Goal: Feedback & Contribution: Contribute content

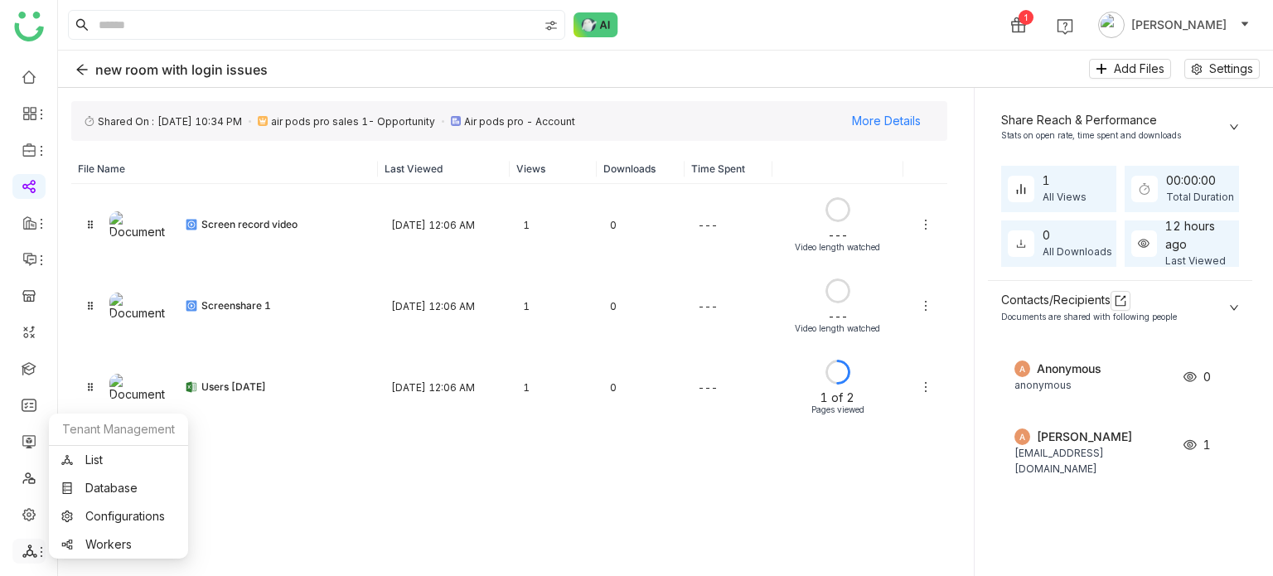
click at [29, 553] on icon at bounding box center [29, 551] width 15 height 15
click at [89, 466] on link "List" at bounding box center [118, 460] width 114 height 12
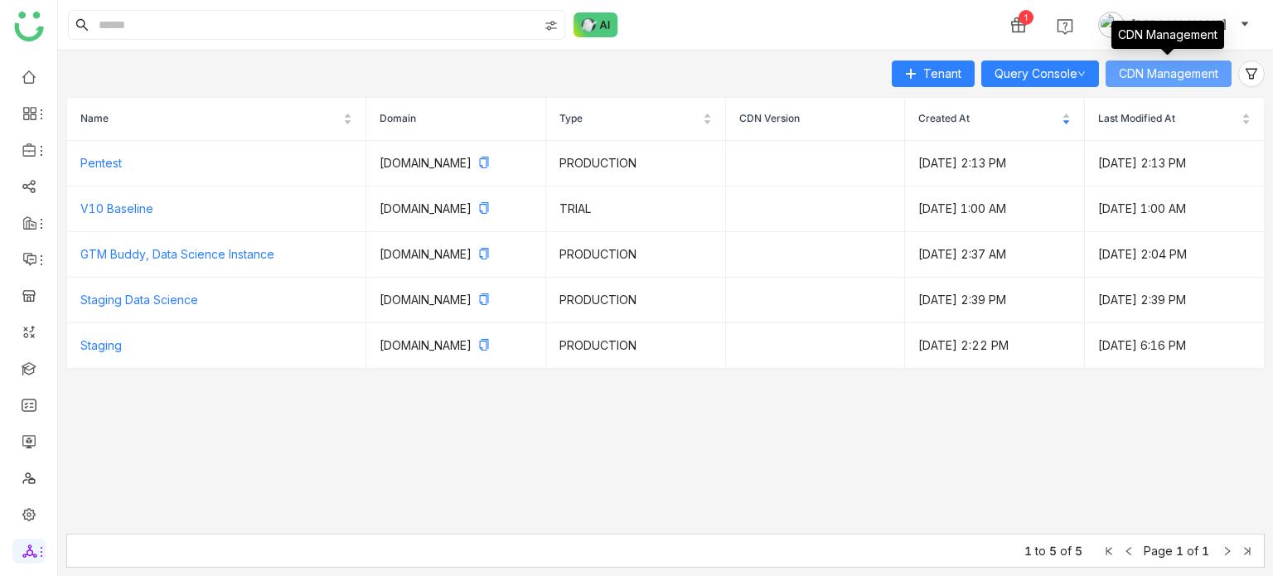
click at [1140, 80] on span "CDN Management" at bounding box center [1168, 74] width 99 height 18
click at [1139, 79] on span "CDN Management" at bounding box center [1168, 74] width 99 height 18
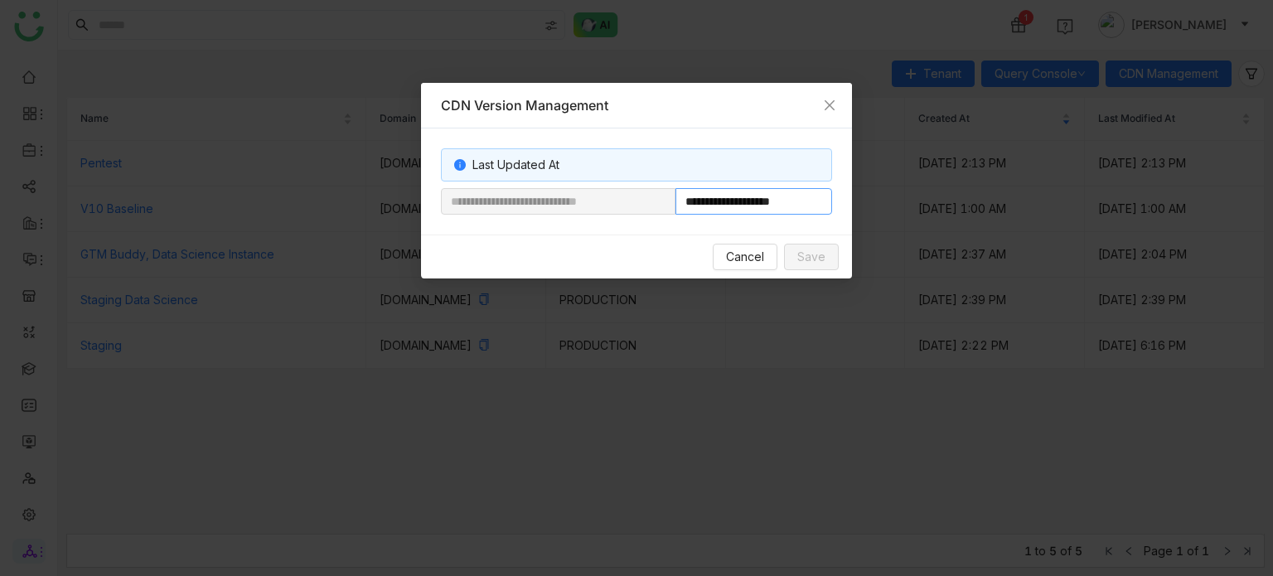
drag, startPoint x: 729, startPoint y: 201, endPoint x: 805, endPoint y: 210, distance: 76.0
click at [805, 210] on input "**********" at bounding box center [753, 201] width 157 height 27
paste input "**********"
type input "**********"
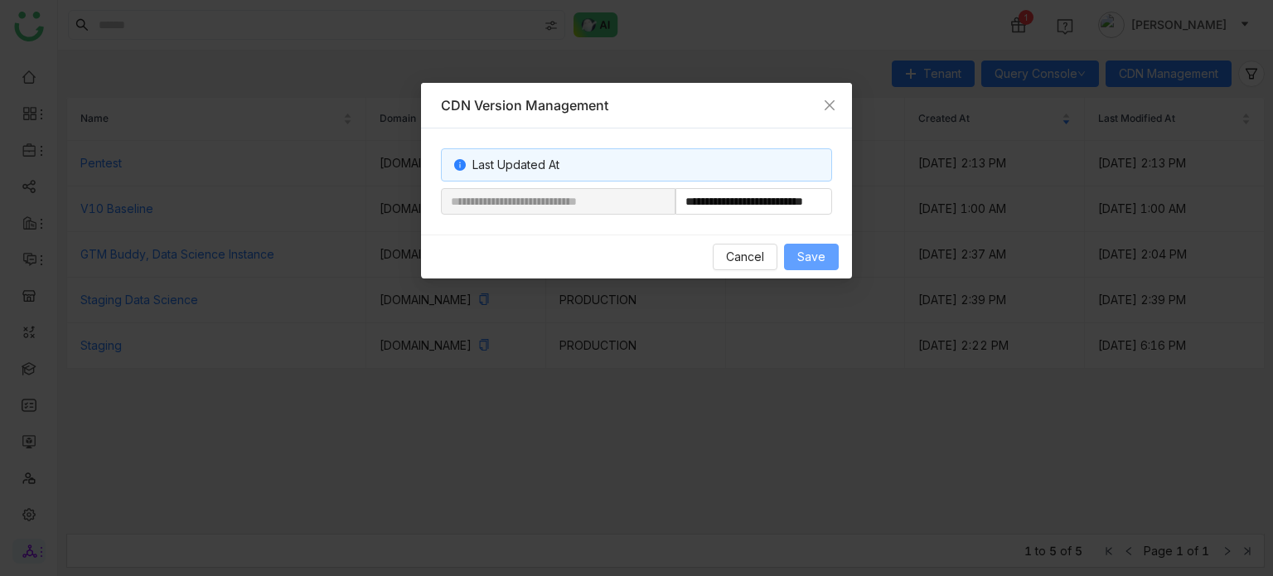
scroll to position [0, 0]
click at [815, 244] on button "Save" at bounding box center [811, 257] width 55 height 27
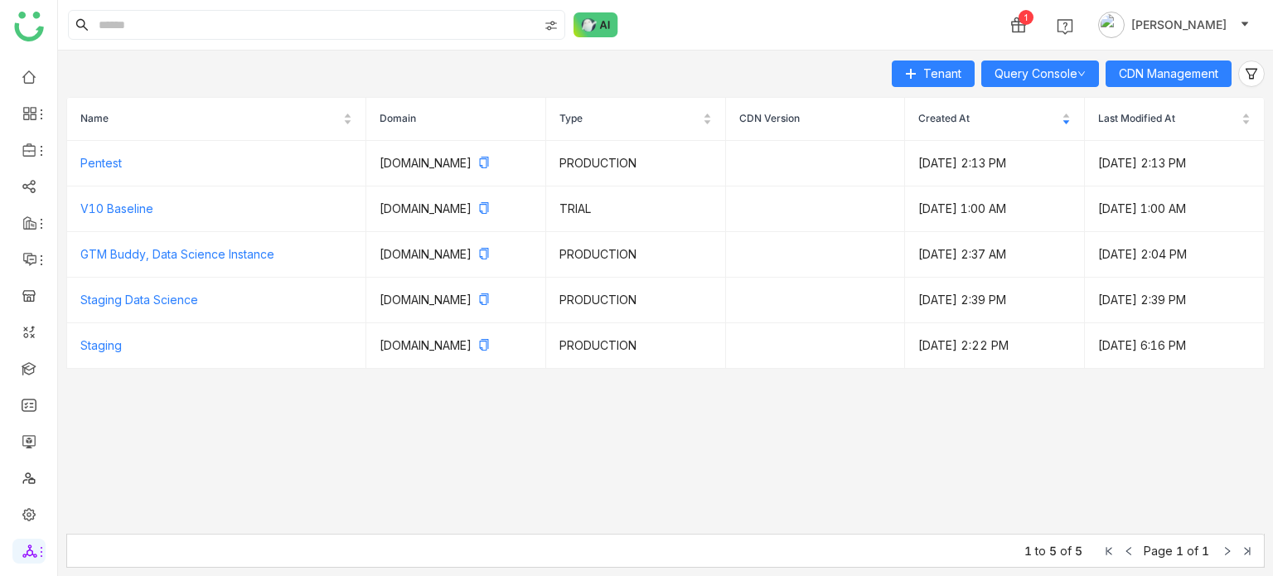
click at [796, 27] on div "1 Arif uddin" at bounding box center [665, 25] width 1215 height 50
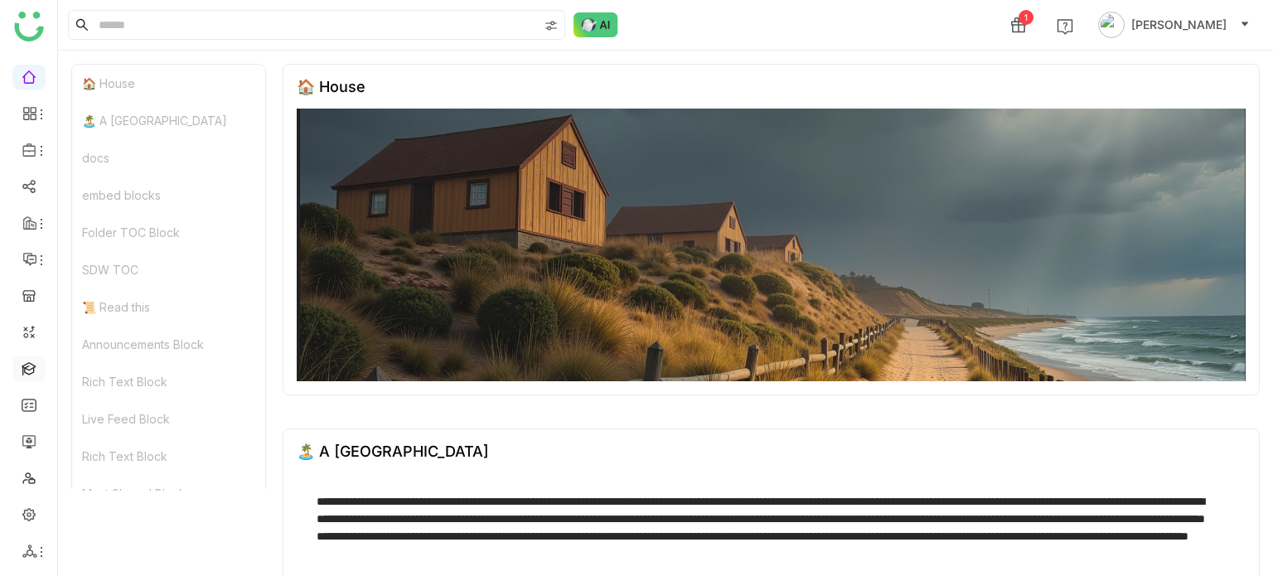
click at [29, 370] on link at bounding box center [29, 368] width 15 height 14
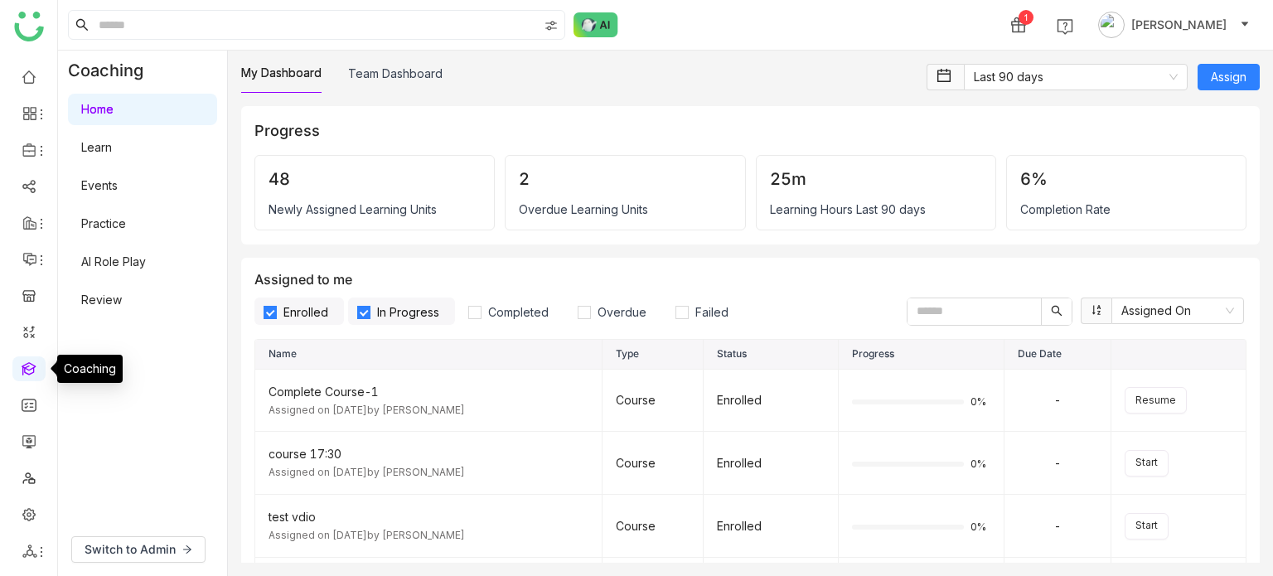
click at [22, 361] on link at bounding box center [29, 368] width 15 height 14
click at [756, 571] on div "My Dashboard Team Dashboard Last 90 days Assign Progress 48 Newly Assigned Lear…" at bounding box center [750, 313] width 1045 height 525
click at [31, 365] on link at bounding box center [29, 368] width 15 height 14
click at [135, 559] on button "Switch to Admin" at bounding box center [138, 549] width 134 height 27
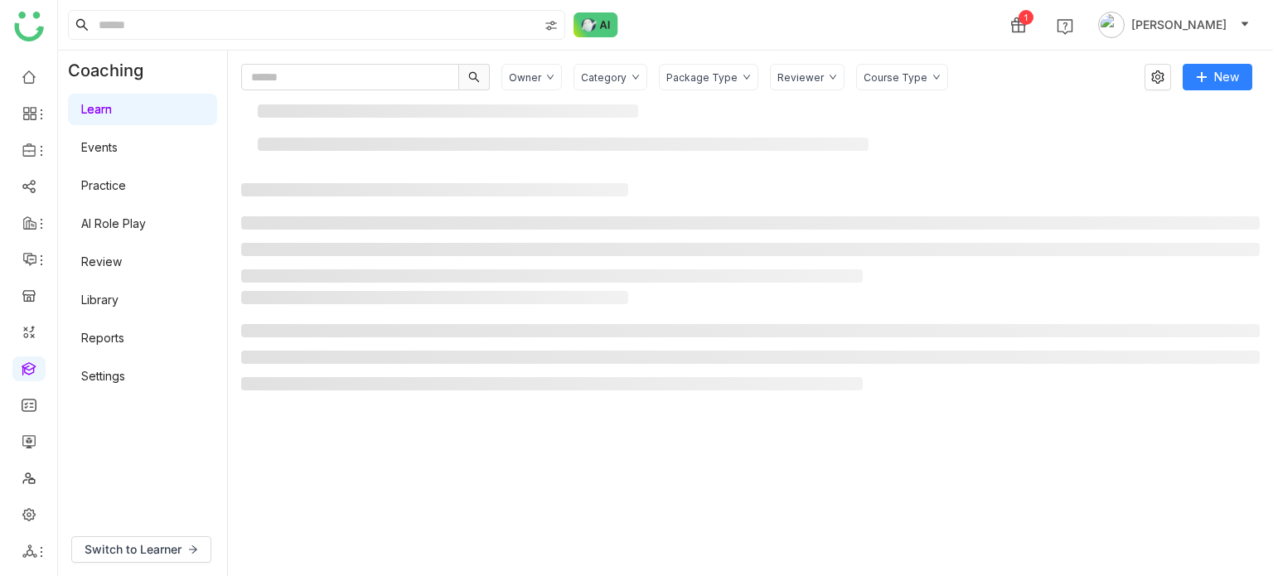
click at [118, 317] on div "Learn Events Practice AI Role Play Review Library Reports Settings" at bounding box center [142, 242] width 169 height 305
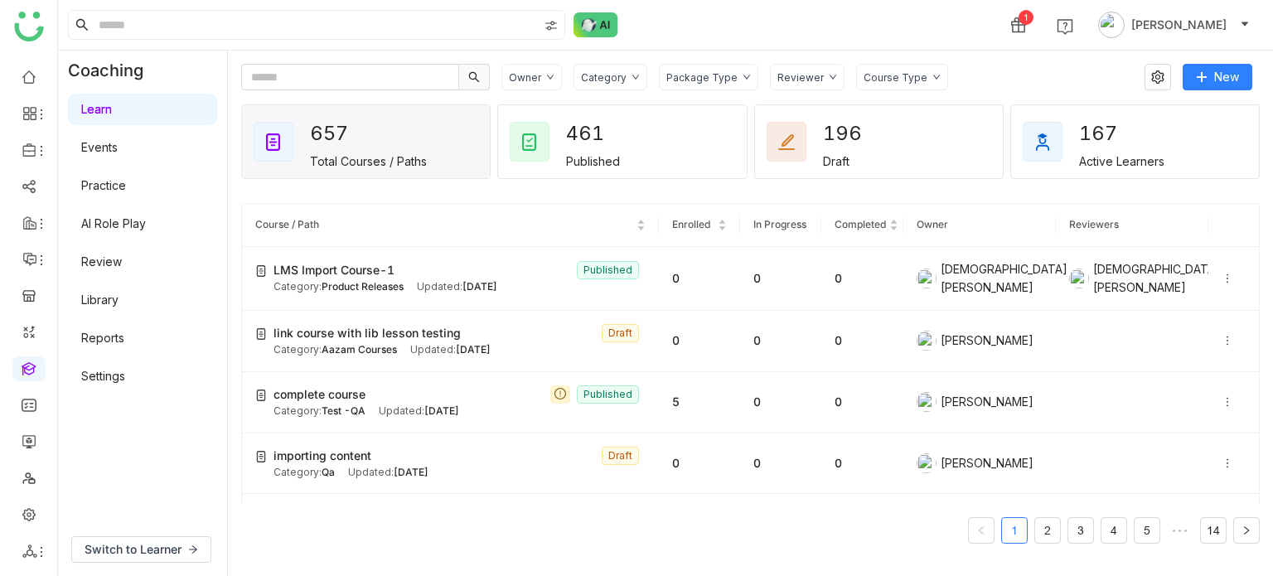
click at [119, 307] on link "Library" at bounding box center [99, 300] width 37 height 14
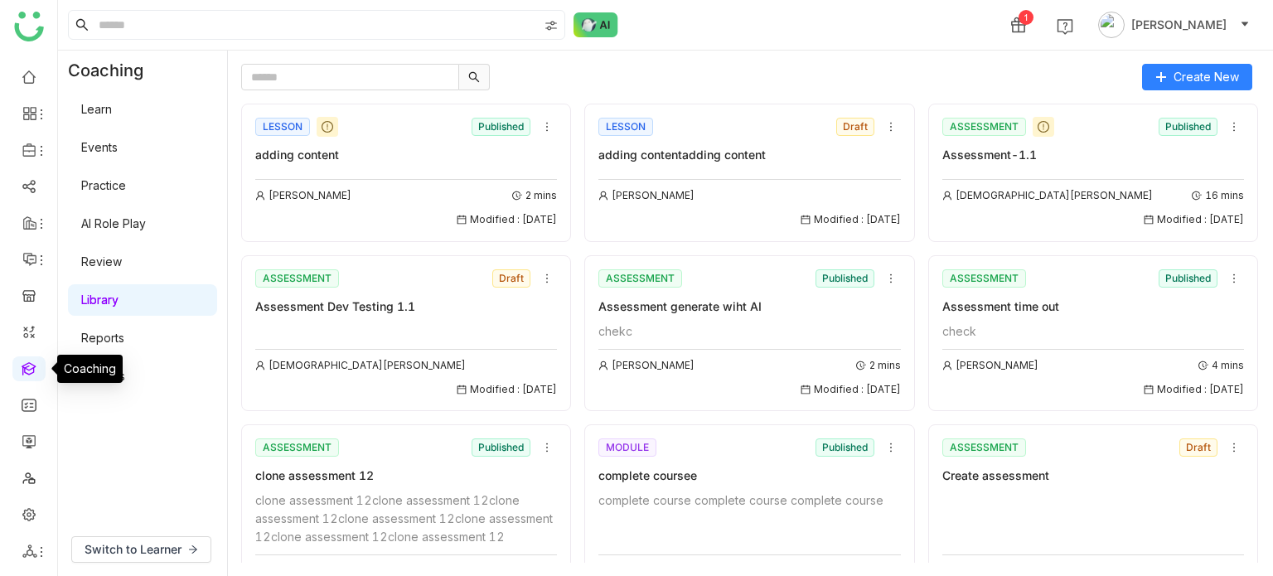
click at [27, 361] on link at bounding box center [29, 368] width 15 height 14
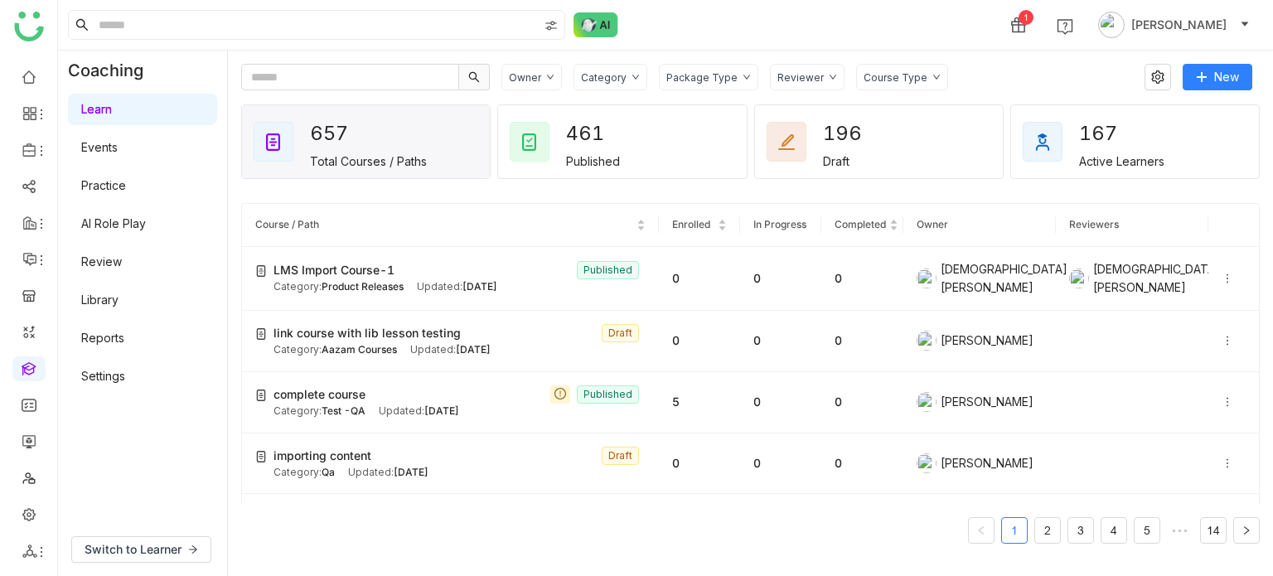
click at [81, 295] on link "Library" at bounding box center [99, 300] width 37 height 14
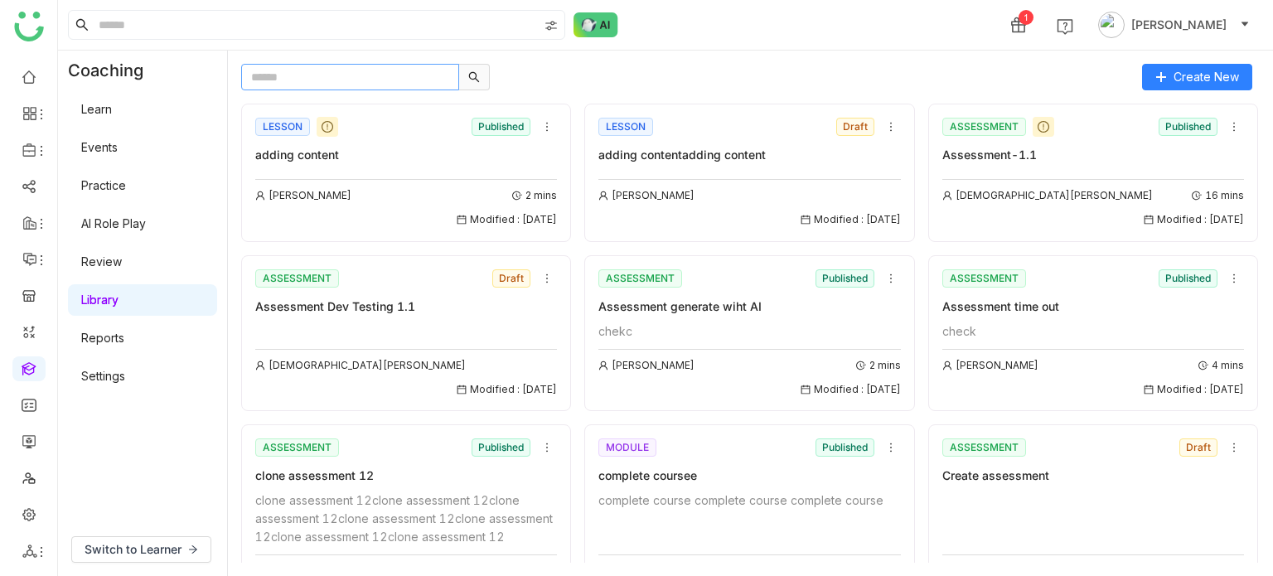
click at [382, 75] on input "text" at bounding box center [350, 77] width 218 height 27
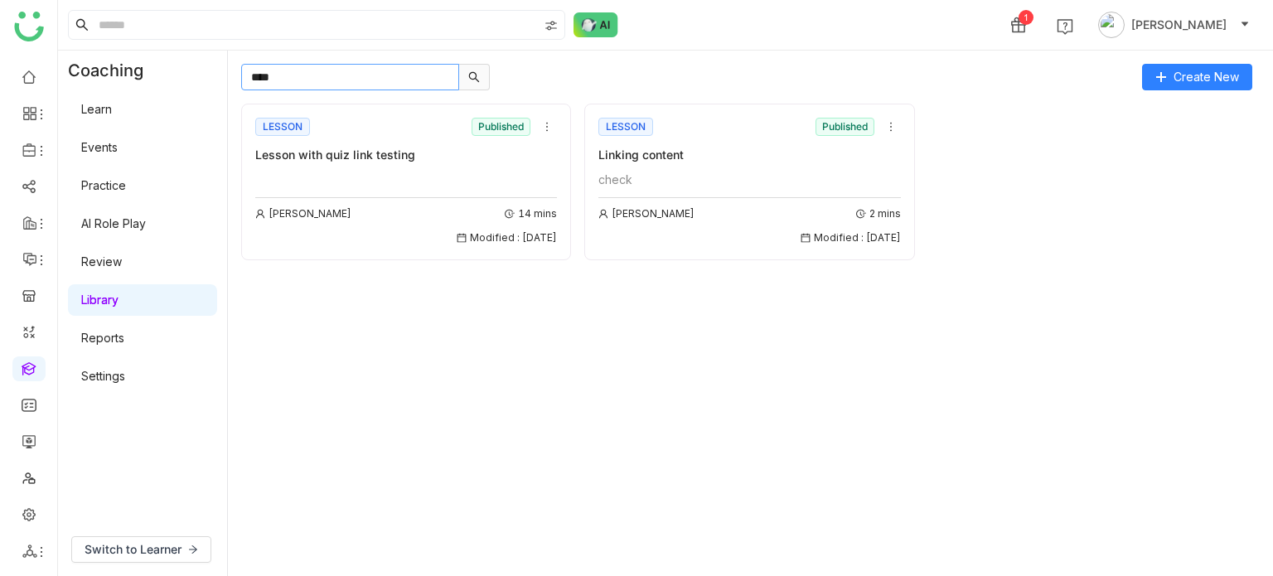
type input "****"
click at [676, 152] on div "Linking content" at bounding box center [749, 155] width 302 height 18
click at [650, 160] on div "Linking content" at bounding box center [749, 155] width 302 height 18
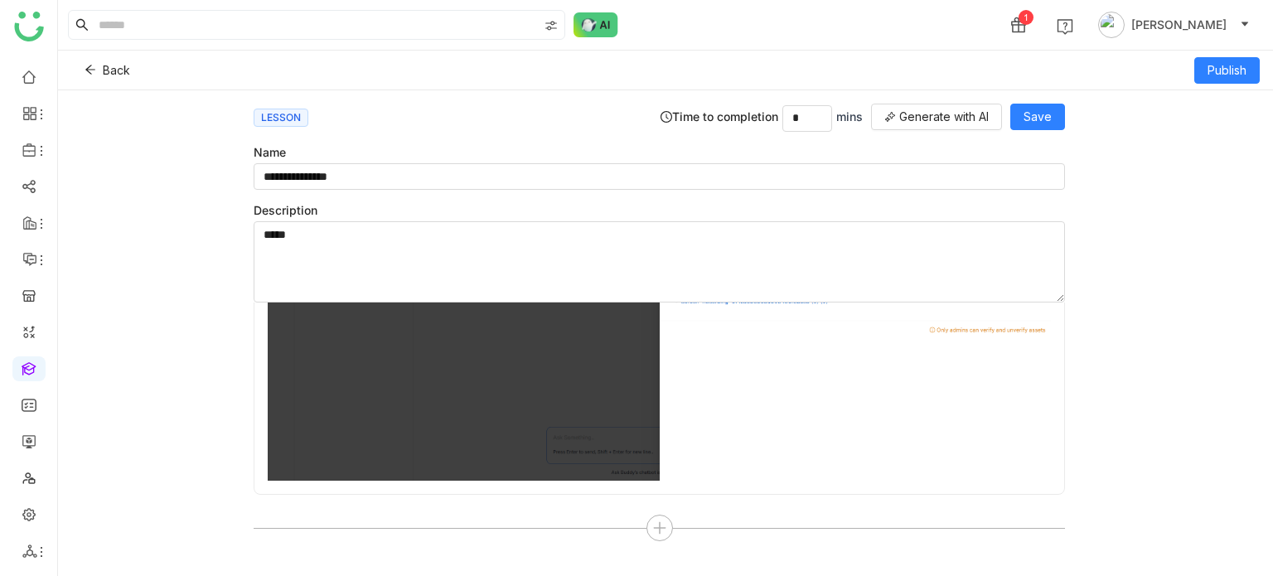
scroll to position [1456, 0]
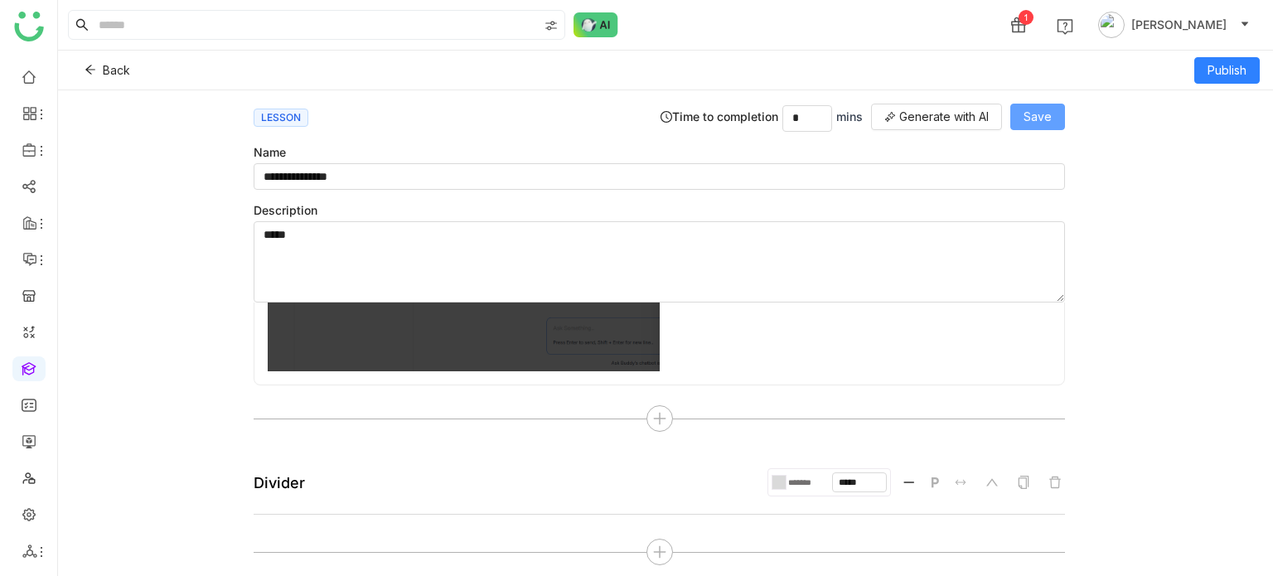
click at [1054, 120] on button "Save" at bounding box center [1037, 117] width 55 height 27
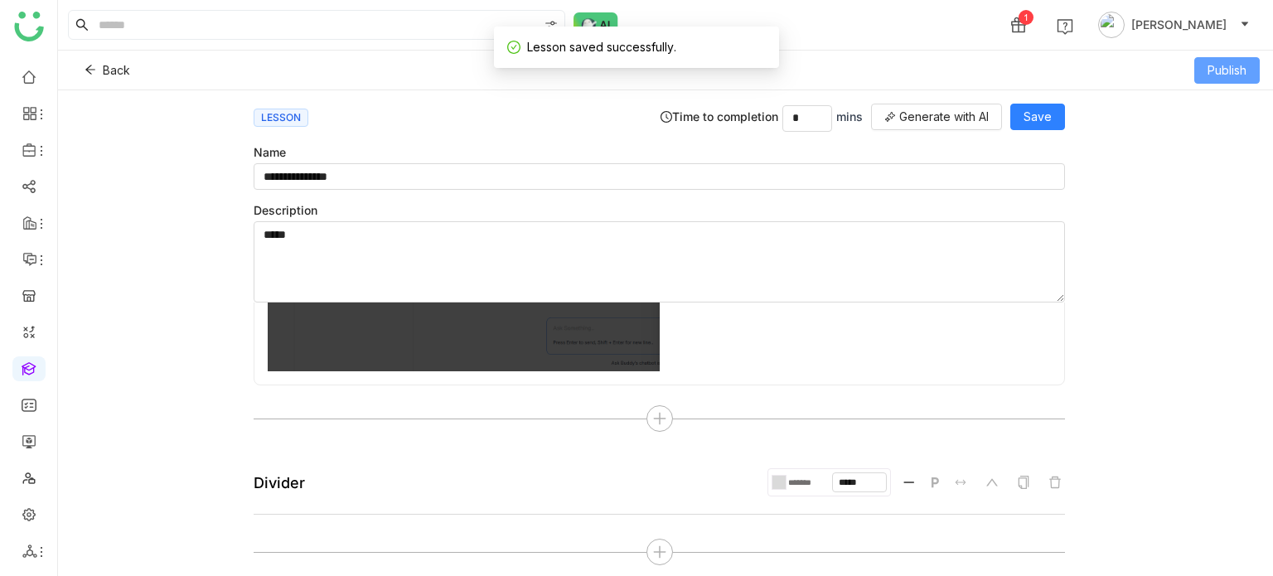
click at [1216, 65] on span "Publish" at bounding box center [1226, 70] width 39 height 18
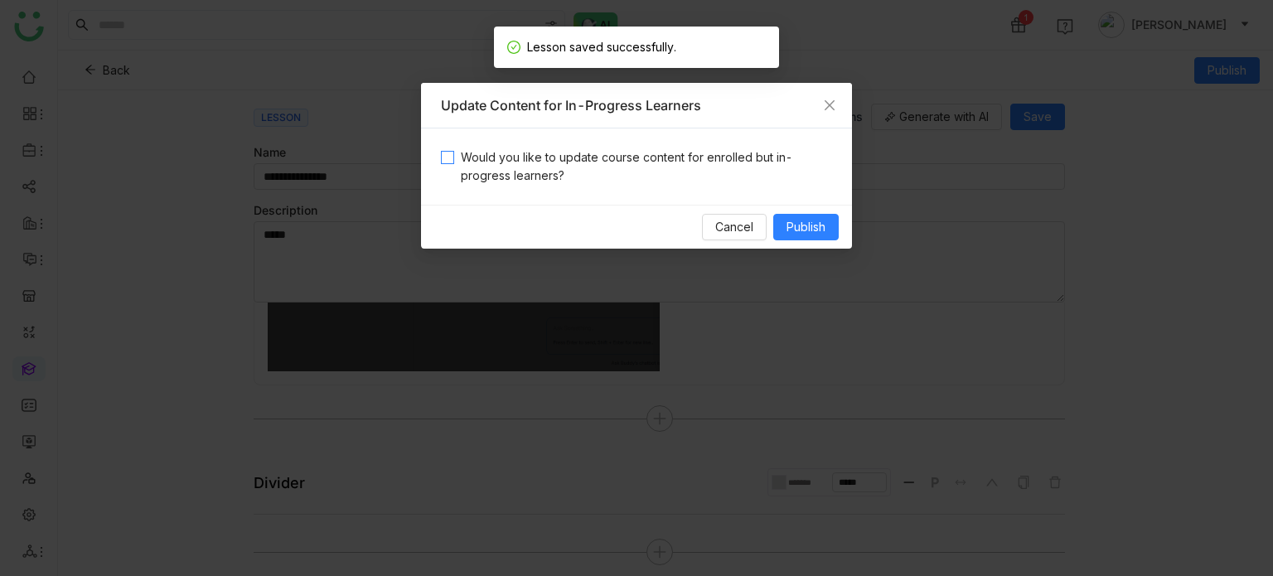
click at [718, 157] on span "Would you like to update course content for enrolled but in-progress learners?" at bounding box center [643, 166] width 378 height 36
click at [809, 221] on span "Publish" at bounding box center [805, 227] width 39 height 18
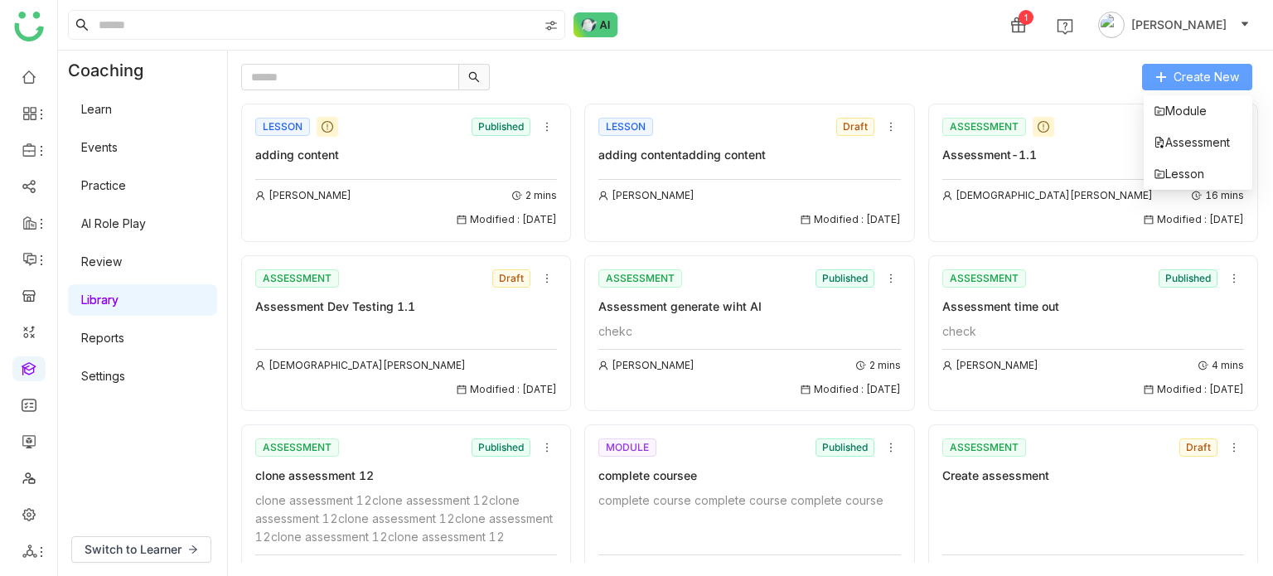
click at [1222, 80] on span "Create New" at bounding box center [1206, 77] width 65 height 18
click at [1207, 100] on li "Module" at bounding box center [1198, 110] width 109 height 31
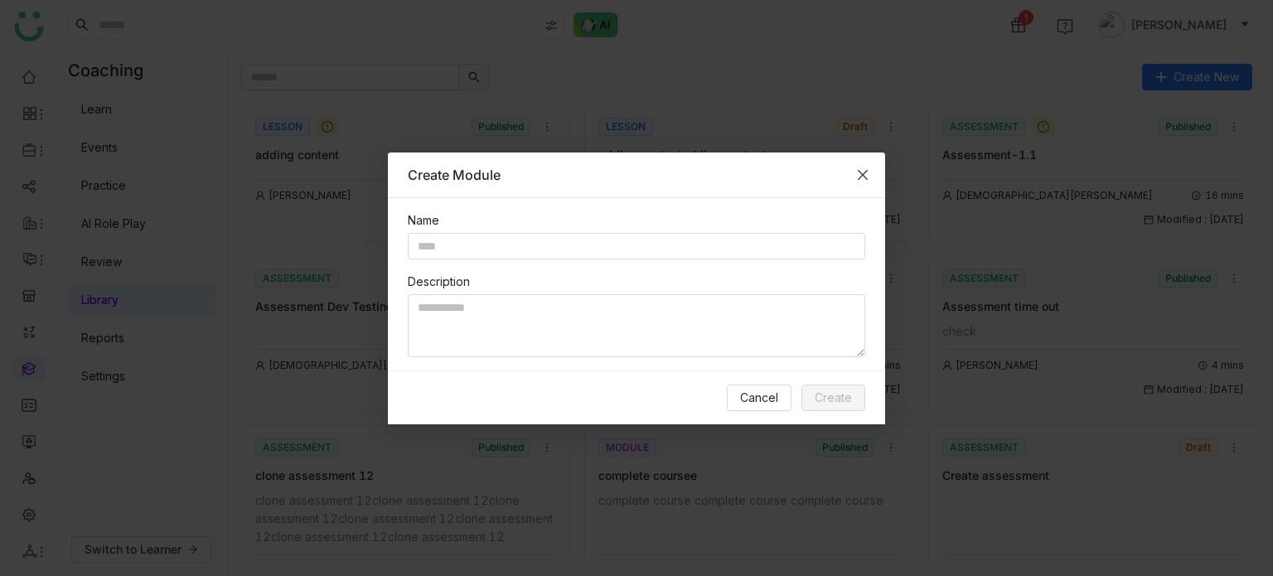
drag, startPoint x: 862, startPoint y: 172, endPoint x: 971, endPoint y: 148, distance: 112.0
click at [862, 171] on icon "Close" at bounding box center [862, 174] width 13 height 13
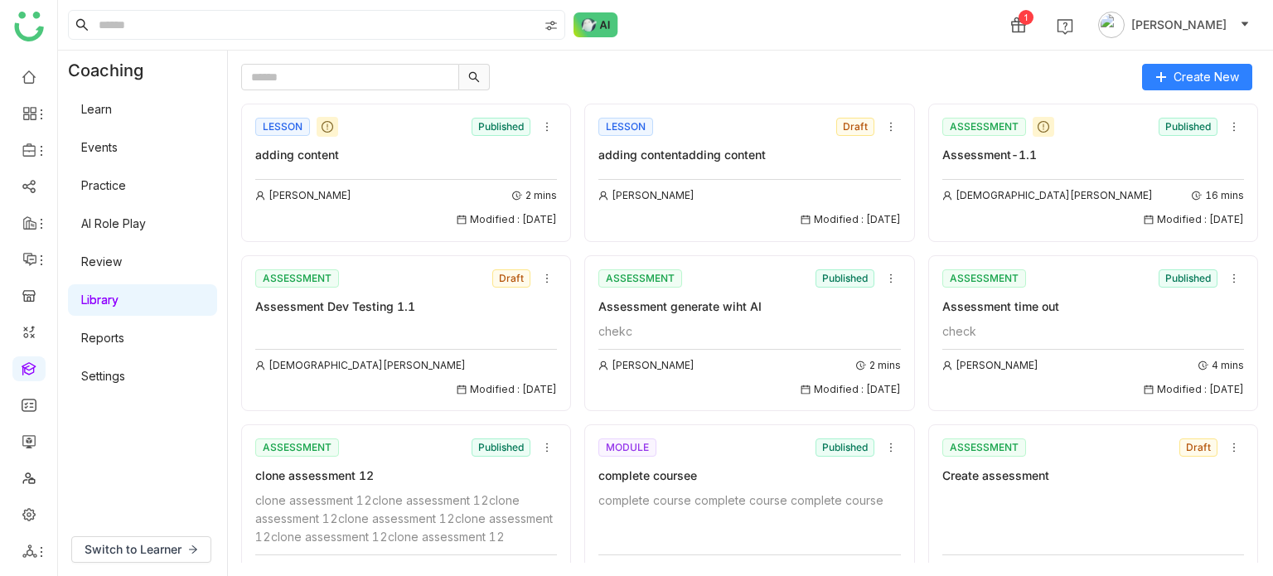
click at [112, 116] on link "Learn" at bounding box center [96, 109] width 31 height 14
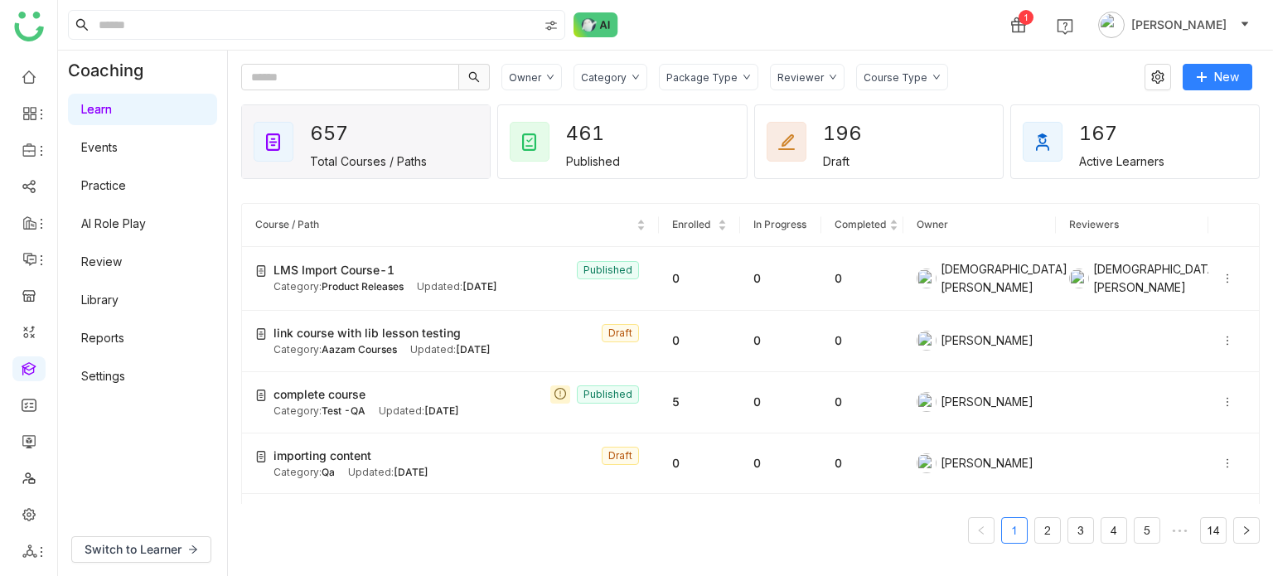
click at [1235, 60] on div "Owner Category Package Type Reviewer Course Type New 657 Total Courses / Paths …" at bounding box center [750, 313] width 1045 height 525
click at [1235, 71] on span "New" at bounding box center [1226, 77] width 25 height 18
click at [1153, 116] on span "New Course" at bounding box center [1164, 111] width 85 height 18
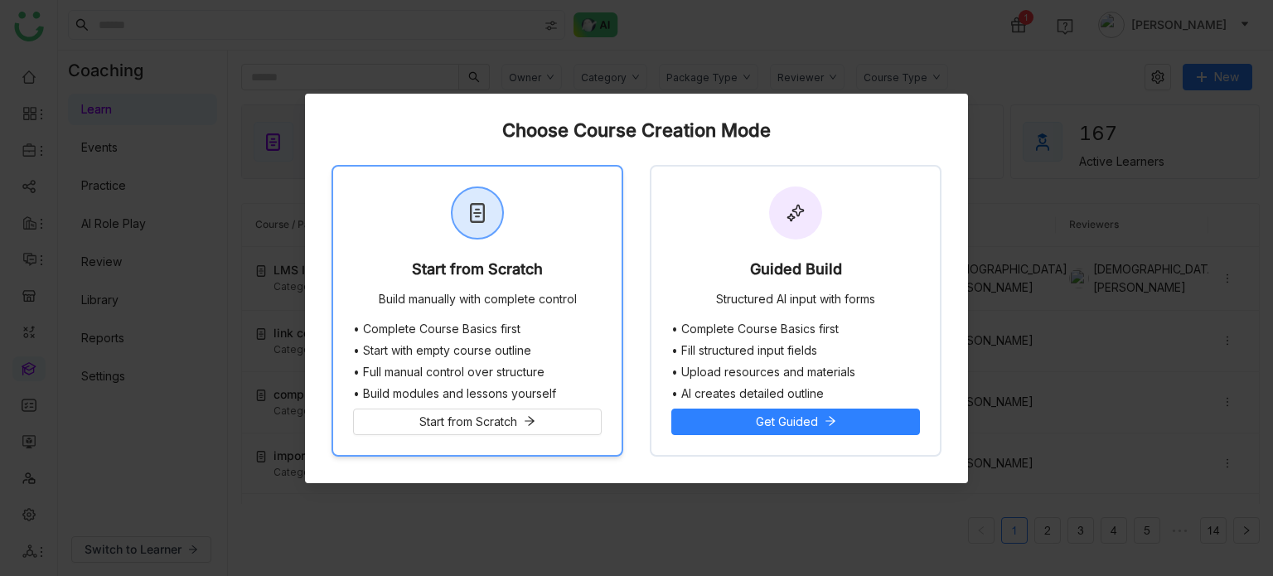
click at [516, 256] on div "Start from Scratch Build manually with complete control" at bounding box center [477, 245] width 288 height 156
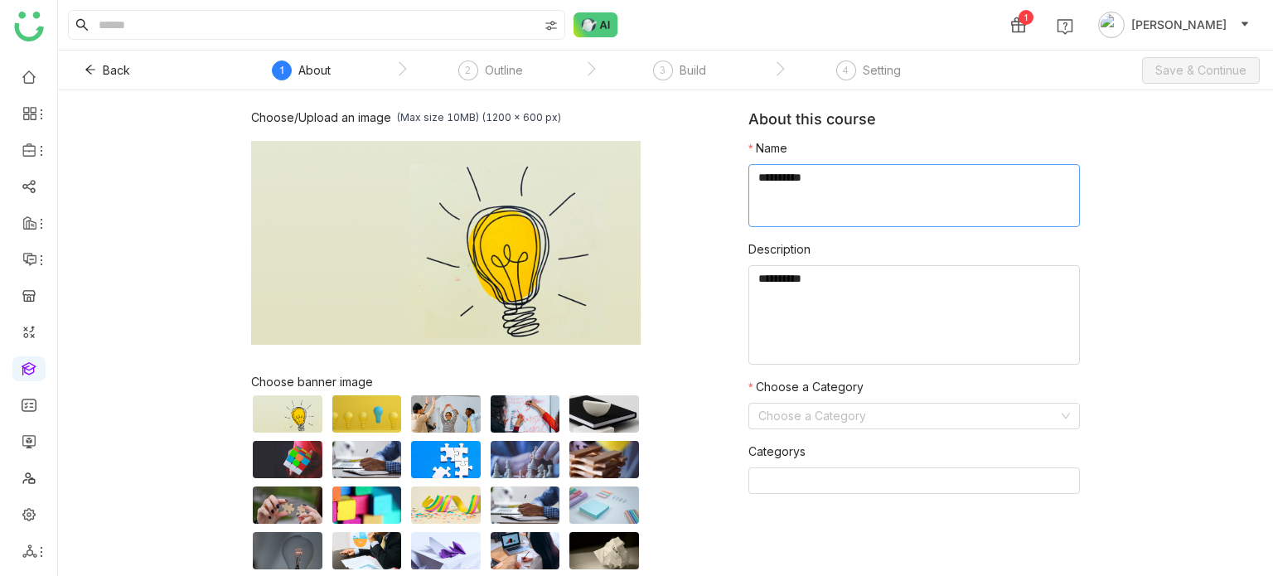
click at [869, 185] on textarea at bounding box center [914, 195] width 332 height 63
type textarea "**********"
type textarea "*****"
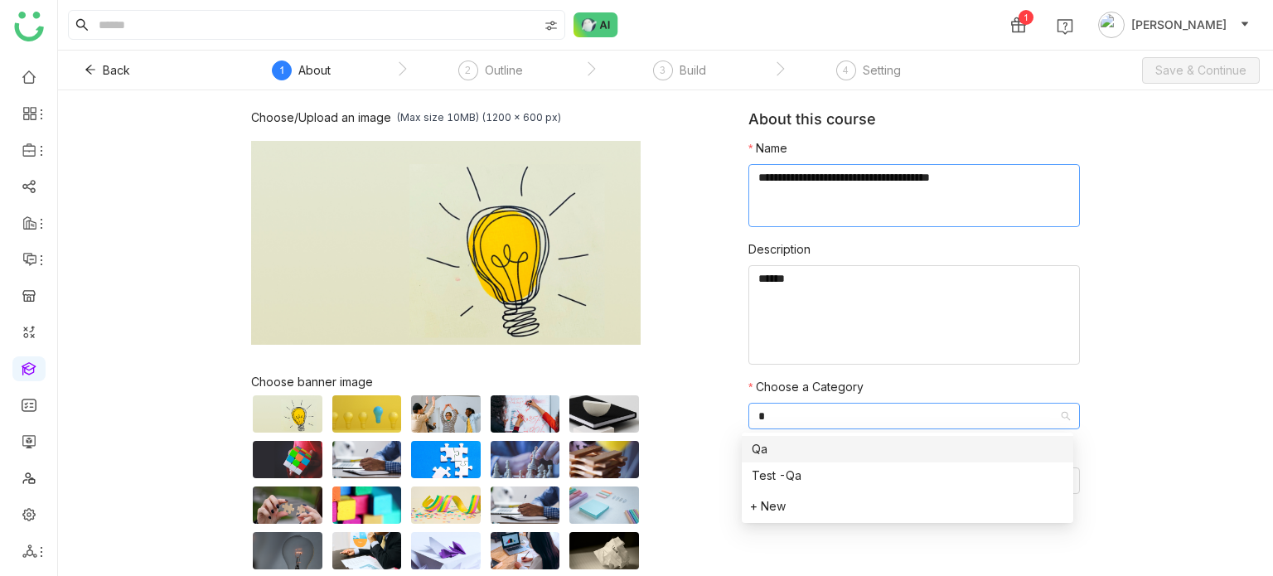
type input "**"
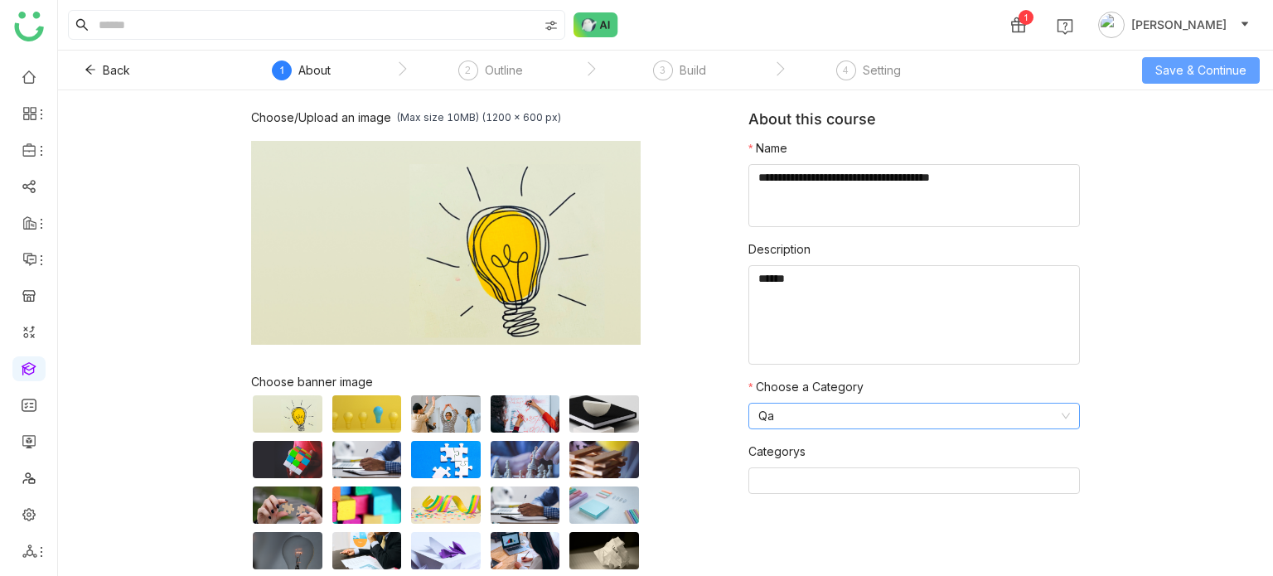
click at [1196, 71] on span "Save & Continue" at bounding box center [1200, 70] width 91 height 18
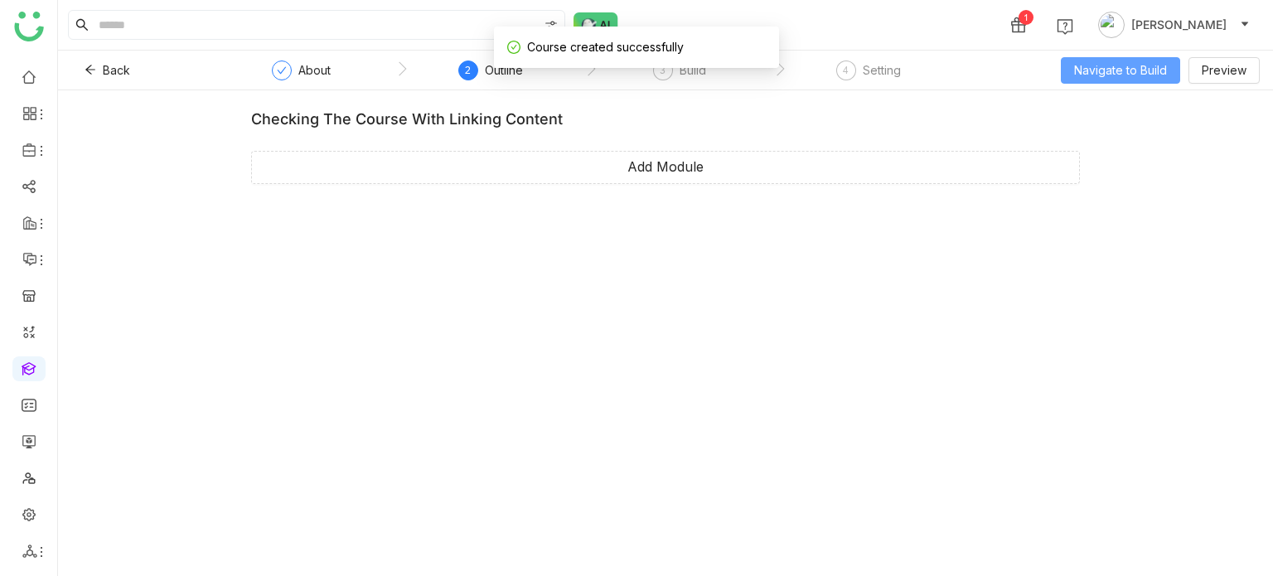
click at [1077, 58] on button "Navigate to Build" at bounding box center [1120, 70] width 119 height 27
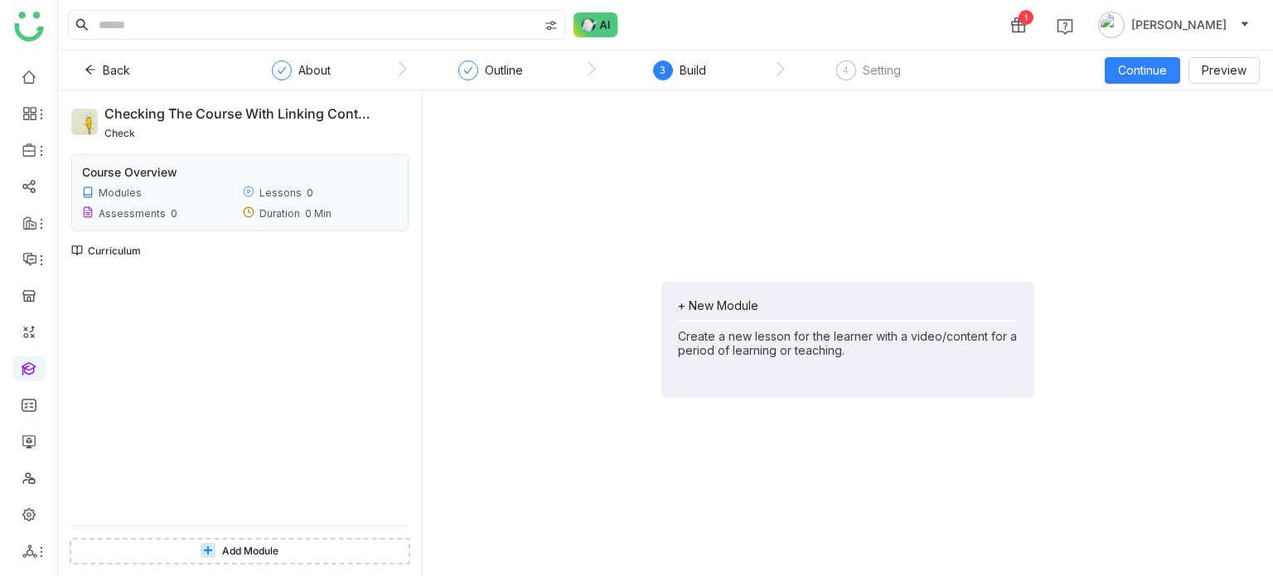
click at [718, 294] on div "+ New Module Create a new lesson for the learner with a video/content for a per…" at bounding box center [847, 340] width 373 height 116
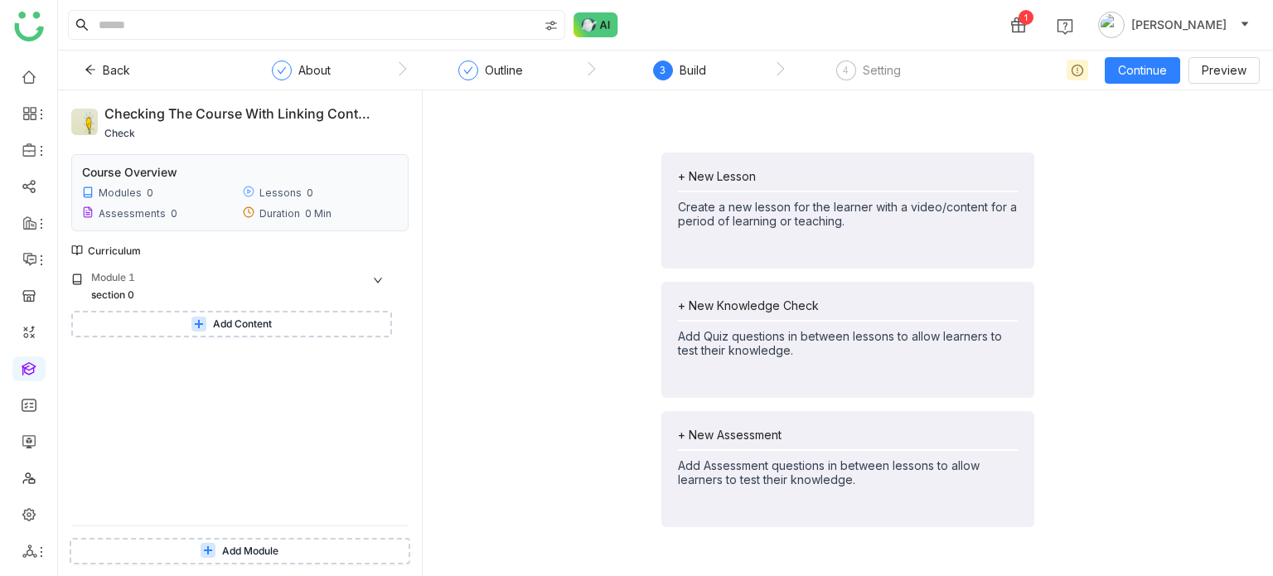
click at [322, 328] on button "Add Content" at bounding box center [231, 324] width 321 height 27
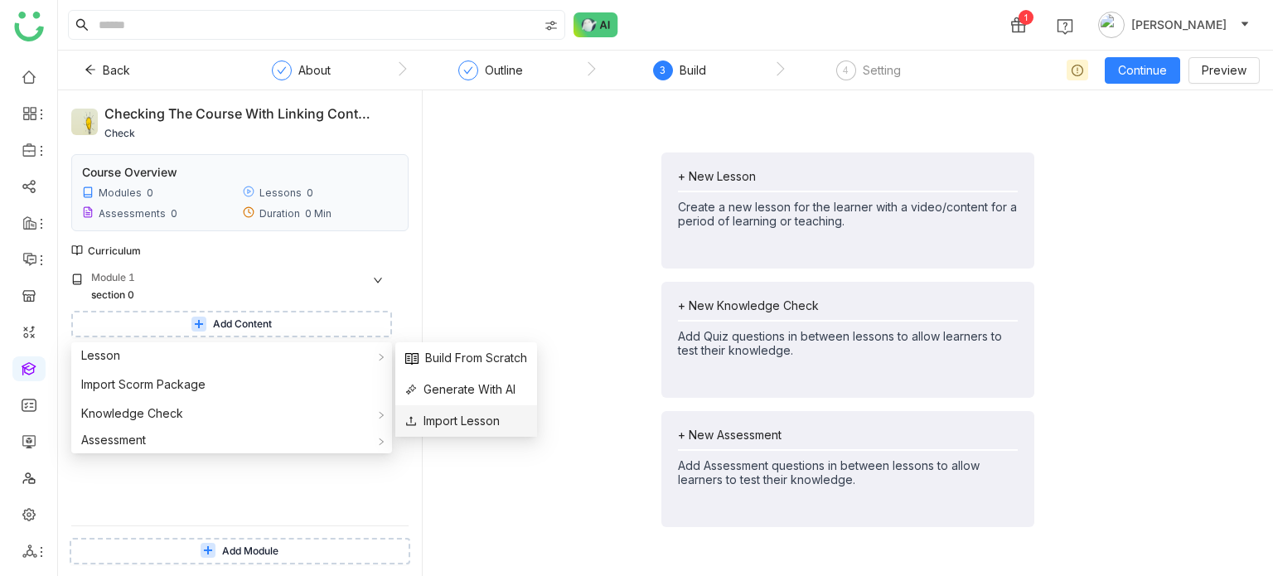
click at [488, 417] on span "Import Lesson" at bounding box center [452, 421] width 94 height 18
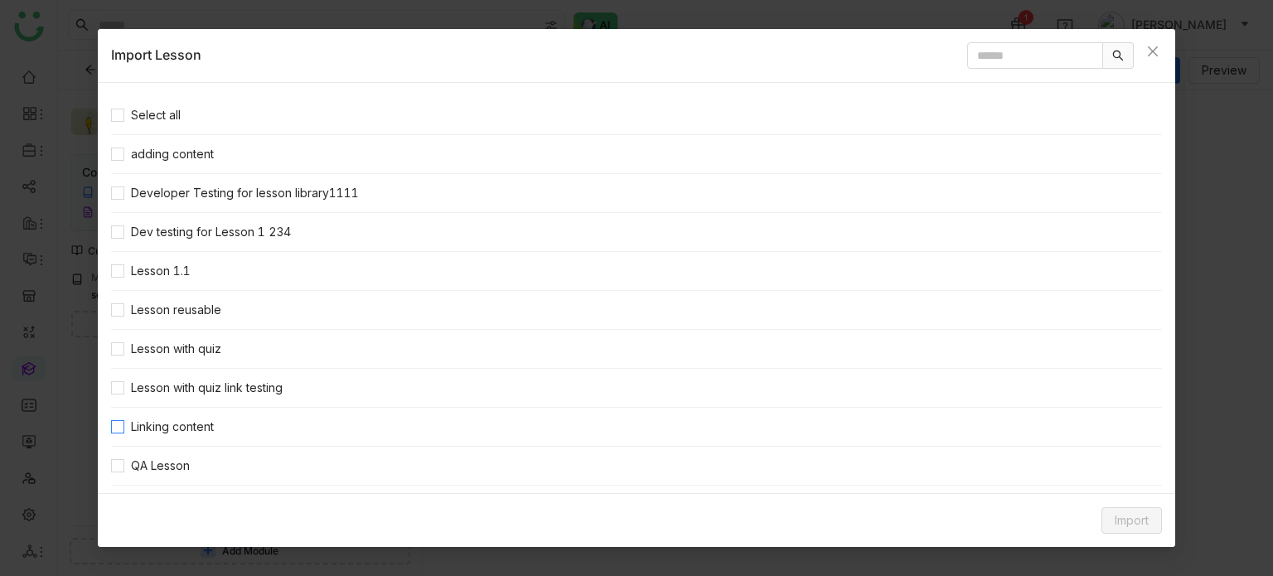
click at [143, 423] on span "Linking content" at bounding box center [172, 427] width 96 height 18
click at [1125, 513] on span "Import" at bounding box center [1132, 520] width 34 height 18
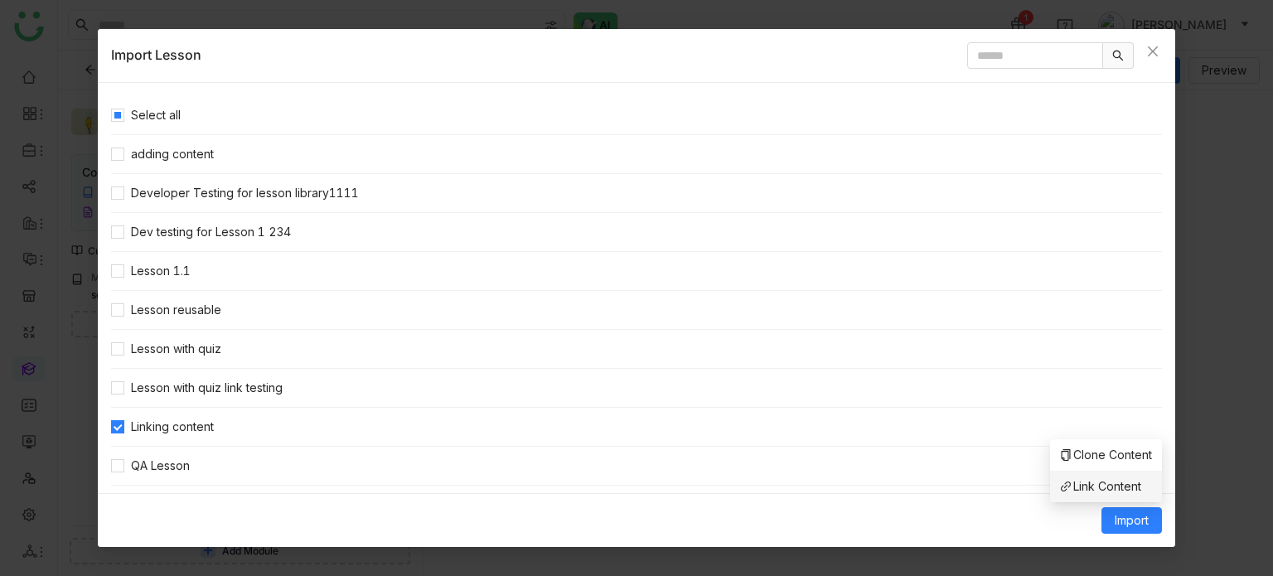
click at [1130, 492] on span "Link Content" at bounding box center [1100, 486] width 81 height 18
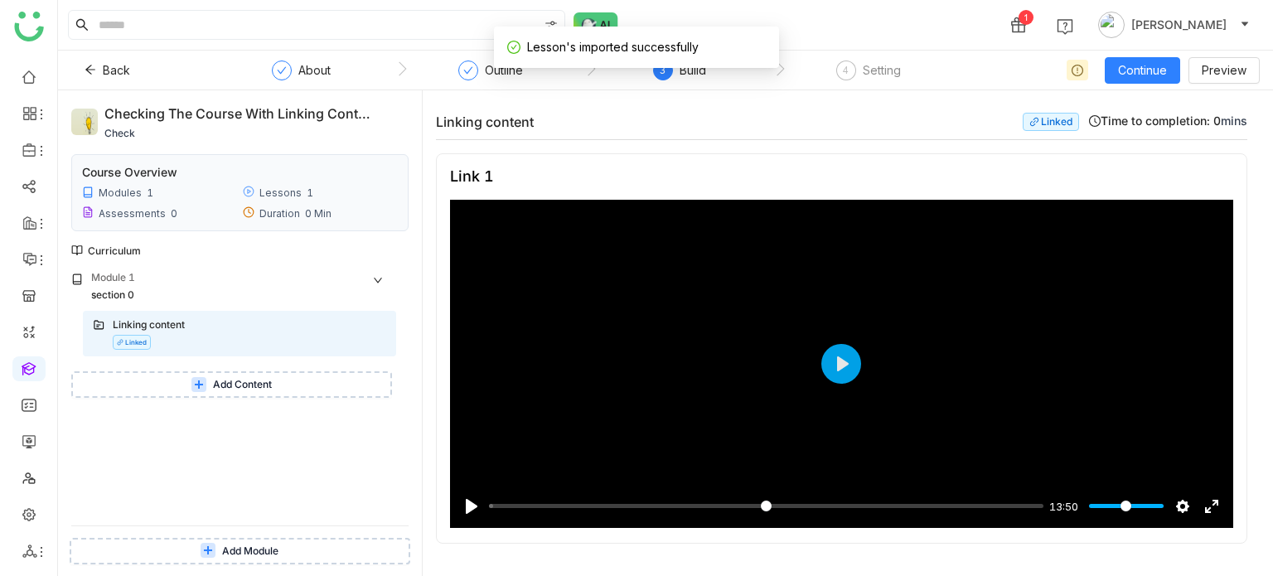
click at [256, 375] on button "Add Content" at bounding box center [231, 384] width 321 height 27
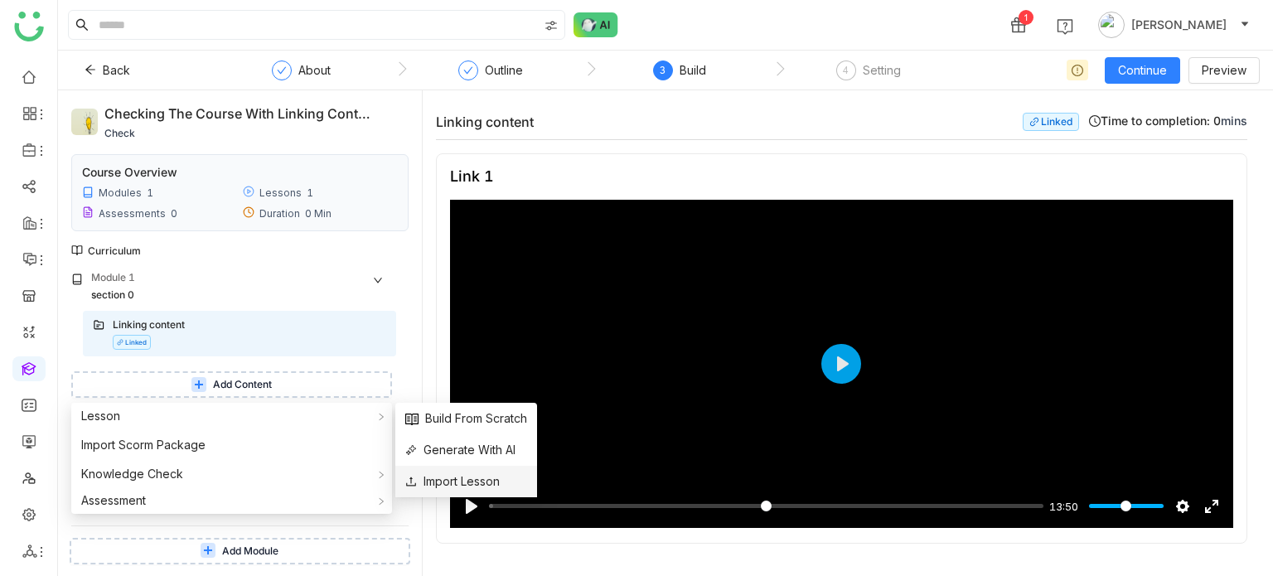
click at [443, 490] on span "Import Lesson" at bounding box center [452, 481] width 94 height 18
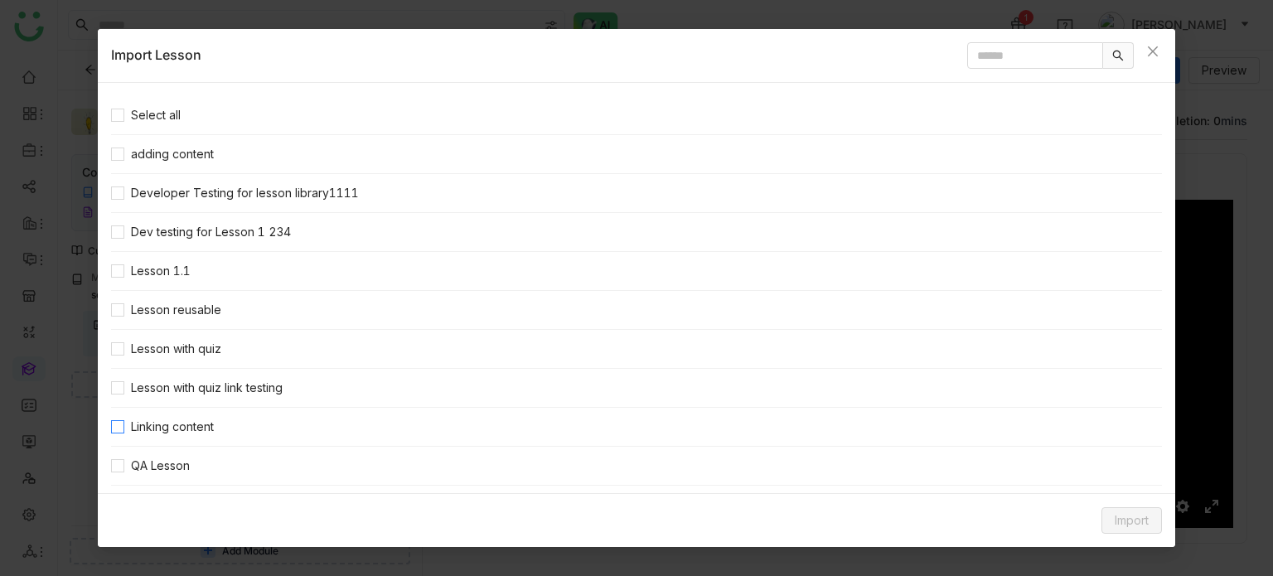
click at [171, 423] on span "Linking content" at bounding box center [172, 427] width 96 height 18
click at [1145, 515] on span "Import" at bounding box center [1132, 520] width 34 height 18
click at [1130, 456] on span "Clone Content" at bounding box center [1106, 455] width 92 height 18
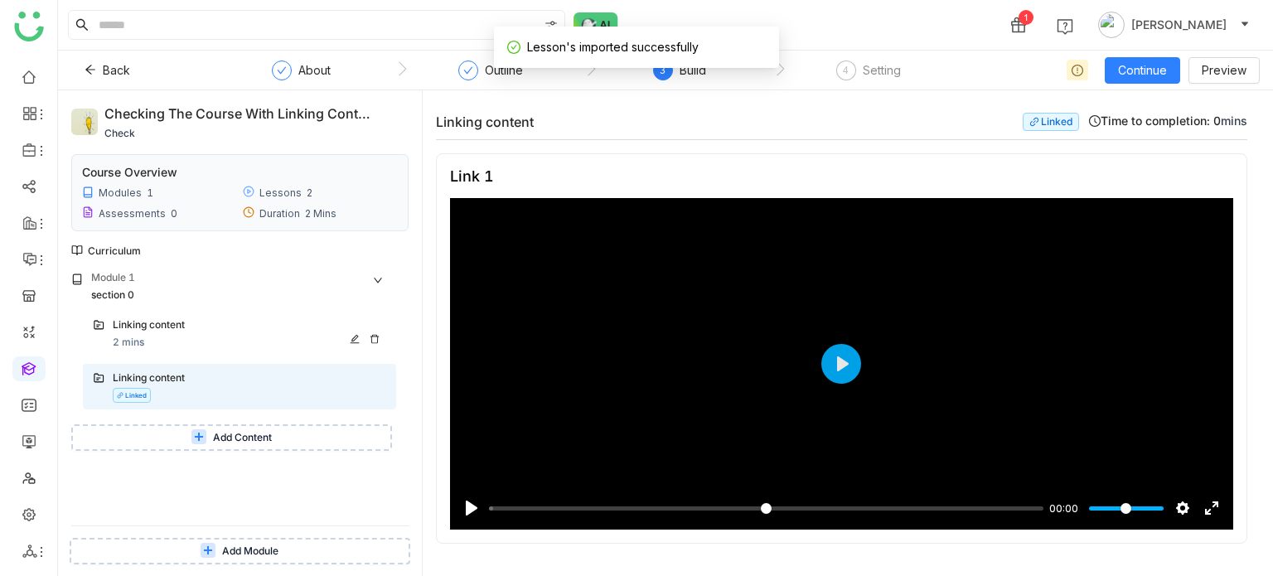
click at [235, 317] on div "Linking content 2 mins" at bounding box center [239, 334] width 313 height 46
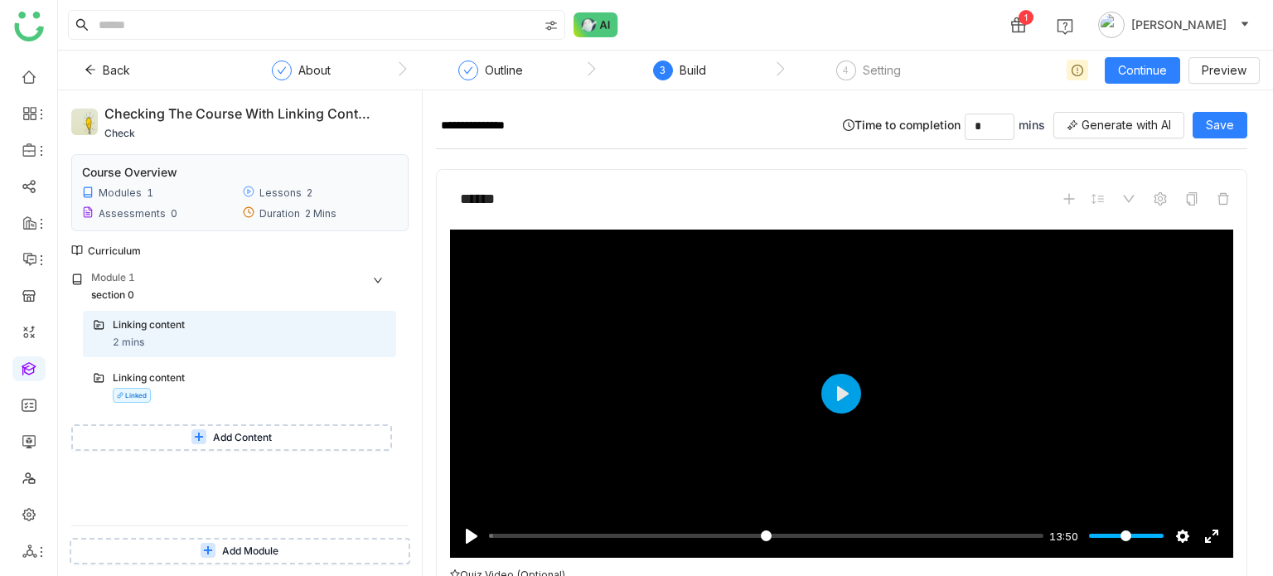
click at [240, 430] on span "Add Content" at bounding box center [242, 438] width 59 height 16
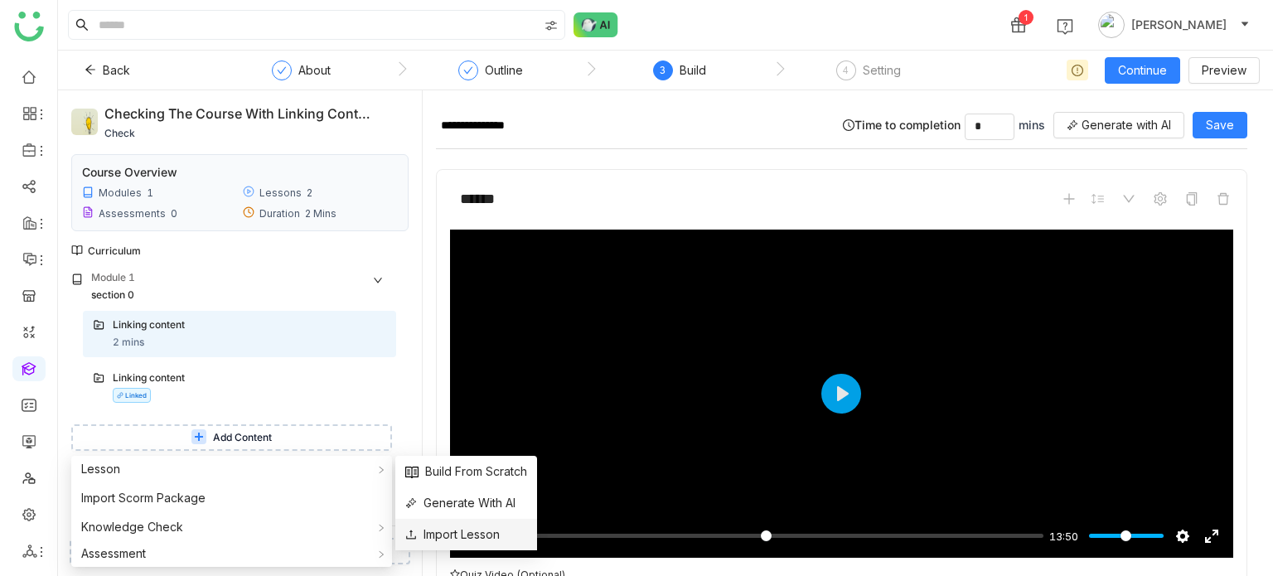
click at [488, 544] on li "Import Lesson" at bounding box center [466, 534] width 142 height 31
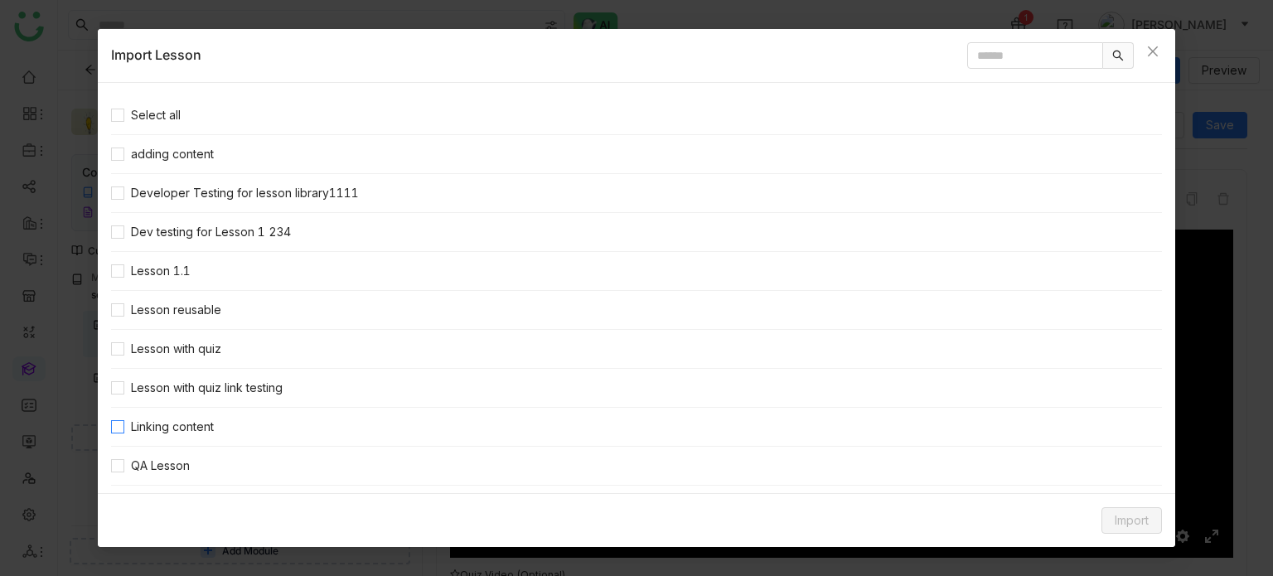
click at [176, 427] on span "Linking content" at bounding box center [172, 427] width 96 height 18
click at [1138, 516] on span "Import" at bounding box center [1132, 520] width 34 height 18
click at [1114, 450] on span "Clone Content" at bounding box center [1106, 455] width 92 height 18
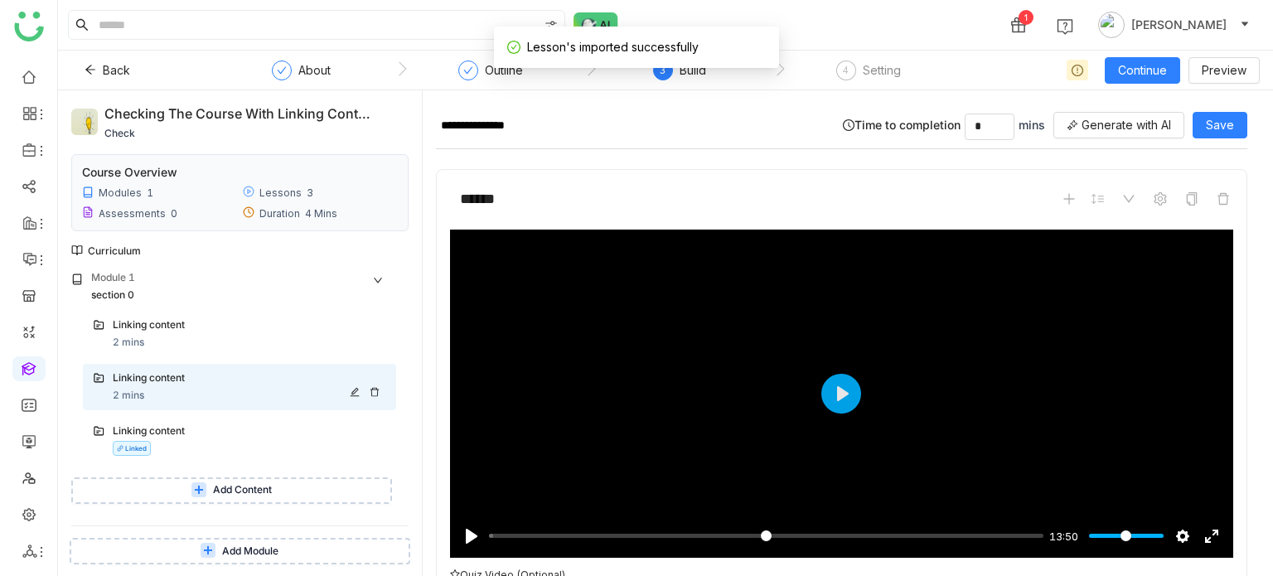
click at [376, 390] on icon at bounding box center [375, 392] width 10 height 10
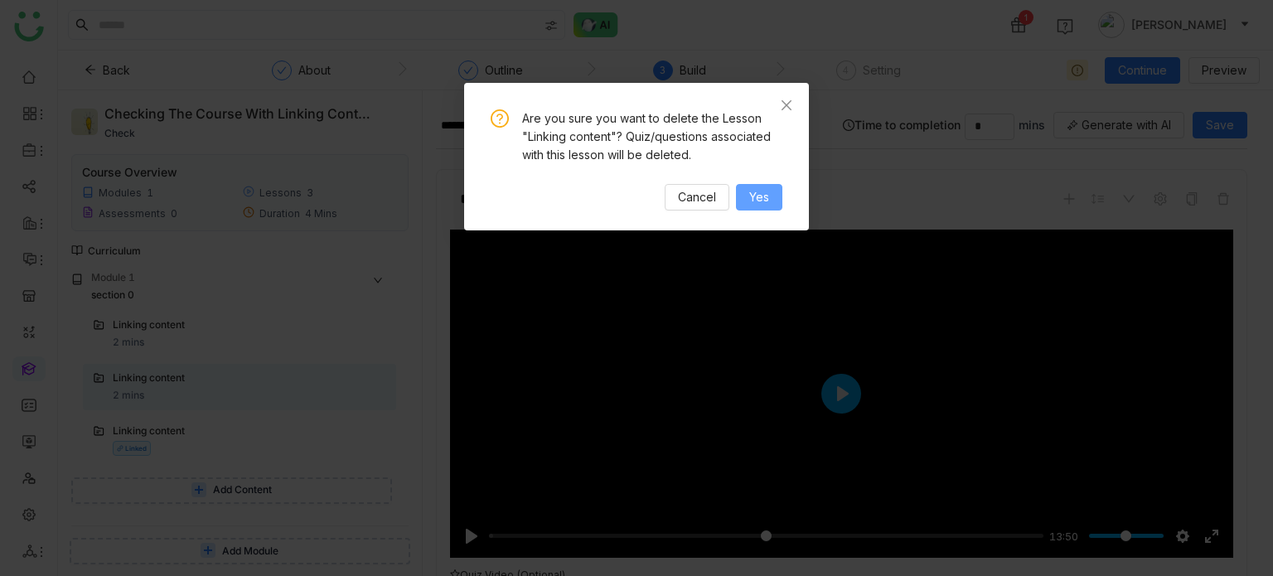
click at [751, 196] on span "Yes" at bounding box center [759, 197] width 20 height 18
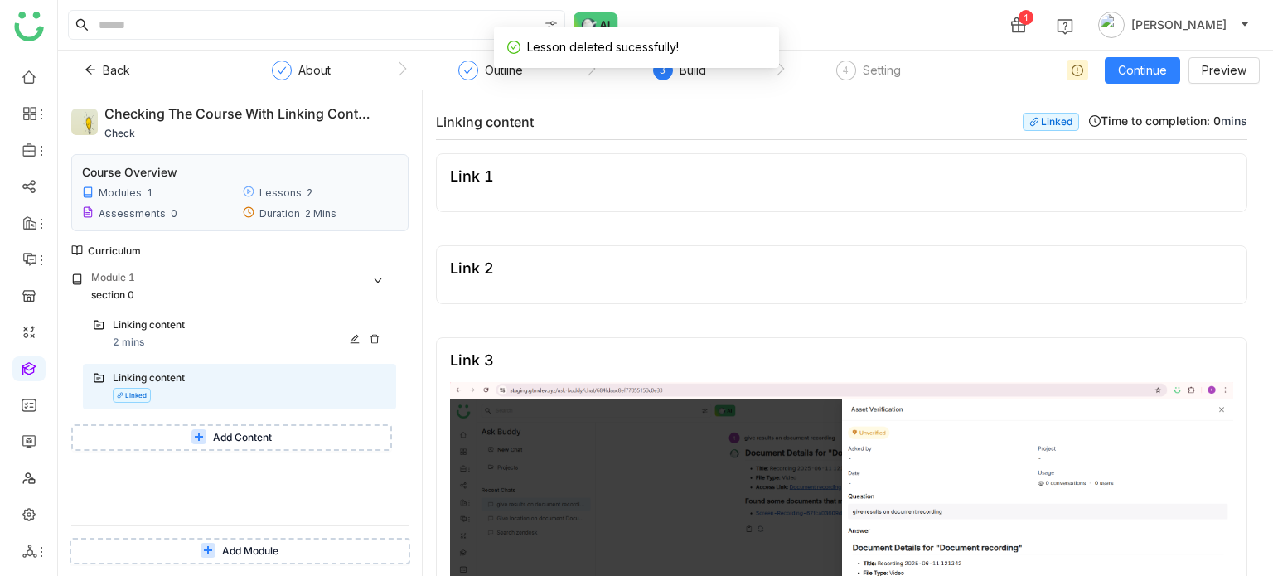
click at [370, 336] on icon at bounding box center [375, 339] width 10 height 10
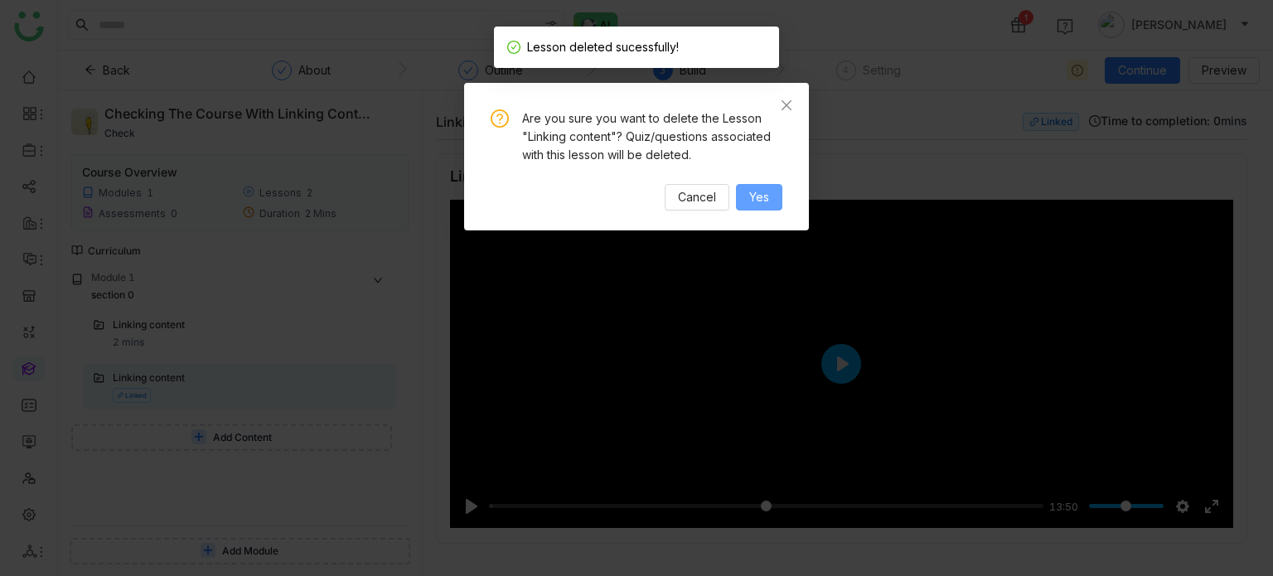
click at [753, 196] on span "Yes" at bounding box center [759, 197] width 20 height 18
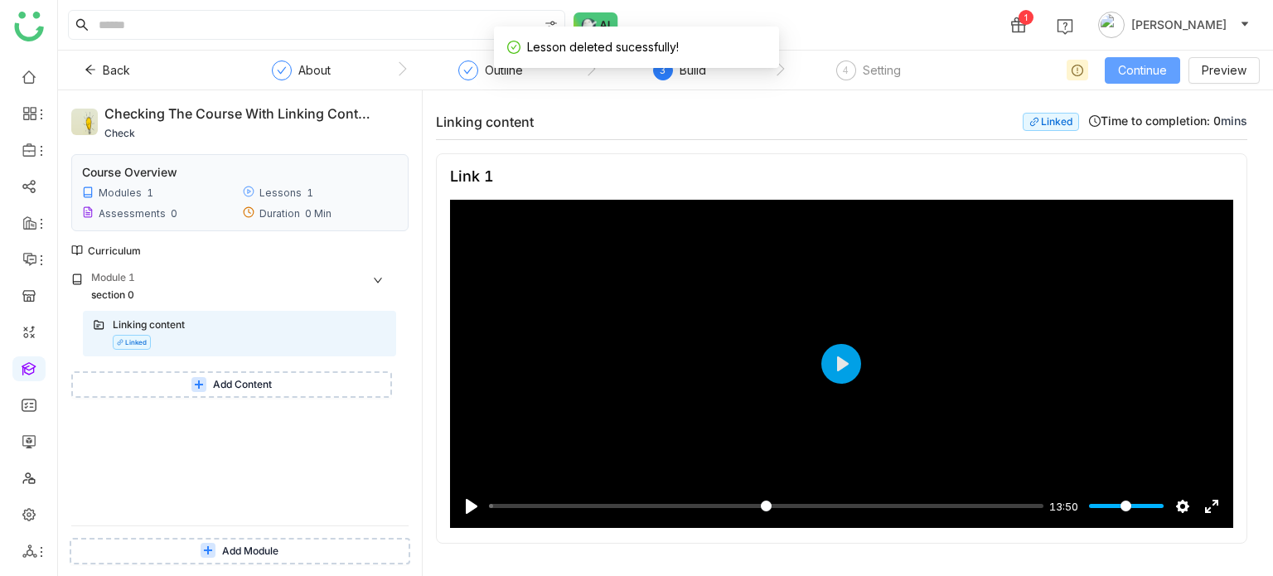
click at [1160, 72] on span "Continue" at bounding box center [1142, 70] width 49 height 18
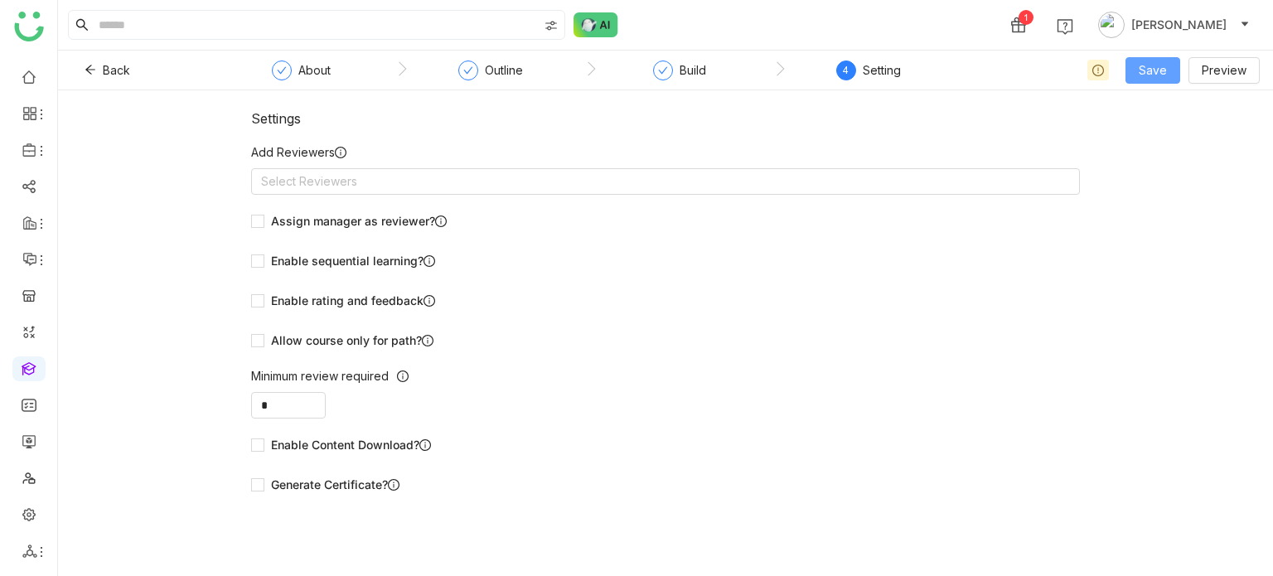
click at [1164, 74] on span "Save" at bounding box center [1153, 70] width 28 height 18
click at [1169, 133] on span "Save & Publish" at bounding box center [1179, 135] width 81 height 18
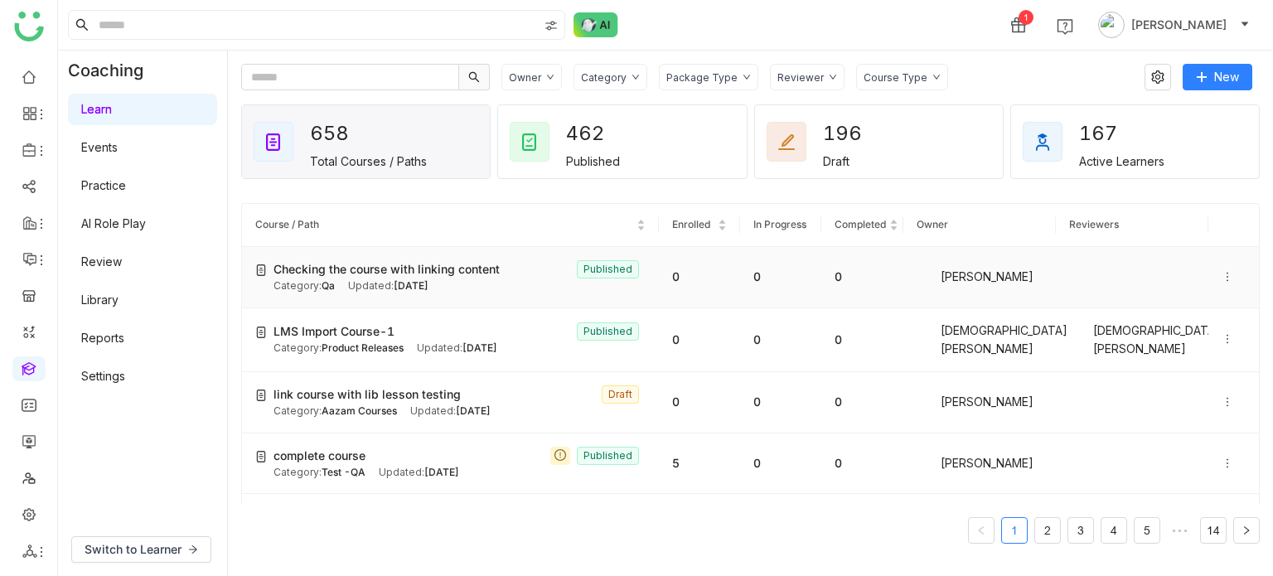
click at [1222, 275] on icon at bounding box center [1228, 277] width 12 height 12
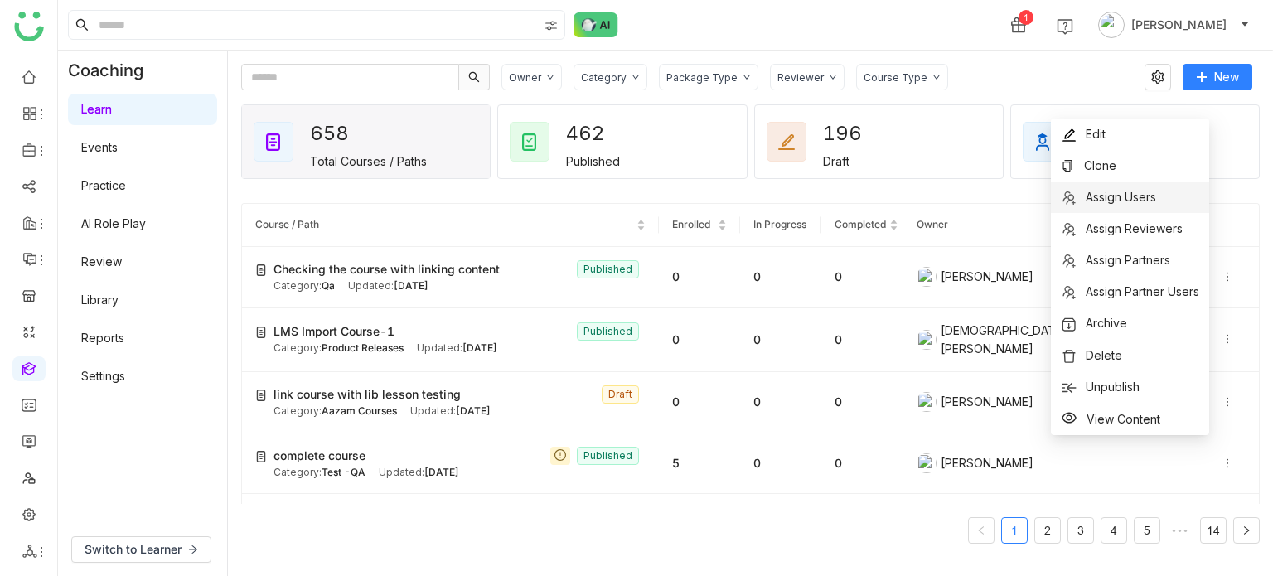
click at [1148, 197] on span "Assign Users" at bounding box center [1121, 197] width 70 height 14
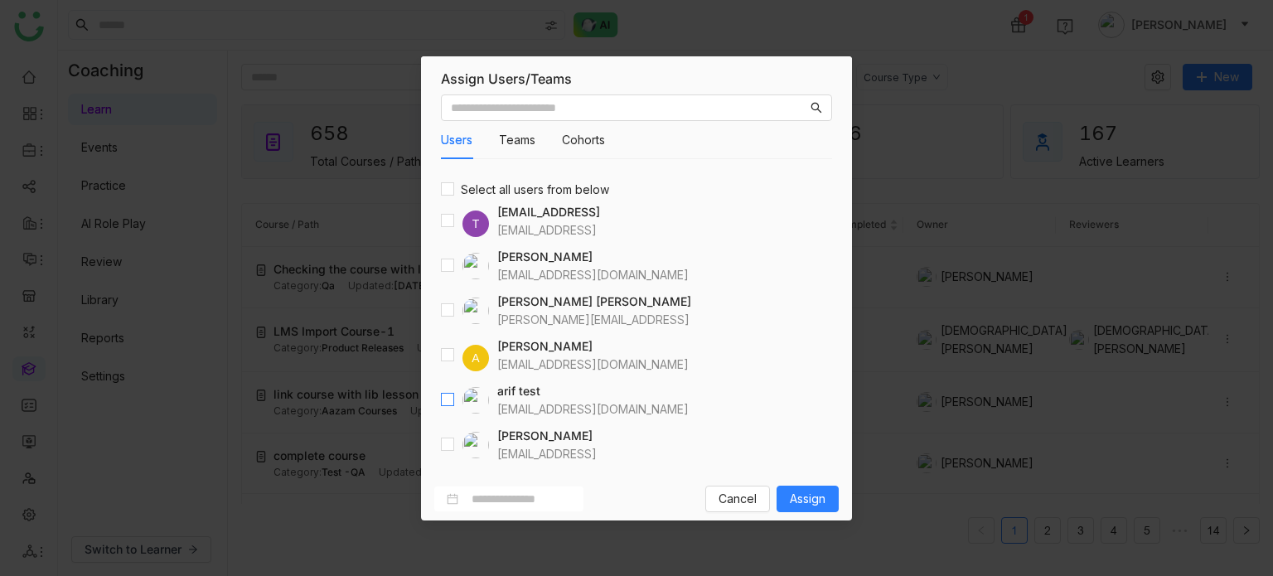
click at [448, 406] on label at bounding box center [447, 400] width 13 height 18
click at [795, 490] on span "Assign" at bounding box center [808, 499] width 36 height 18
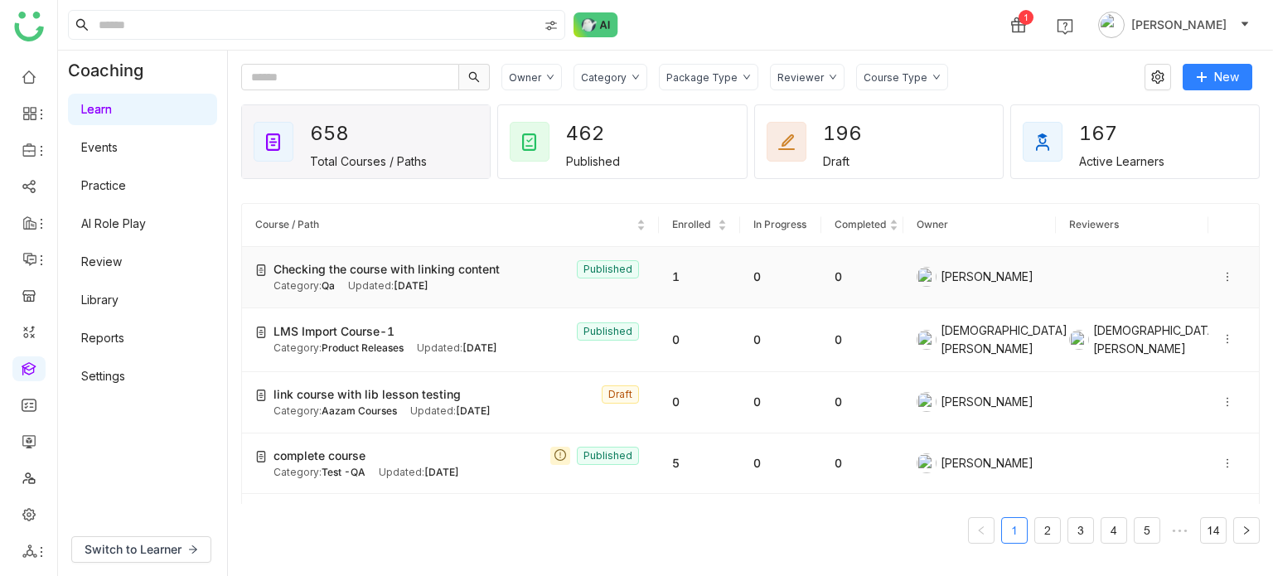
click at [421, 283] on span "Aug 29, 2025" at bounding box center [411, 285] width 35 height 12
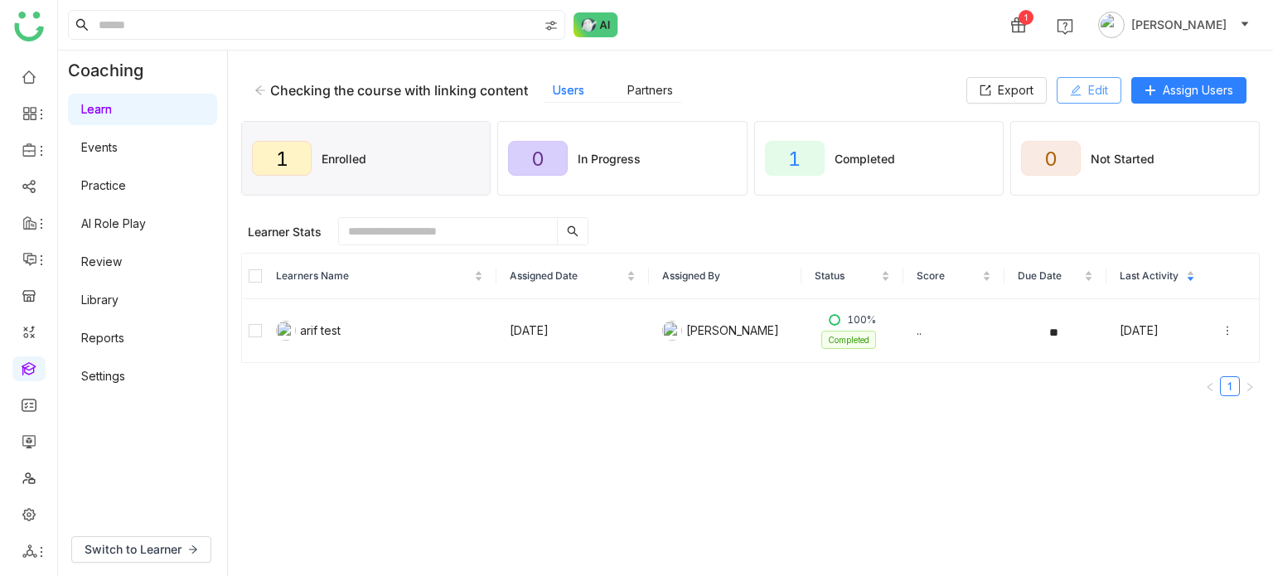
click at [1067, 91] on button "Edit" at bounding box center [1089, 90] width 65 height 27
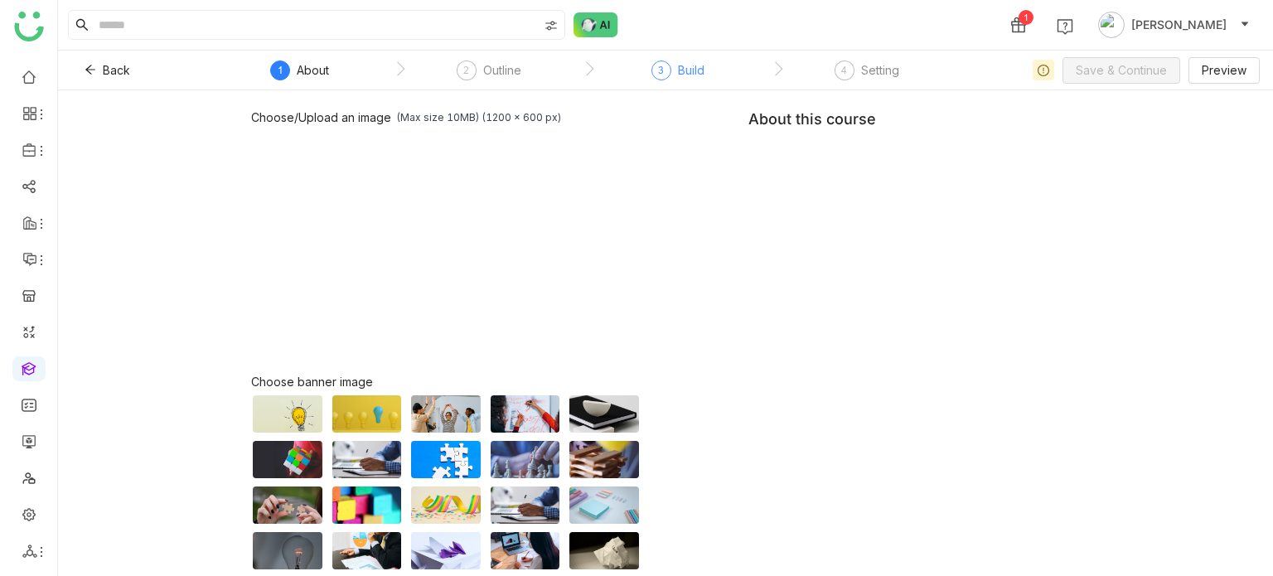
click at [673, 67] on div "3 Build" at bounding box center [677, 75] width 53 height 30
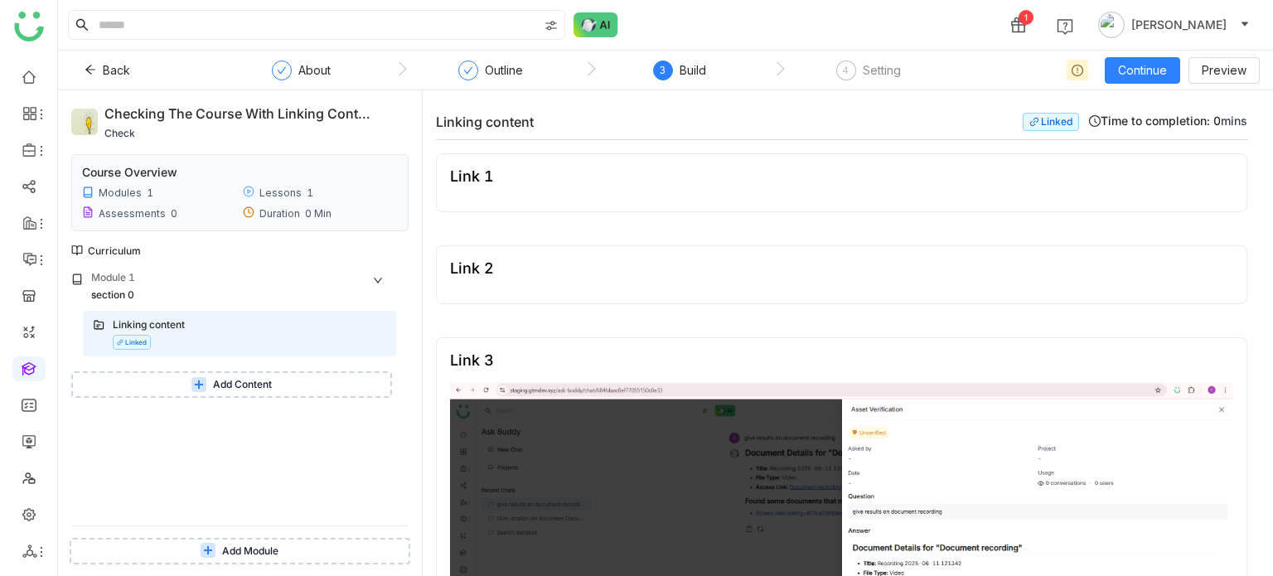
click at [252, 390] on span "Add Content" at bounding box center [242, 385] width 59 height 16
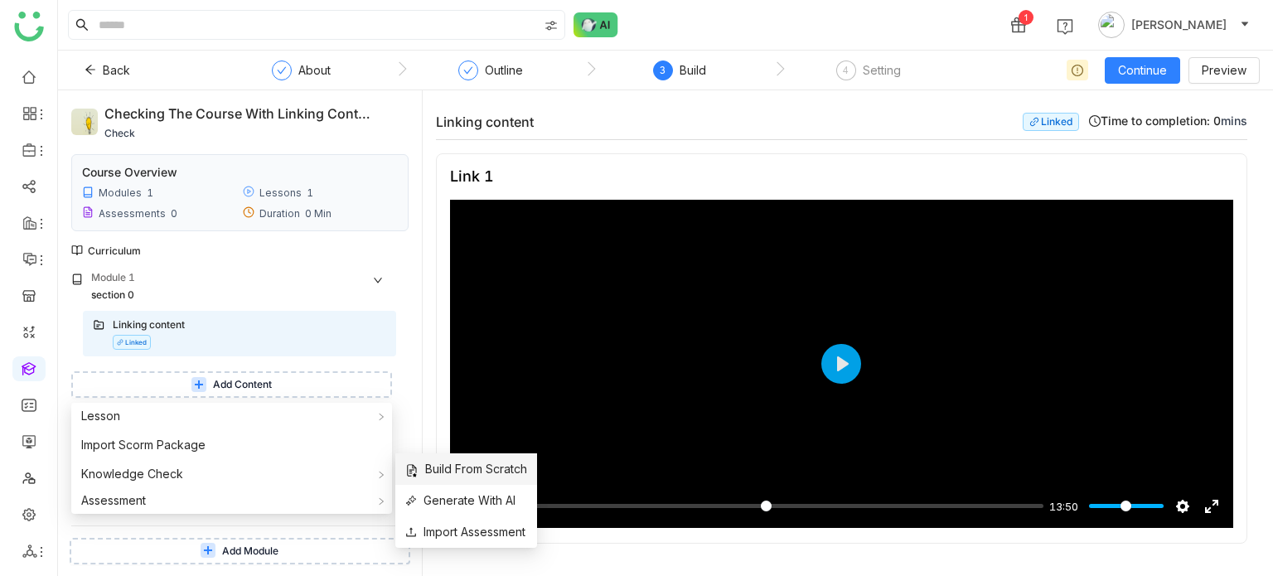
click at [517, 467] on span "Build From Scratch" at bounding box center [466, 469] width 122 height 18
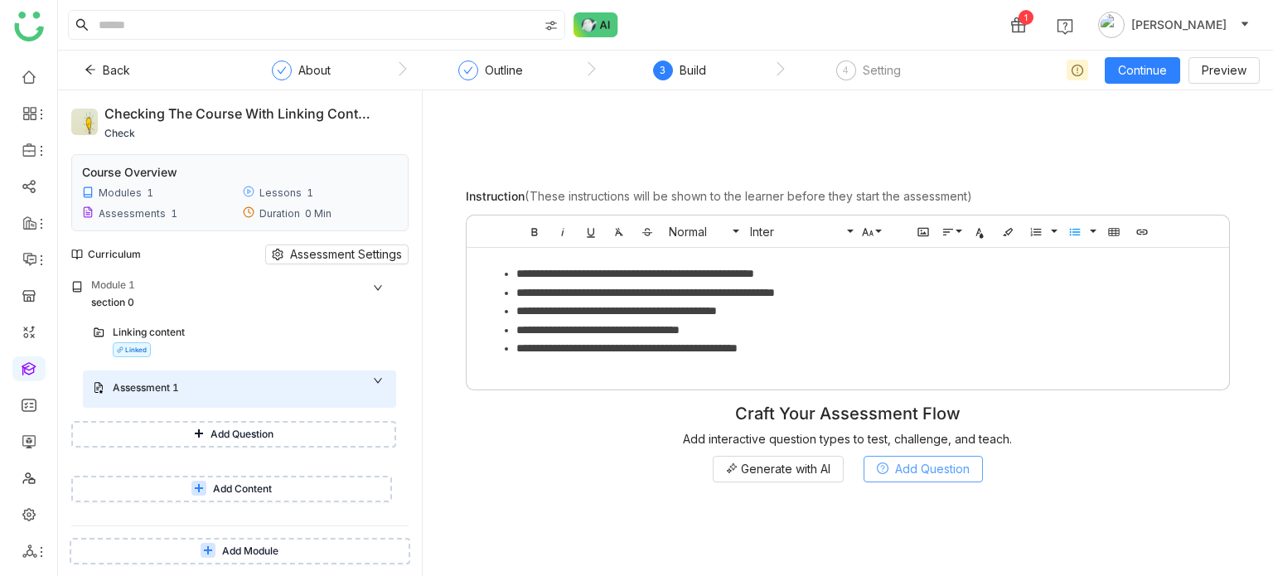
click at [892, 459] on button "Add Question" at bounding box center [923, 469] width 119 height 27
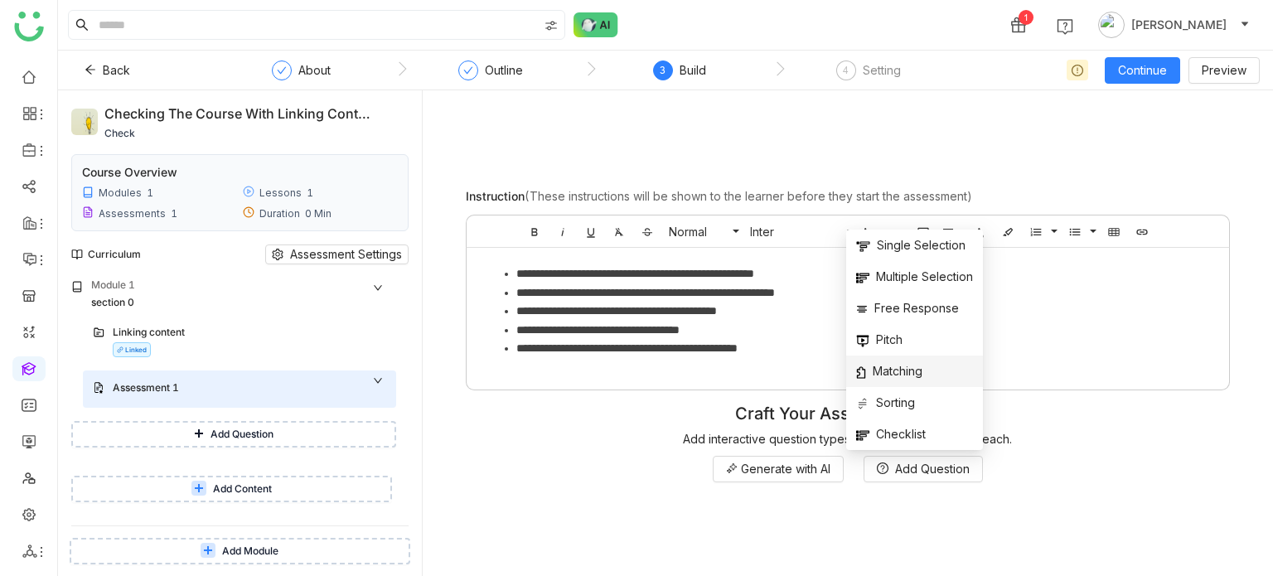
click at [932, 367] on li "Matching" at bounding box center [914, 371] width 137 height 31
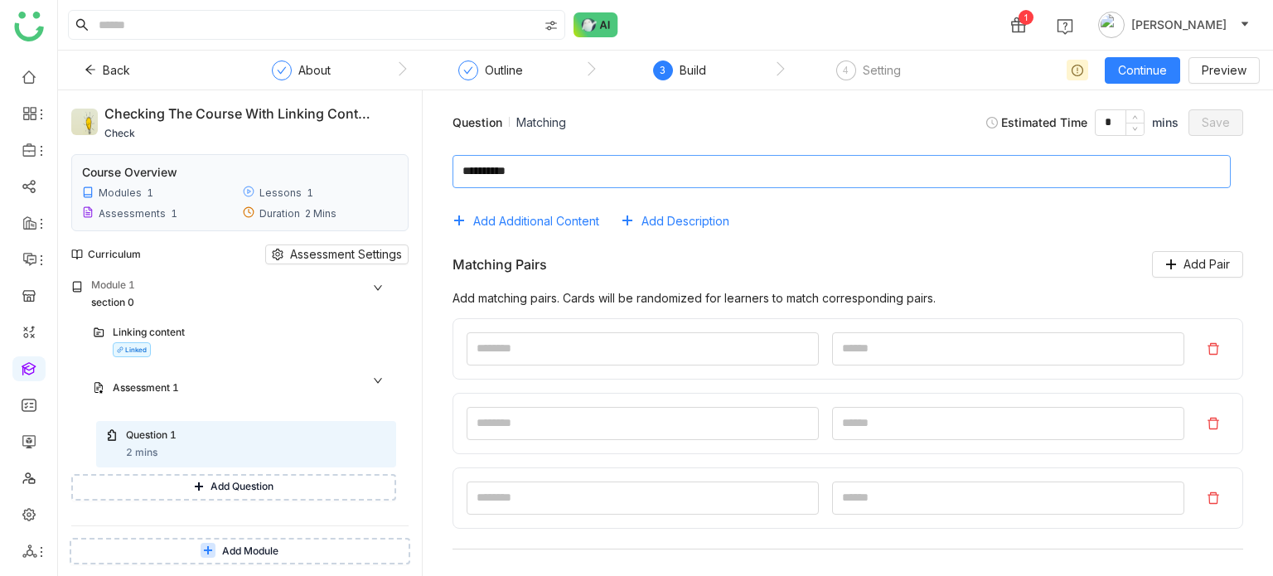
click at [630, 173] on textarea at bounding box center [841, 171] width 778 height 33
type textarea "**********"
click at [612, 347] on input at bounding box center [643, 348] width 352 height 33
type input "*"
click at [898, 332] on input at bounding box center [1008, 348] width 352 height 33
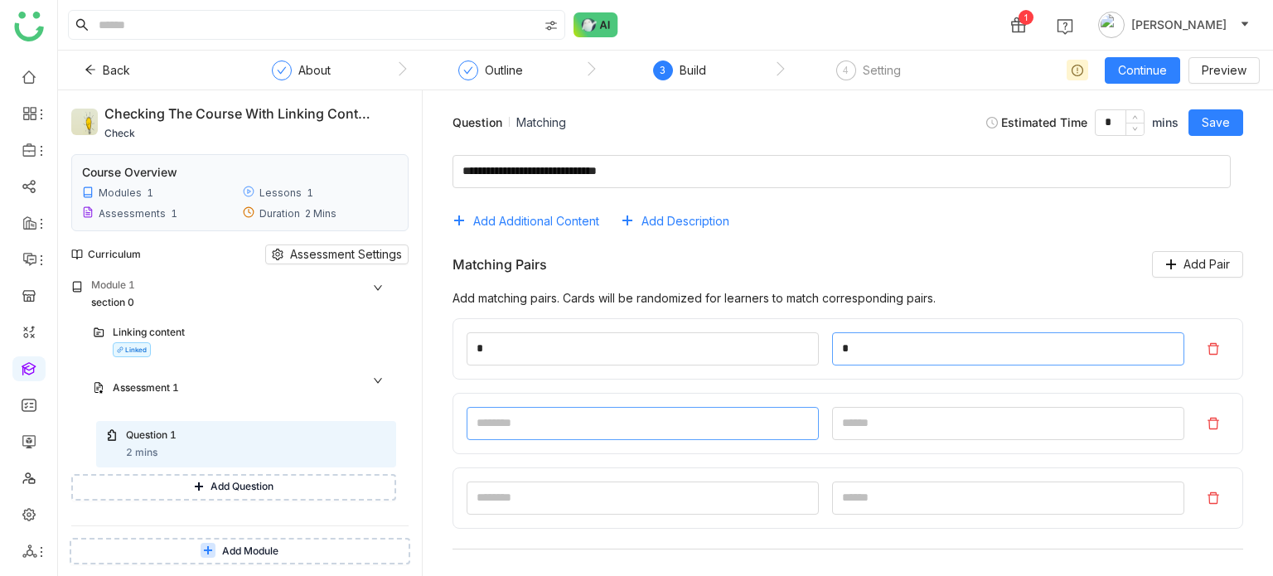
type input "*"
click at [742, 415] on input at bounding box center [643, 423] width 352 height 33
type input "**"
click at [924, 412] on input at bounding box center [1008, 423] width 352 height 33
type input "*"
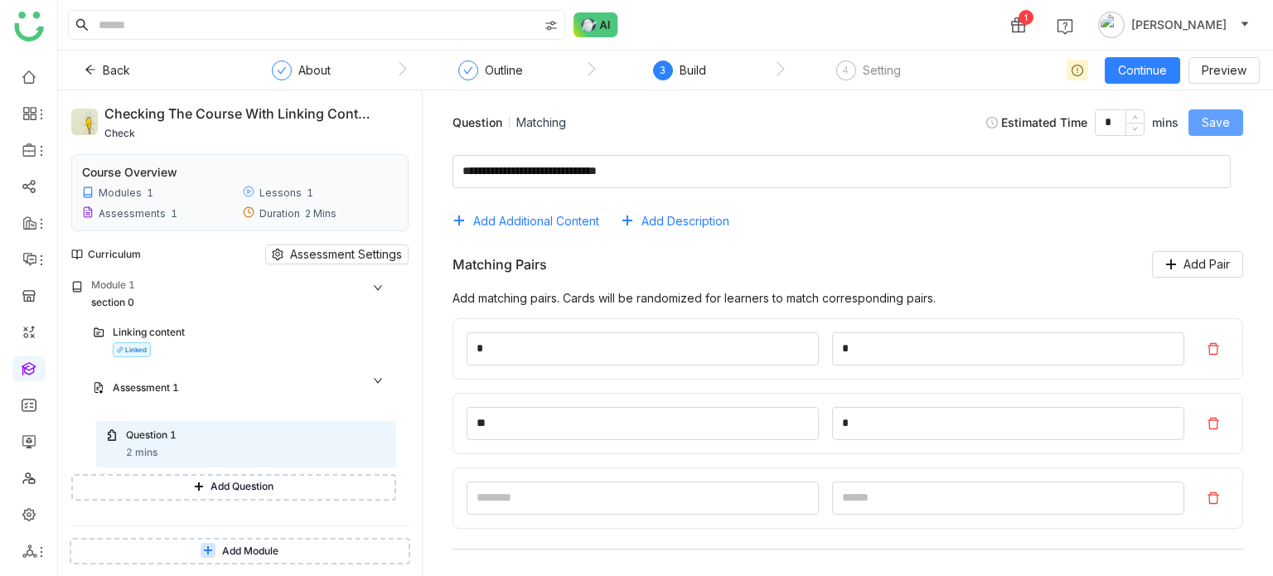
click at [1209, 126] on span "Save" at bounding box center [1216, 123] width 28 height 18
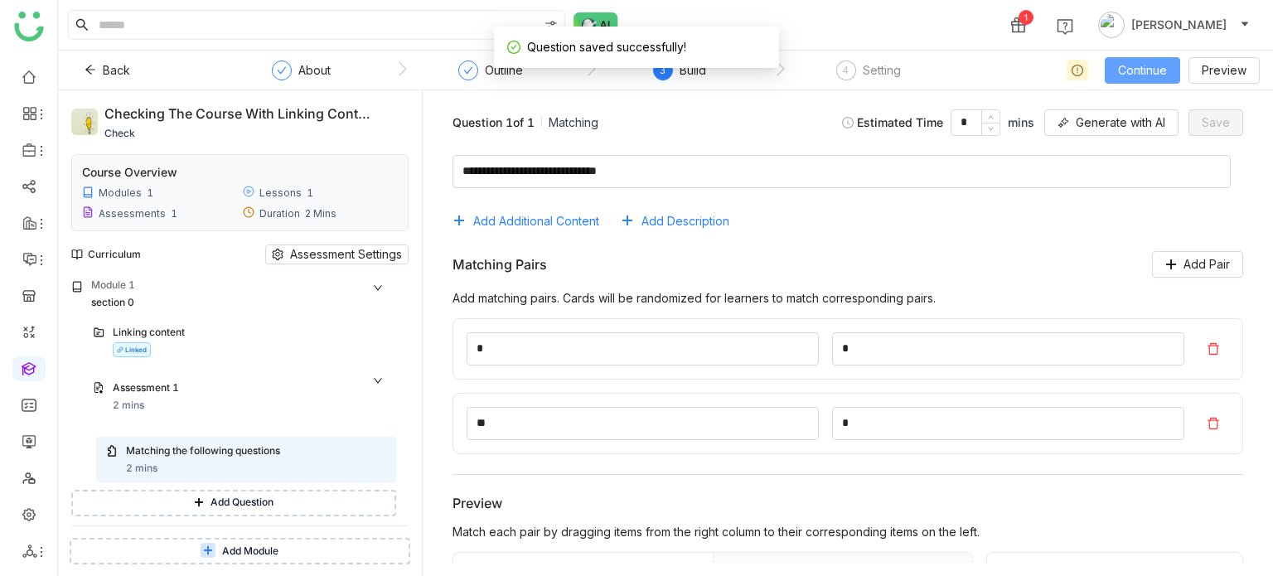
click at [1150, 69] on span "Continue" at bounding box center [1142, 70] width 49 height 18
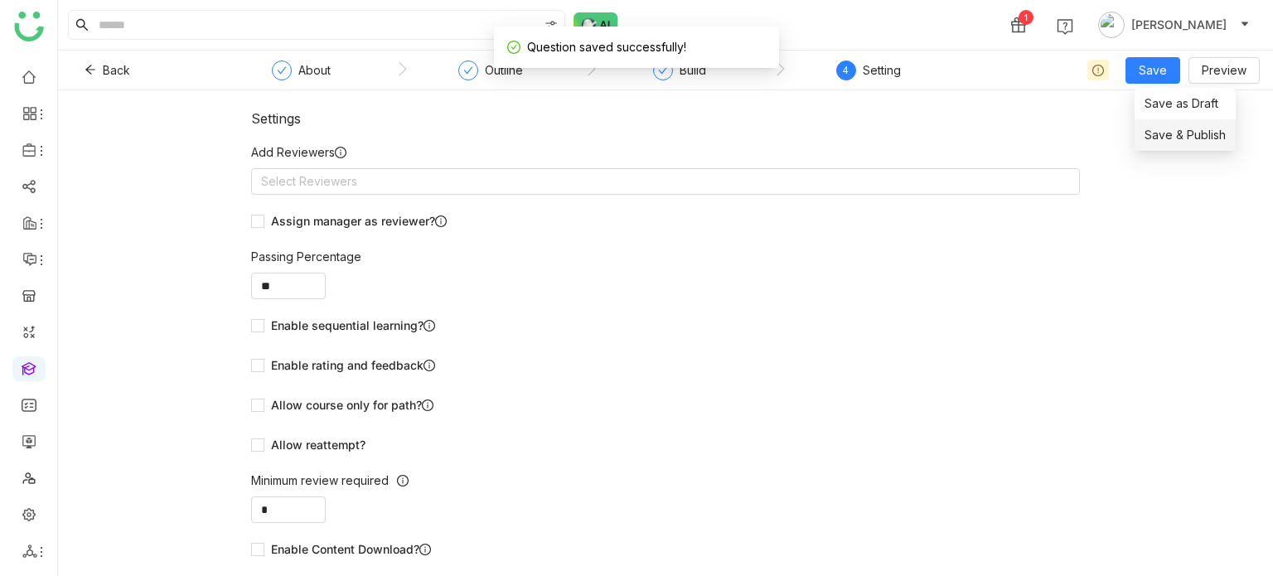
click at [1170, 135] on span "Save & Publish" at bounding box center [1185, 135] width 81 height 18
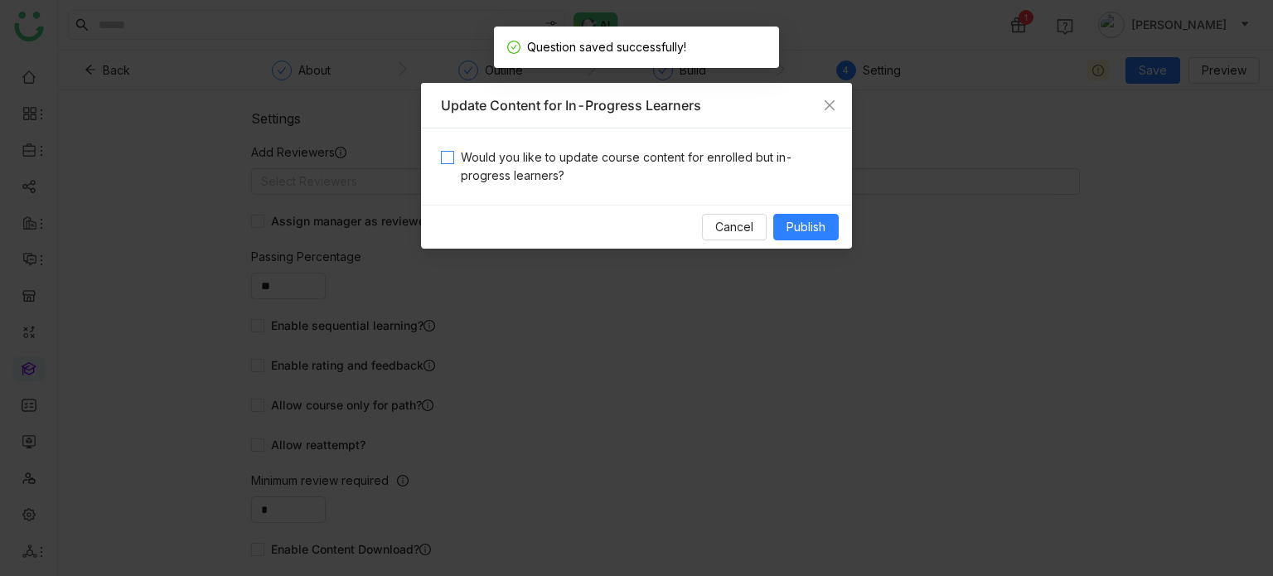
click at [652, 160] on span "Would you like to update course content for enrolled but in-progress learners?" at bounding box center [643, 166] width 378 height 36
click at [804, 228] on span "Publish" at bounding box center [805, 227] width 39 height 18
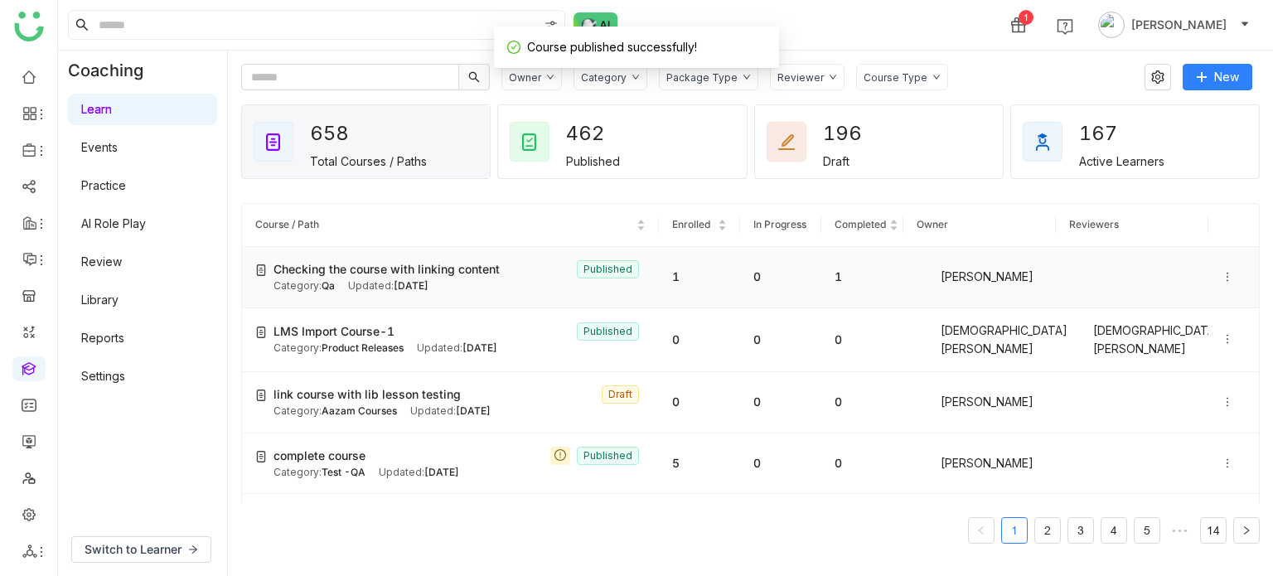
click at [407, 271] on span "Checking the course with linking content" at bounding box center [386, 269] width 226 height 18
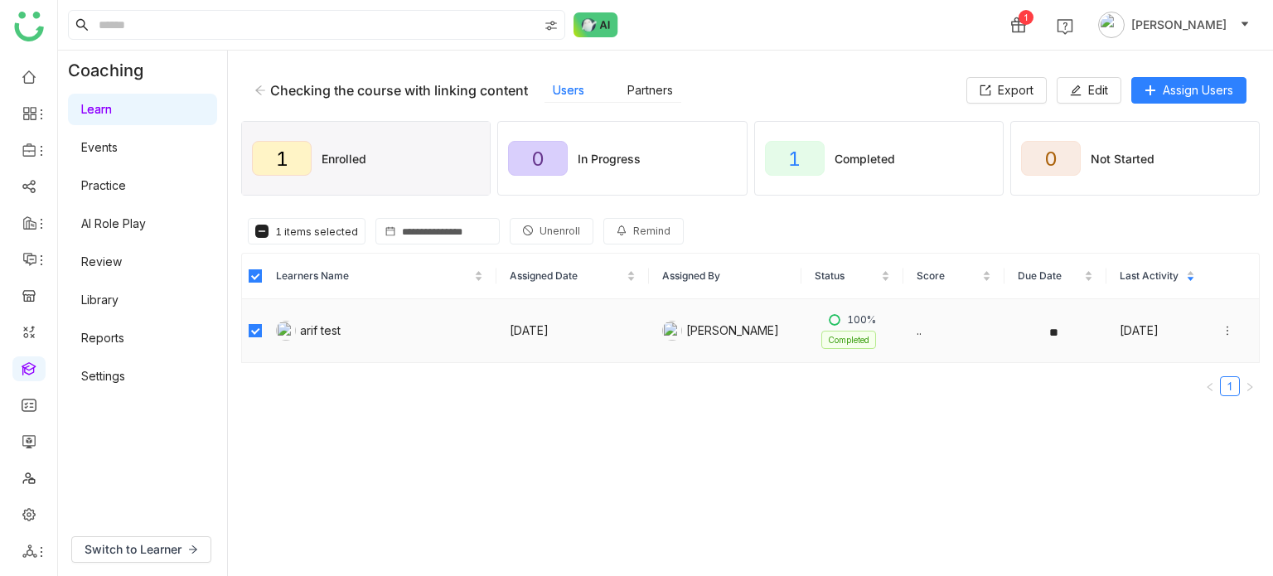
click at [1222, 326] on icon at bounding box center [1228, 331] width 12 height 12
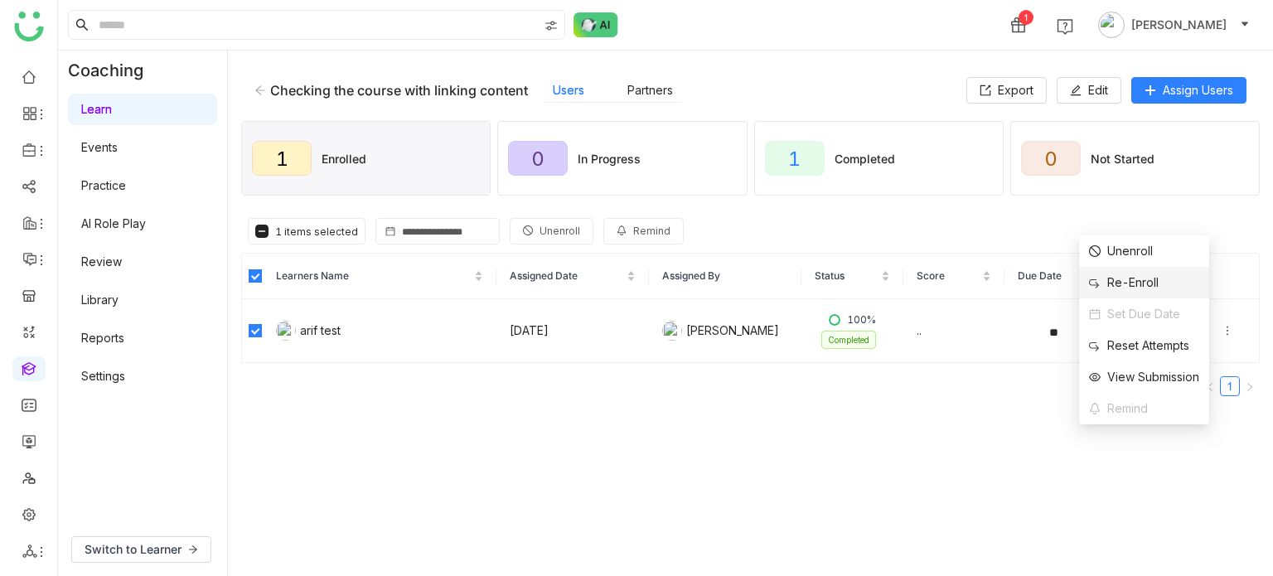
click at [1178, 280] on li "Re-Enroll" at bounding box center [1144, 282] width 130 height 31
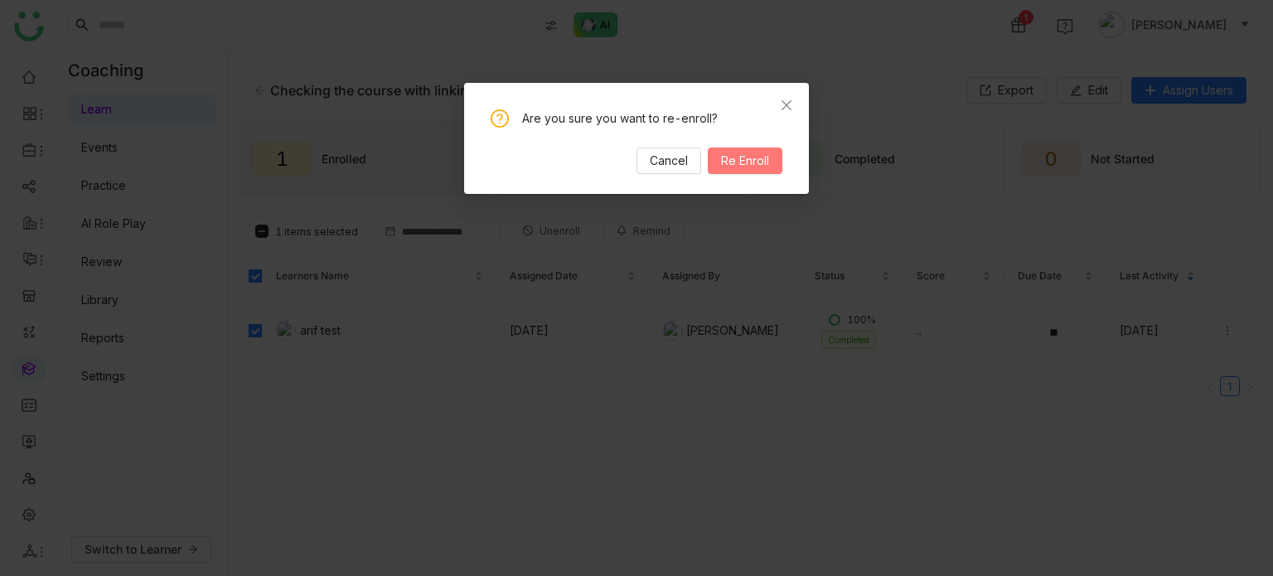
click at [748, 161] on span "Re Enroll" at bounding box center [745, 161] width 48 height 18
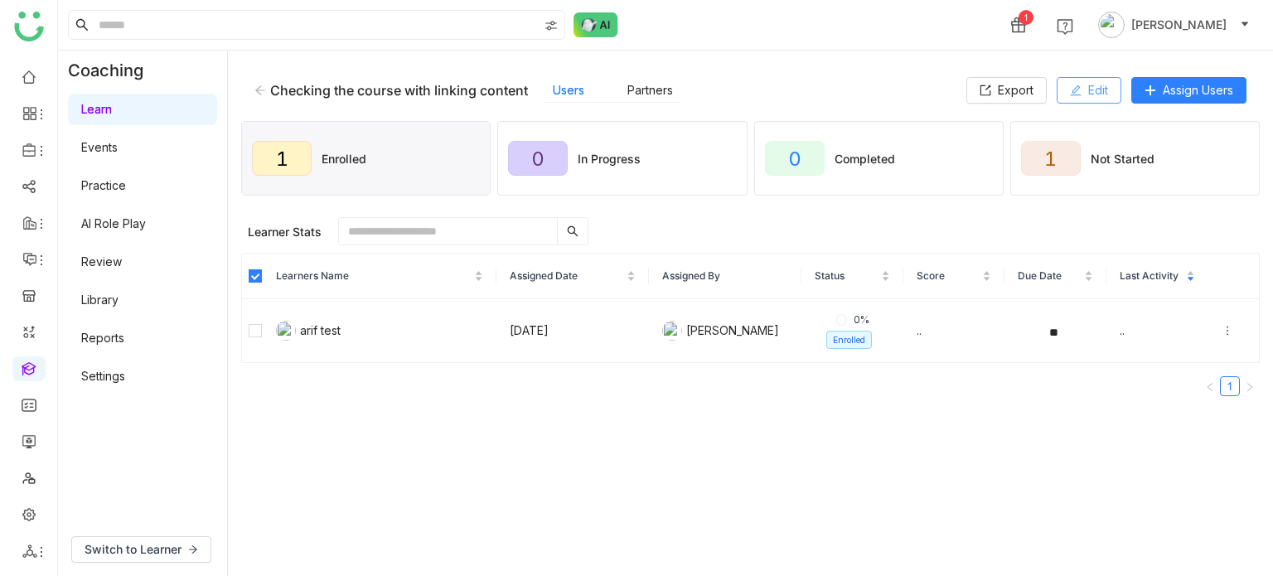
click at [1091, 90] on span "Edit" at bounding box center [1098, 90] width 20 height 18
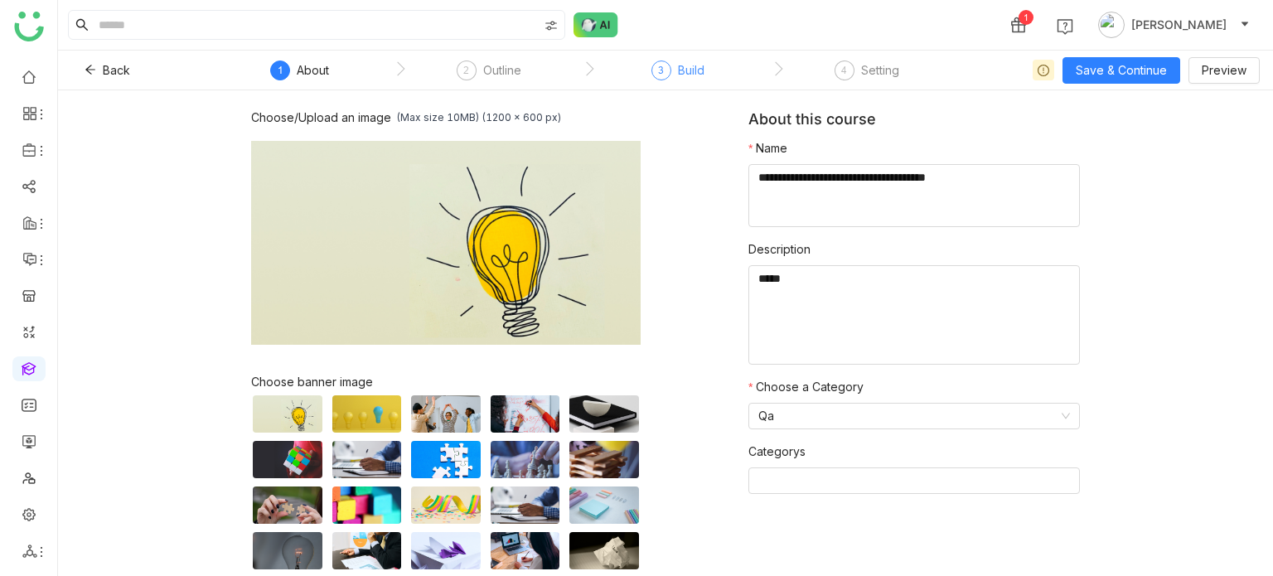
click at [665, 70] on div "3" at bounding box center [661, 70] width 20 height 20
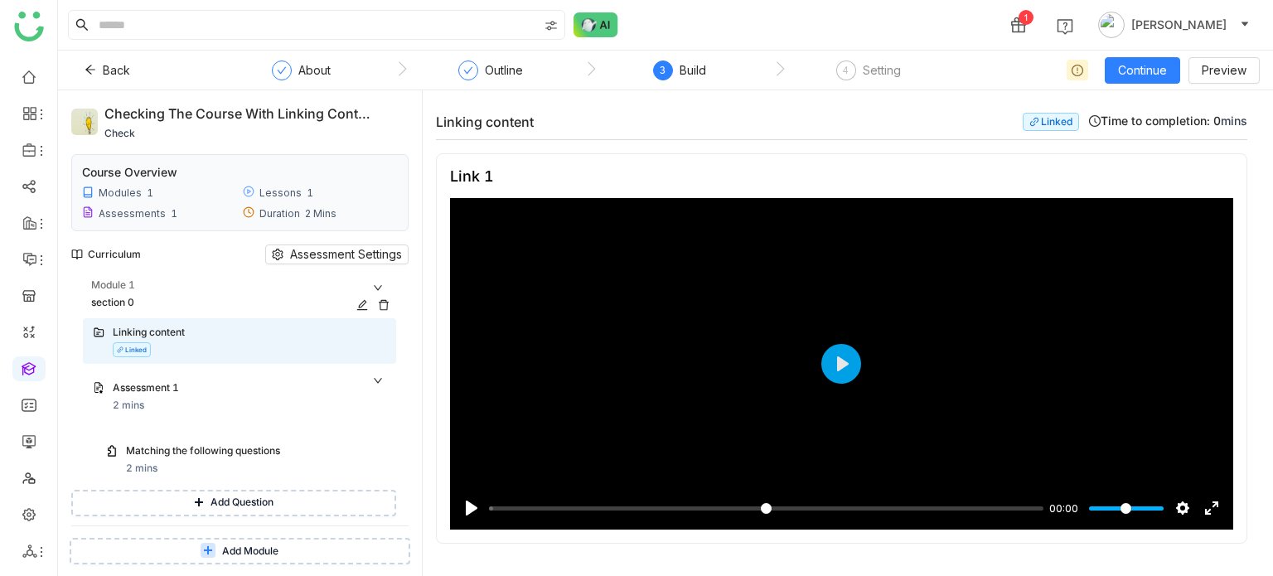
click at [381, 299] on icon at bounding box center [384, 305] width 12 height 12
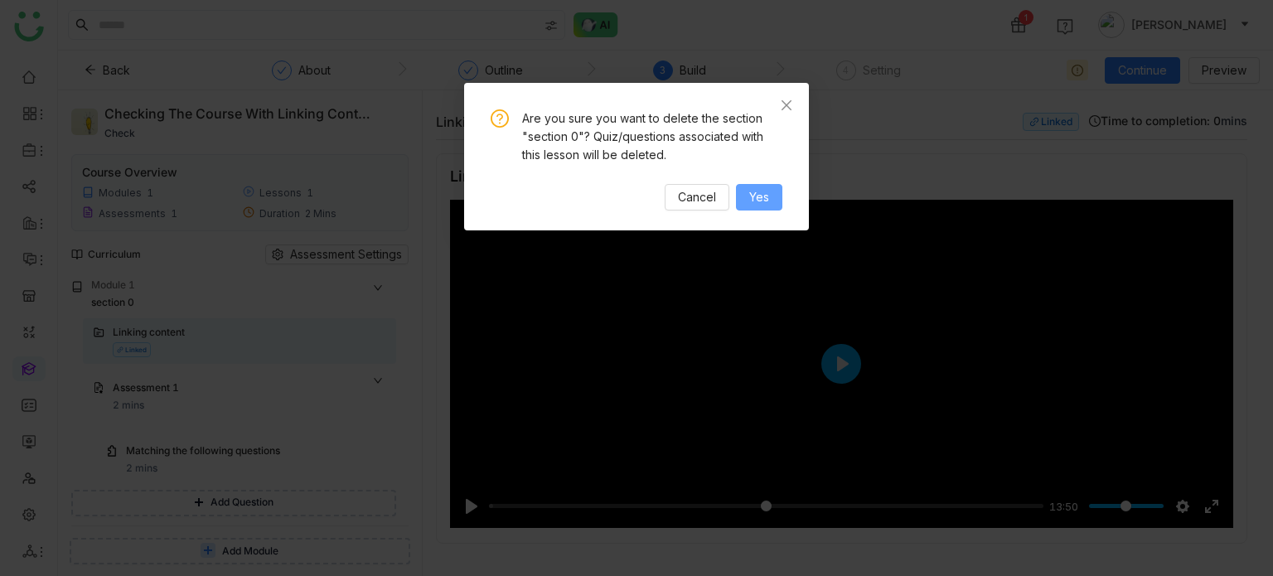
click at [779, 186] on button "Yes" at bounding box center [759, 197] width 46 height 27
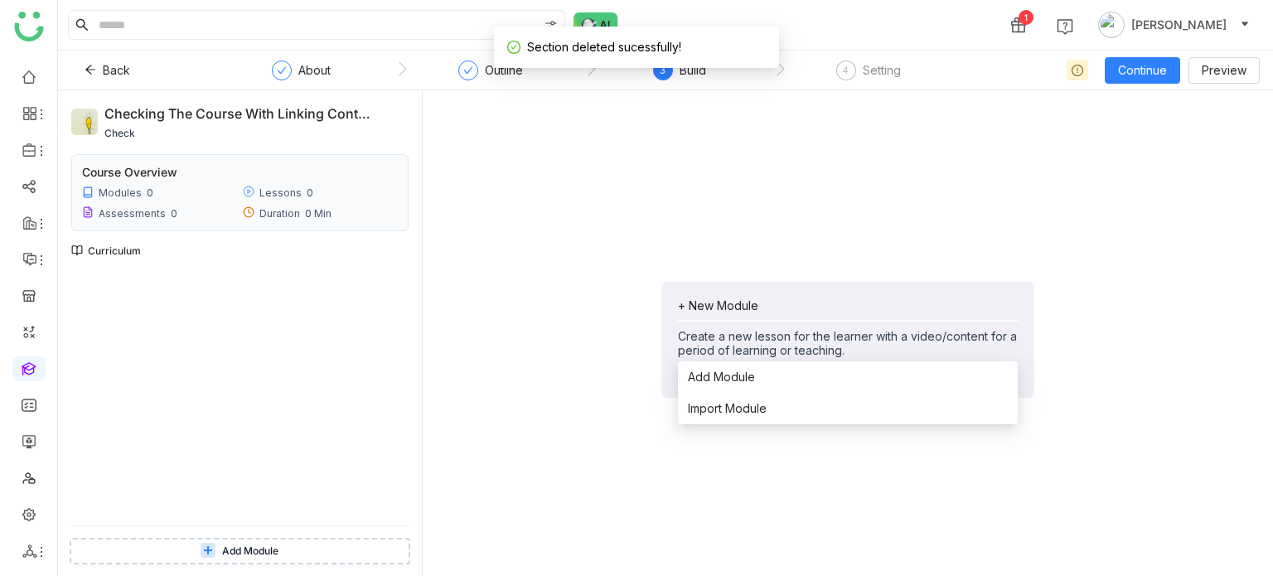
click at [749, 313] on div "+ New Module Create a new lesson for the learner with a video/content for a per…" at bounding box center [848, 327] width 340 height 59
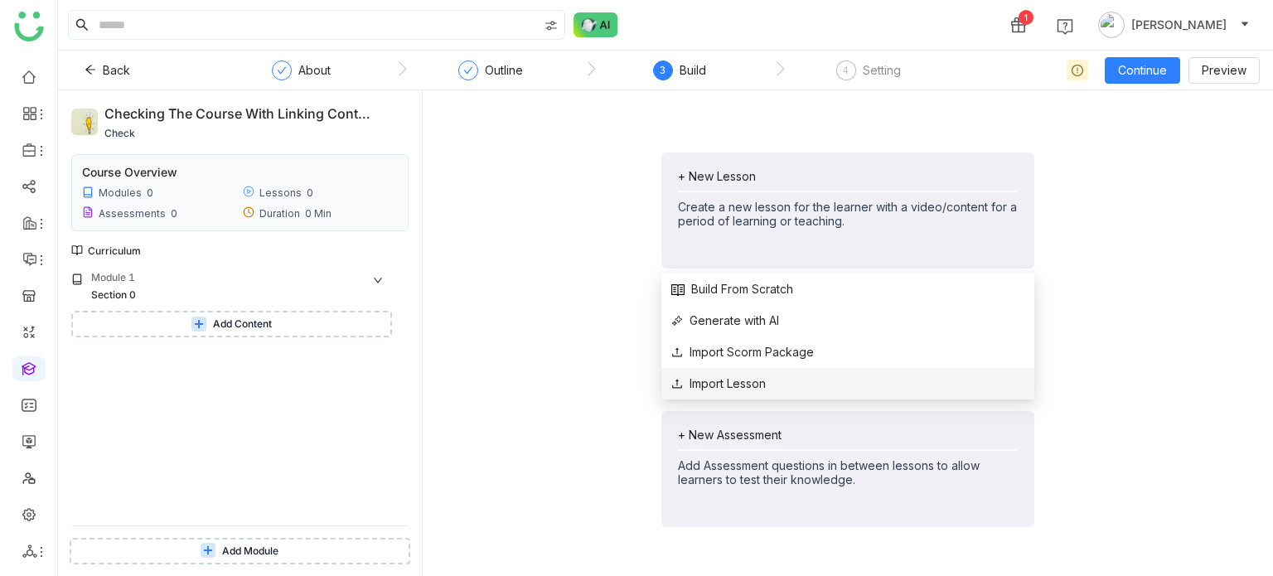
click at [699, 380] on span "Import Lesson" at bounding box center [718, 384] width 94 height 18
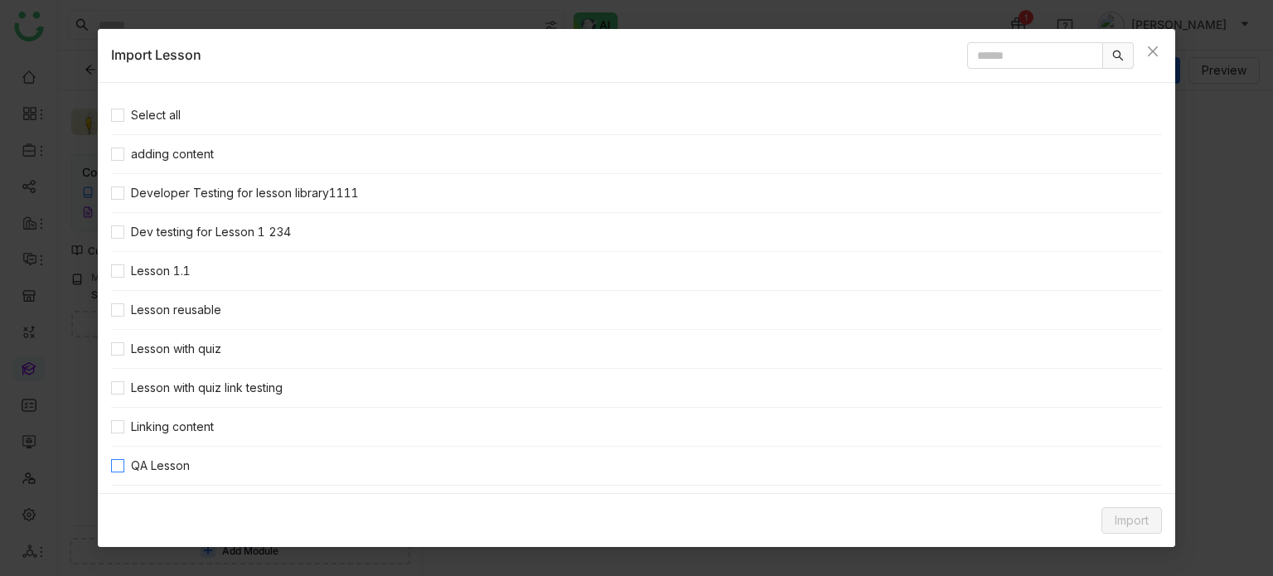
click at [148, 458] on span "QA Lesson" at bounding box center [160, 466] width 72 height 18
click at [1134, 526] on span "Import" at bounding box center [1132, 520] width 34 height 18
click at [1114, 456] on span "Clone Content" at bounding box center [1106, 455] width 92 height 18
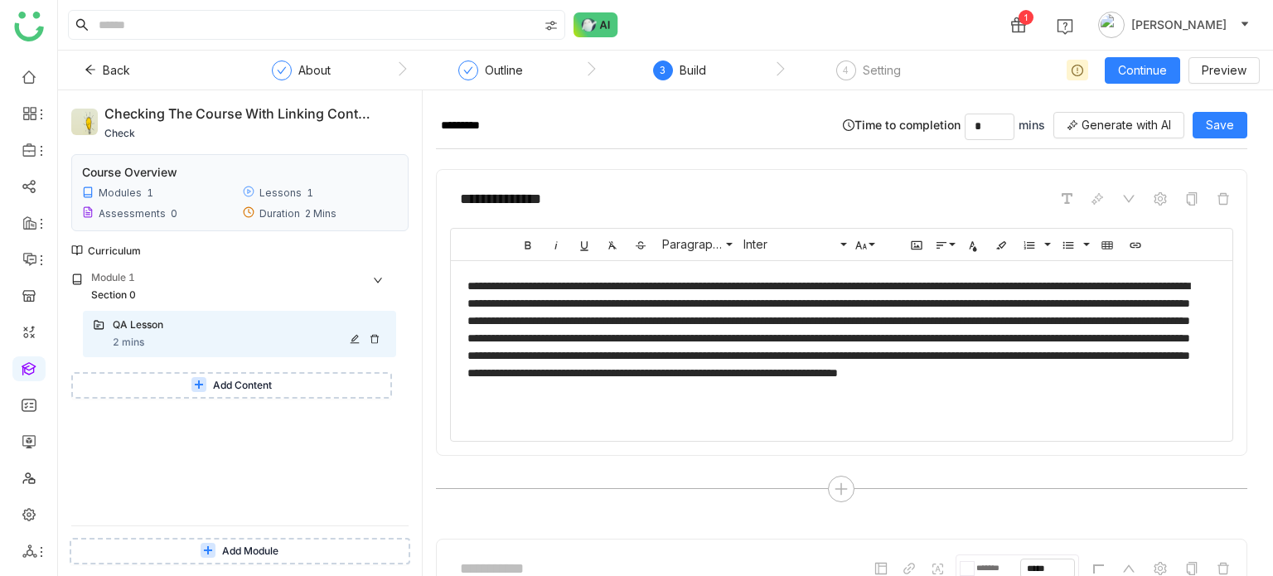
click at [371, 341] on icon at bounding box center [375, 339] width 10 height 10
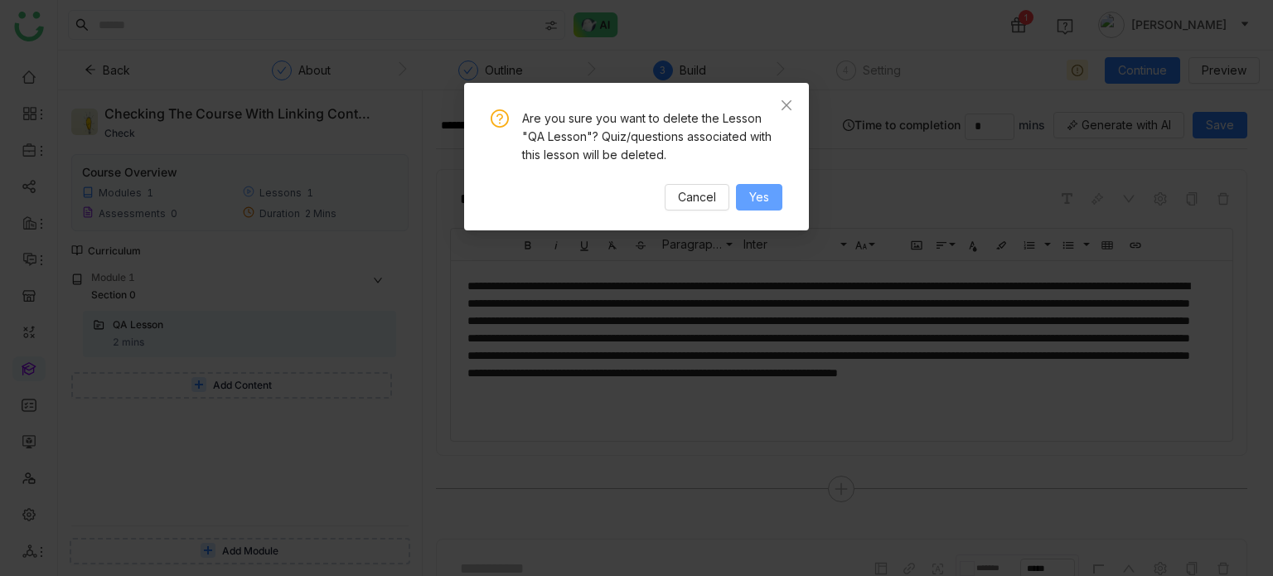
click at [753, 187] on button "Yes" at bounding box center [759, 197] width 46 height 27
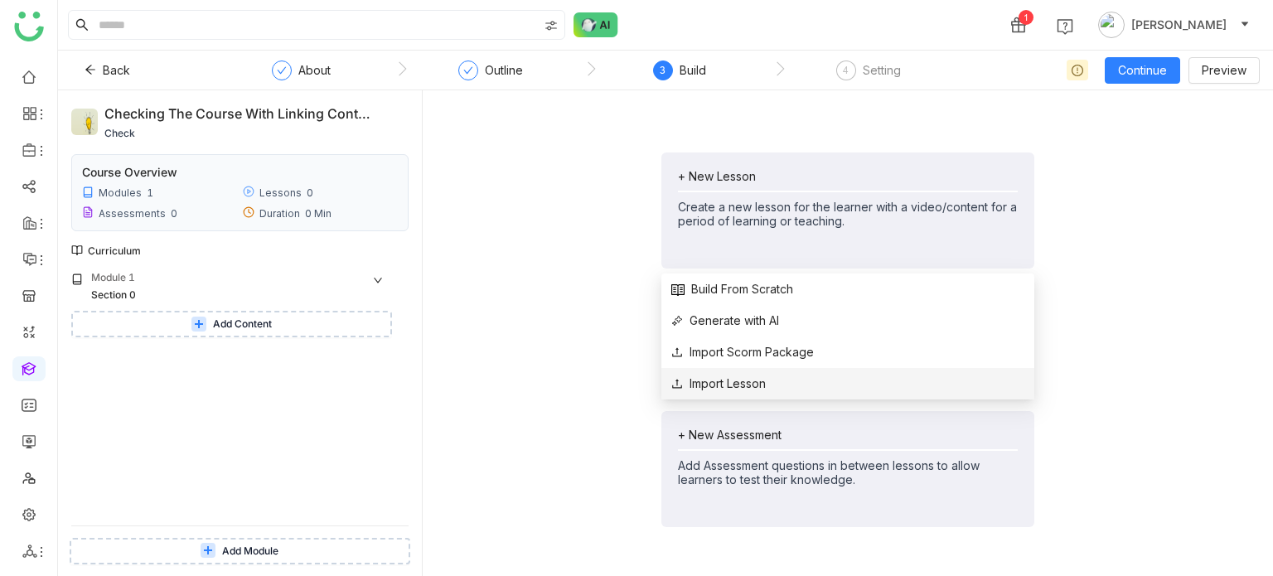
click at [742, 387] on span "Import Lesson" at bounding box center [718, 384] width 94 height 18
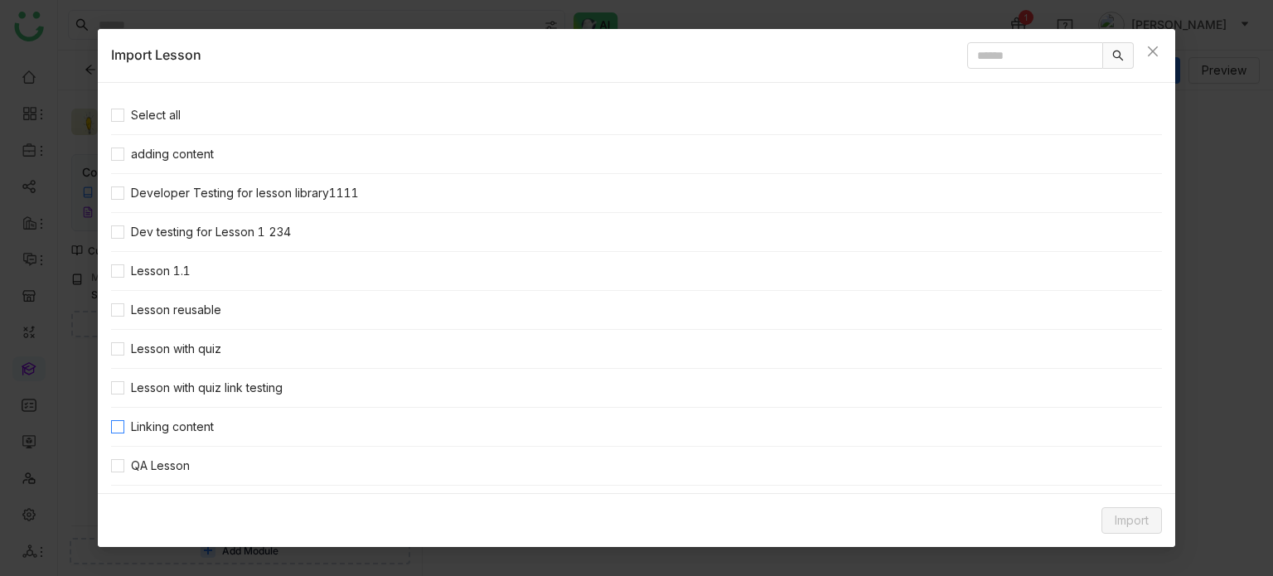
click at [181, 419] on span "Linking content" at bounding box center [172, 427] width 96 height 18
click at [1137, 520] on span "Import" at bounding box center [1132, 520] width 34 height 18
click at [1117, 450] on span "Clone Content" at bounding box center [1106, 455] width 92 height 18
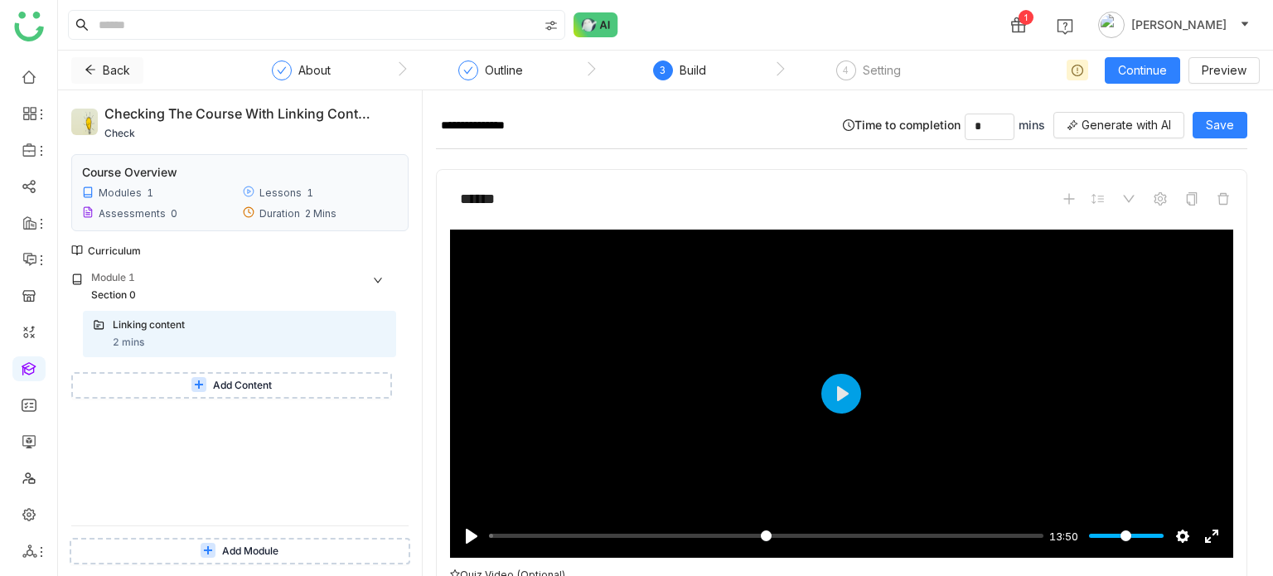
click at [98, 63] on button "Back" at bounding box center [107, 70] width 72 height 27
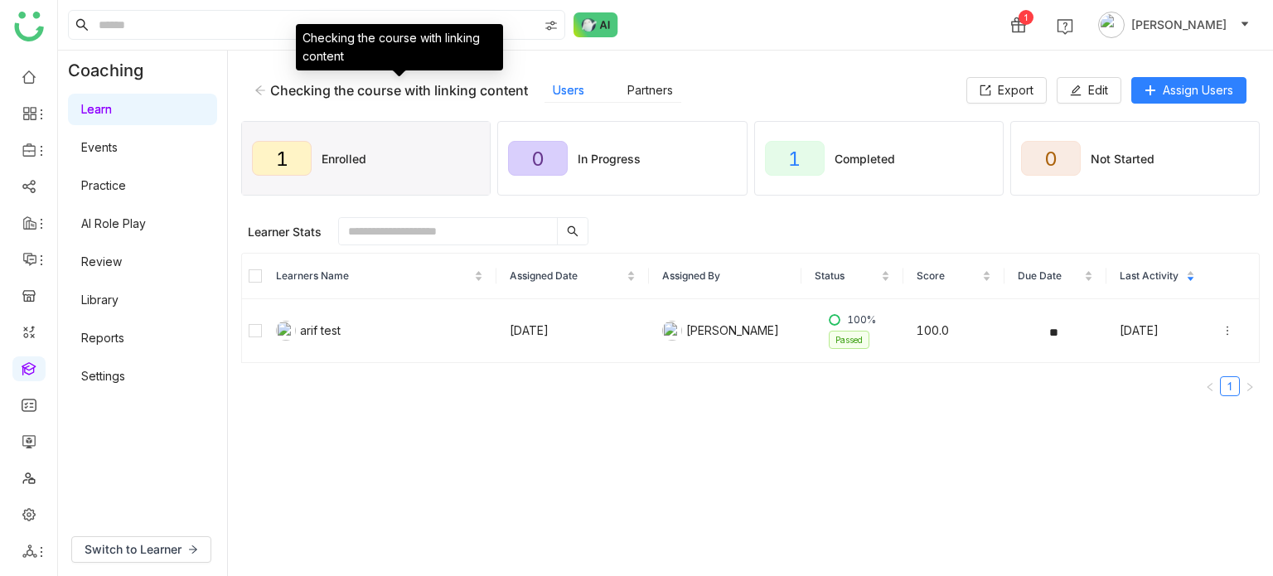
click at [264, 90] on icon at bounding box center [260, 89] width 10 height 9
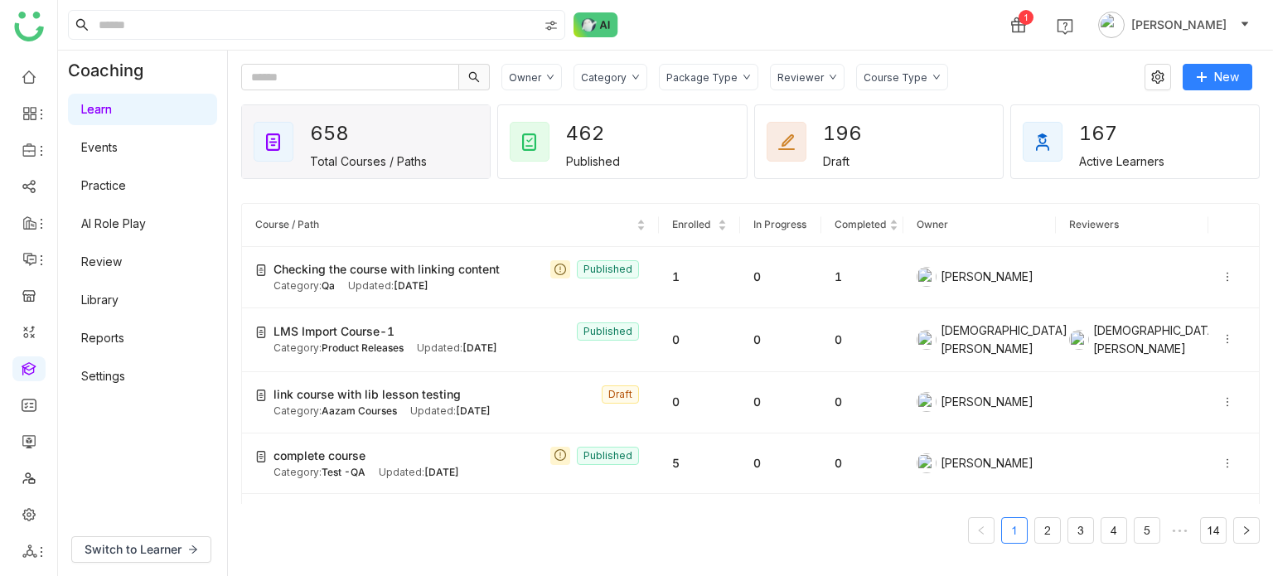
click at [119, 293] on link "Library" at bounding box center [99, 300] width 37 height 14
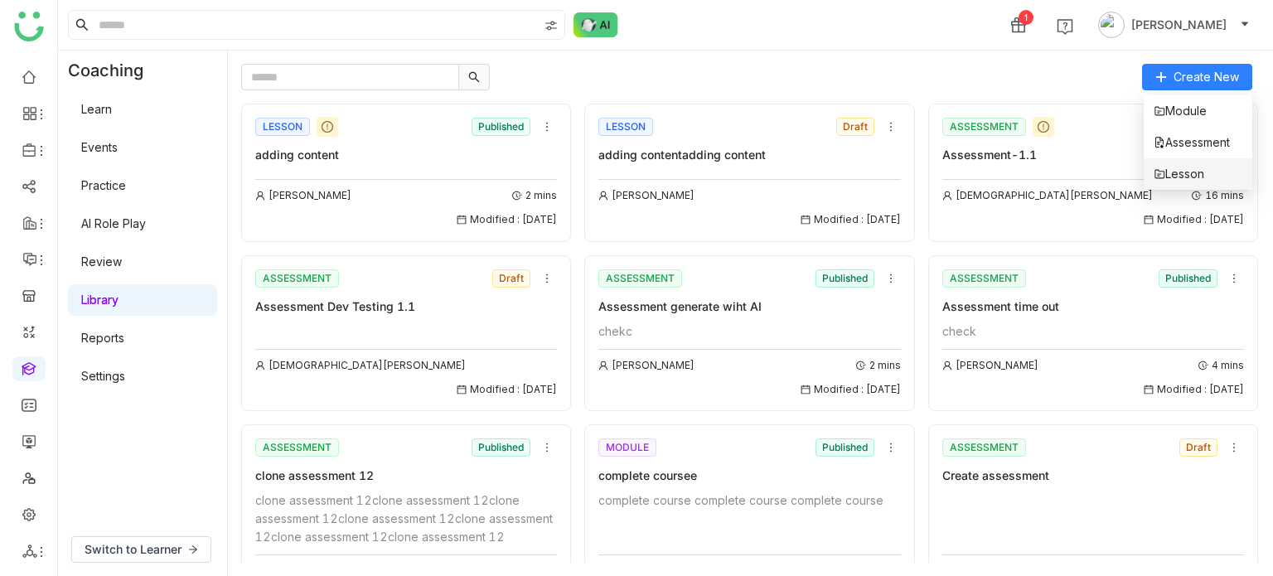
click at [1204, 166] on span "Lesson" at bounding box center [1179, 174] width 51 height 18
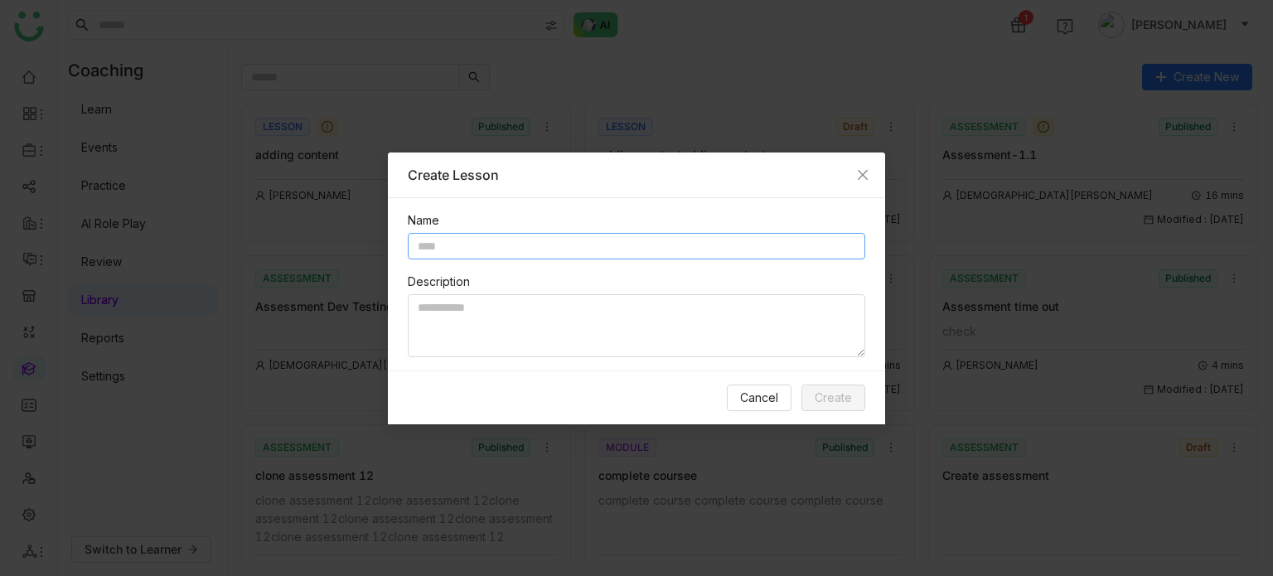
click at [692, 245] on input "text" at bounding box center [636, 246] width 457 height 27
type input "*"
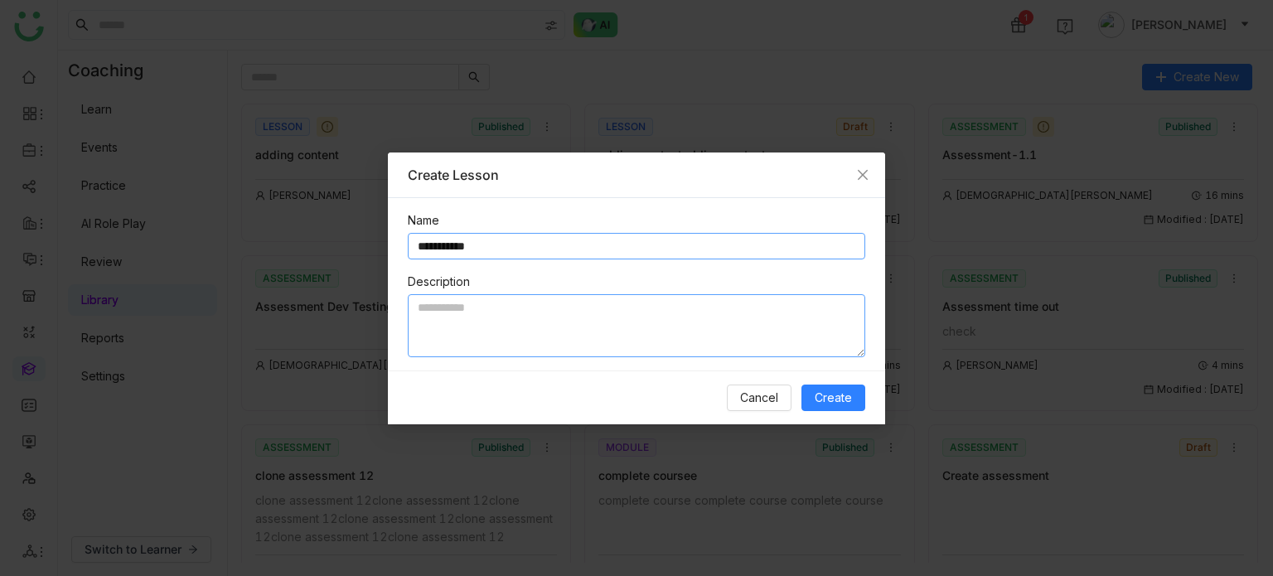
type input "**********"
click at [670, 311] on textarea at bounding box center [636, 325] width 457 height 63
type textarea "********"
click at [853, 392] on button "Create" at bounding box center [833, 398] width 64 height 27
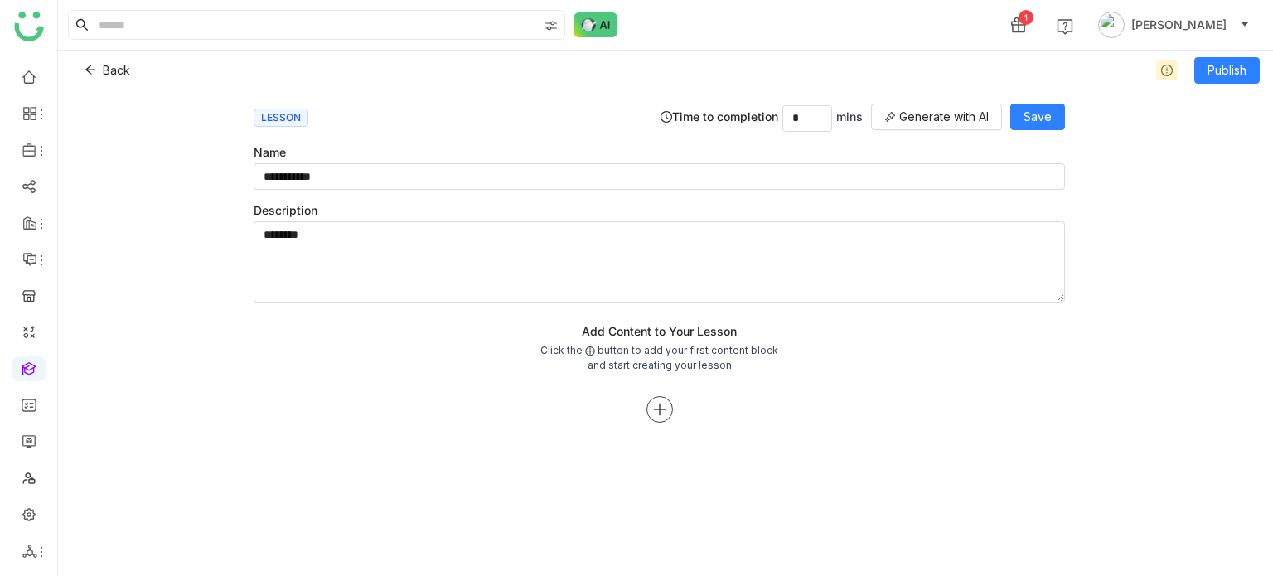
click at [658, 408] on icon at bounding box center [659, 409] width 15 height 15
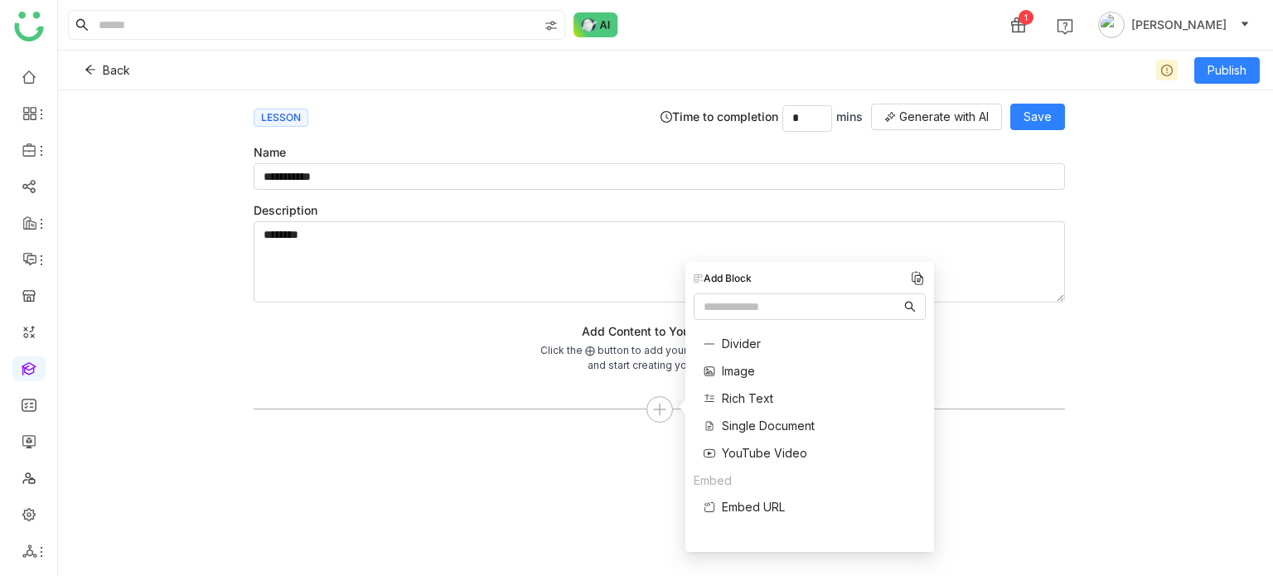
click at [751, 420] on span "Single Document" at bounding box center [768, 425] width 93 height 17
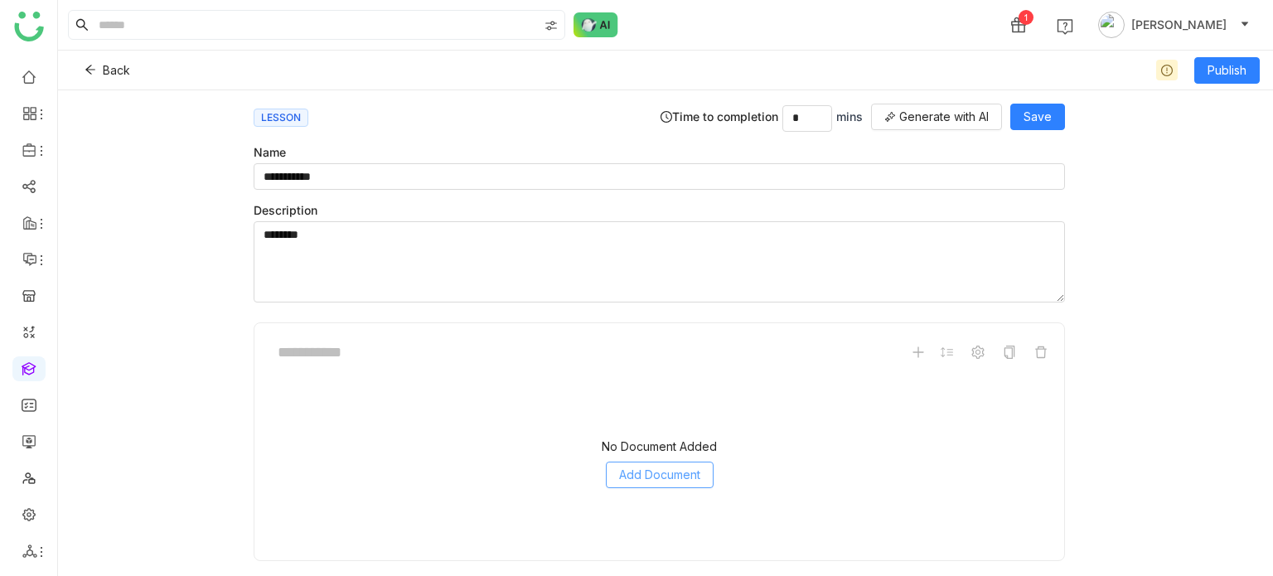
scroll to position [40, 0]
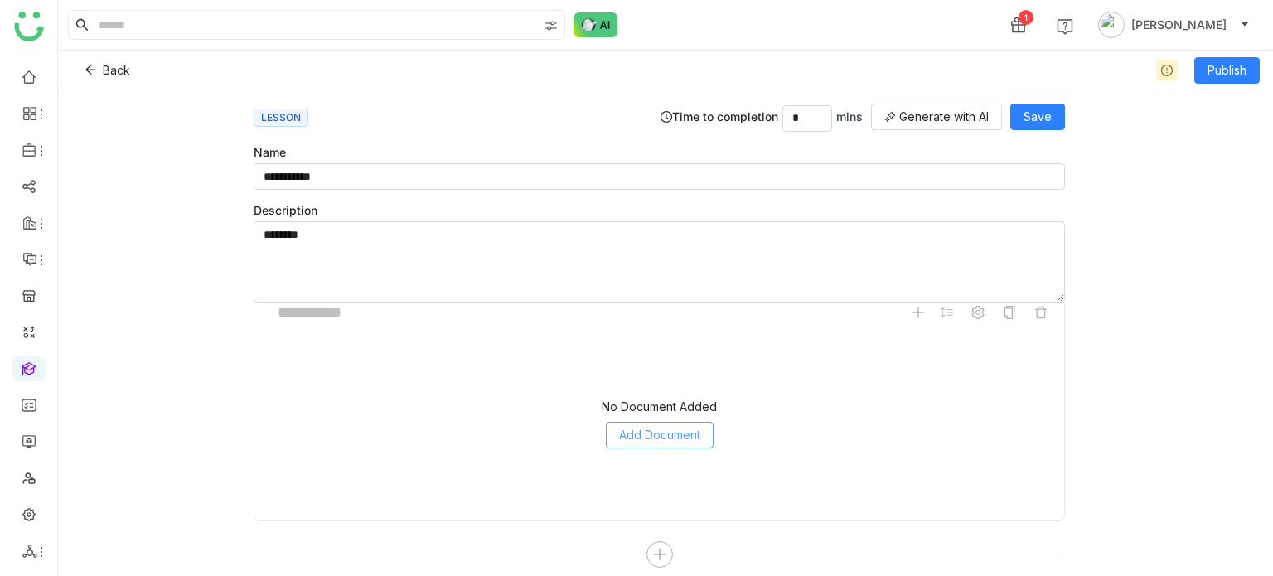
click at [688, 437] on span "Add Document" at bounding box center [659, 435] width 81 height 18
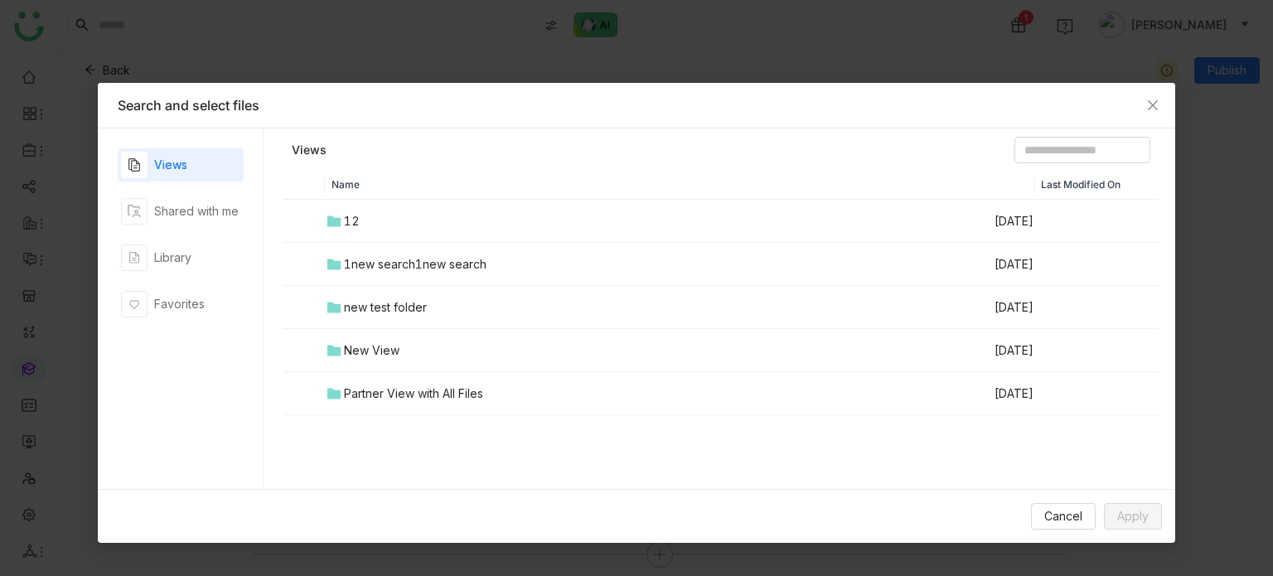
click at [363, 309] on div "new test folder" at bounding box center [385, 307] width 83 height 18
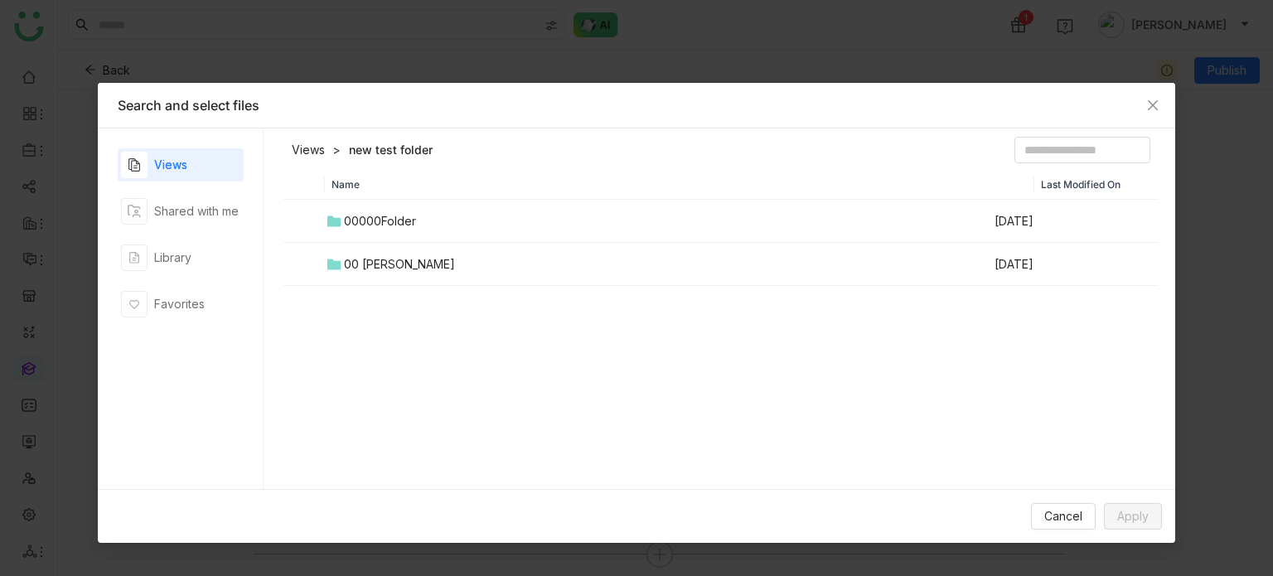
click at [374, 248] on td "00 Arif Folder" at bounding box center [659, 264] width 668 height 43
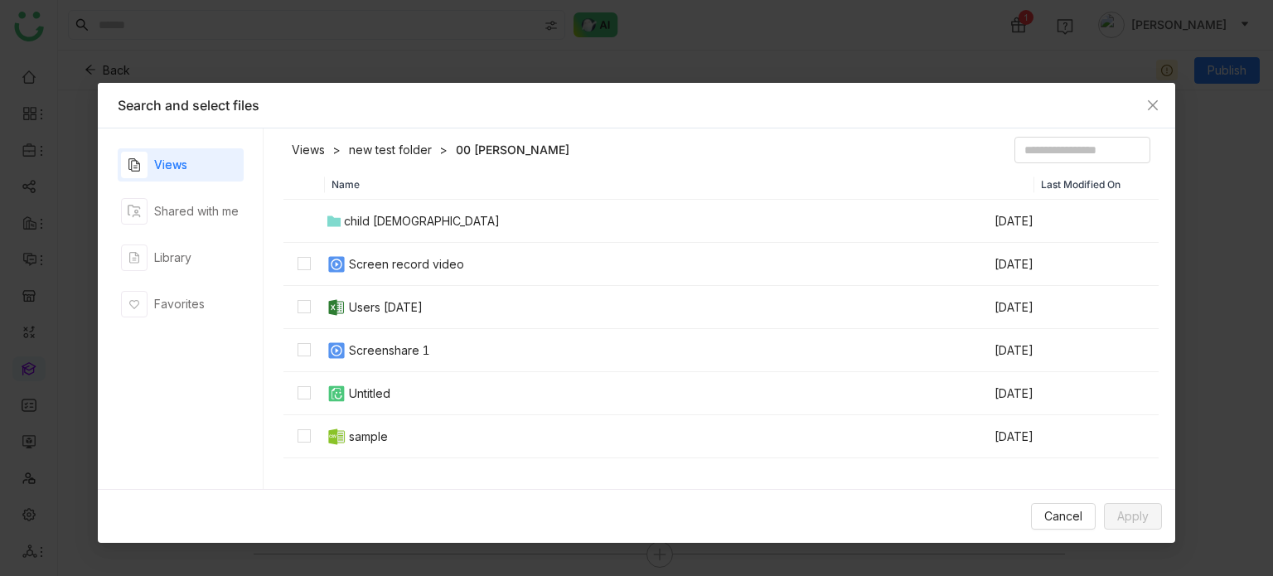
click at [375, 268] on div "Screen record video" at bounding box center [406, 264] width 115 height 18
click at [1123, 523] on span "Apply" at bounding box center [1132, 516] width 31 height 18
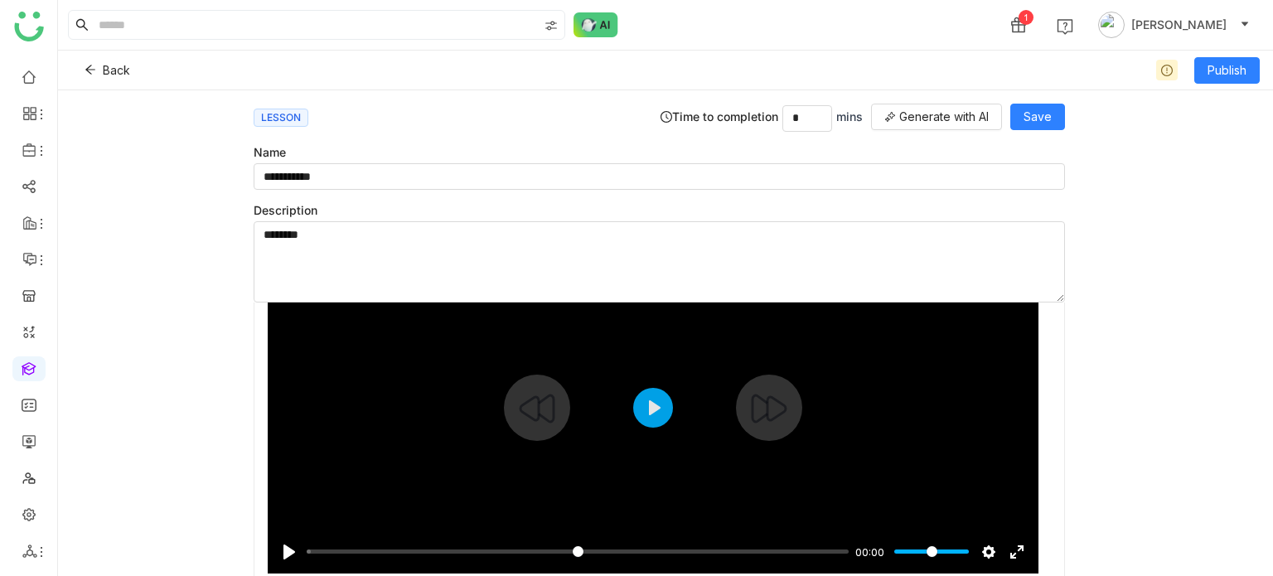
scroll to position [142, 0]
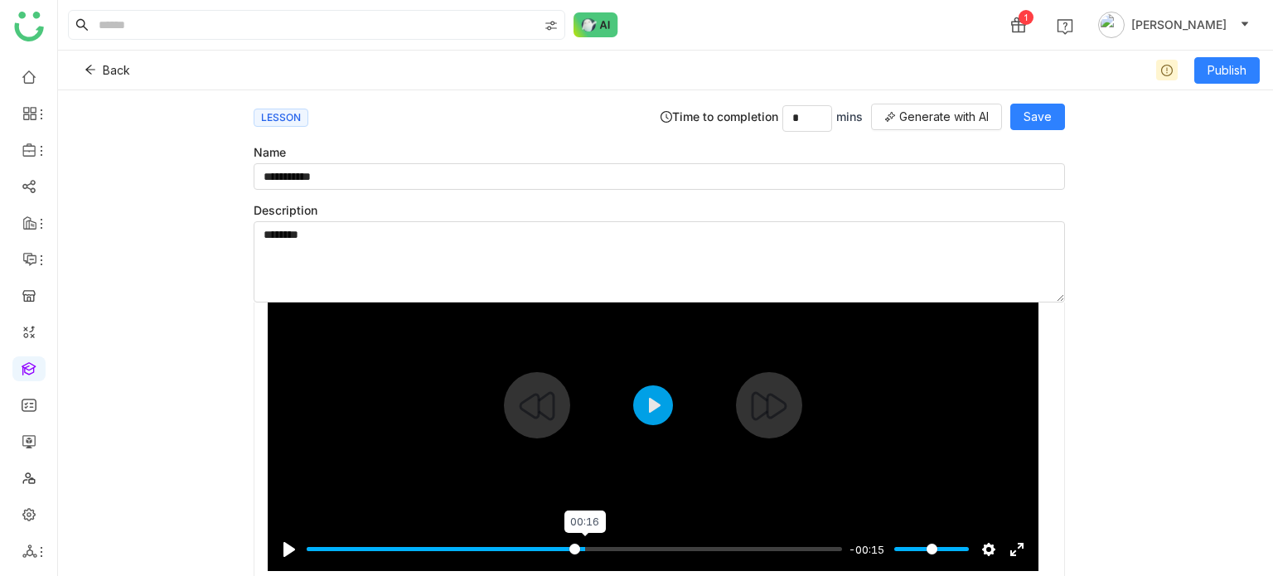
type input "*****"
click at [583, 546] on input "Seek" at bounding box center [574, 549] width 535 height 16
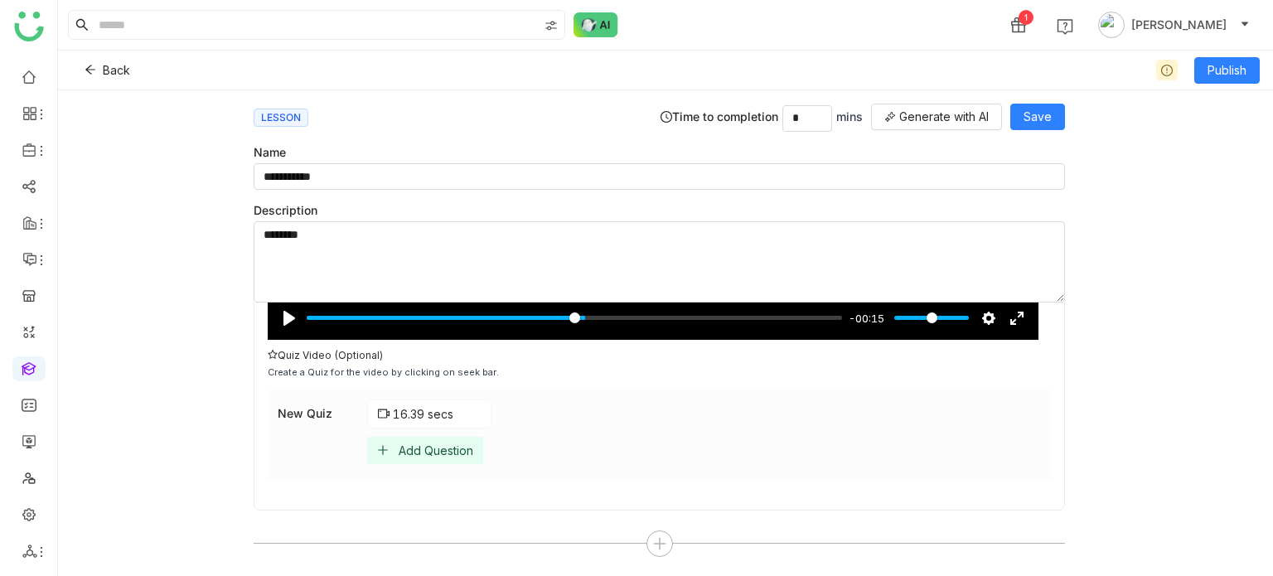
click at [455, 437] on div "Add Question" at bounding box center [425, 450] width 116 height 27
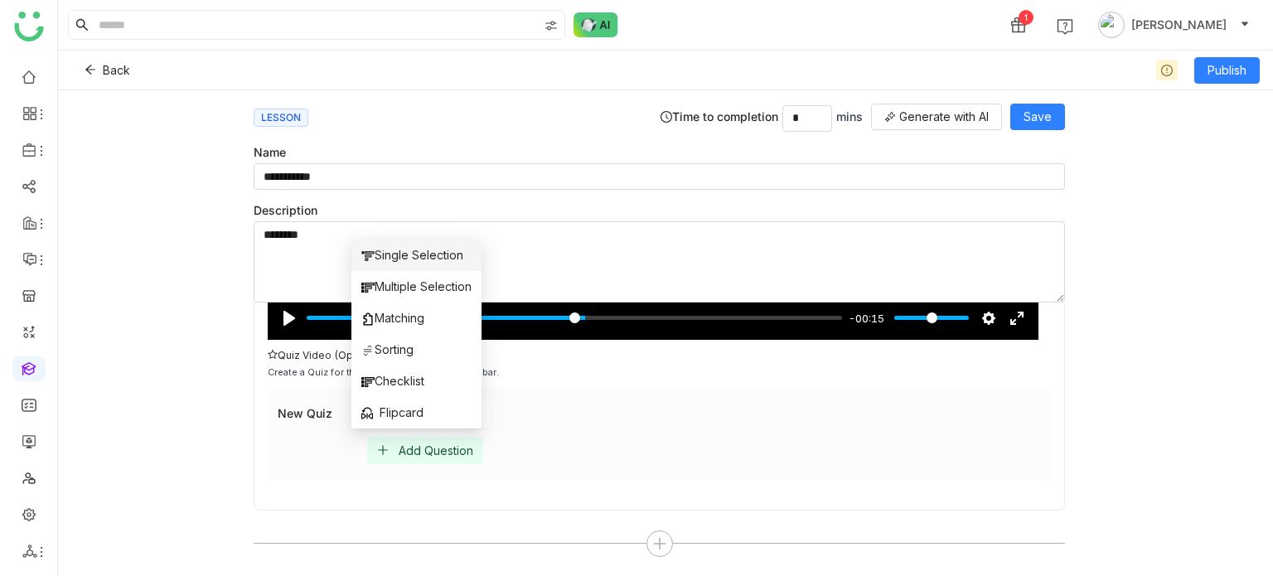
click at [416, 254] on span "Single Selection" at bounding box center [412, 255] width 102 height 18
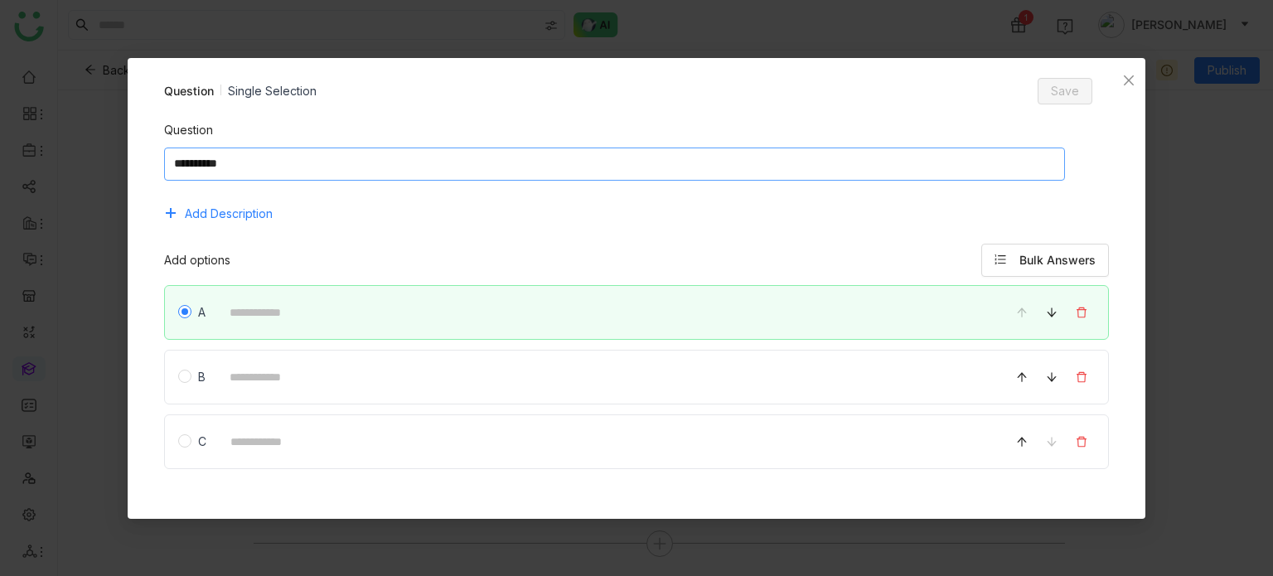
click at [345, 172] on textarea at bounding box center [615, 164] width 902 height 33
type textarea "**********"
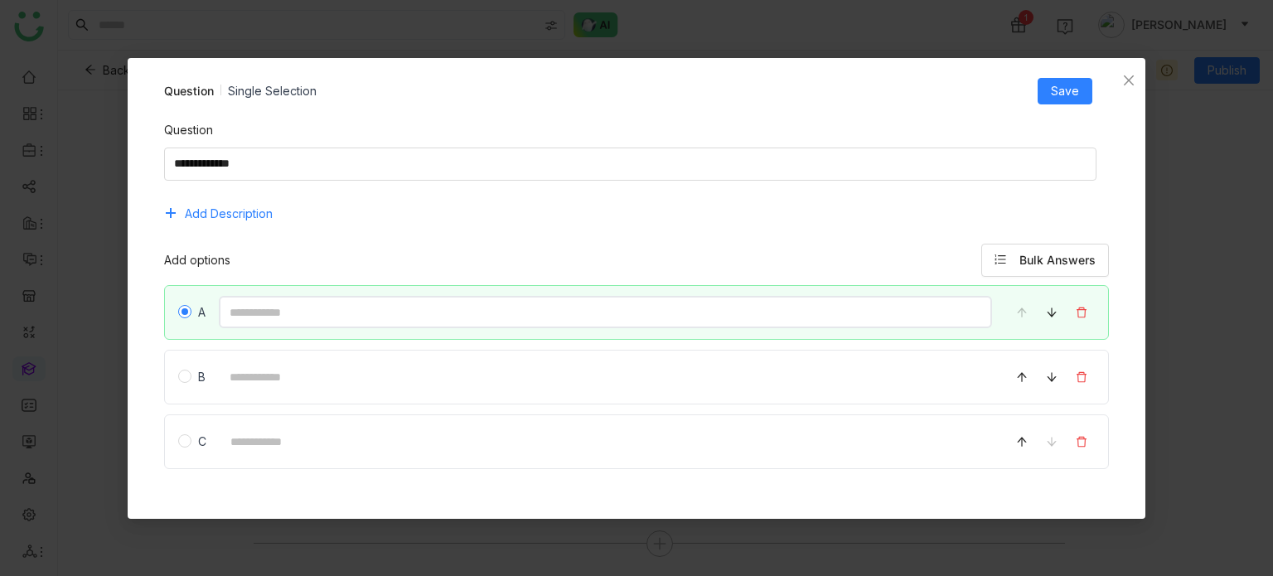
click at [286, 307] on input at bounding box center [606, 312] width 774 height 32
type input "*"
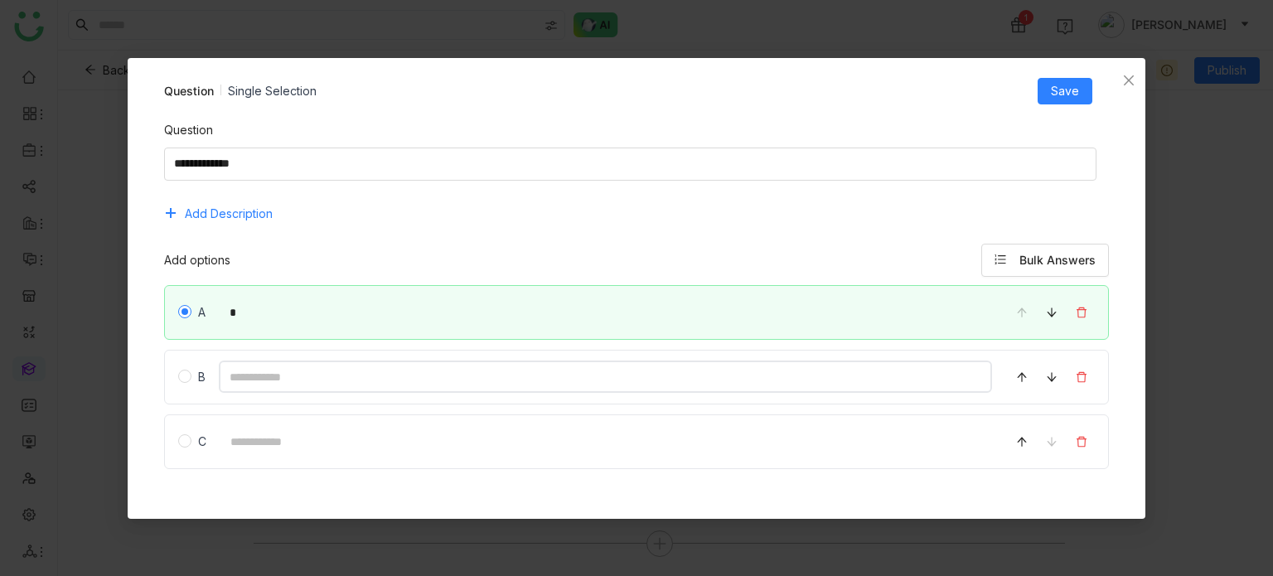
click at [261, 384] on input at bounding box center [606, 377] width 774 height 32
type input "*"
click at [269, 446] on input at bounding box center [606, 441] width 773 height 32
type input "*"
click at [1073, 85] on span "Save" at bounding box center [1065, 91] width 28 height 18
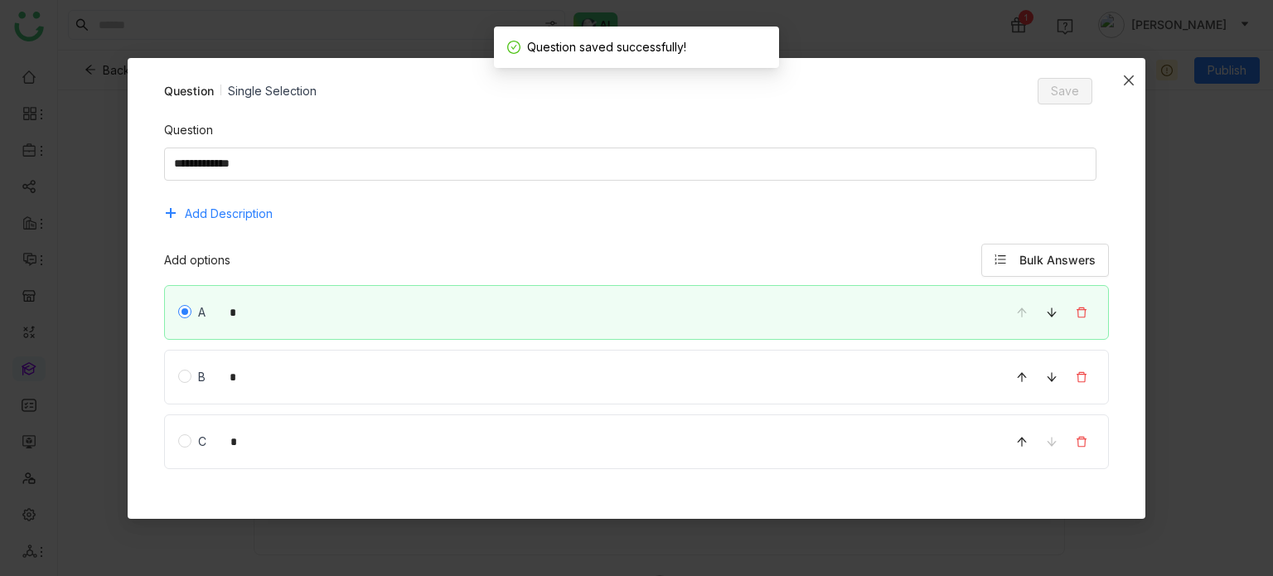
click at [1130, 74] on icon "Close" at bounding box center [1128, 80] width 13 height 13
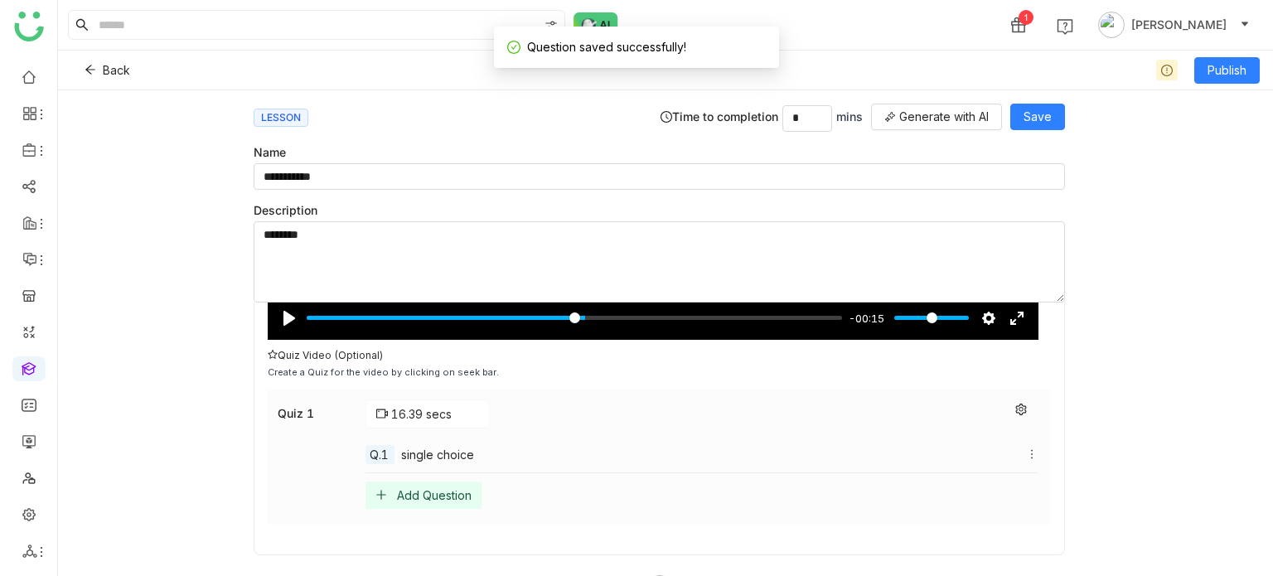
click at [427, 498] on div "Add Question" at bounding box center [423, 495] width 116 height 27
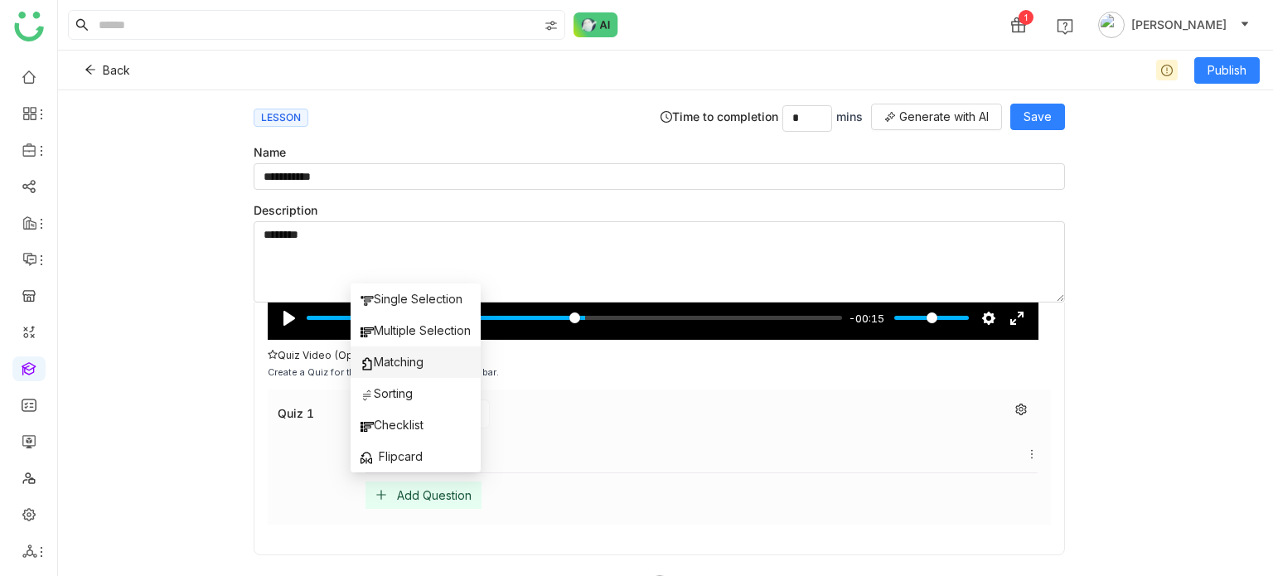
click at [444, 366] on li "Matching" at bounding box center [416, 361] width 130 height 31
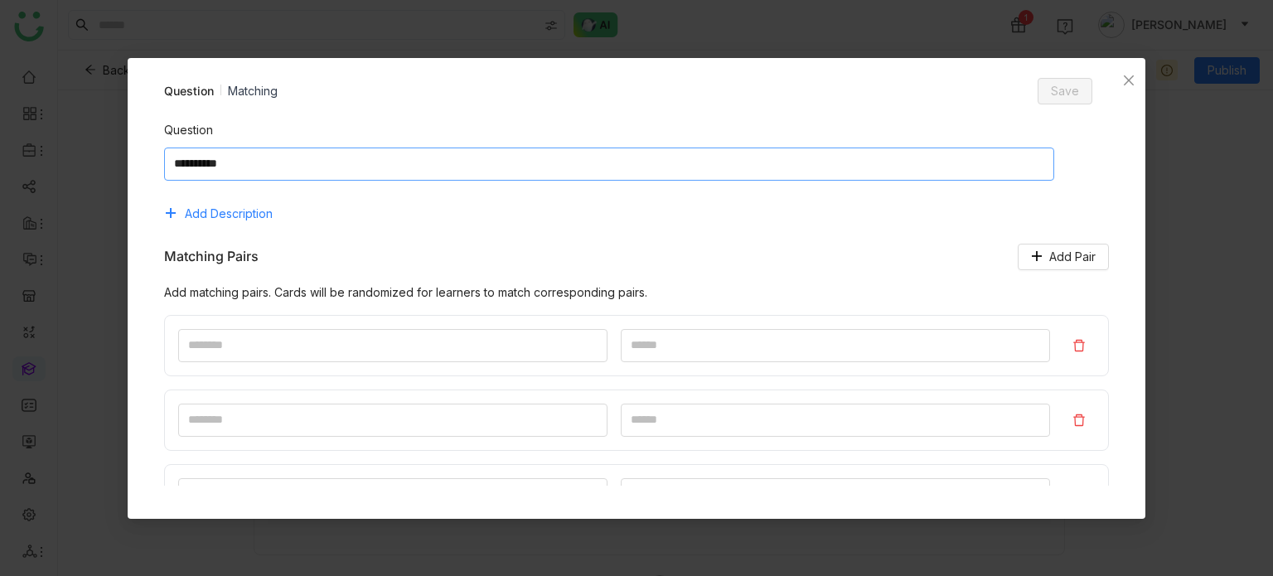
click at [465, 174] on textarea at bounding box center [609, 164] width 890 height 33
type textarea "********"
click at [367, 341] on input at bounding box center [392, 345] width 429 height 33
type input "*"
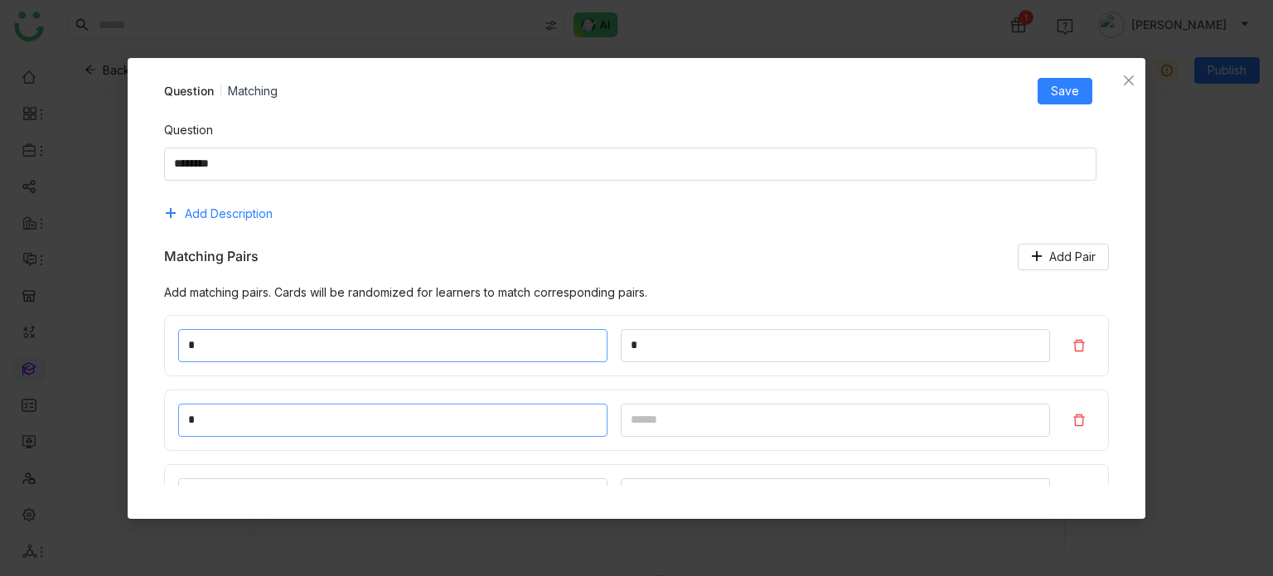
type input "*"
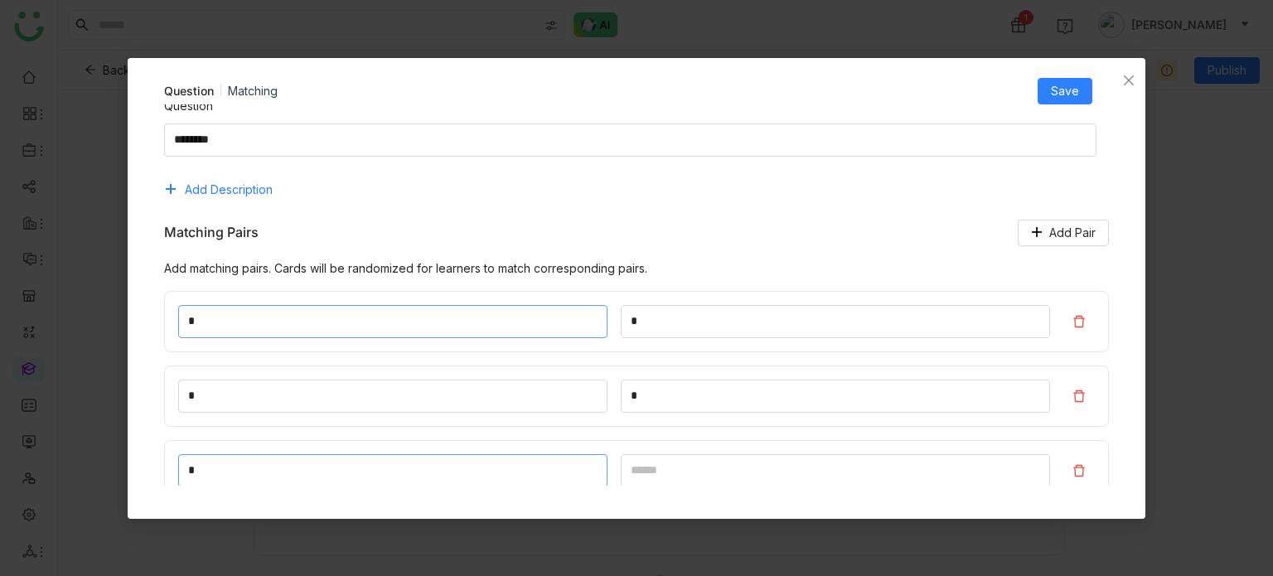
type input "*"
click at [1046, 86] on button "Save" at bounding box center [1065, 91] width 55 height 27
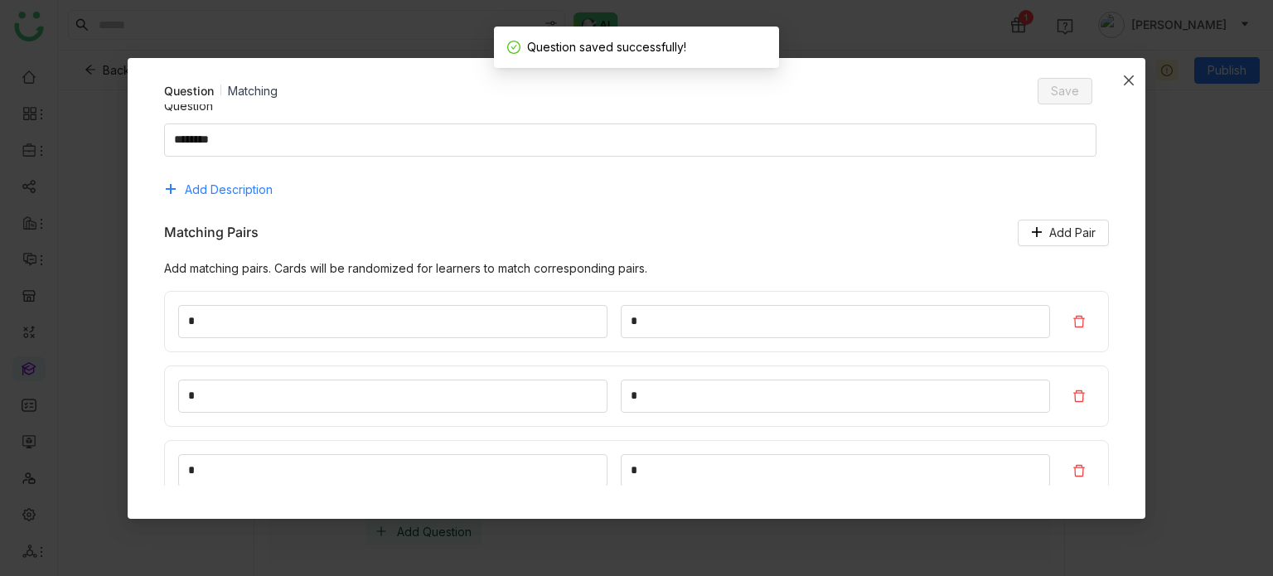
click at [1125, 83] on icon "Close" at bounding box center [1128, 80] width 13 height 13
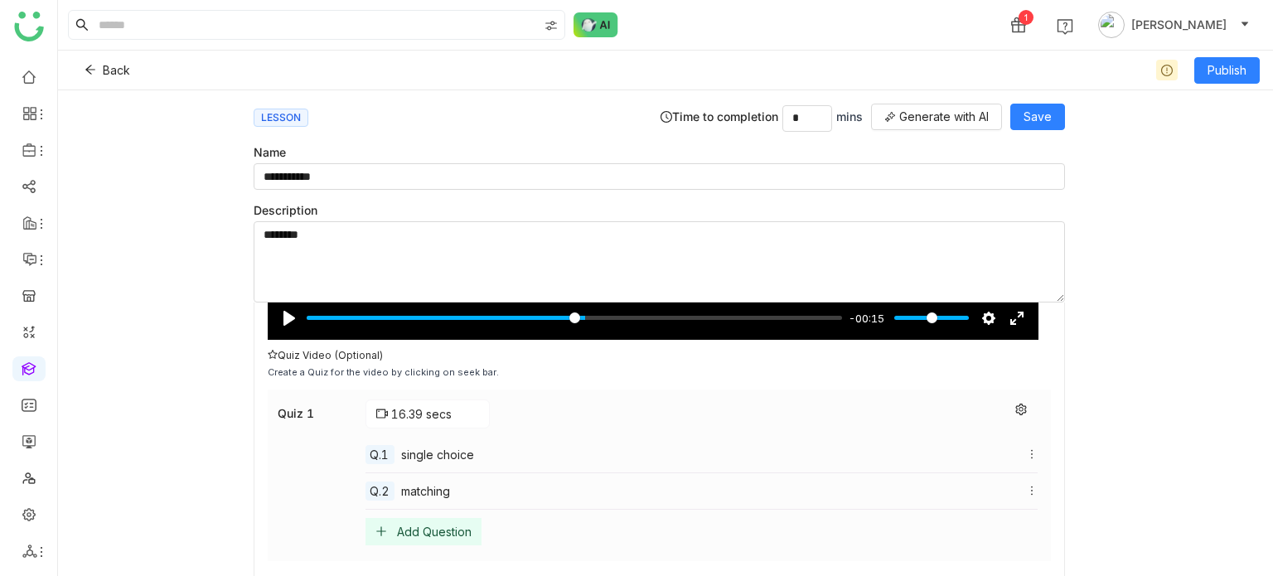
click at [477, 529] on div "Add Question" at bounding box center [423, 531] width 116 height 27
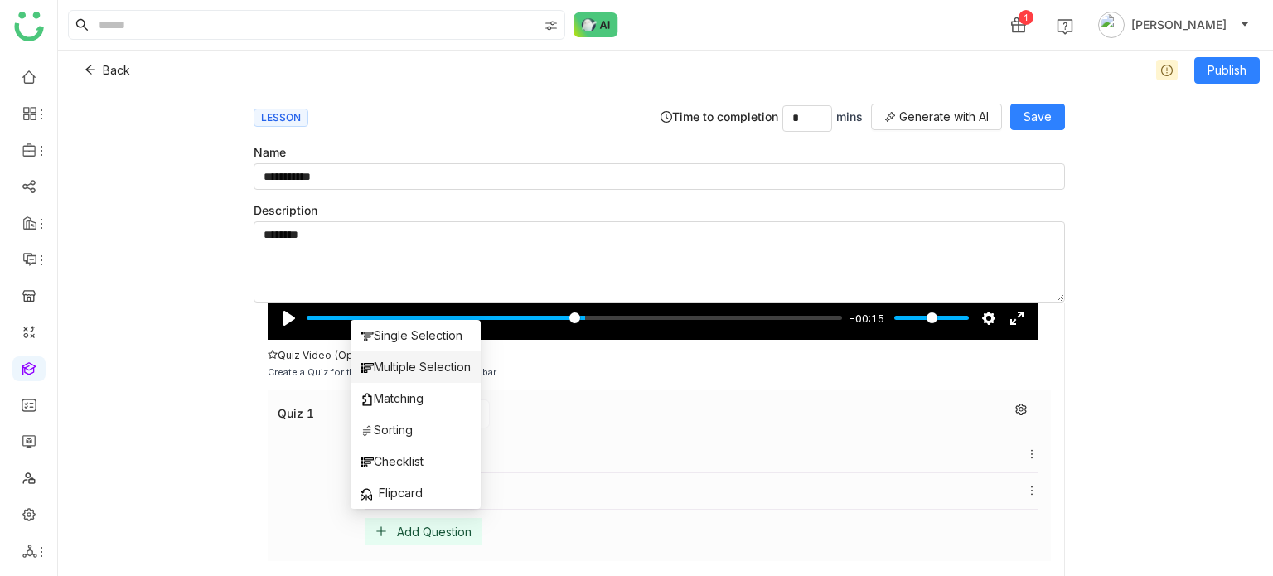
click at [429, 358] on span "Multiple Selection" at bounding box center [416, 367] width 110 height 18
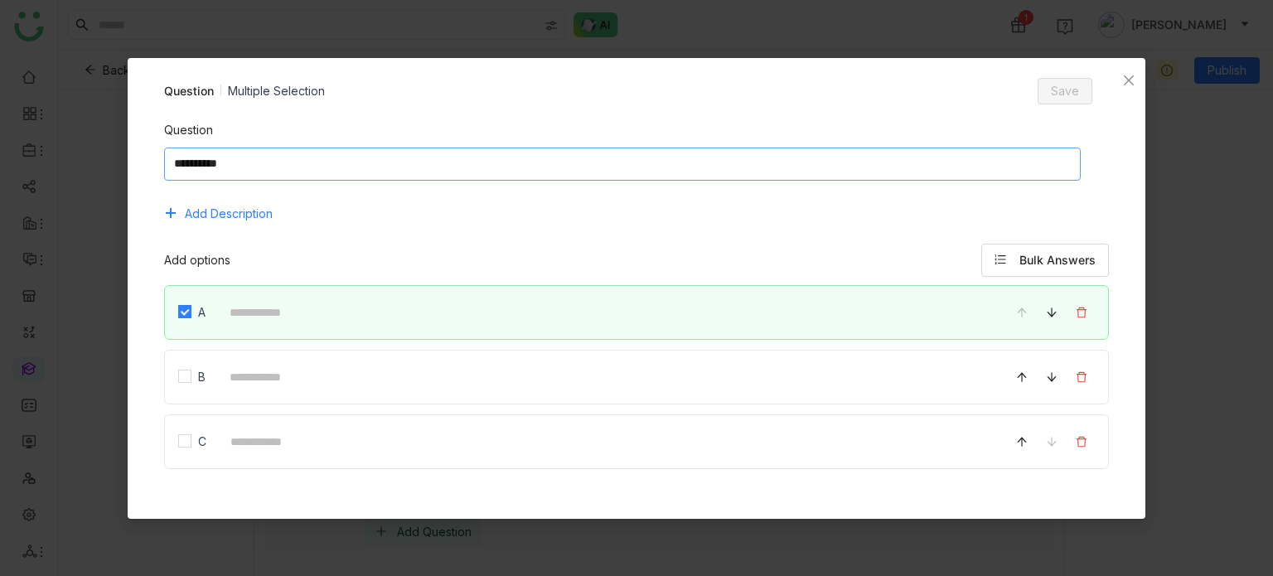
click at [515, 171] on textarea at bounding box center [622, 164] width 917 height 33
type textarea "**********"
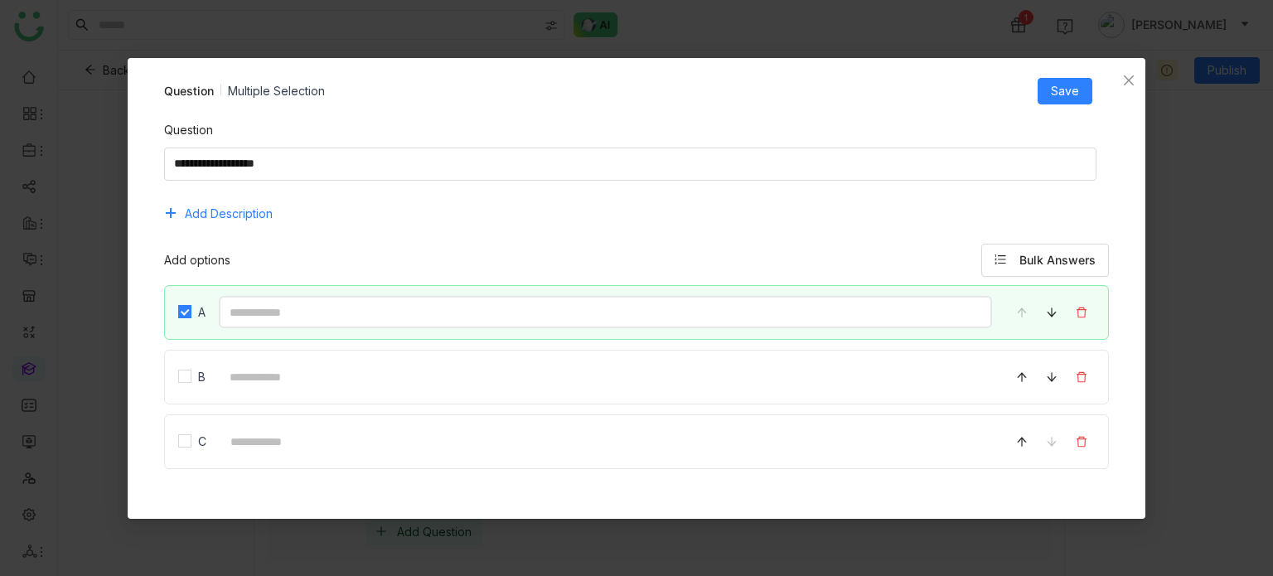
click at [328, 317] on input at bounding box center [606, 312] width 774 height 32
type input "*"
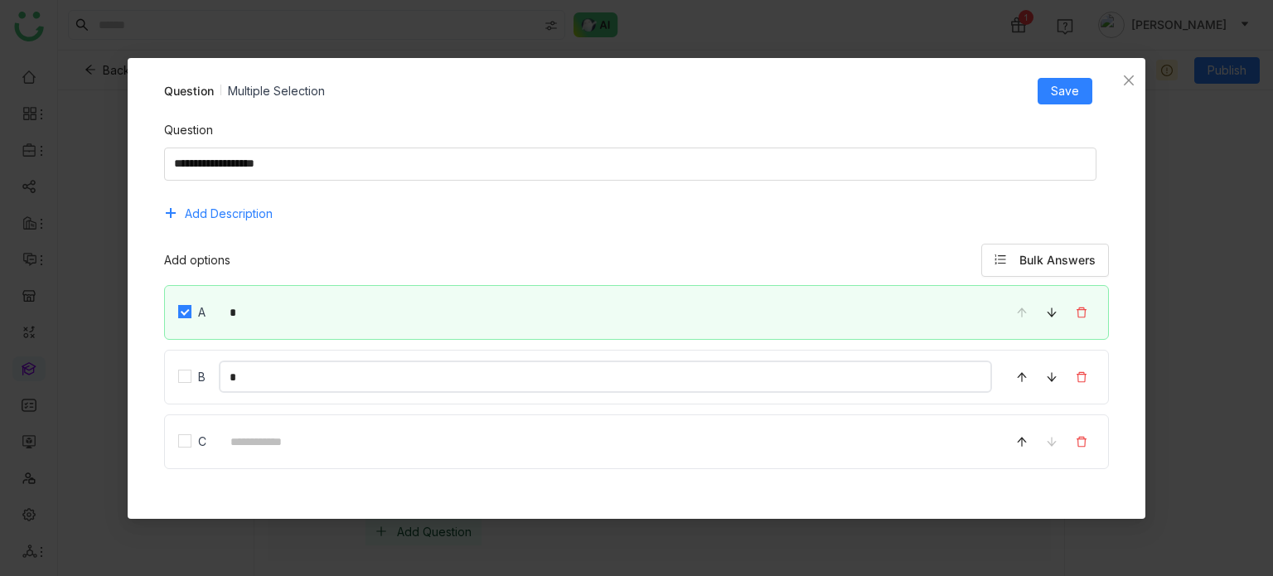
type input "*"
click at [1061, 90] on span "Save" at bounding box center [1065, 91] width 28 height 18
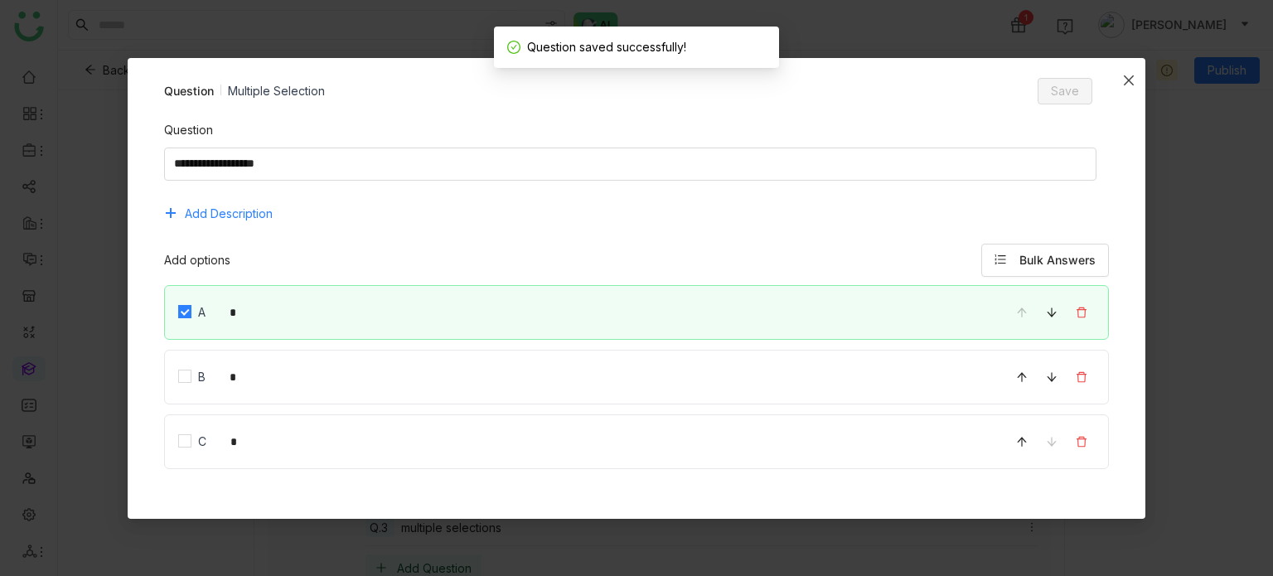
click at [1125, 85] on icon "Close" at bounding box center [1128, 80] width 13 height 13
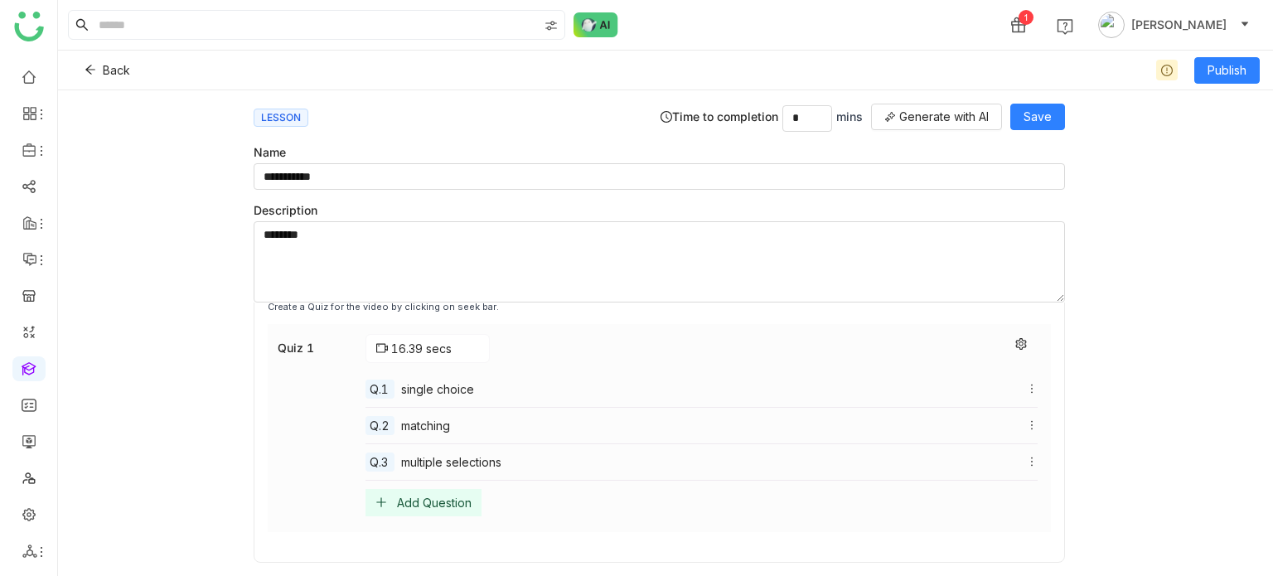
scroll to position [439, 0]
click at [402, 506] on div "Add Question" at bounding box center [423, 501] width 116 height 27
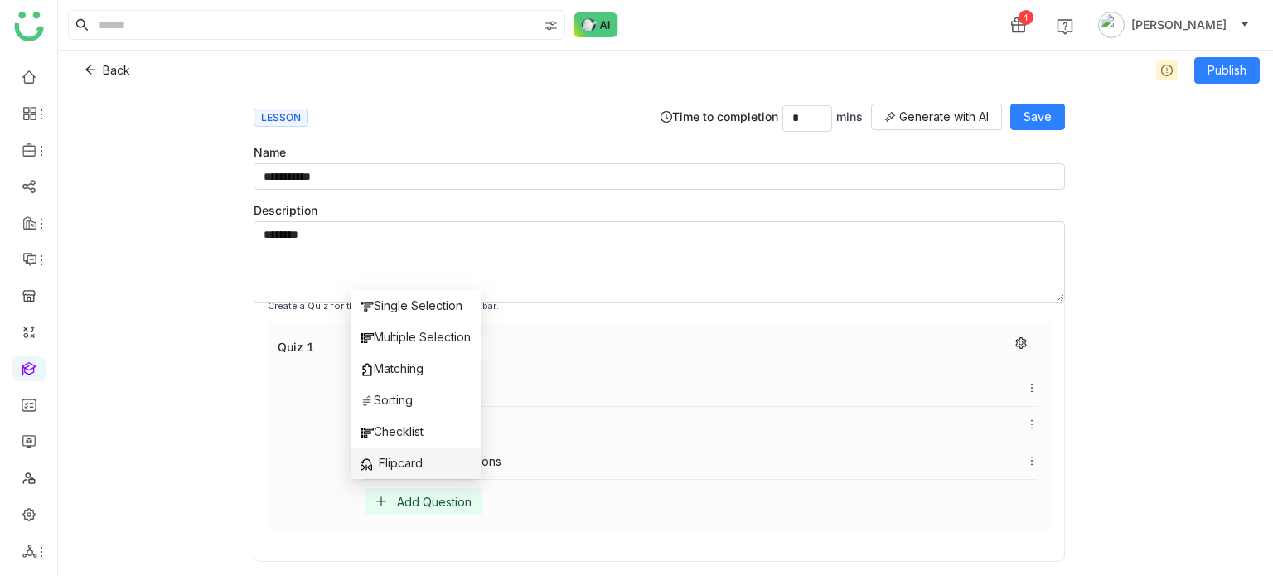
click at [387, 463] on span "Flipcard" at bounding box center [392, 463] width 62 height 18
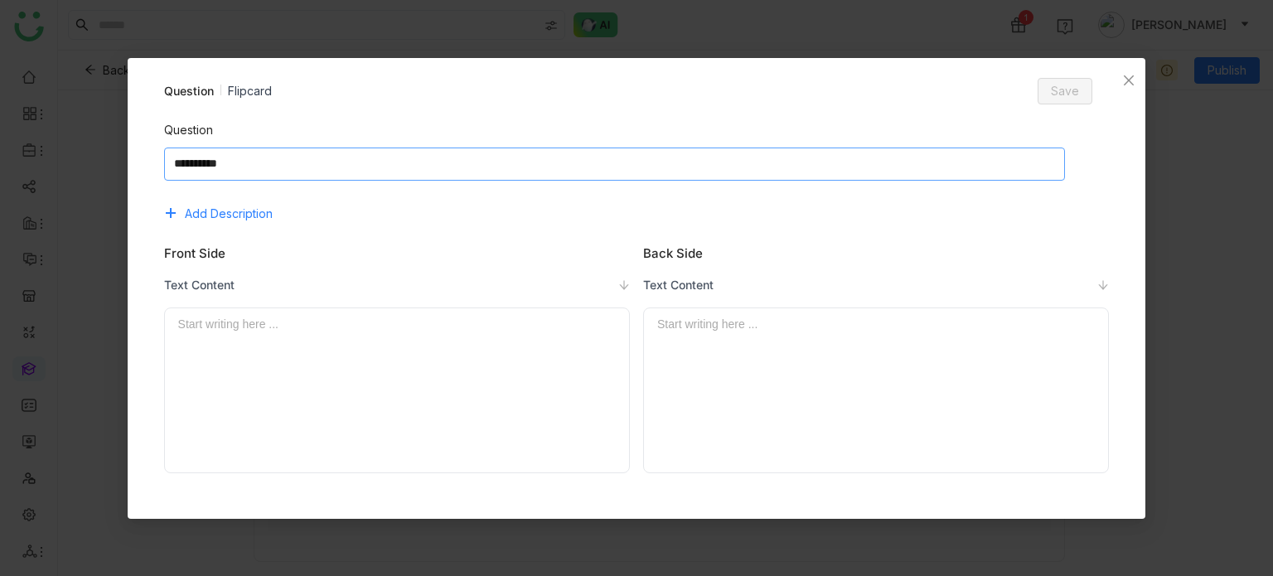
click at [518, 155] on textarea at bounding box center [615, 164] width 902 height 33
type textarea "**********"
click at [446, 327] on div at bounding box center [397, 324] width 438 height 18
click at [1053, 80] on button "Save" at bounding box center [1065, 91] width 55 height 27
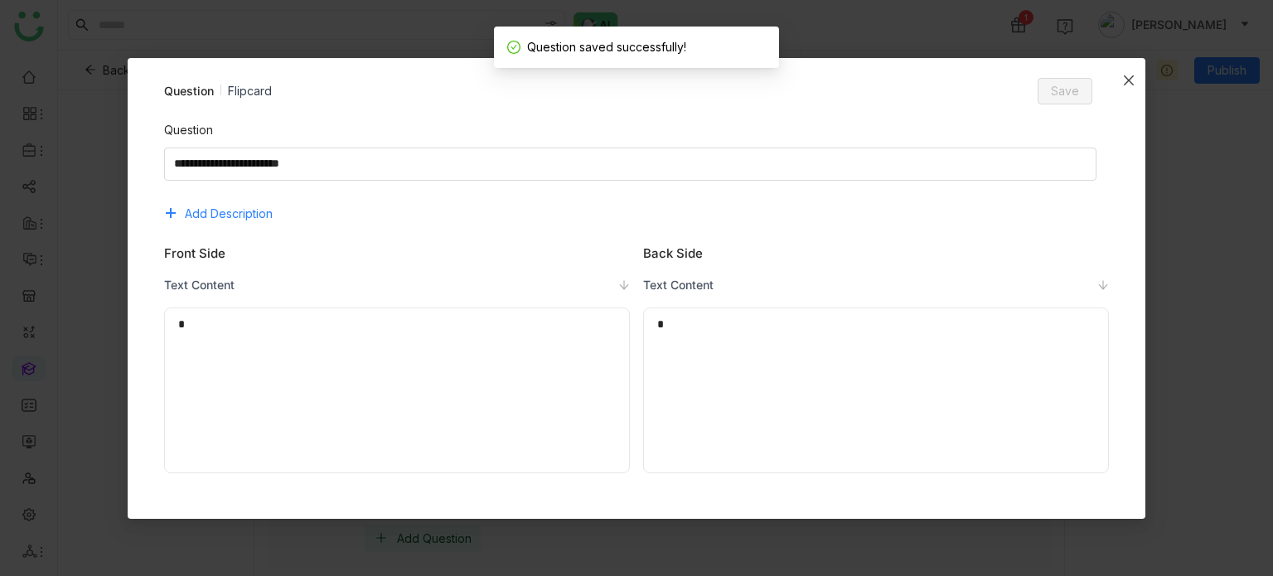
click at [1126, 74] on icon "Close" at bounding box center [1128, 80] width 13 height 13
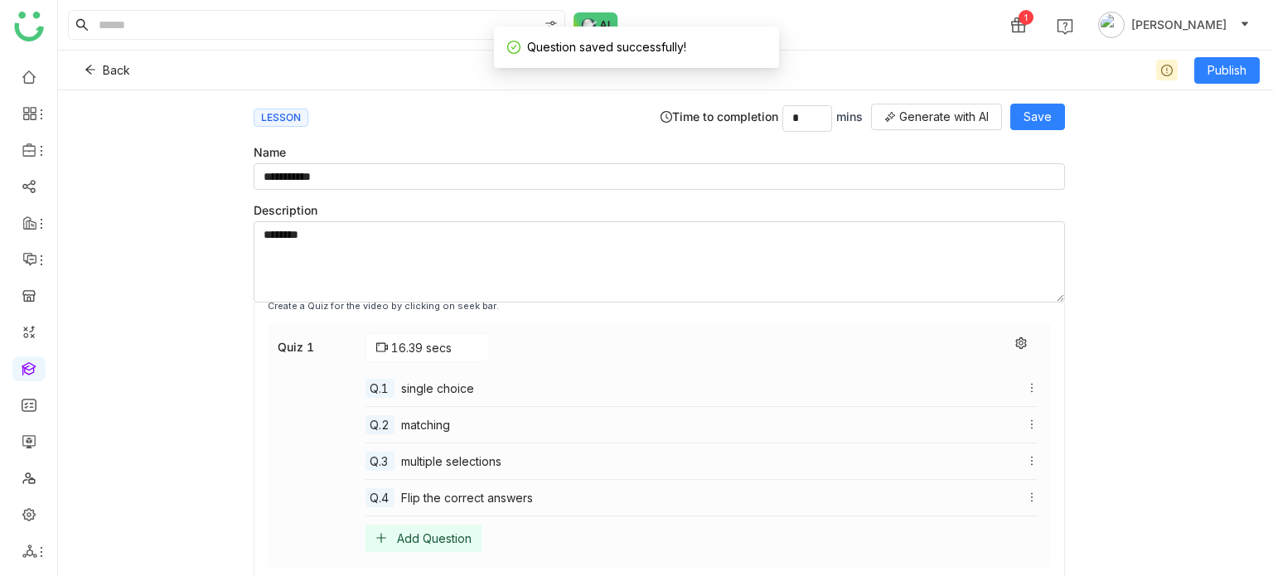
scroll to position [526, 0]
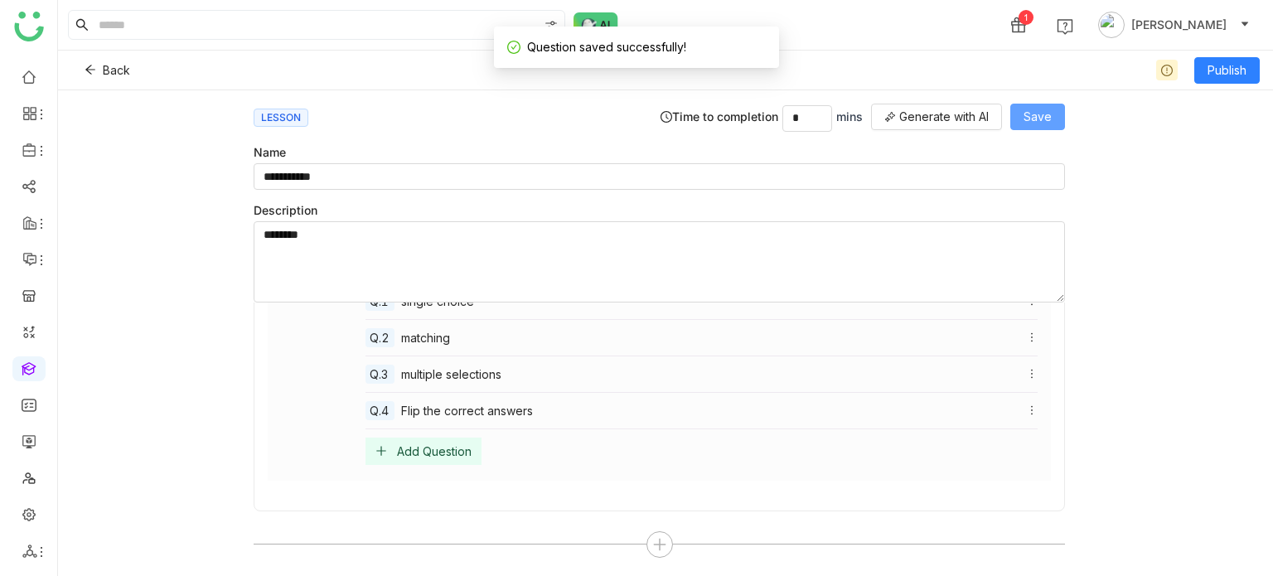
click at [1039, 127] on button "Save" at bounding box center [1037, 117] width 55 height 27
click at [1247, 71] on button "Publish" at bounding box center [1226, 70] width 65 height 27
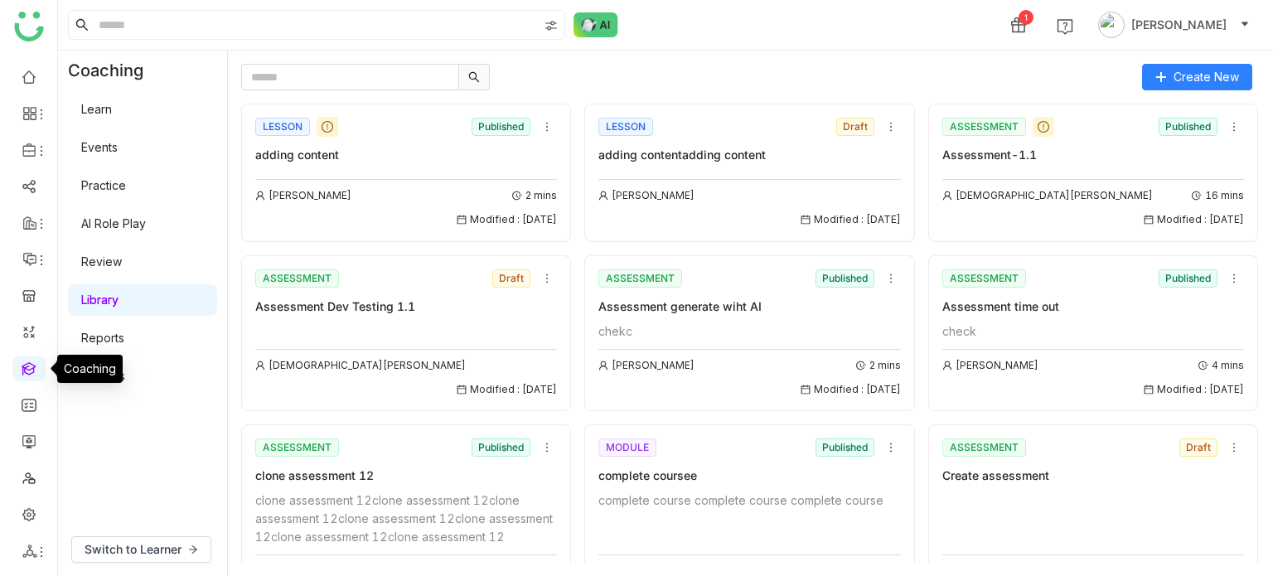
click at [26, 370] on link at bounding box center [29, 368] width 15 height 14
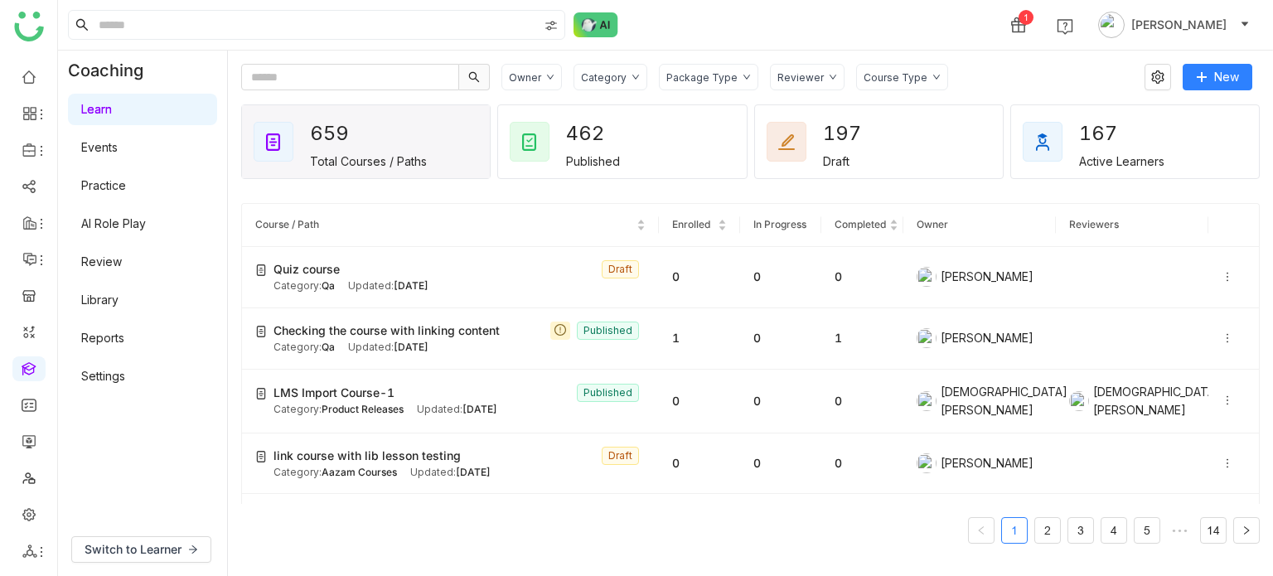
click at [1035, 40] on span "1" at bounding box center [1018, 24] width 33 height 33
click at [999, 23] on div "1 [PERSON_NAME]" at bounding box center [665, 25] width 1215 height 50
click at [22, 375] on link at bounding box center [29, 368] width 15 height 14
click at [351, 287] on div "Updated: Aug 29, 2025" at bounding box center [388, 286] width 80 height 16
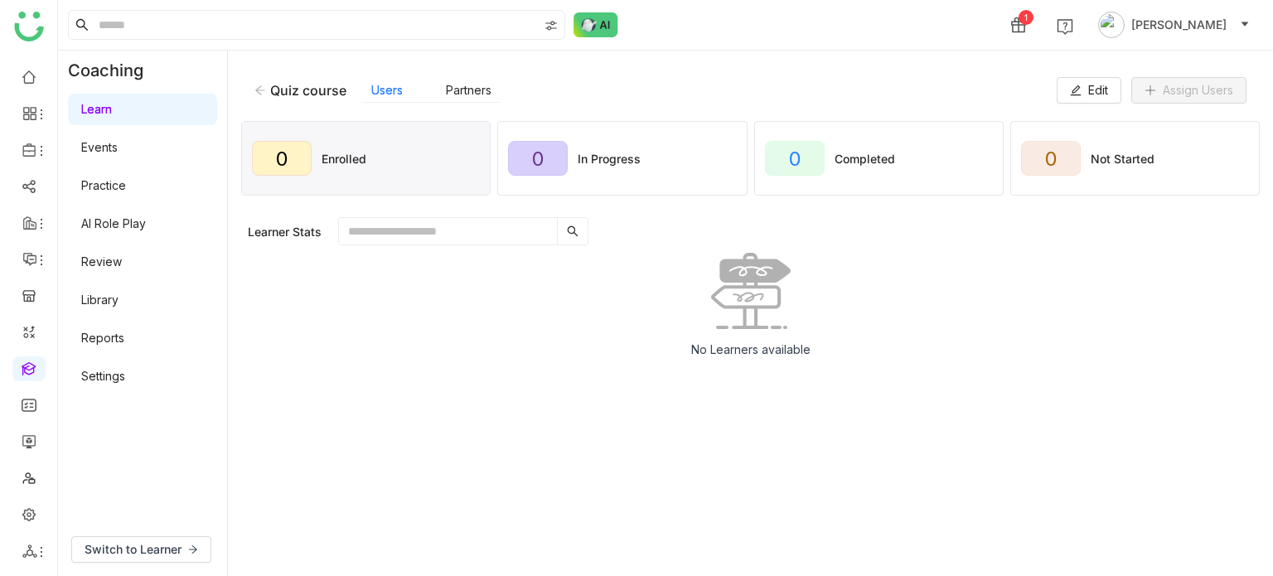
click at [253, 94] on div "Quiz course Users Partners Edit Assign Users" at bounding box center [750, 90] width 1019 height 53
click at [255, 93] on icon at bounding box center [260, 91] width 12 height 12
click at [114, 283] on div "Learn Events Practice AI Role Play Review Library Reports Settings" at bounding box center [142, 242] width 169 height 305
click at [114, 298] on link "Library" at bounding box center [99, 300] width 37 height 14
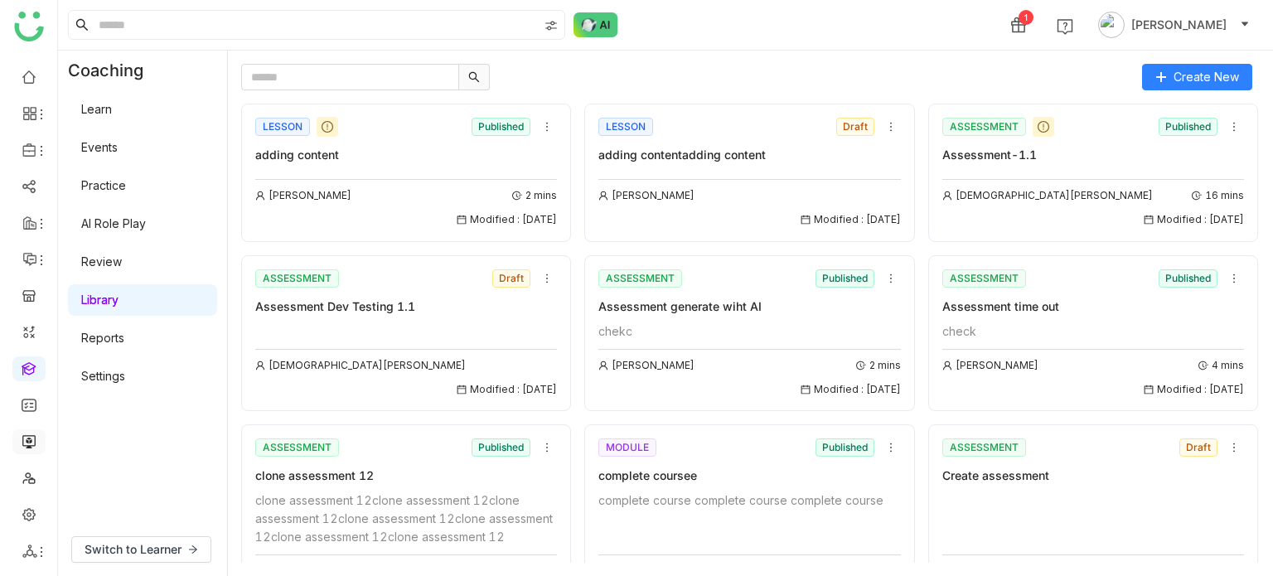
click at [36, 435] on link at bounding box center [29, 440] width 15 height 14
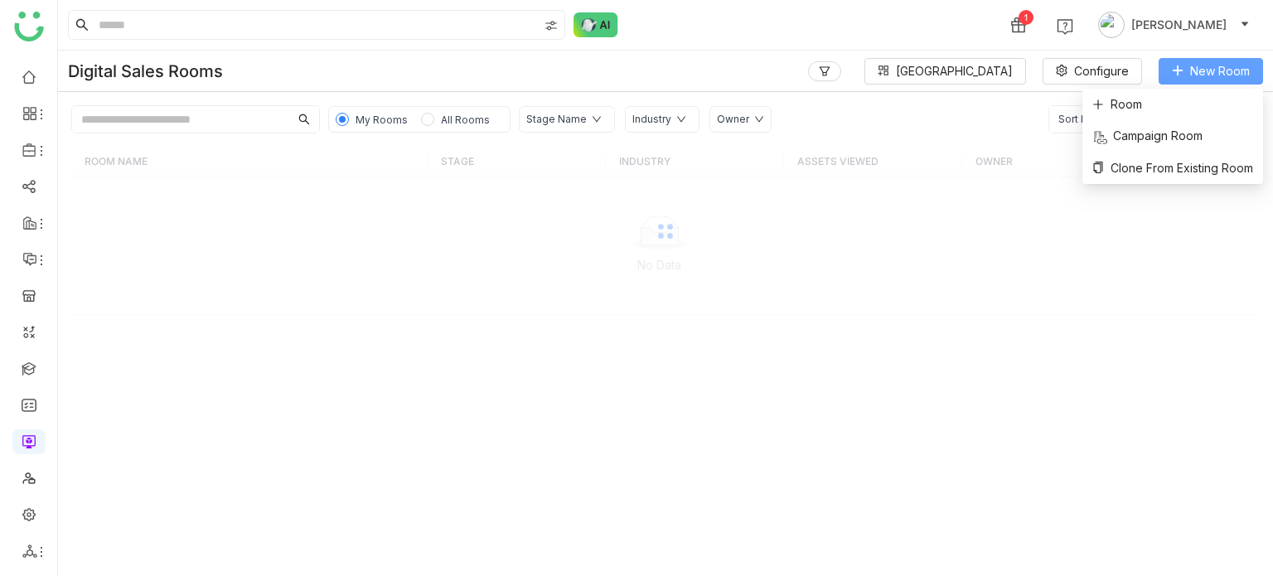
click at [1199, 69] on span "New Room" at bounding box center [1220, 71] width 60 height 18
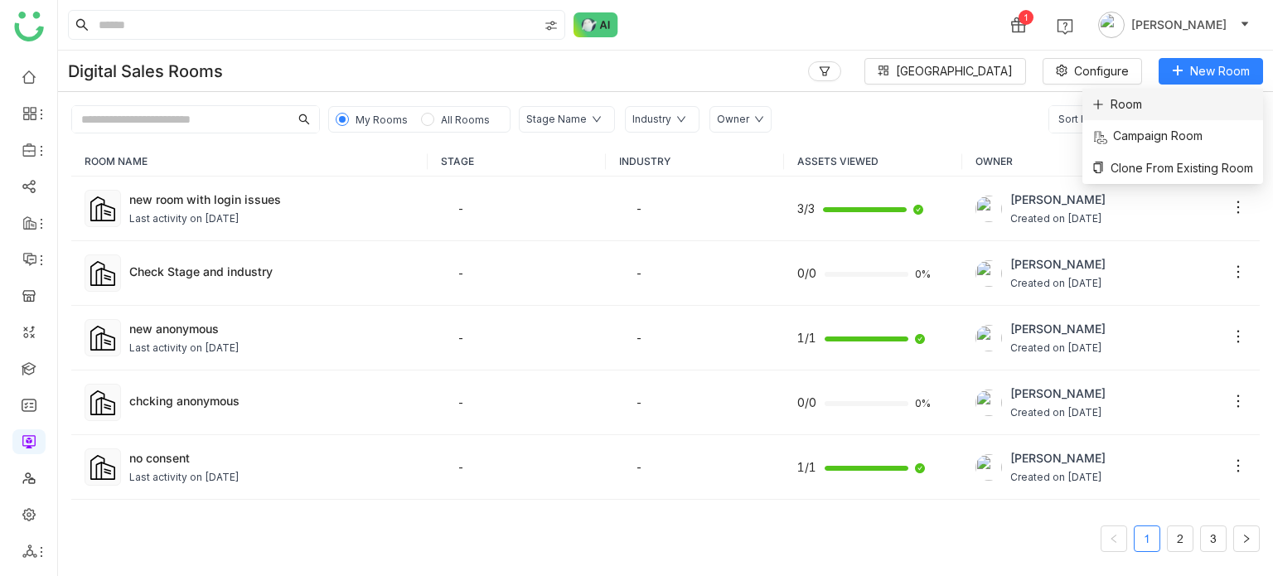
click at [1174, 105] on li "Room" at bounding box center [1172, 104] width 181 height 31
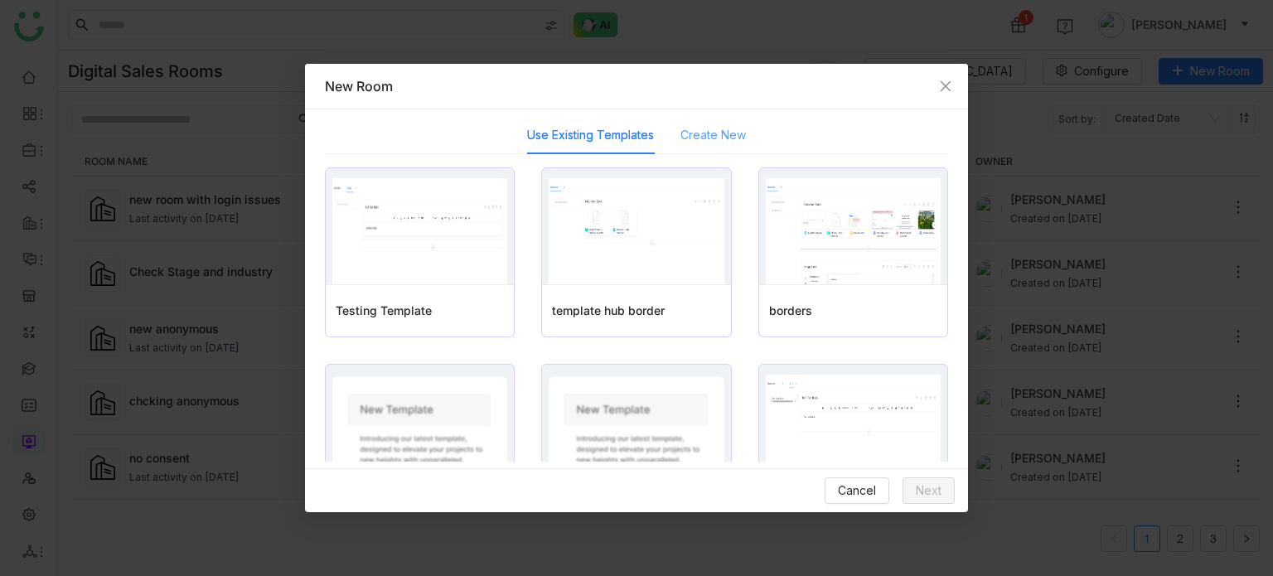
click at [709, 152] on div "Create New" at bounding box center [712, 135] width 65 height 38
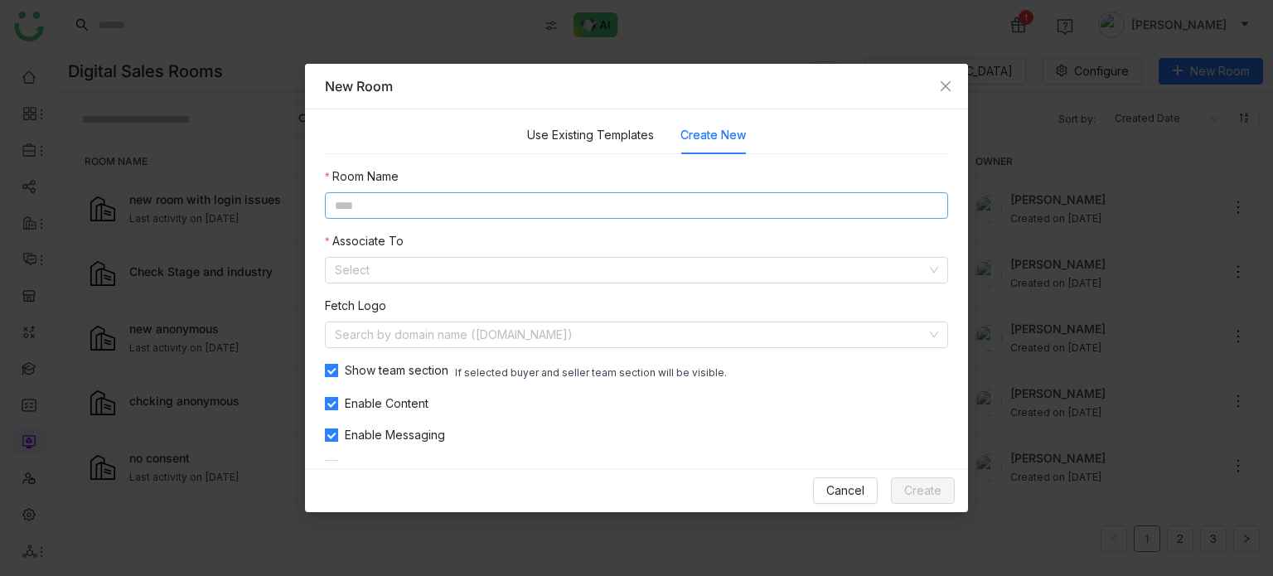
click at [627, 217] on input at bounding box center [636, 205] width 623 height 27
type input "********"
click at [593, 277] on input at bounding box center [631, 270] width 592 height 25
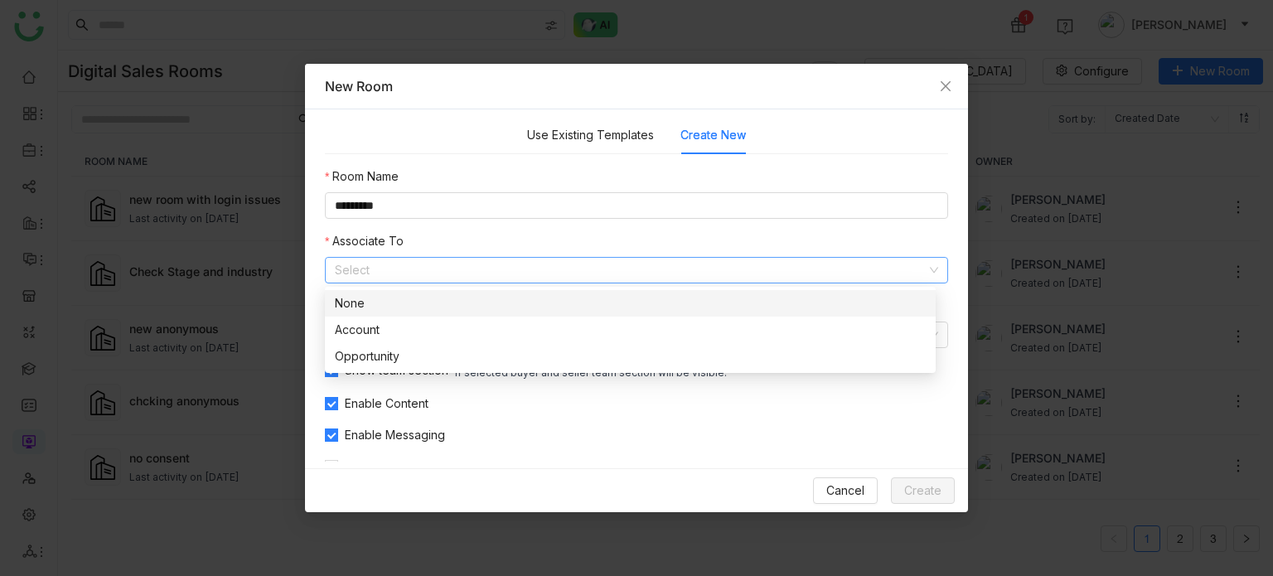
click at [501, 304] on div "None" at bounding box center [630, 303] width 591 height 18
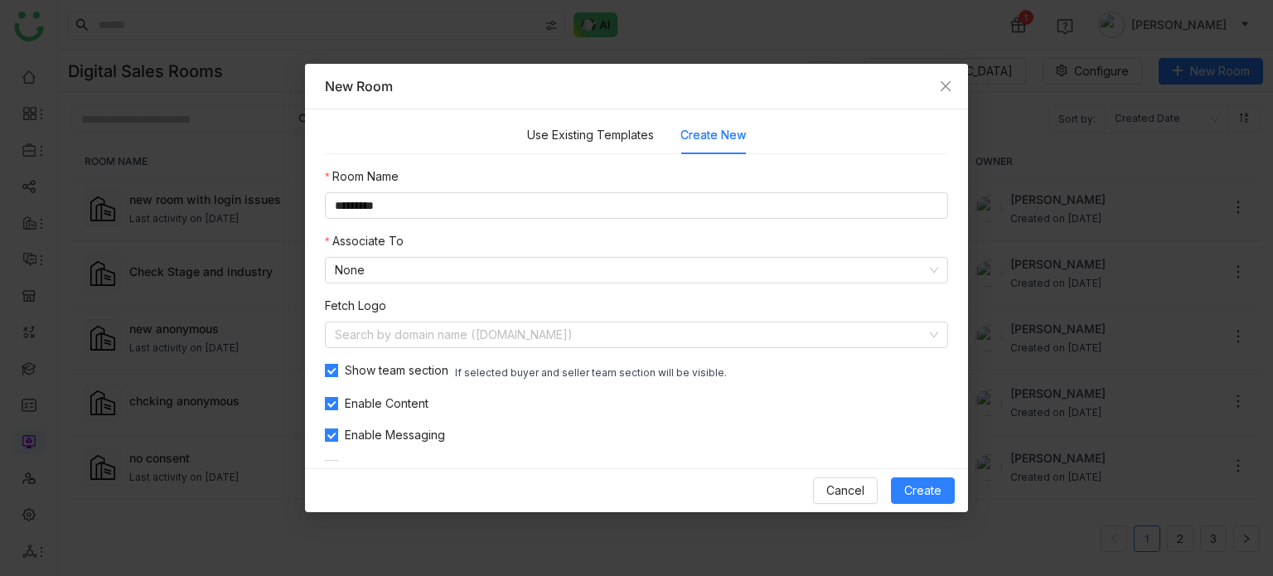
click at [489, 246] on nz-form-item "Associate To None" at bounding box center [636, 257] width 623 height 51
click at [934, 485] on span "Create" at bounding box center [922, 491] width 37 height 18
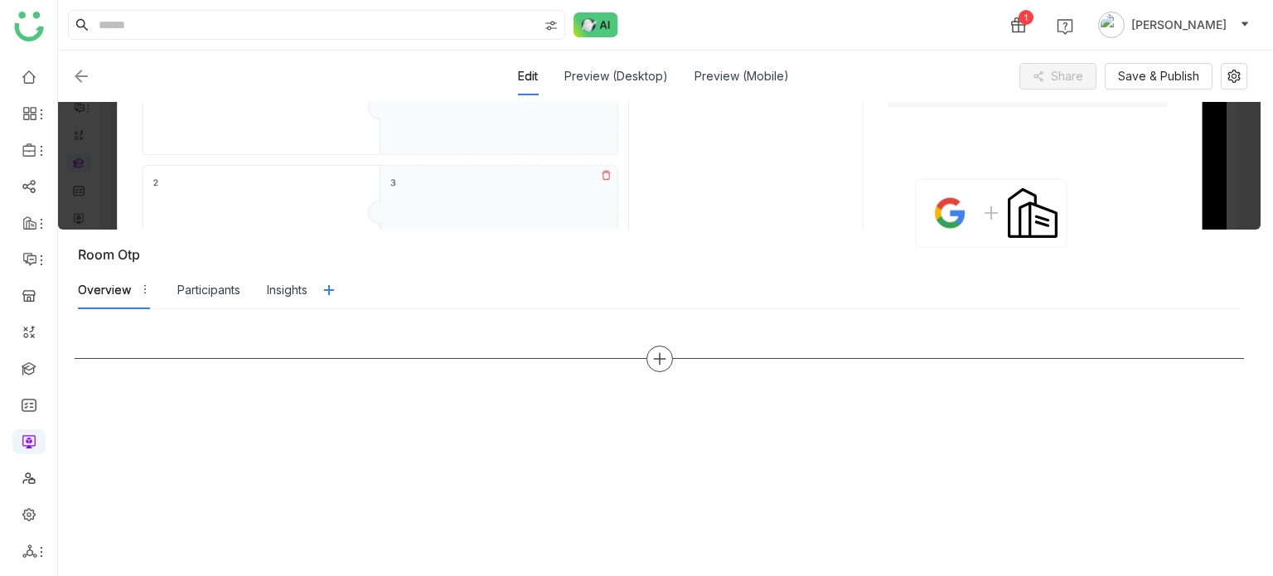
click at [668, 362] on div at bounding box center [659, 359] width 27 height 27
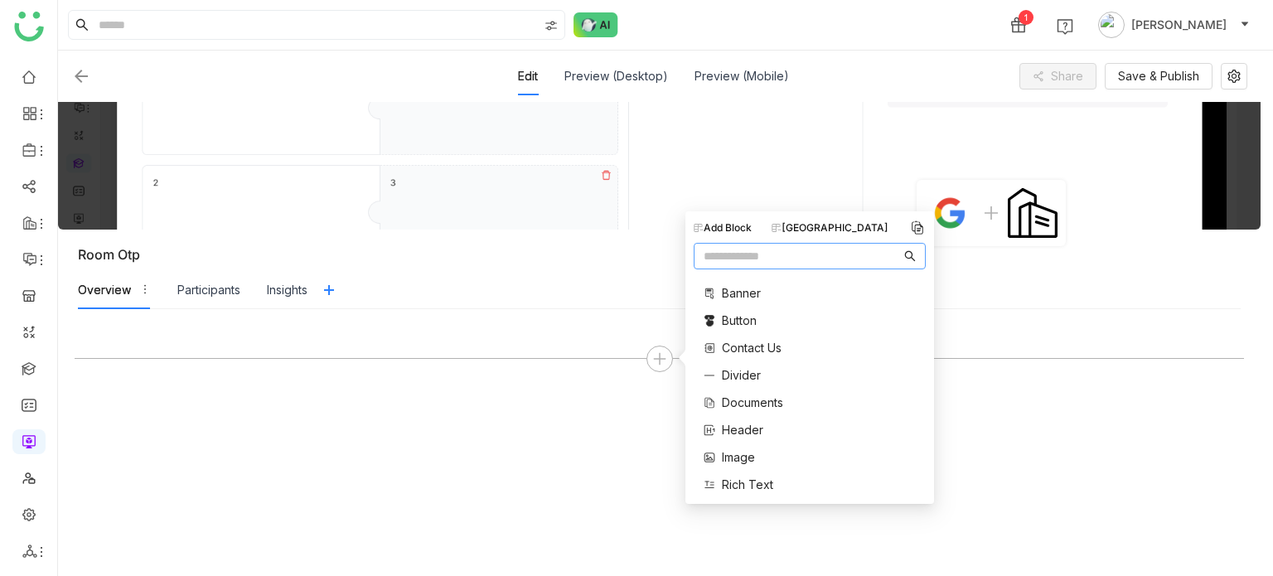
click at [769, 410] on span "Documents" at bounding box center [752, 402] width 61 height 17
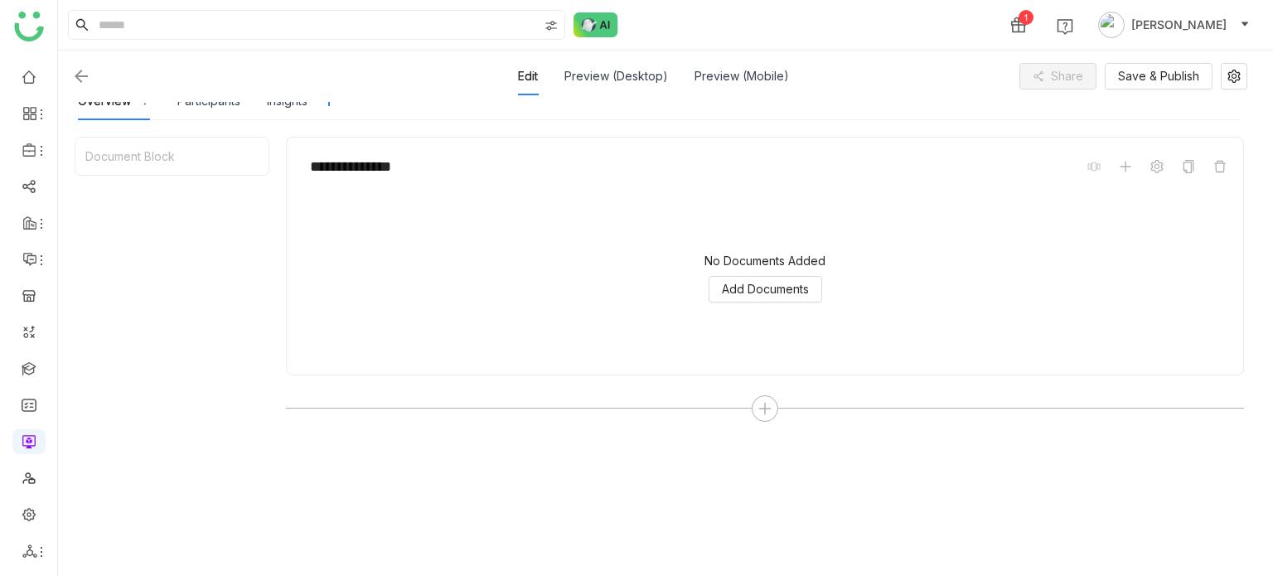
scroll to position [209, 0]
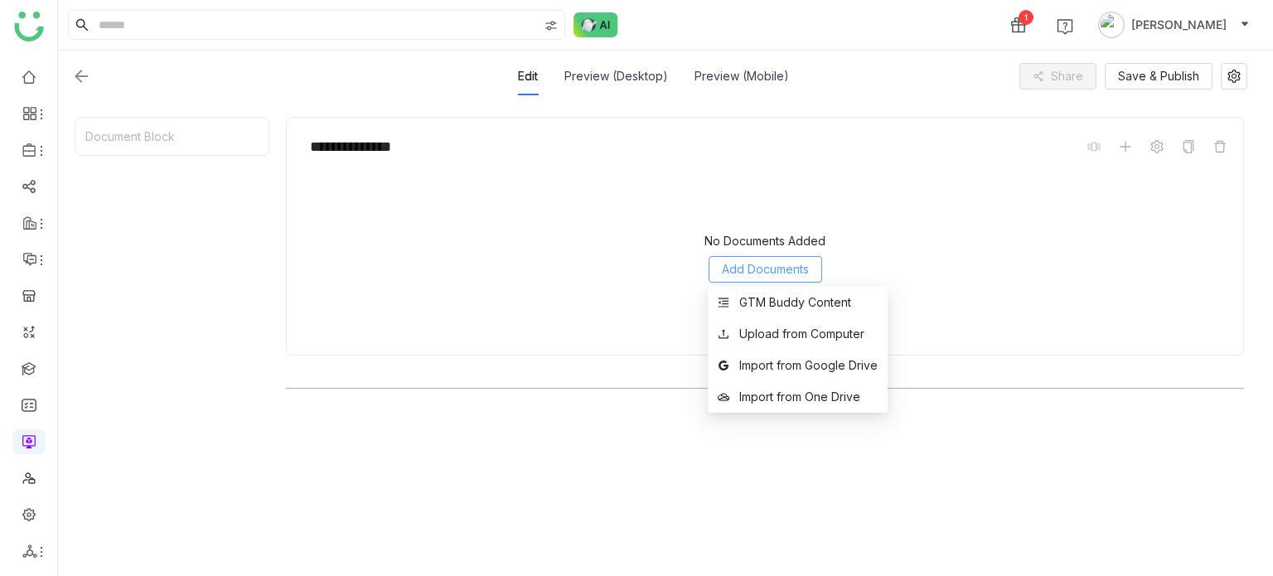
click at [767, 277] on span "Add Documents" at bounding box center [765, 269] width 87 height 18
click at [767, 305] on div "GTM Buddy Content" at bounding box center [795, 302] width 112 height 18
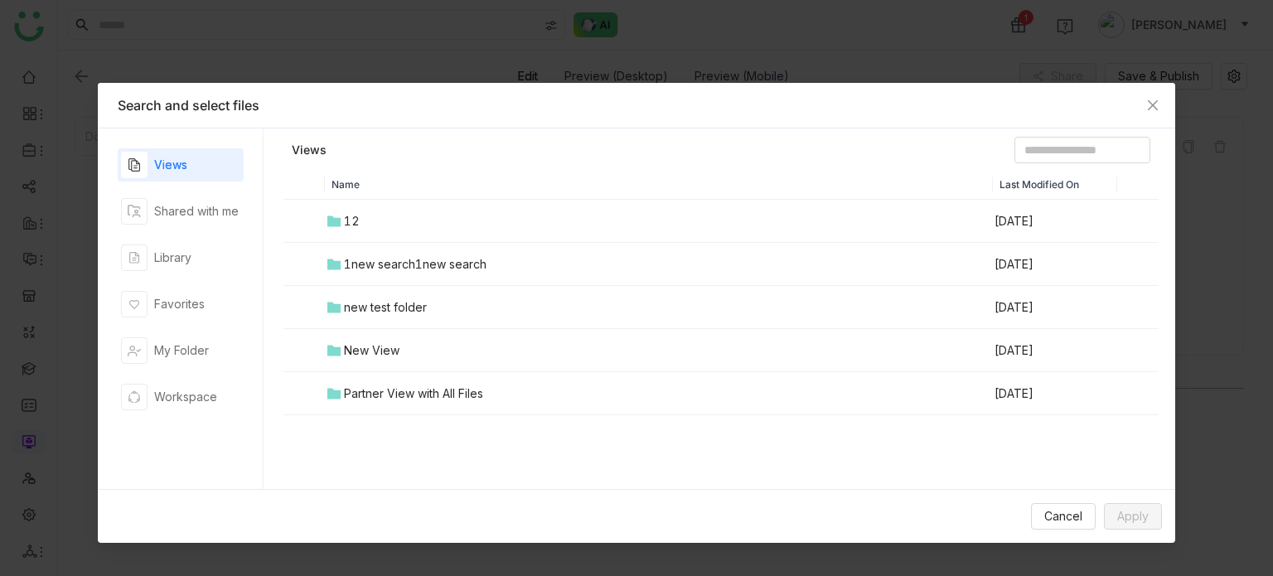
click at [368, 304] on div "new test folder" at bounding box center [385, 307] width 83 height 18
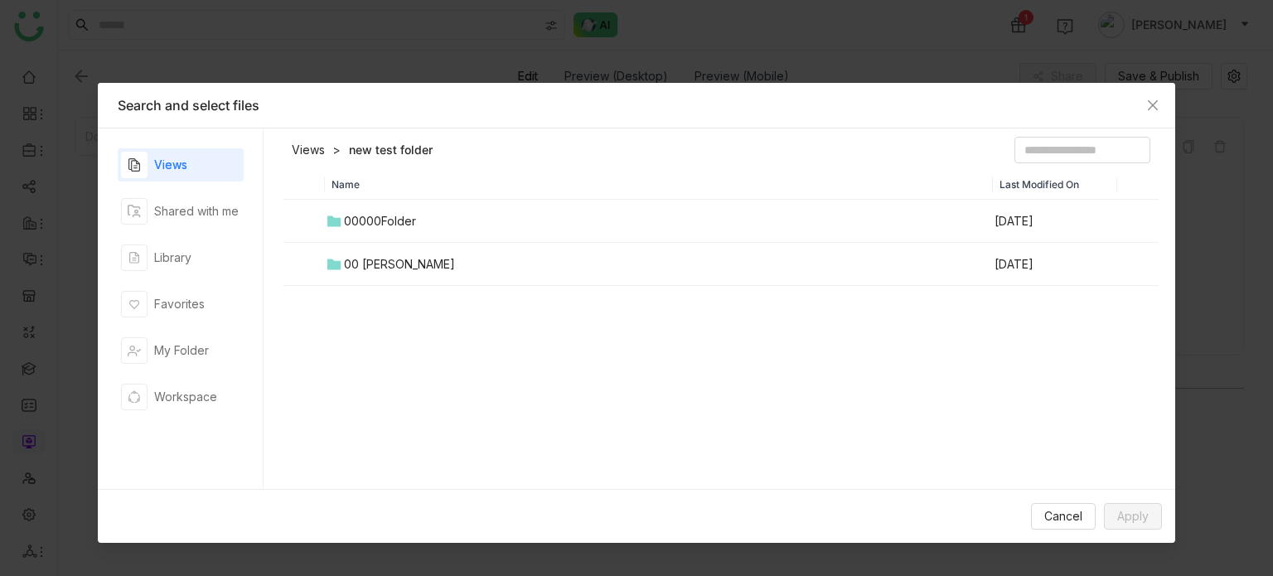
click at [402, 220] on div "00000Folder" at bounding box center [380, 221] width 72 height 18
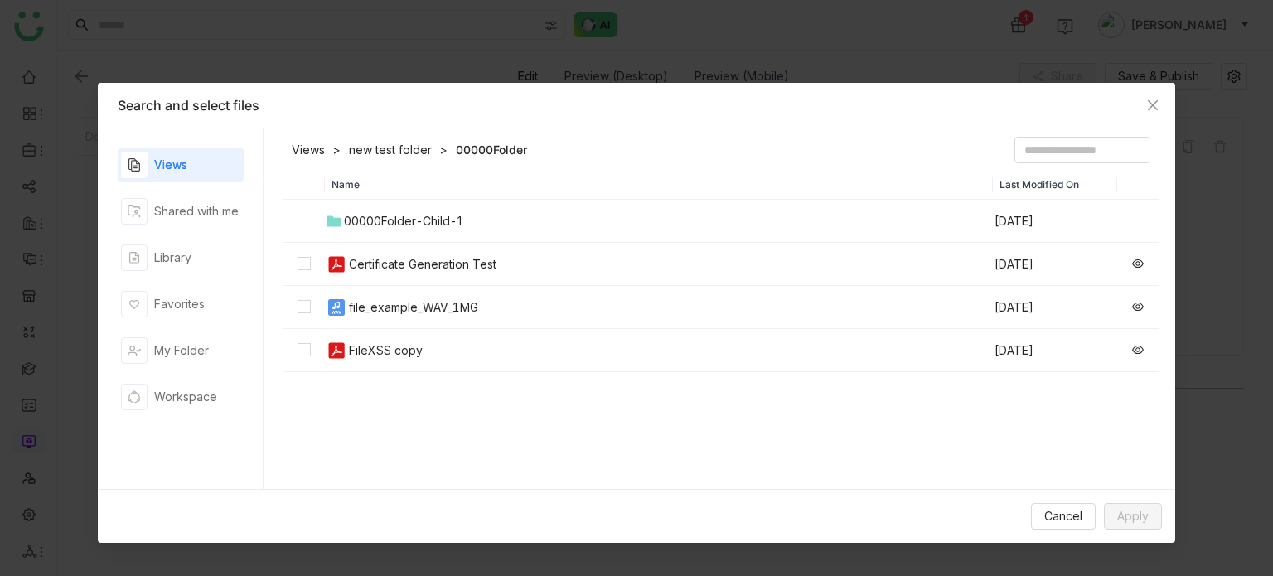
click at [391, 259] on div "Certificate Generation Test" at bounding box center [423, 264] width 148 height 18
click at [391, 284] on tbody "00000Folder-Child-1 Aug 22, 2025 Certificate Generation Test Aug 19, 2025 file_…" at bounding box center [720, 286] width 875 height 172
click at [397, 344] on div "FileXSS copy" at bounding box center [386, 350] width 74 height 18
click at [1147, 520] on span "Apply" at bounding box center [1132, 516] width 31 height 18
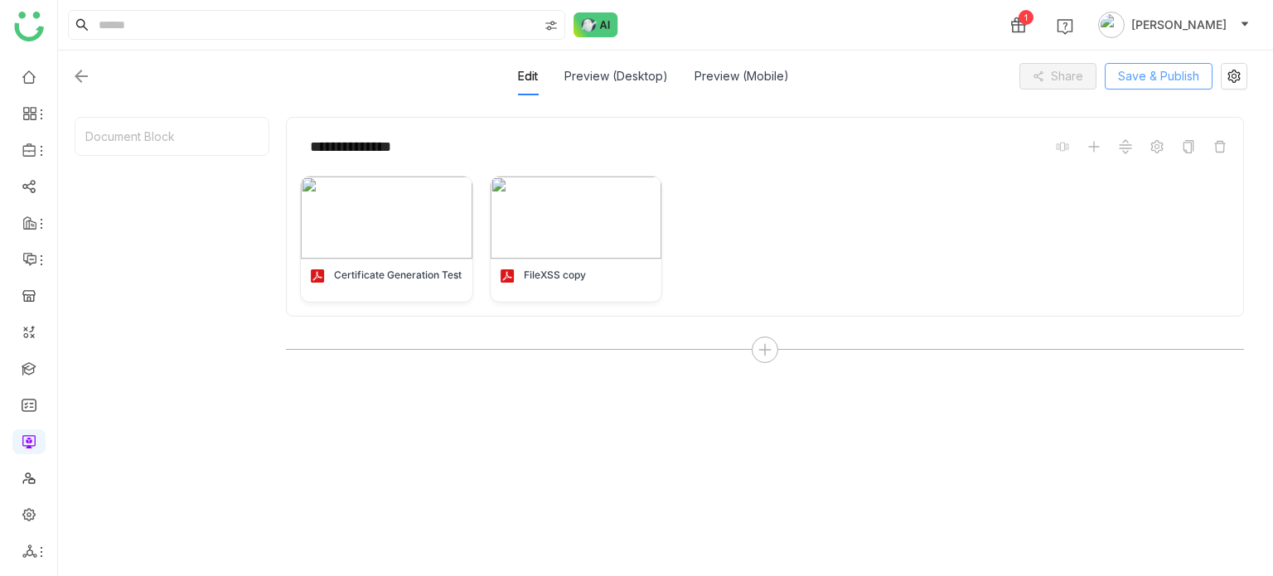
click at [1169, 72] on span "Save & Publish" at bounding box center [1158, 76] width 81 height 18
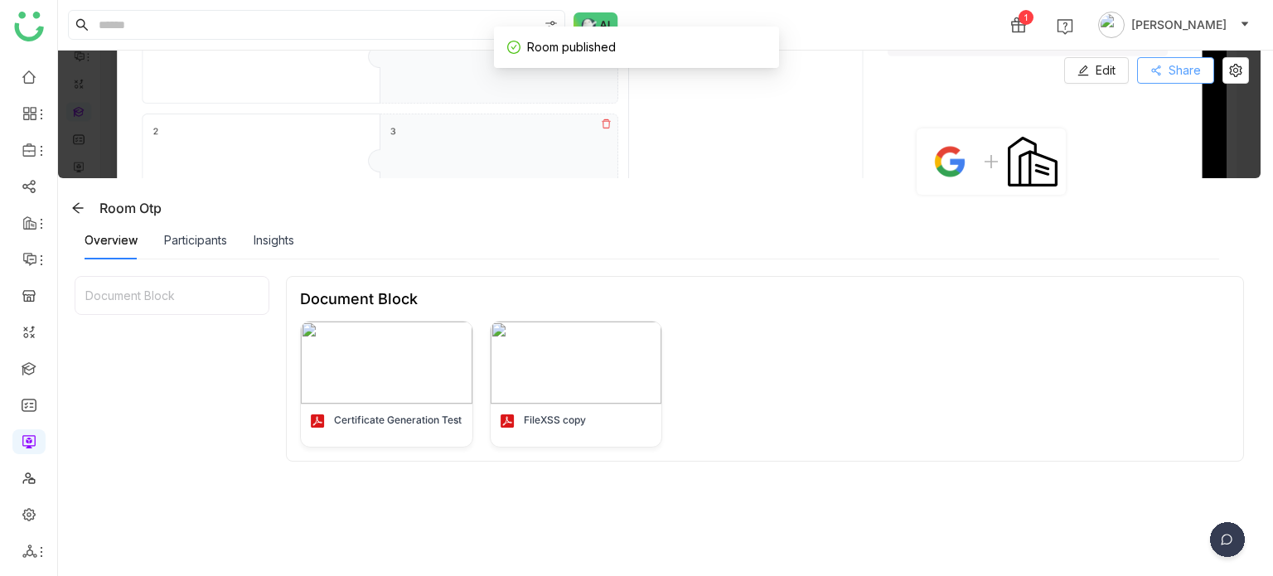
click at [1202, 74] on button "Share" at bounding box center [1175, 70] width 77 height 27
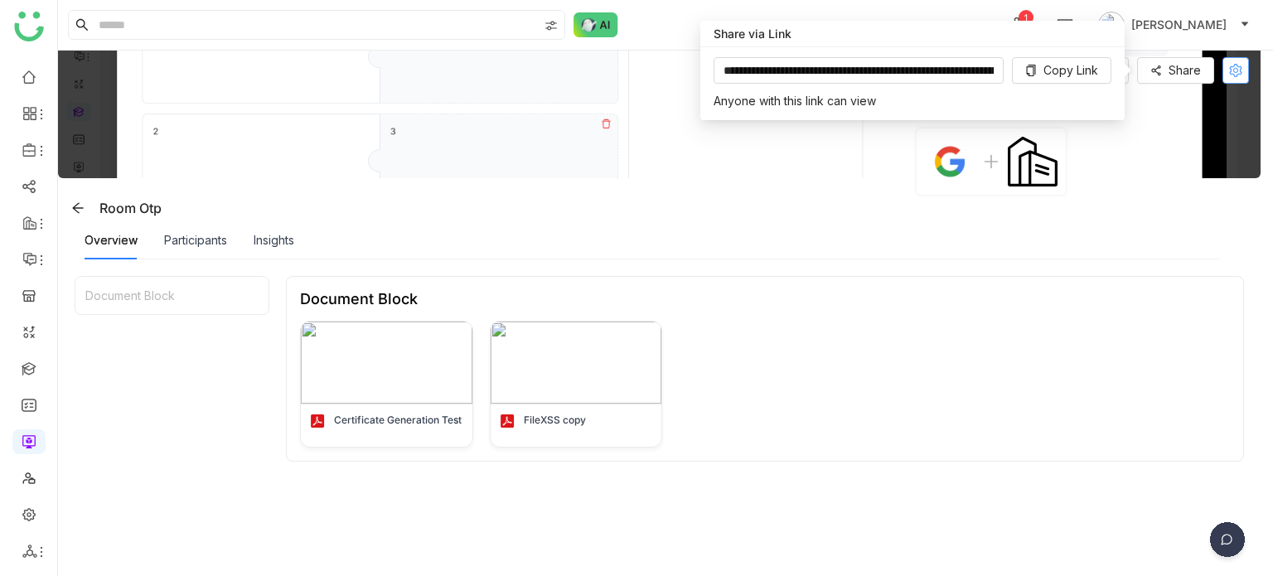
click at [1230, 69] on icon at bounding box center [1235, 70] width 12 height 13
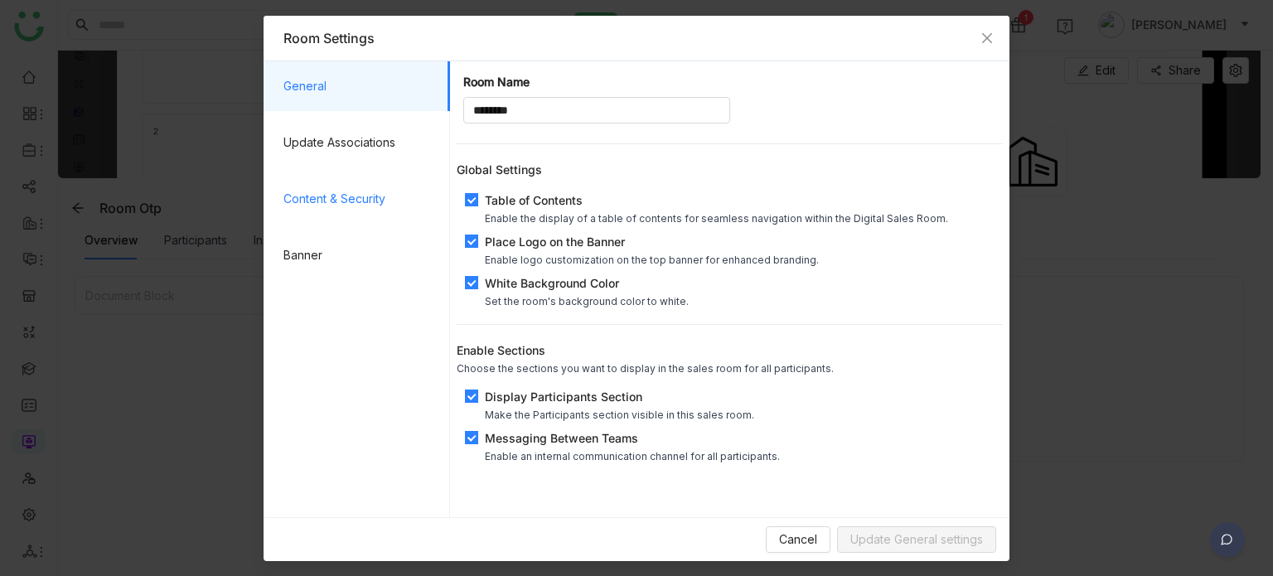
click at [342, 205] on span "Content & Security" at bounding box center [359, 199] width 153 height 50
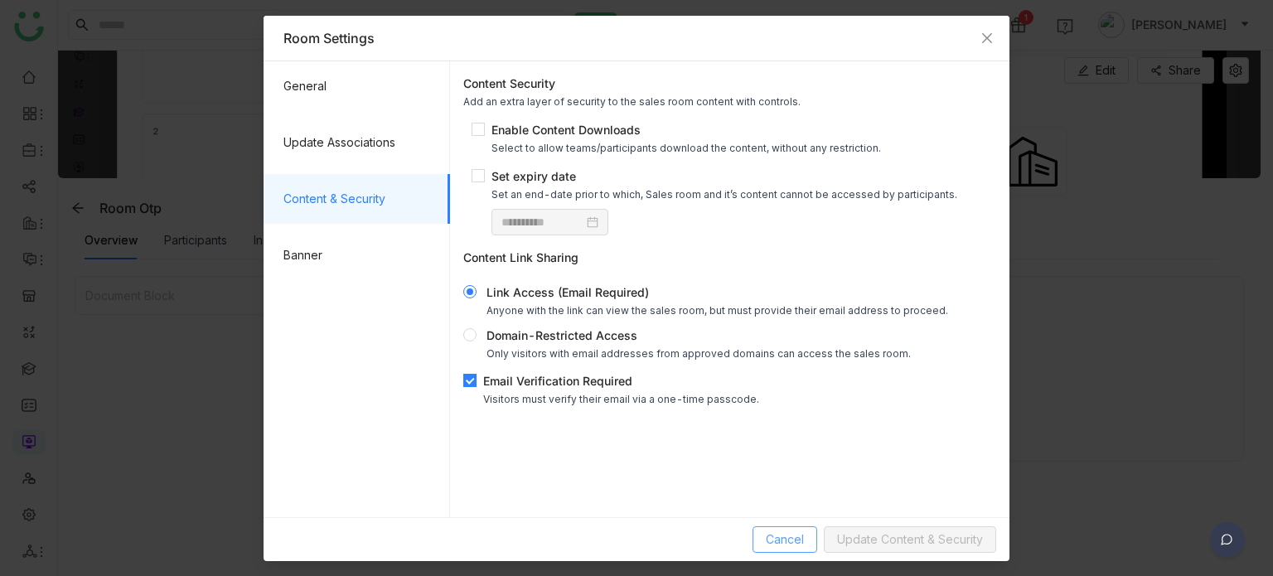
click at [802, 536] on span "Cancel" at bounding box center [785, 539] width 38 height 18
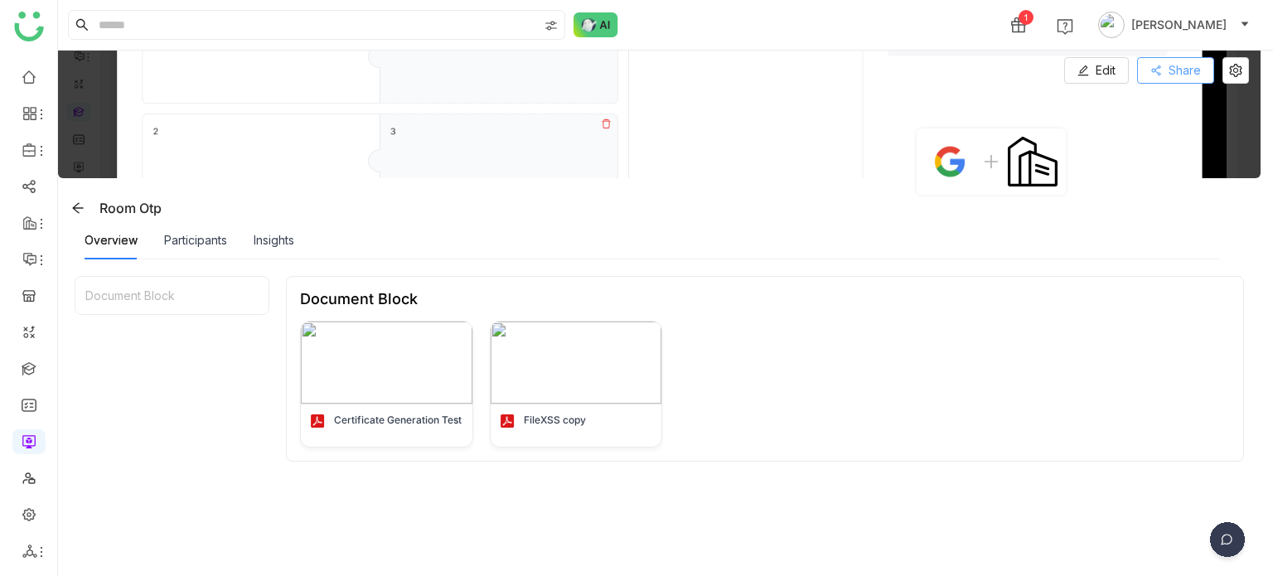
click at [1189, 75] on span "Share" at bounding box center [1185, 70] width 32 height 18
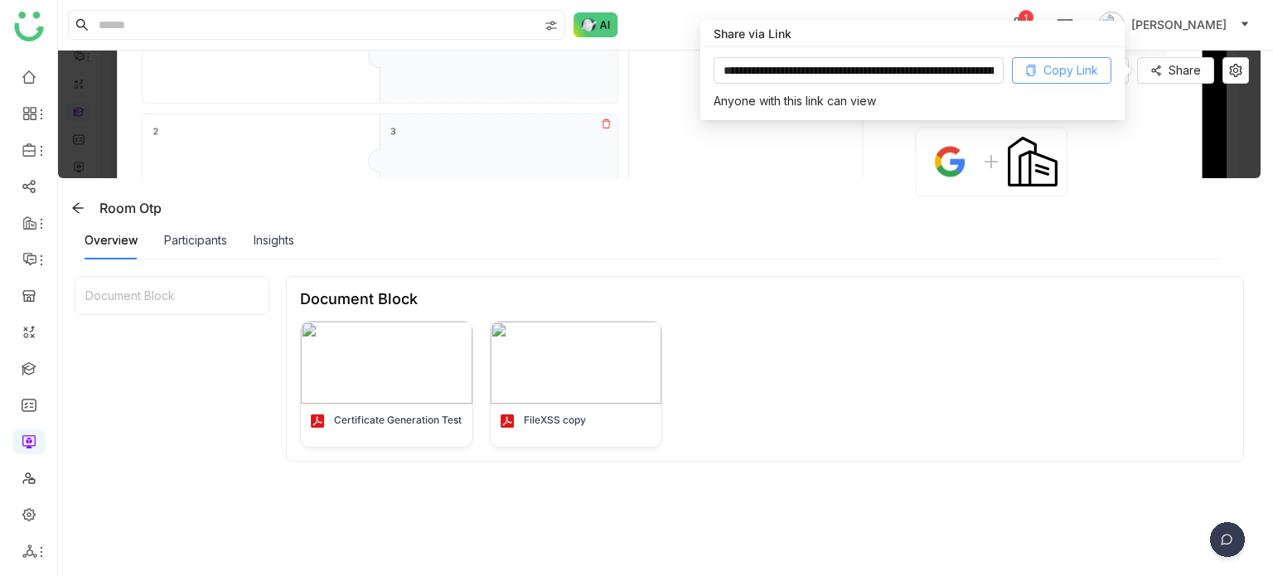
click at [1067, 74] on span "Copy Link" at bounding box center [1070, 70] width 55 height 18
click at [922, 314] on div "Document Block Certificate Generation Test FileXSS copy" at bounding box center [765, 369] width 958 height 186
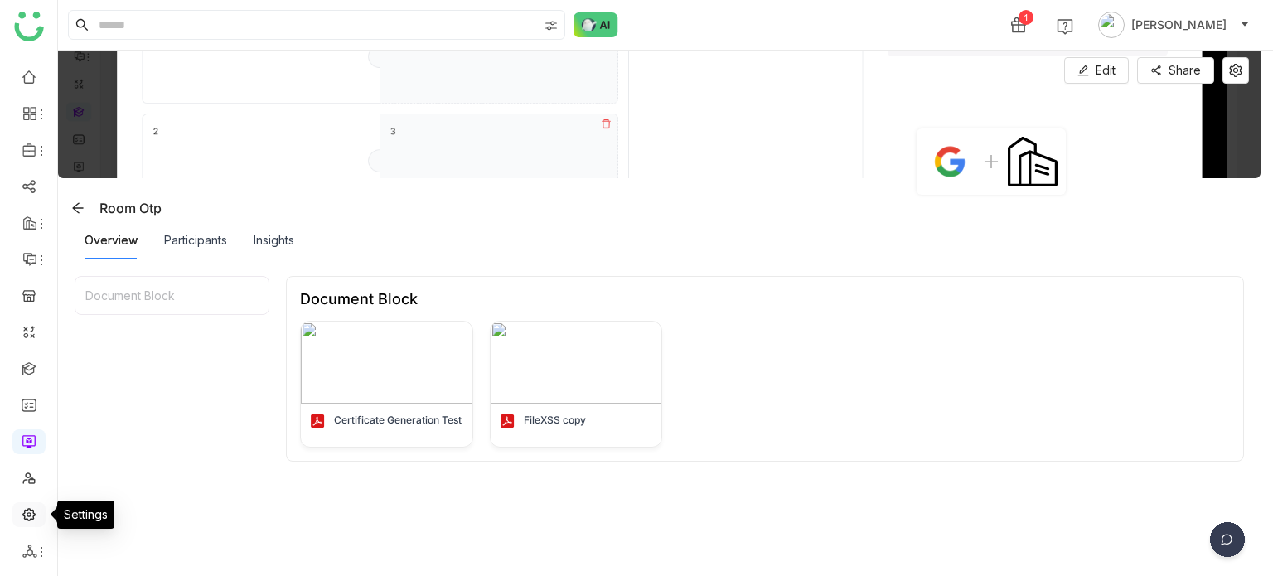
click at [36, 510] on link at bounding box center [29, 513] width 15 height 14
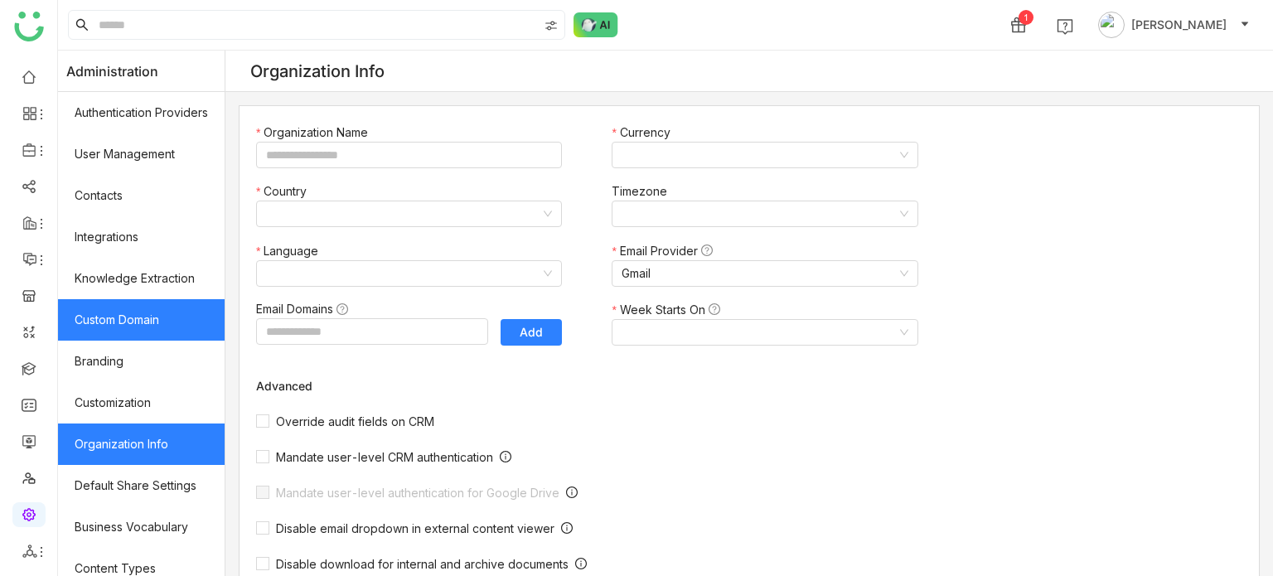
type input "*******"
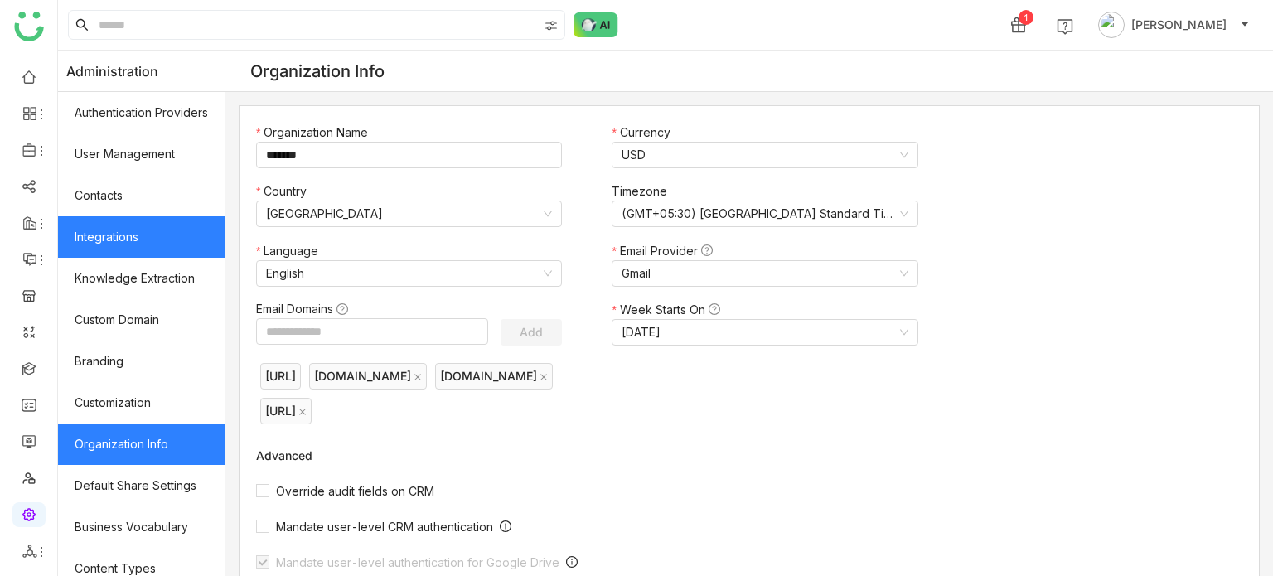
click at [181, 220] on link "Integrations" at bounding box center [141, 236] width 167 height 41
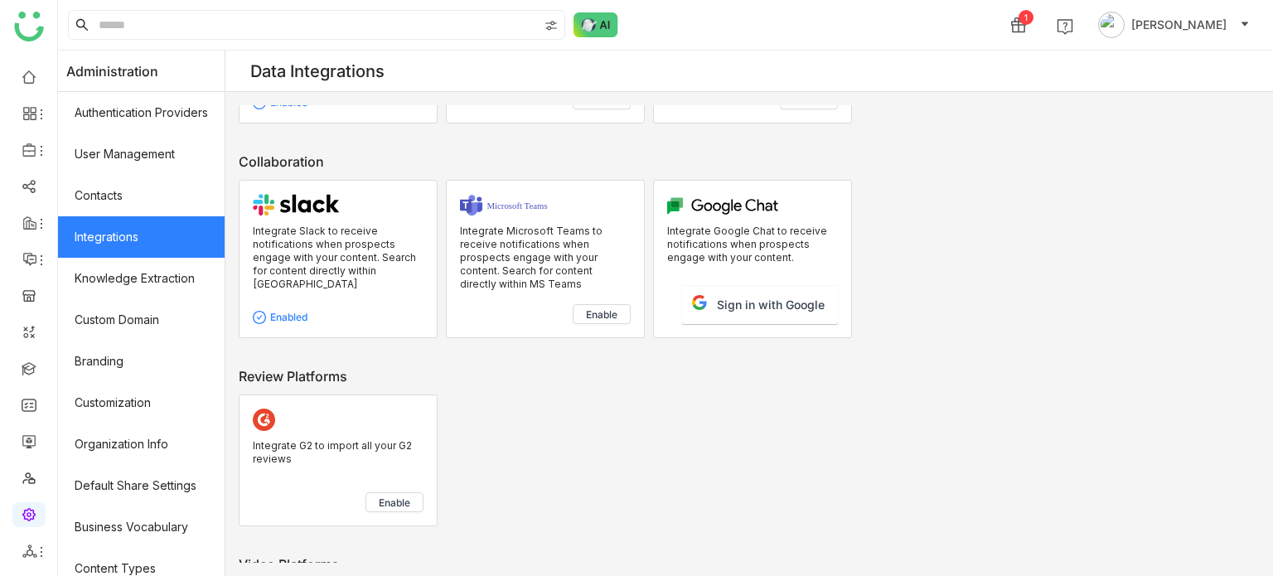
scroll to position [64, 0]
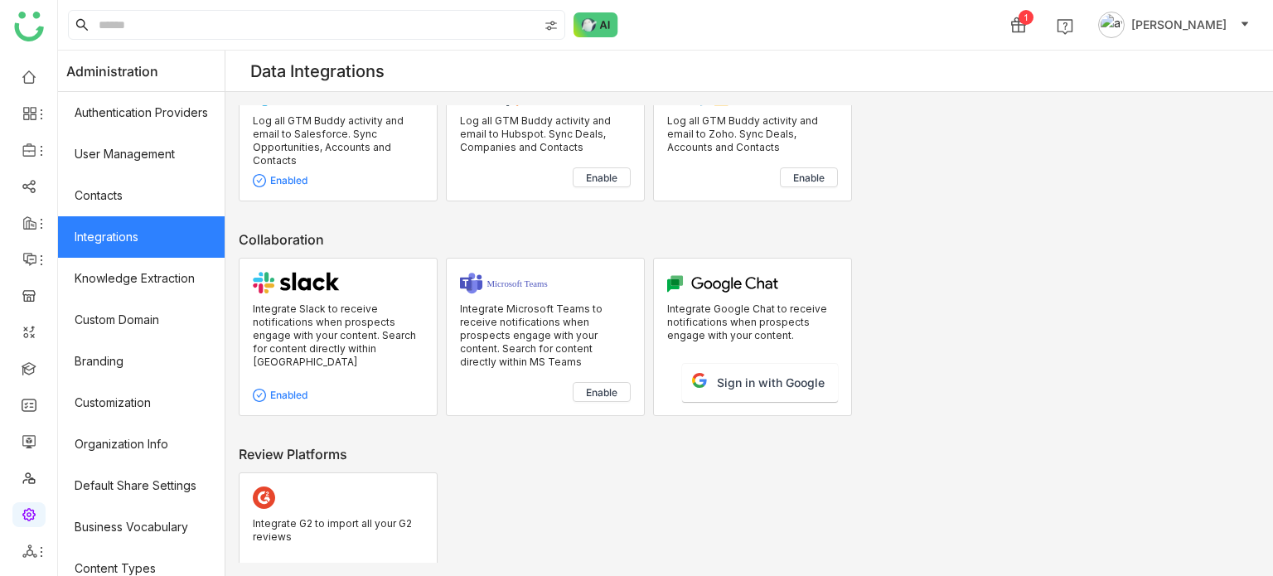
click at [1217, 35] on button "[PERSON_NAME]" at bounding box center [1174, 25] width 158 height 27
click at [1197, 54] on span "Profile" at bounding box center [1182, 63] width 54 height 18
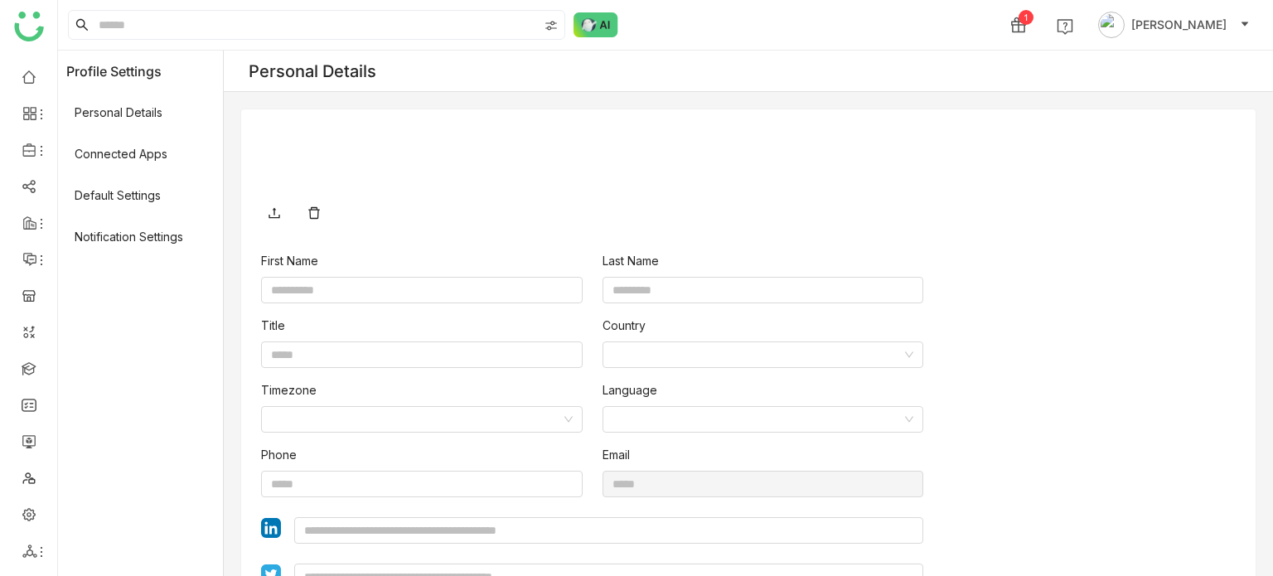
type input "****"
type input "*****"
type input "**********"
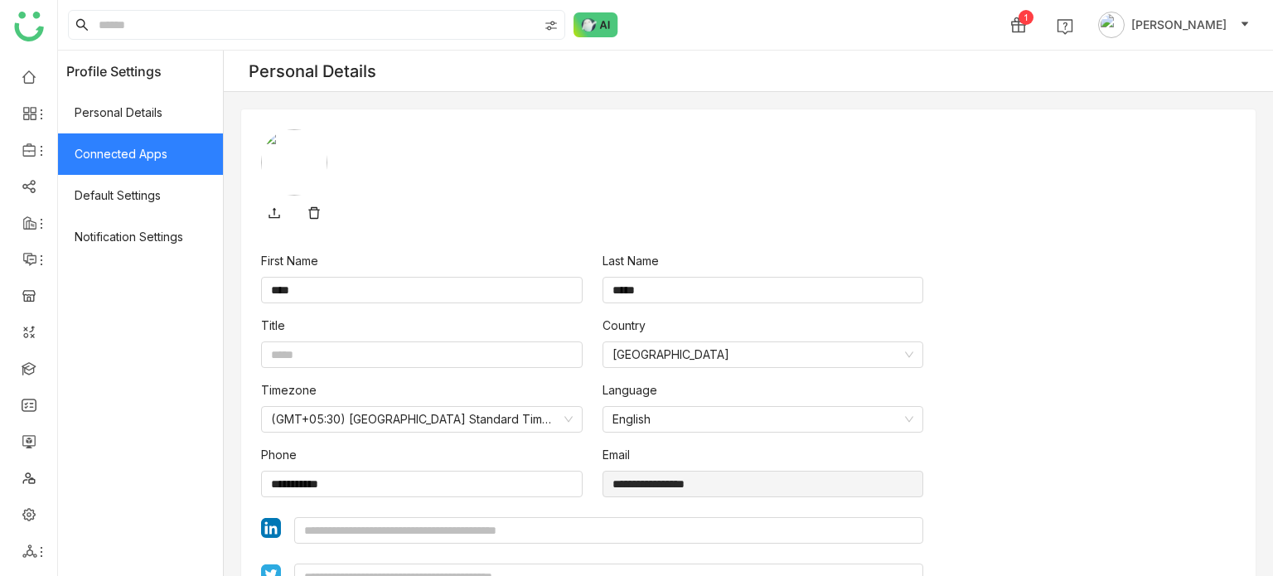
click at [143, 144] on span "Connected Apps" at bounding box center [140, 153] width 165 height 41
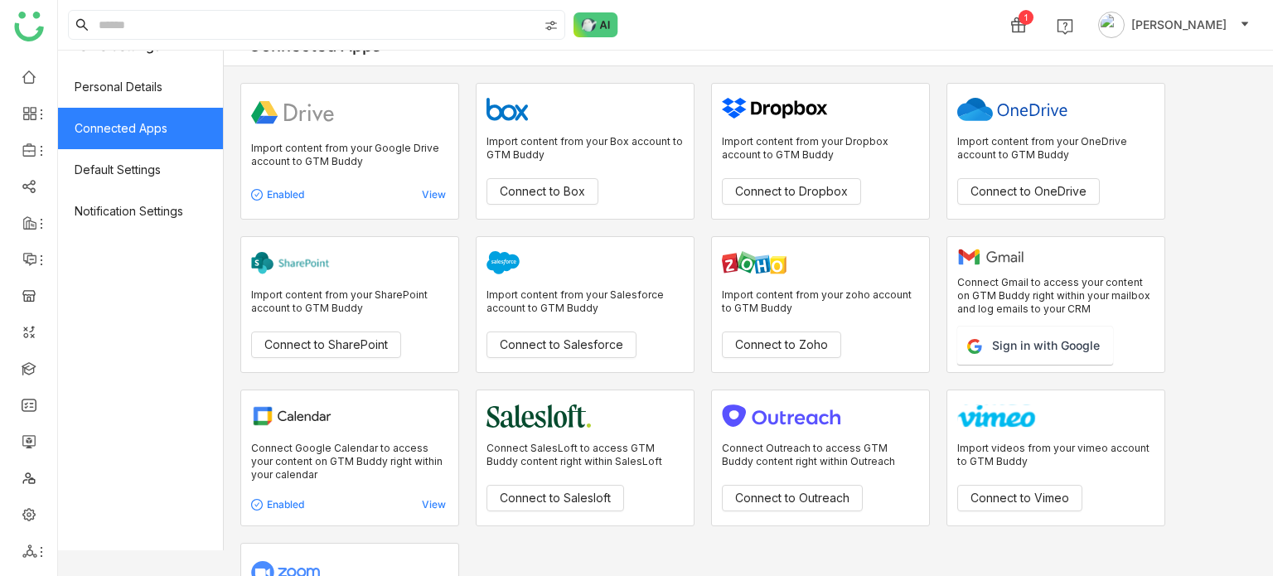
scroll to position [27, 0]
click at [1030, 341] on button "Sign in with Google" at bounding box center [1035, 345] width 156 height 38
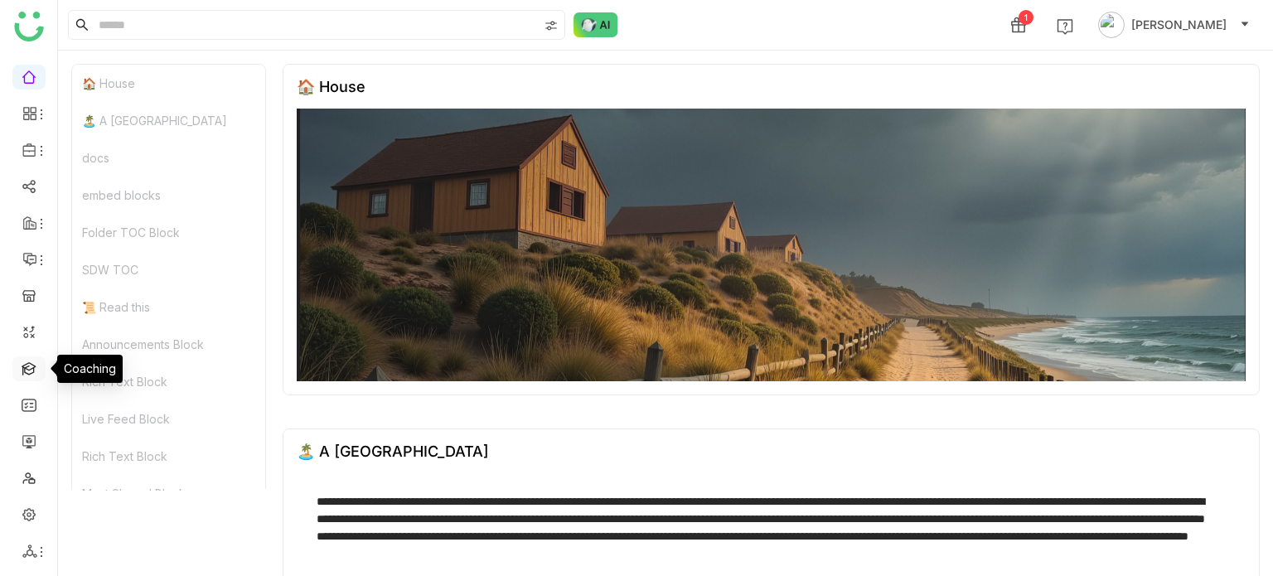
click at [33, 364] on link at bounding box center [29, 368] width 15 height 14
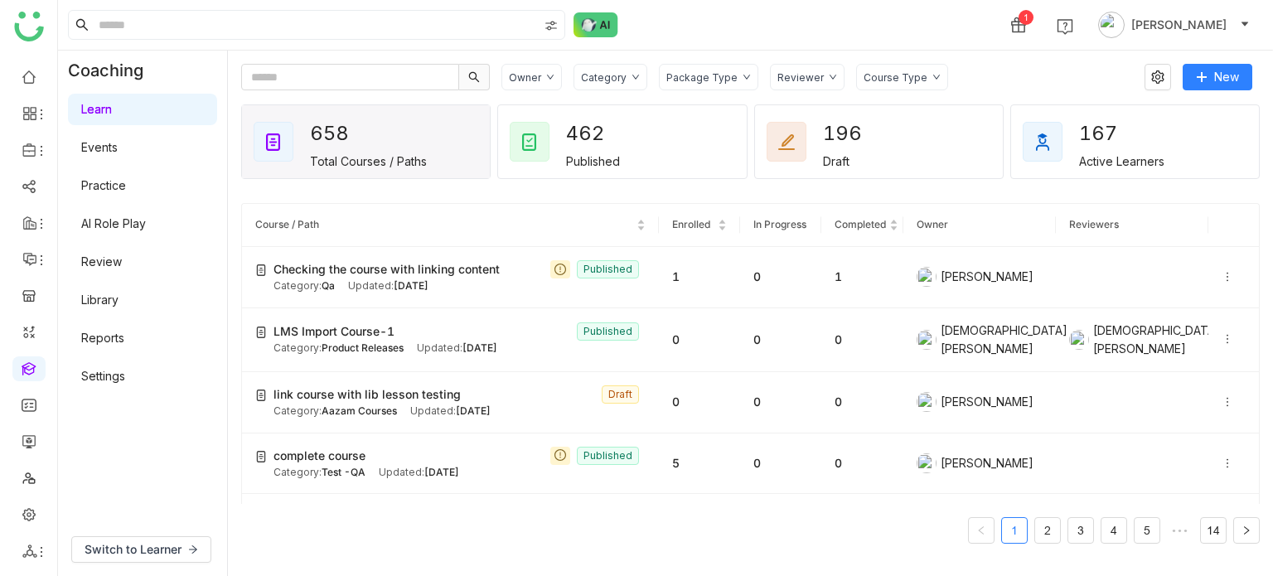
click at [119, 293] on link "Library" at bounding box center [99, 300] width 37 height 14
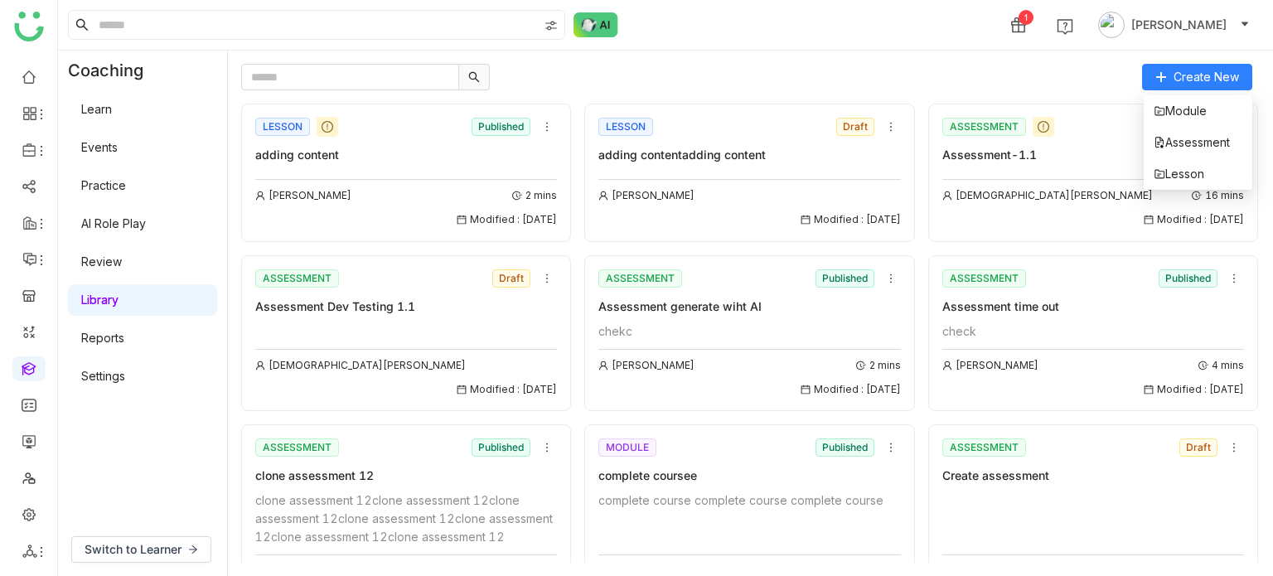
click at [1213, 62] on div "Create New LESSON Published adding content Arif uddin 2 mins Modified : 28/08/2…" at bounding box center [750, 313] width 1045 height 525
click at [1203, 177] on span "Lesson" at bounding box center [1179, 174] width 51 height 18
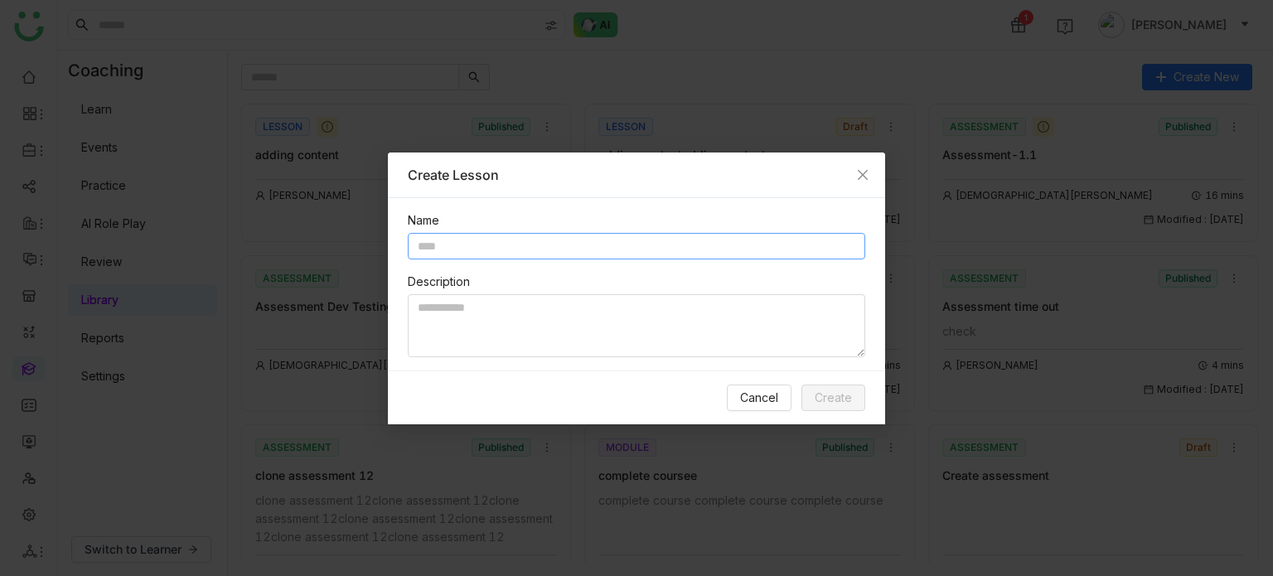
click at [652, 248] on input "text" at bounding box center [636, 246] width 457 height 27
click at [859, 178] on icon "Close" at bounding box center [862, 174] width 13 height 13
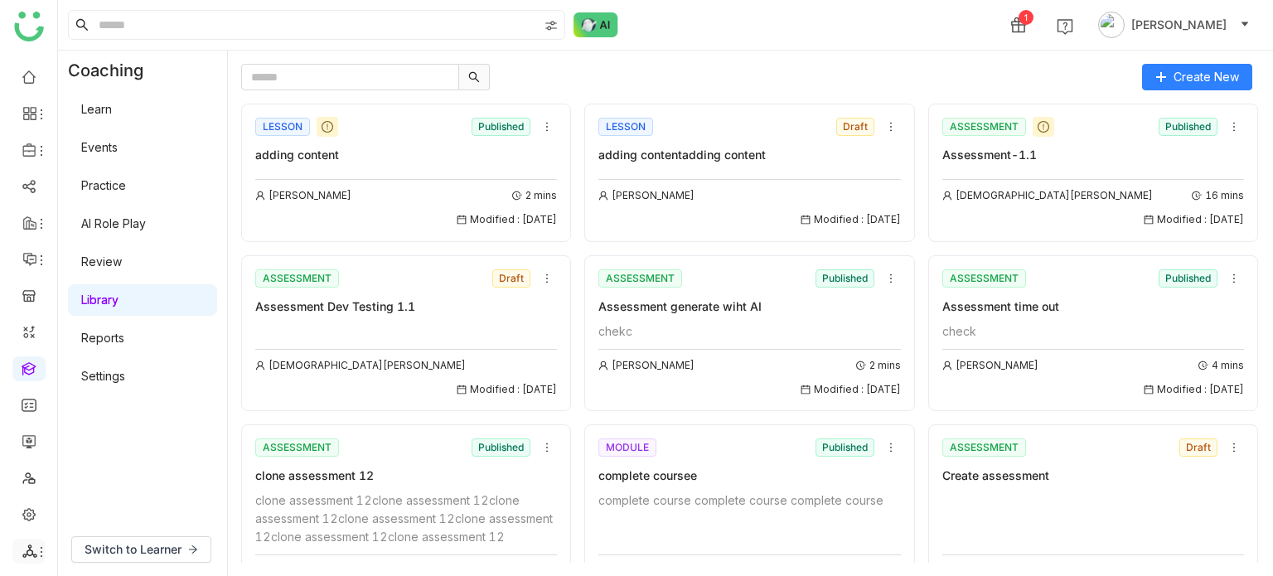
click at [23, 542] on li at bounding box center [28, 551] width 33 height 25
click at [29, 552] on icon at bounding box center [29, 551] width 15 height 15
click at [122, 459] on link "List" at bounding box center [118, 460] width 114 height 12
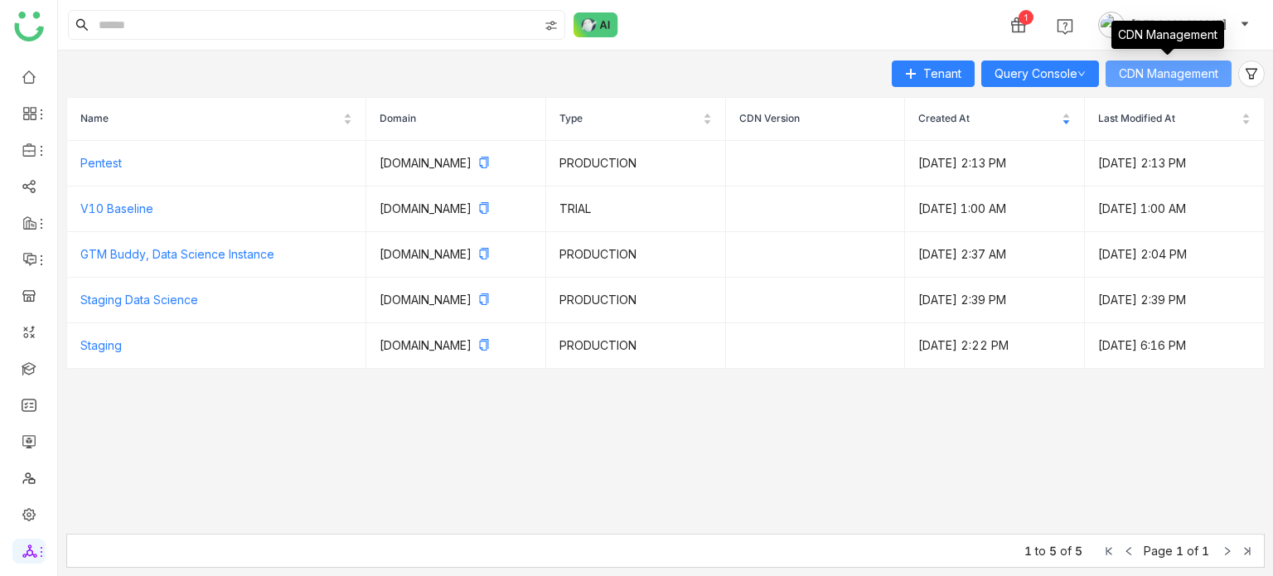
click at [1203, 79] on span "CDN Management" at bounding box center [1168, 74] width 99 height 18
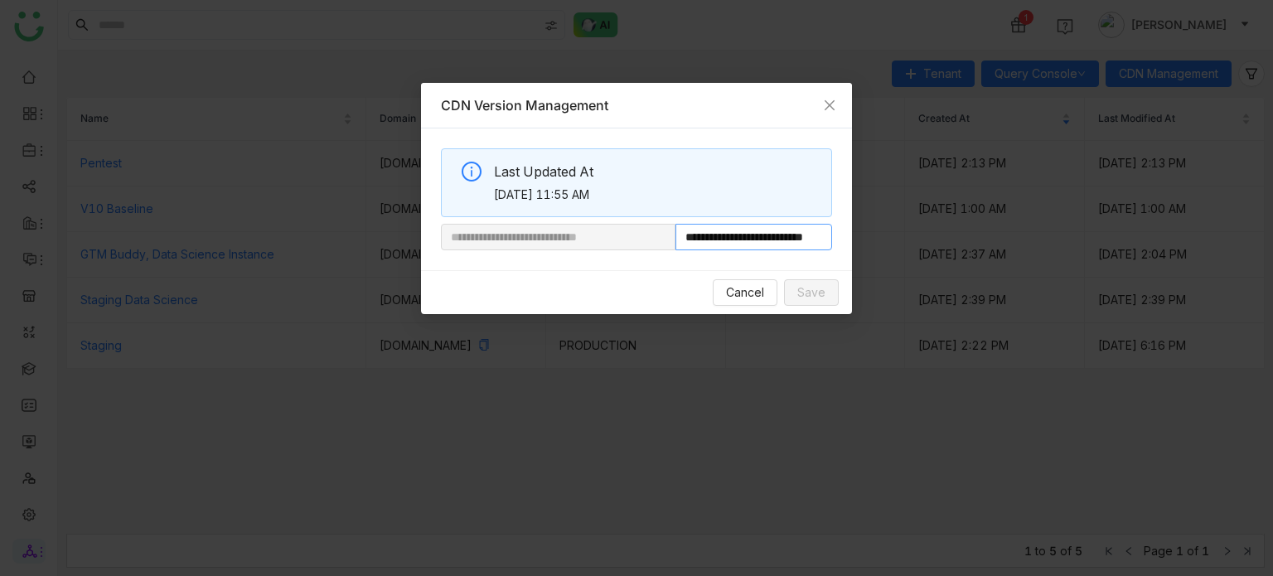
scroll to position [0, 54]
drag, startPoint x: 728, startPoint y: 238, endPoint x: 981, endPoint y: 215, distance: 253.8
click at [981, 215] on nz-modal-container "**********" at bounding box center [636, 288] width 1273 height 576
paste input "**********"
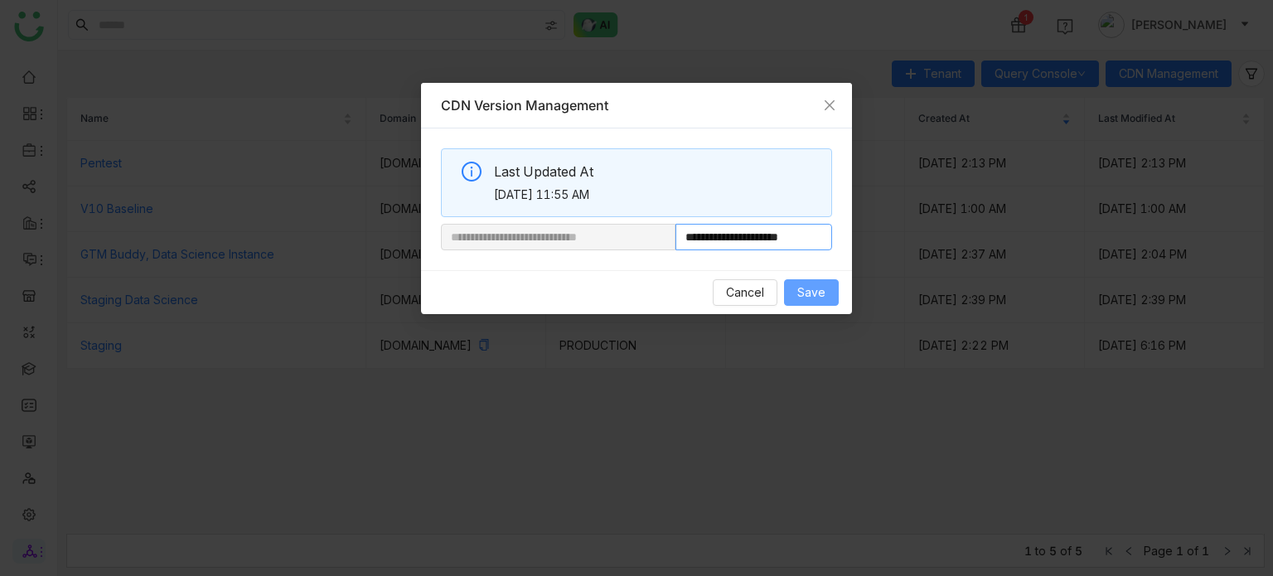
type input "**********"
click at [828, 299] on button "Save" at bounding box center [811, 292] width 55 height 27
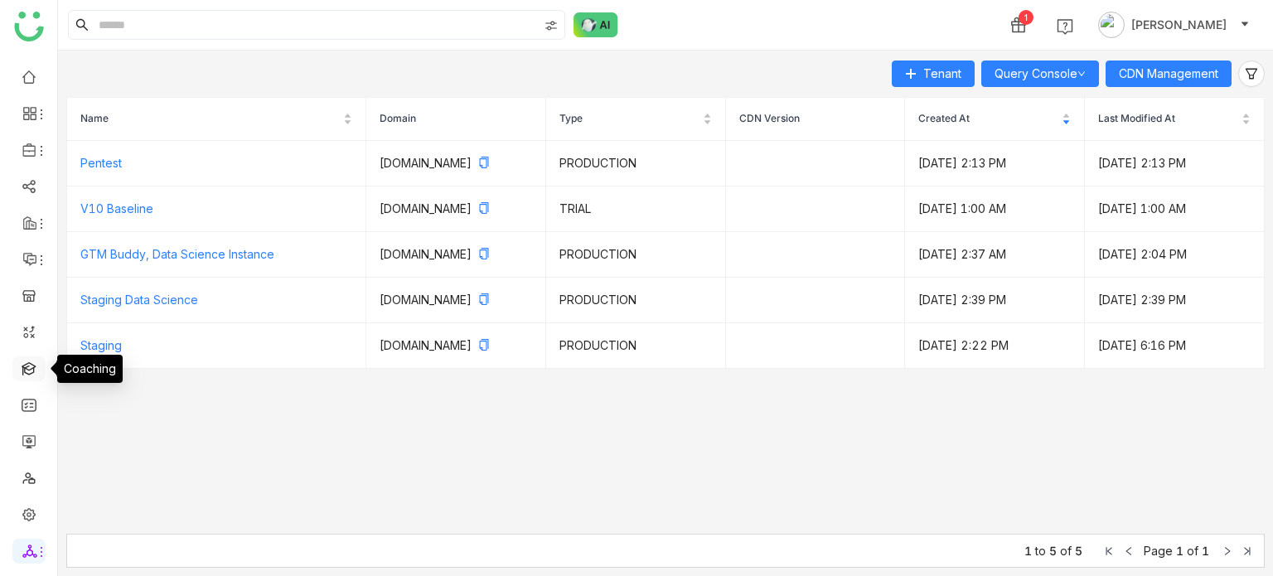
click at [30, 375] on link at bounding box center [29, 368] width 15 height 14
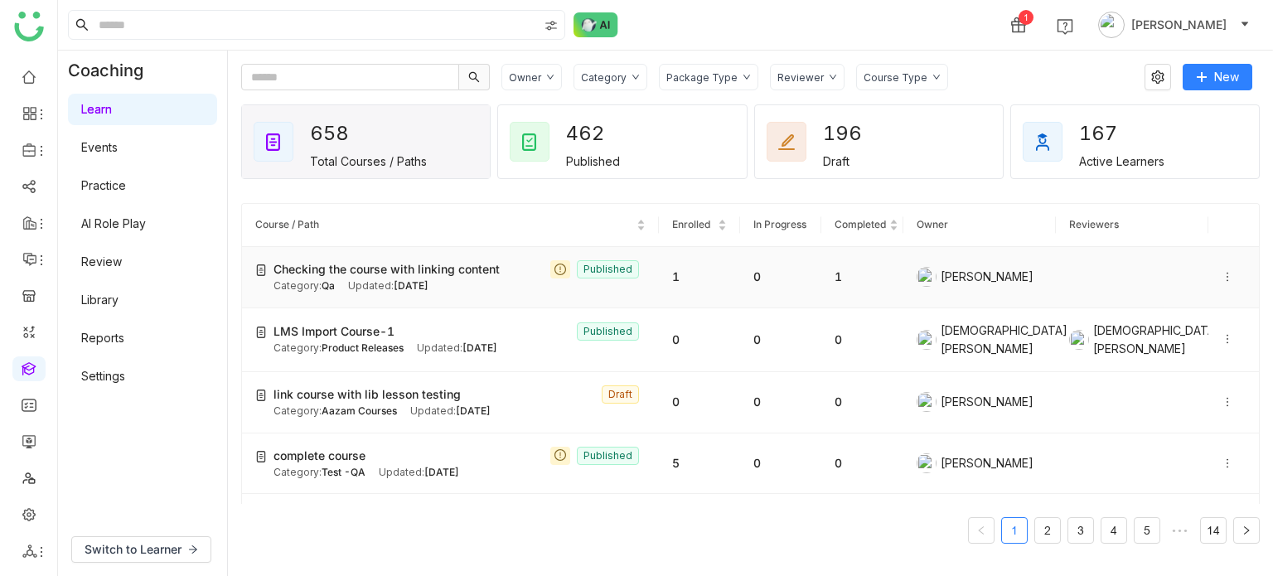
click at [387, 281] on div "Updated: [DATE]" at bounding box center [388, 286] width 80 height 16
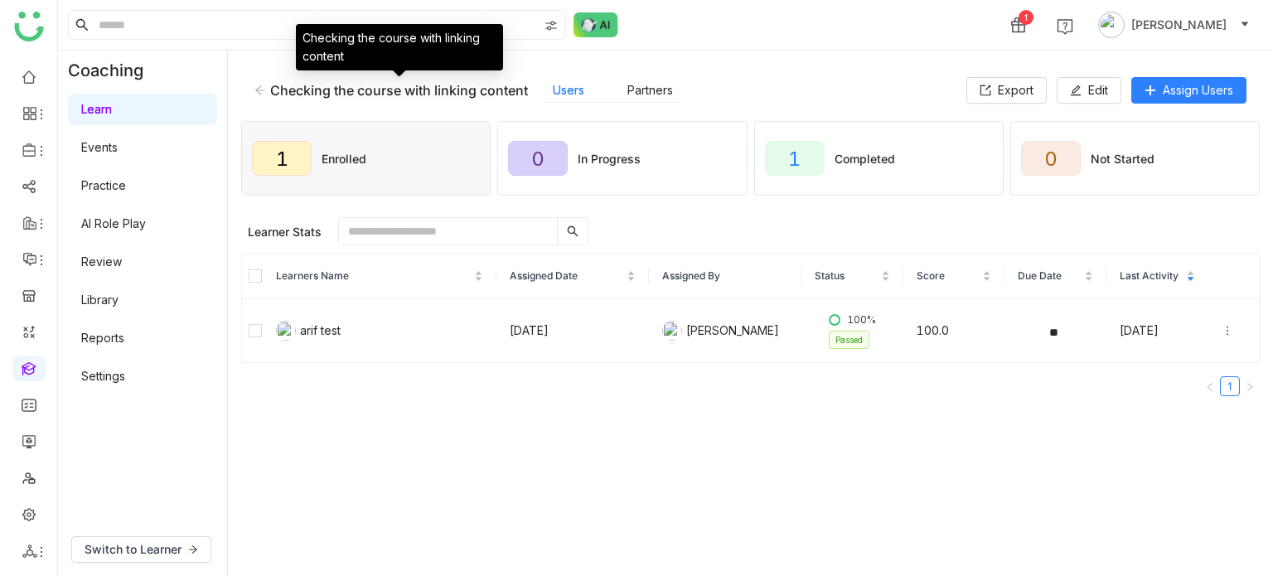
click at [258, 91] on icon at bounding box center [260, 89] width 10 height 9
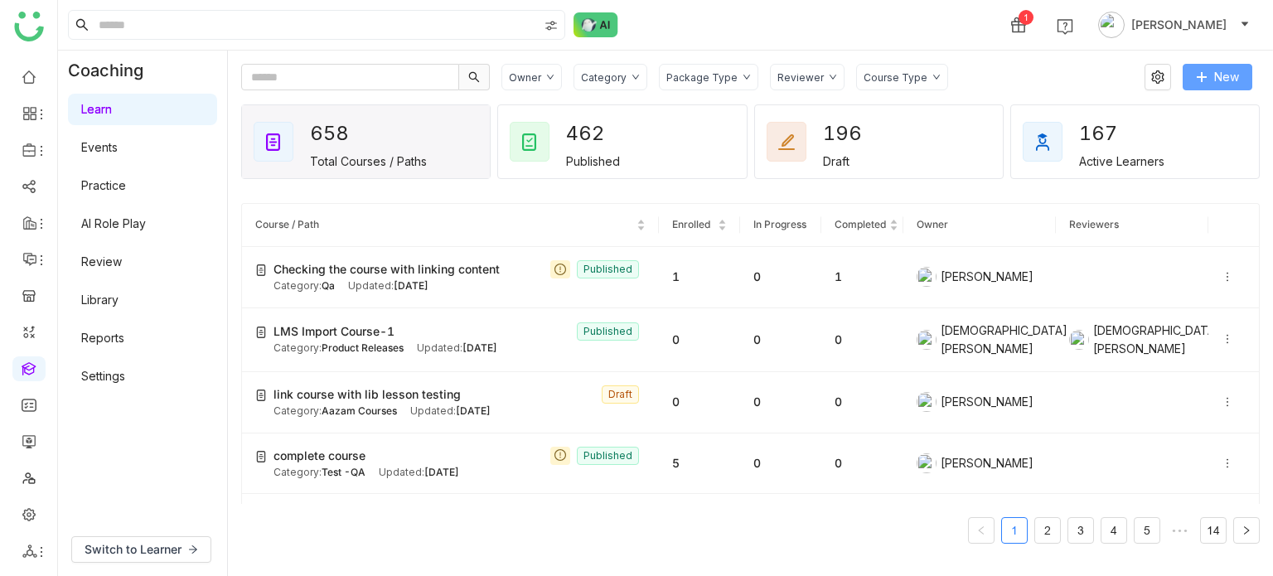
click at [1208, 88] on button "New" at bounding box center [1218, 77] width 70 height 27
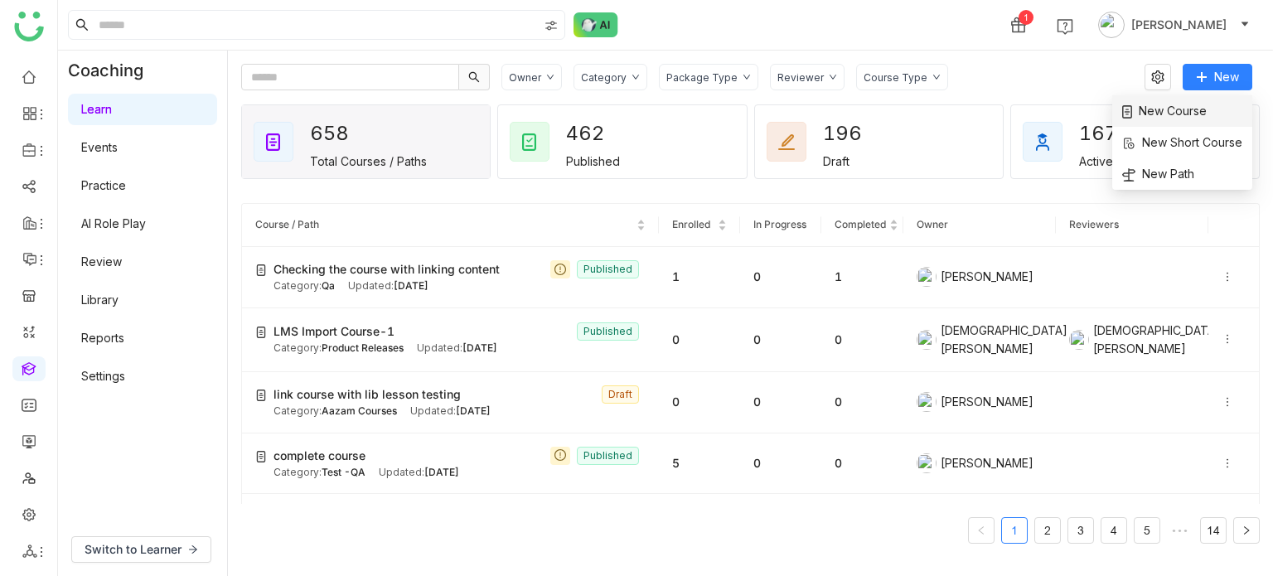
click at [1154, 112] on span "New Course" at bounding box center [1164, 111] width 85 height 18
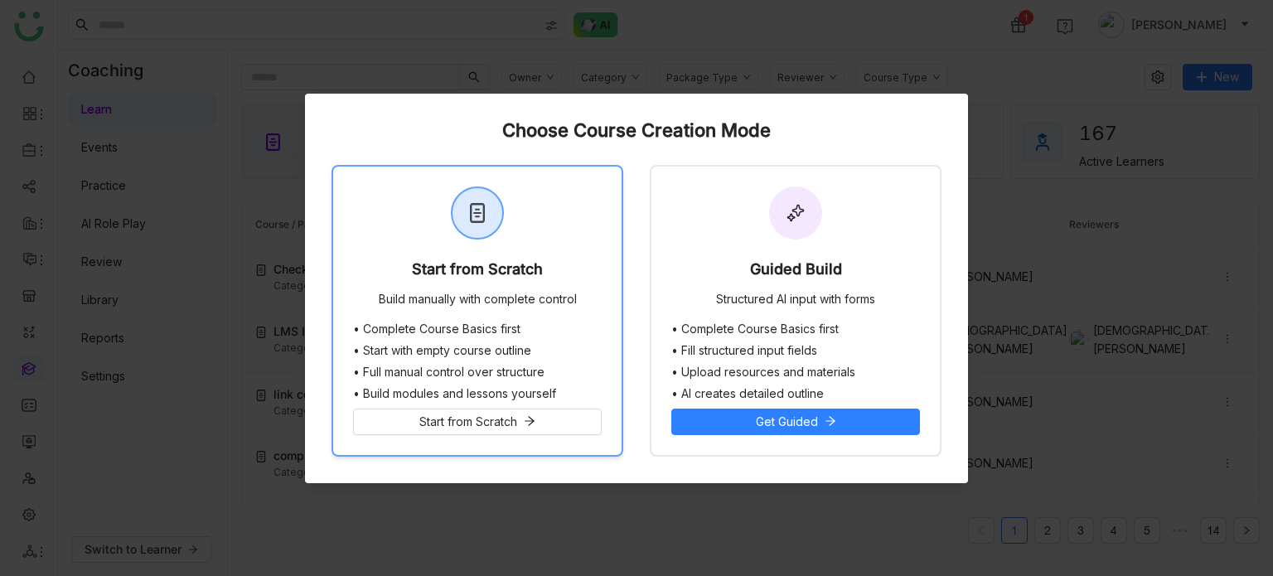
click at [474, 222] on div at bounding box center [477, 213] width 50 height 50
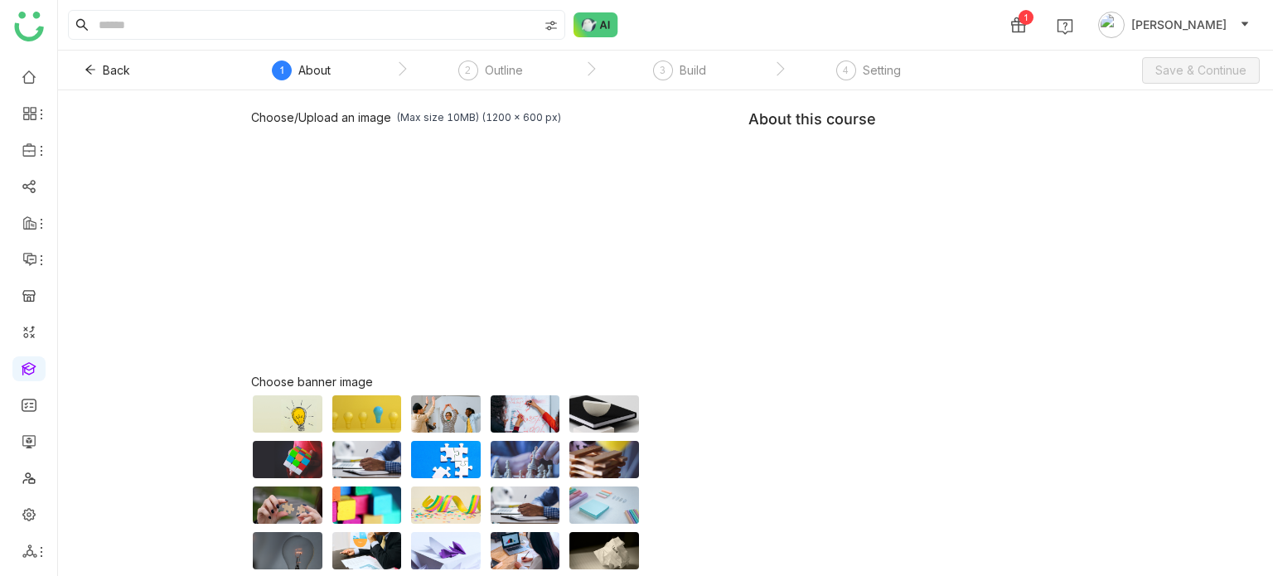
click at [865, 175] on div "Choose/Upload an image (Max size 10MB) (1200 x 600 px) Browse Image Choose bann…" at bounding box center [665, 377] width 829 height 534
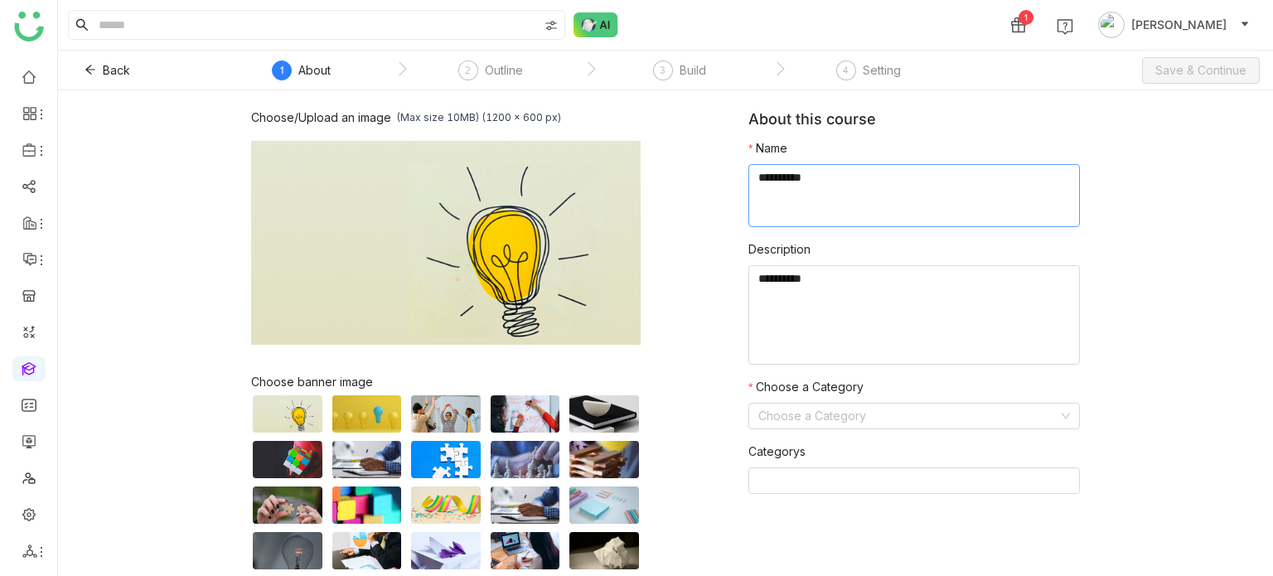
click at [865, 175] on textarea at bounding box center [914, 195] width 332 height 63
type textarea "**********"
type textarea "********"
click at [798, 413] on input at bounding box center [908, 416] width 300 height 25
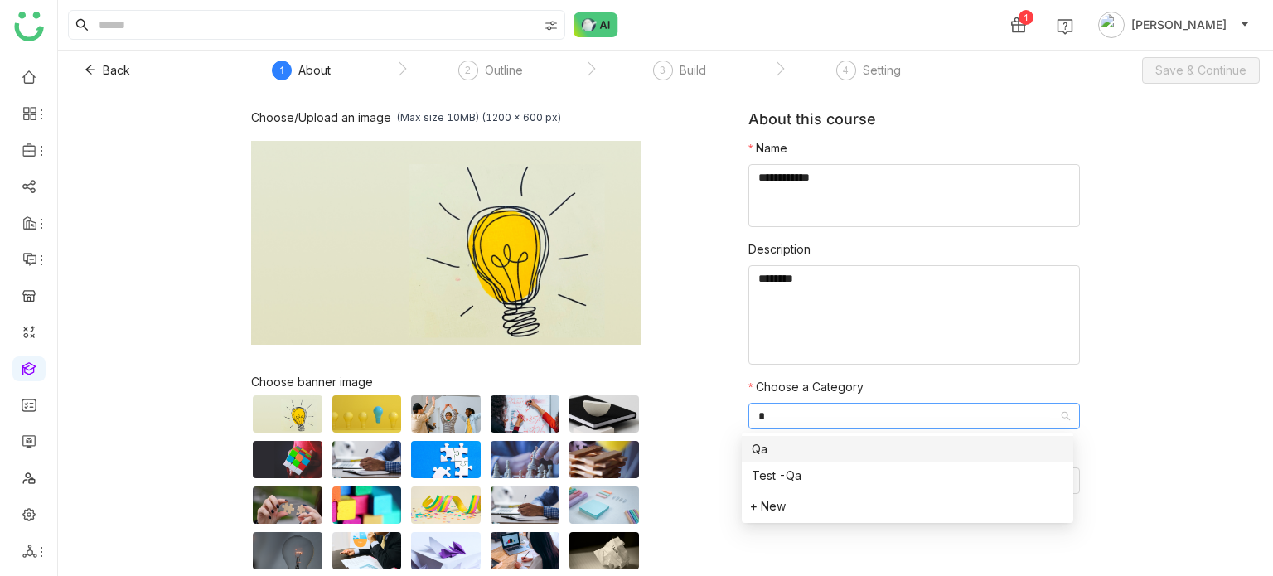
type input "**"
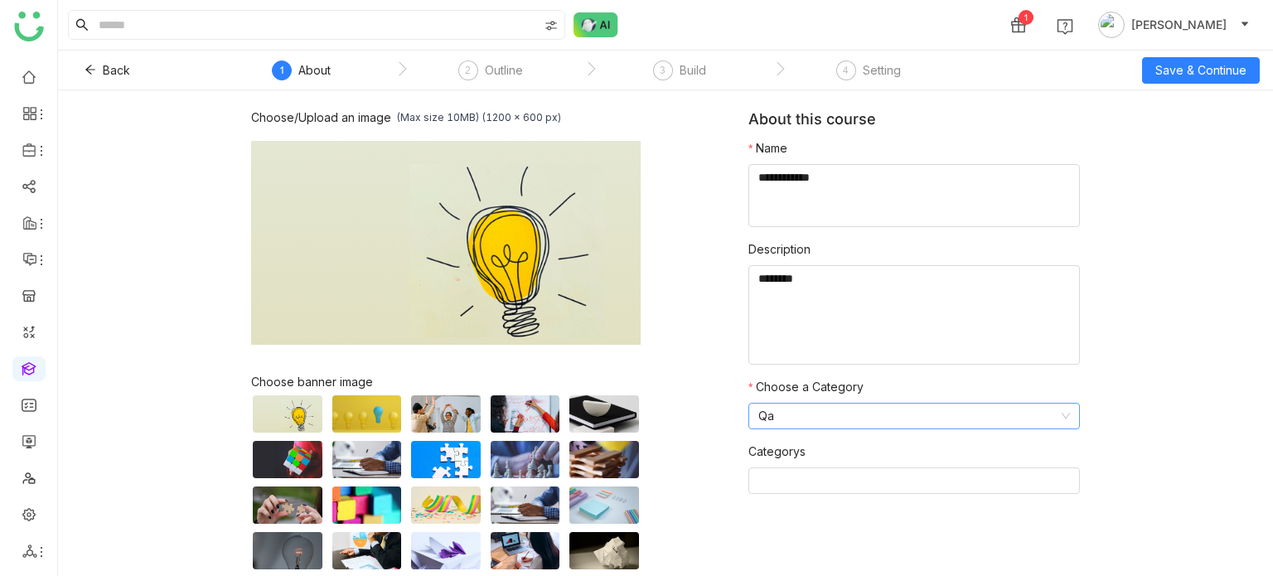
click at [1226, 85] on div "Back 1 About 2 Outline 3 Build 4 Setting Save & Continue" at bounding box center [665, 71] width 1215 height 40
click at [1225, 77] on span "Save & Continue" at bounding box center [1200, 70] width 91 height 18
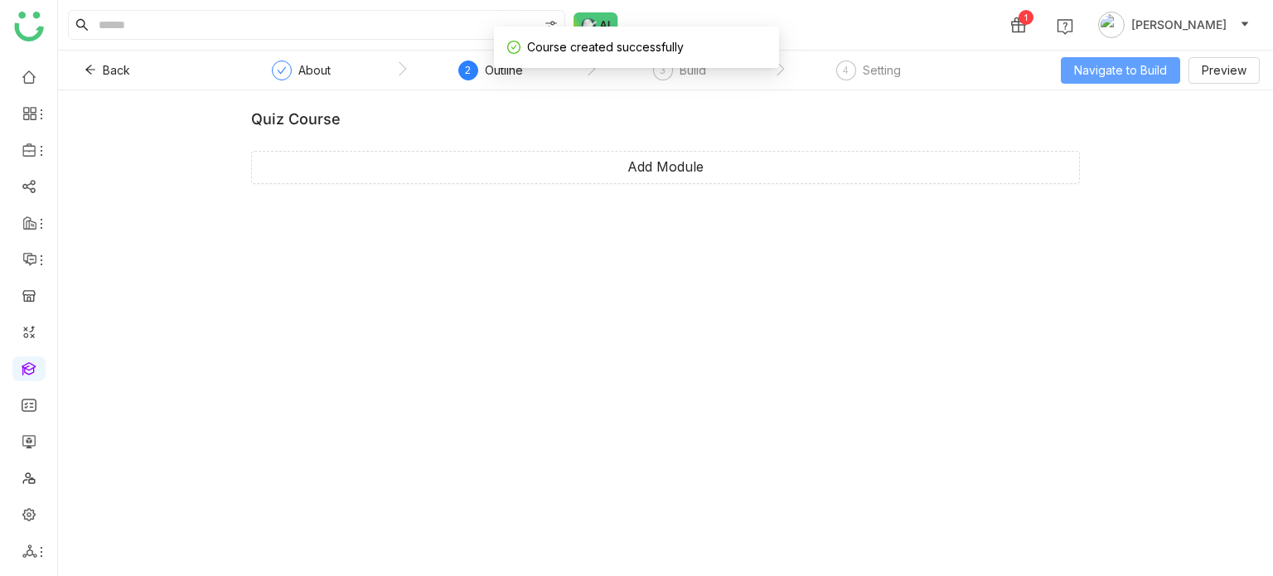
click at [1152, 65] on span "Navigate to Build" at bounding box center [1120, 70] width 93 height 18
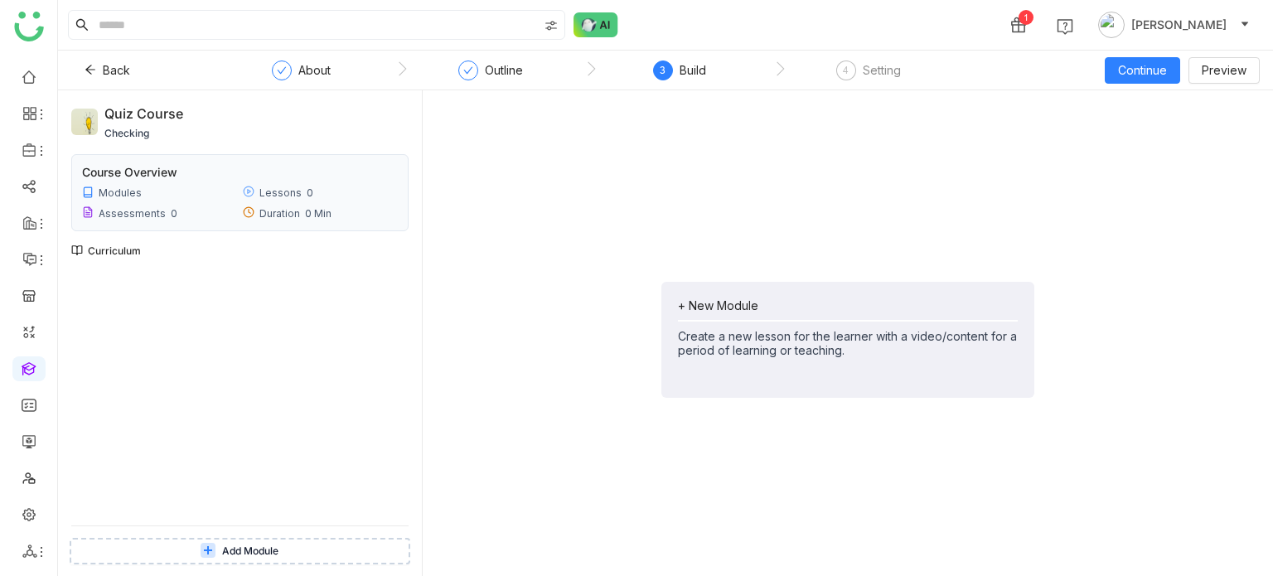
click at [757, 298] on div "+ New Module Create a new lesson for the learner with a video/content for a per…" at bounding box center [847, 340] width 373 height 116
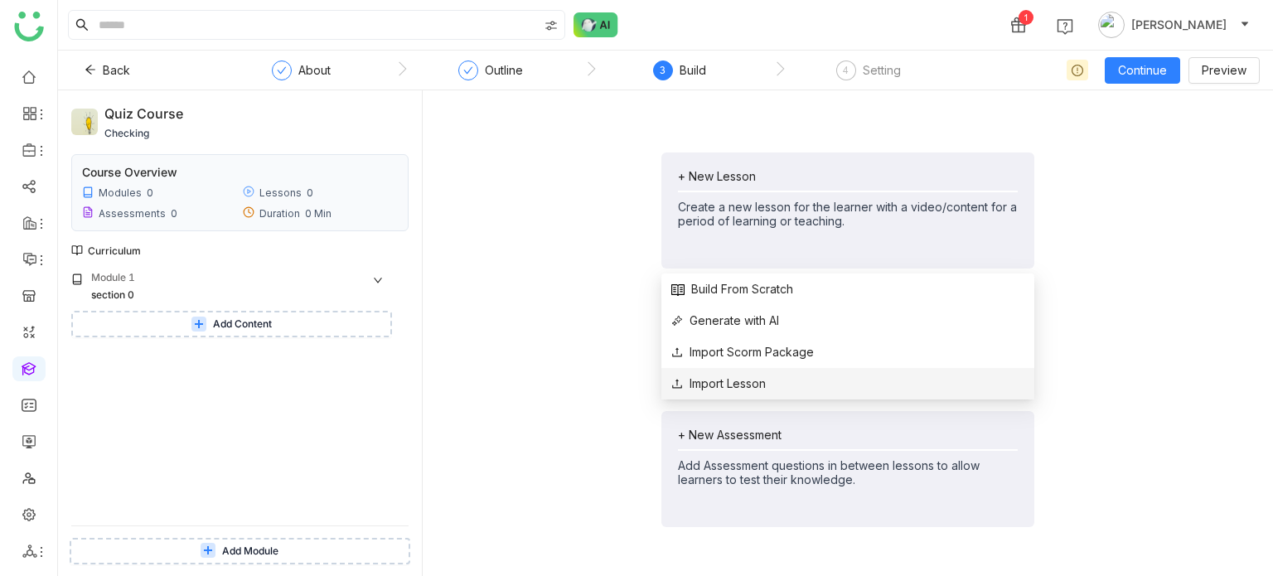
click at [747, 389] on span "Import Lesson" at bounding box center [718, 384] width 94 height 18
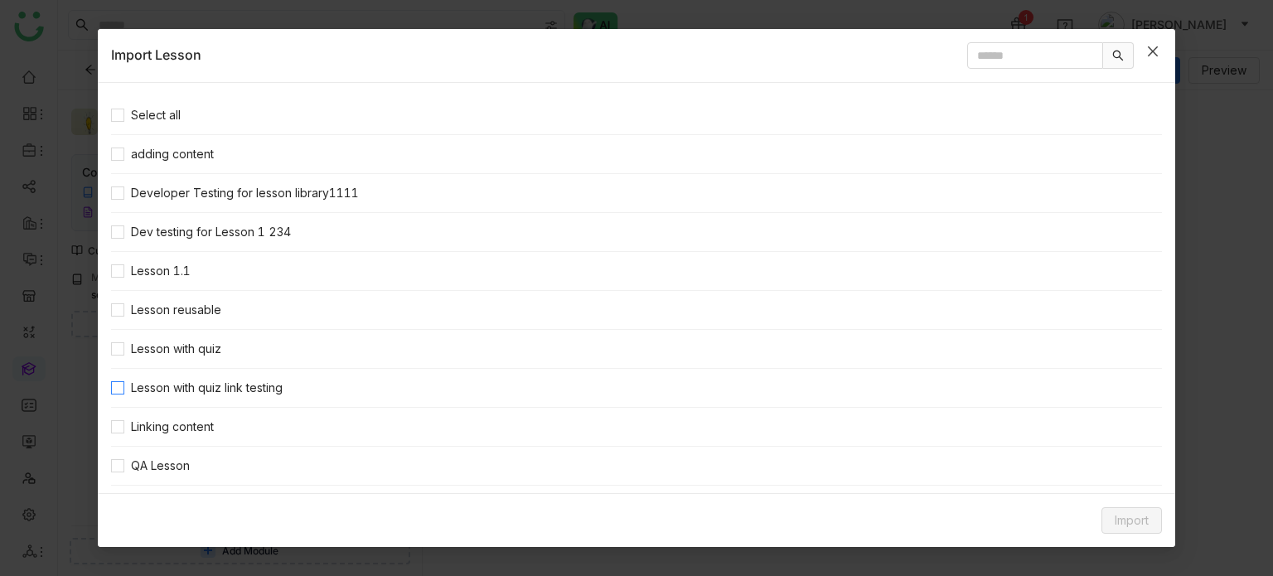
scroll to position [2, 0]
click at [218, 348] on span "Lesson with quiz" at bounding box center [176, 347] width 104 height 18
click at [1115, 516] on span "Import" at bounding box center [1132, 520] width 34 height 18
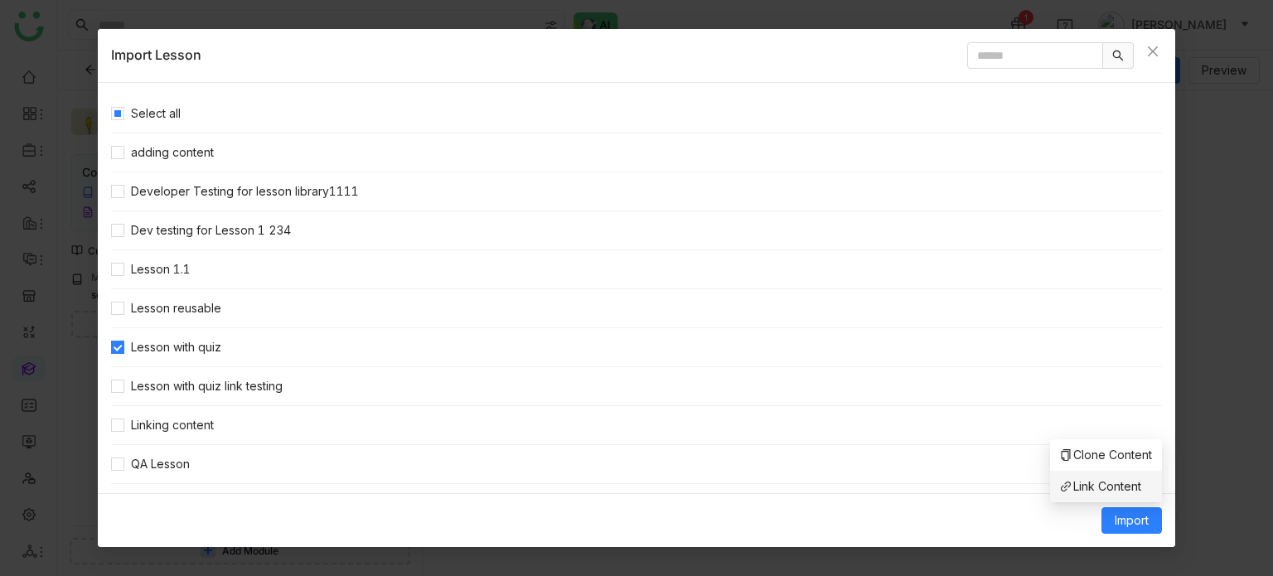
click at [1088, 483] on span "Link Content" at bounding box center [1100, 486] width 81 height 18
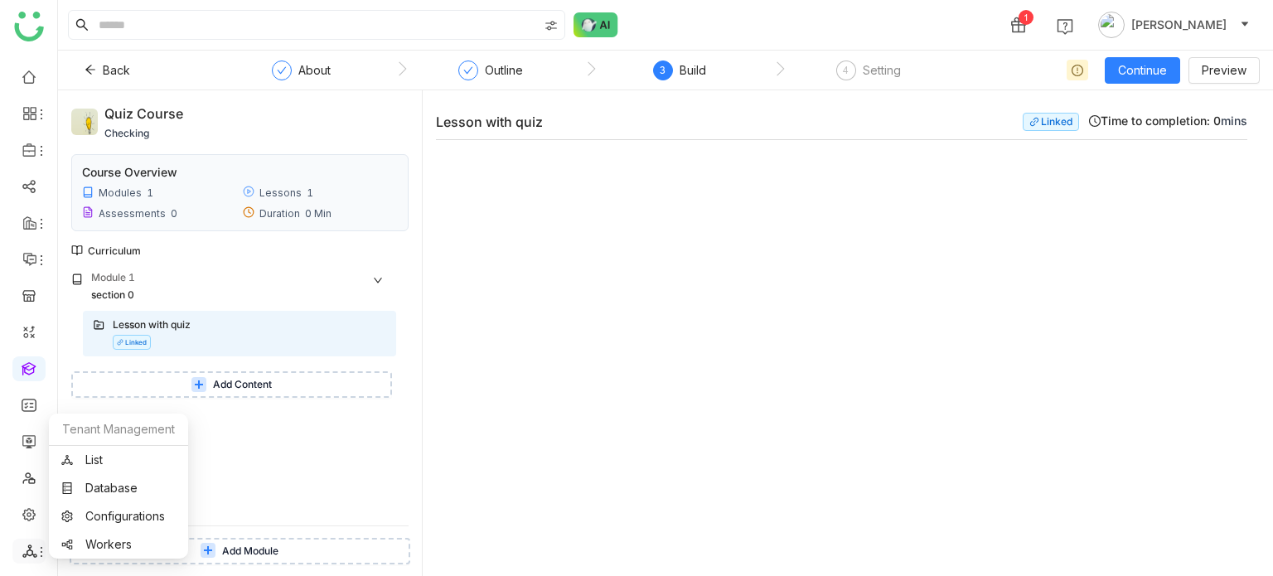
click at [26, 554] on icon at bounding box center [29, 550] width 14 height 13
click at [126, 460] on link "List" at bounding box center [118, 460] width 114 height 12
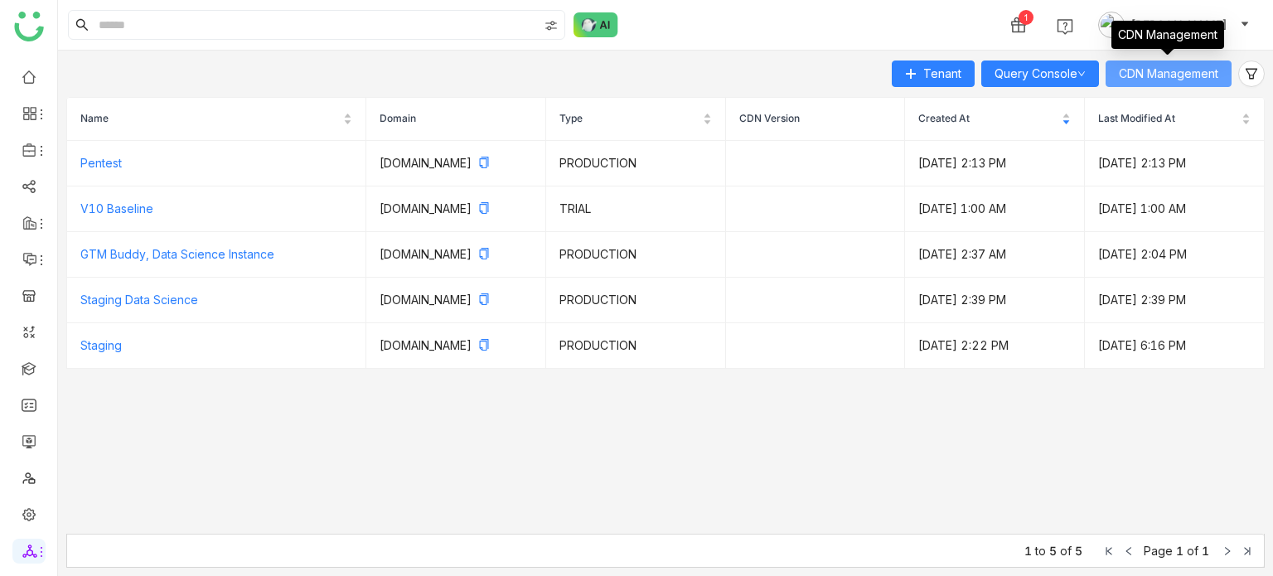
click at [1176, 62] on button "CDN Management" at bounding box center [1169, 73] width 126 height 27
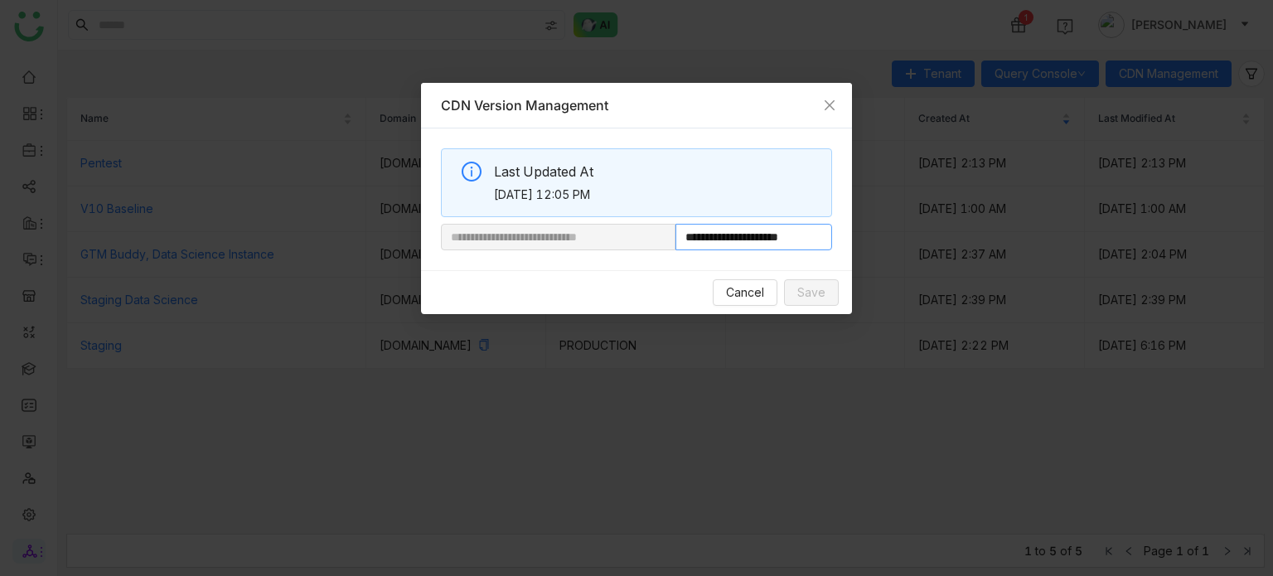
drag, startPoint x: 733, startPoint y: 238, endPoint x: 865, endPoint y: 230, distance: 132.8
click at [865, 230] on nz-modal-container "**********" at bounding box center [636, 288] width 1273 height 576
paste input "**********"
type input "**********"
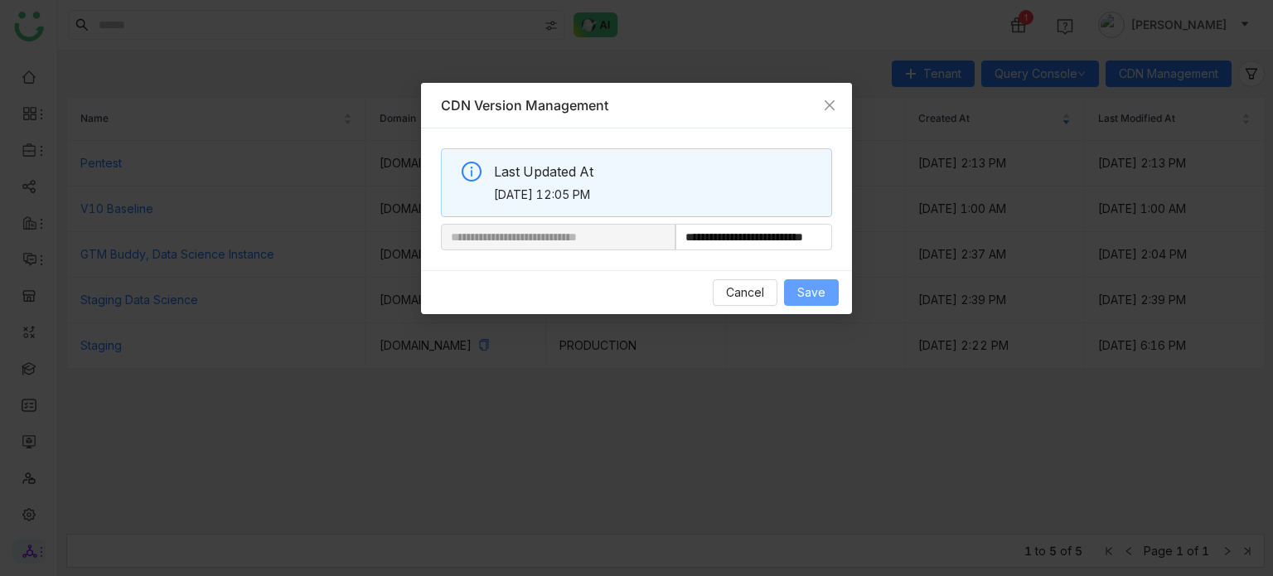
click at [815, 293] on span "Save" at bounding box center [811, 292] width 28 height 18
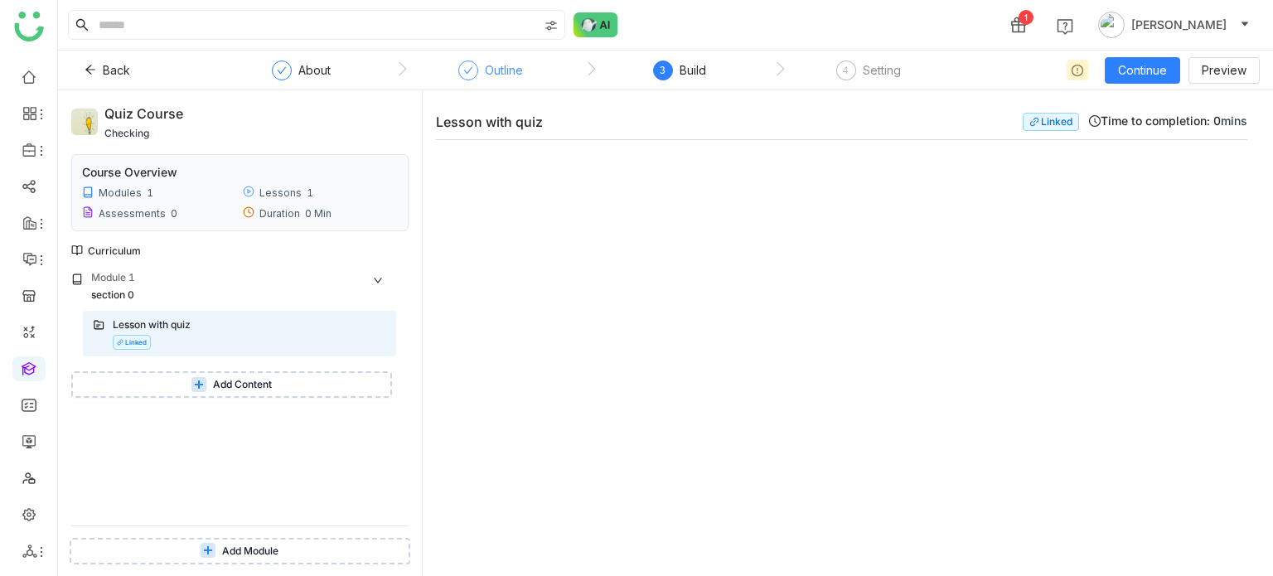
click at [511, 75] on div "Outline" at bounding box center [504, 70] width 38 height 20
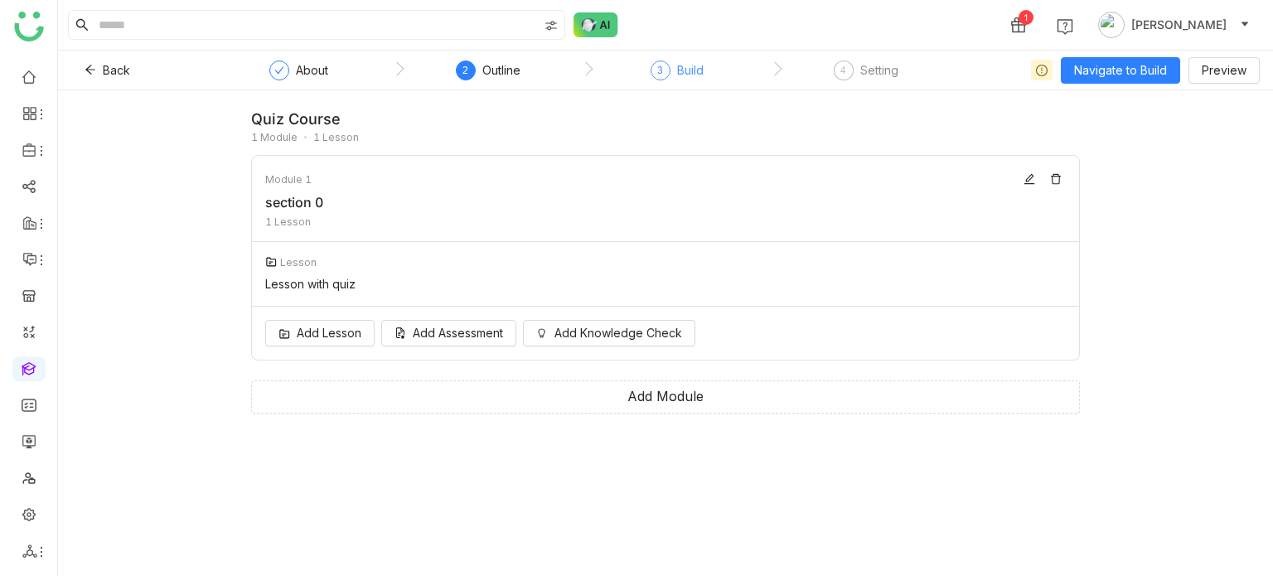
click at [675, 82] on div "3 Build" at bounding box center [677, 75] width 53 height 30
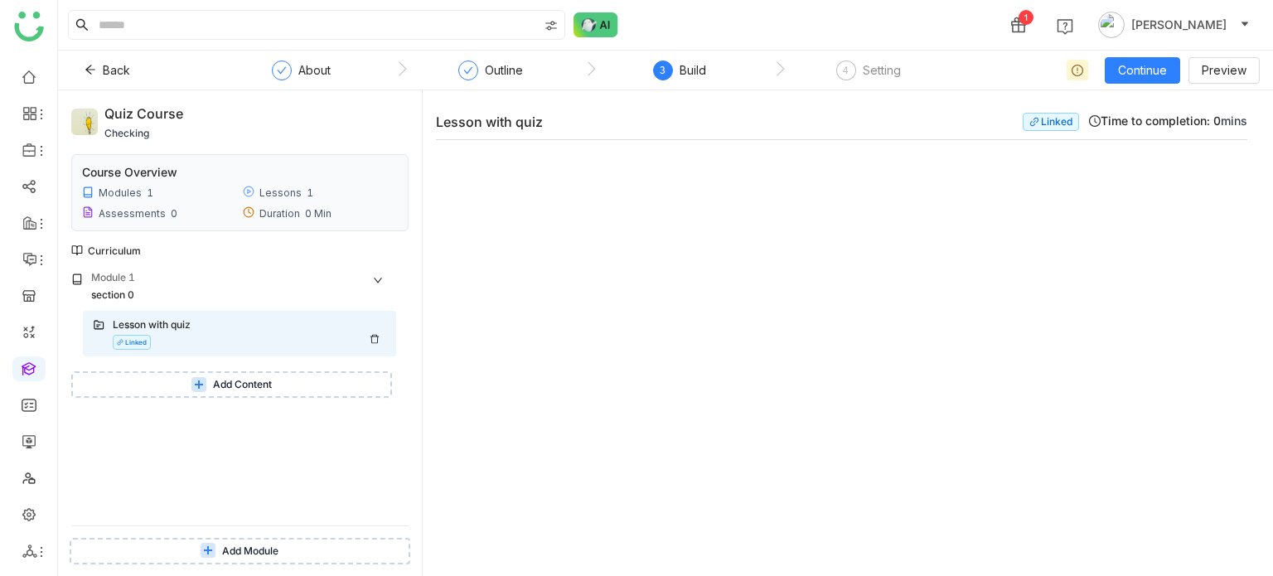
click at [249, 344] on div "Lesson with quiz Linked" at bounding box center [249, 333] width 273 height 32
click at [40, 548] on icon at bounding box center [41, 551] width 13 height 13
click at [123, 466] on link "List" at bounding box center [118, 460] width 114 height 12
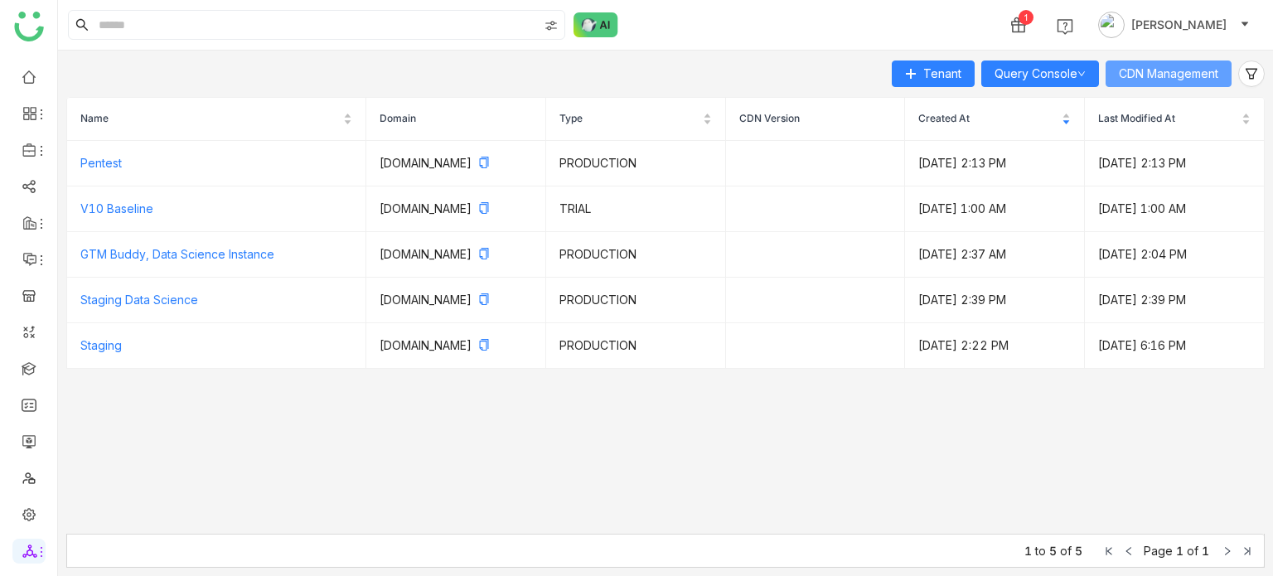
click at [1170, 78] on span "CDN Management" at bounding box center [1168, 74] width 99 height 18
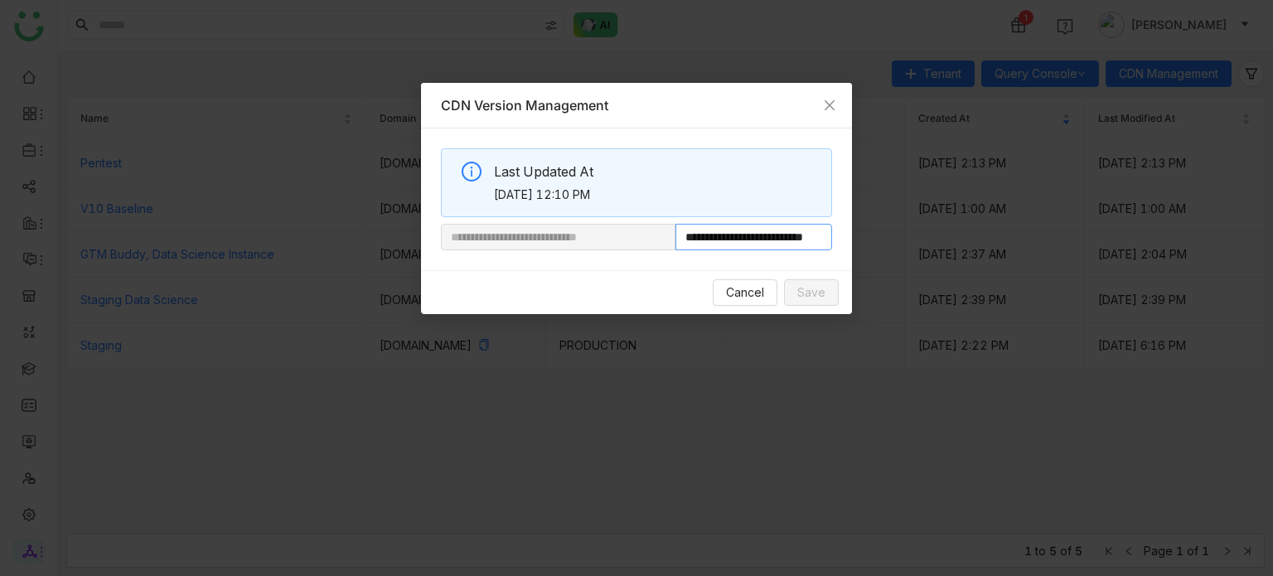
click at [759, 238] on input "**********" at bounding box center [753, 237] width 157 height 27
drag, startPoint x: 731, startPoint y: 238, endPoint x: 1000, endPoint y: 220, distance: 270.0
click at [1000, 220] on nz-modal-container "**********" at bounding box center [636, 288] width 1273 height 576
paste input "**********"
type input "**********"
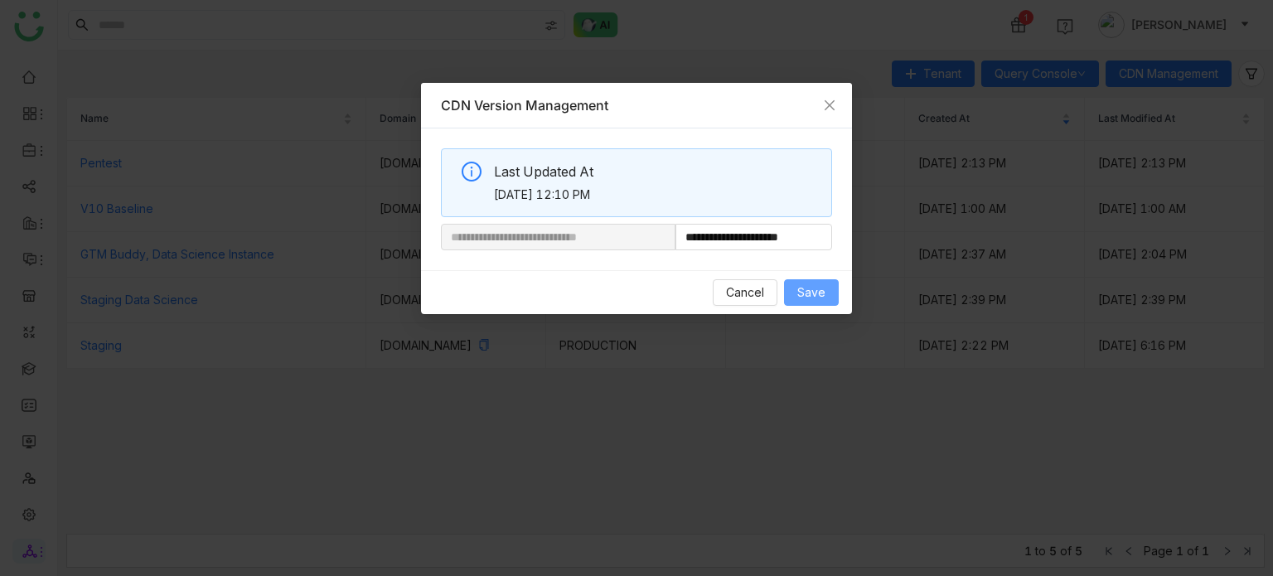
click at [829, 301] on button "Save" at bounding box center [811, 292] width 55 height 27
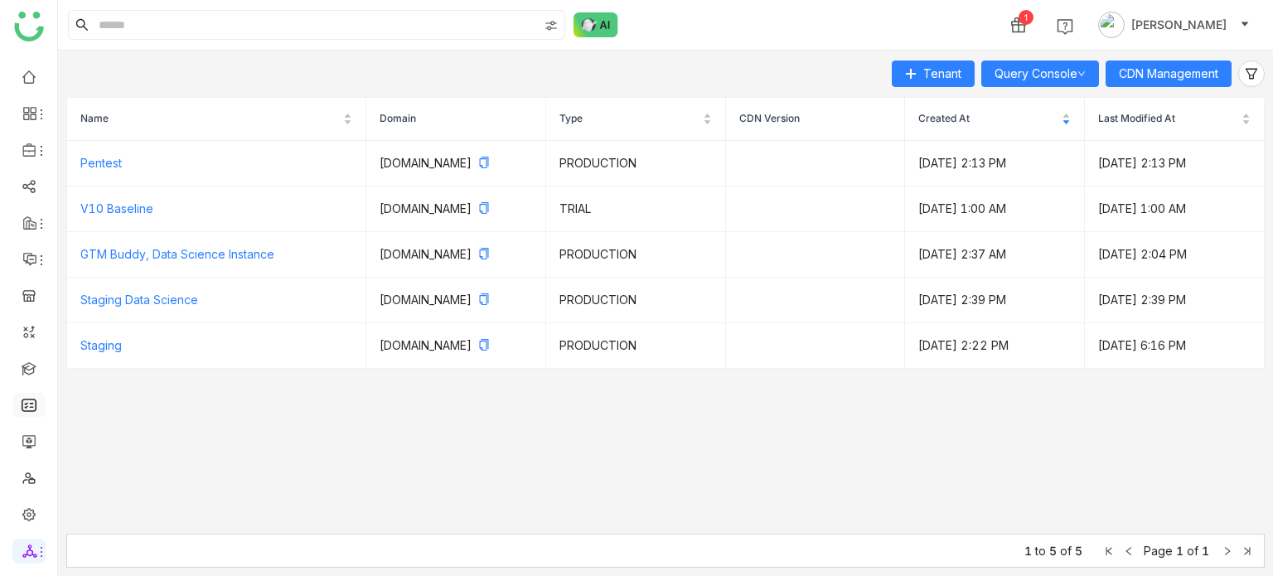
click at [36, 407] on link at bounding box center [29, 404] width 15 height 14
click at [36, 375] on link at bounding box center [29, 368] width 15 height 14
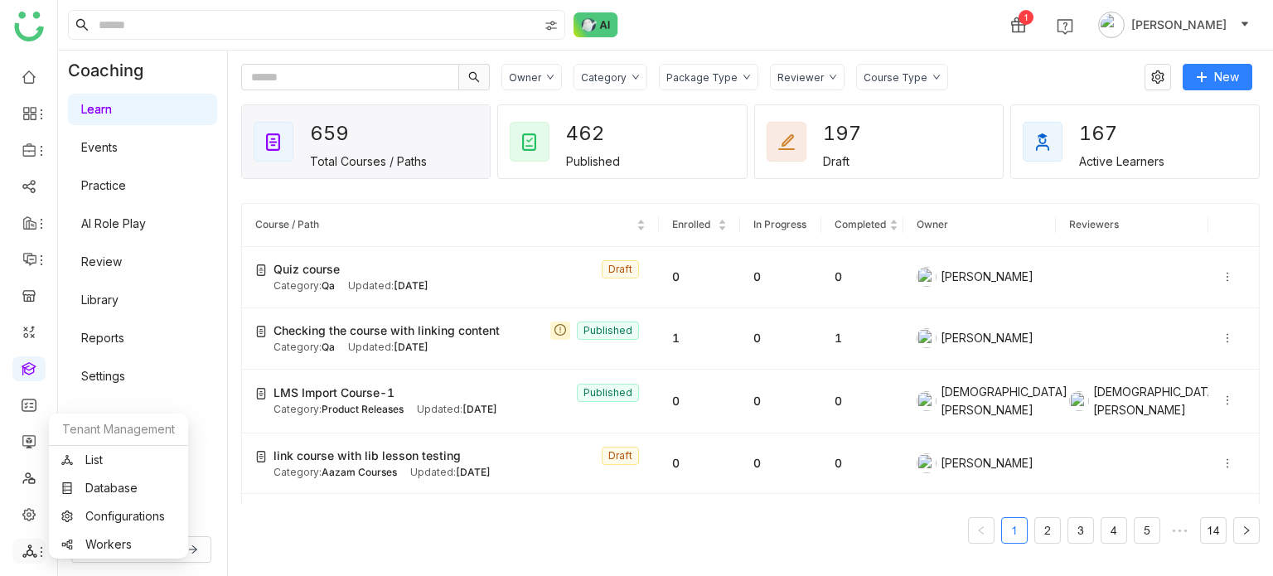
click at [27, 554] on icon at bounding box center [29, 550] width 14 height 13
click at [136, 457] on link "List" at bounding box center [118, 460] width 114 height 12
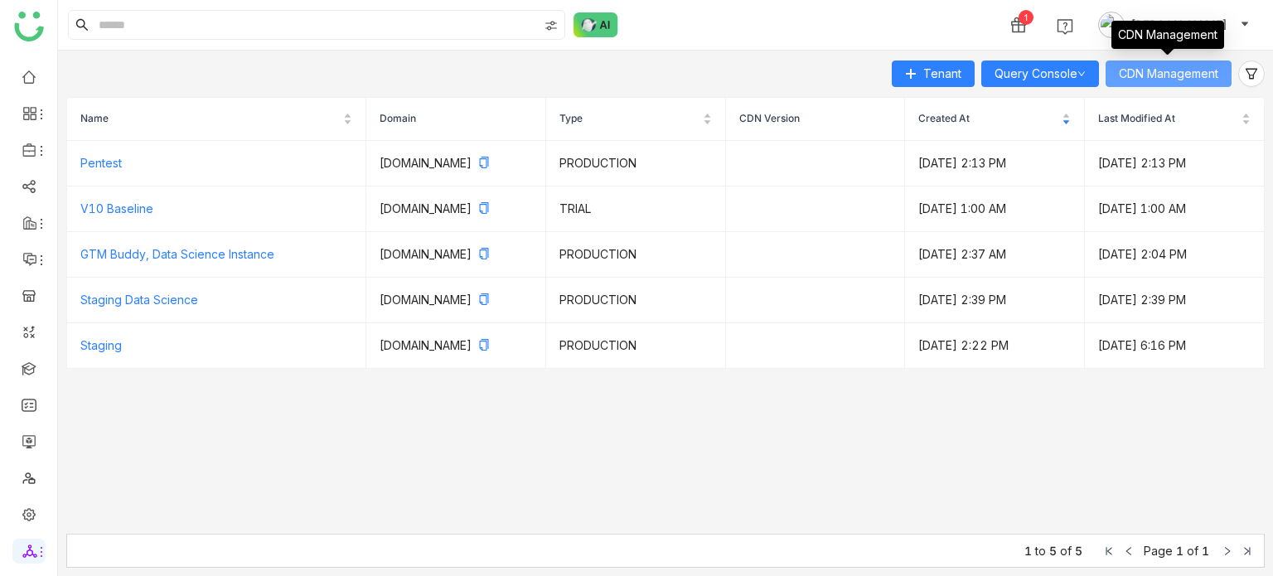
click at [1196, 70] on span "CDN Management" at bounding box center [1168, 74] width 99 height 18
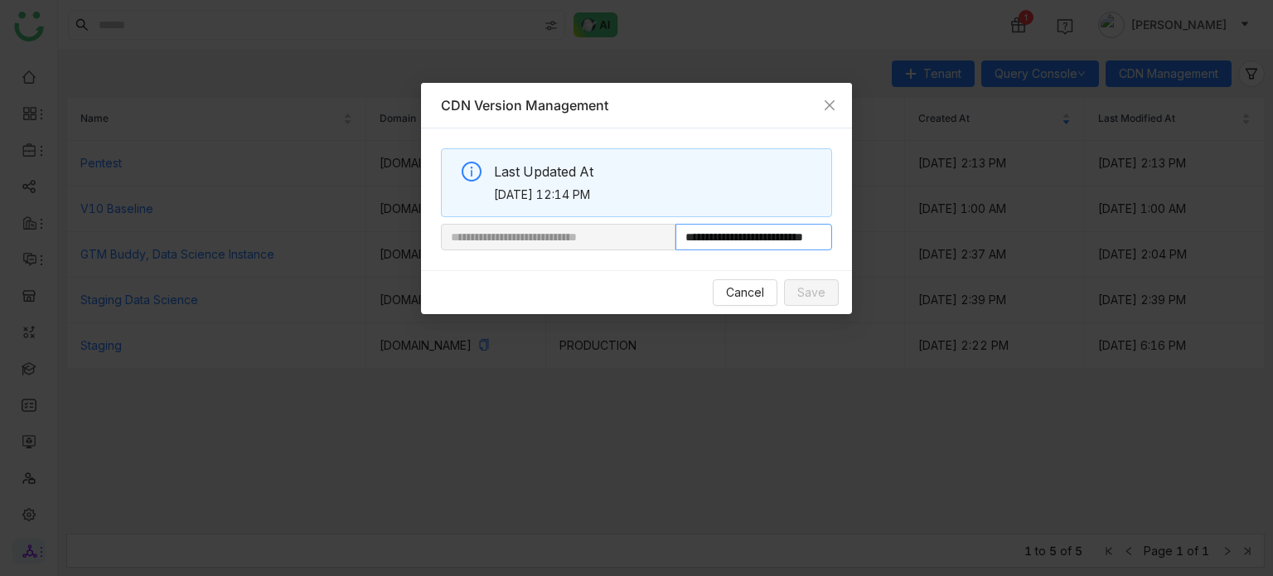
scroll to position [0, 54]
drag, startPoint x: 728, startPoint y: 241, endPoint x: 844, endPoint y: 240, distance: 116.0
click at [844, 240] on div "**********" at bounding box center [636, 199] width 431 height 142
paste input "**********"
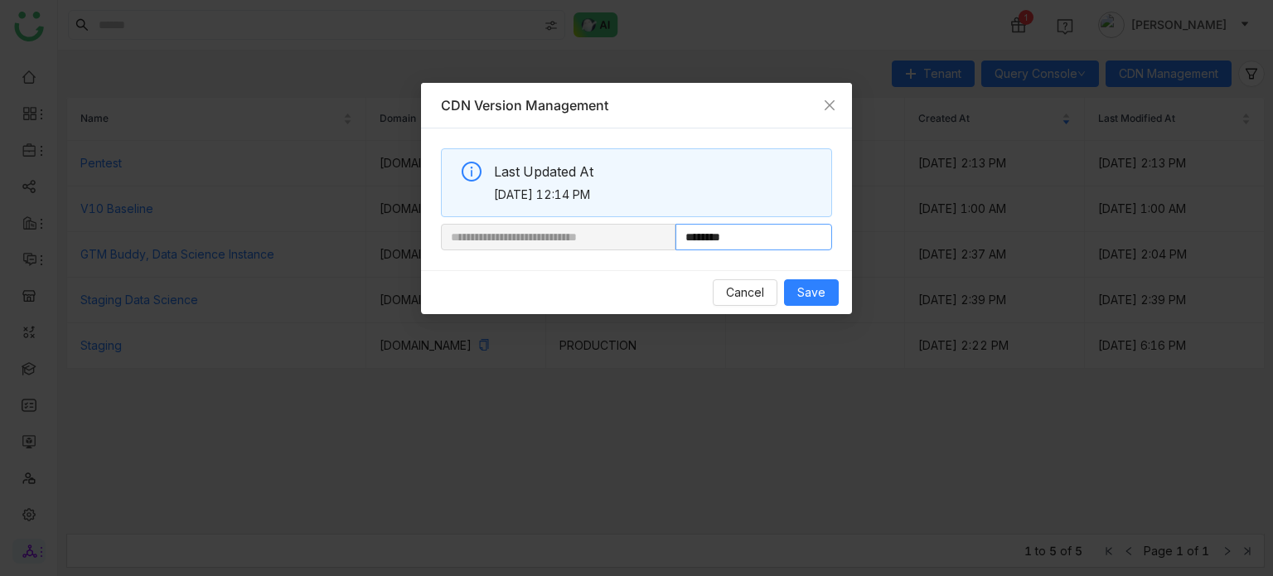
type input "**********"
click at [802, 288] on span "Save" at bounding box center [811, 292] width 28 height 18
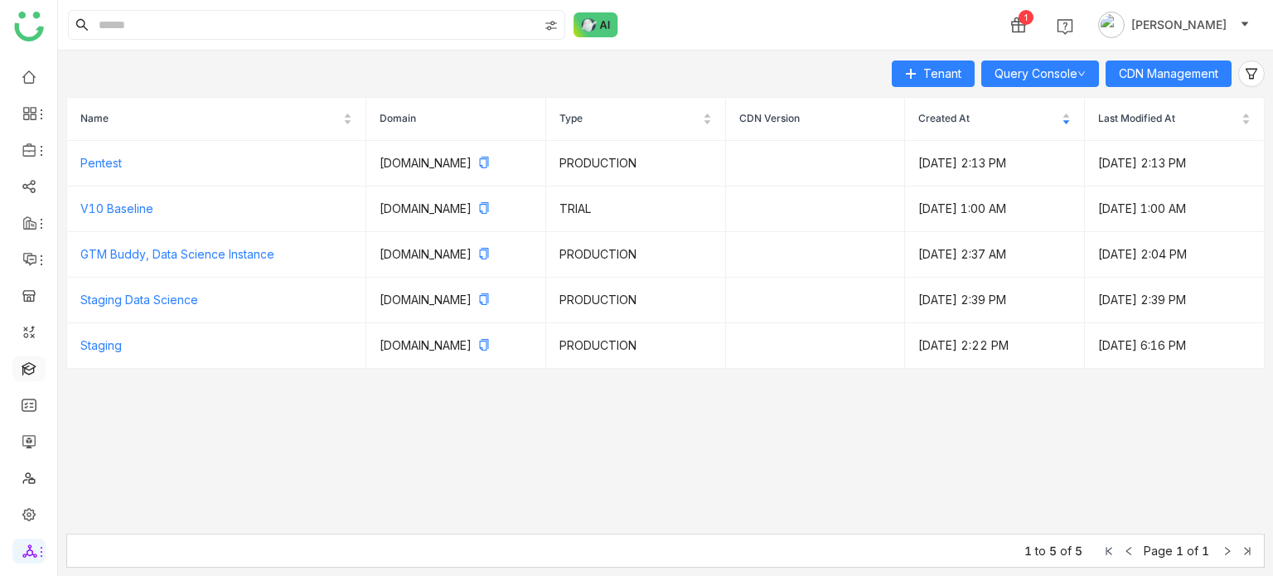
click at [31, 372] on link at bounding box center [29, 368] width 15 height 14
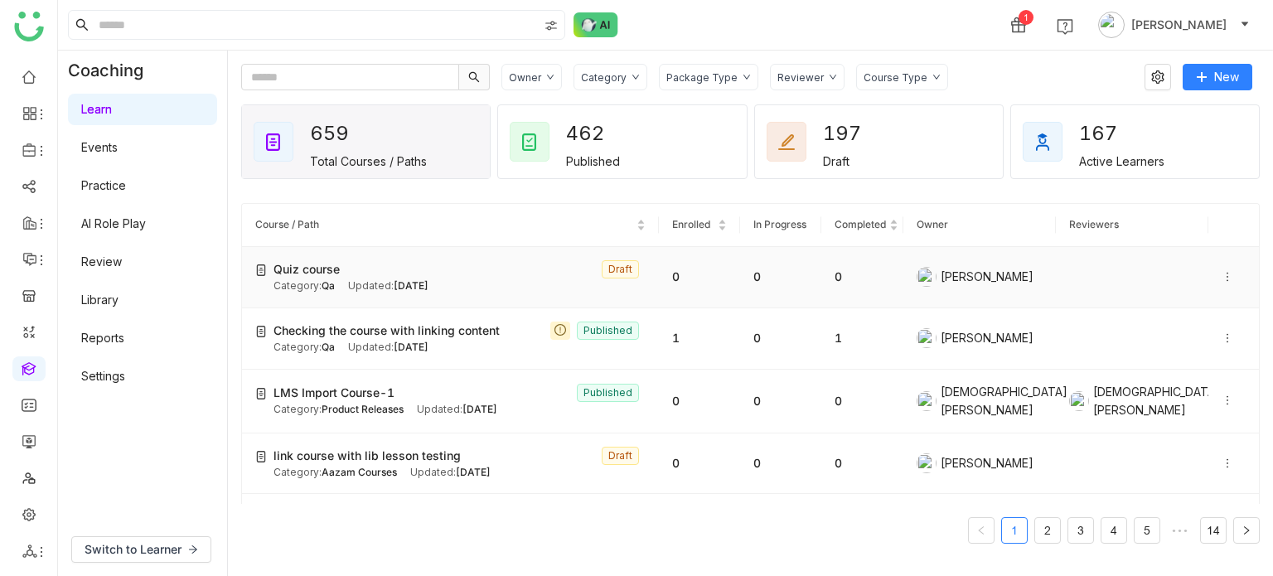
click at [327, 257] on td "Quiz course Draft Category: Qa Updated: Aug 29, 2025" at bounding box center [450, 277] width 417 height 61
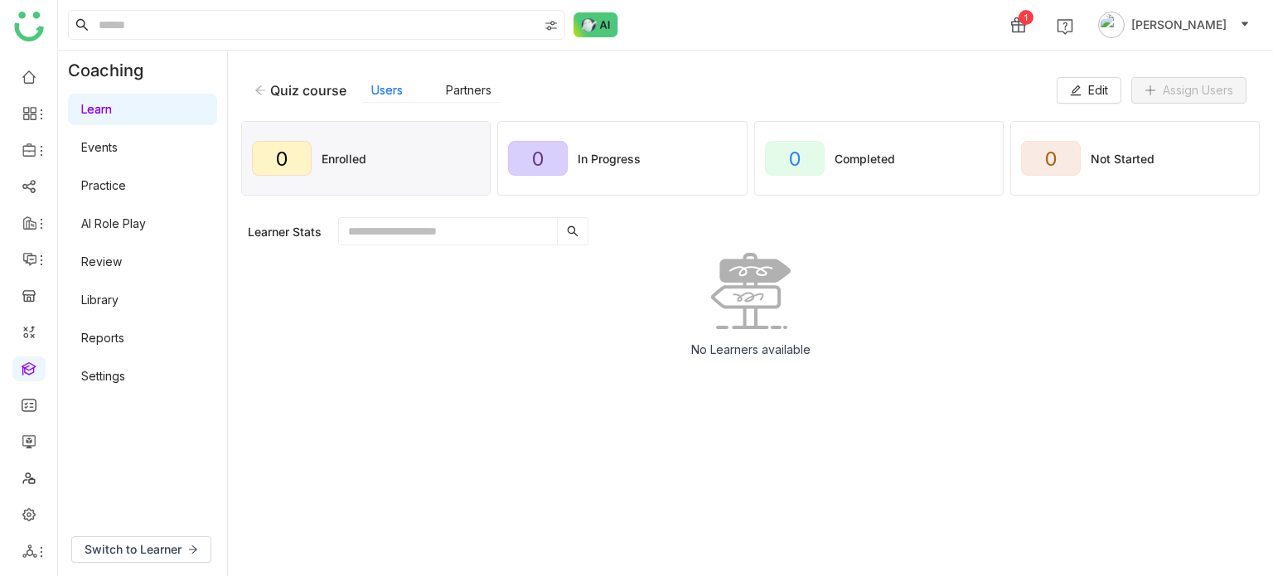
click at [263, 85] on icon at bounding box center [260, 91] width 12 height 12
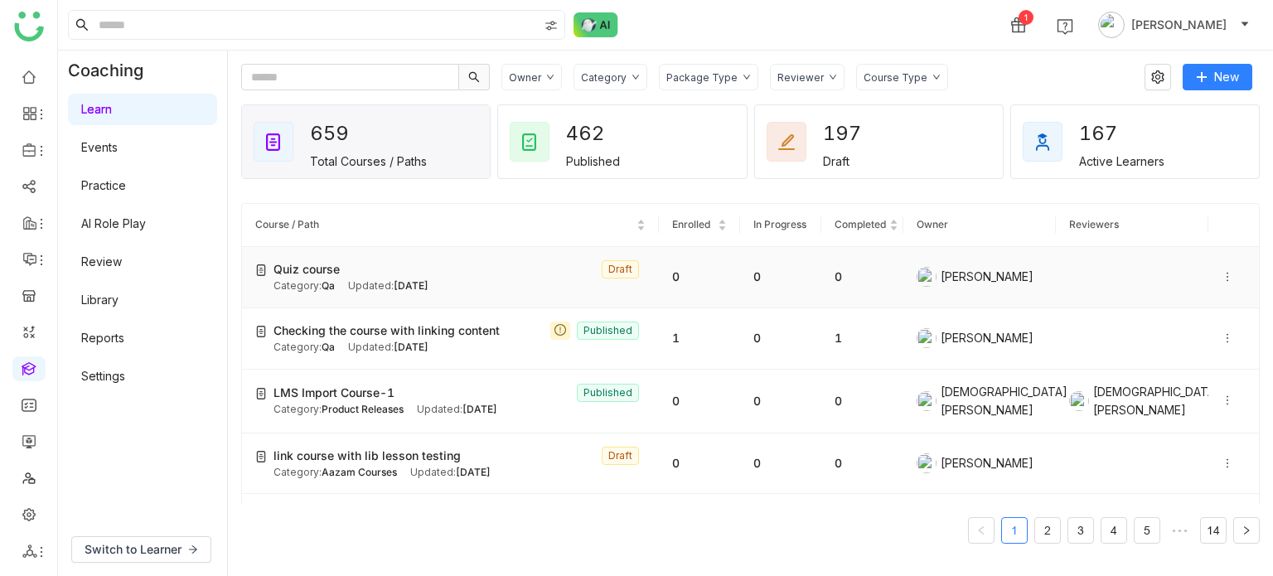
click at [1222, 271] on icon at bounding box center [1228, 277] width 12 height 12
click at [1159, 254] on span "Edit" at bounding box center [1159, 261] width 45 height 18
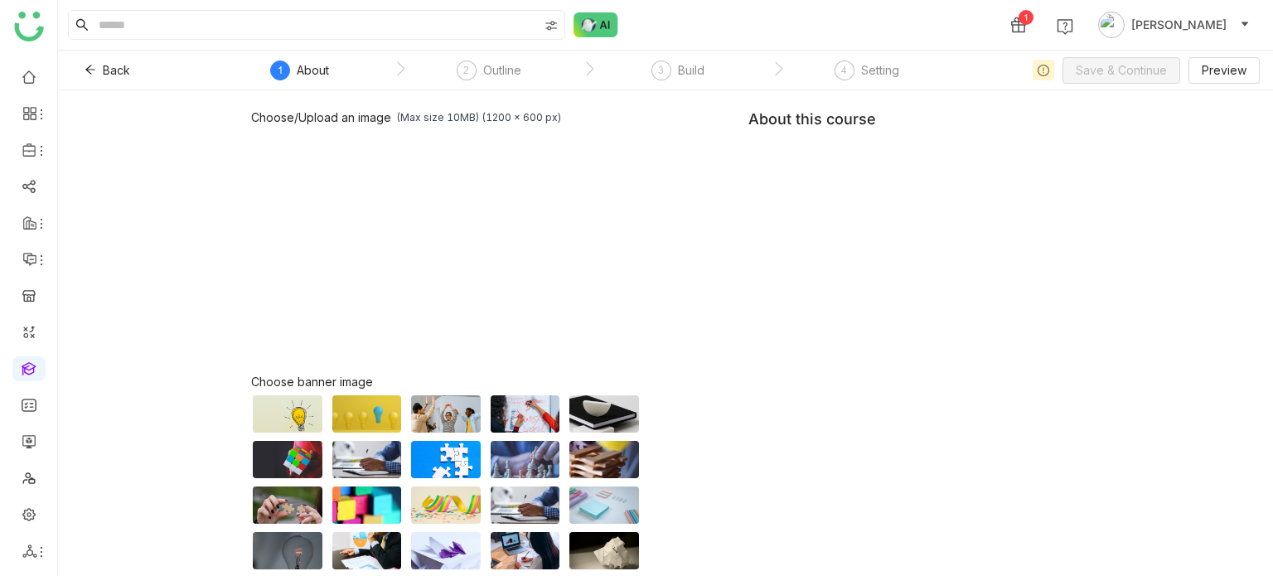
click at [684, 67] on div "Build" at bounding box center [691, 70] width 27 height 20
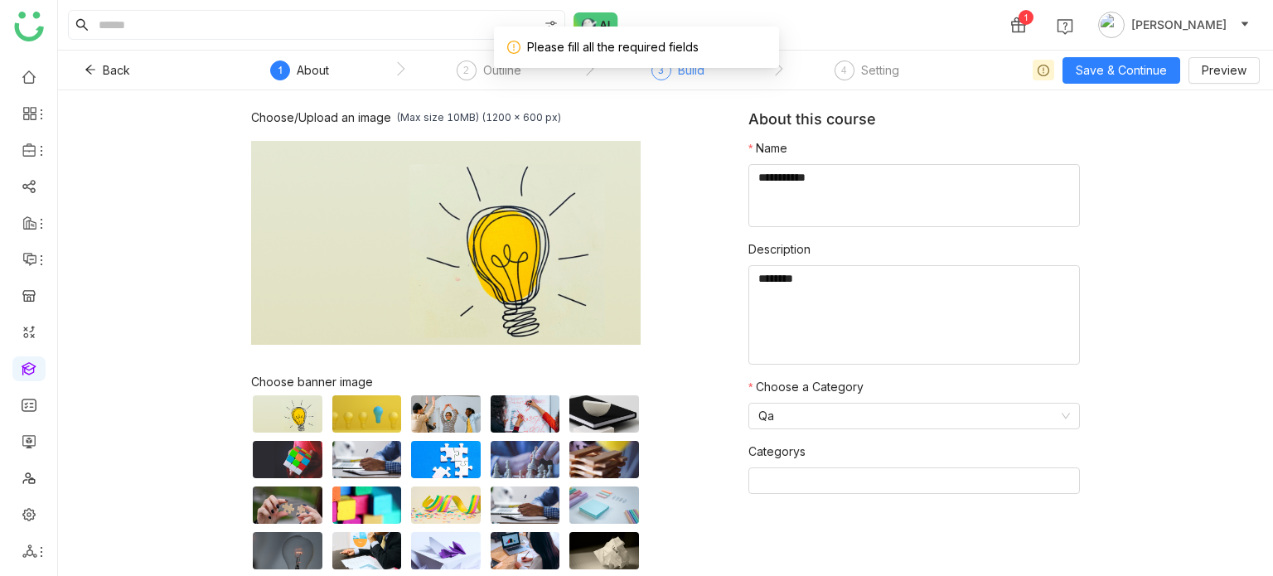
click at [683, 85] on div "3 Build" at bounding box center [677, 75] width 53 height 30
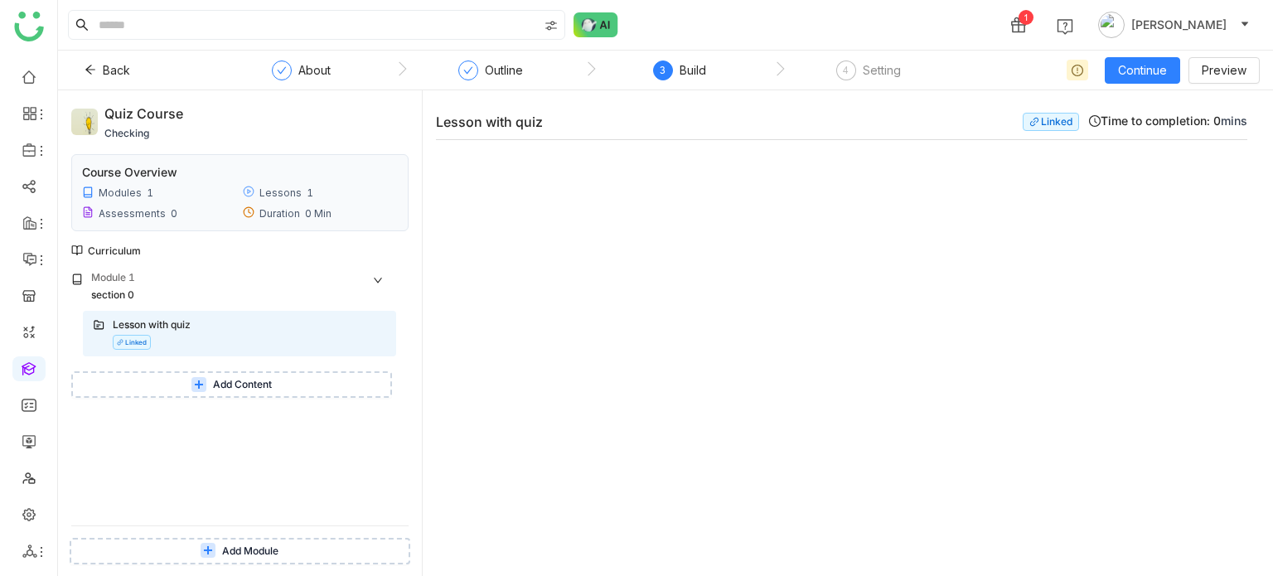
click at [278, 373] on button "Add Content" at bounding box center [231, 384] width 321 height 27
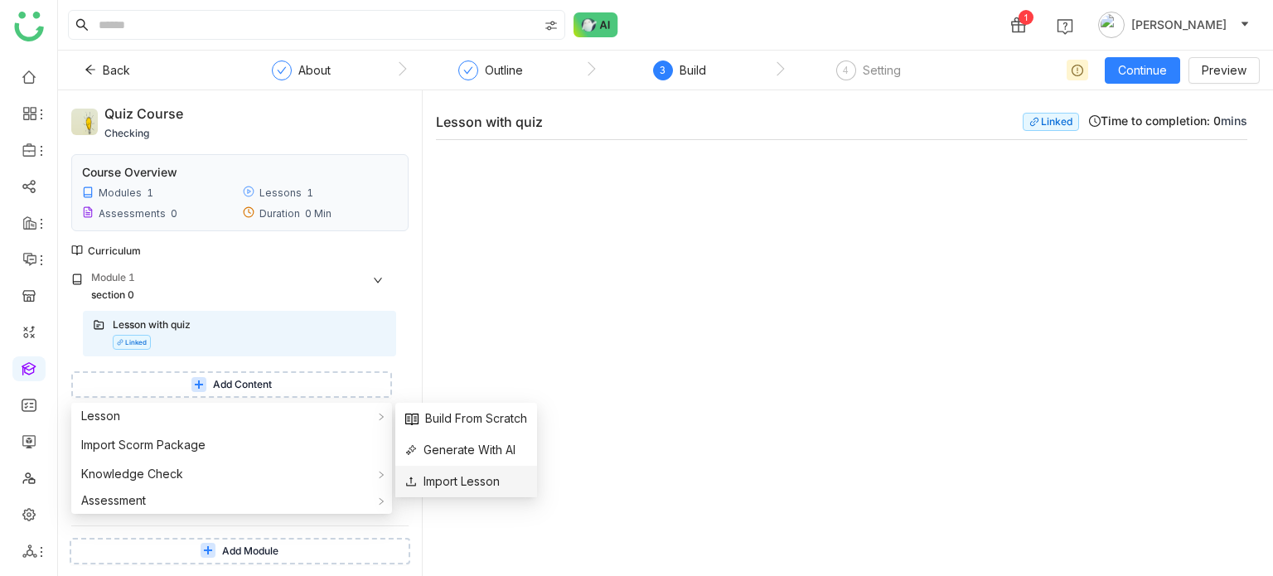
click at [472, 483] on span "Import Lesson" at bounding box center [452, 481] width 94 height 18
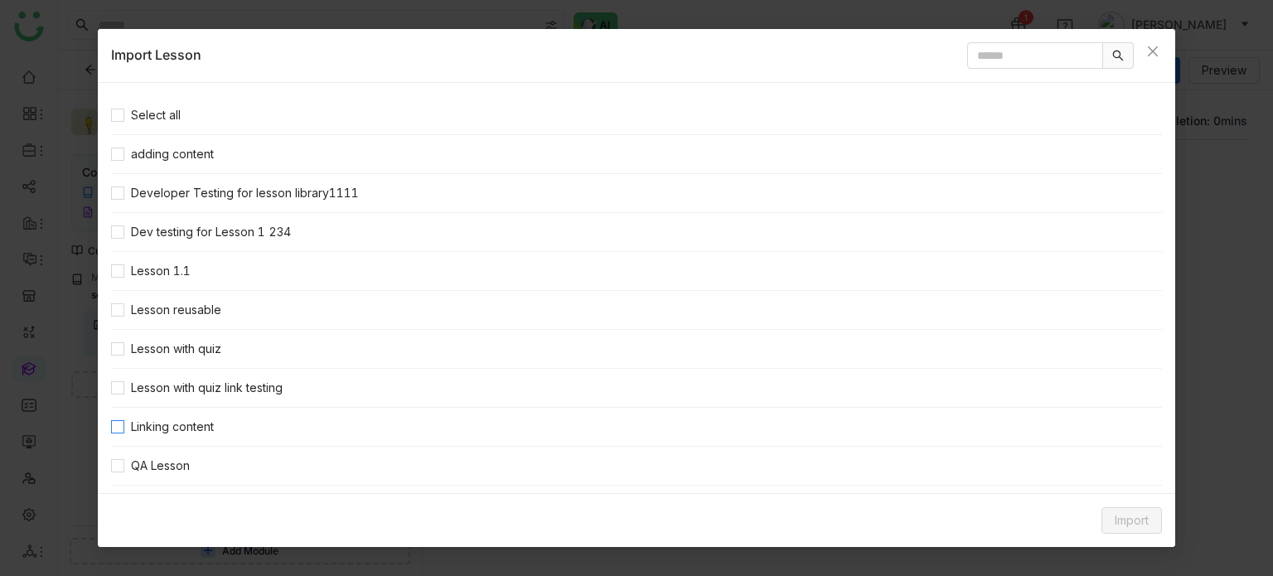
click at [192, 420] on span "Linking content" at bounding box center [172, 427] width 96 height 18
click at [1111, 515] on button "Import" at bounding box center [1131, 520] width 60 height 27
click at [1104, 458] on span "Clone Content" at bounding box center [1106, 455] width 92 height 18
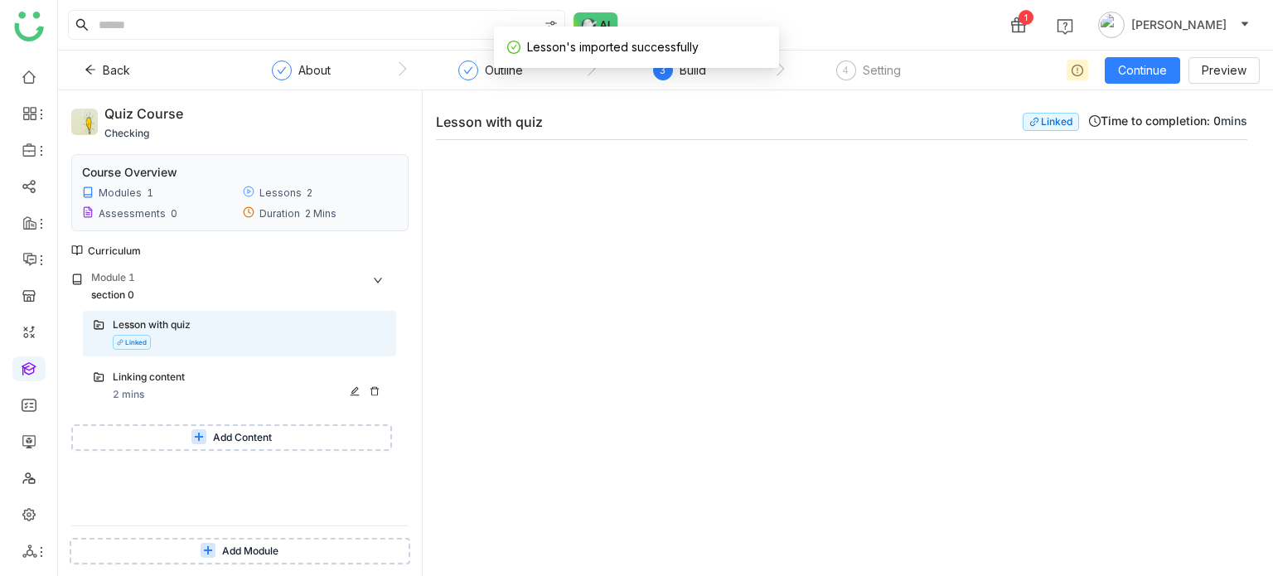
click at [238, 368] on div "Linking content 2 mins" at bounding box center [239, 386] width 313 height 46
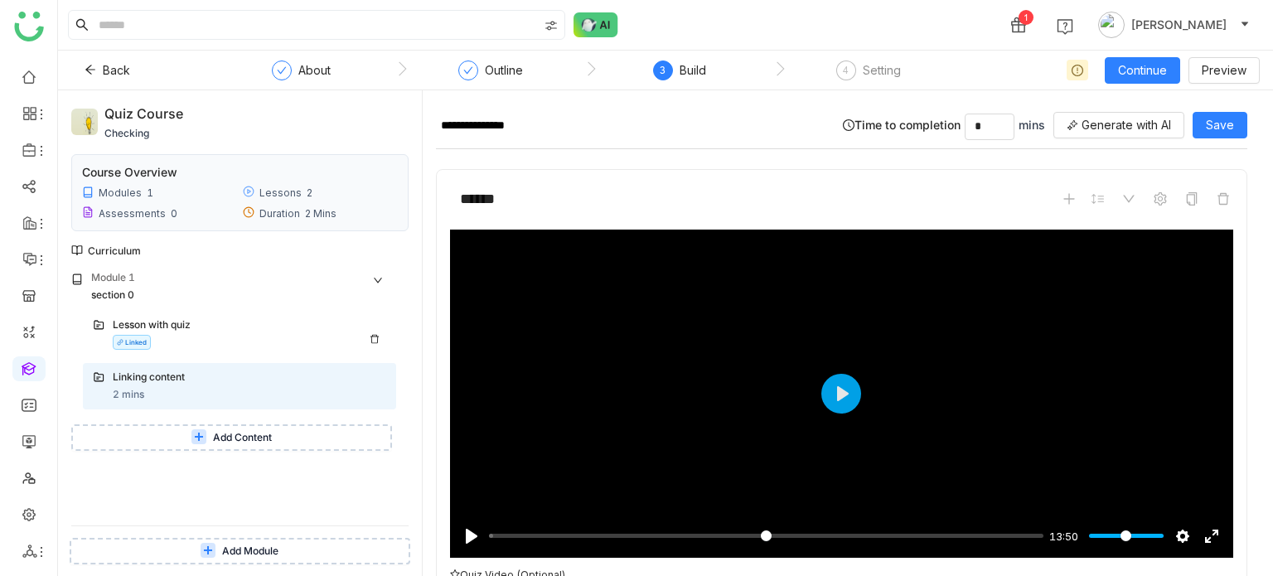
click at [217, 341] on div "Lesson with quiz Linked" at bounding box center [249, 333] width 273 height 32
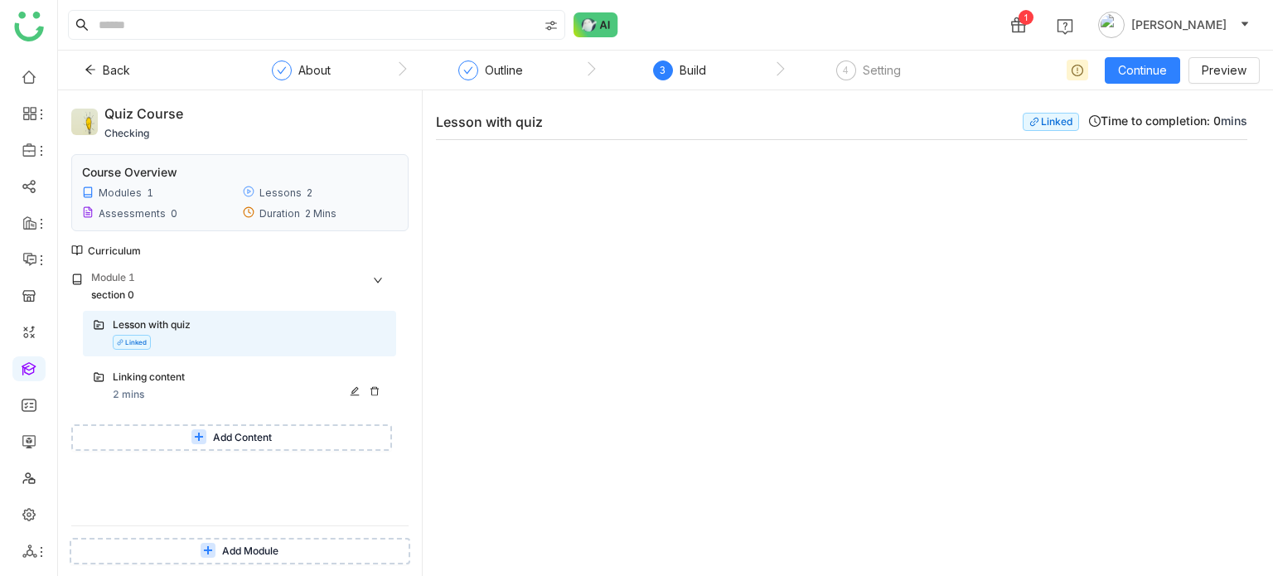
click at [220, 385] on div "Linking content" at bounding box center [233, 378] width 240 height 16
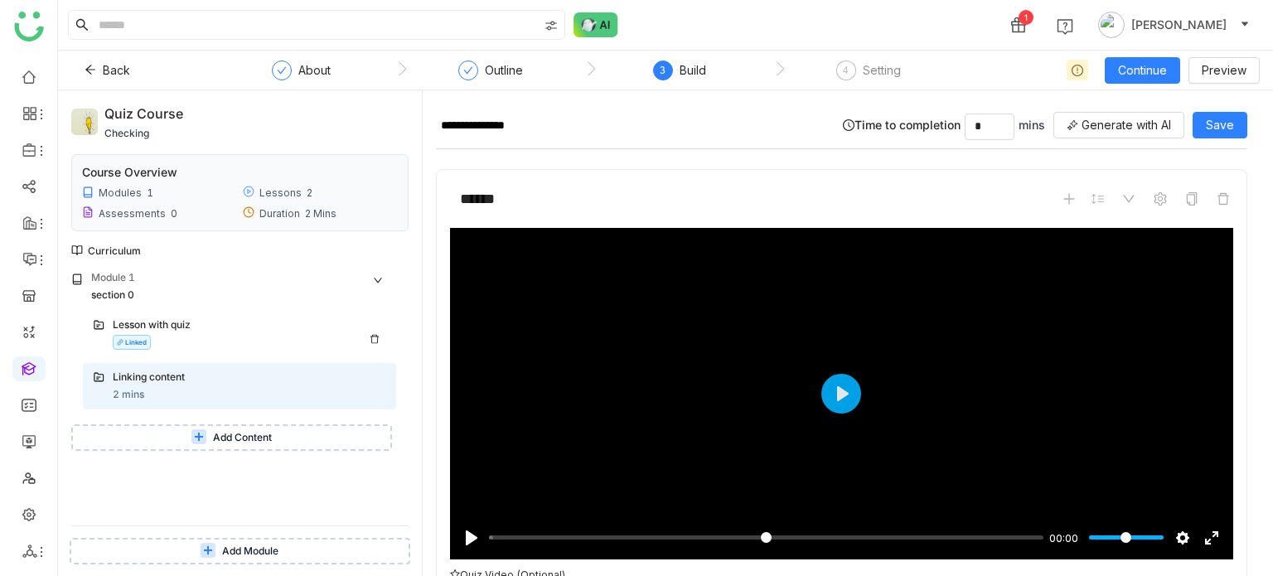
click at [374, 342] on icon at bounding box center [375, 339] width 10 height 10
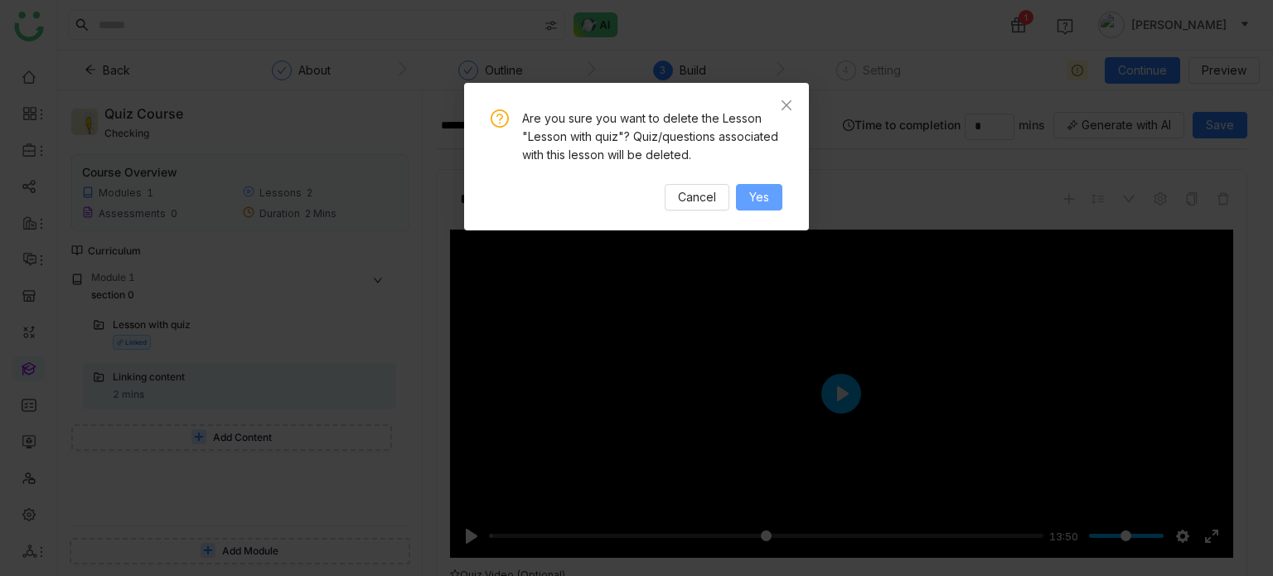
click at [745, 204] on button "Yes" at bounding box center [759, 197] width 46 height 27
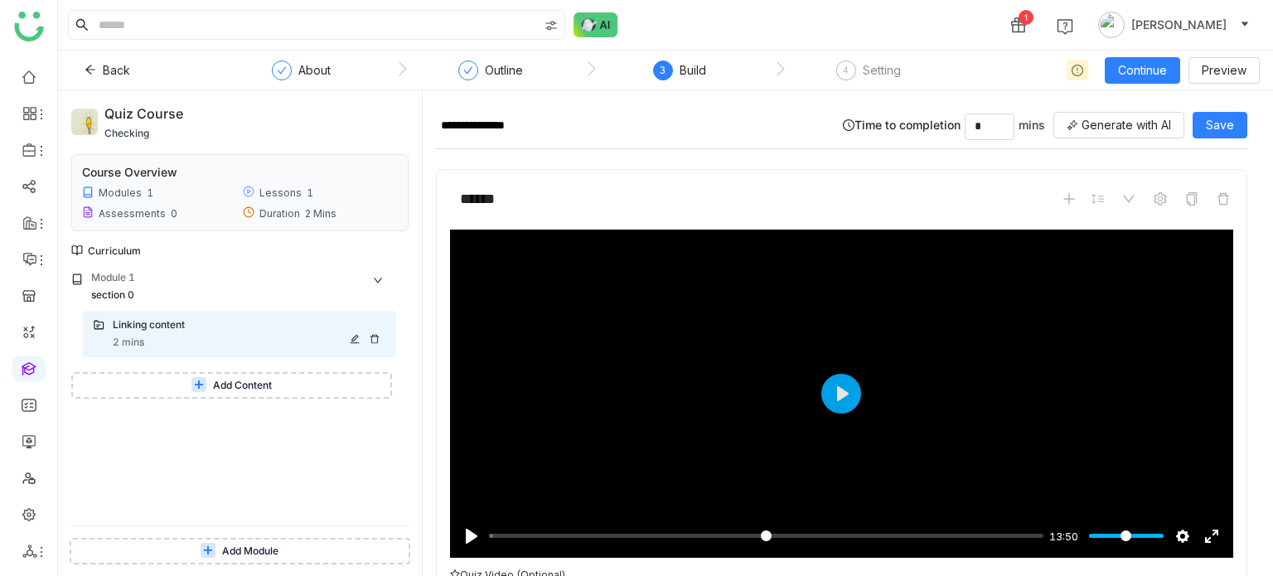
click at [375, 338] on icon at bounding box center [375, 339] width 10 height 10
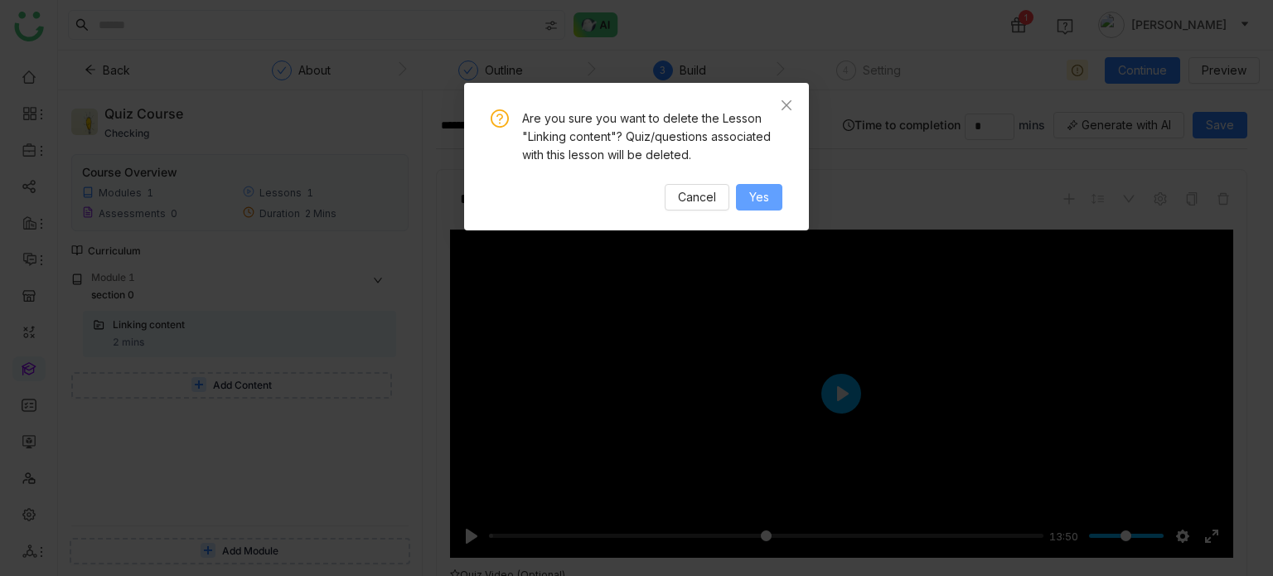
click at [741, 195] on button "Yes" at bounding box center [759, 197] width 46 height 27
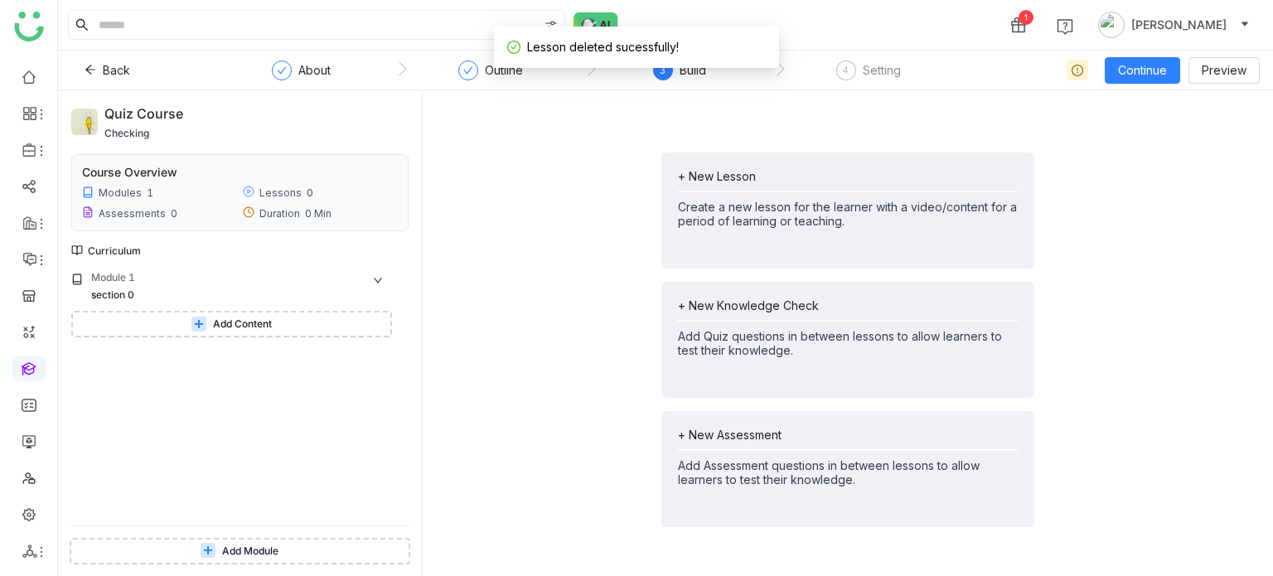
click at [272, 321] on span "Add Content" at bounding box center [242, 325] width 59 height 16
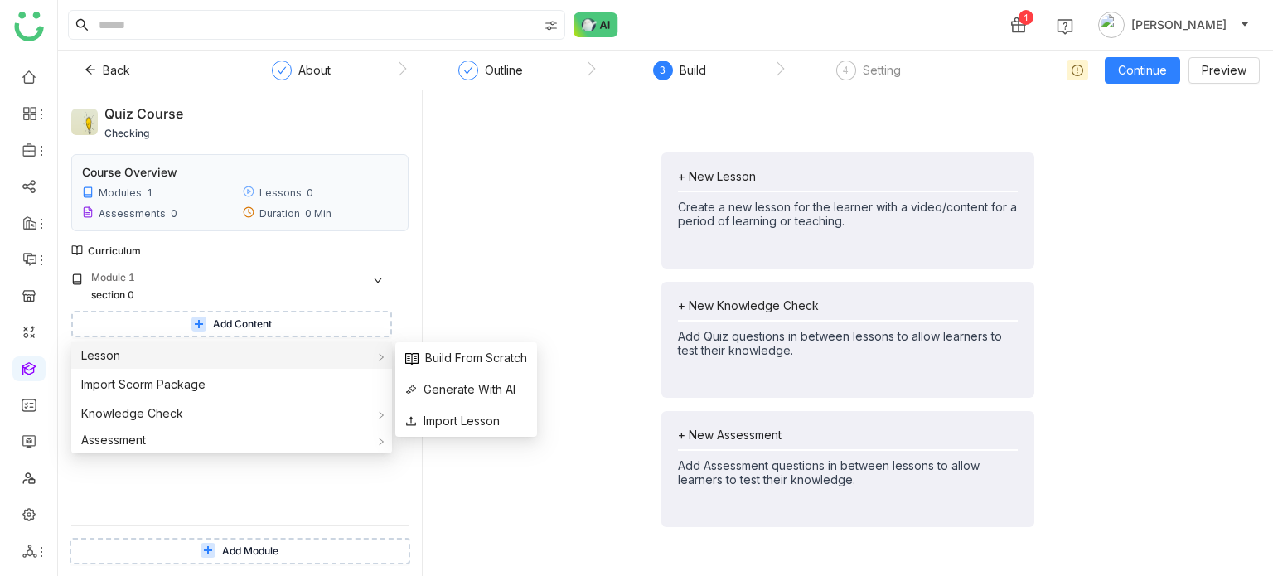
click at [292, 353] on div "Lesson" at bounding box center [231, 355] width 321 height 27
click at [467, 424] on span "Import Lesson" at bounding box center [452, 421] width 94 height 18
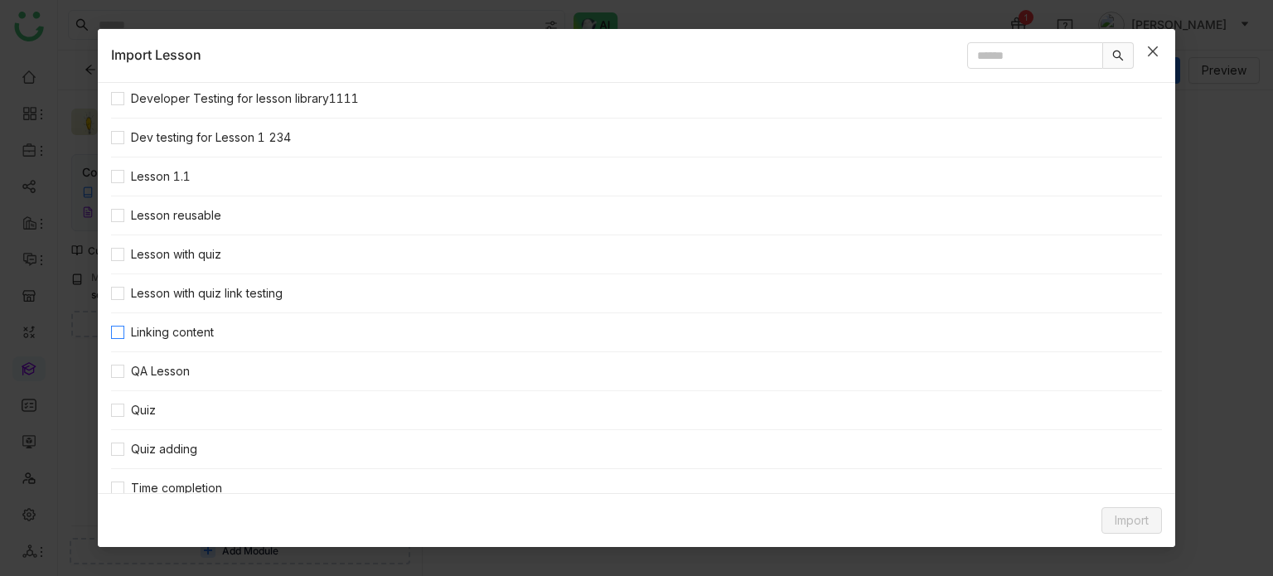
scroll to position [119, 0]
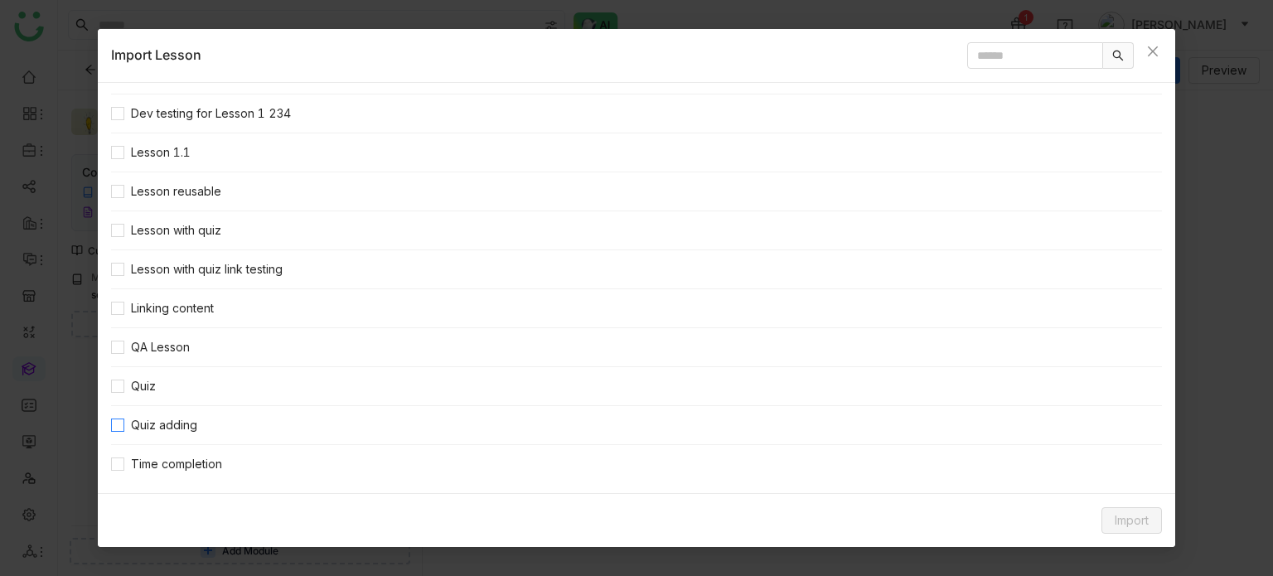
click at [194, 416] on span "Quiz adding" at bounding box center [164, 425] width 80 height 18
click at [1125, 516] on span "Import" at bounding box center [1132, 520] width 34 height 18
click at [1120, 463] on span "Clone Content" at bounding box center [1106, 455] width 92 height 18
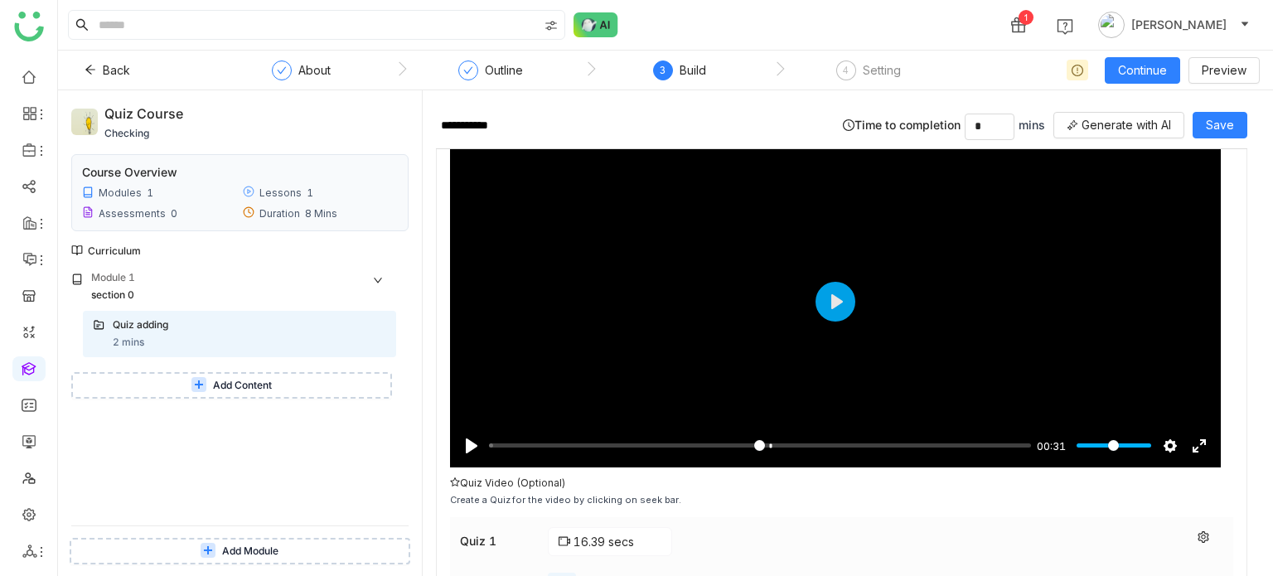
scroll to position [93, 0]
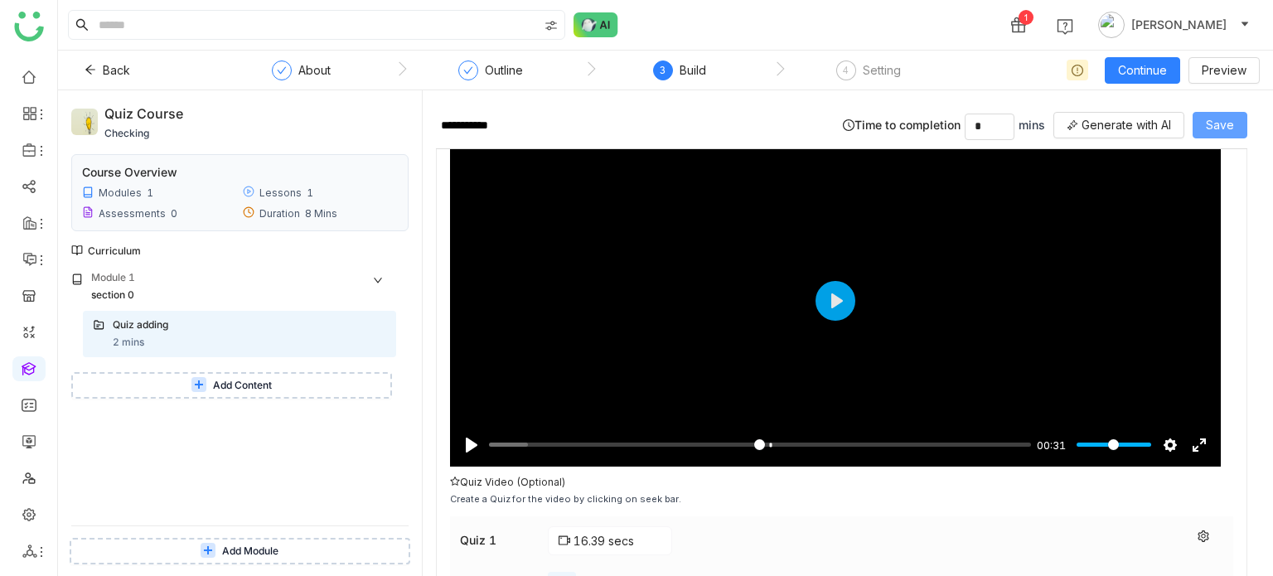
click at [1232, 126] on span "Save" at bounding box center [1220, 125] width 28 height 18
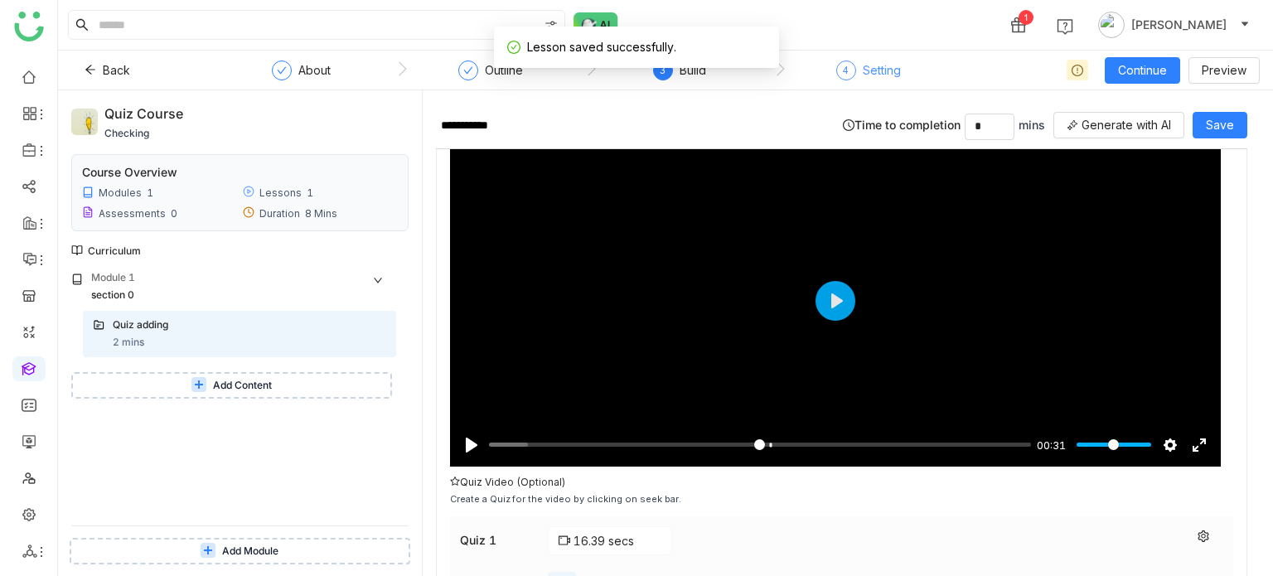
click at [881, 67] on div "Setting" at bounding box center [882, 70] width 38 height 20
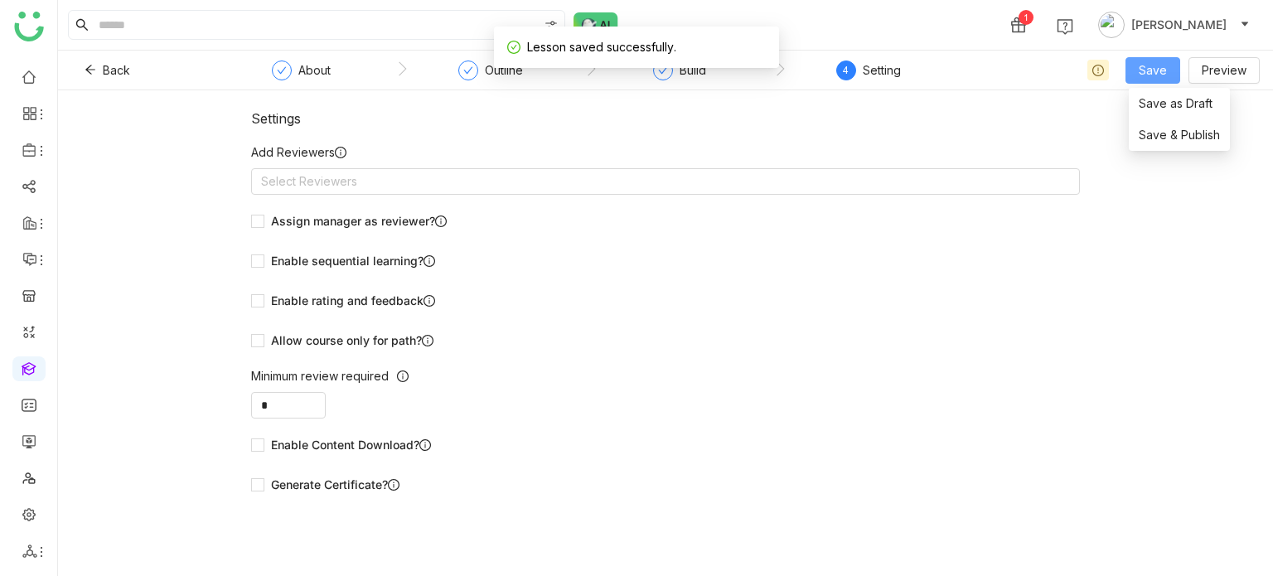
click at [1164, 76] on span "Save" at bounding box center [1153, 70] width 28 height 18
click at [1162, 130] on span "Save & Publish" at bounding box center [1179, 135] width 81 height 18
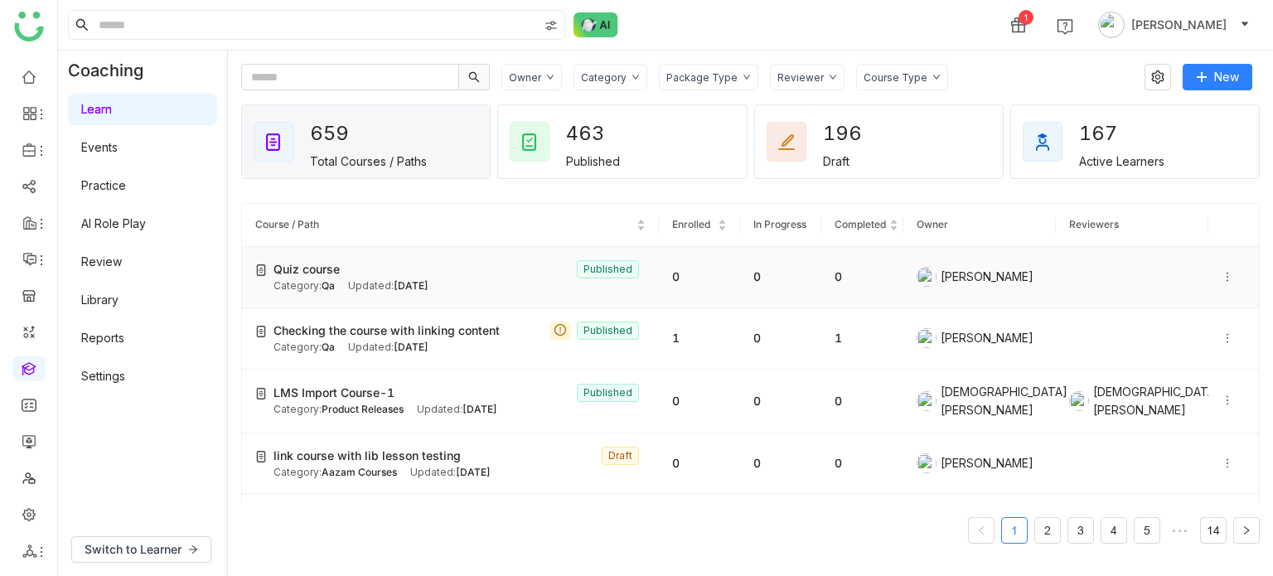
click at [1222, 278] on icon at bounding box center [1228, 277] width 12 height 12
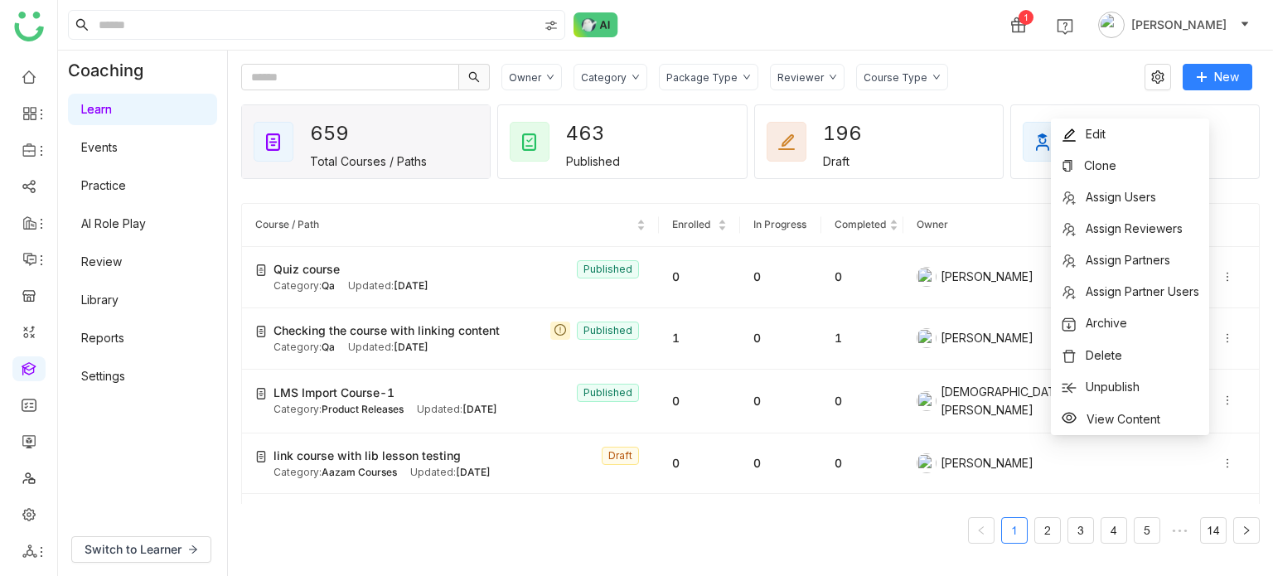
click at [697, 189] on gtmb-course-listing "Course / Path Enrolled In Progress Completed Owner Reviewers Quiz course Publis…" at bounding box center [750, 373] width 1019 height 380
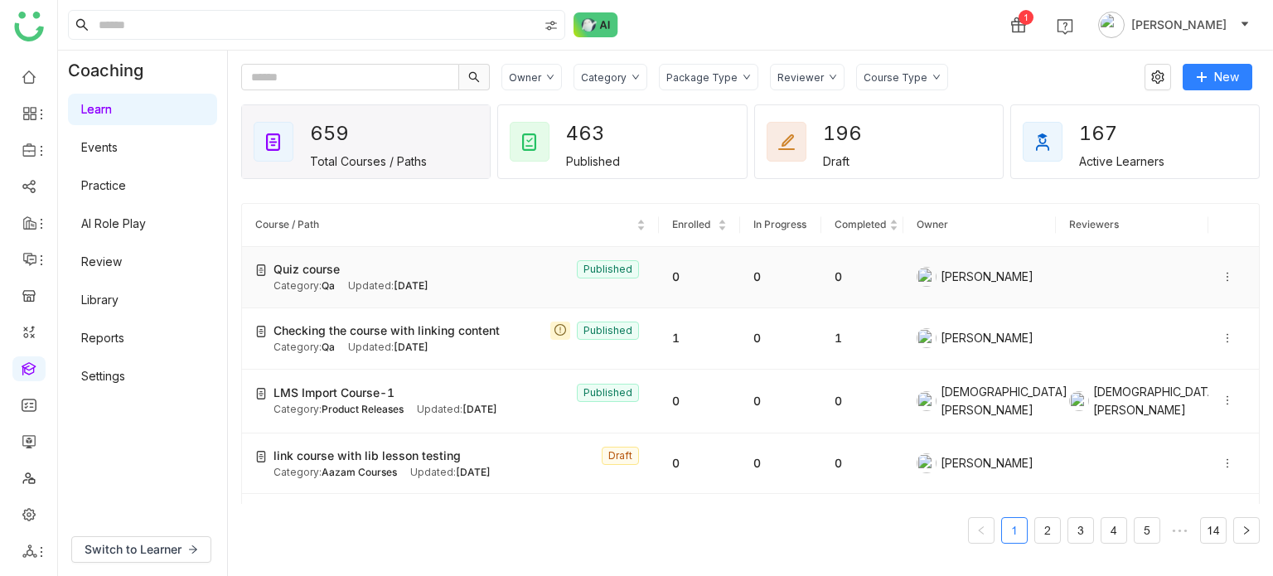
click at [1222, 274] on icon at bounding box center [1228, 277] width 12 height 12
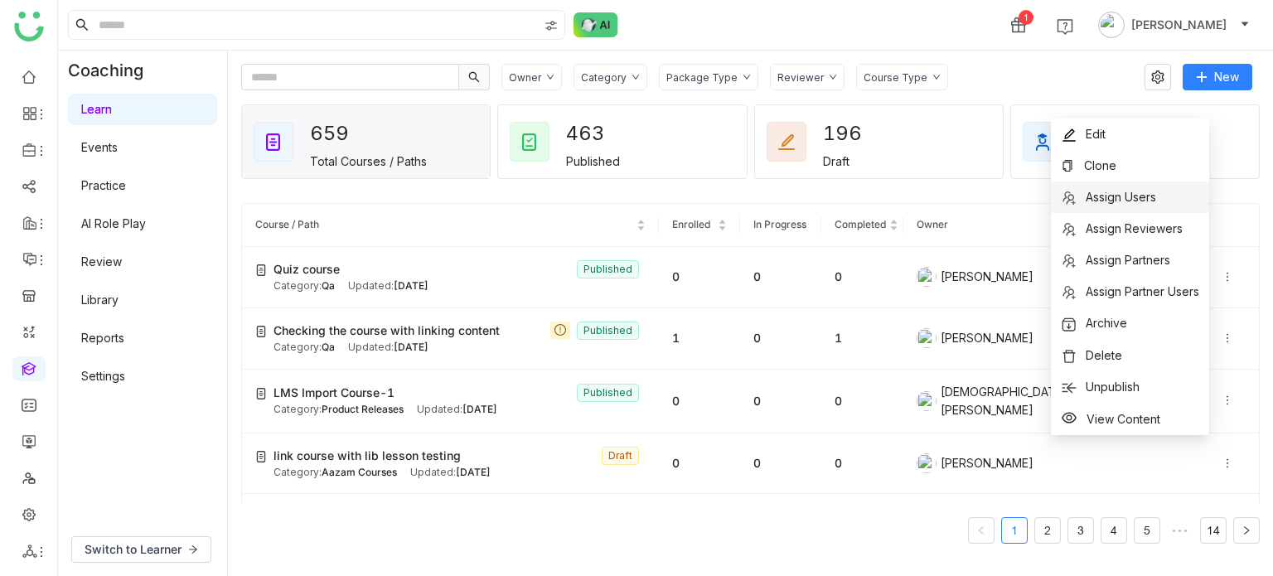
click at [1148, 198] on span "Assign Users" at bounding box center [1121, 197] width 70 height 14
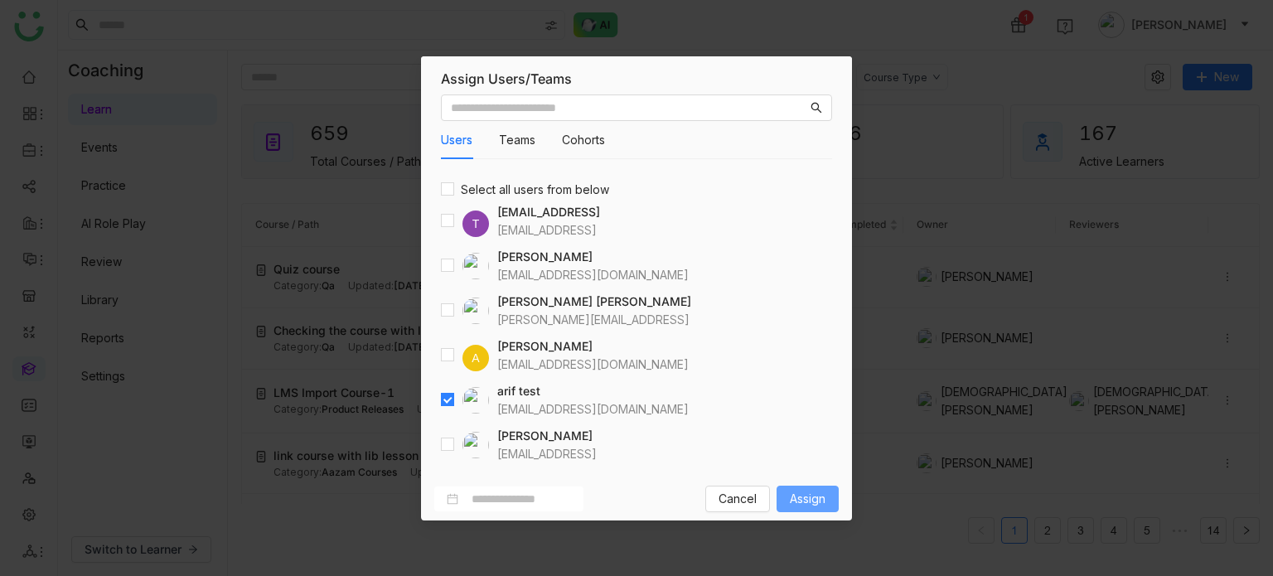
click at [802, 495] on span "Assign" at bounding box center [808, 499] width 36 height 18
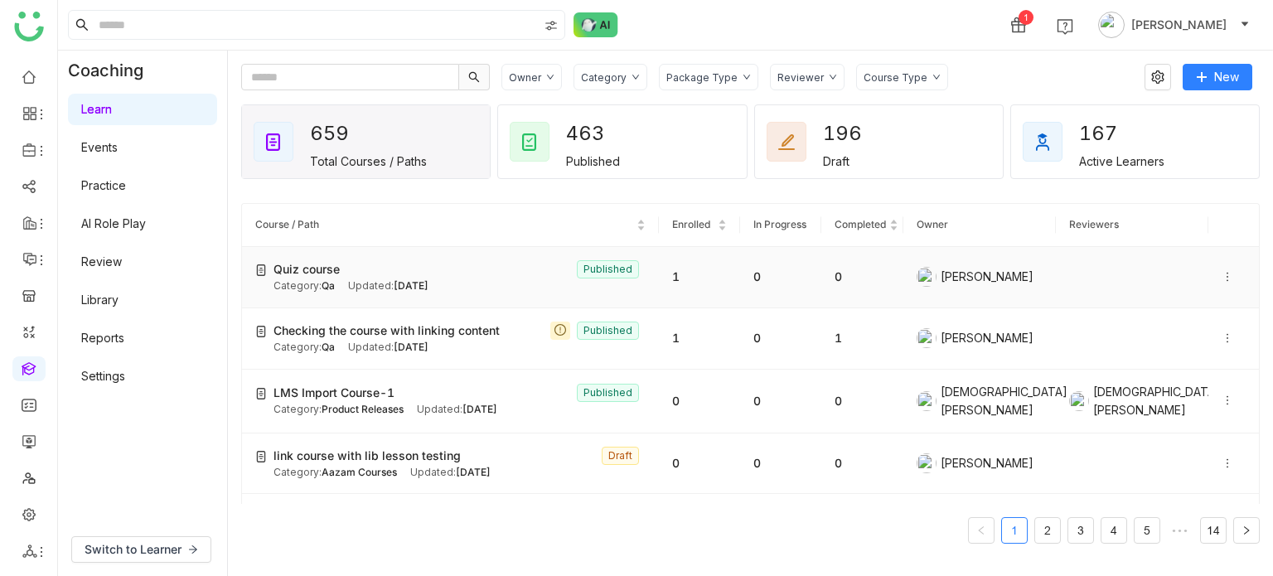
click at [417, 284] on span "Aug 29, 2025" at bounding box center [411, 285] width 35 height 12
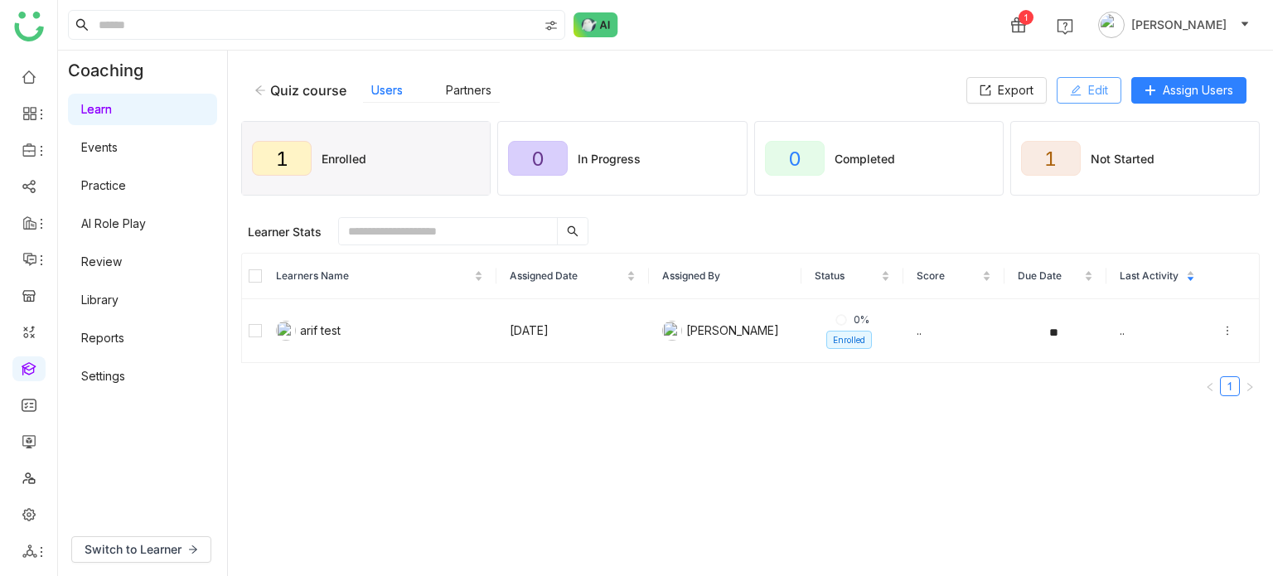
click at [1112, 98] on button "Edit" at bounding box center [1089, 90] width 65 height 27
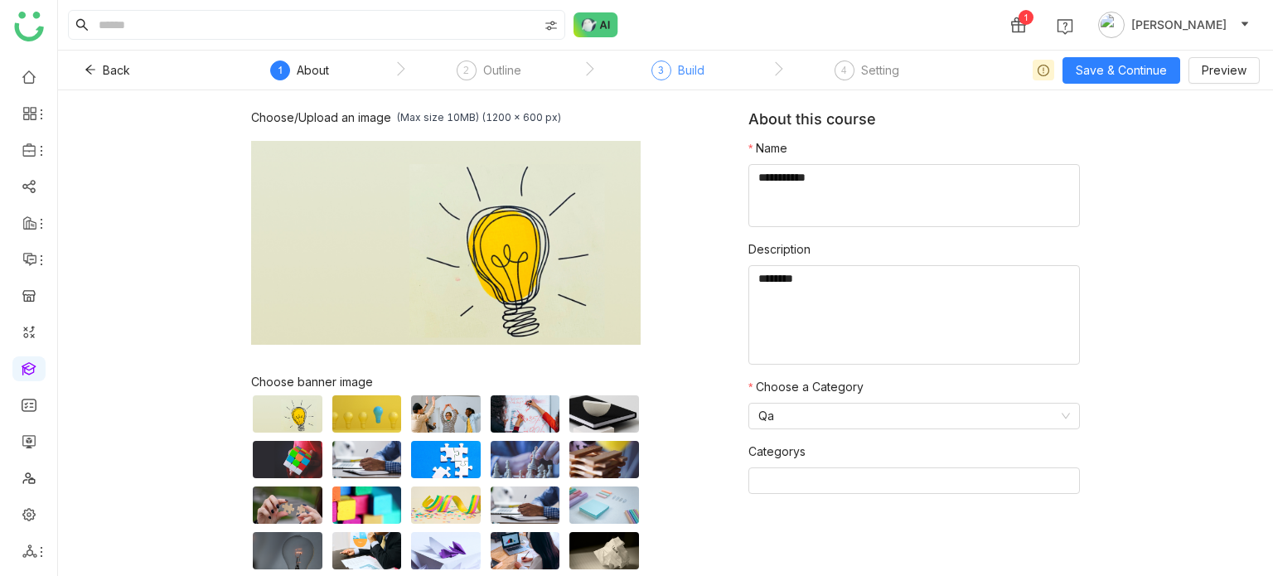
click at [662, 82] on div "3 Build" at bounding box center [677, 75] width 53 height 30
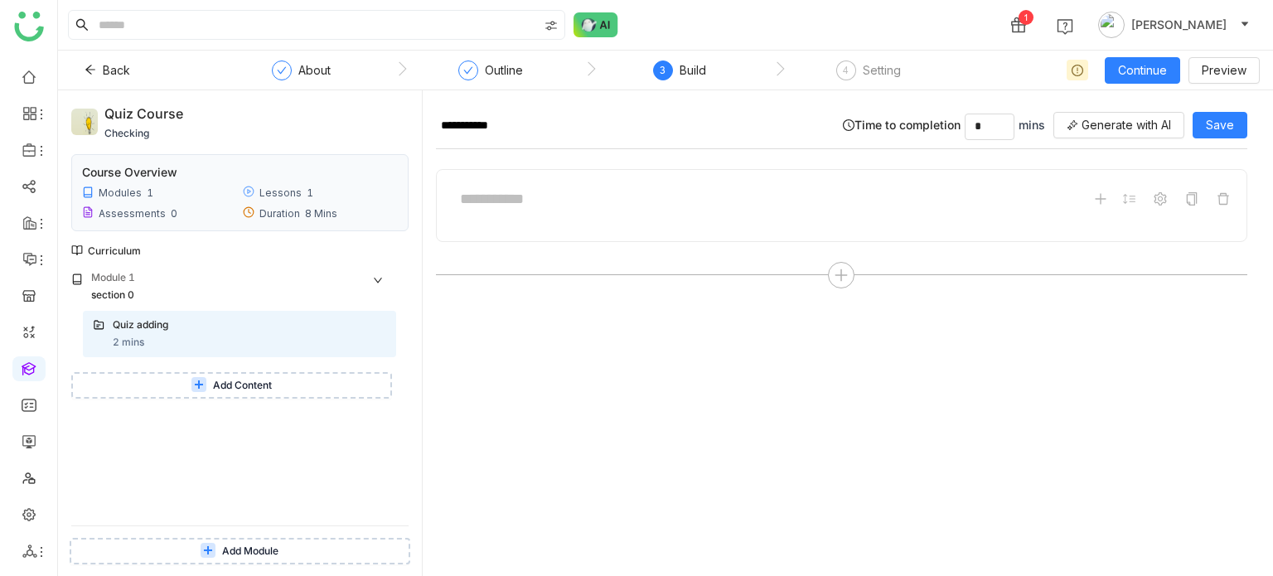
click at [240, 389] on span "Add Content" at bounding box center [242, 386] width 59 height 16
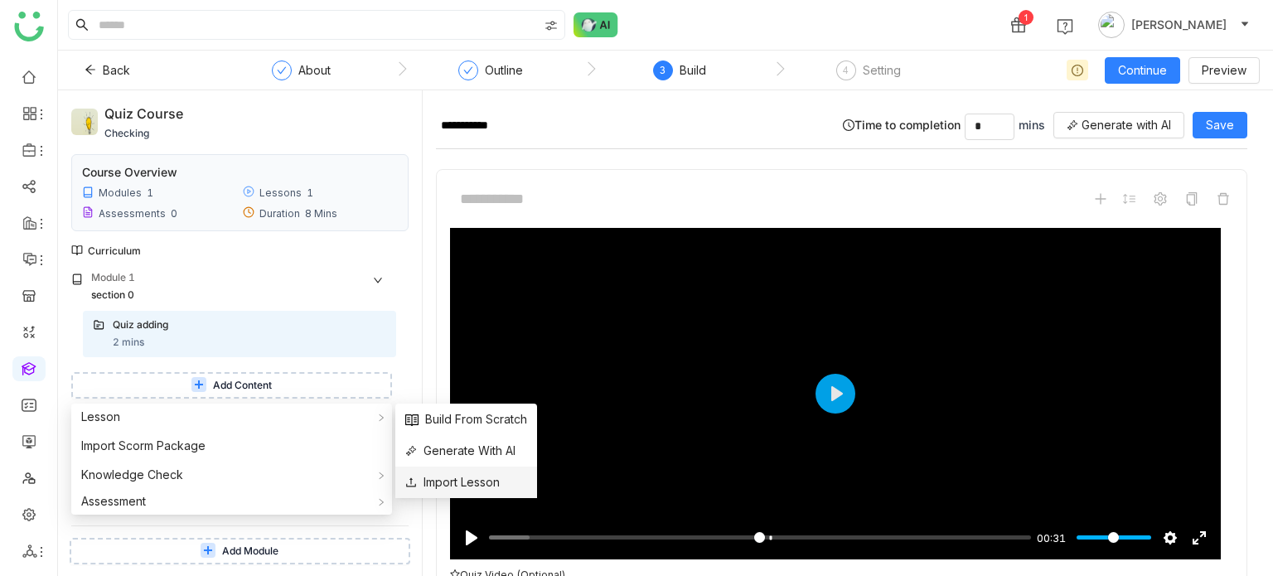
click at [484, 485] on span "Import Lesson" at bounding box center [452, 482] width 94 height 18
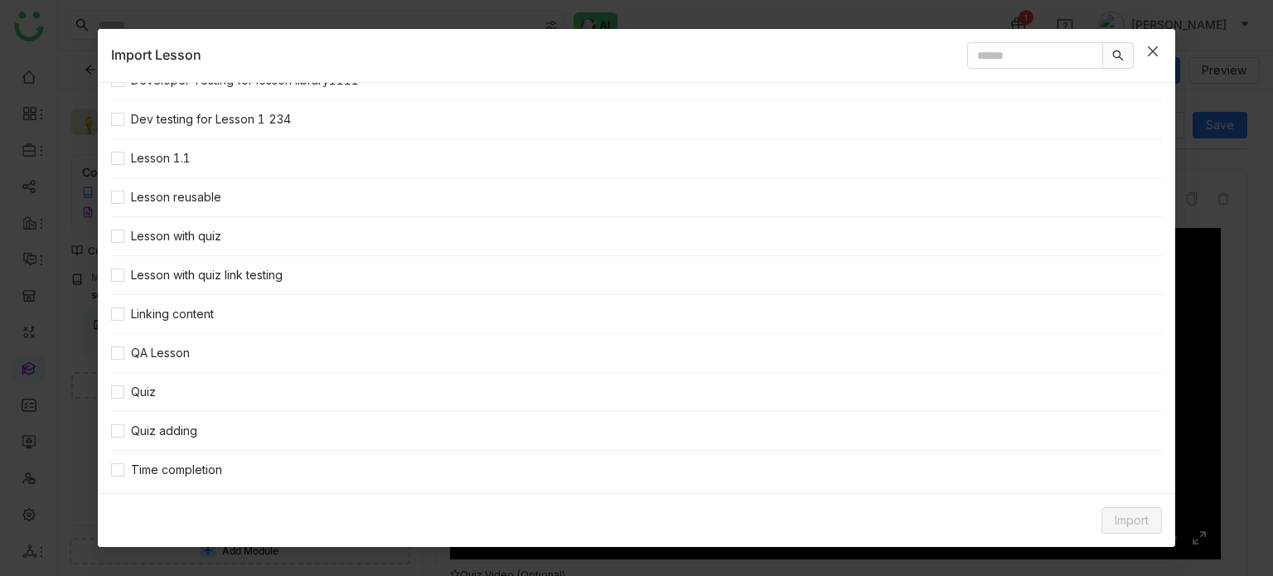
scroll to position [115, 0]
click at [172, 428] on span "Quiz adding" at bounding box center [164, 428] width 80 height 18
click at [1134, 520] on span "Import" at bounding box center [1132, 520] width 34 height 18
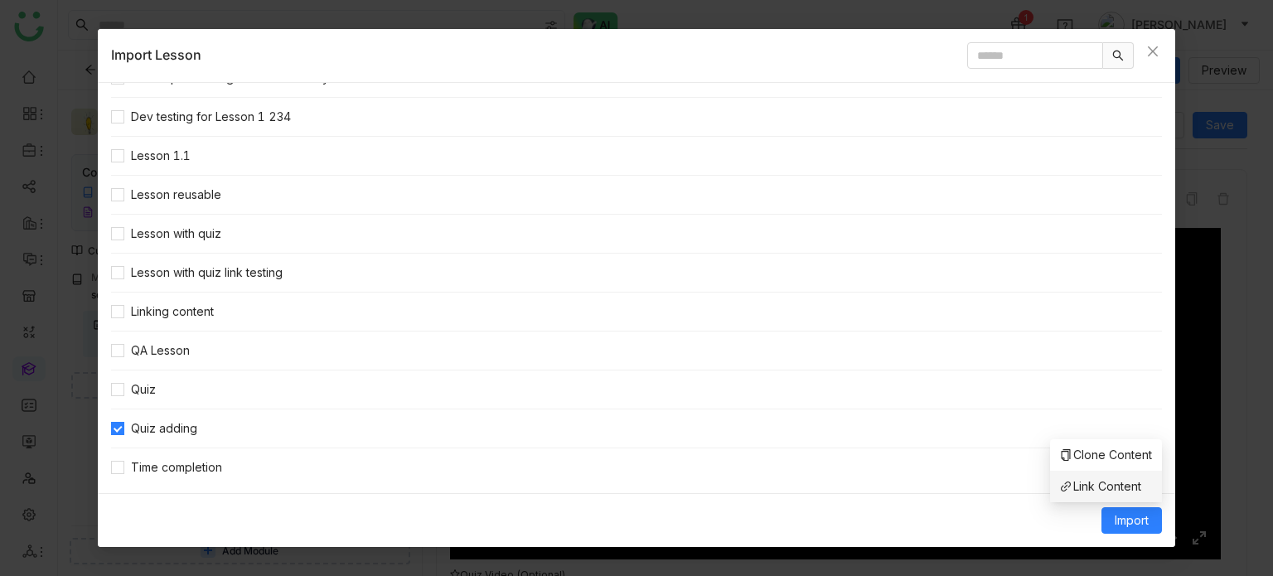
click at [1120, 483] on span "Link Content" at bounding box center [1100, 486] width 81 height 18
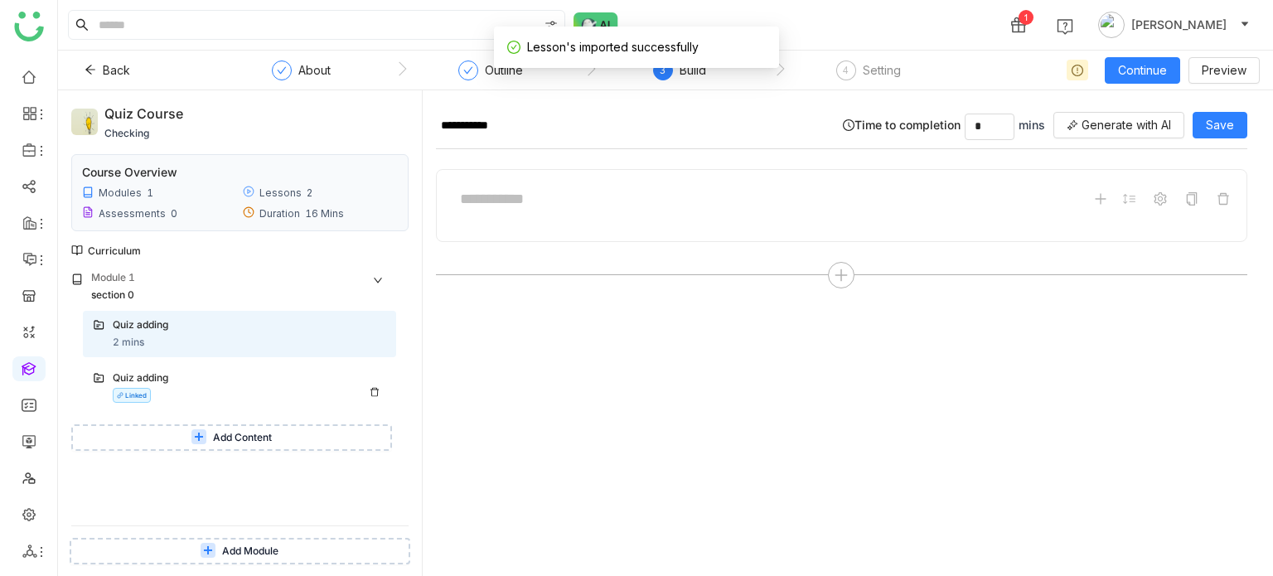
click at [252, 408] on div "Quiz adding Linked" at bounding box center [239, 387] width 313 height 46
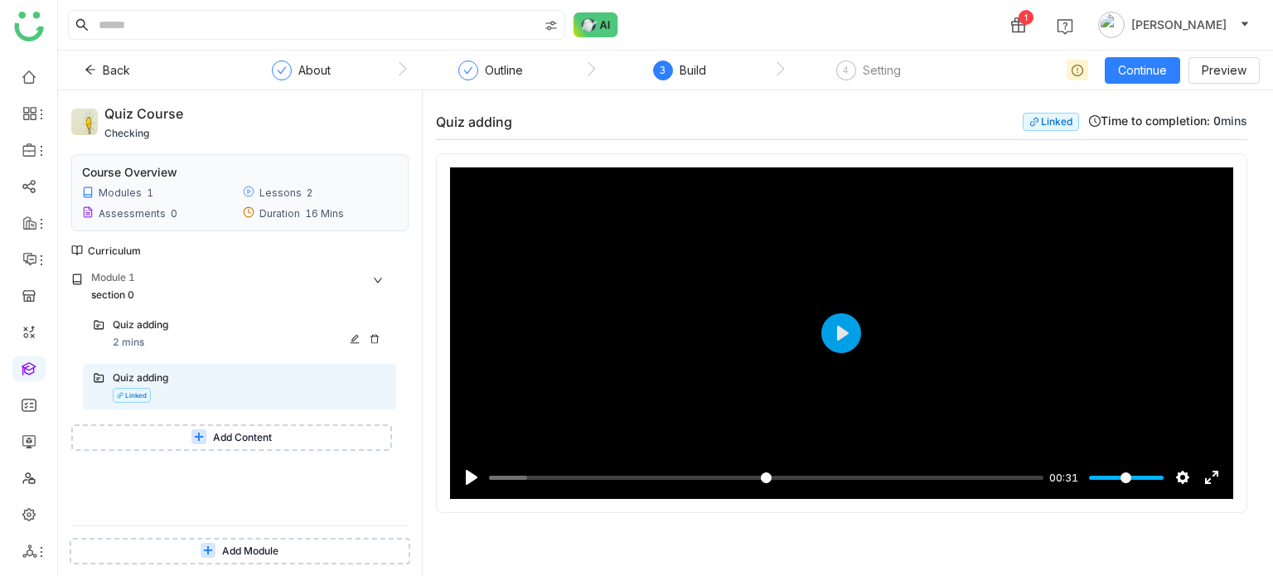
click at [270, 331] on div "Quiz adding" at bounding box center [233, 325] width 240 height 16
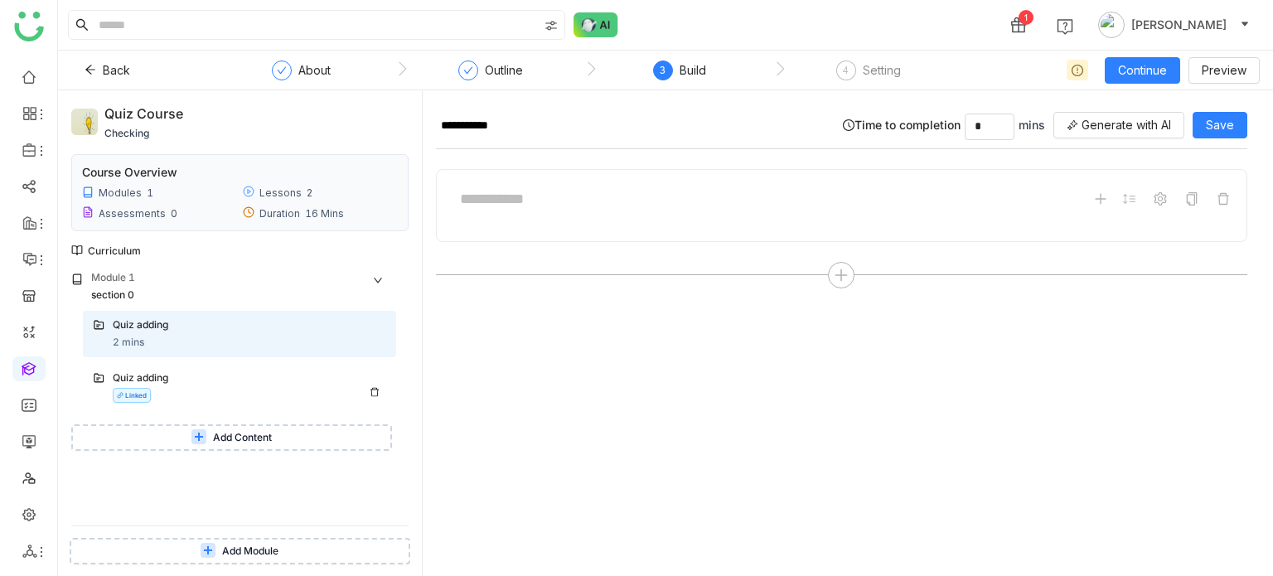
click at [261, 390] on div "Quiz adding Linked" at bounding box center [249, 386] width 273 height 32
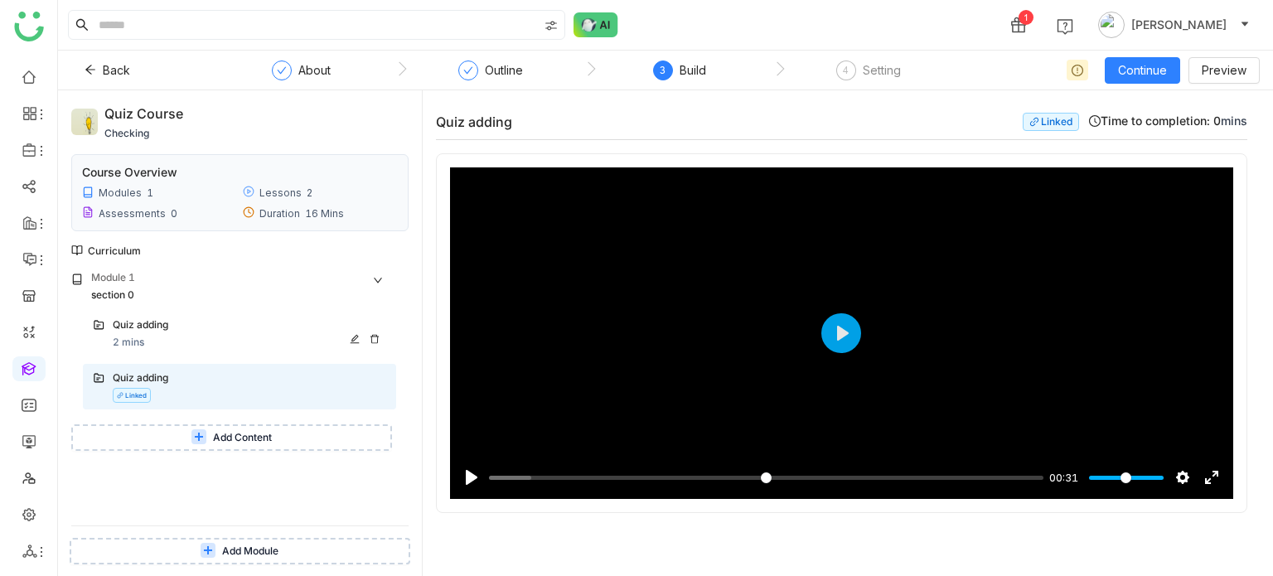
click at [285, 335] on div "Quiz adding 2 mins" at bounding box center [249, 333] width 273 height 33
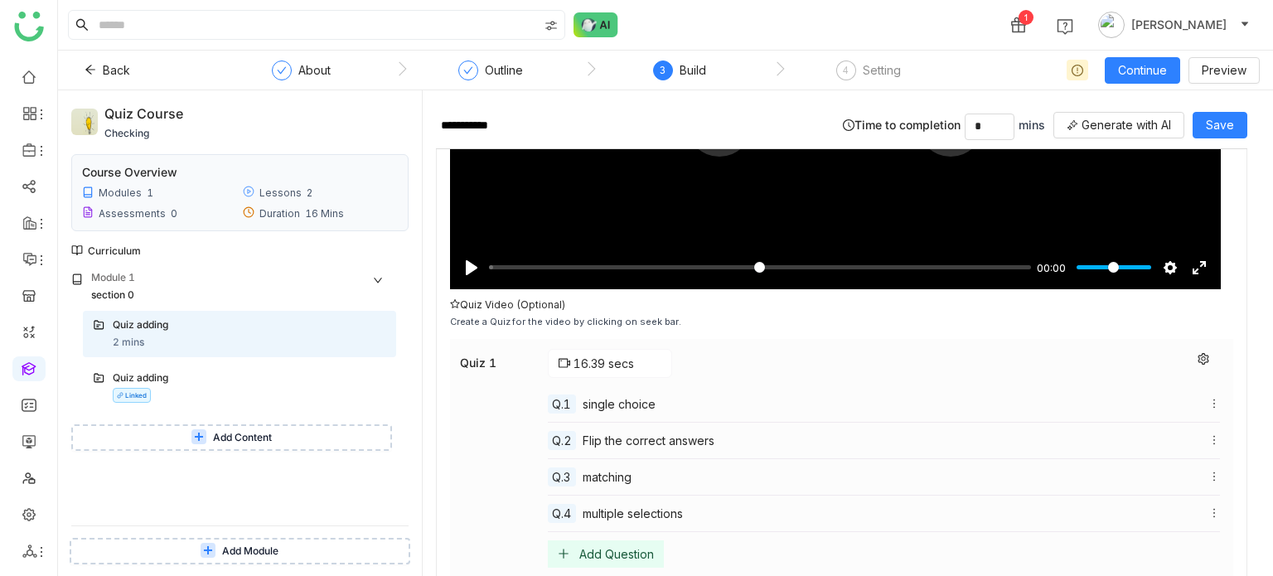
scroll to position [275, 0]
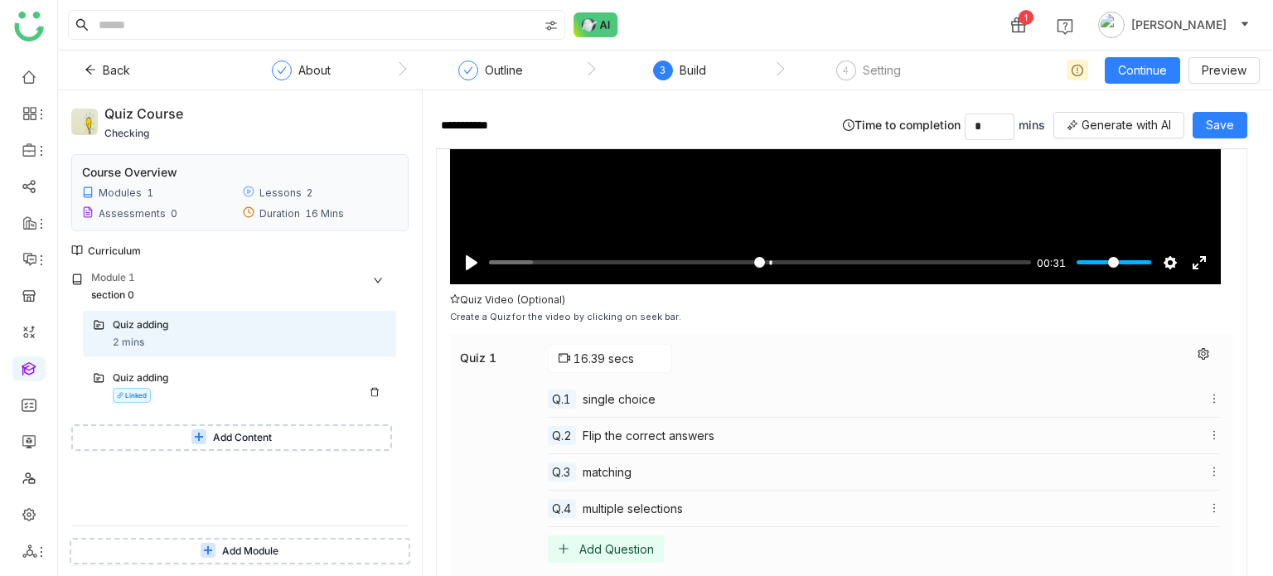
click at [242, 380] on div "Quiz adding" at bounding box center [233, 378] width 240 height 16
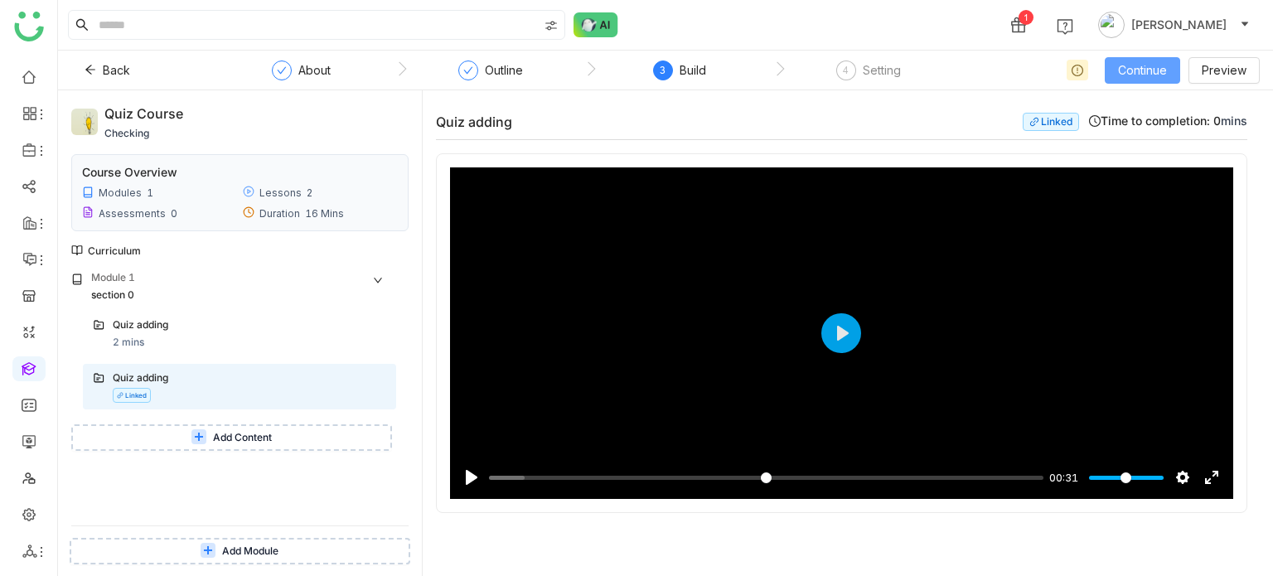
click at [1170, 60] on button "Continue" at bounding box center [1142, 70] width 75 height 27
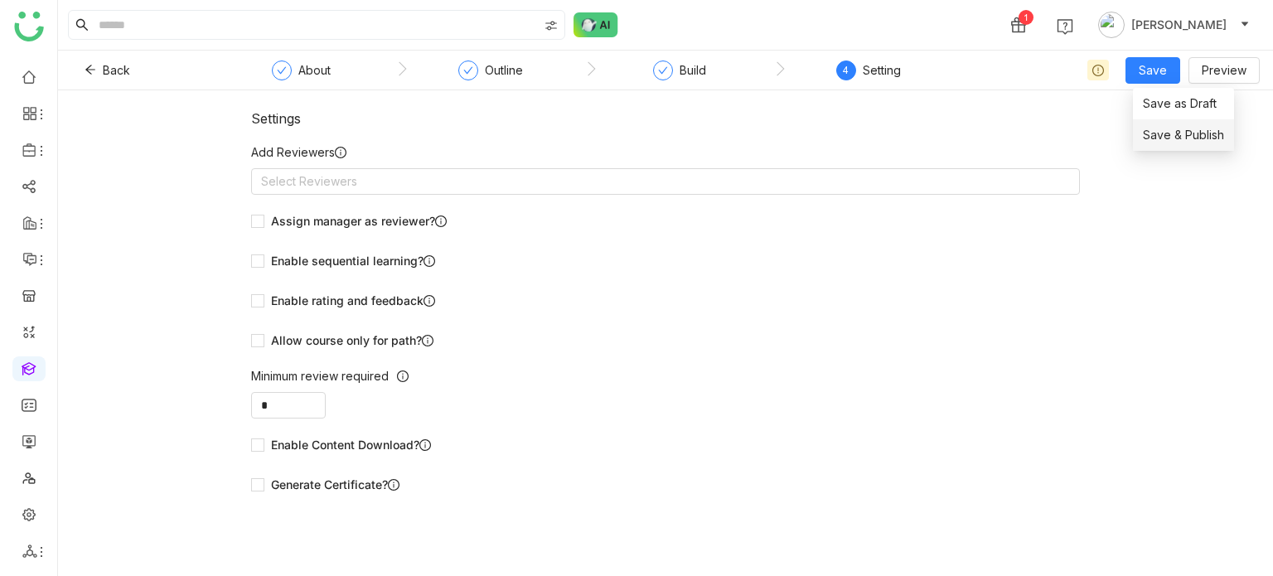
click at [1174, 145] on li "Save & Publish" at bounding box center [1183, 134] width 101 height 31
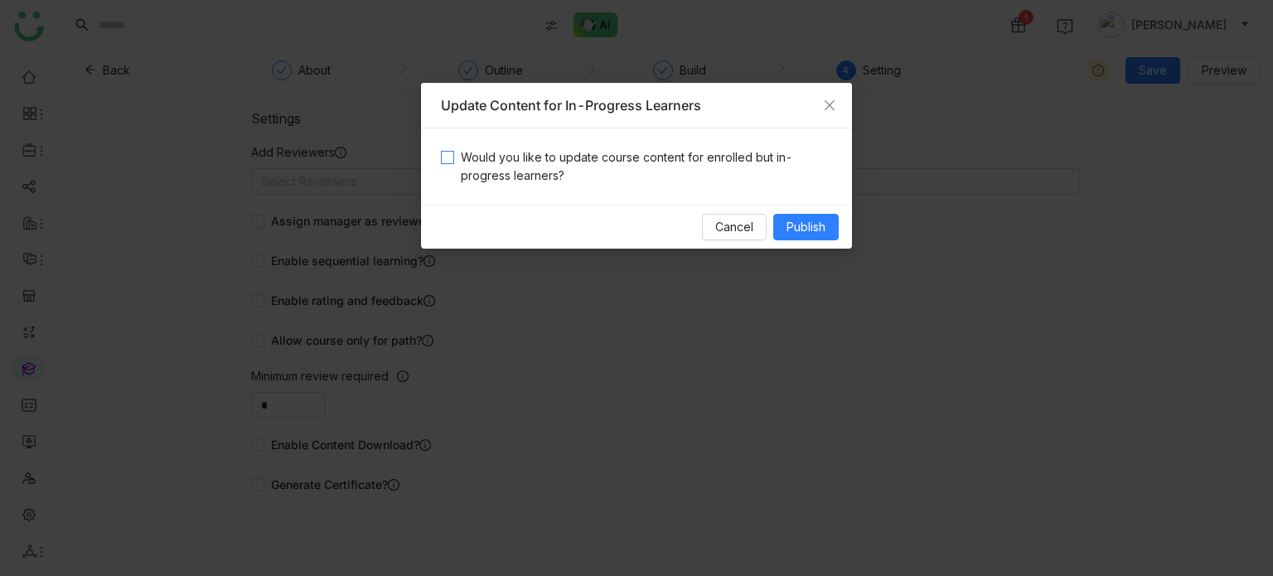
drag, startPoint x: 665, startPoint y: 141, endPoint x: 665, endPoint y: 152, distance: 10.8
click at [665, 152] on div "Would you like to update course content for enrolled but in-progress learners?" at bounding box center [636, 166] width 431 height 76
click at [665, 152] on span "Would you like to update course content for enrolled but in-progress learners?" at bounding box center [643, 166] width 378 height 36
click at [801, 235] on span "Publish" at bounding box center [805, 227] width 39 height 18
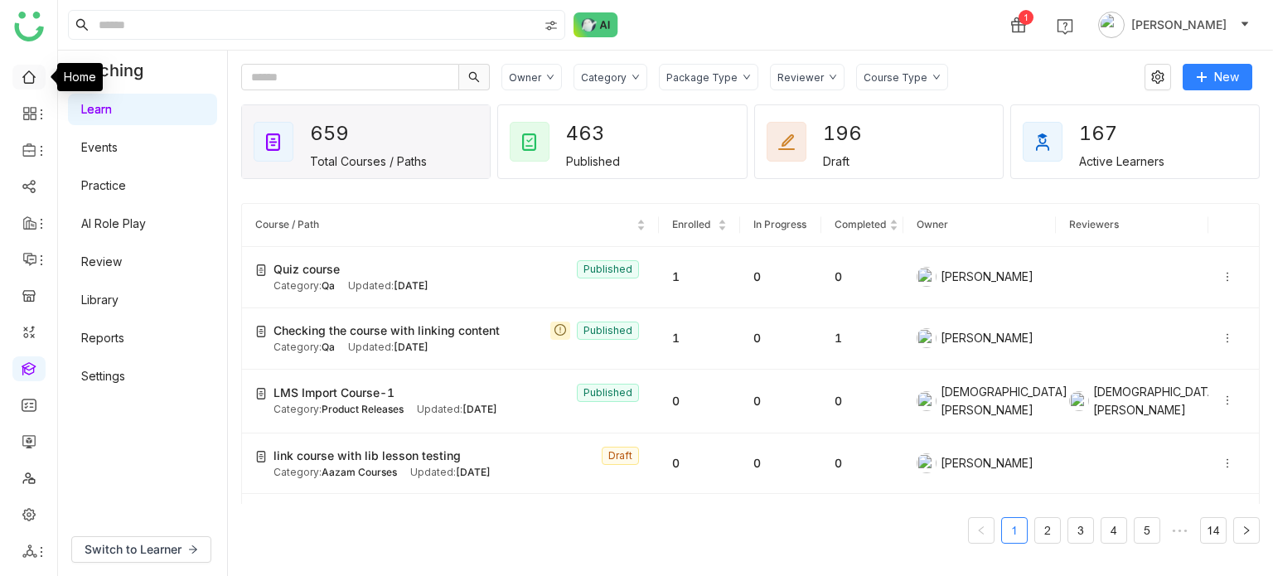
click at [26, 83] on link at bounding box center [29, 76] width 15 height 14
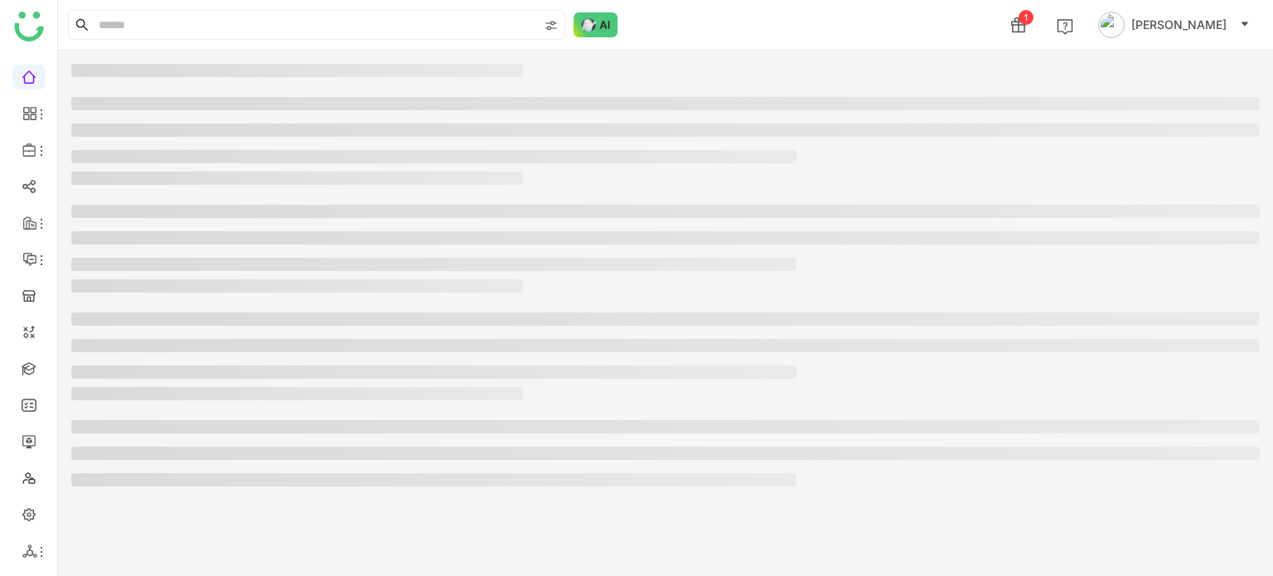
click at [1227, 46] on div "1 [PERSON_NAME]" at bounding box center [665, 25] width 1215 height 50
click at [1231, 39] on div "1 [PERSON_NAME]" at bounding box center [1132, 24] width 261 height 33
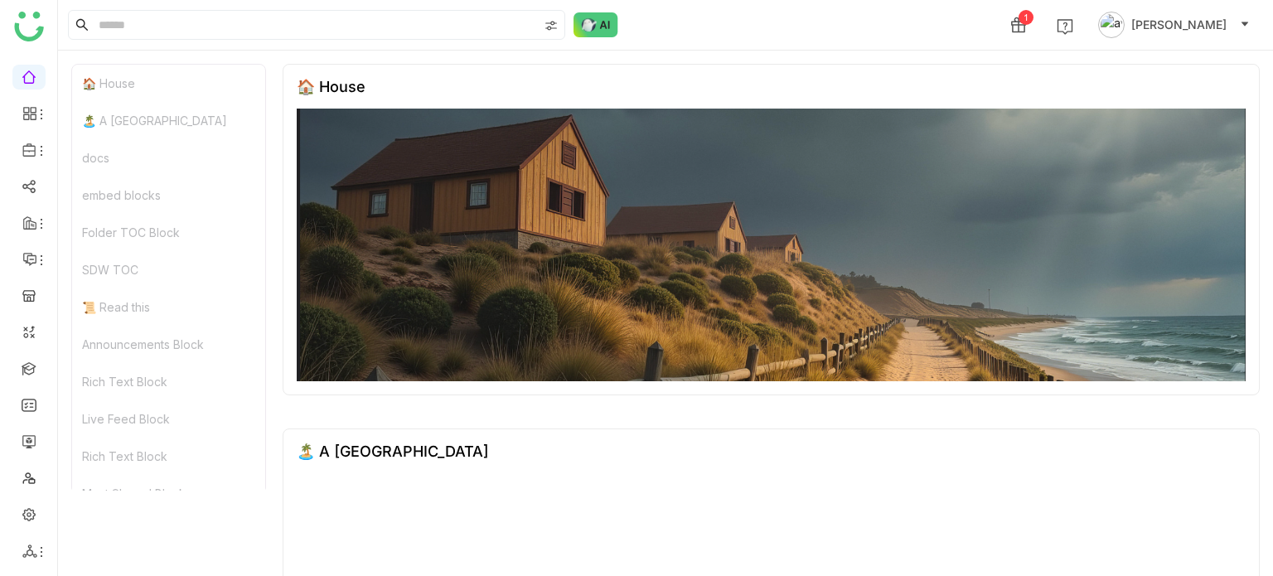
click at [1240, 22] on icon at bounding box center [1245, 24] width 10 height 10
click at [1227, 36] on button "[PERSON_NAME]" at bounding box center [1174, 25] width 158 height 27
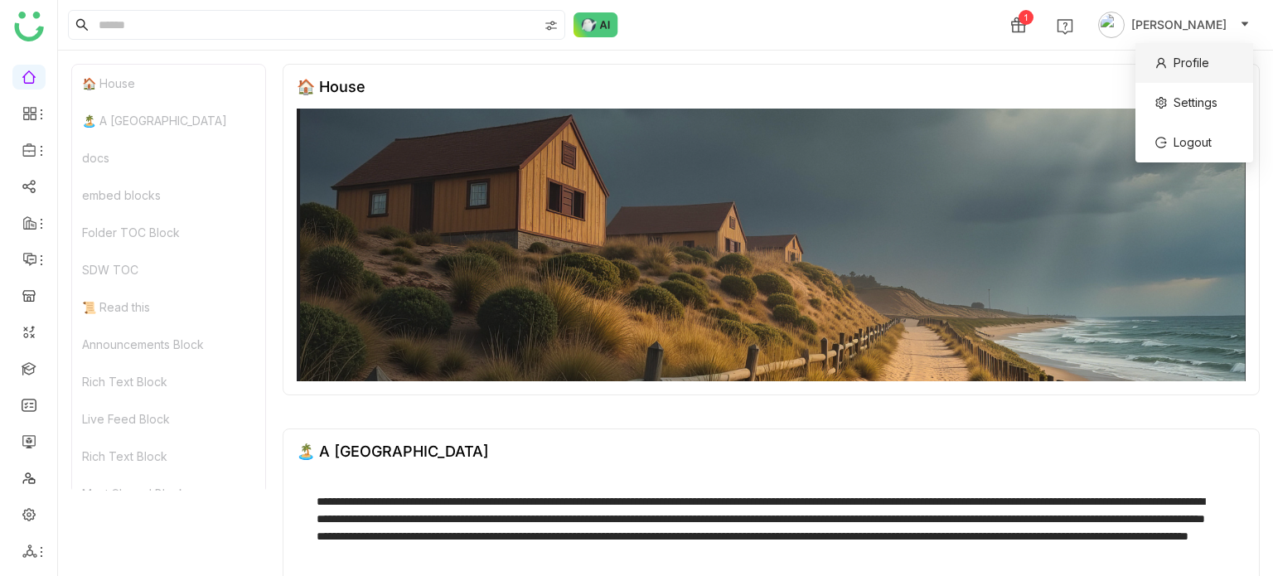
click at [1221, 70] on li "Profile" at bounding box center [1194, 63] width 118 height 40
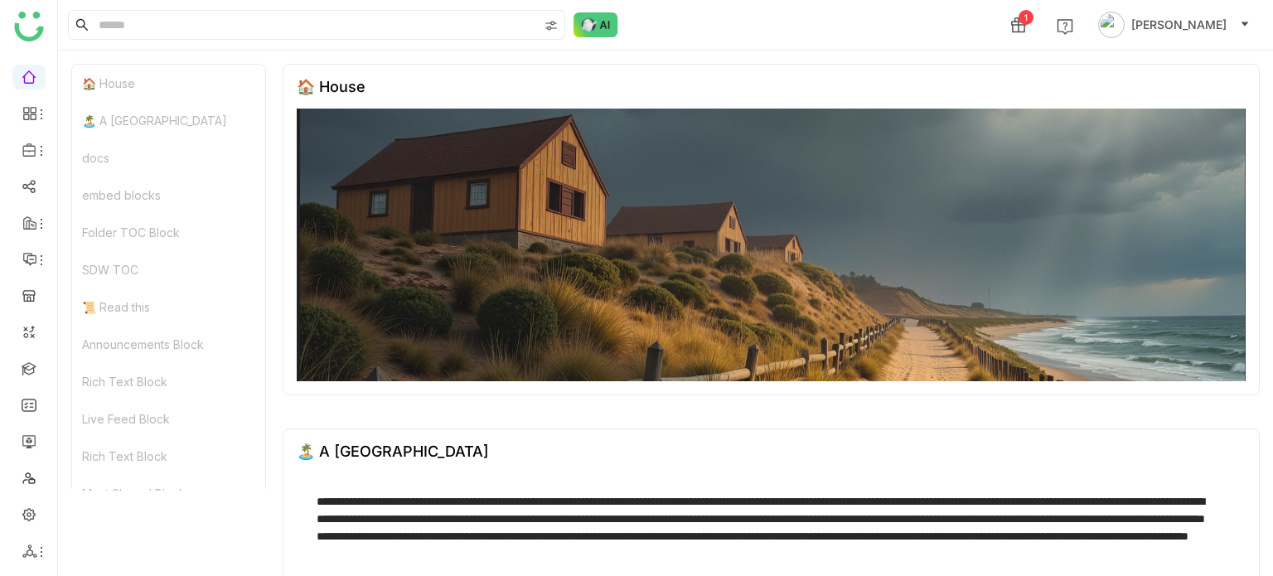
click at [1221, 70] on div "🏠 House" at bounding box center [771, 230] width 977 height 332
click at [1221, 30] on span "[PERSON_NAME]" at bounding box center [1178, 25] width 95 height 18
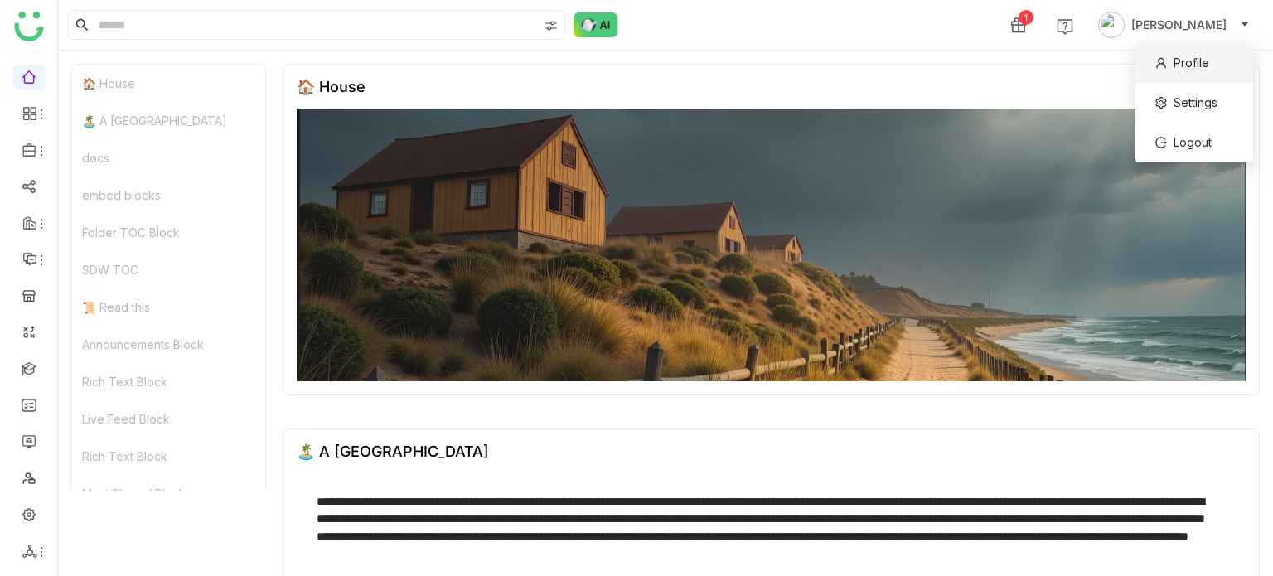
click at [1181, 63] on span "Profile" at bounding box center [1192, 63] width 36 height 14
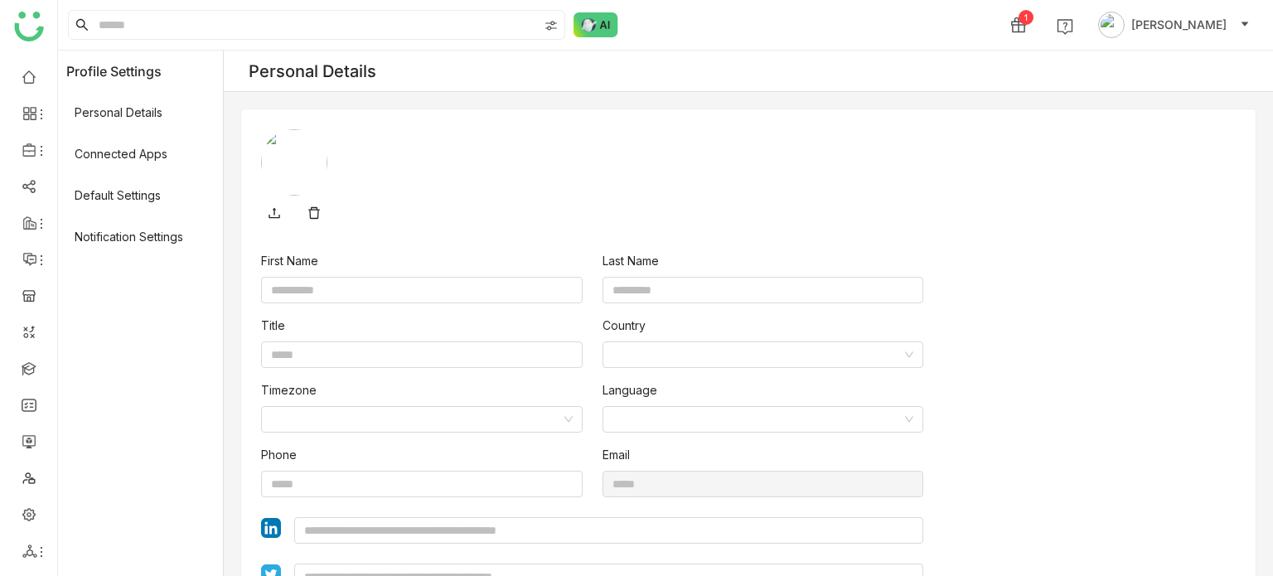
type input "****"
type input "*****"
type input "**********"
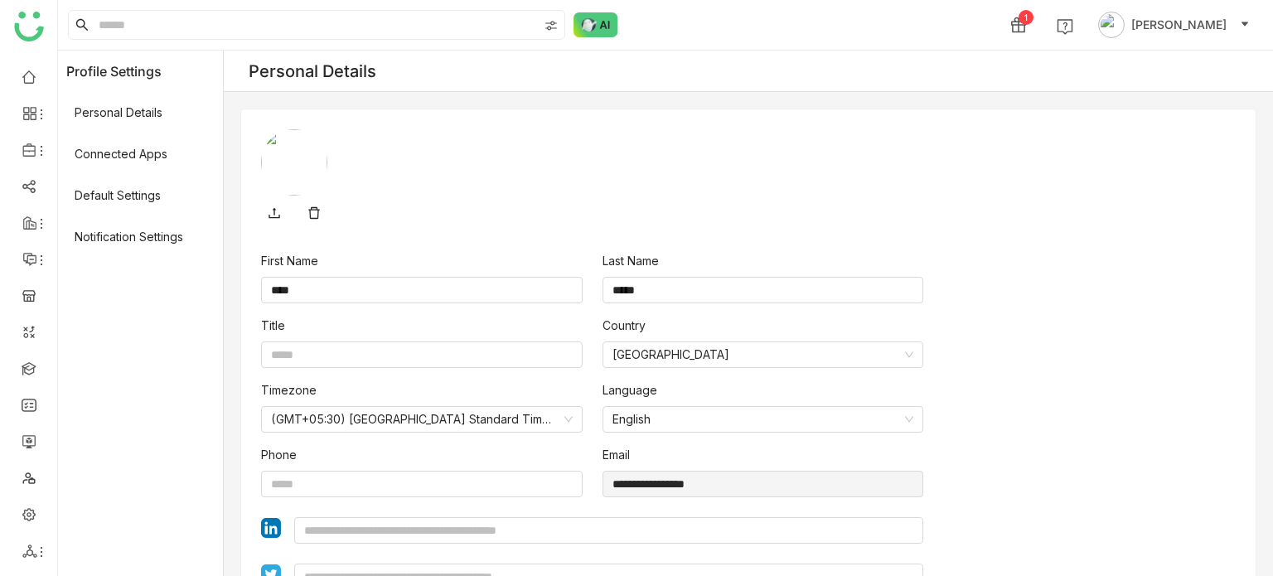
scroll to position [137, 0]
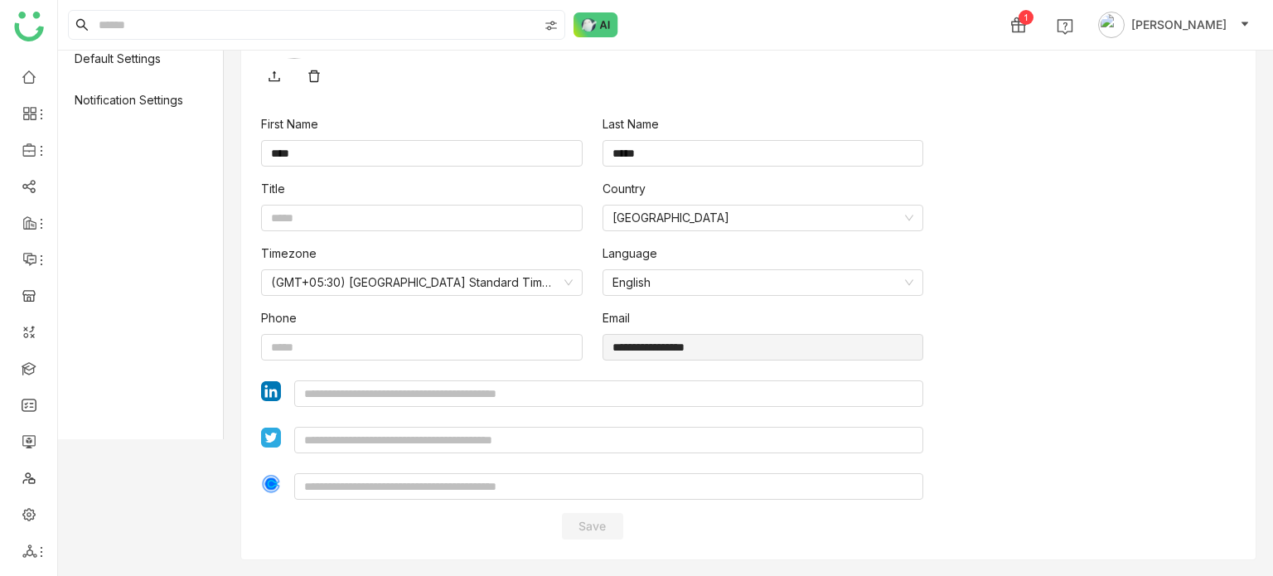
click at [443, 324] on nz-form-item "Phone" at bounding box center [422, 334] width 322 height 51
click at [442, 341] on input at bounding box center [422, 347] width 322 height 27
type input "**********"
click at [595, 532] on span "Save" at bounding box center [591, 526] width 27 height 17
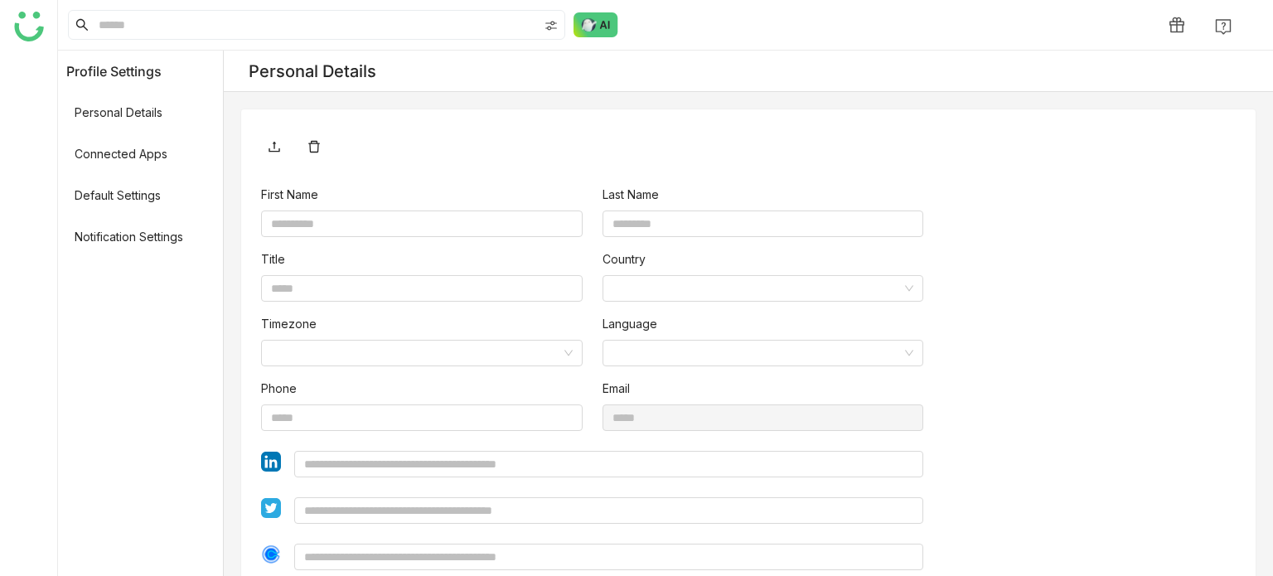
type input "****"
type input "*****"
type input "**********"
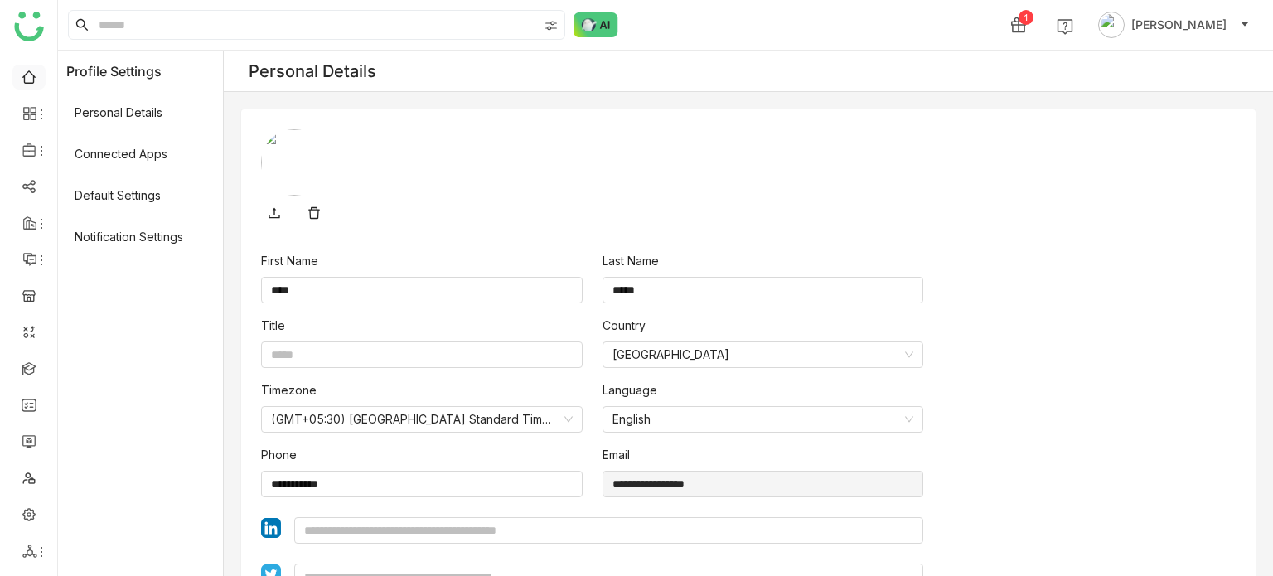
click at [33, 77] on link at bounding box center [29, 76] width 15 height 14
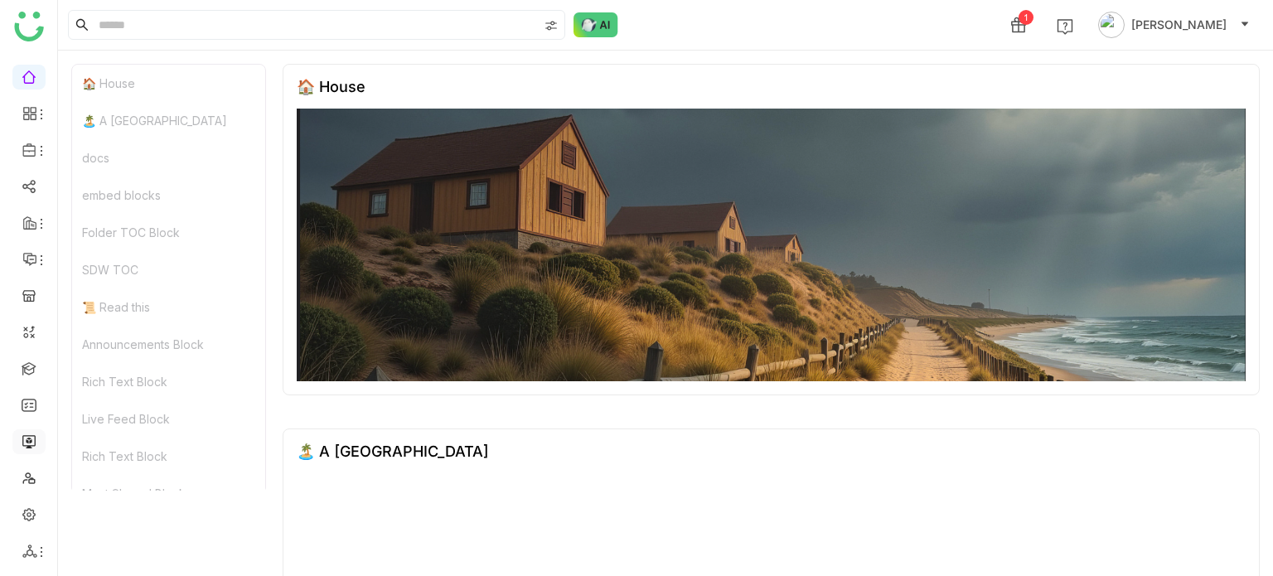
click at [35, 438] on link at bounding box center [29, 440] width 15 height 14
click at [22, 448] on link at bounding box center [29, 440] width 15 height 14
click at [22, 447] on link at bounding box center [29, 440] width 15 height 14
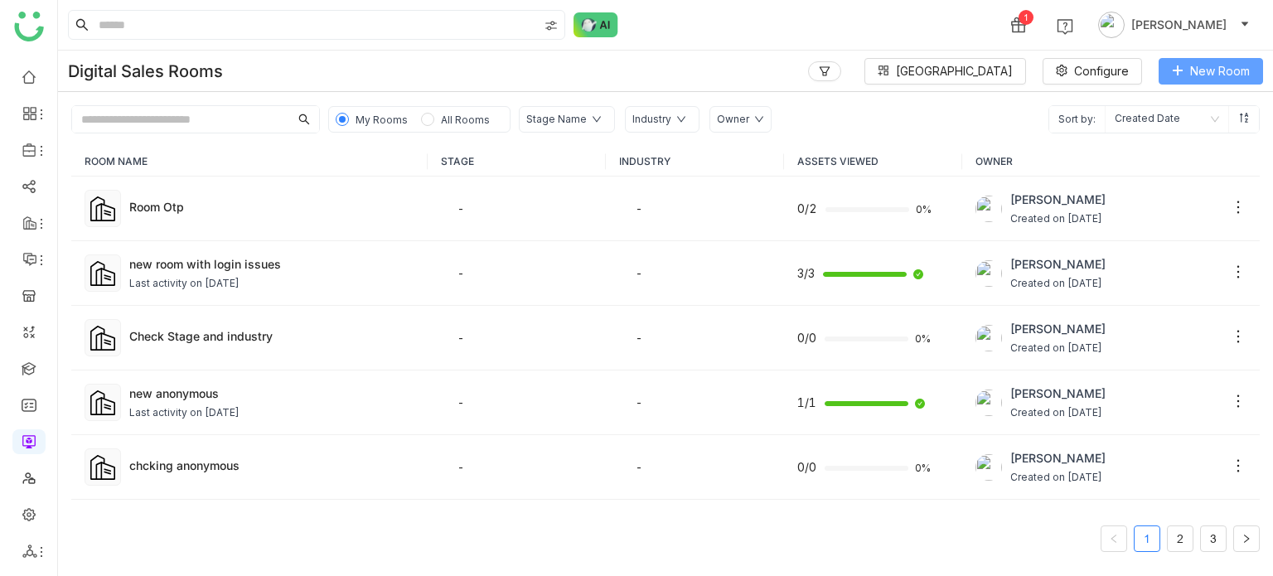
click at [1222, 65] on span "New Room" at bounding box center [1220, 71] width 60 height 18
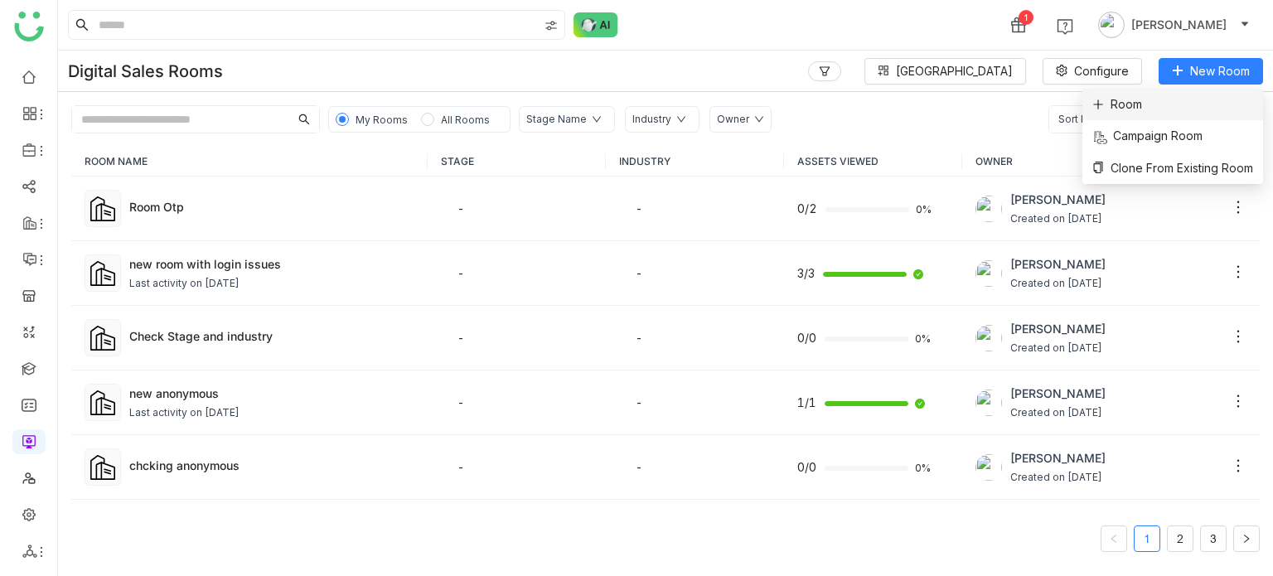
click at [1179, 105] on li "Room" at bounding box center [1172, 104] width 181 height 31
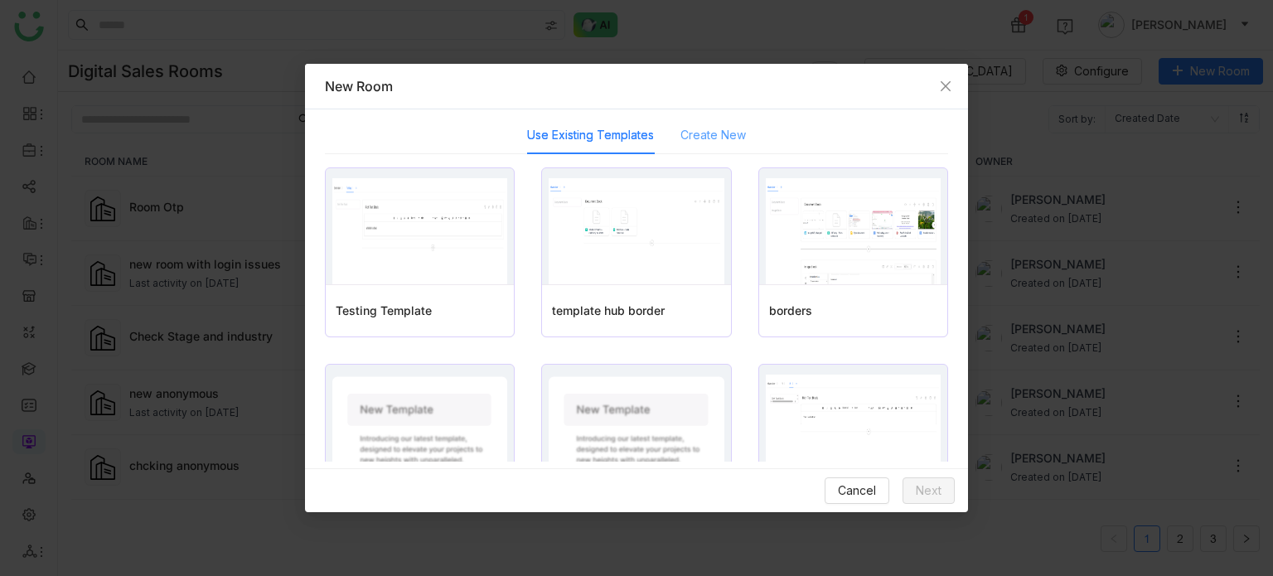
click at [707, 149] on div "Create New" at bounding box center [712, 135] width 65 height 38
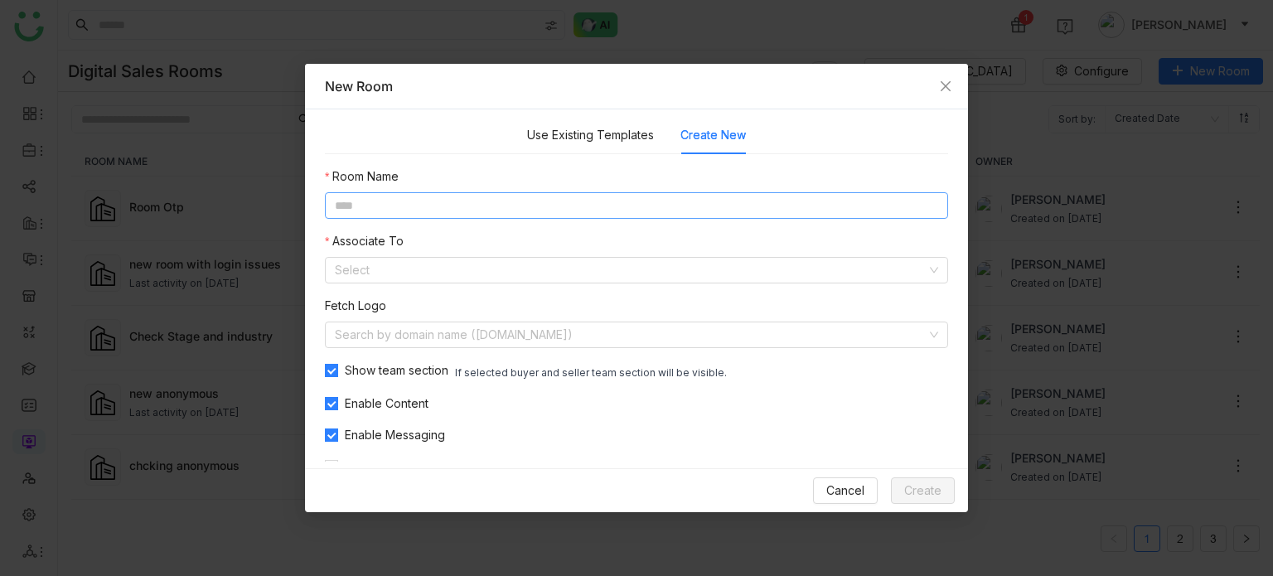
click at [652, 206] on input at bounding box center [636, 205] width 623 height 27
type input "**********"
click at [628, 268] on input at bounding box center [631, 270] width 592 height 25
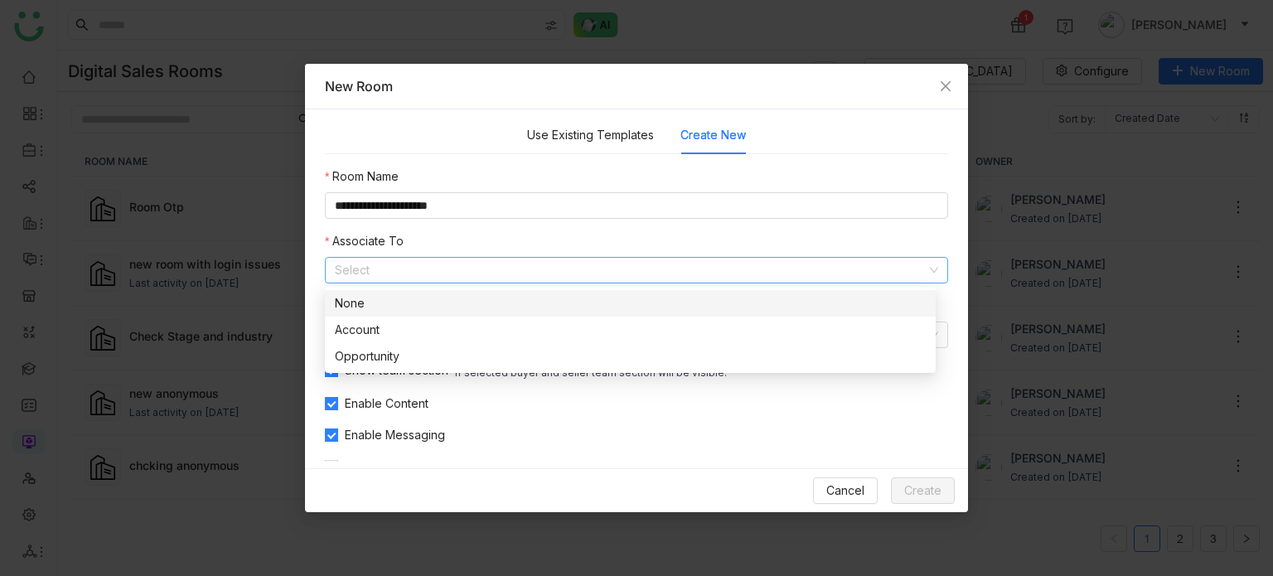
click at [596, 309] on div "None" at bounding box center [630, 303] width 591 height 18
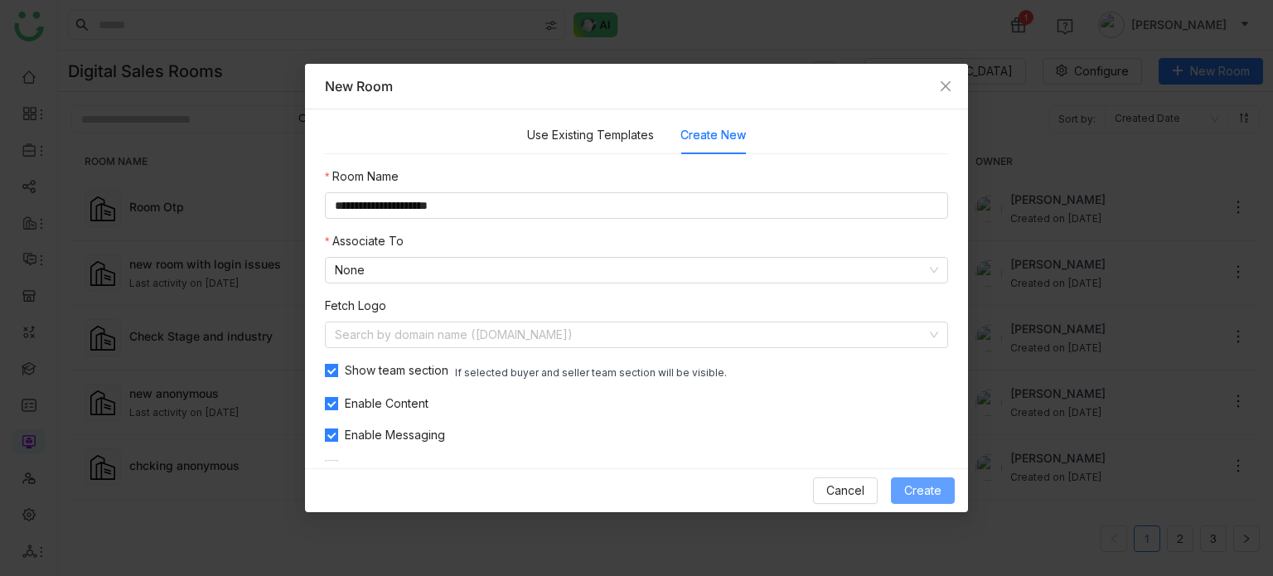
click at [916, 486] on span "Create" at bounding box center [922, 491] width 37 height 18
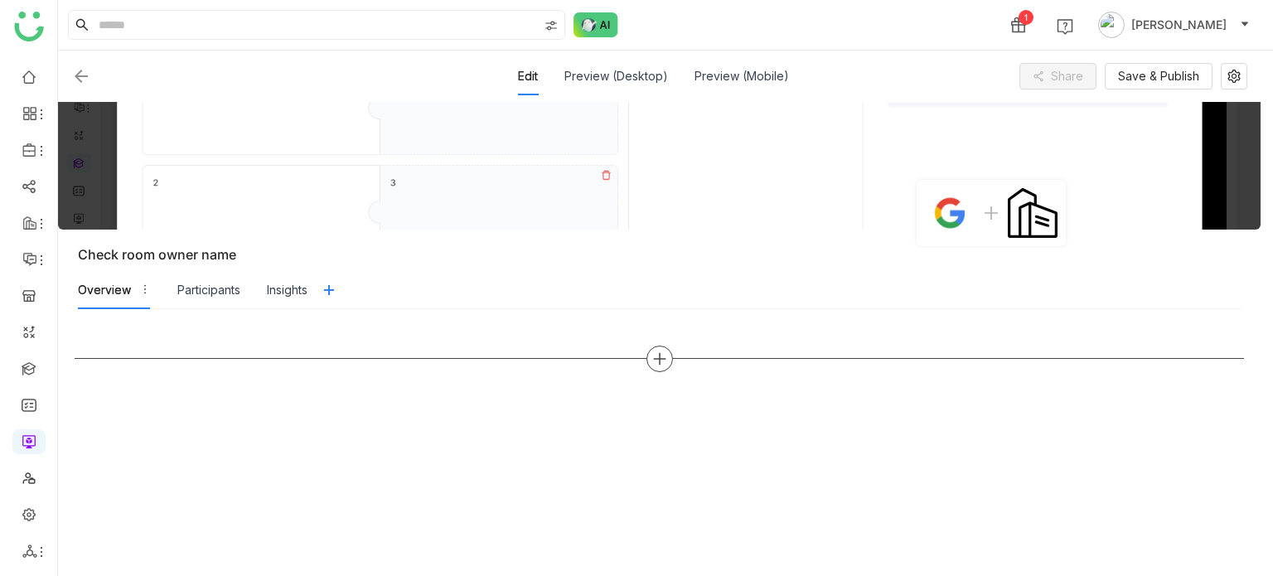
click at [645, 358] on div at bounding box center [361, 358] width 572 height 1
click at [656, 359] on icon at bounding box center [659, 358] width 15 height 15
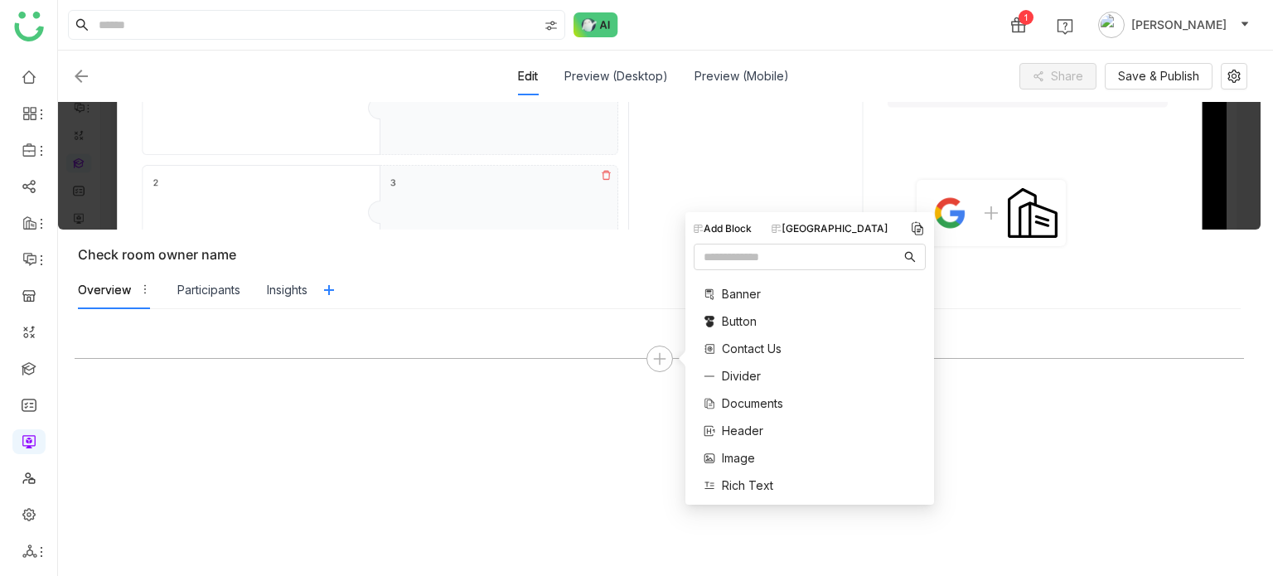
click at [760, 405] on span "Documents" at bounding box center [752, 402] width 61 height 17
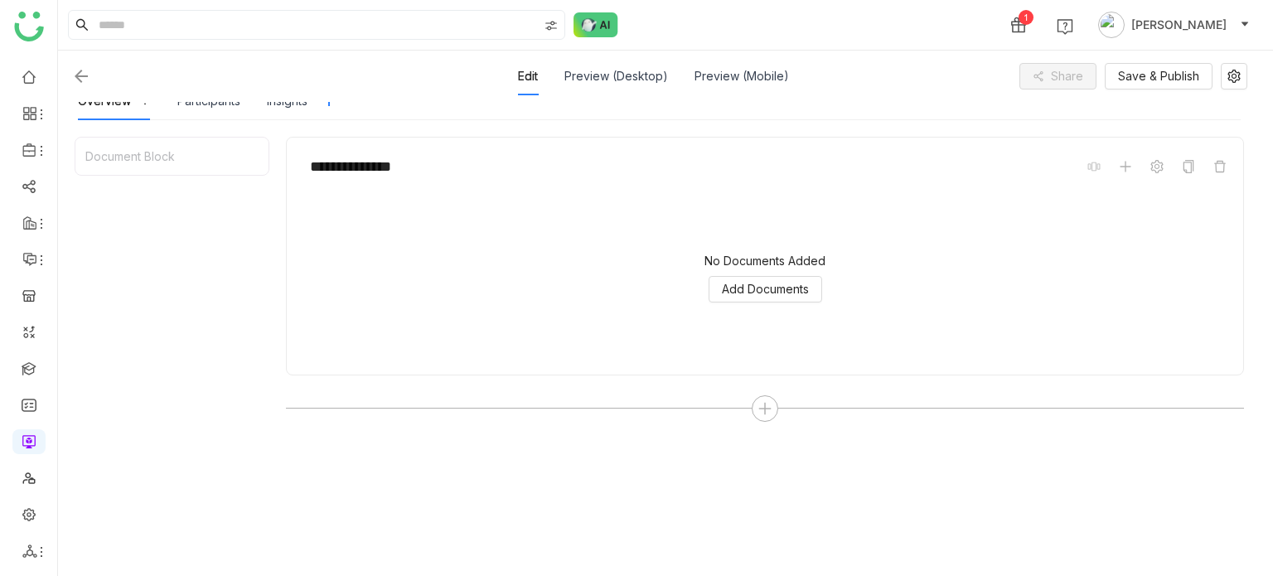
scroll to position [209, 0]
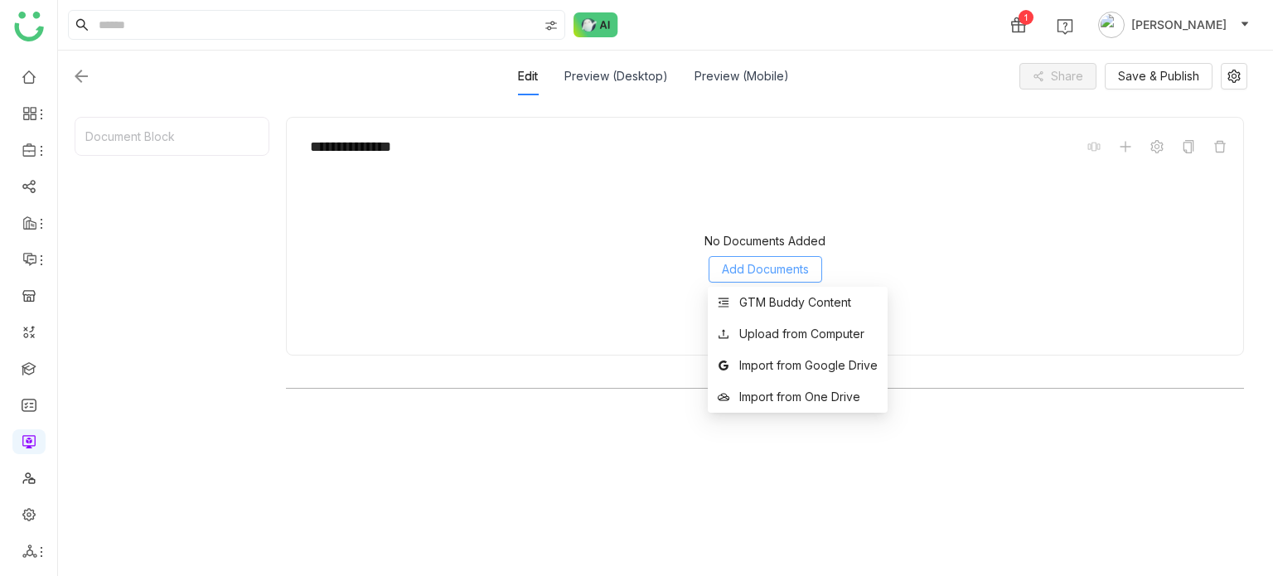
click at [776, 264] on span "Add Documents" at bounding box center [765, 269] width 87 height 18
click at [773, 302] on div "GTM Buddy Content" at bounding box center [795, 302] width 112 height 18
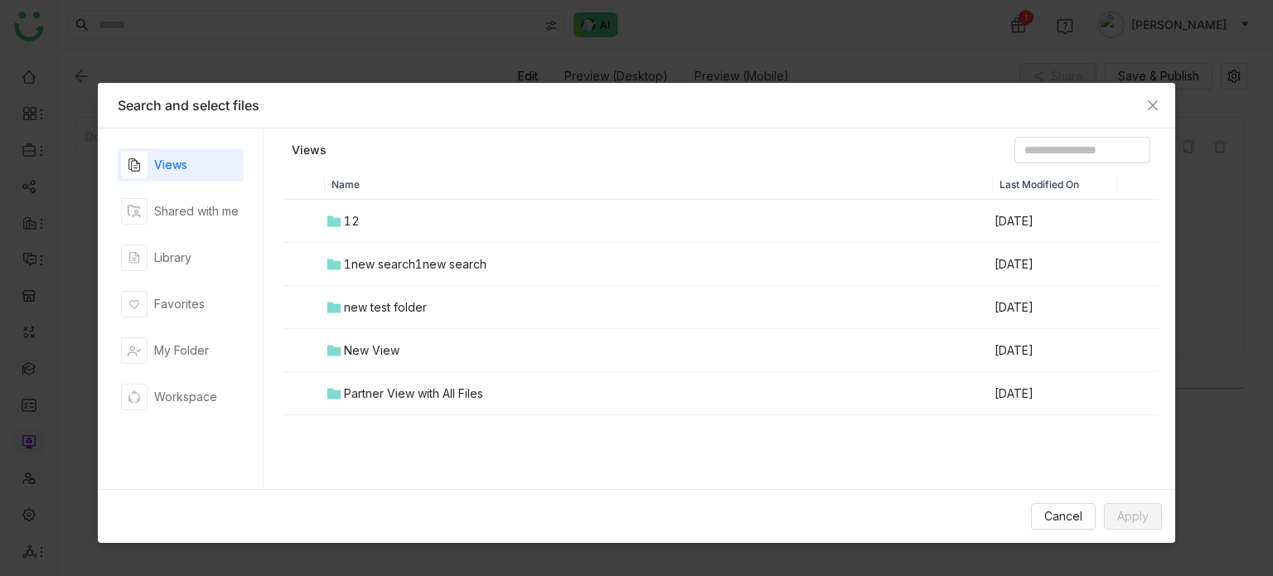
click at [413, 315] on div "new test folder" at bounding box center [385, 307] width 83 height 18
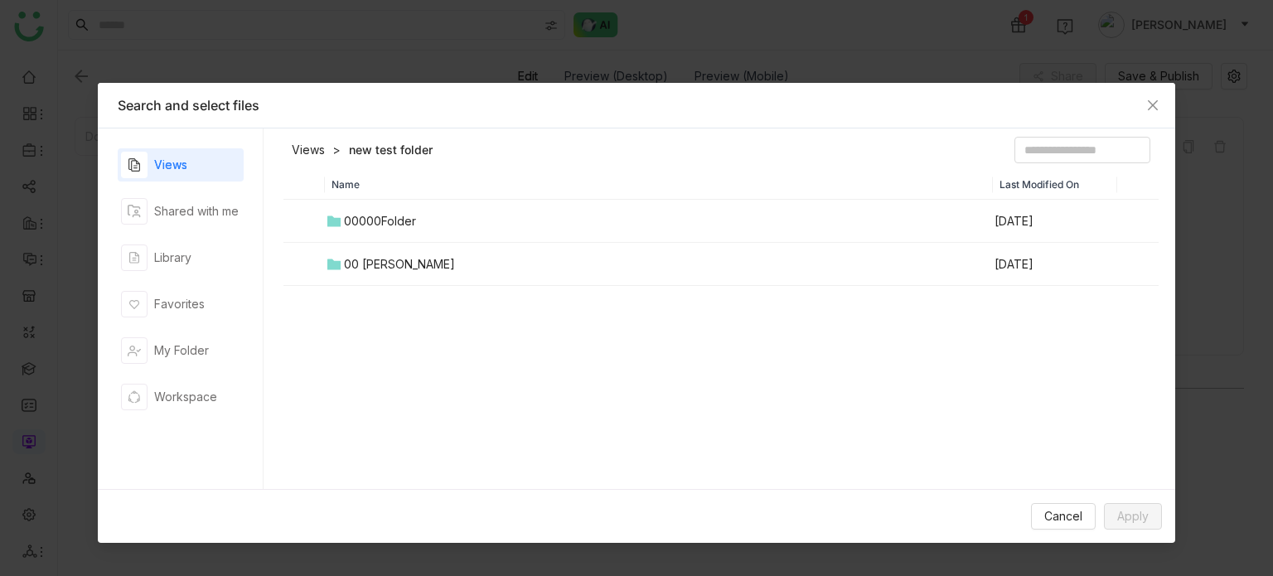
click at [407, 243] on td "00 Arif Folder" at bounding box center [659, 264] width 668 height 43
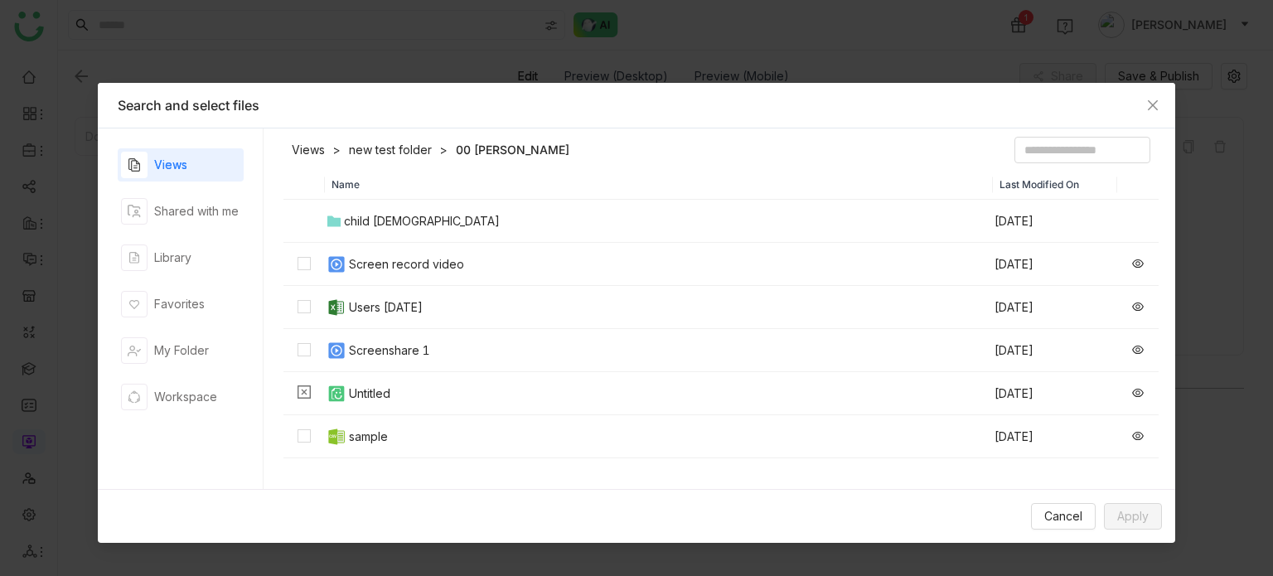
click at [404, 273] on td "Screen record video" at bounding box center [659, 264] width 668 height 43
click at [399, 331] on td "Screenshare 1" at bounding box center [659, 350] width 668 height 43
click at [382, 430] on div "sample" at bounding box center [368, 437] width 39 height 18
drag, startPoint x: 382, startPoint y: 430, endPoint x: 958, endPoint y: 559, distance: 590.3
click at [958, 559] on nz-modal-container "Search and select files Views Shared with me Library Favorites My Folder Worksp…" at bounding box center [636, 288] width 1273 height 576
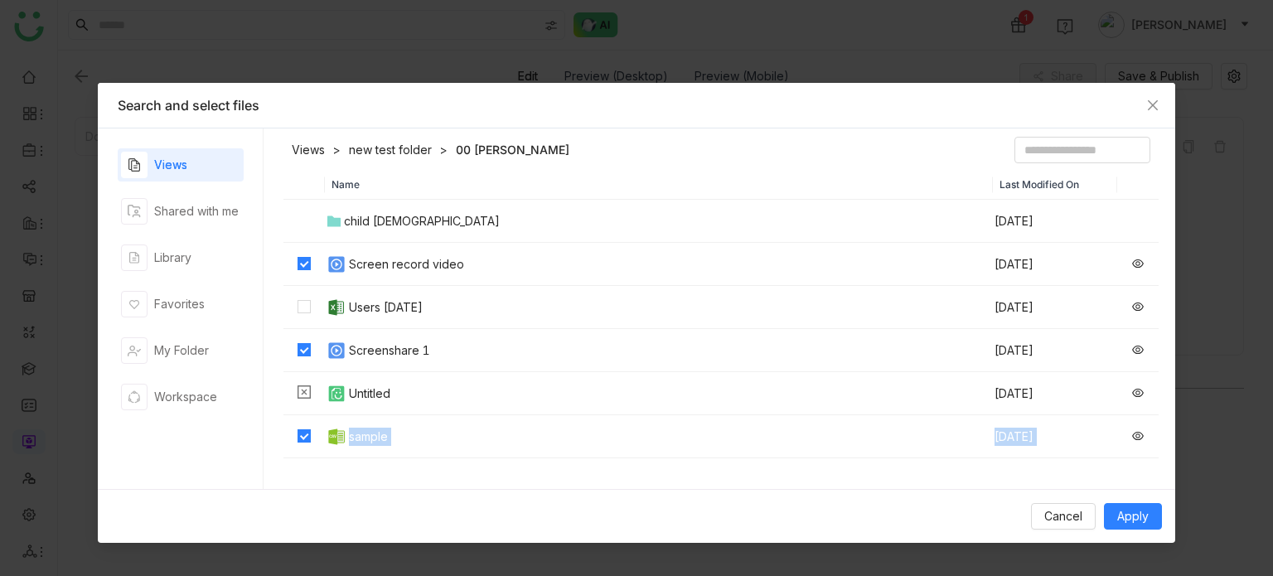
click at [483, 428] on td "sample" at bounding box center [659, 436] width 668 height 43
click at [526, 312] on td "Users [DATE]" at bounding box center [659, 307] width 668 height 43
click at [1131, 511] on span "Apply" at bounding box center [1132, 516] width 31 height 18
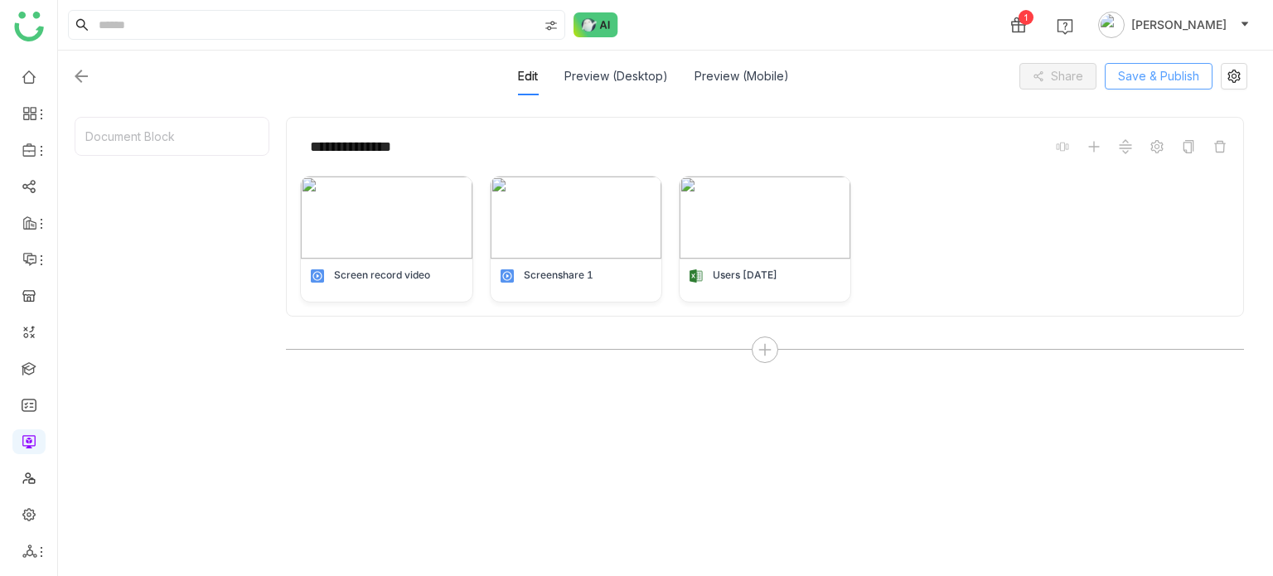
click at [1154, 72] on span "Save & Publish" at bounding box center [1158, 76] width 81 height 18
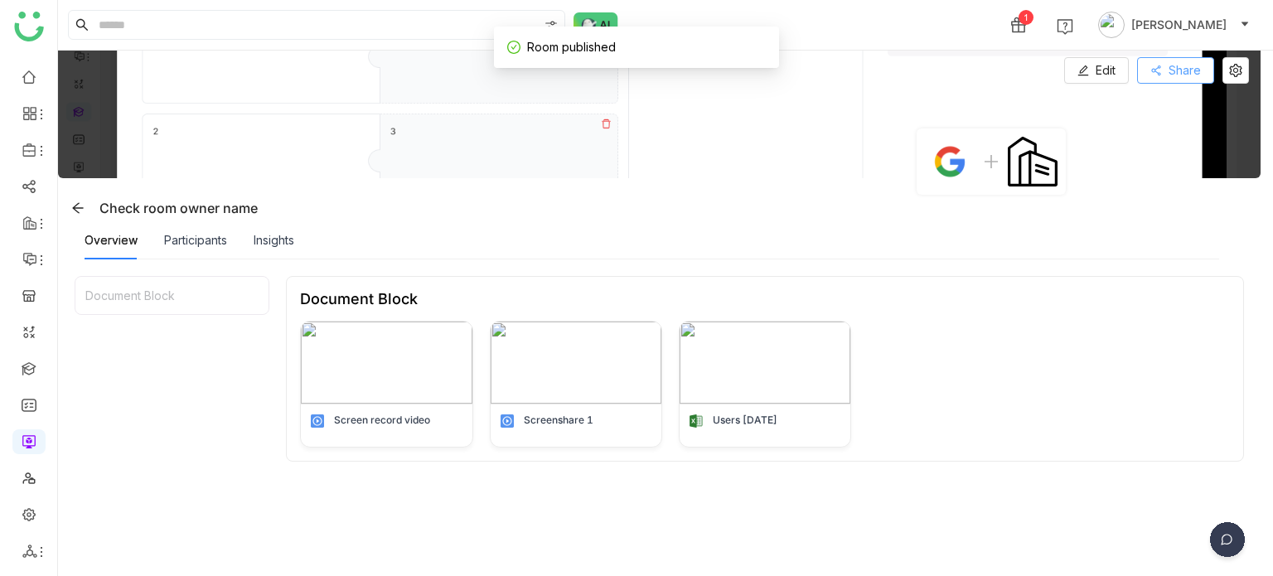
click at [1188, 81] on button "Share" at bounding box center [1175, 70] width 77 height 27
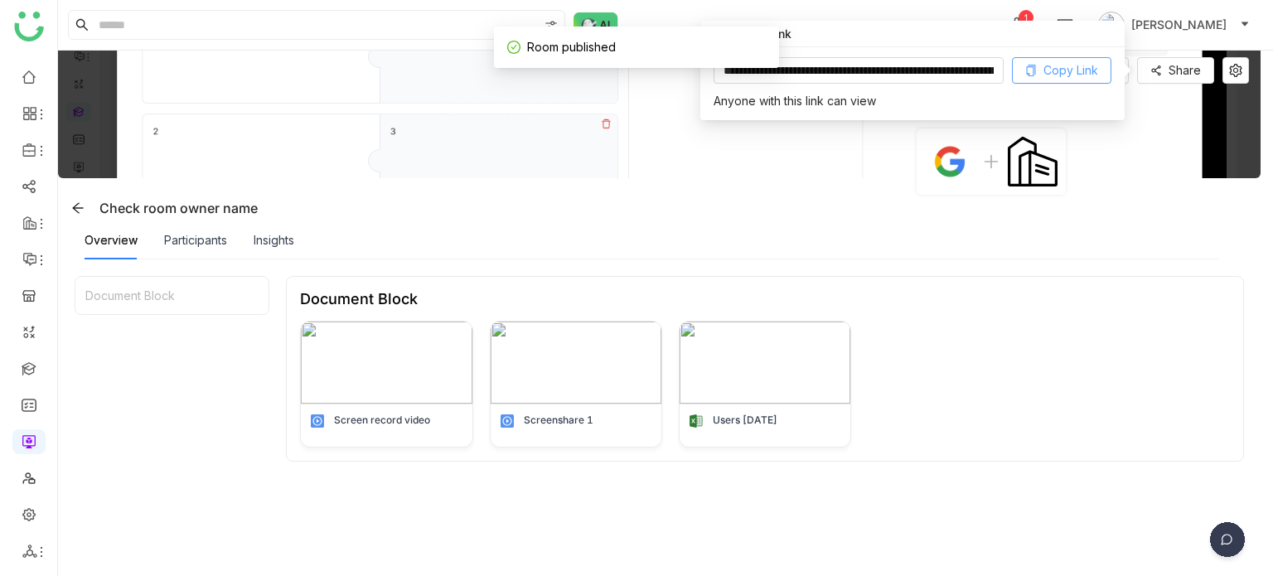
click at [1080, 65] on span "Copy Link" at bounding box center [1070, 70] width 55 height 18
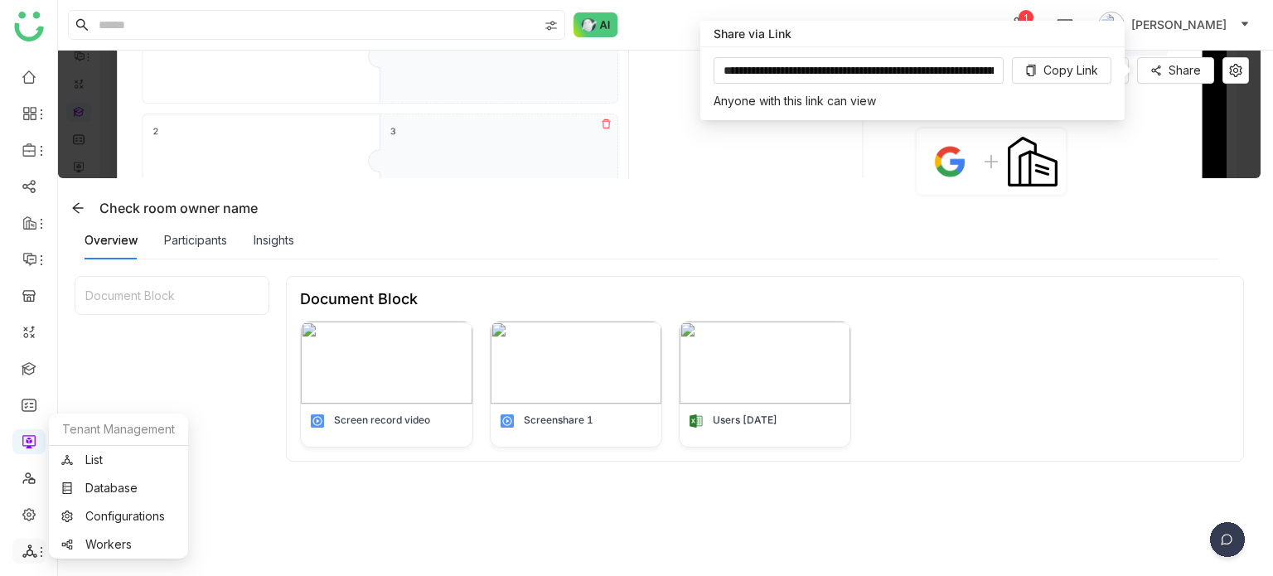
click at [27, 546] on icon at bounding box center [29, 551] width 15 height 15
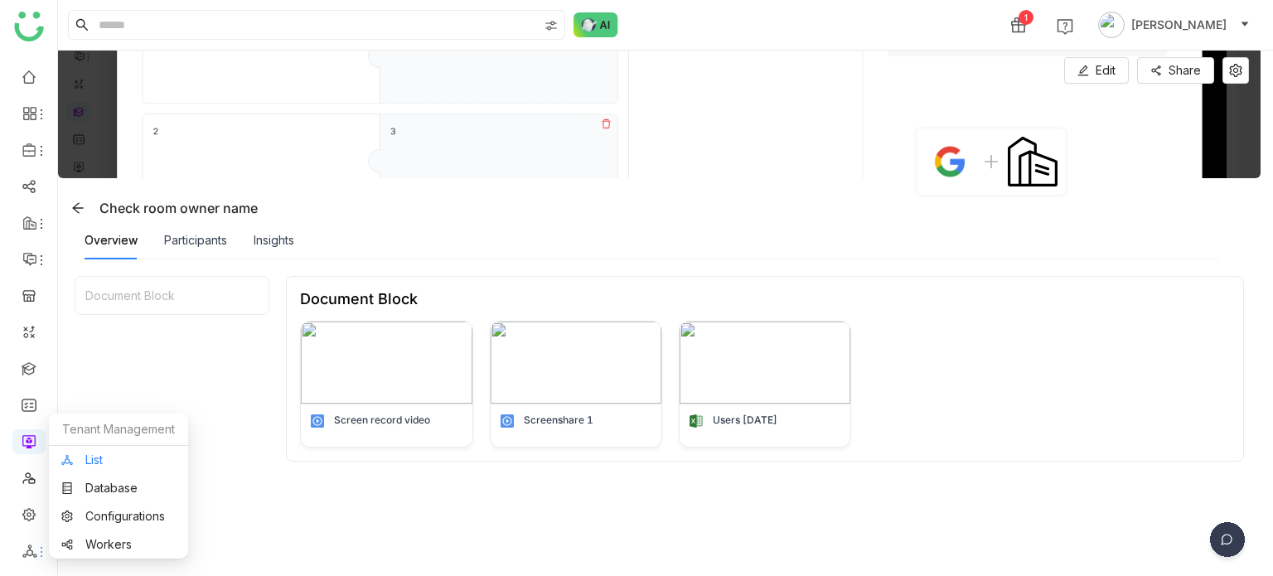
click at [155, 460] on link "List" at bounding box center [118, 460] width 114 height 12
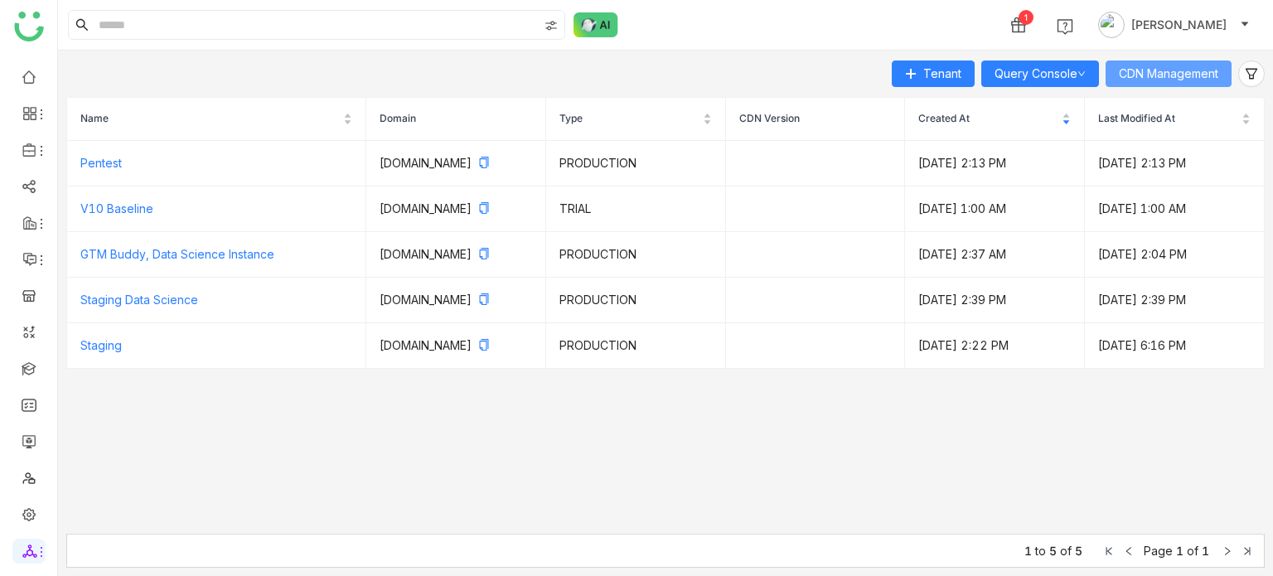
click at [1217, 74] on span "CDN Management" at bounding box center [1168, 74] width 99 height 18
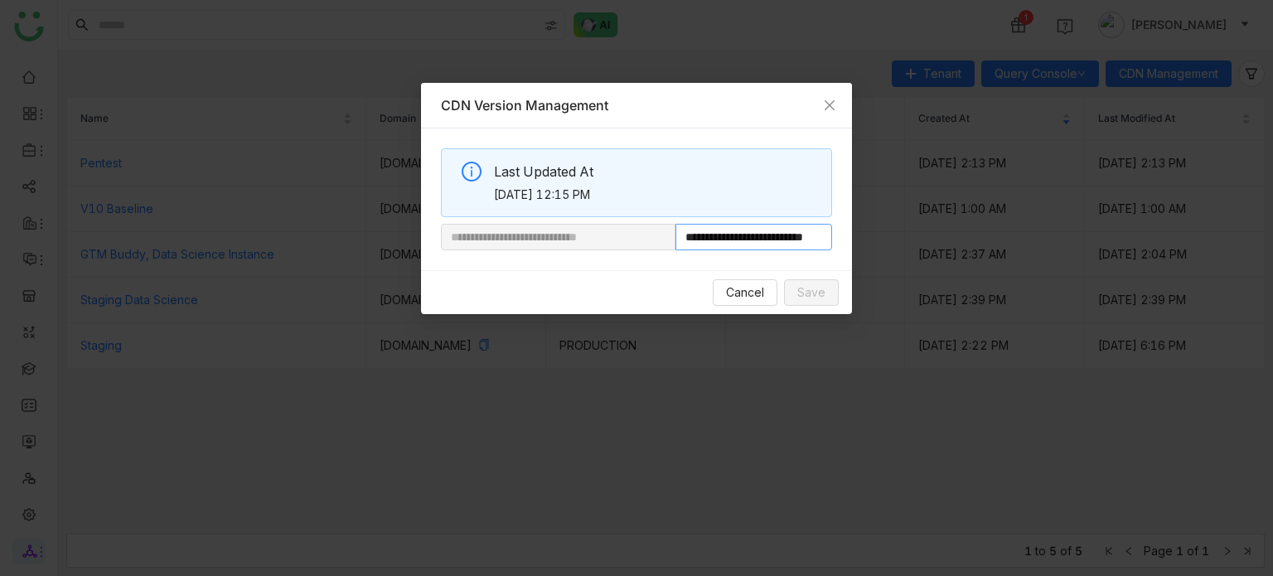
scroll to position [0, 54]
drag, startPoint x: 735, startPoint y: 232, endPoint x: 918, endPoint y: 221, distance: 183.5
click at [918, 221] on nz-modal-container "**********" at bounding box center [636, 288] width 1273 height 576
paste input "**********"
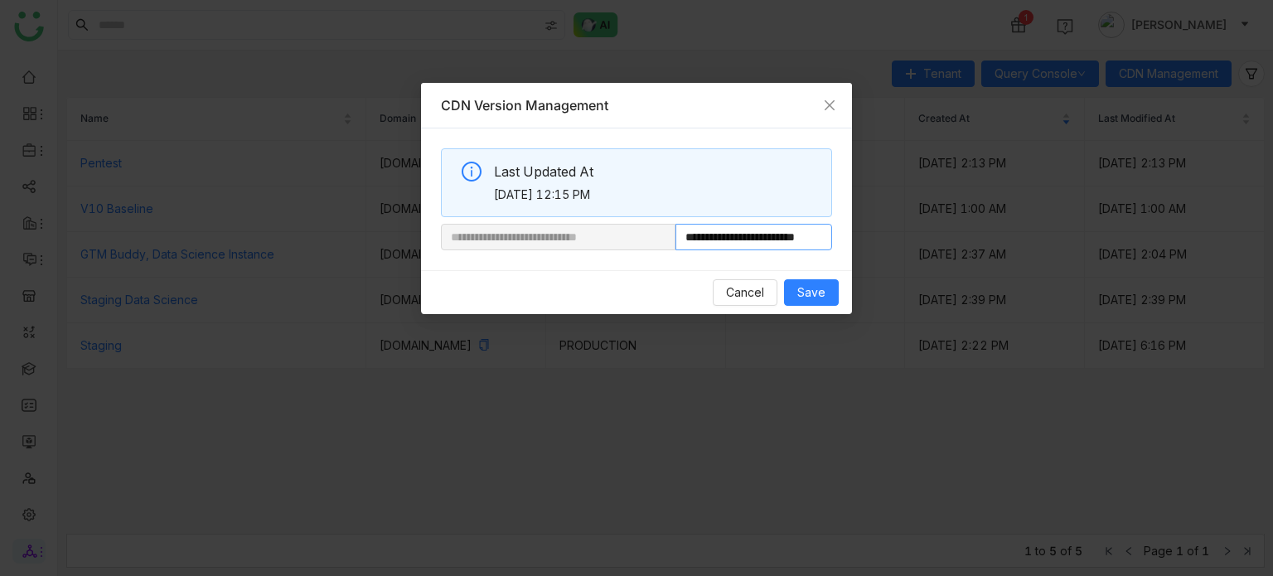
scroll to position [0, 40]
type input "**********"
click at [813, 297] on span "Save" at bounding box center [811, 292] width 28 height 18
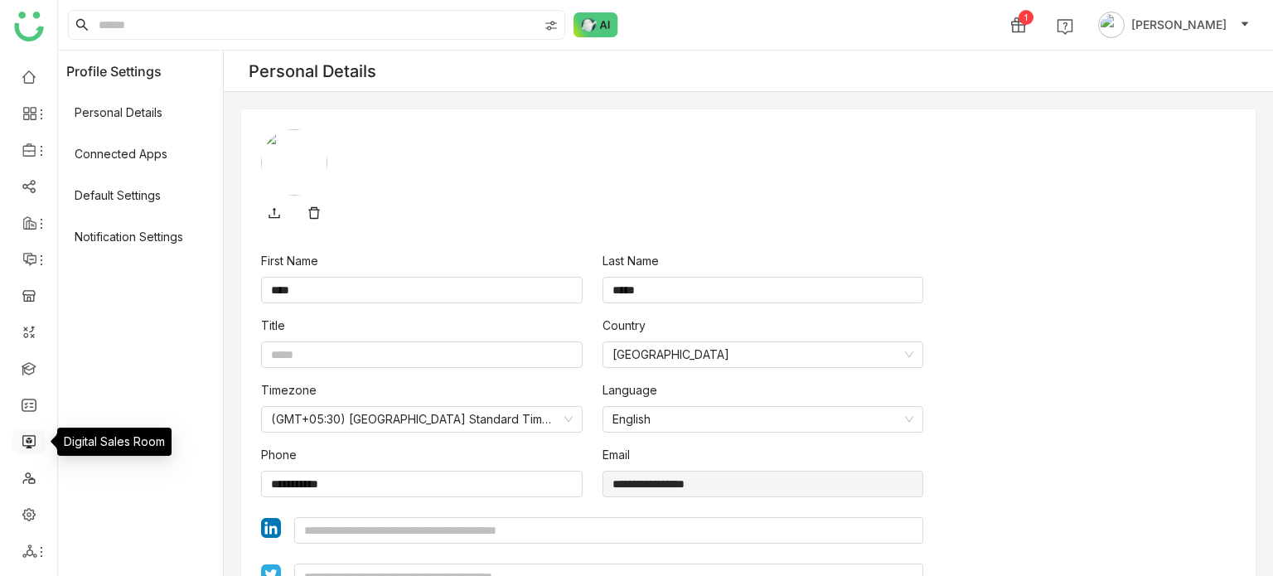
click at [25, 443] on link at bounding box center [29, 440] width 15 height 14
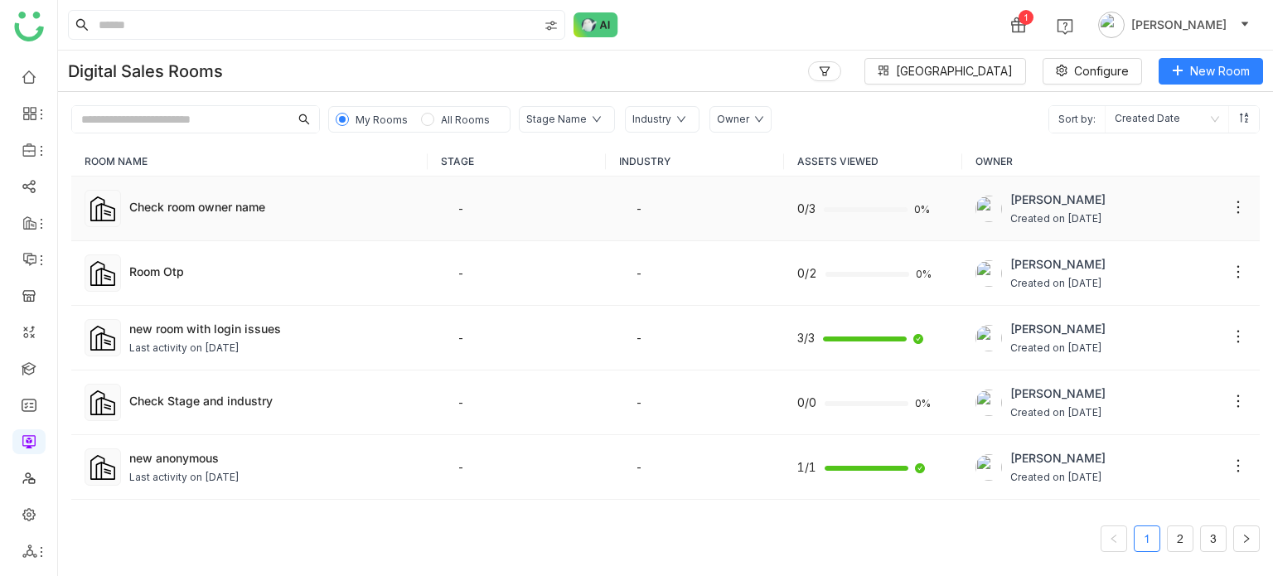
click at [372, 218] on td "Check room owner name" at bounding box center [249, 209] width 356 height 65
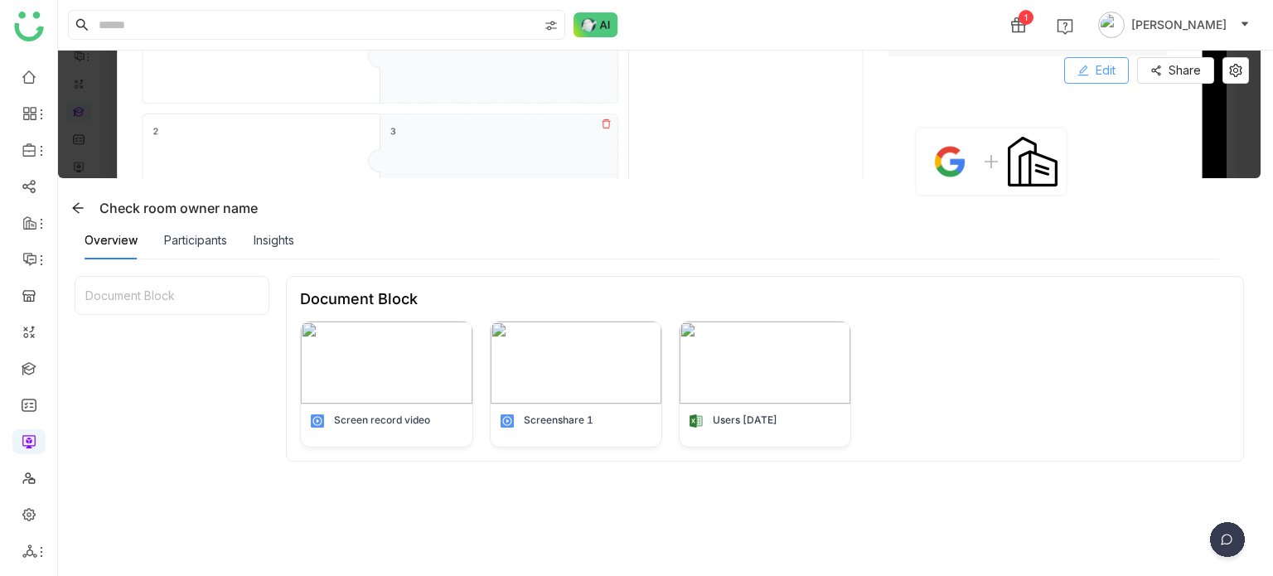
click at [1086, 75] on icon at bounding box center [1082, 70] width 11 height 11
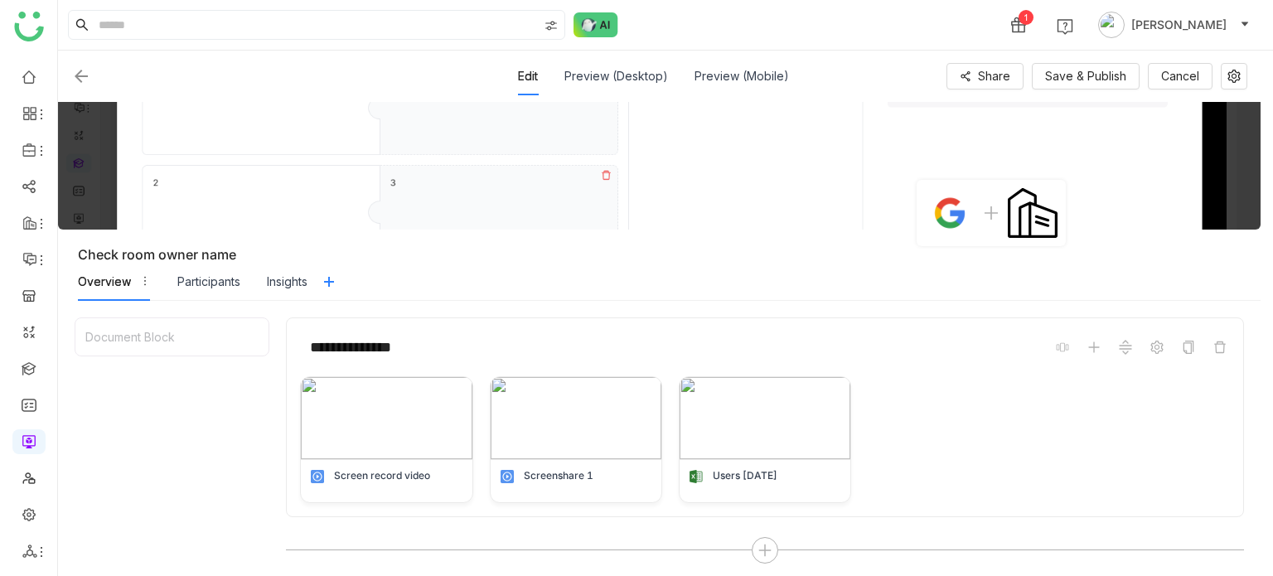
scroll to position [200, 0]
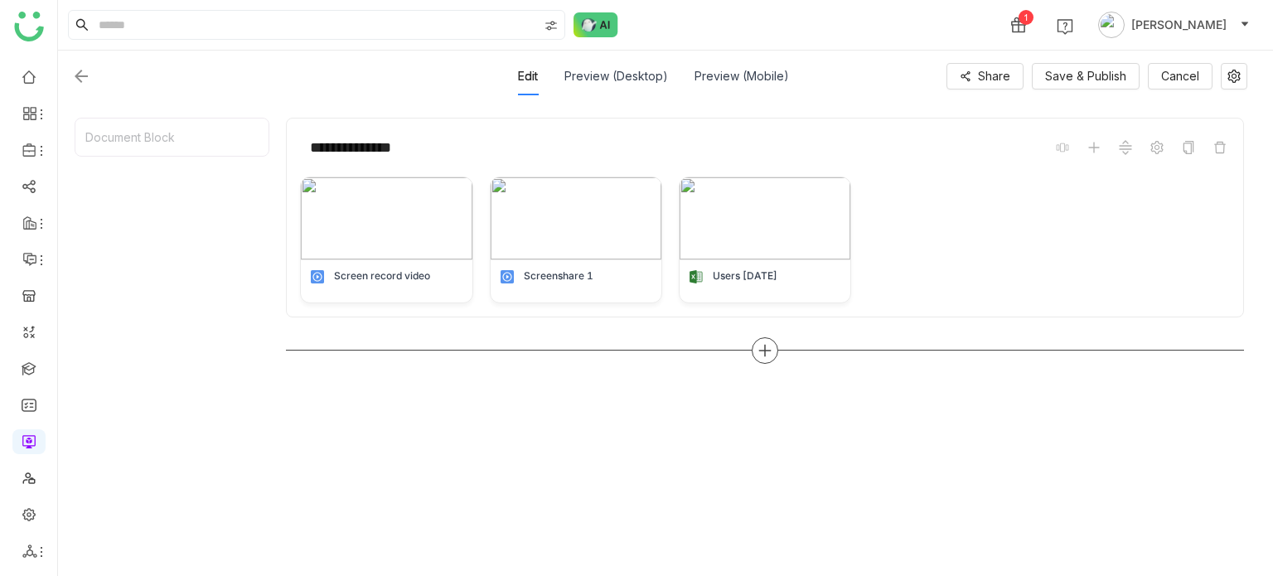
click at [763, 359] on div at bounding box center [765, 350] width 27 height 27
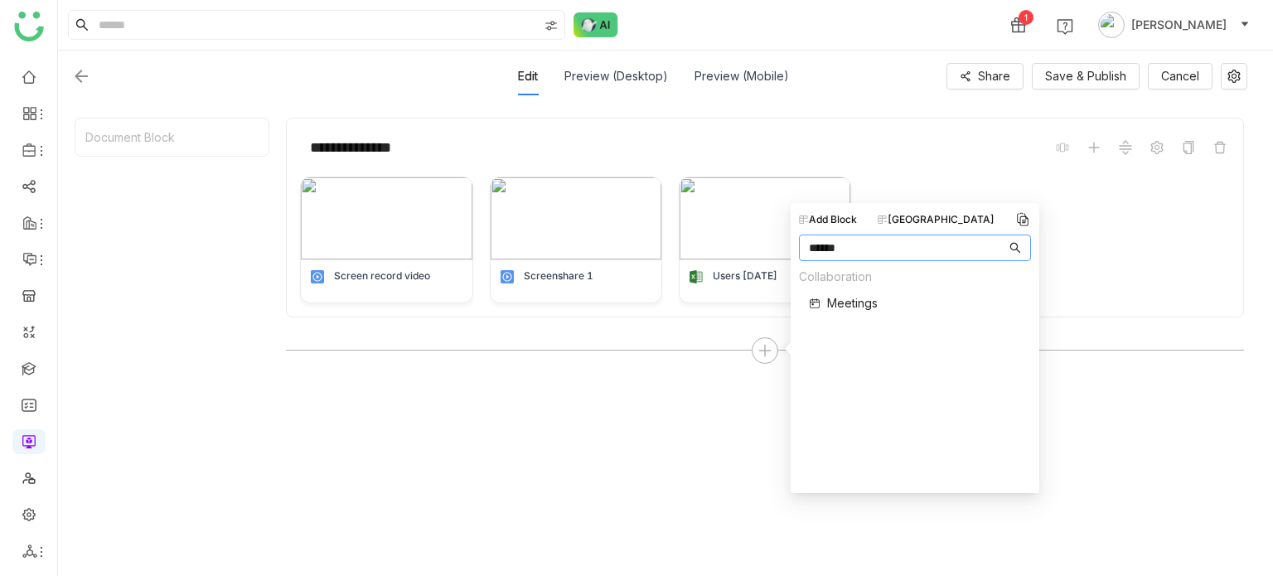
type input "******"
click at [837, 321] on div "Collaboration Meetings" at bounding box center [838, 295] width 79 height 54
click at [844, 310] on span "Meetings" at bounding box center [852, 302] width 51 height 17
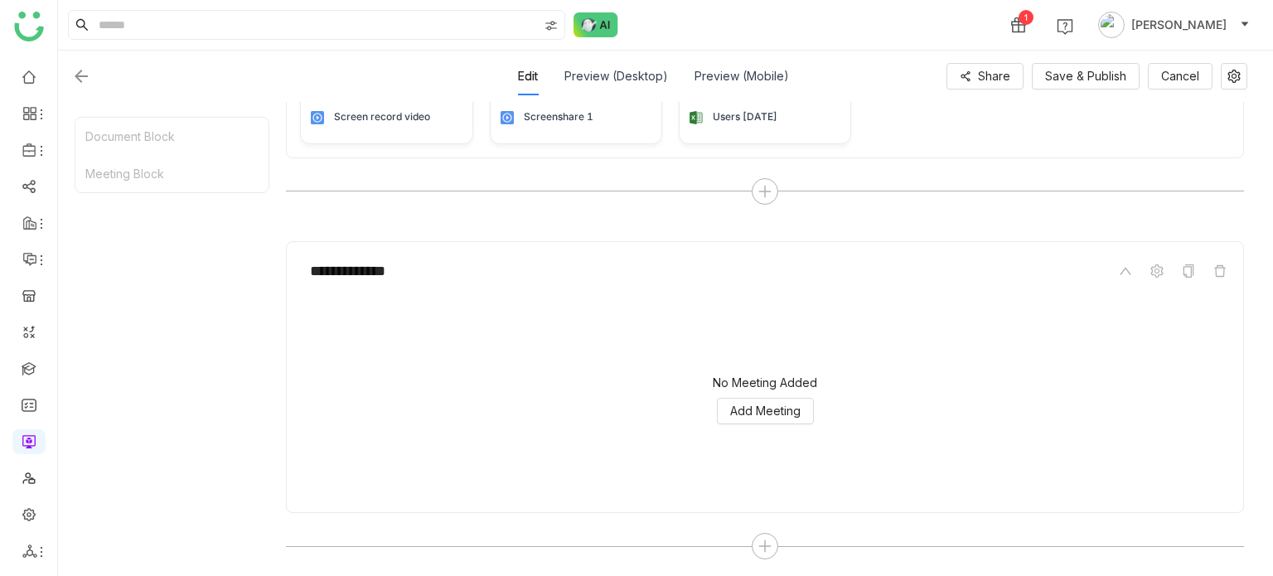
scroll to position [360, 0]
click at [806, 400] on button "Add Meeting" at bounding box center [765, 410] width 97 height 27
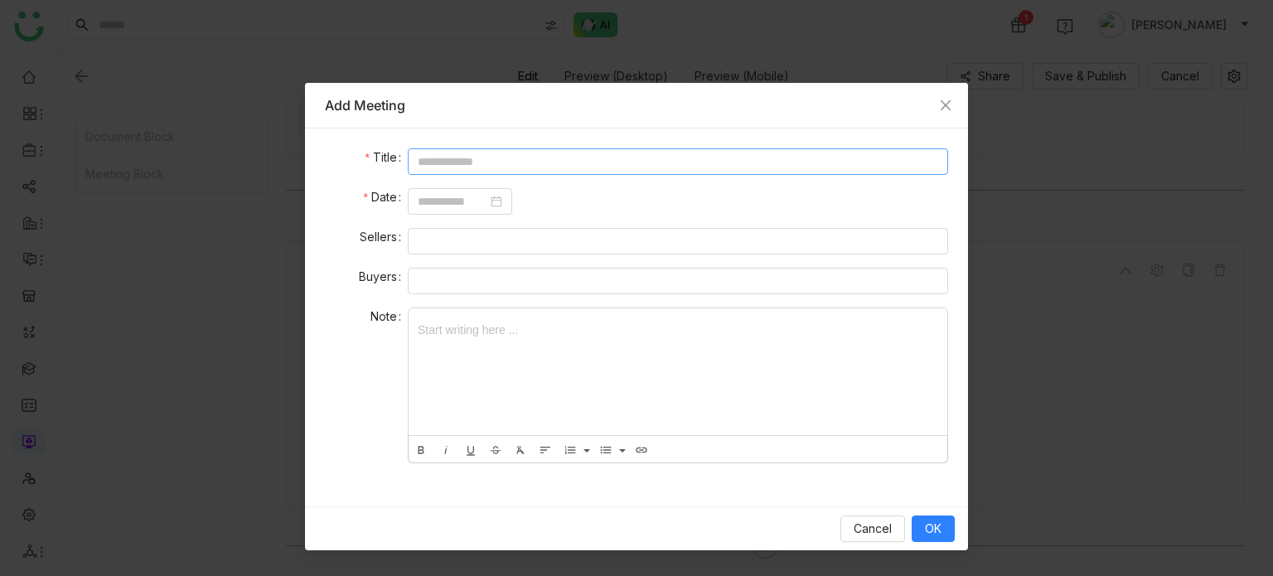
click at [641, 162] on input at bounding box center [678, 161] width 540 height 27
type input "**********"
click at [470, 201] on input at bounding box center [453, 201] width 70 height 18
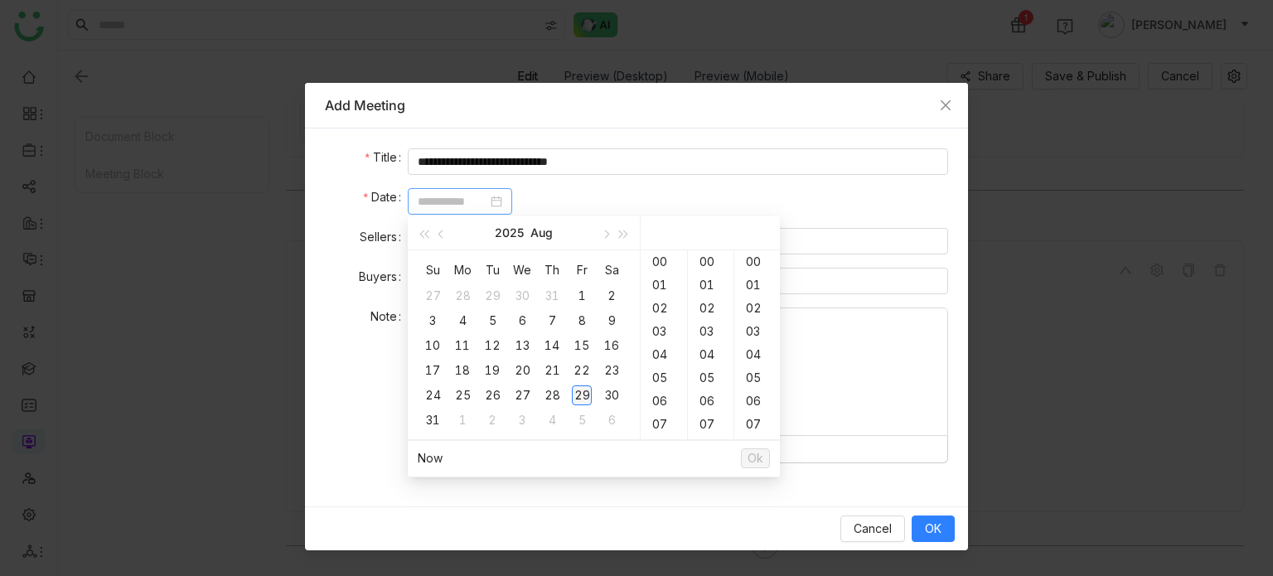
click at [590, 394] on div "29" at bounding box center [582, 395] width 20 height 20
type input "**********"
click at [756, 456] on span "Ok" at bounding box center [756, 458] width 16 height 18
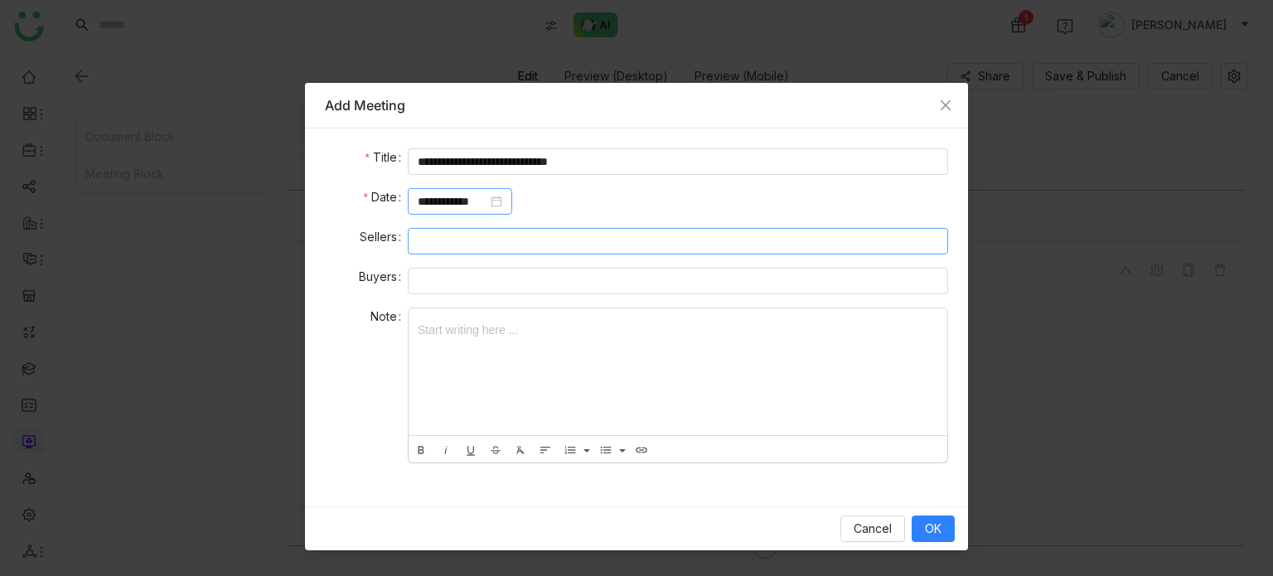
click at [445, 238] on nz-select-top-control at bounding box center [678, 241] width 540 height 27
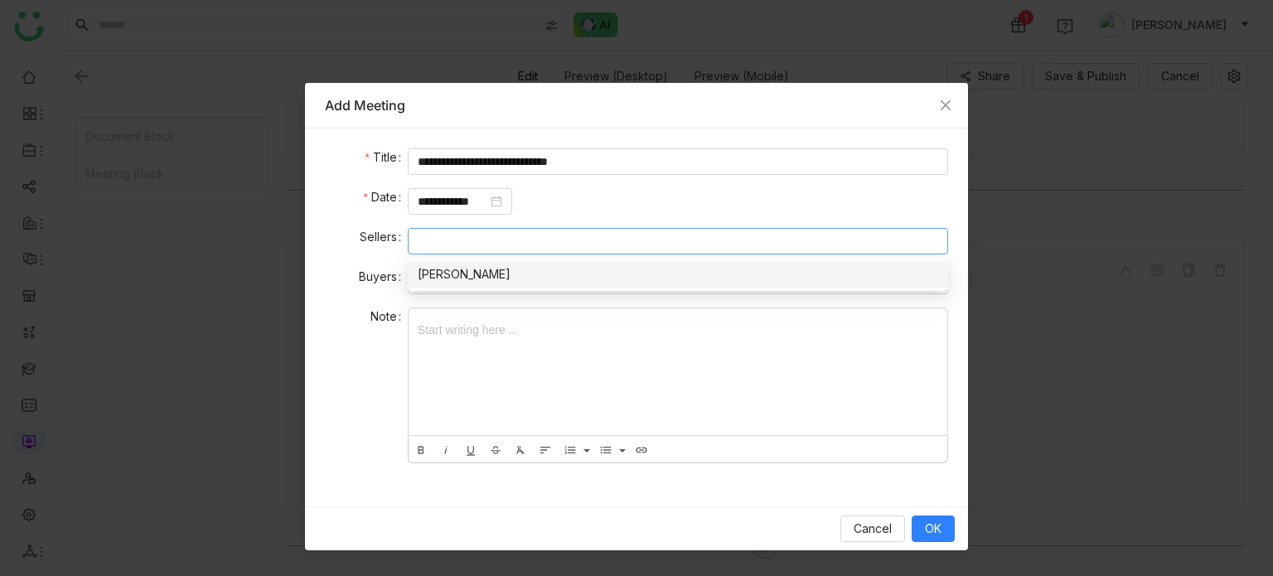
click at [450, 270] on div "[PERSON_NAME]" at bounding box center [678, 274] width 520 height 18
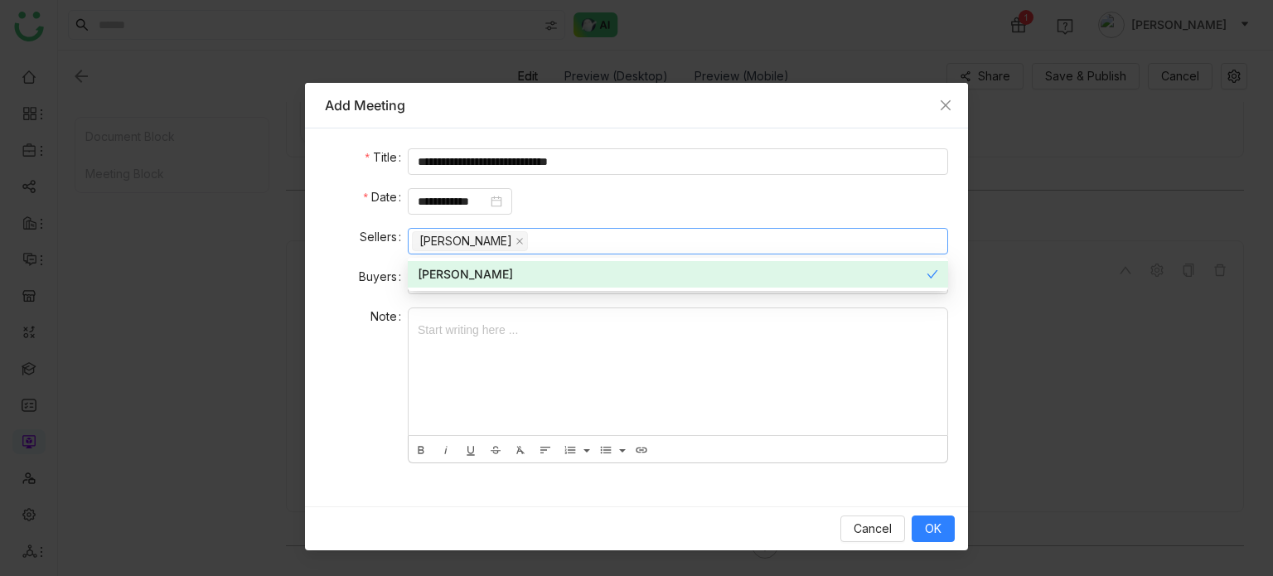
click at [370, 312] on label "Note" at bounding box center [388, 316] width 37 height 18
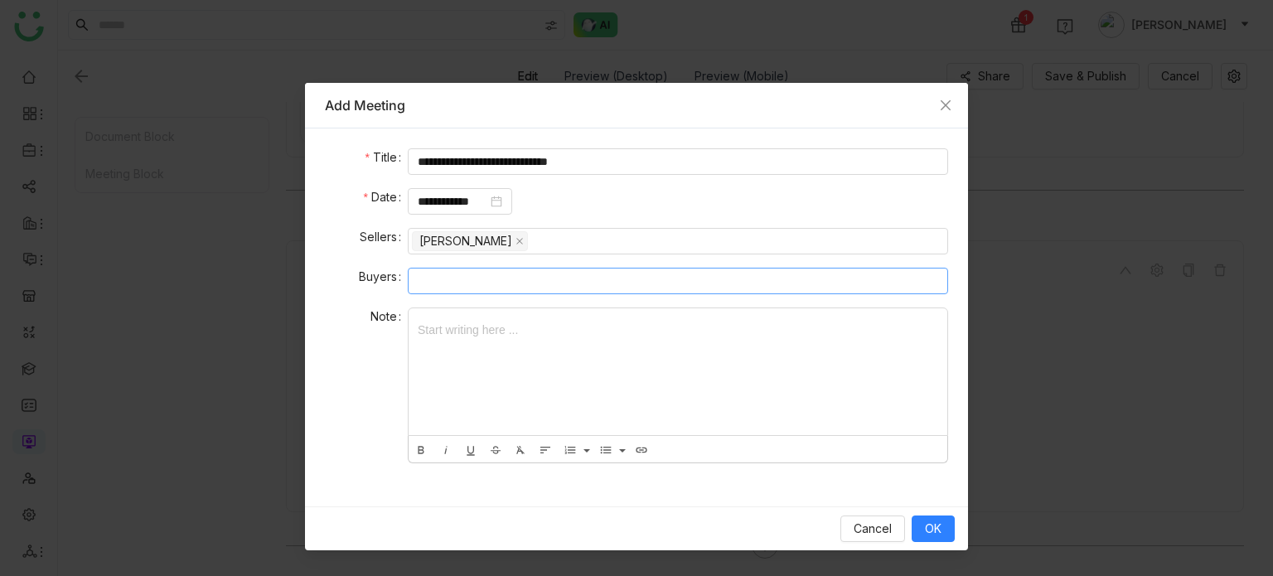
click at [456, 278] on nz-select-top-control at bounding box center [678, 281] width 540 height 27
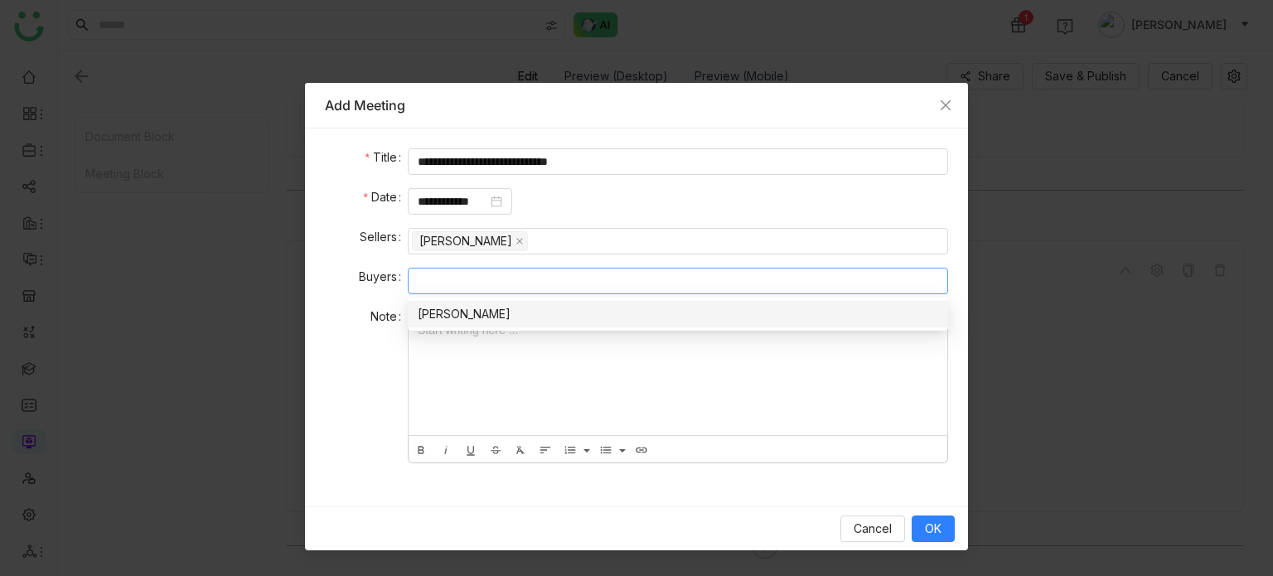
click at [493, 322] on div "[PERSON_NAME]" at bounding box center [678, 314] width 520 height 18
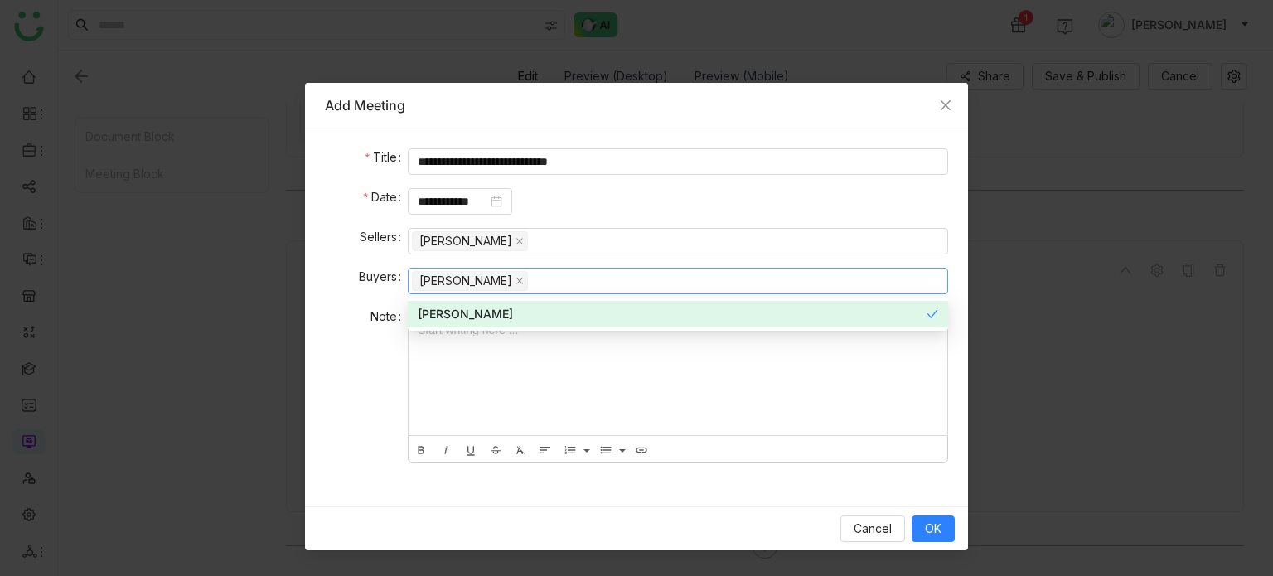
click at [540, 376] on div at bounding box center [678, 371] width 539 height 127
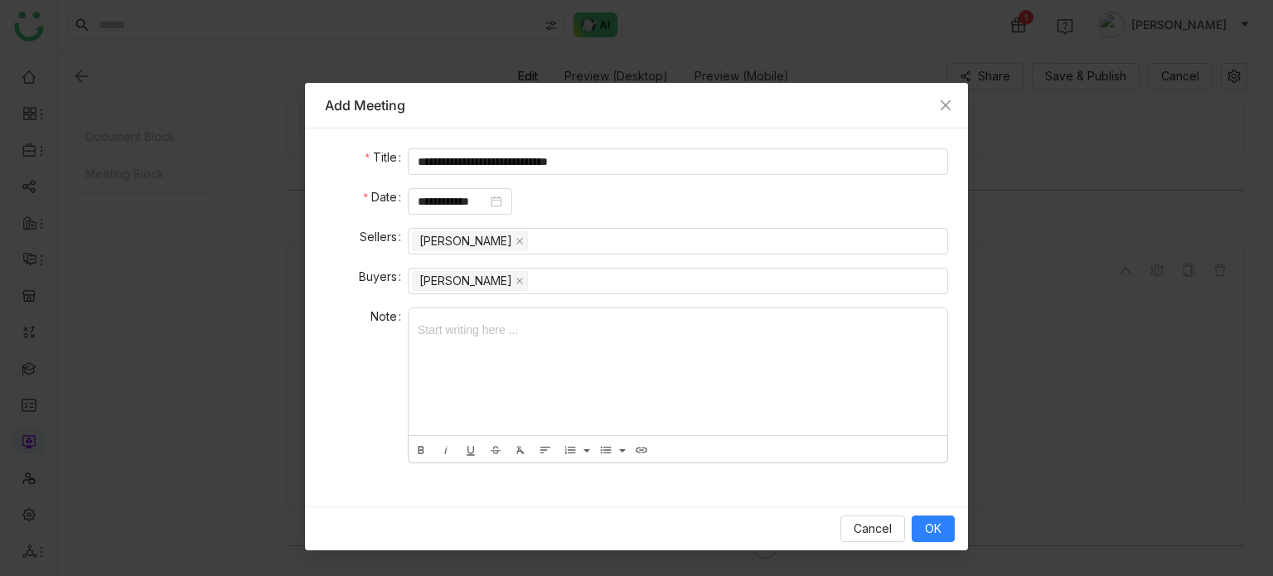
click at [540, 376] on div at bounding box center [678, 371] width 539 height 127
click at [932, 533] on span "OK" at bounding box center [933, 529] width 17 height 18
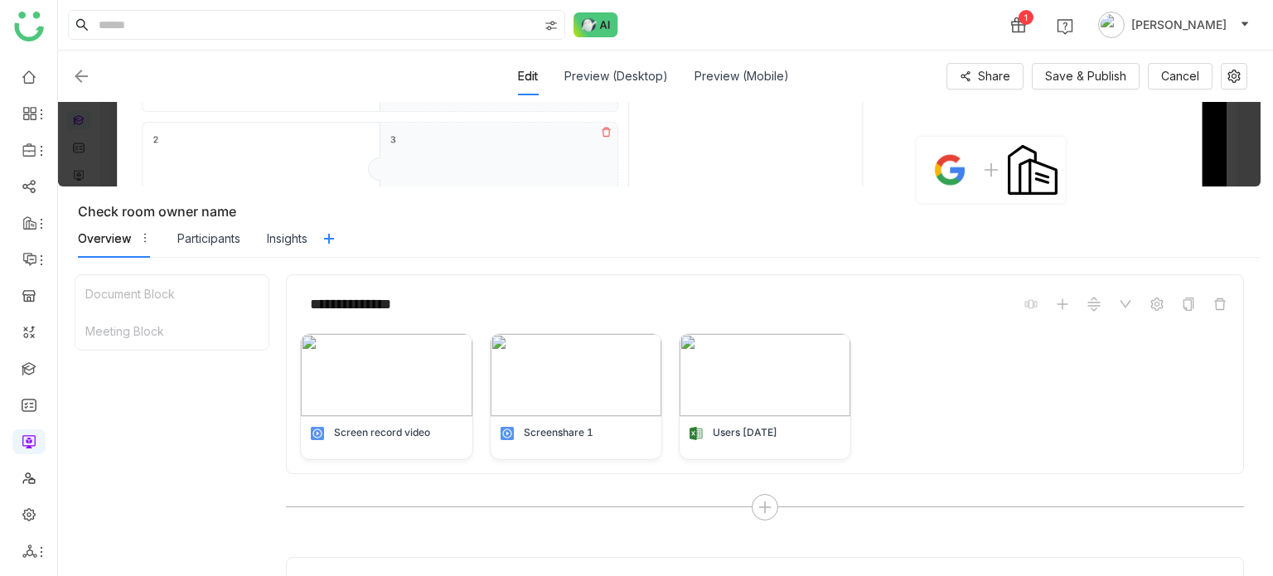
scroll to position [0, 0]
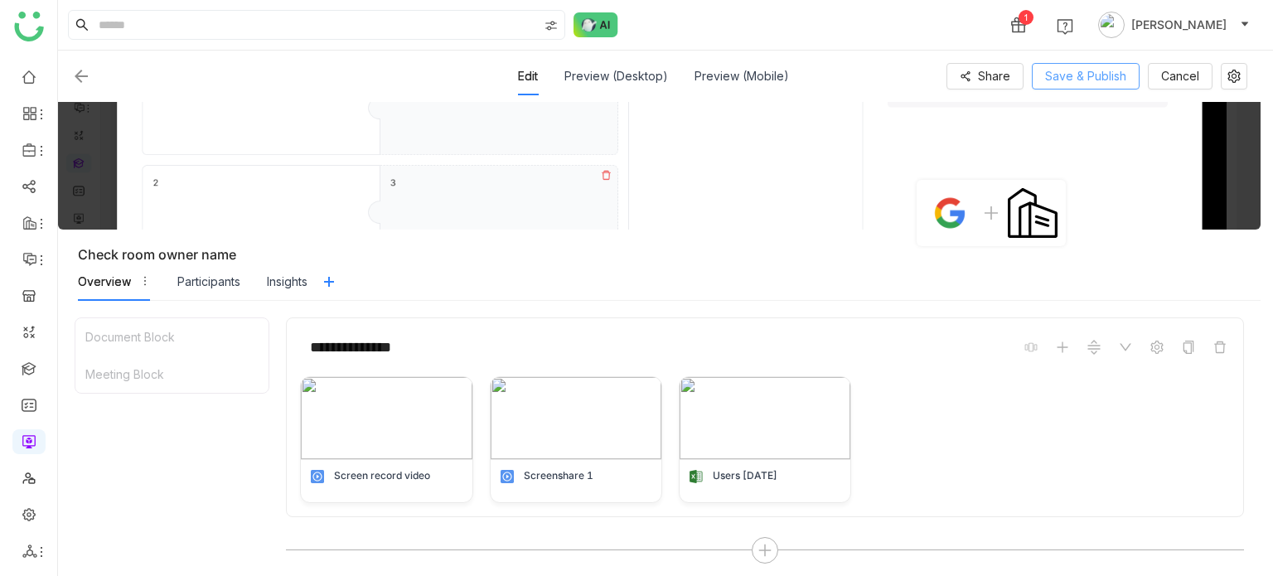
click at [1097, 76] on span "Save & Publish" at bounding box center [1085, 76] width 81 height 18
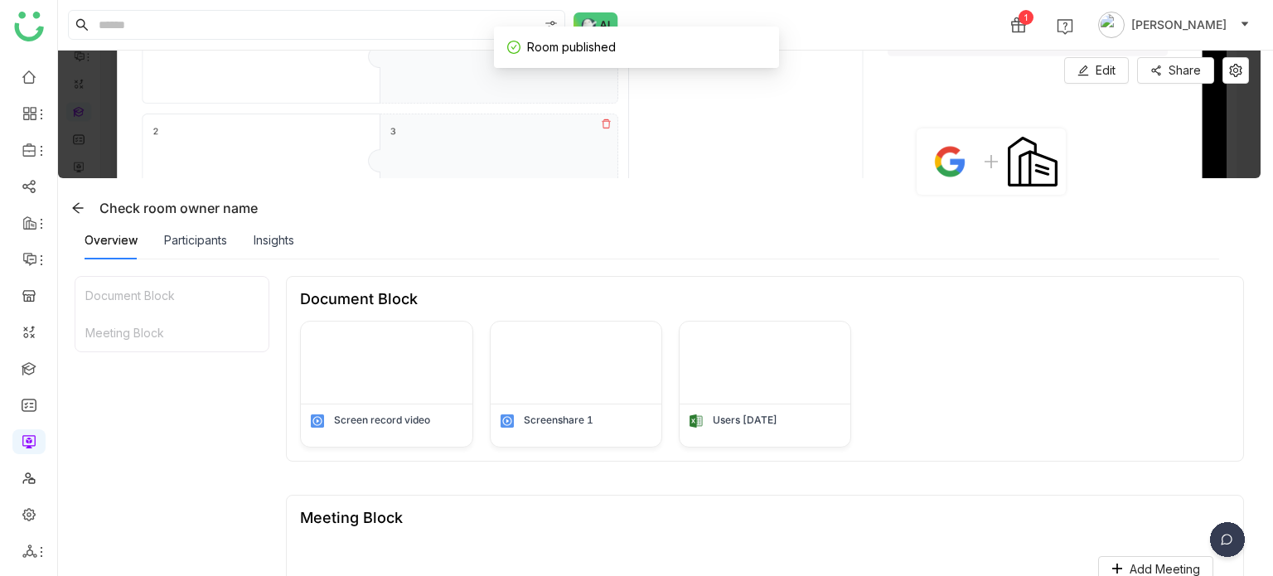
scroll to position [203, 0]
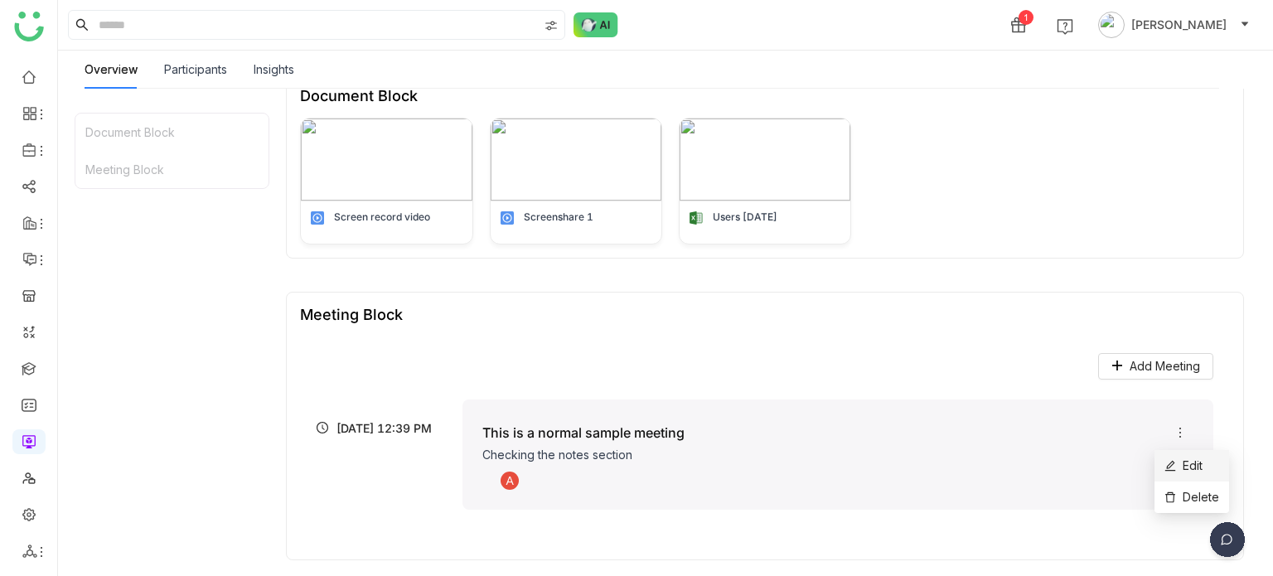
click at [1177, 460] on span "Edit" at bounding box center [1183, 466] width 38 height 18
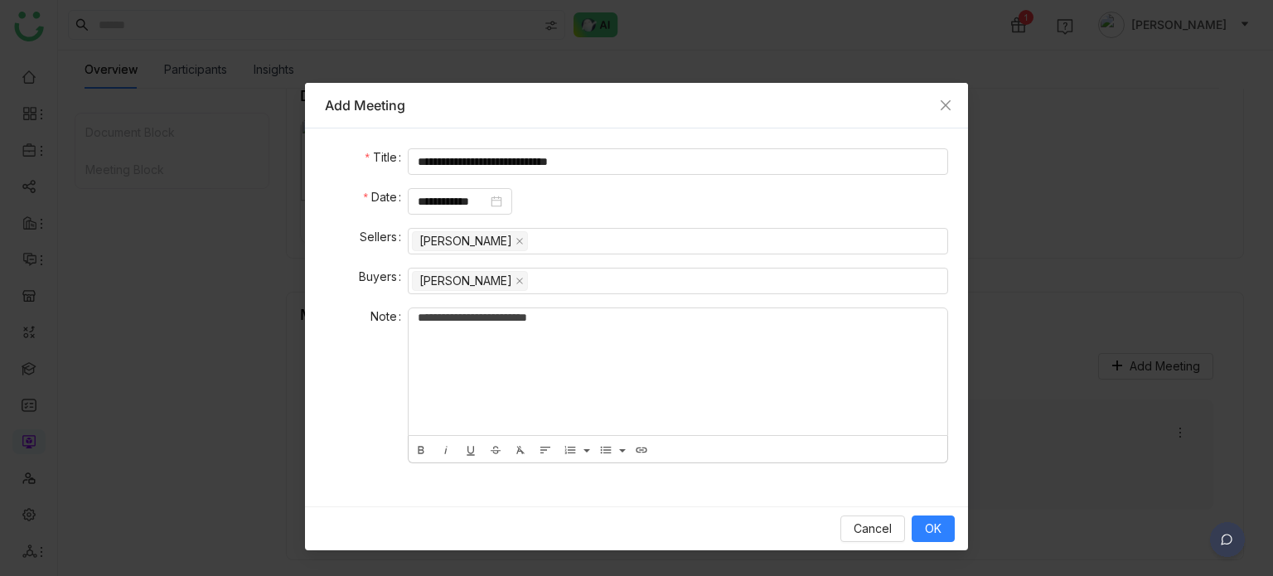
click at [612, 351] on div "**********" at bounding box center [678, 371] width 539 height 127
click at [941, 526] on button "OK" at bounding box center [933, 528] width 43 height 27
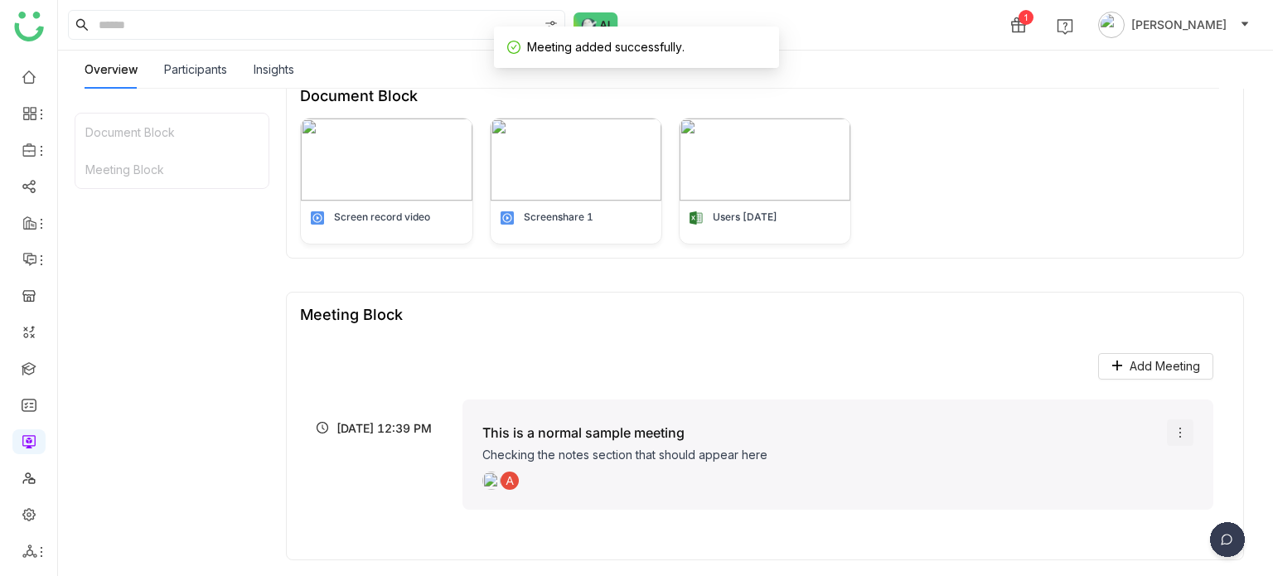
click at [1174, 430] on icon at bounding box center [1180, 432] width 13 height 13
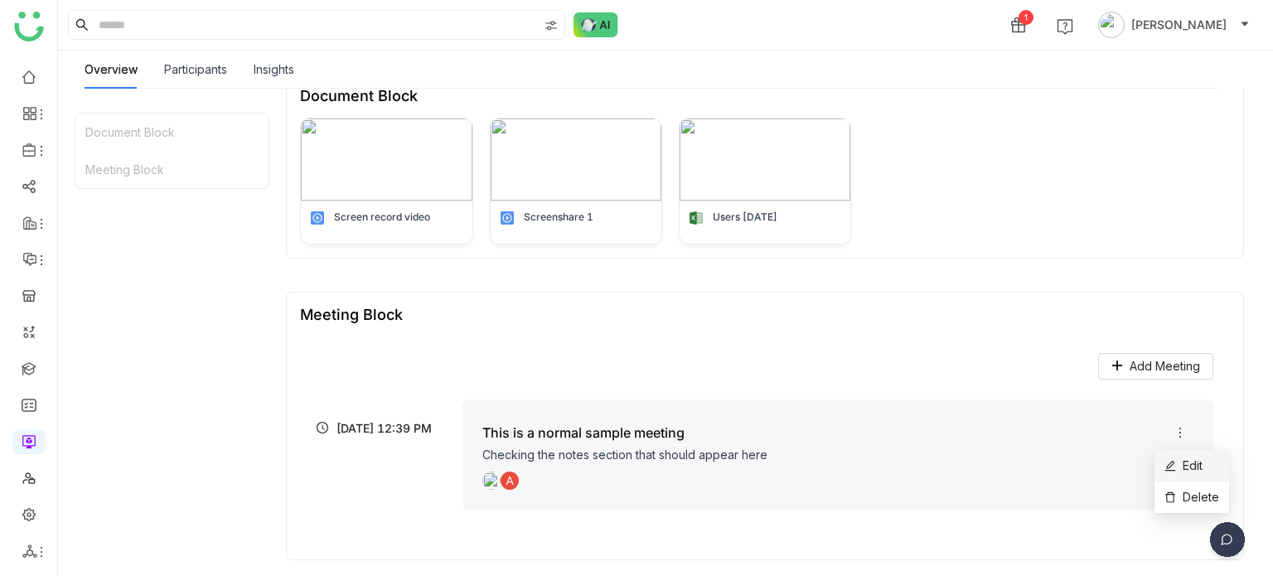
click at [1179, 468] on span "Edit" at bounding box center [1183, 466] width 38 height 18
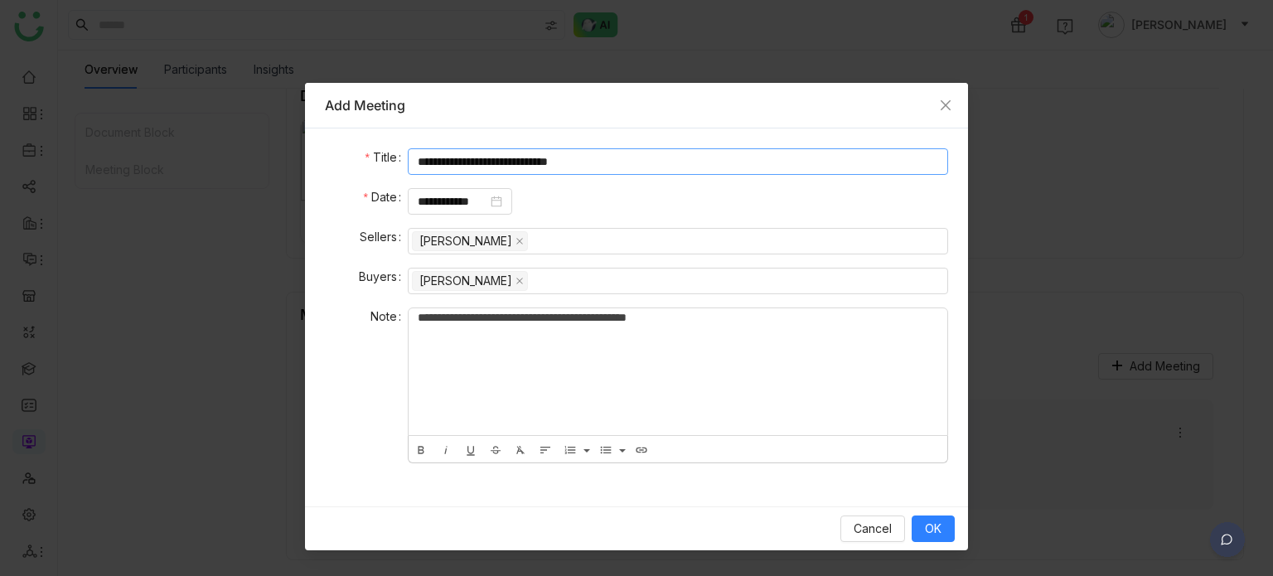
click at [641, 154] on input "**********" at bounding box center [678, 161] width 540 height 27
type input "**********"
click at [926, 520] on span "OK" at bounding box center [933, 529] width 17 height 18
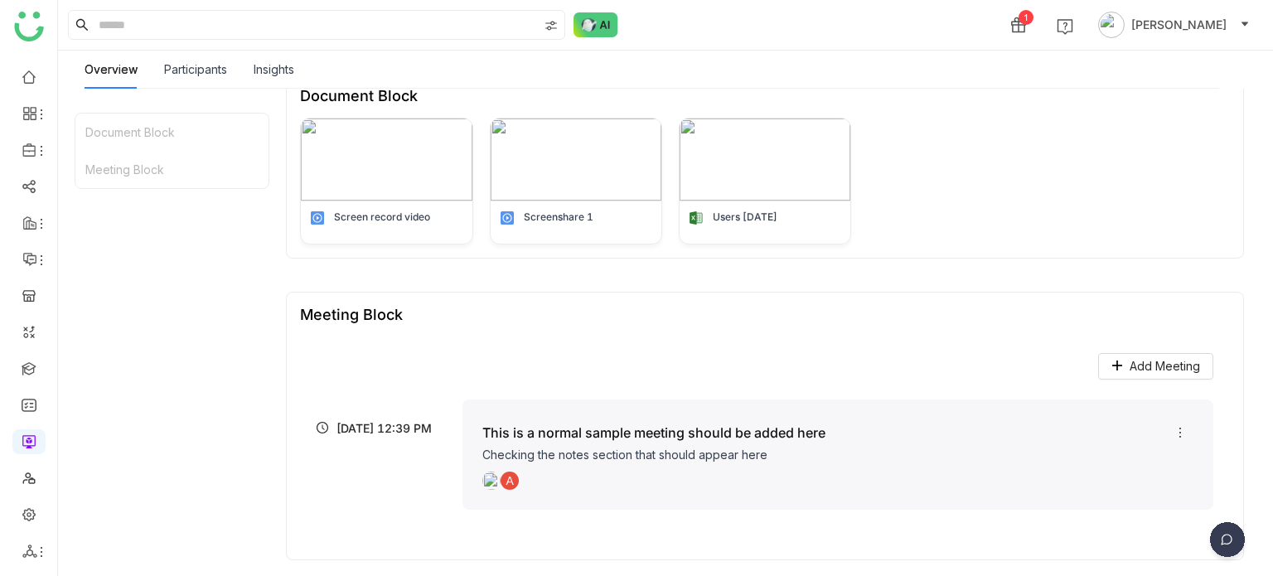
scroll to position [0, 0]
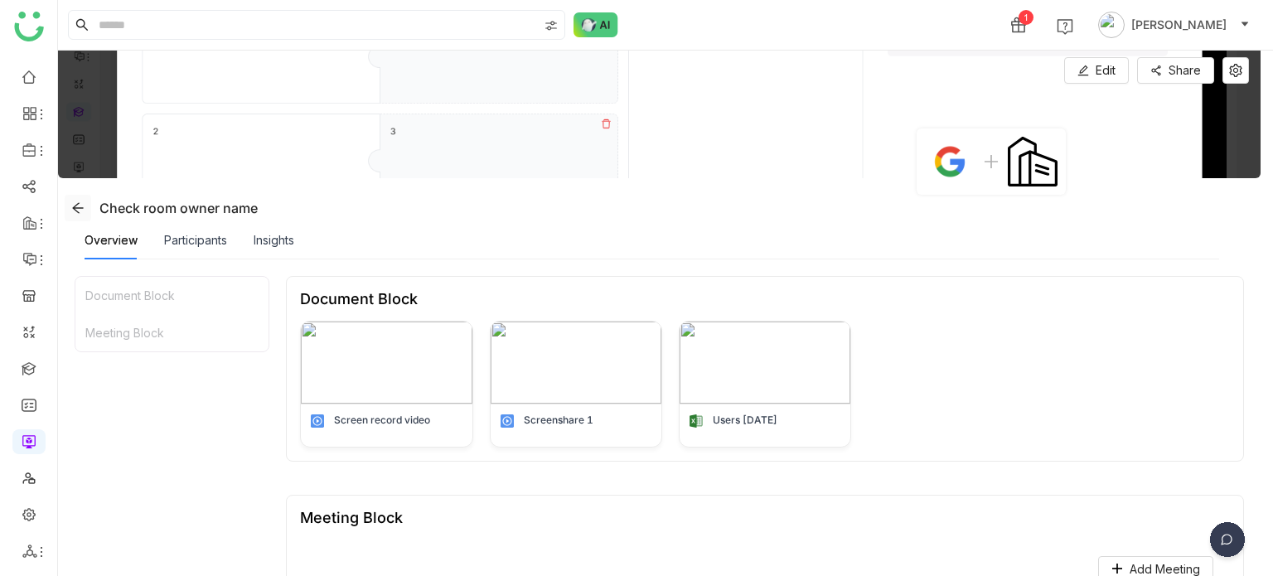
click at [77, 206] on icon at bounding box center [77, 207] width 13 height 13
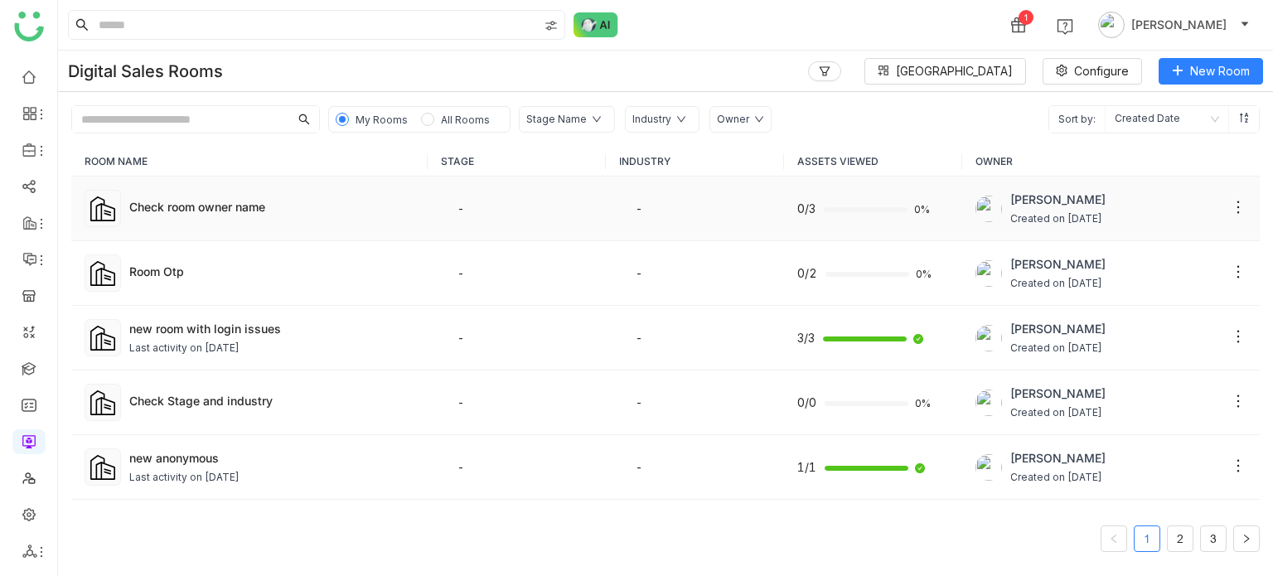
click at [259, 196] on td "Check room owner name" at bounding box center [249, 209] width 356 height 65
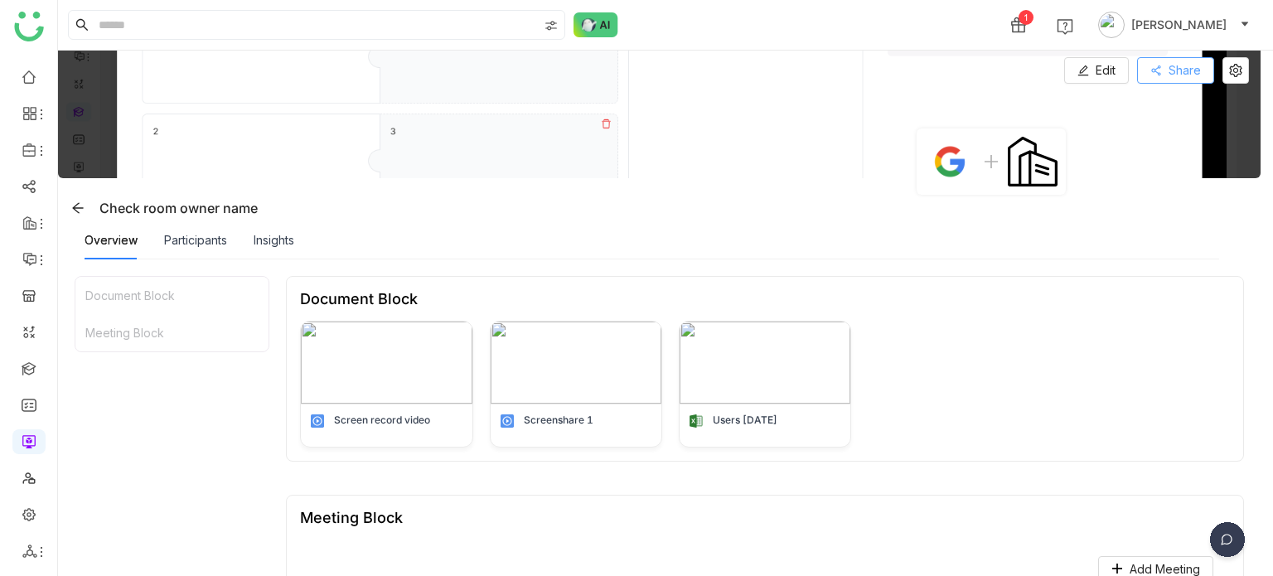
click at [1198, 67] on span "Share" at bounding box center [1185, 70] width 32 height 18
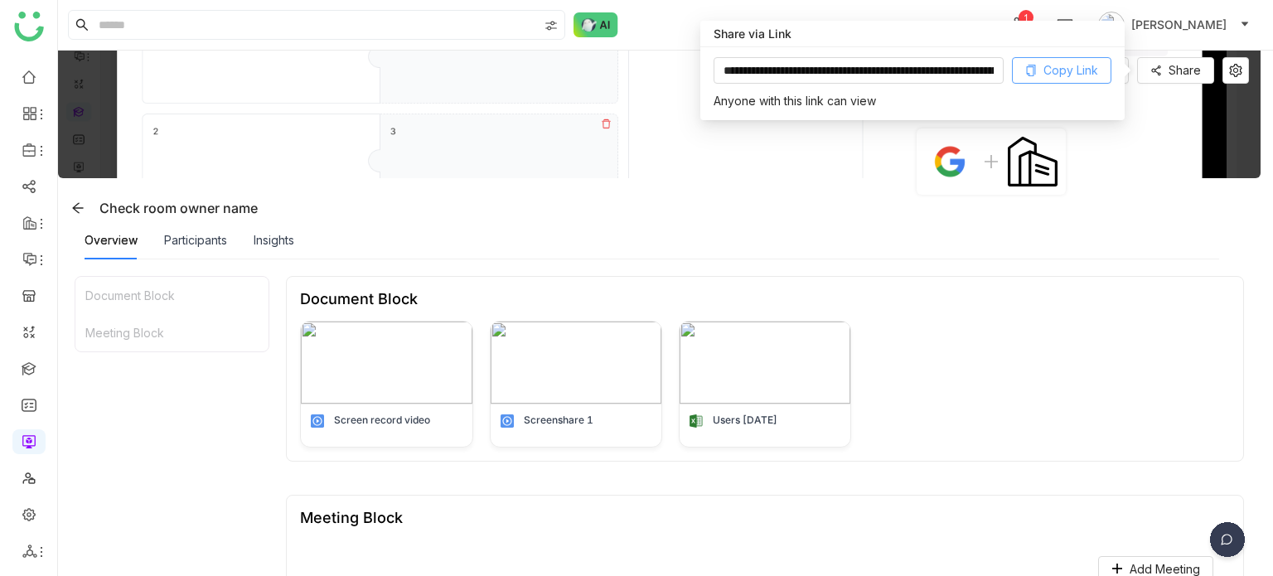
click at [1064, 68] on span "Copy Link" at bounding box center [1070, 70] width 55 height 18
click at [1205, 71] on button "Share" at bounding box center [1175, 70] width 77 height 27
click at [209, 229] on div "Participants" at bounding box center [195, 240] width 63 height 38
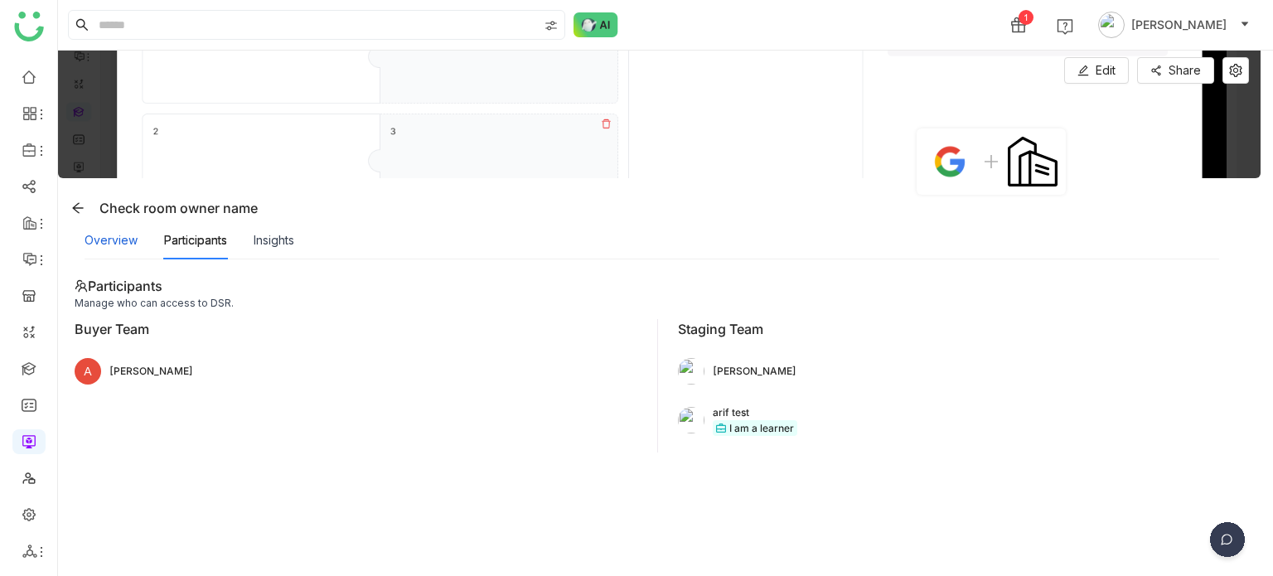
click at [123, 236] on div "Overview" at bounding box center [111, 240] width 53 height 18
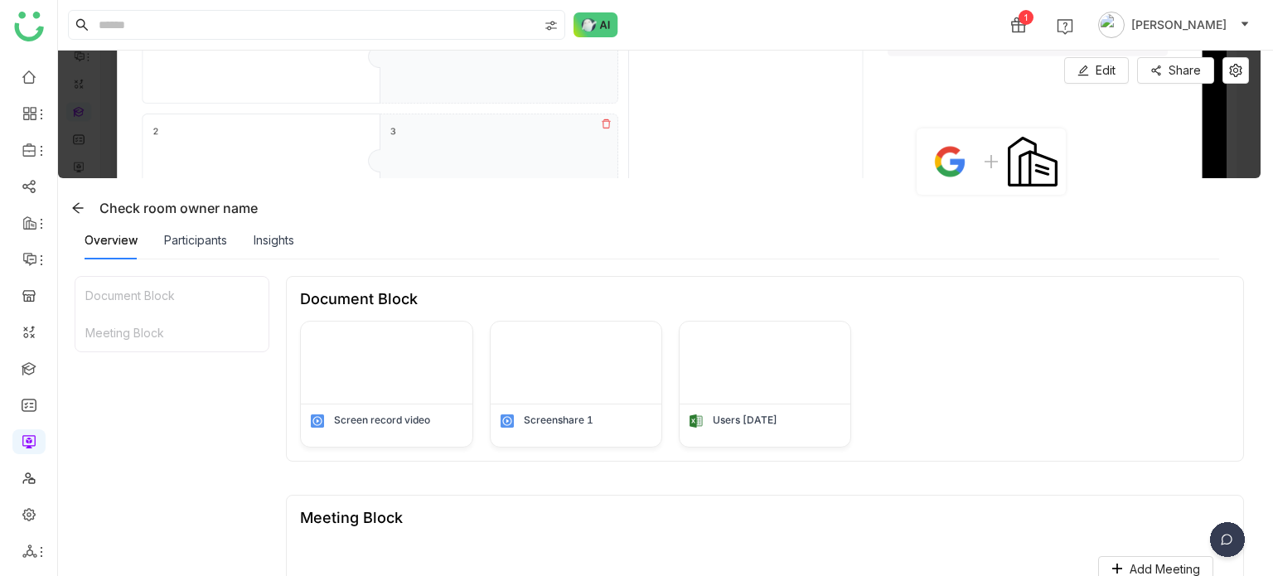
scroll to position [203, 0]
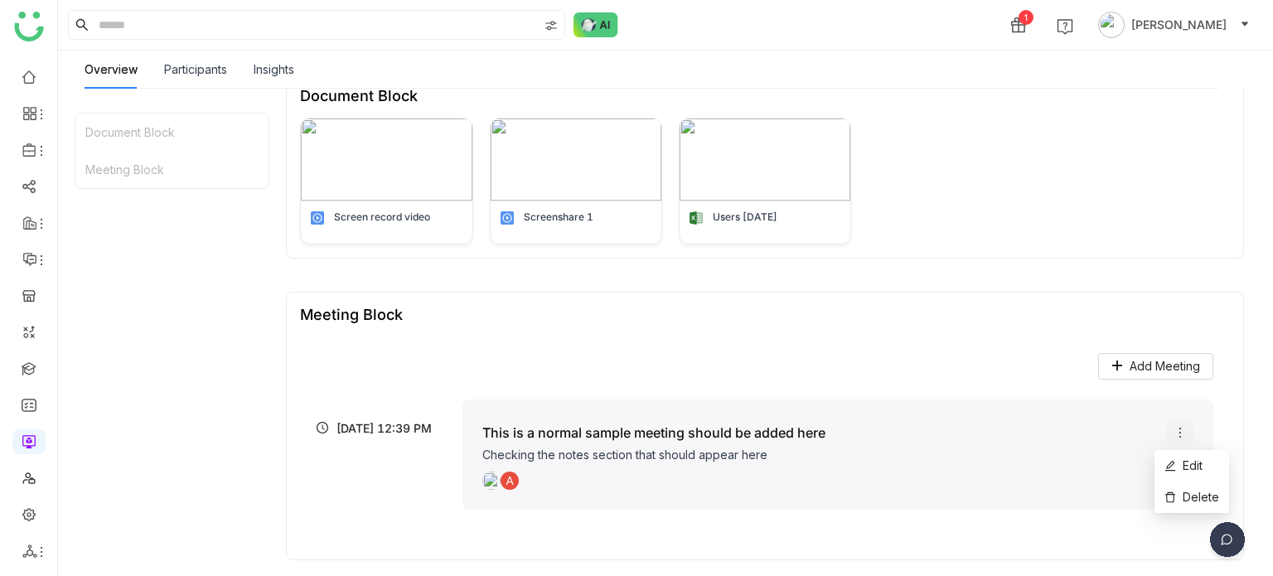
click at [1174, 437] on icon at bounding box center [1180, 432] width 13 height 13
click at [1174, 430] on icon at bounding box center [1180, 432] width 13 height 13
click at [1072, 302] on div "Meeting Block Add Meeting [DATE] 12:39 PM This is a normal sample meeting shoul…" at bounding box center [765, 426] width 958 height 269
click at [1174, 431] on icon at bounding box center [1180, 432] width 13 height 13
click at [1174, 466] on icon at bounding box center [1170, 466] width 12 height 12
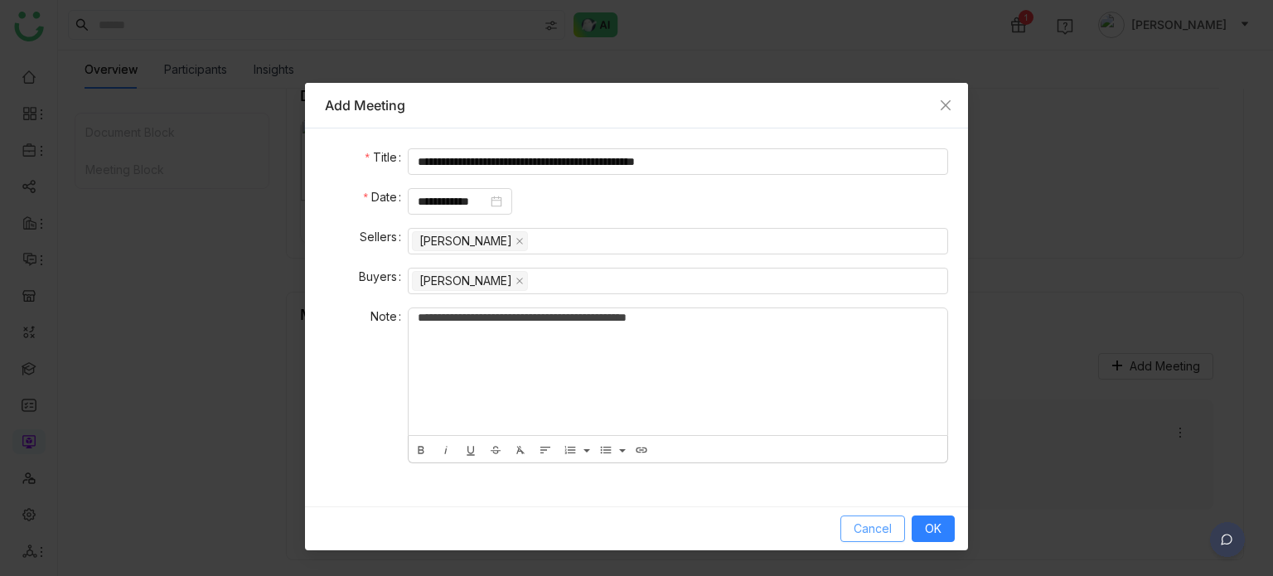
click at [856, 527] on span "Cancel" at bounding box center [873, 529] width 38 height 18
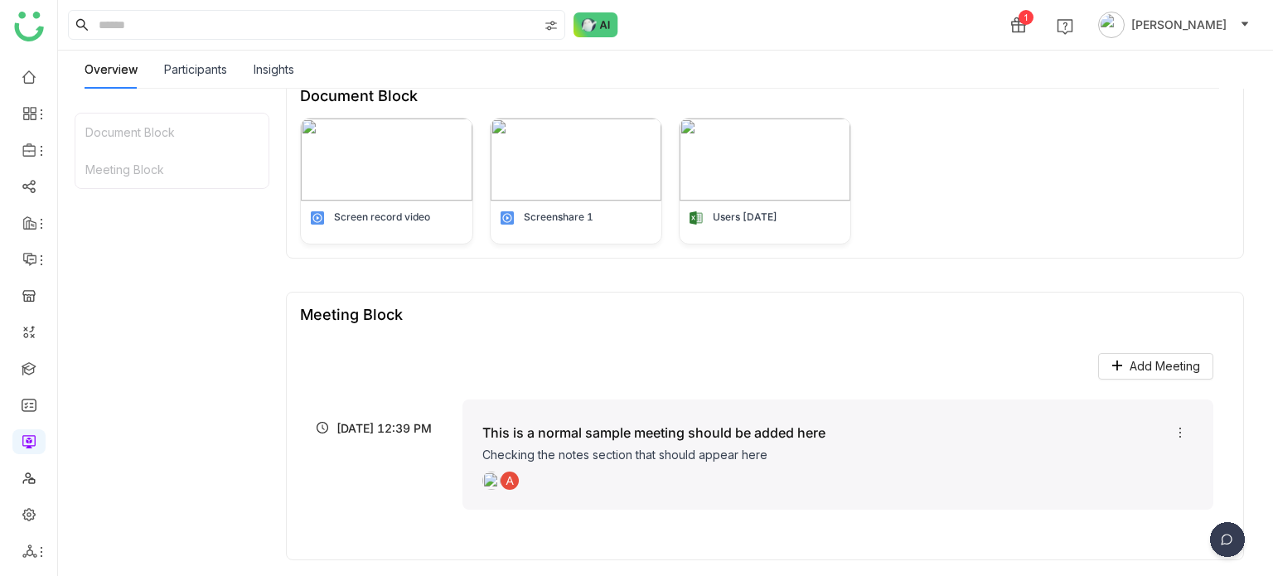
scroll to position [0, 0]
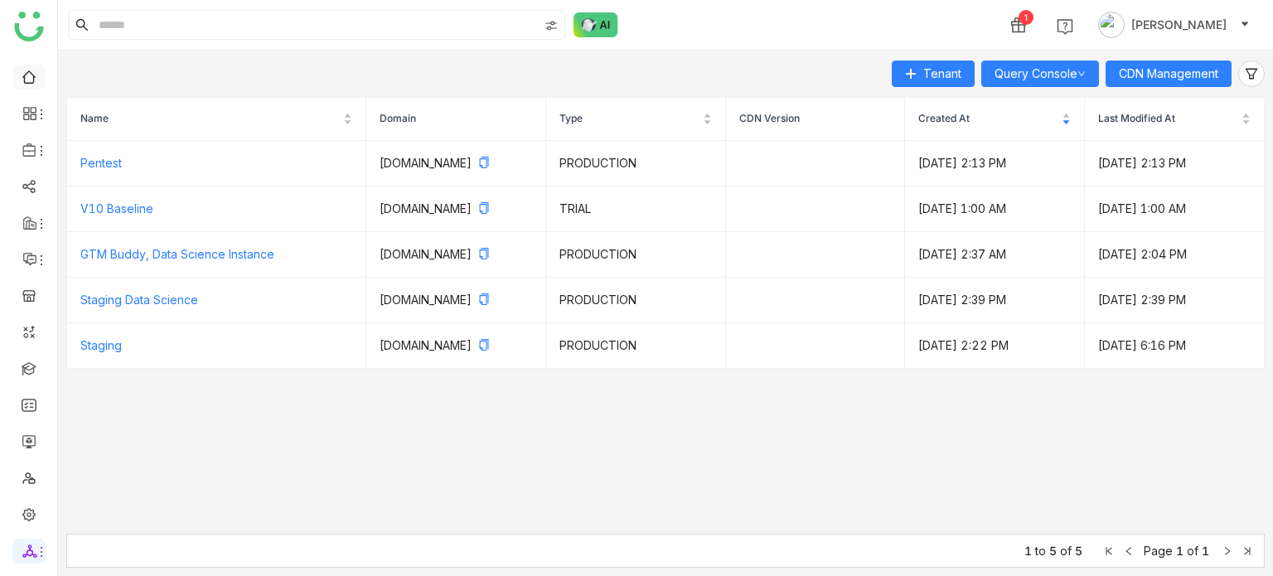
click at [37, 89] on ul at bounding box center [28, 314] width 57 height 522
click at [36, 83] on link at bounding box center [29, 76] width 15 height 14
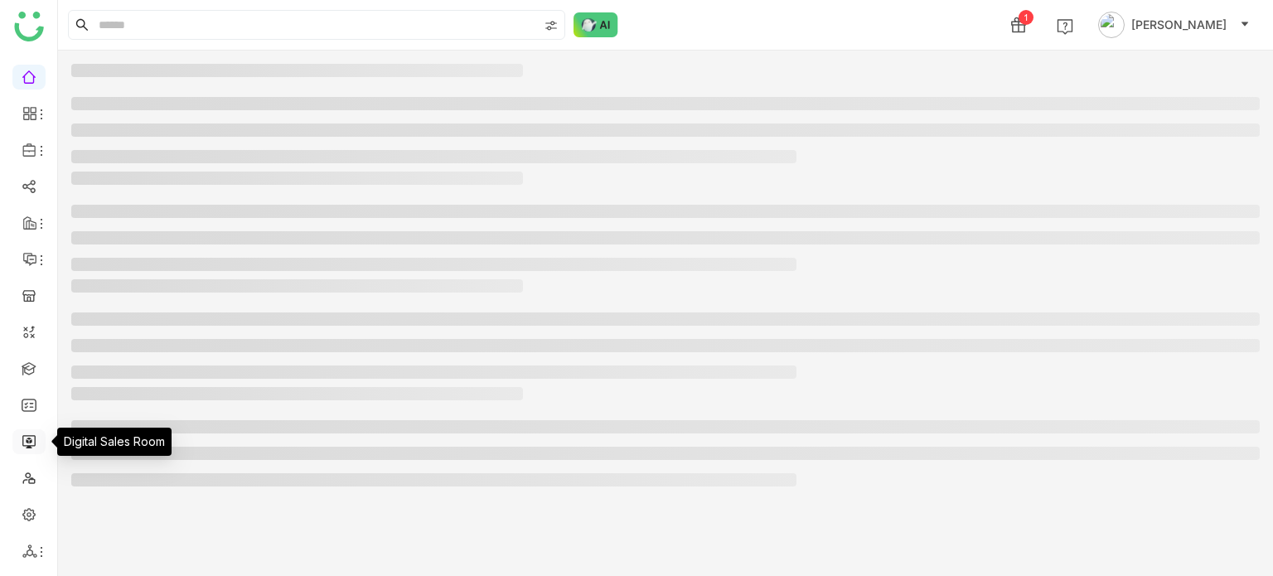
click at [33, 434] on link at bounding box center [29, 440] width 15 height 14
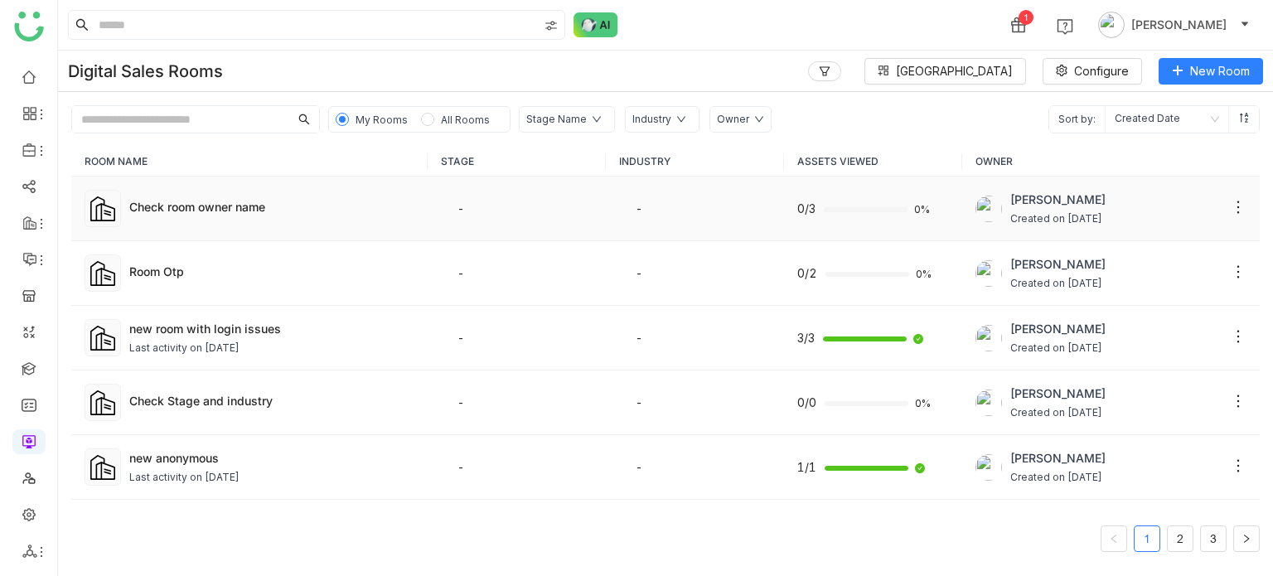
click at [269, 182] on td "Check room owner name" at bounding box center [249, 209] width 356 height 65
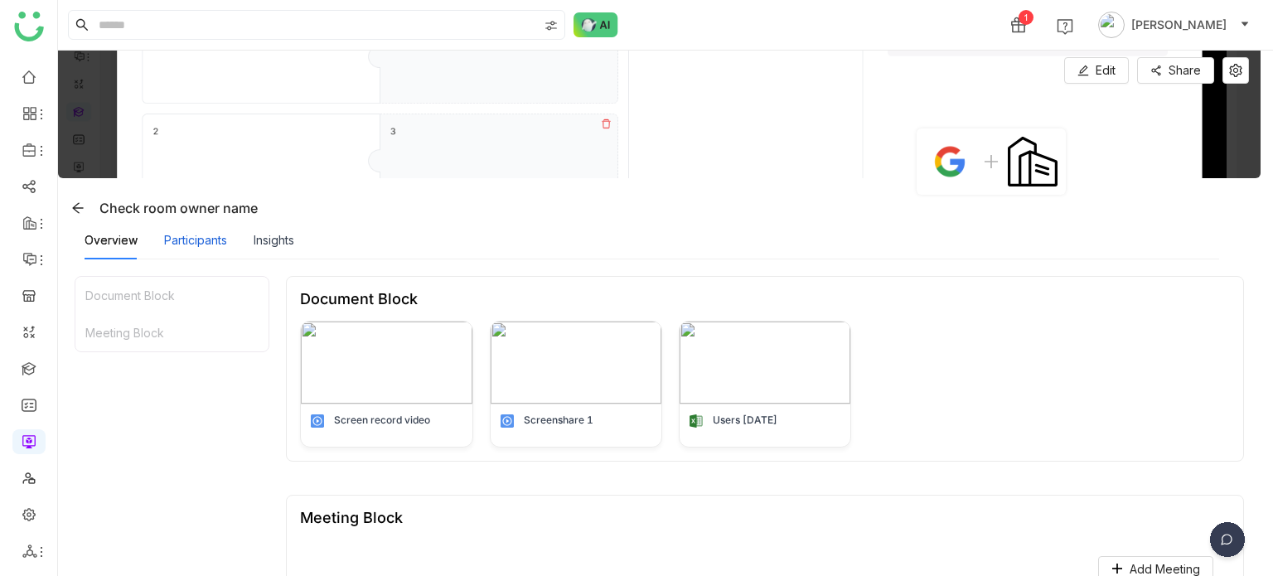
click at [186, 241] on div "Participants" at bounding box center [195, 240] width 63 height 18
click at [66, 217] on button at bounding box center [78, 208] width 27 height 27
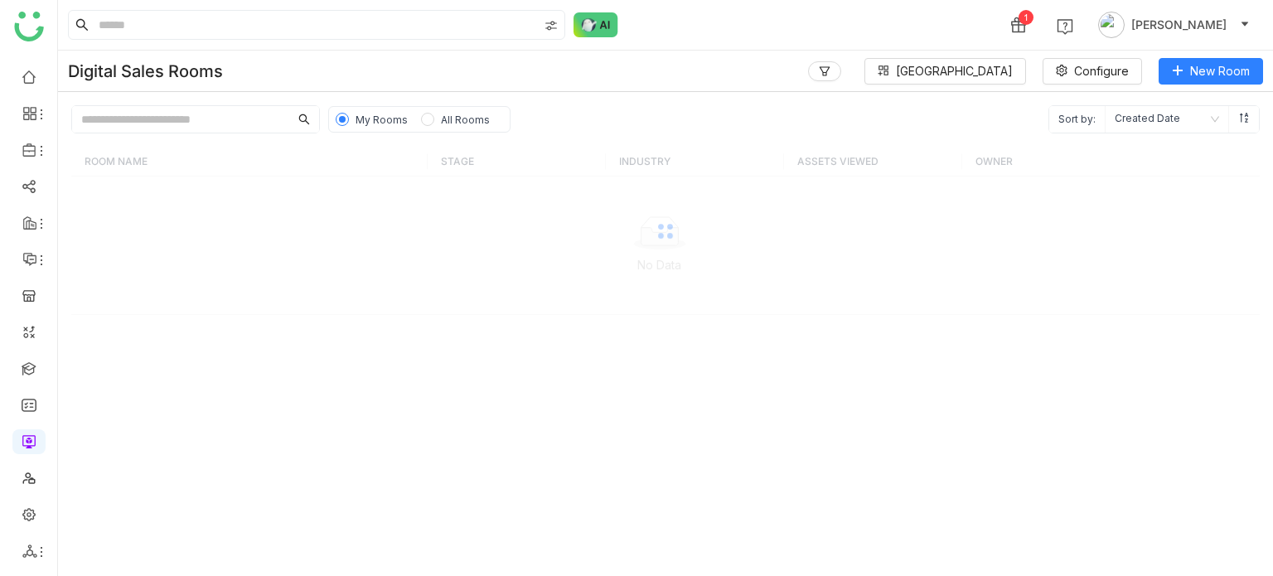
click at [73, 215] on div at bounding box center [665, 231] width 1188 height 168
click at [36, 364] on link at bounding box center [29, 368] width 15 height 14
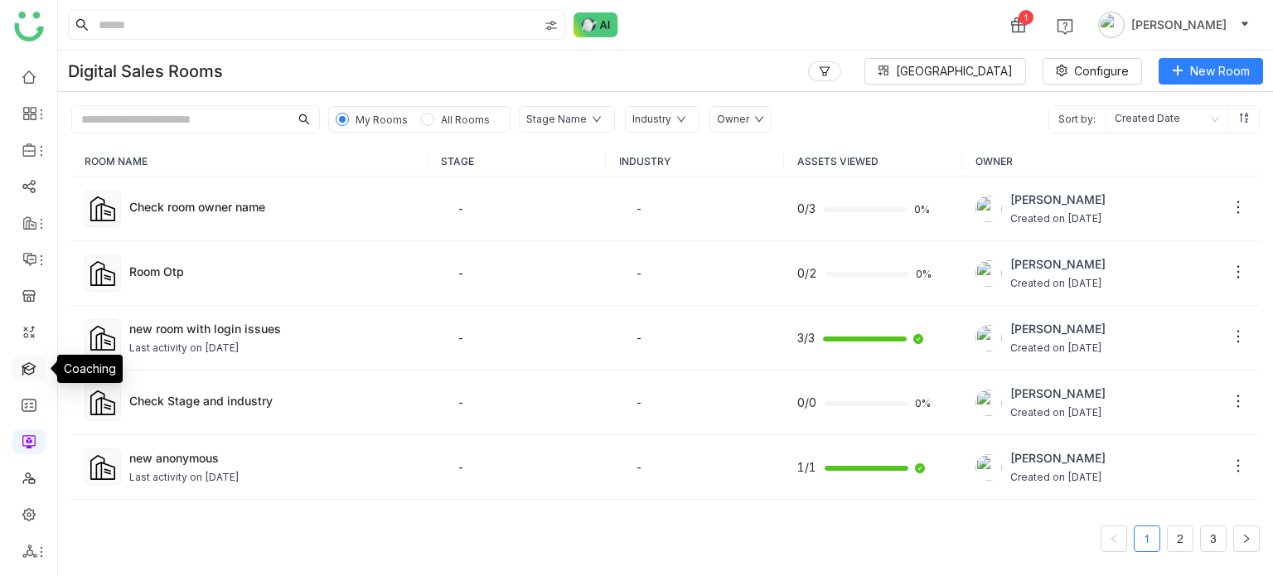
click at [36, 364] on link at bounding box center [29, 368] width 15 height 14
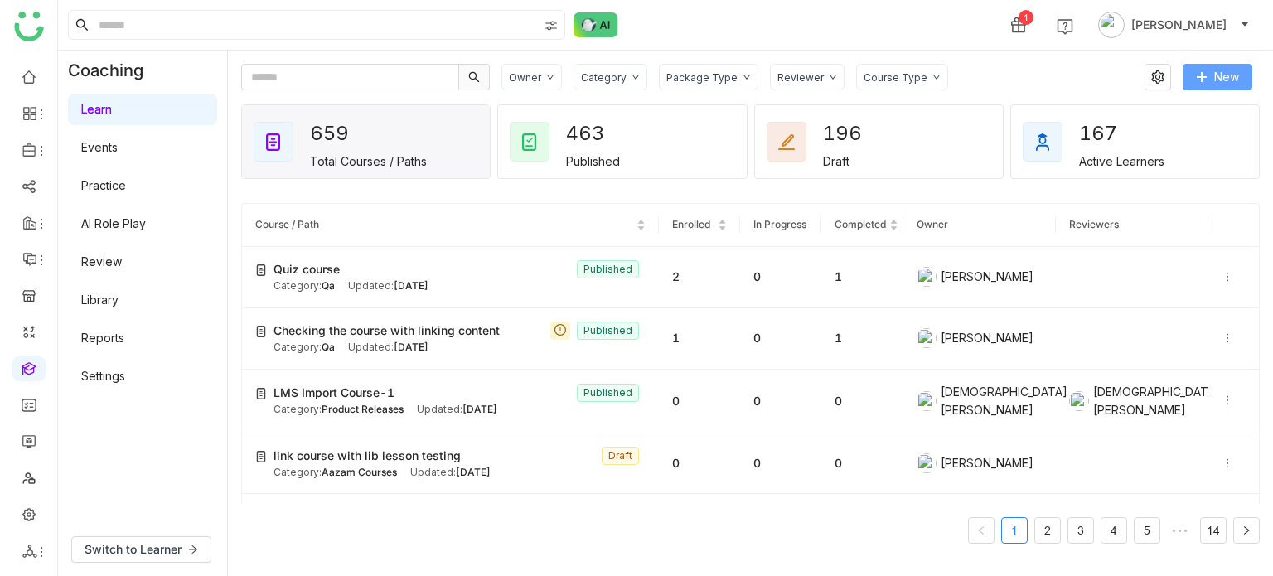
click at [1212, 70] on button "New" at bounding box center [1218, 77] width 70 height 27
click at [1248, 66] on button "New" at bounding box center [1218, 77] width 70 height 27
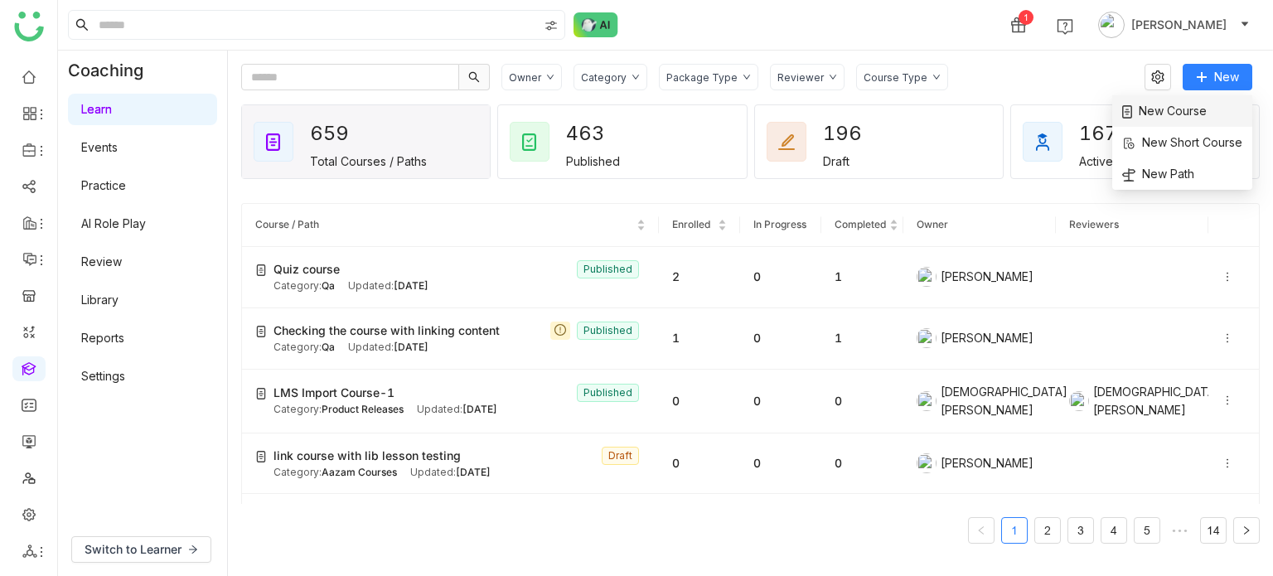
click at [1207, 115] on li "New Course" at bounding box center [1182, 110] width 140 height 31
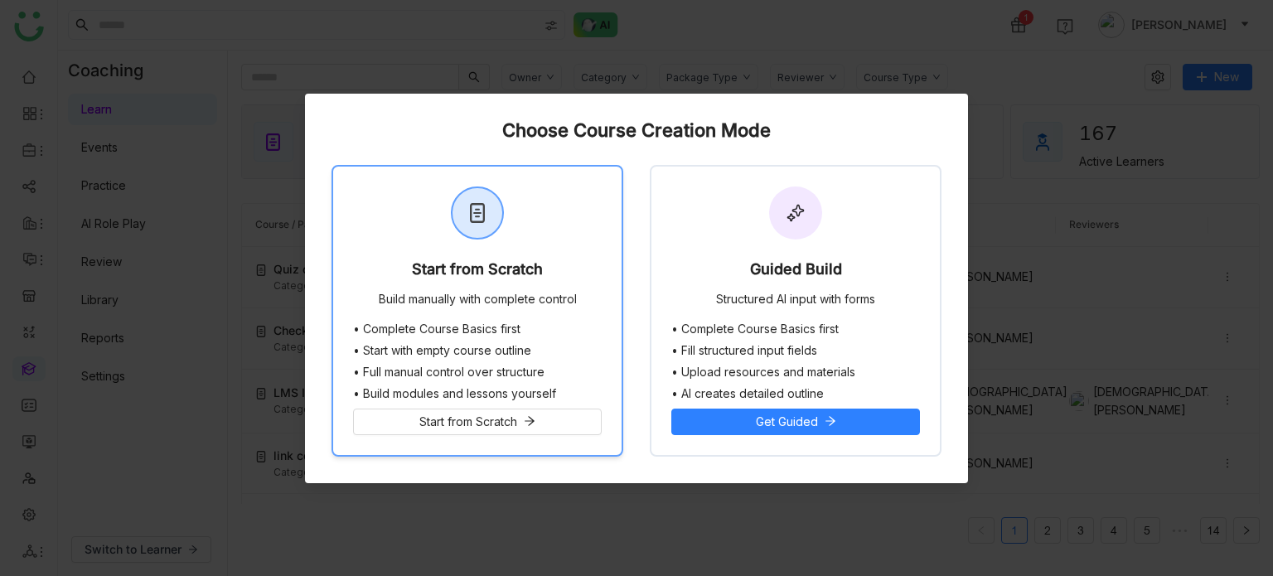
click at [537, 261] on div "Start from Scratch" at bounding box center [477, 272] width 131 height 23
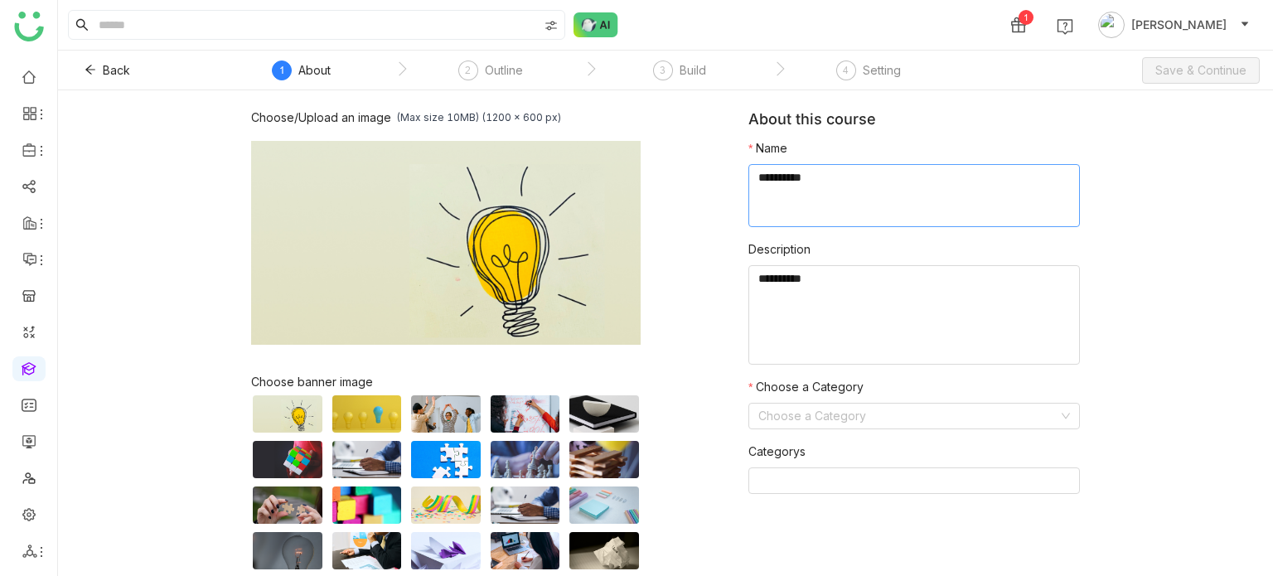
click at [910, 177] on textarea at bounding box center [914, 195] width 332 height 63
type textarea "**********"
type textarea "********"
click at [807, 417] on input at bounding box center [908, 416] width 300 height 25
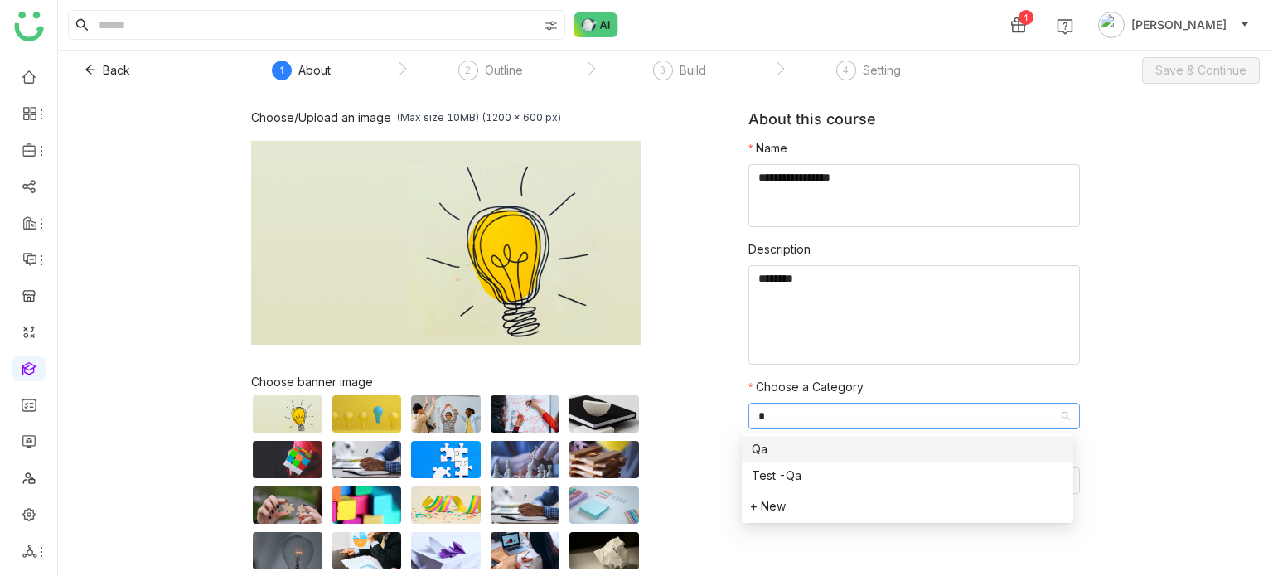
type input "**"
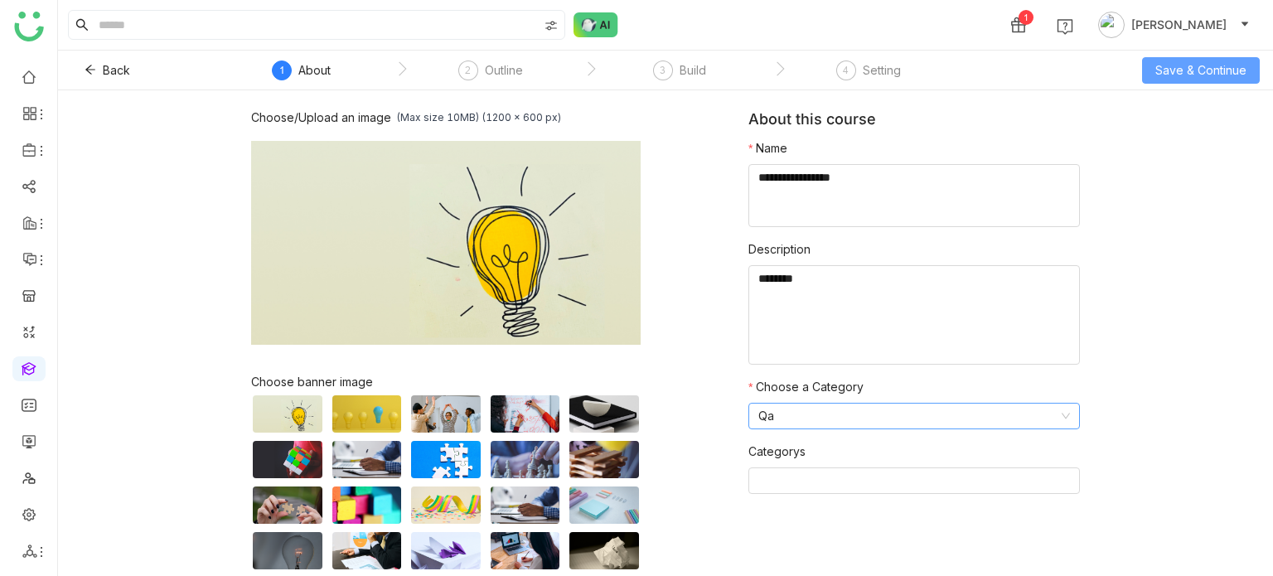
click at [1207, 74] on span "Save & Continue" at bounding box center [1200, 70] width 91 height 18
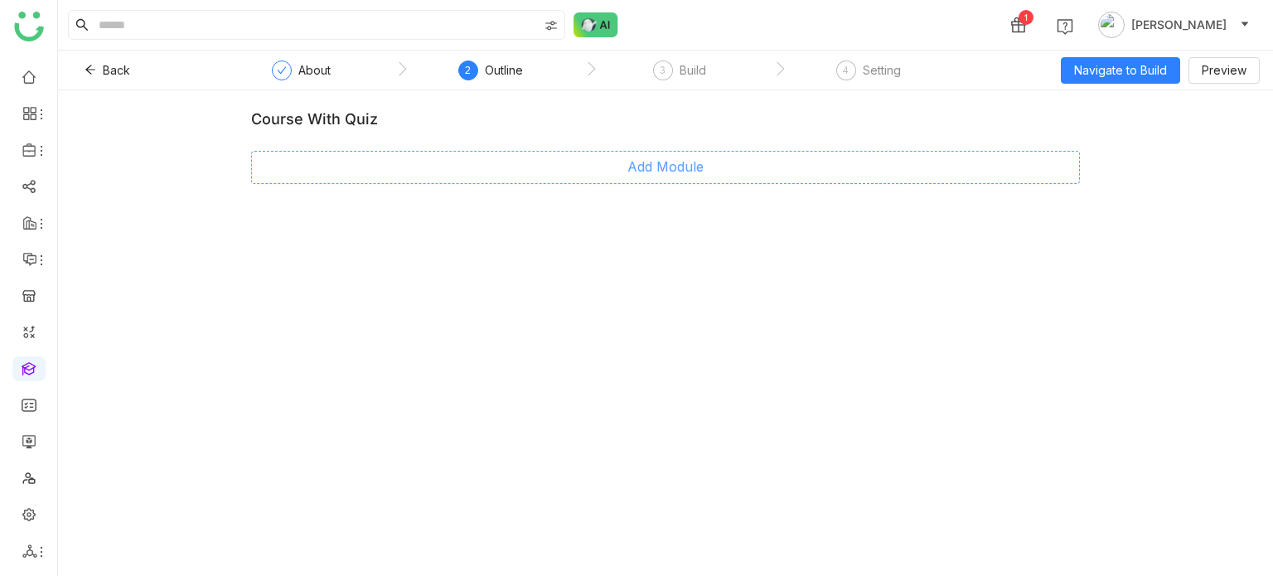
click at [702, 181] on button "Add Module" at bounding box center [665, 167] width 829 height 33
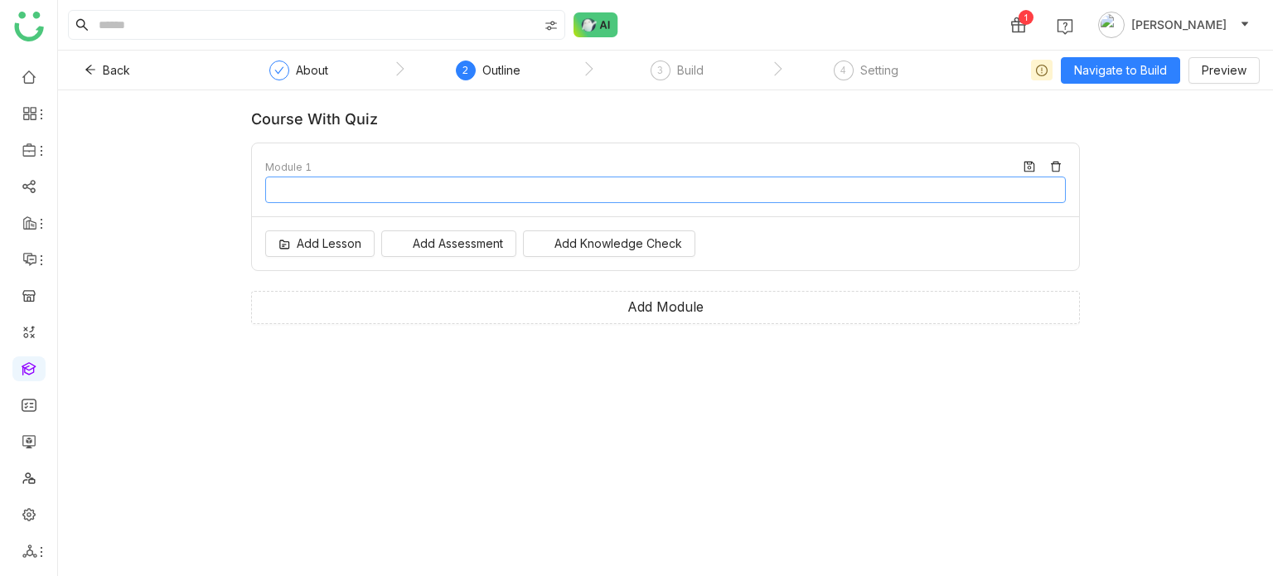
type input "********"
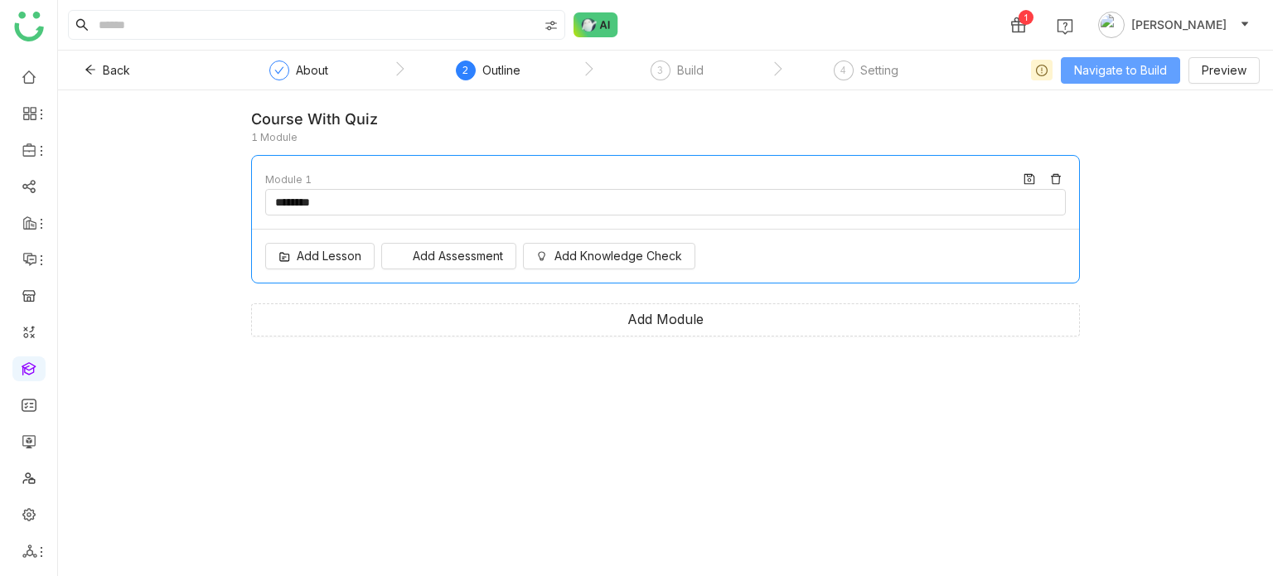
click at [1115, 77] on span "Navigate to Build" at bounding box center [1120, 70] width 93 height 18
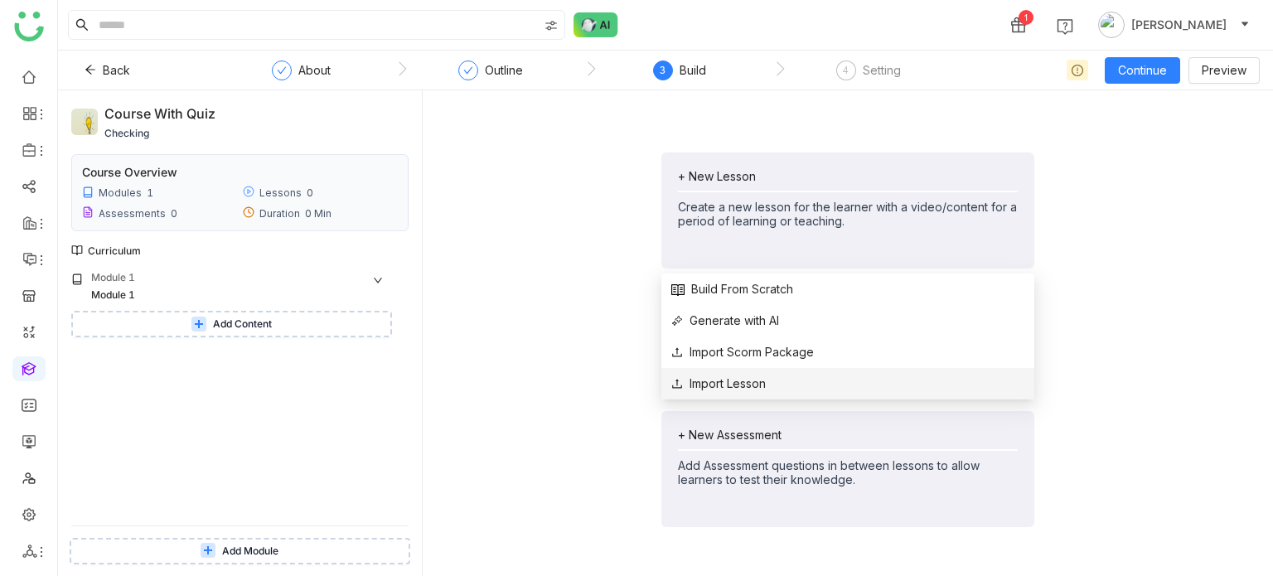
click at [756, 381] on span "Import Lesson" at bounding box center [718, 384] width 94 height 18
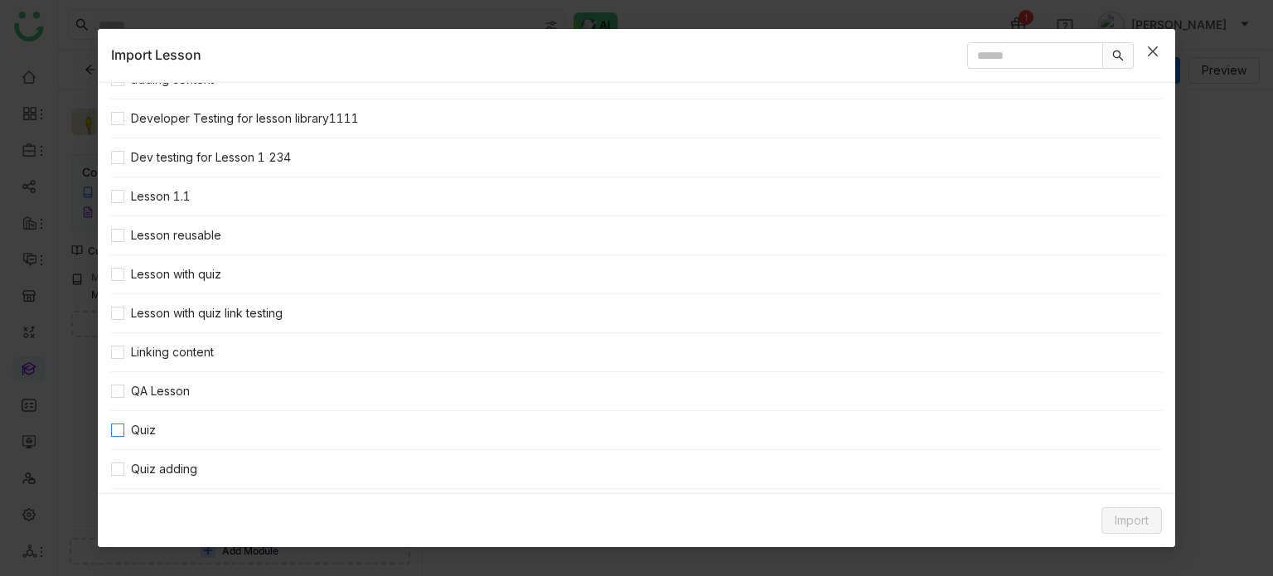
scroll to position [119, 0]
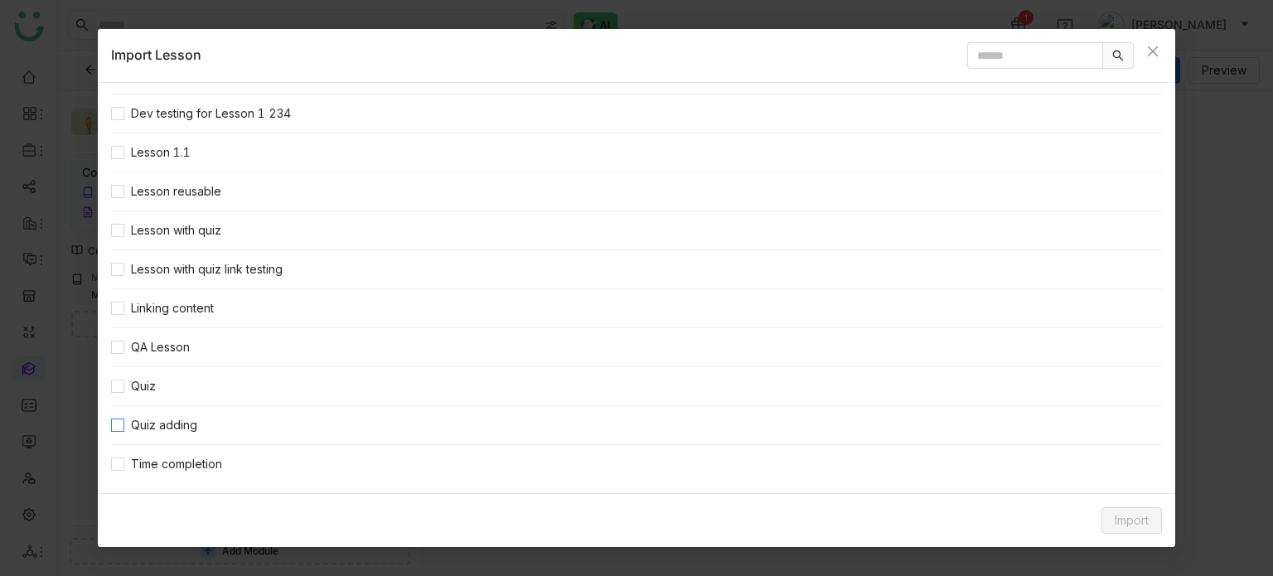
click at [158, 424] on span "Quiz adding" at bounding box center [164, 425] width 80 height 18
click at [1137, 513] on span "Import" at bounding box center [1132, 520] width 34 height 18
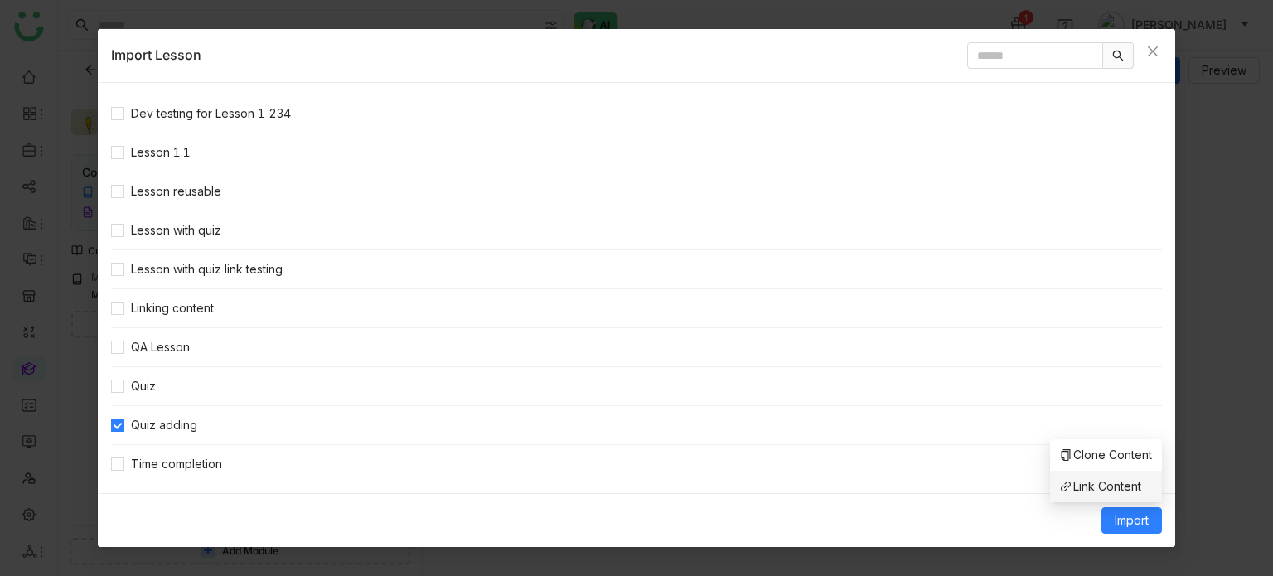
click at [1119, 498] on li "Link Content" at bounding box center [1106, 486] width 112 height 31
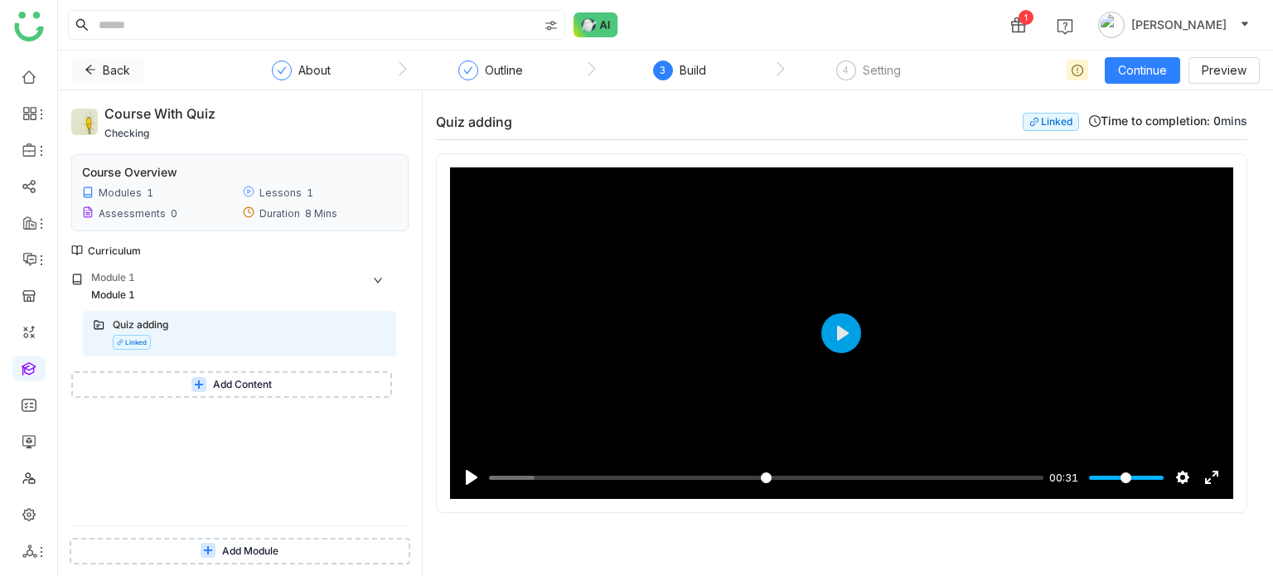
click at [101, 75] on button "Back" at bounding box center [107, 70] width 72 height 27
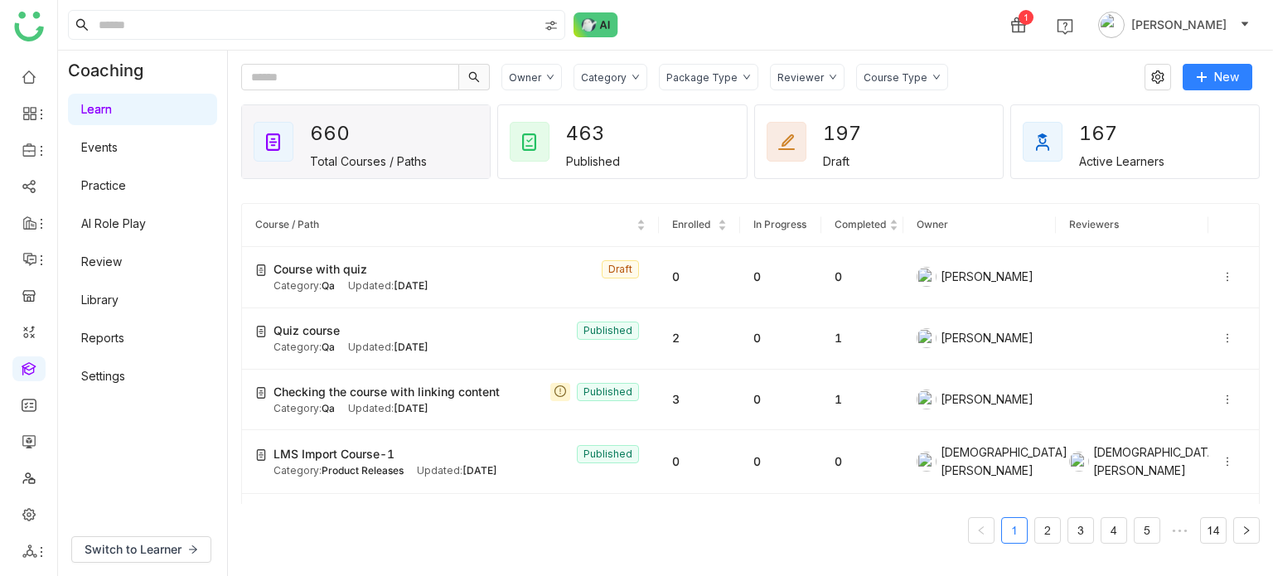
click at [36, 375] on link at bounding box center [29, 368] width 15 height 14
click at [30, 365] on link at bounding box center [29, 368] width 15 height 14
click at [90, 304] on link "Library" at bounding box center [99, 300] width 37 height 14
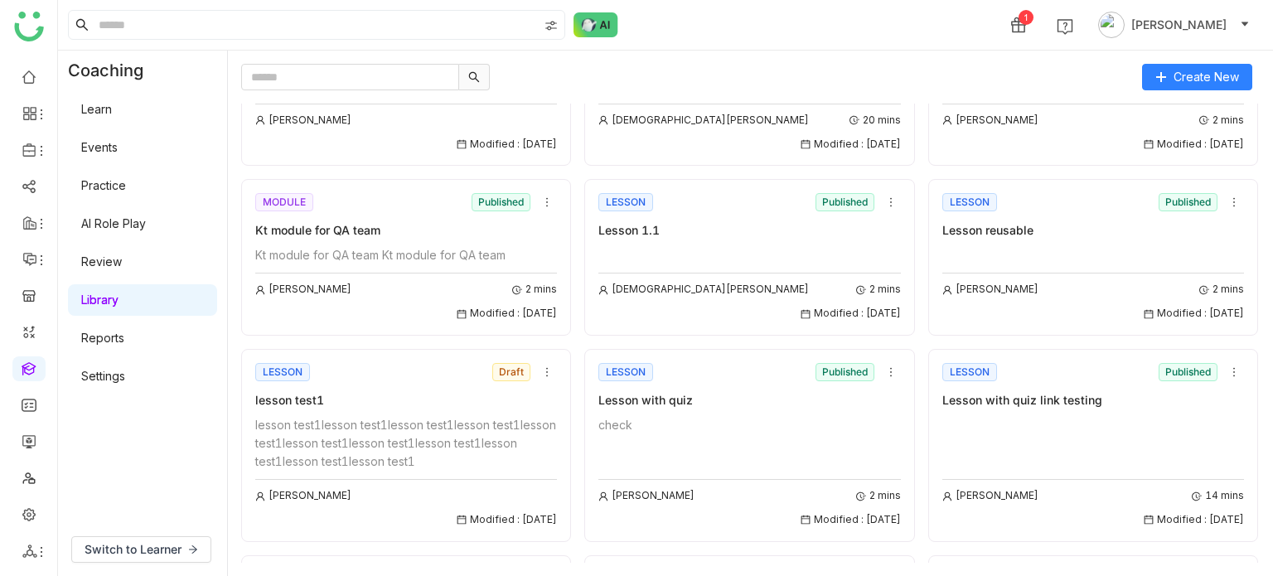
scroll to position [795, 0]
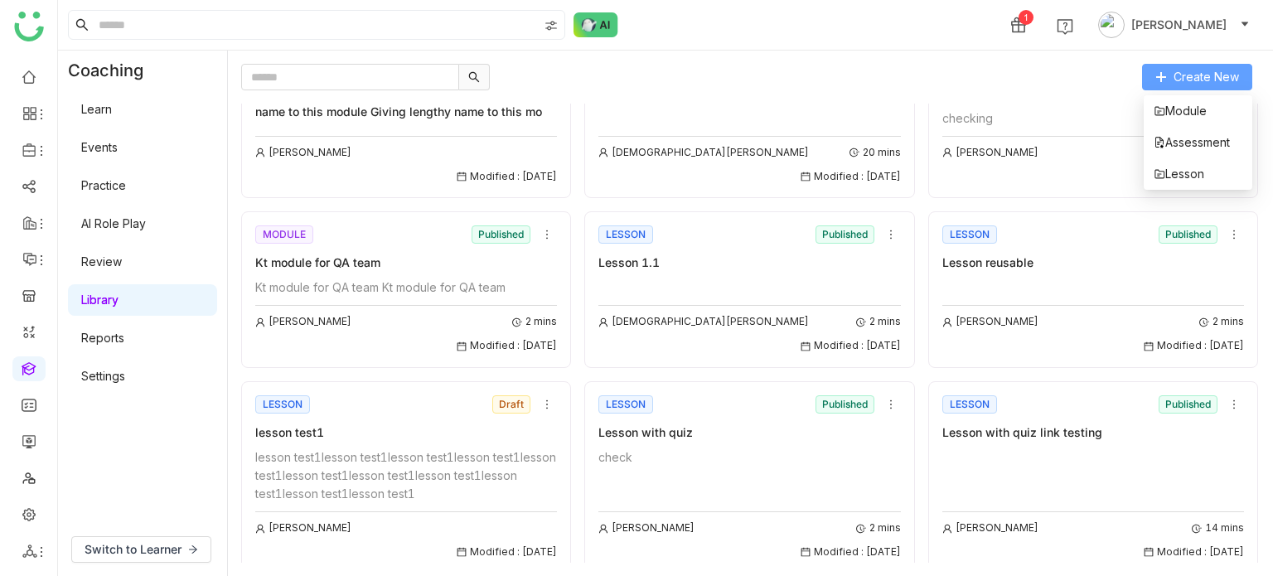
click at [1223, 85] on button "Create New" at bounding box center [1197, 77] width 110 height 27
click at [1199, 171] on span "Lesson" at bounding box center [1179, 174] width 51 height 18
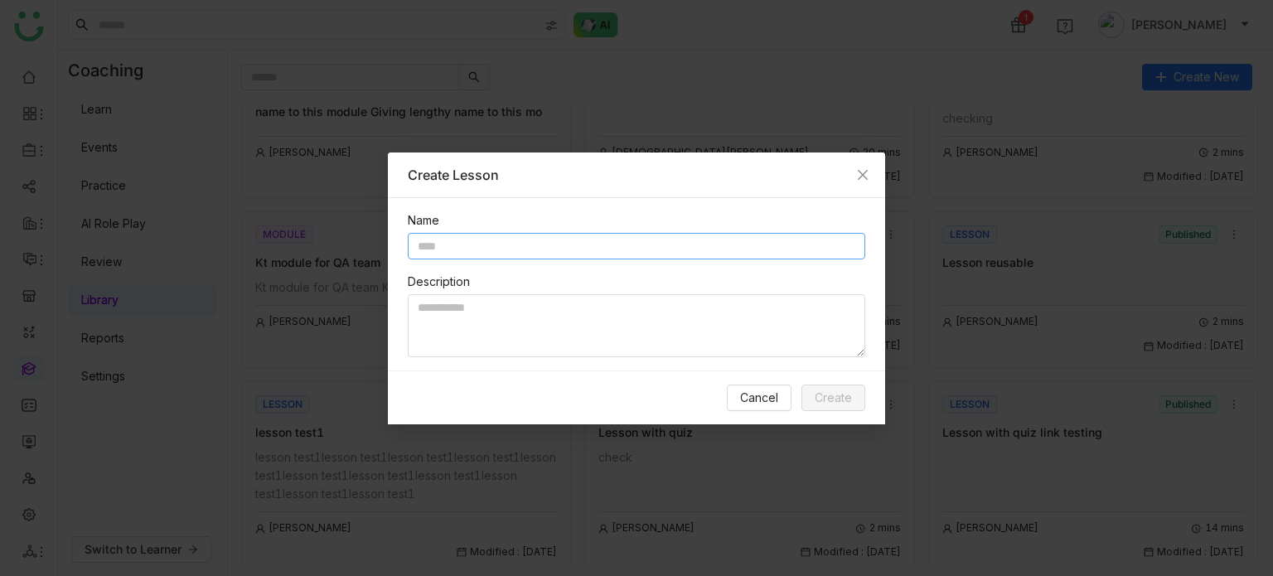
click at [544, 246] on input "text" at bounding box center [636, 246] width 457 height 27
type input "**********"
click at [515, 315] on textarea at bounding box center [636, 325] width 457 height 63
type textarea "********"
click at [825, 408] on button "Create" at bounding box center [833, 398] width 64 height 27
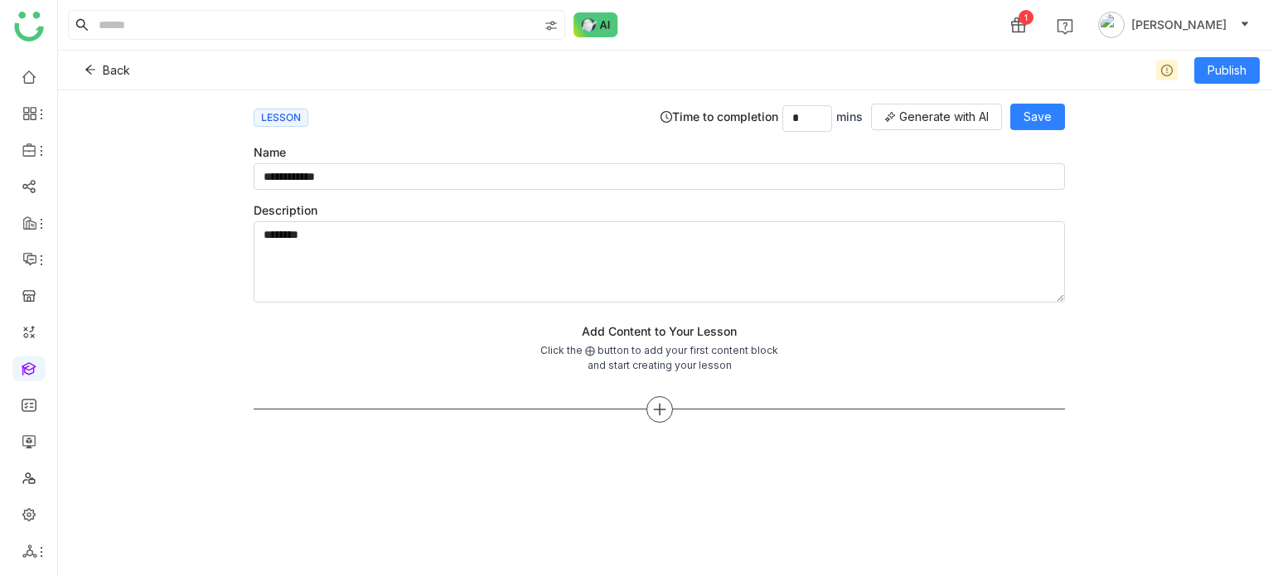
click at [665, 403] on icon at bounding box center [659, 409] width 15 height 15
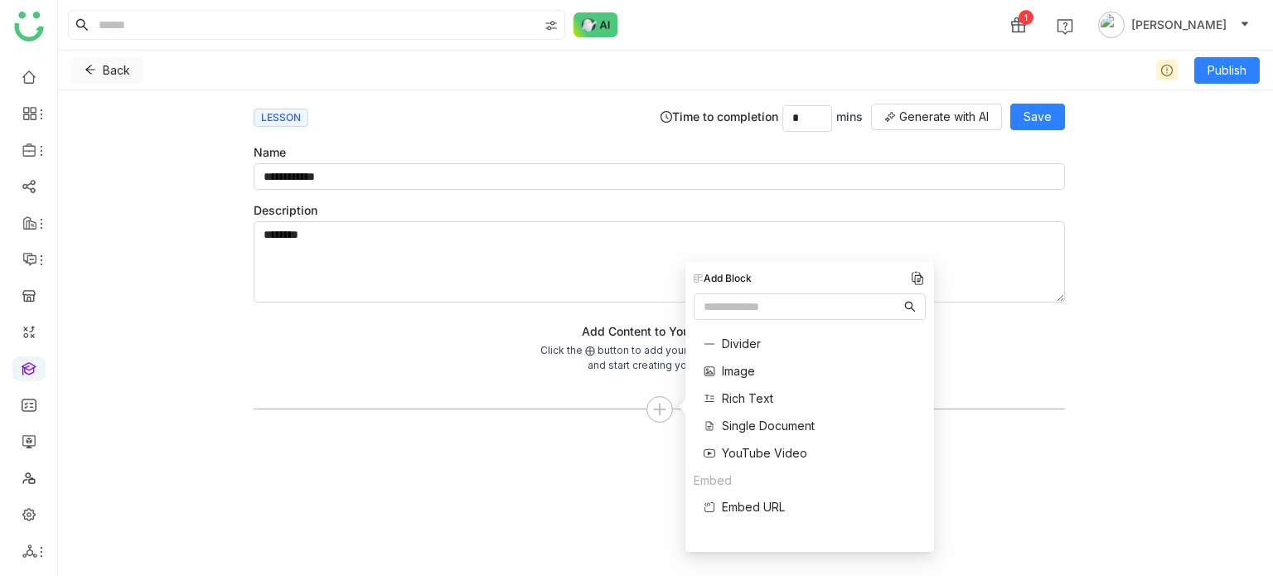
click at [83, 70] on button "Back" at bounding box center [107, 70] width 72 height 27
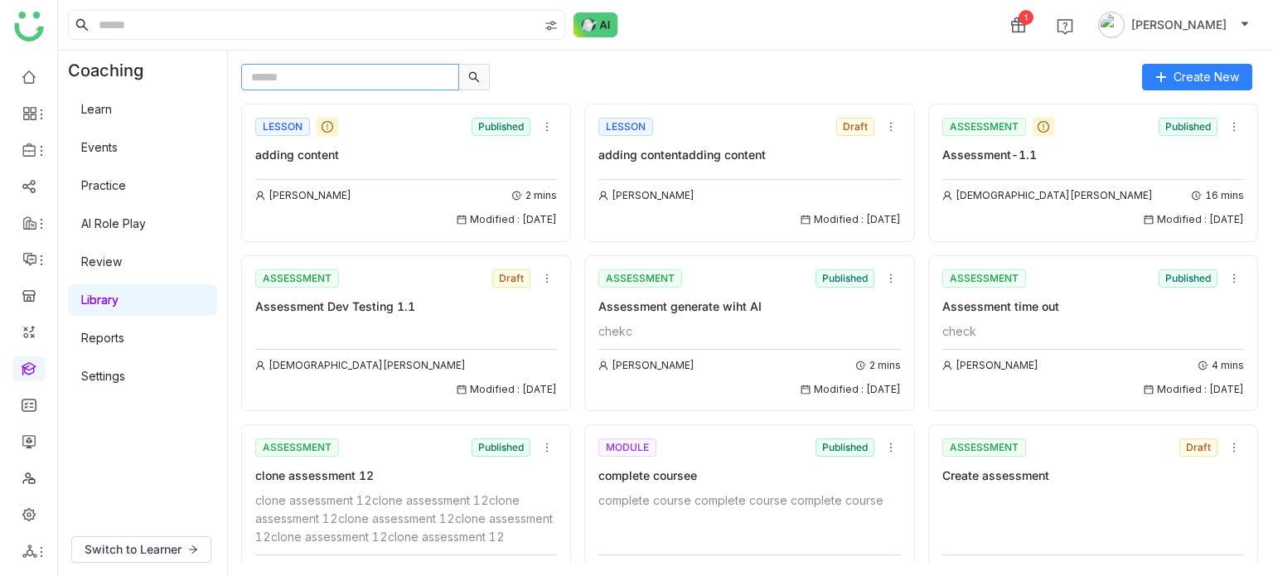
click at [373, 75] on input "text" at bounding box center [350, 77] width 218 height 27
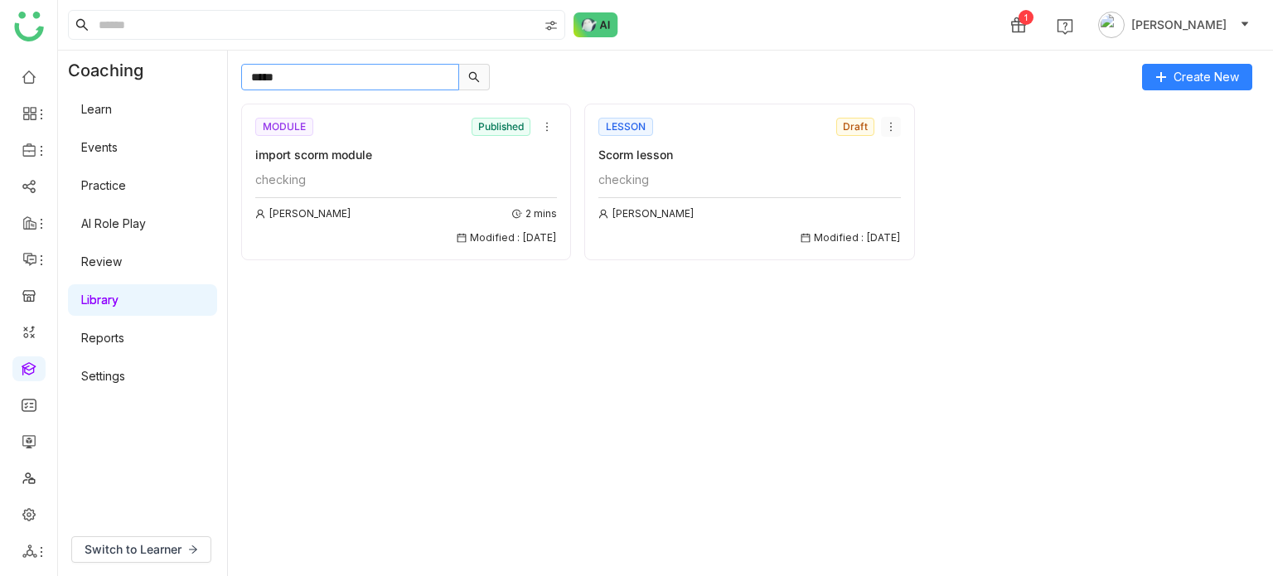
type input "*****"
click at [885, 130] on icon at bounding box center [891, 127] width 12 height 12
click at [902, 214] on span "Delete" at bounding box center [909, 220] width 36 height 18
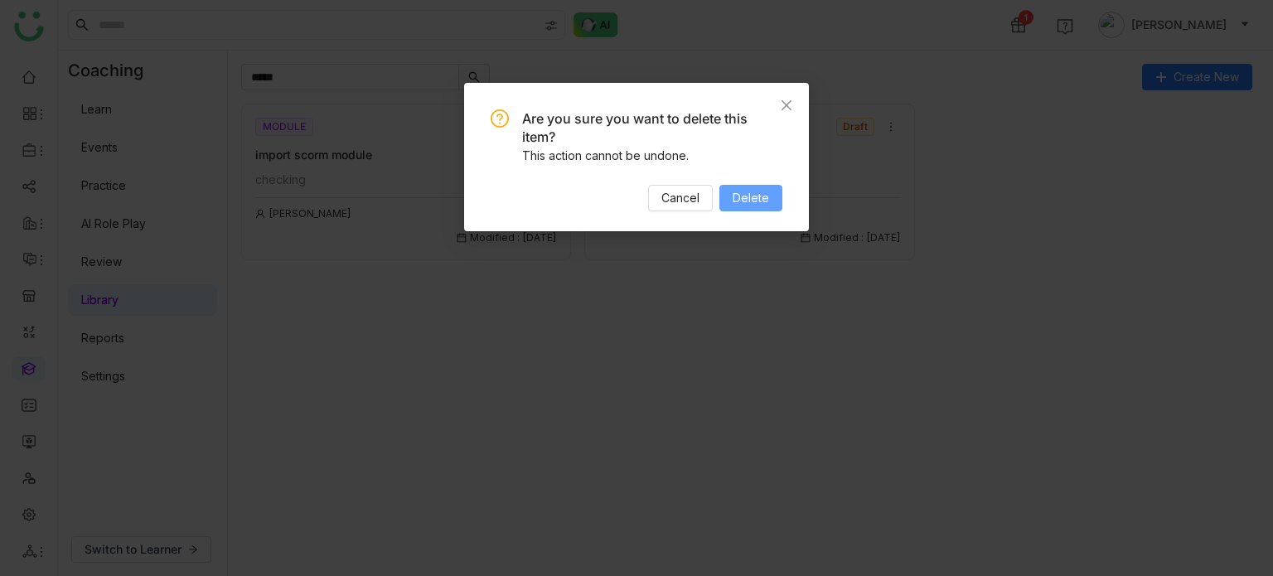
click at [779, 196] on button "Delete" at bounding box center [750, 198] width 63 height 27
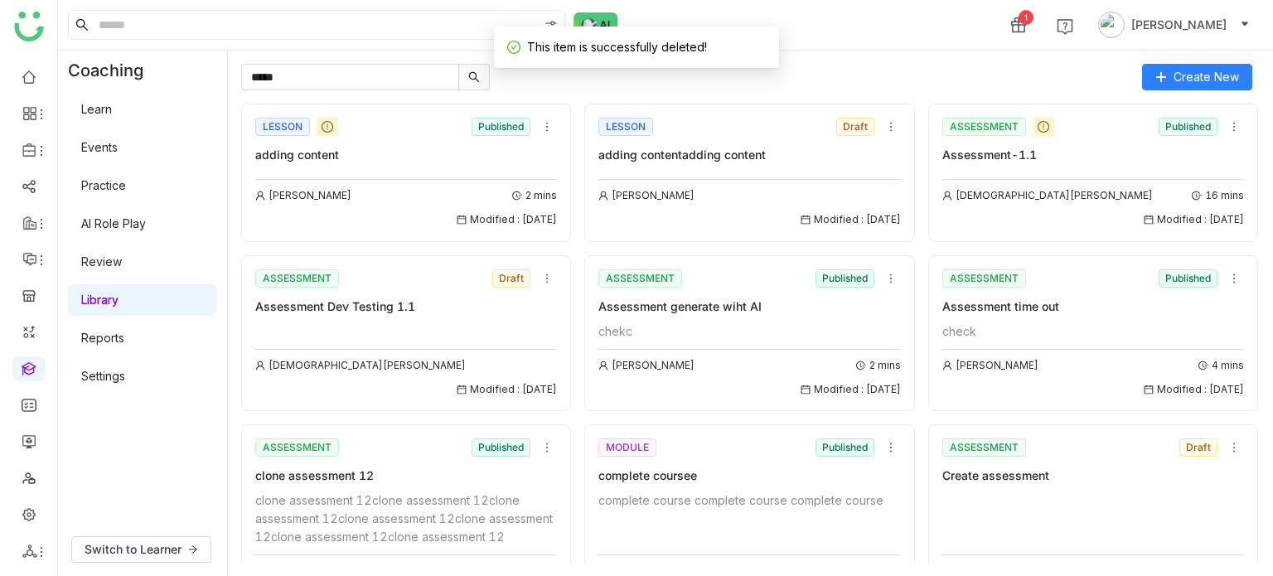
click at [341, 155] on div "adding content" at bounding box center [406, 155] width 302 height 18
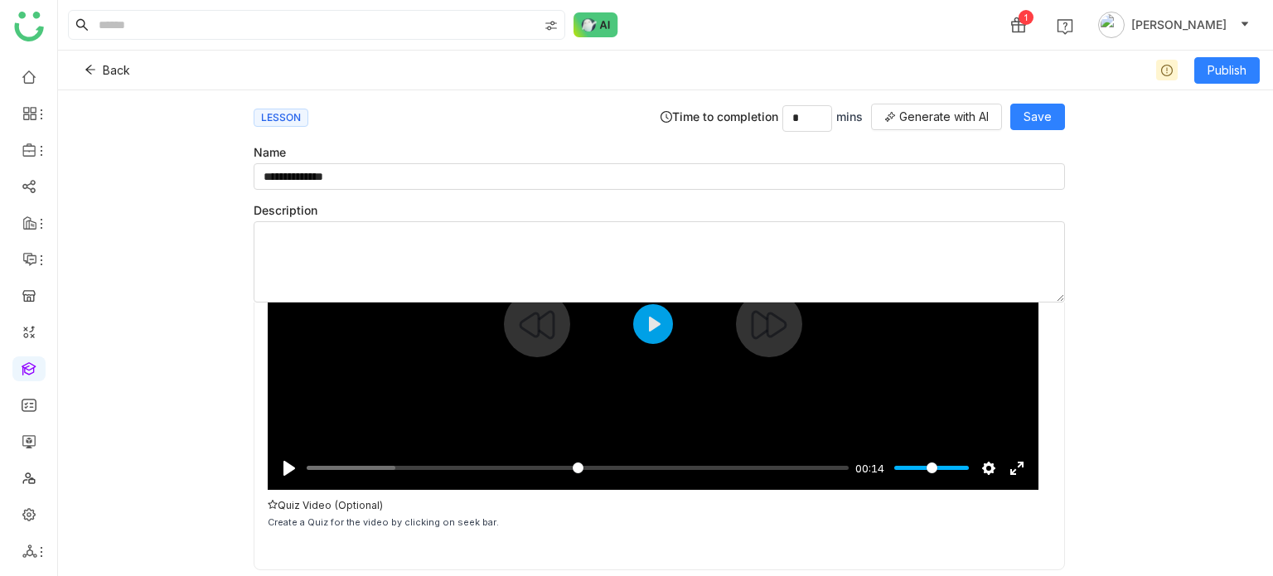
scroll to position [222, 0]
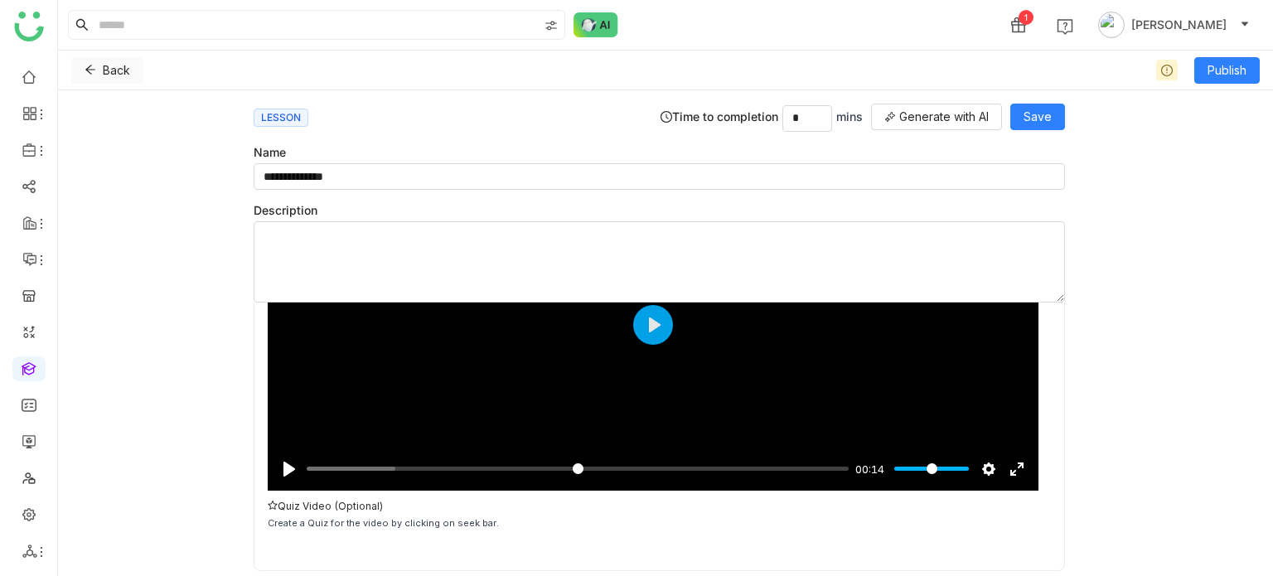
click at [95, 72] on icon at bounding box center [91, 70] width 12 height 12
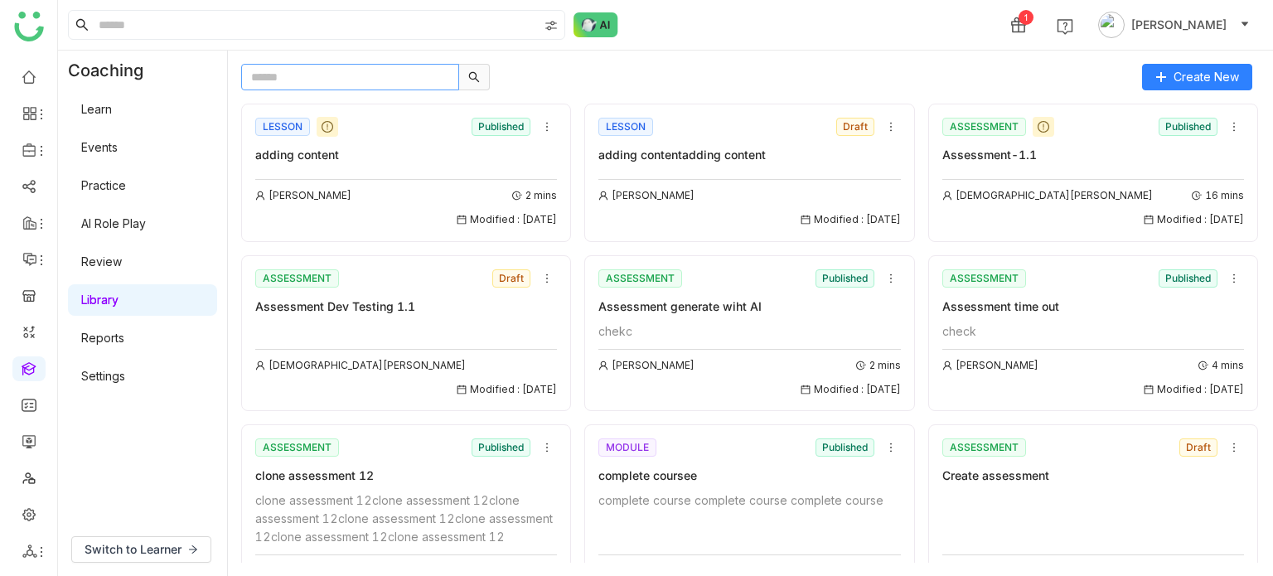
click at [353, 89] on input "text" at bounding box center [350, 77] width 218 height 27
type input "*"
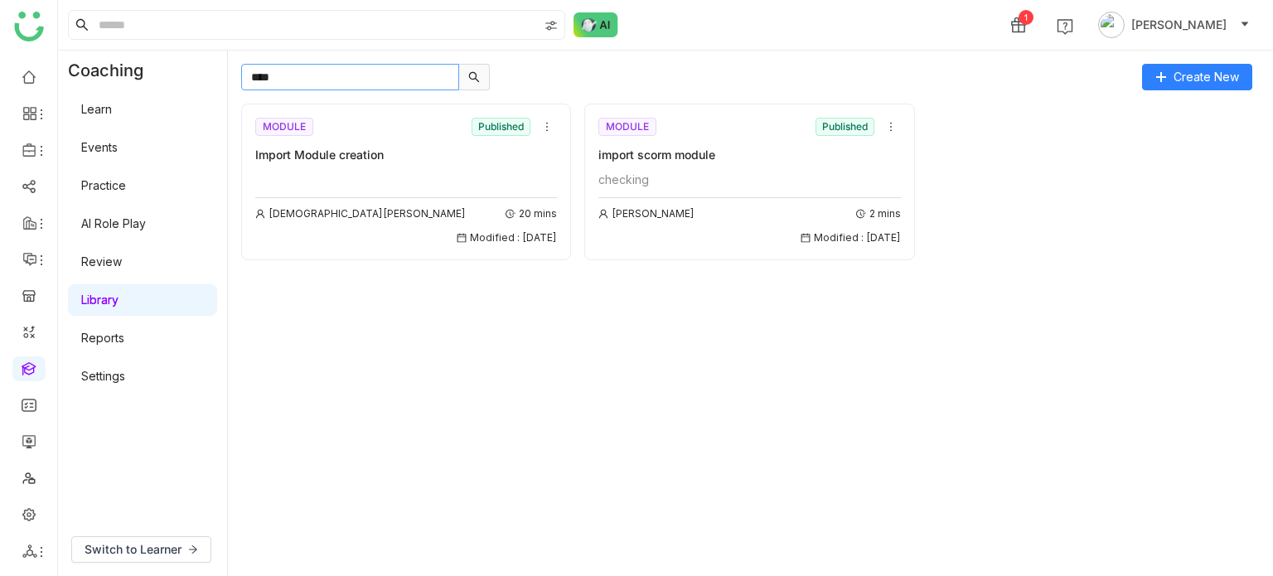
type input "****"
click at [767, 157] on div "import scorm module" at bounding box center [749, 155] width 302 height 18
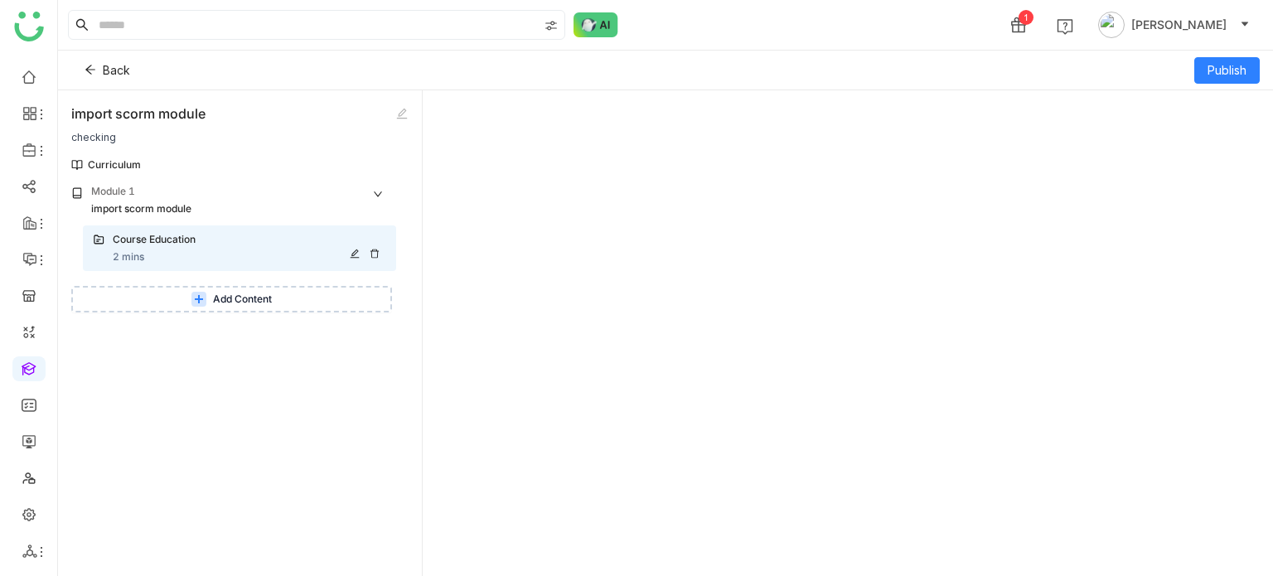
click at [232, 250] on div "Course Education 2 mins" at bounding box center [249, 248] width 273 height 33
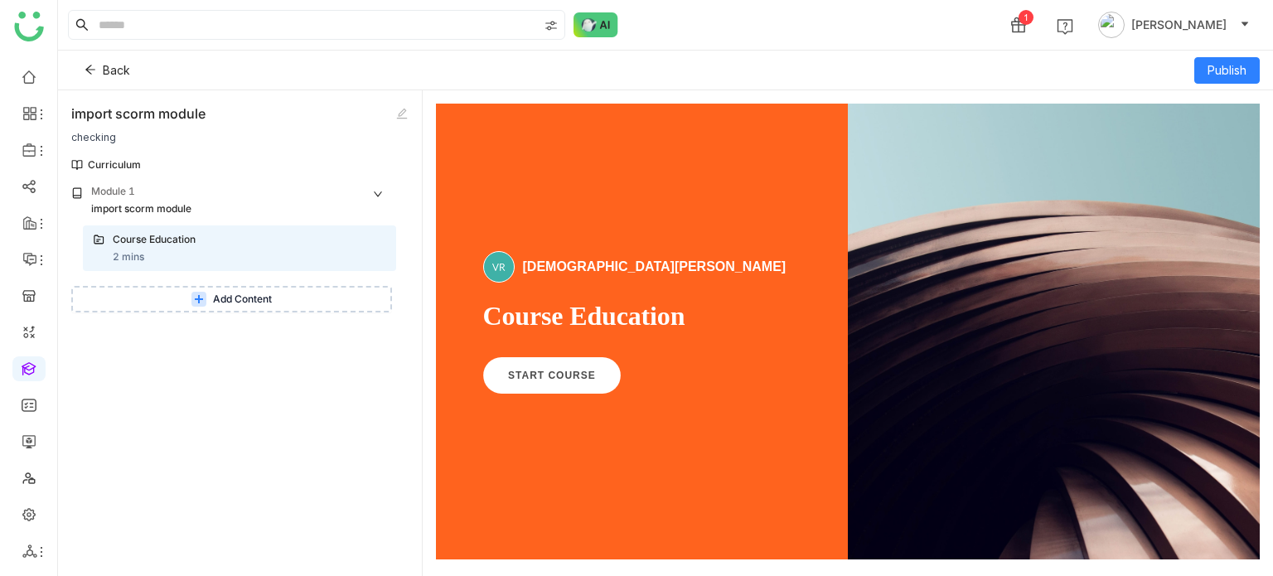
click at [866, 33] on div "1 [PERSON_NAME]" at bounding box center [665, 25] width 1215 height 50
click at [87, 69] on icon at bounding box center [90, 69] width 10 height 9
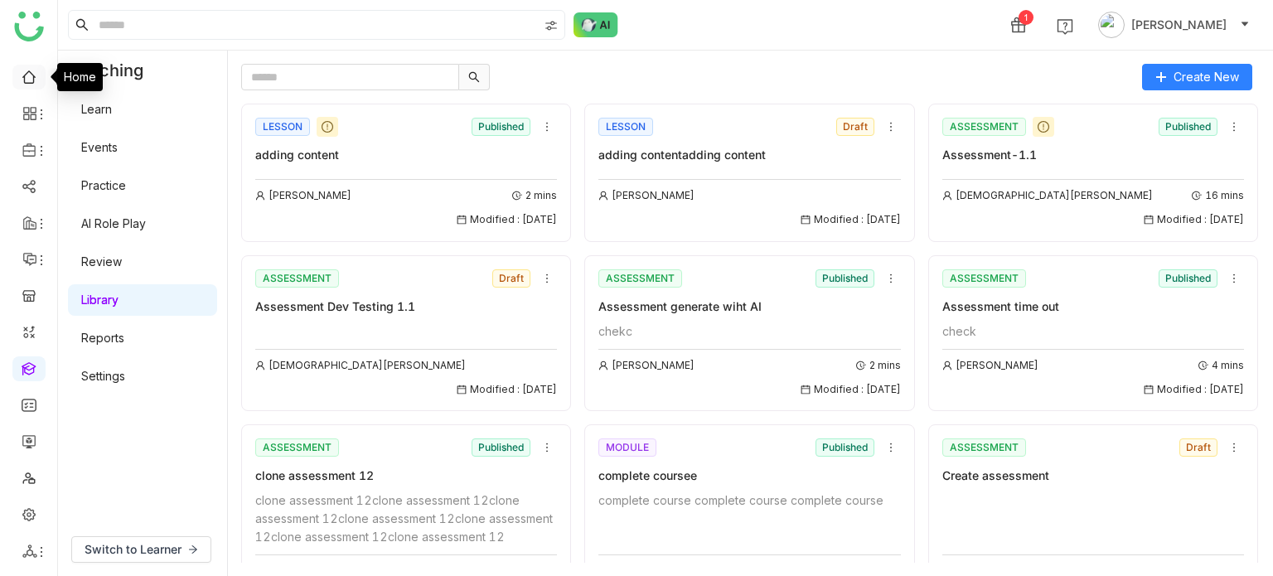
click at [36, 69] on link at bounding box center [29, 76] width 15 height 14
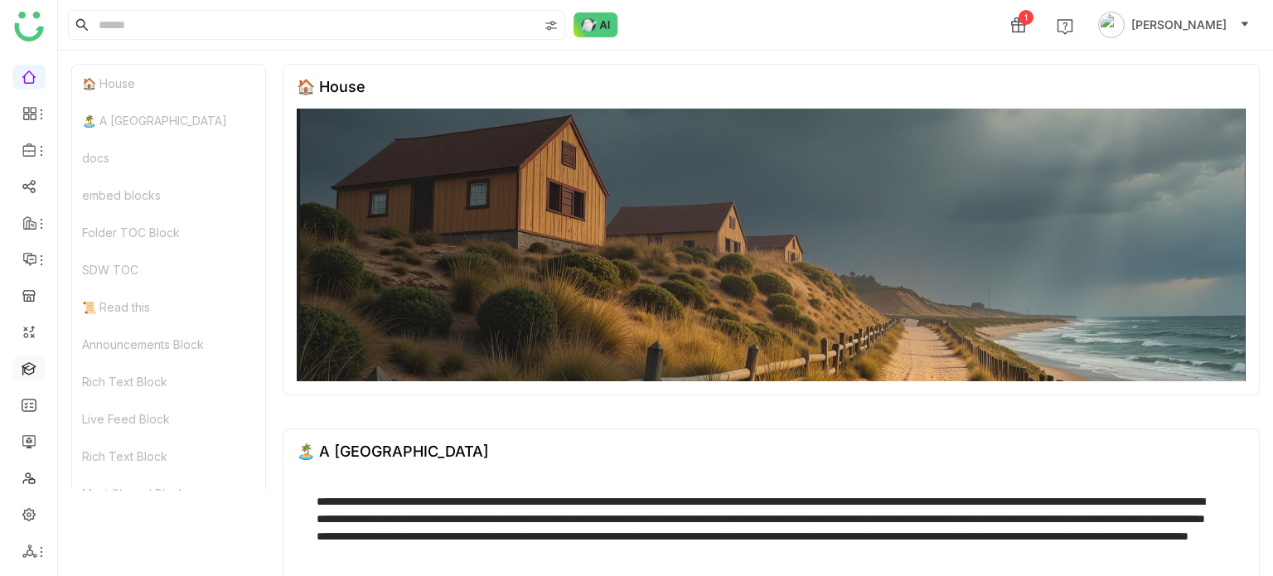
click at [33, 351] on ul at bounding box center [28, 314] width 57 height 522
click at [33, 361] on link at bounding box center [29, 368] width 15 height 14
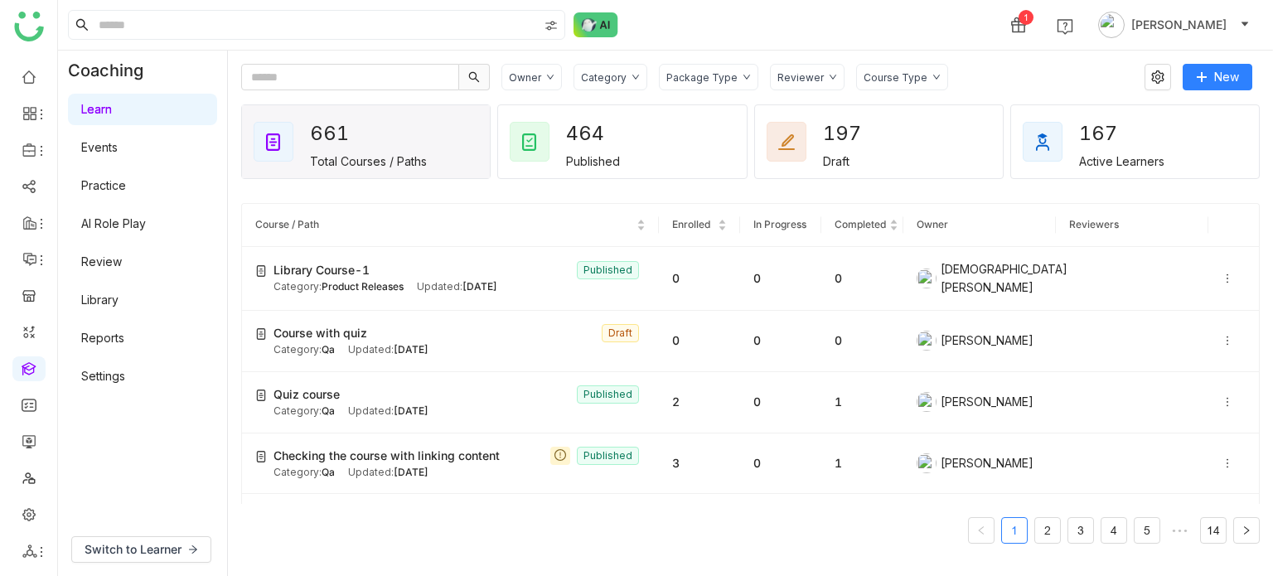
click at [109, 294] on link "Library" at bounding box center [99, 300] width 37 height 14
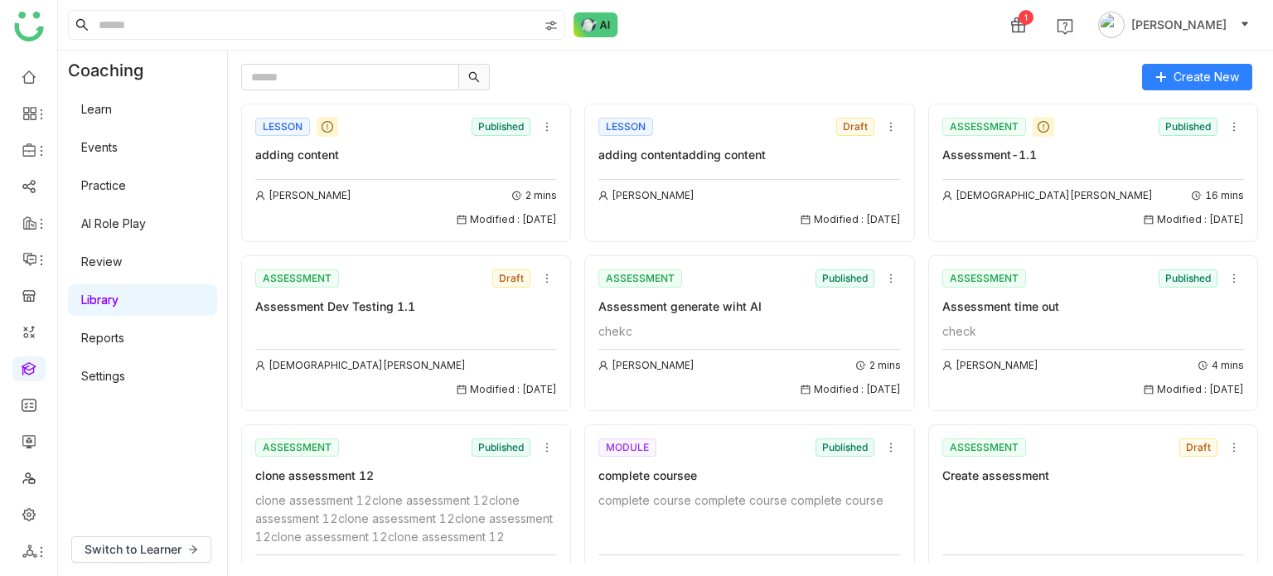
click at [119, 307] on link "Library" at bounding box center [99, 300] width 37 height 14
click at [110, 298] on link "Library" at bounding box center [99, 300] width 37 height 14
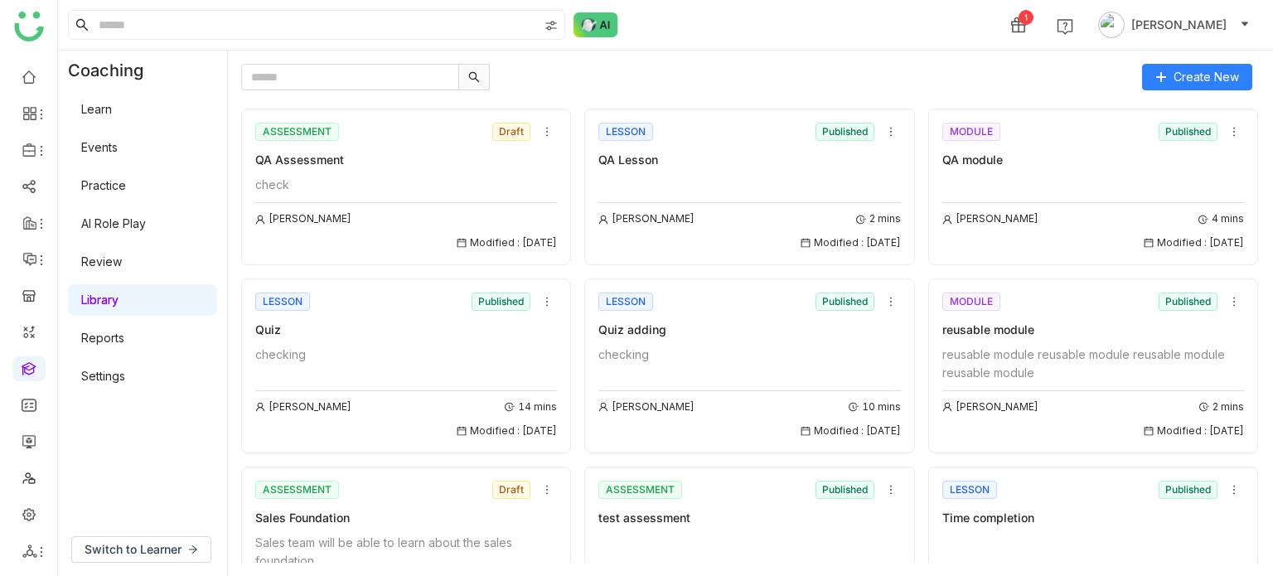
scroll to position [1740, 0]
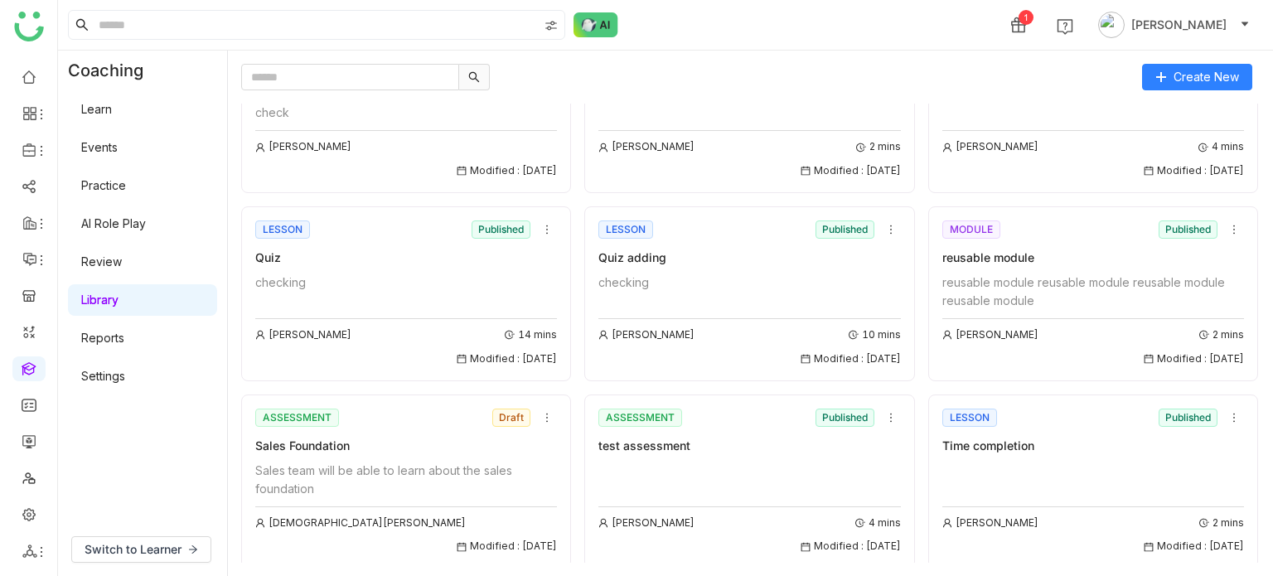
click at [655, 298] on div "checking Arif uddin 10 mins Modified : 29/08/2025" at bounding box center [749, 320] width 302 height 94
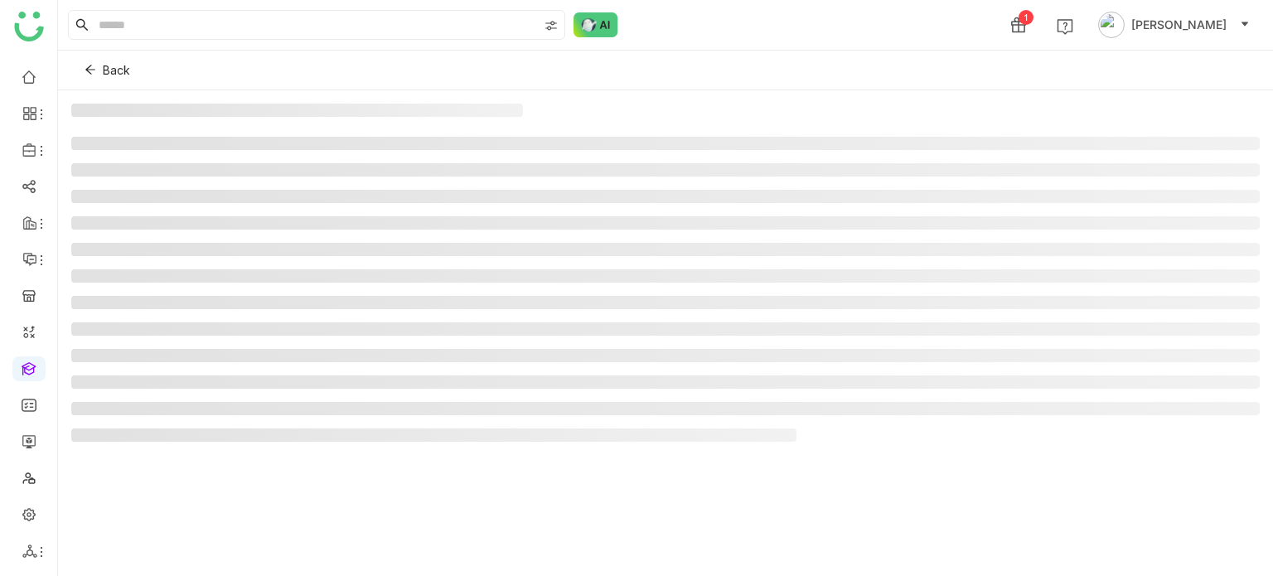
click at [655, 298] on li at bounding box center [665, 302] width 1188 height 13
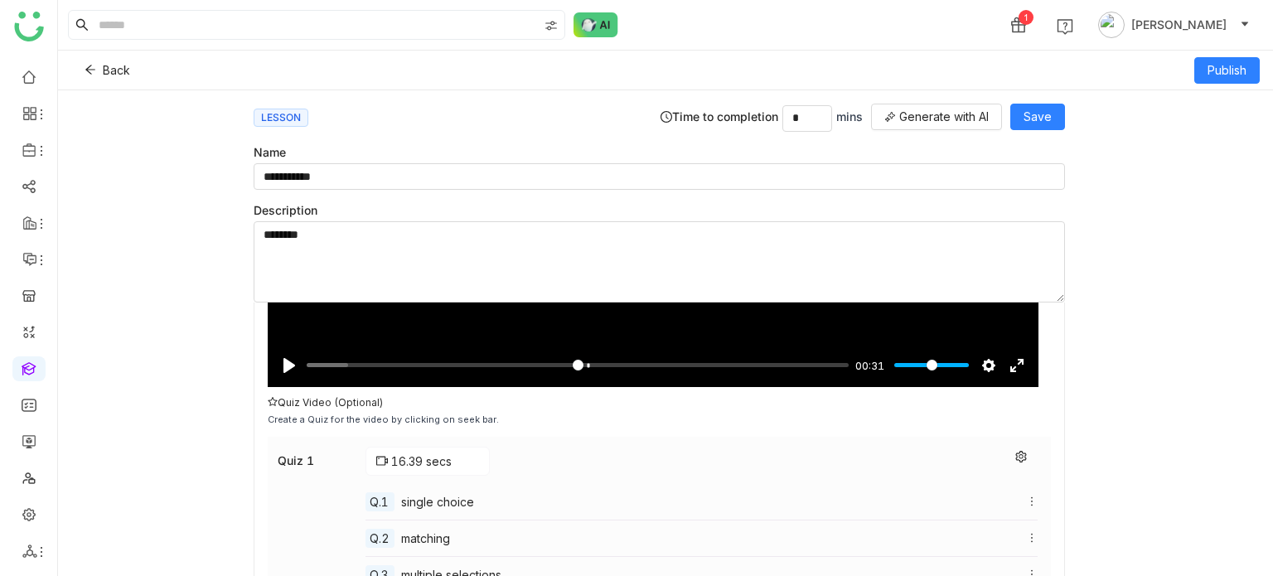
scroll to position [325, 0]
click at [1015, 453] on icon at bounding box center [1021, 458] width 12 height 12
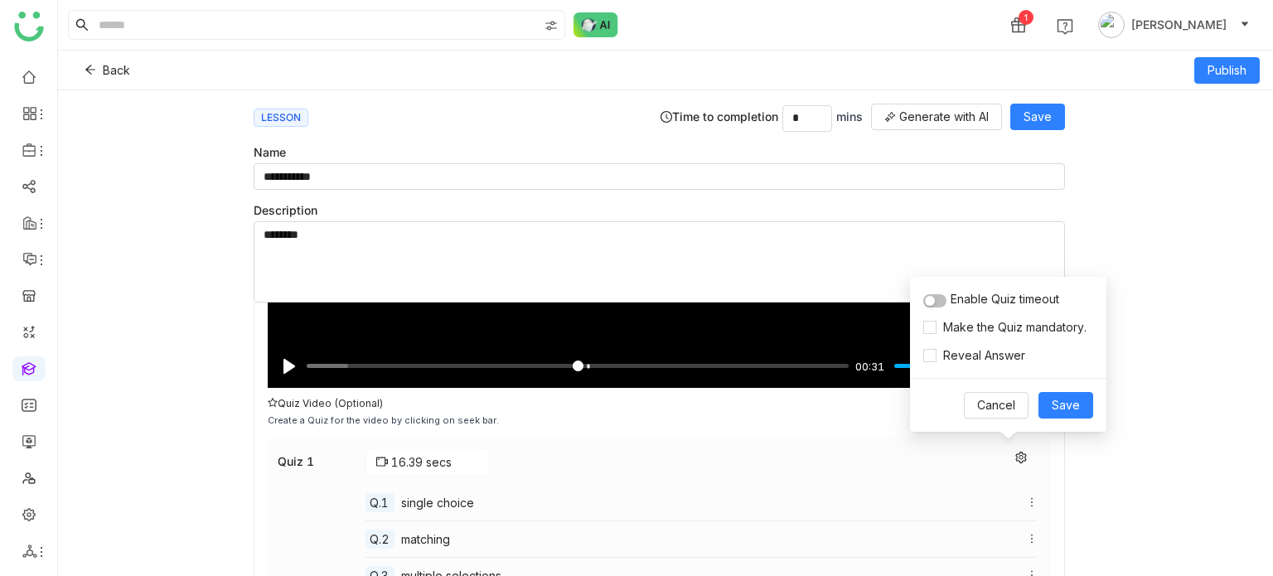
click at [941, 302] on button "button" at bounding box center [934, 300] width 23 height 13
click at [1072, 400] on span "Save" at bounding box center [1066, 405] width 28 height 18
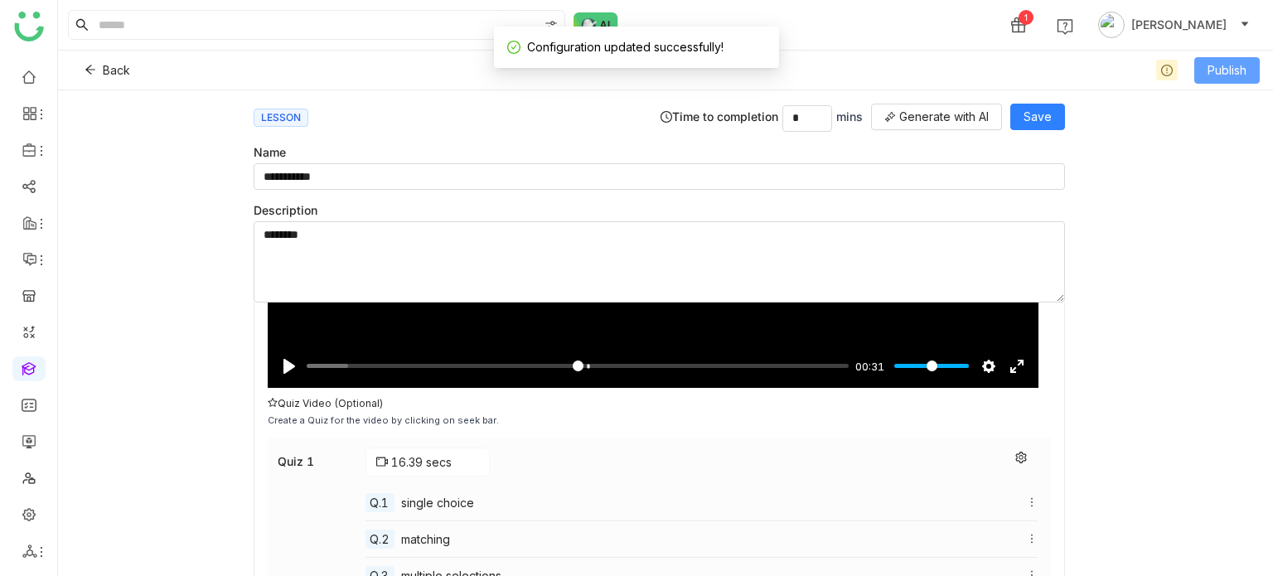
click at [1238, 72] on span "Publish" at bounding box center [1226, 70] width 39 height 18
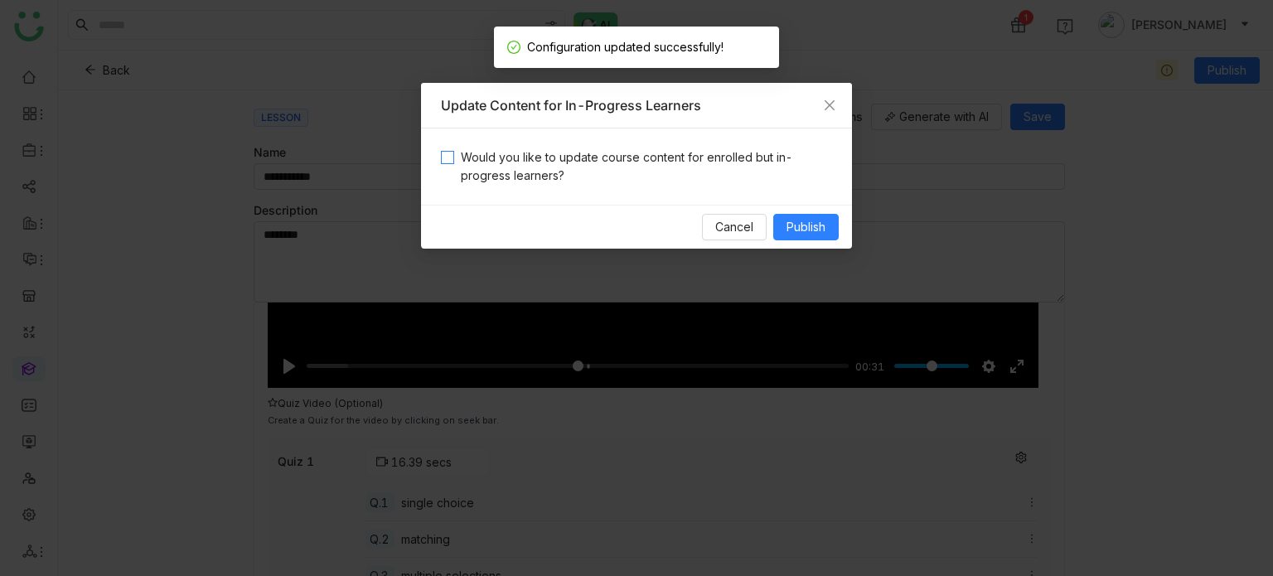
click at [517, 181] on span "Would you like to update course content for enrolled but in-progress learners?" at bounding box center [643, 166] width 378 height 36
click at [796, 219] on span "Publish" at bounding box center [805, 227] width 39 height 18
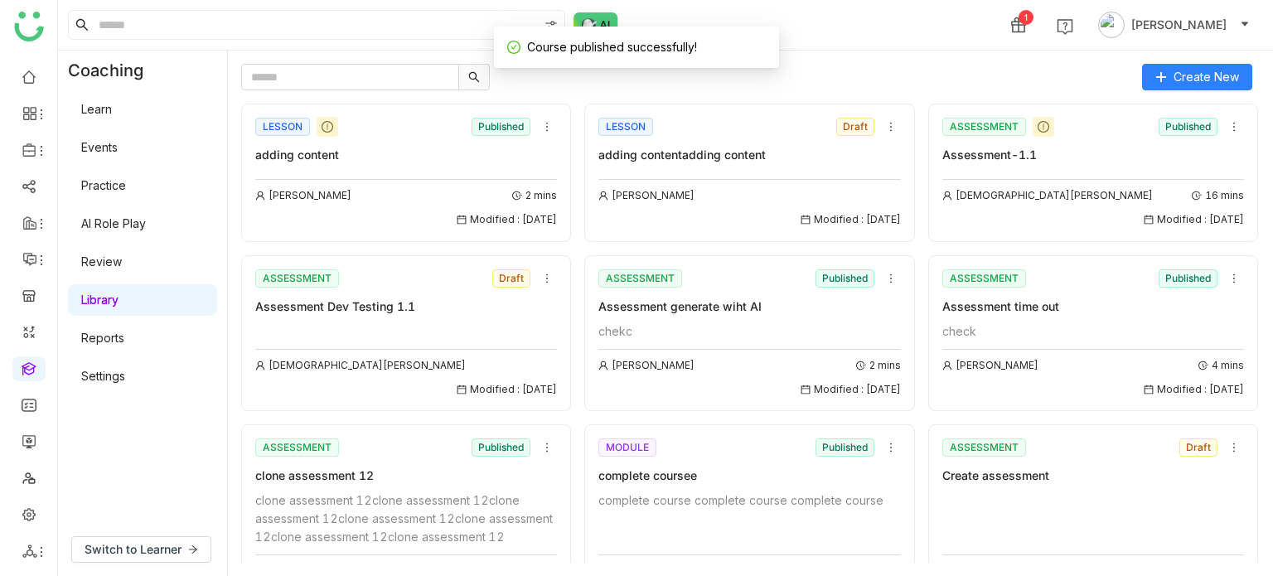
click at [101, 307] on link "Library" at bounding box center [99, 300] width 37 height 14
click at [112, 108] on link "Learn" at bounding box center [96, 109] width 31 height 14
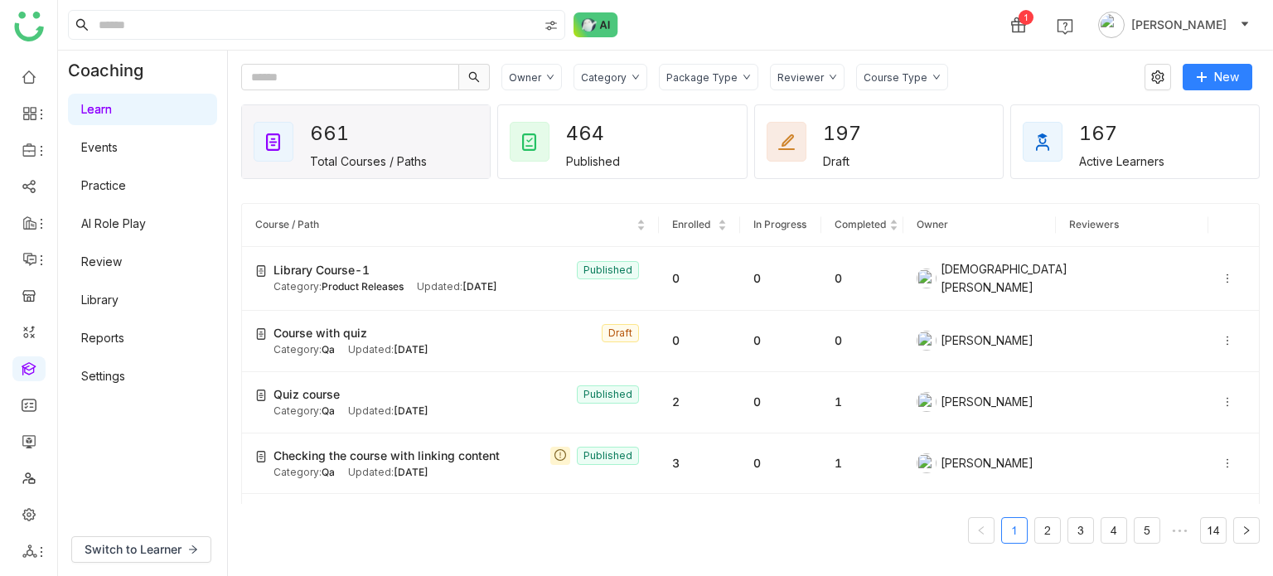
click at [632, 75] on icon at bounding box center [636, 77] width 8 height 8
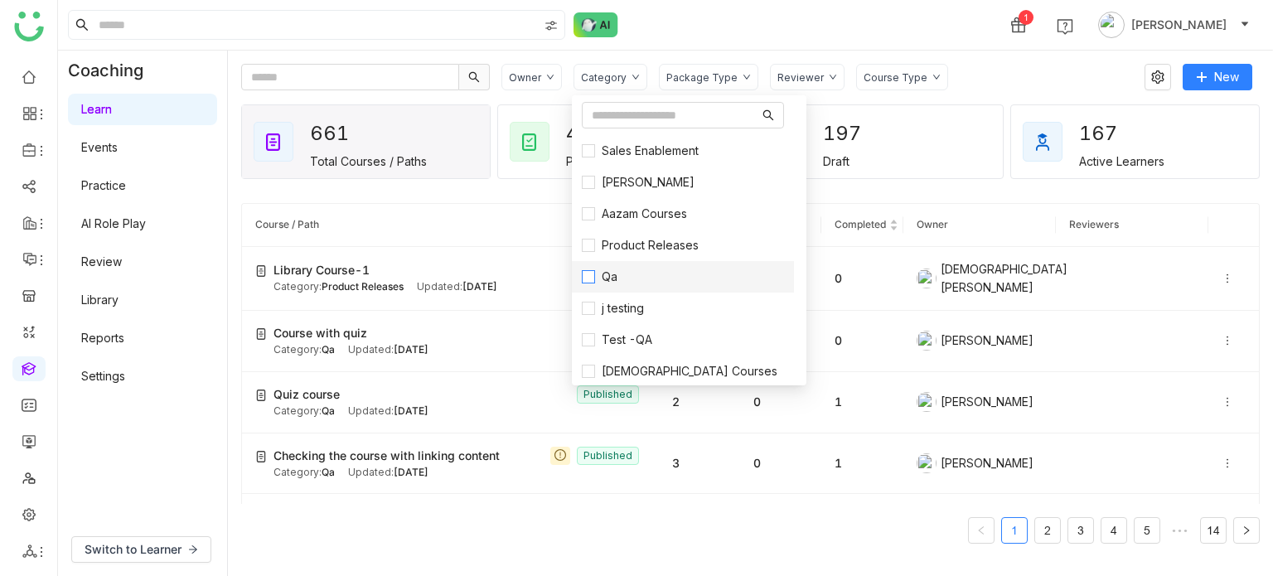
click at [607, 278] on span "Qa" at bounding box center [609, 277] width 29 height 18
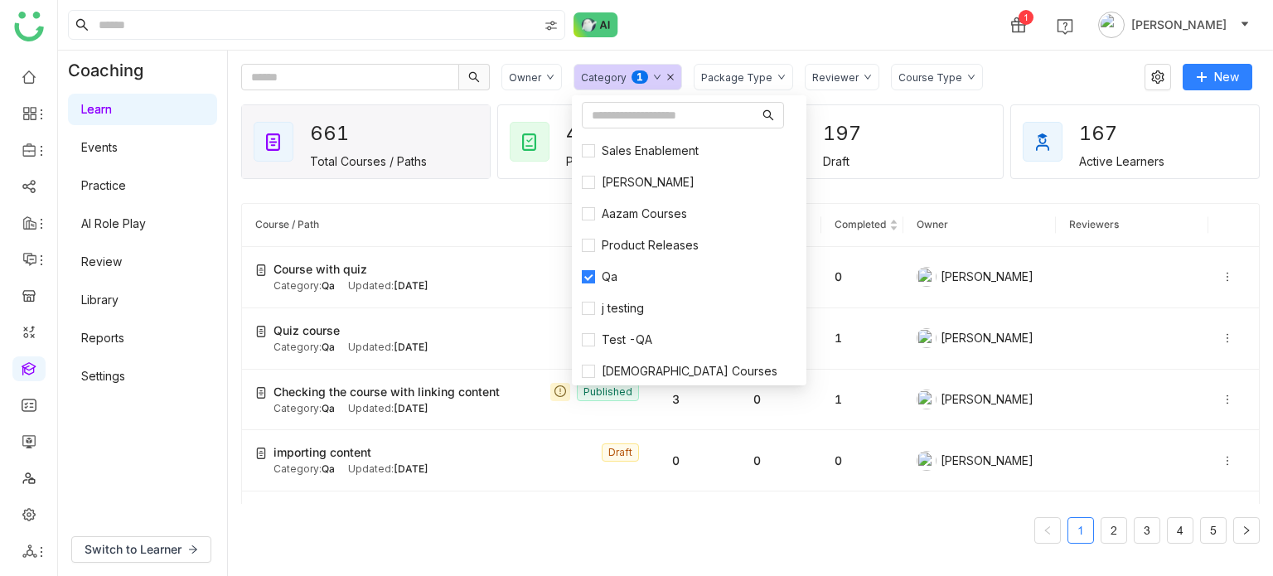
click at [798, 42] on div "1 [PERSON_NAME]" at bounding box center [665, 25] width 1215 height 50
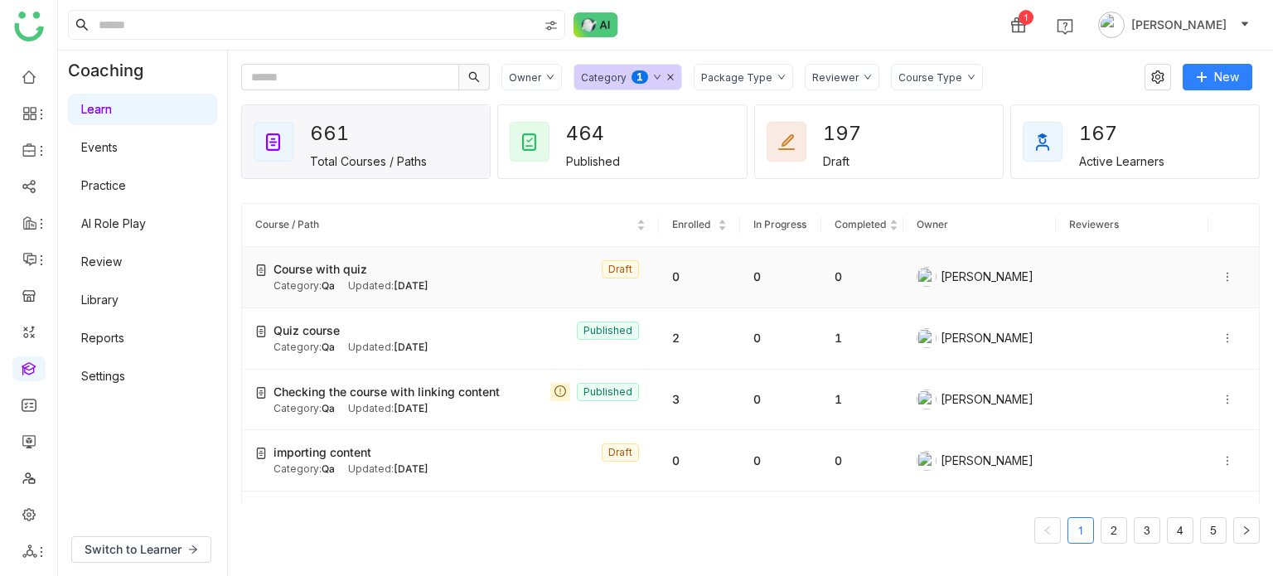
click at [388, 268] on div "Course with quiz Draft" at bounding box center [459, 269] width 372 height 18
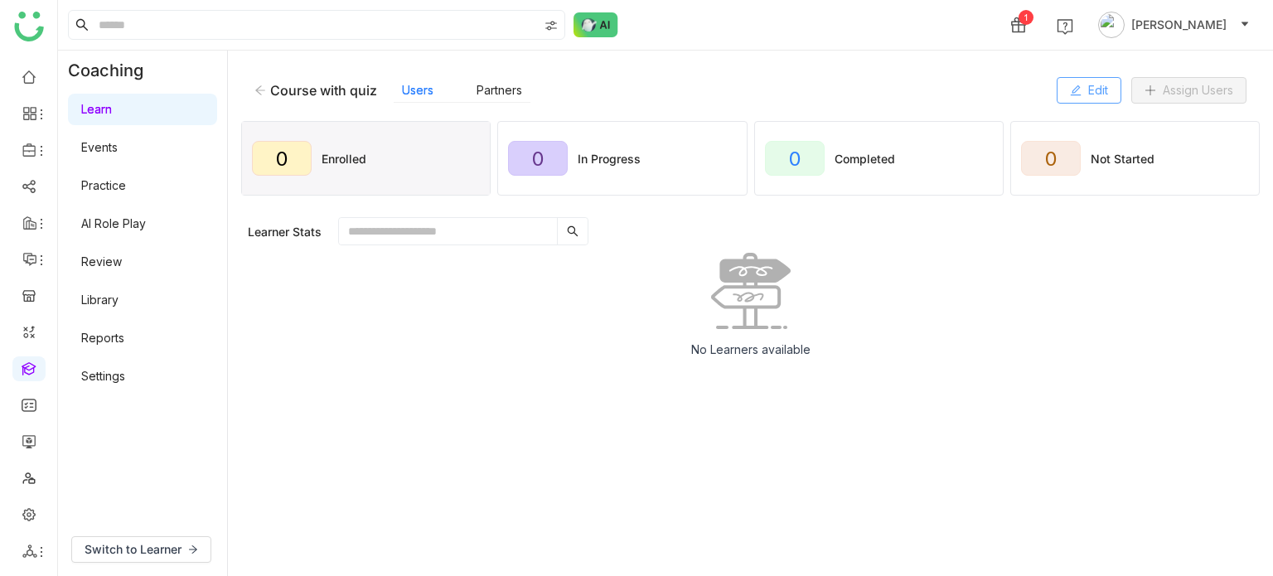
click at [1088, 92] on span "Edit" at bounding box center [1098, 90] width 20 height 18
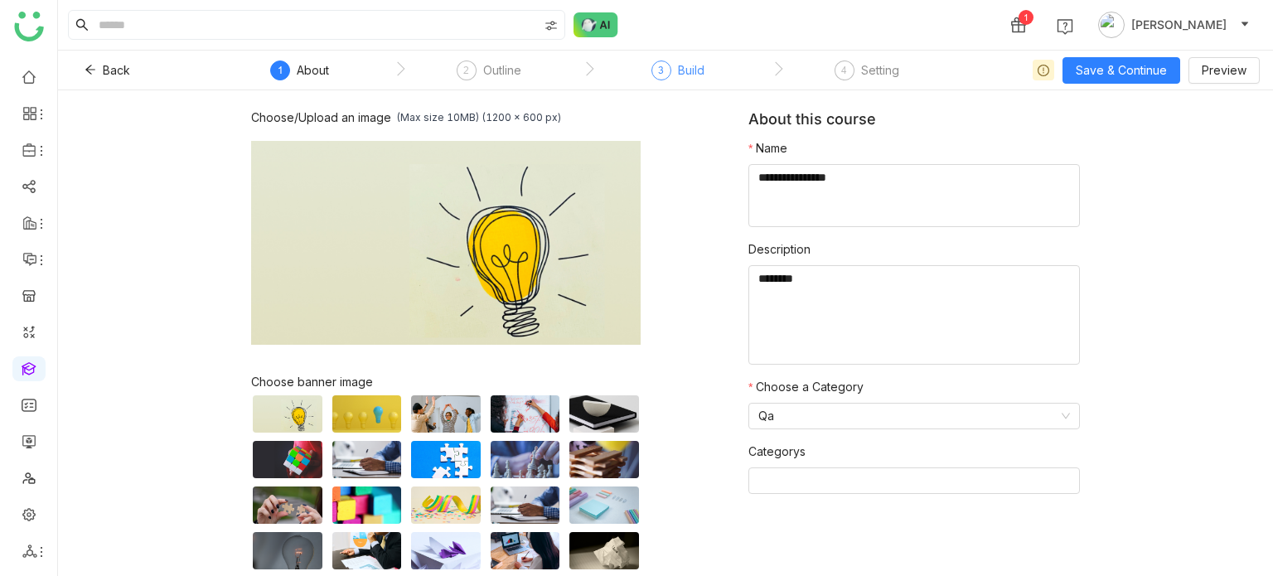
click at [670, 76] on div "3 Build" at bounding box center [677, 75] width 53 height 30
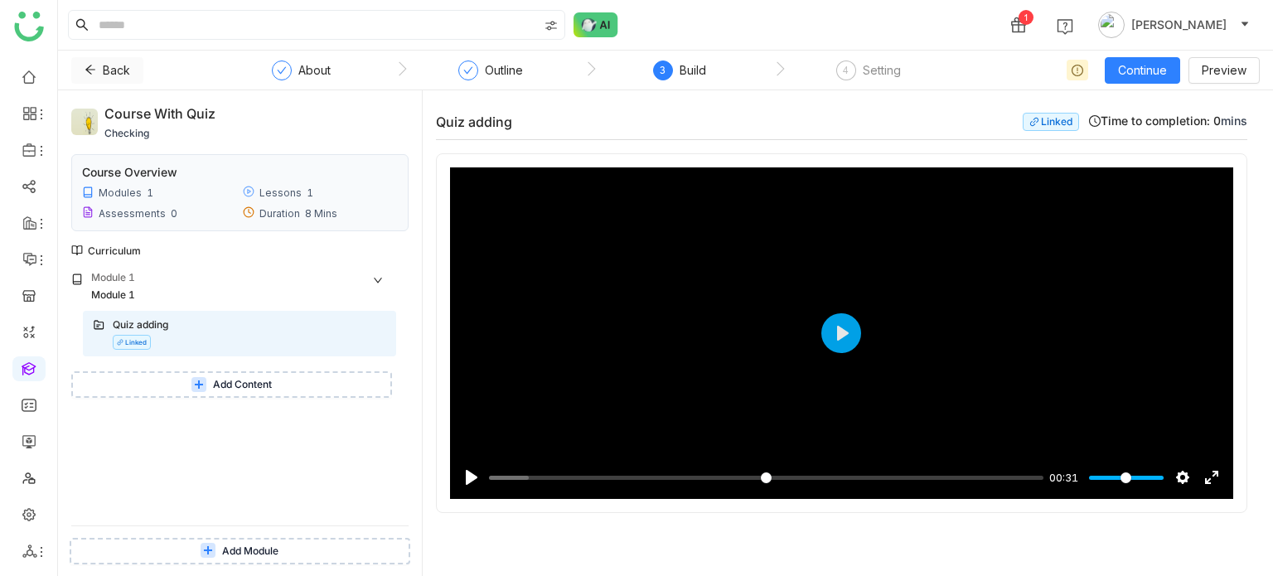
click at [115, 75] on span "Back" at bounding box center [116, 70] width 27 height 18
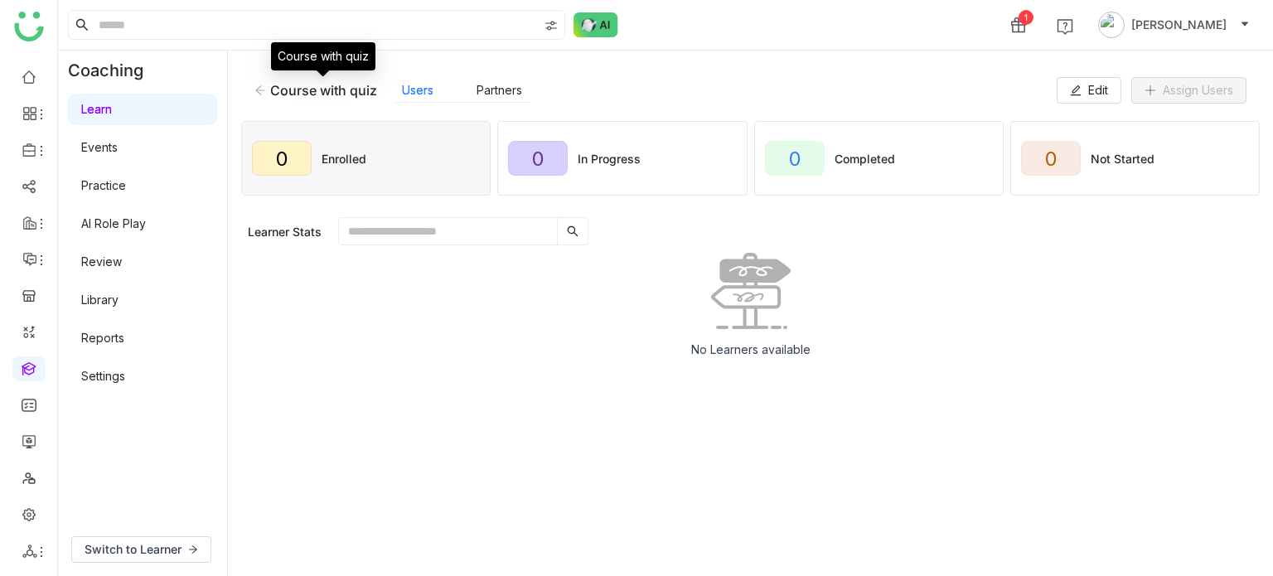
click at [298, 92] on div "Course with quiz" at bounding box center [323, 90] width 107 height 17
click at [259, 85] on icon at bounding box center [260, 91] width 12 height 12
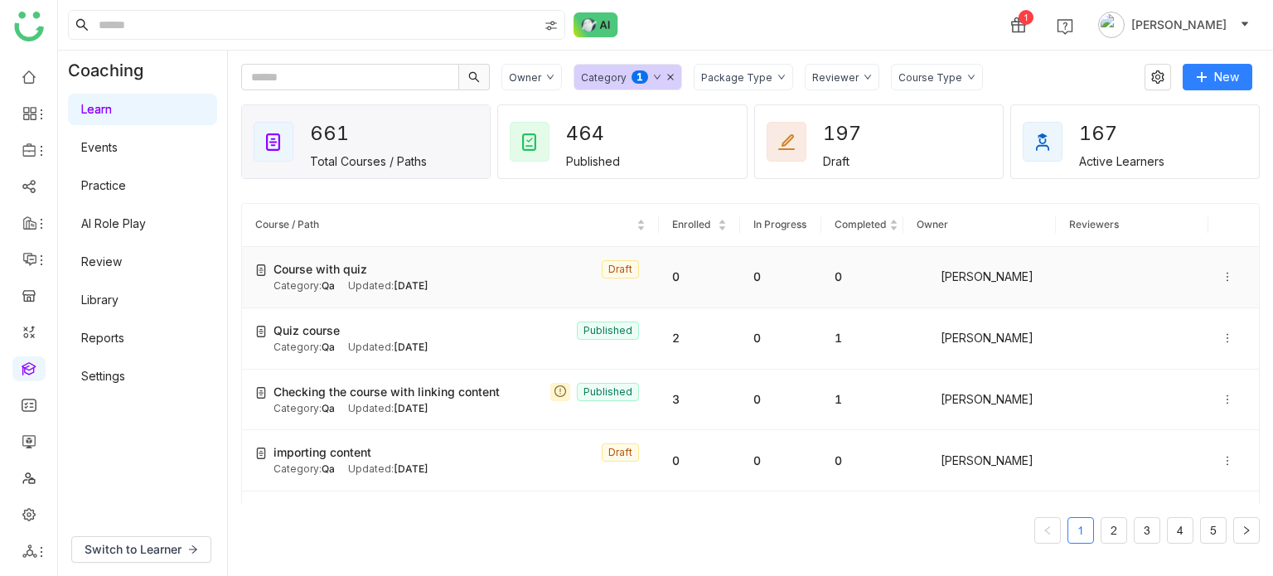
click at [1222, 274] on icon at bounding box center [1228, 277] width 12 height 12
click at [1183, 240] on li "Publish" at bounding box center [1168, 229] width 82 height 31
click at [1222, 276] on icon at bounding box center [1228, 277] width 12 height 12
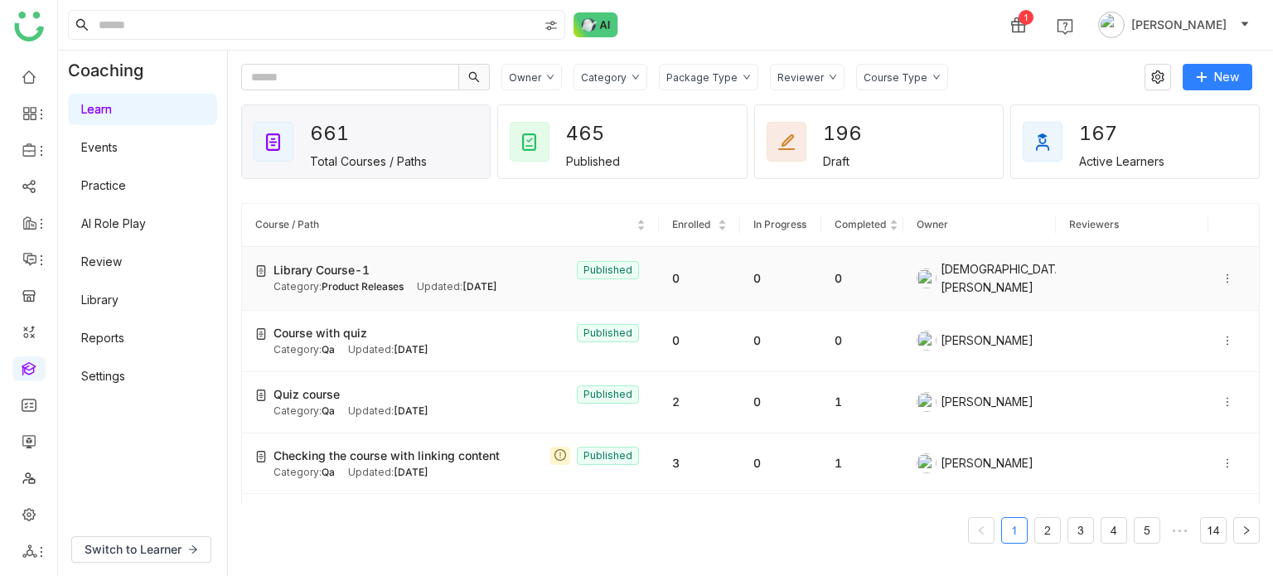
click at [1222, 273] on icon at bounding box center [1228, 279] width 12 height 12
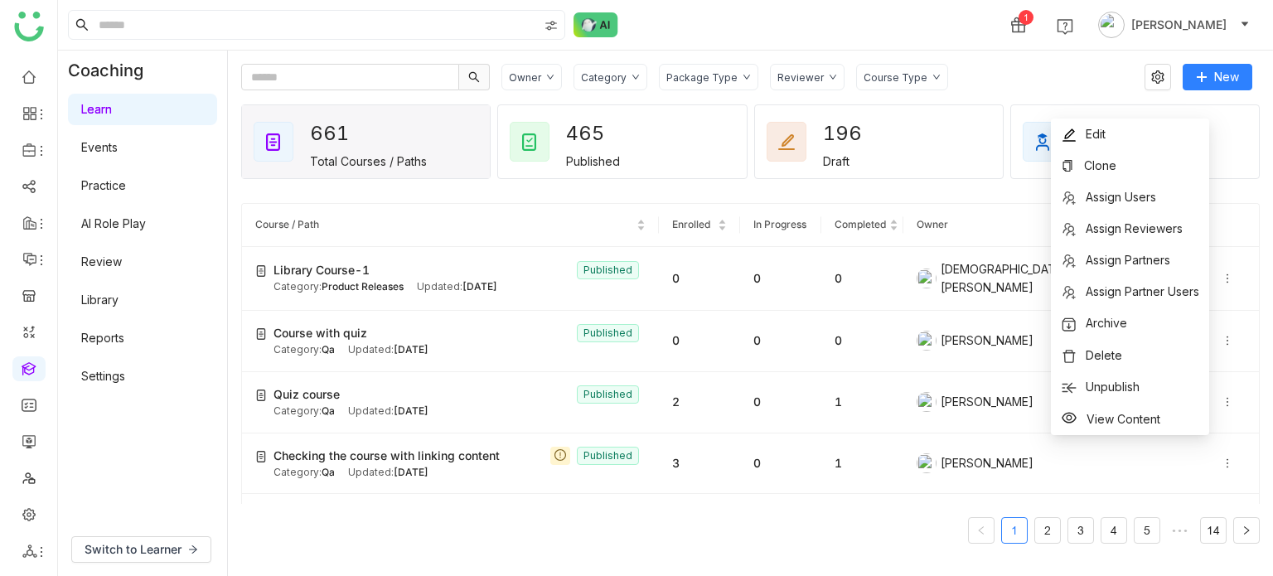
click at [620, 71] on div "Category" at bounding box center [604, 77] width 46 height 12
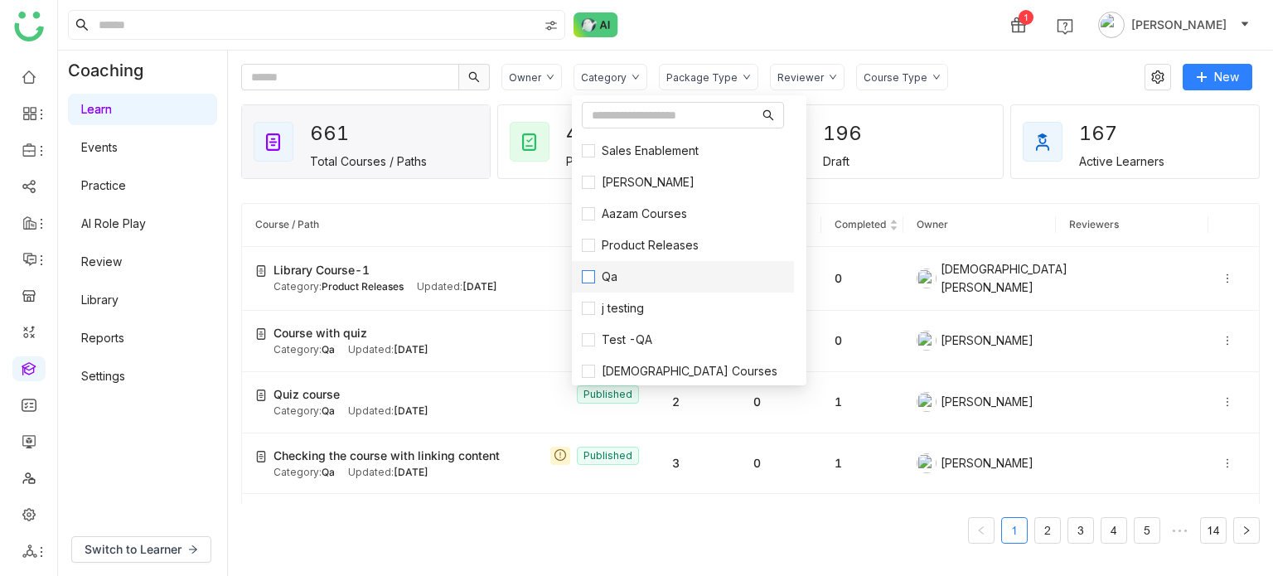
click at [650, 278] on label "Qa" at bounding box center [683, 277] width 202 height 18
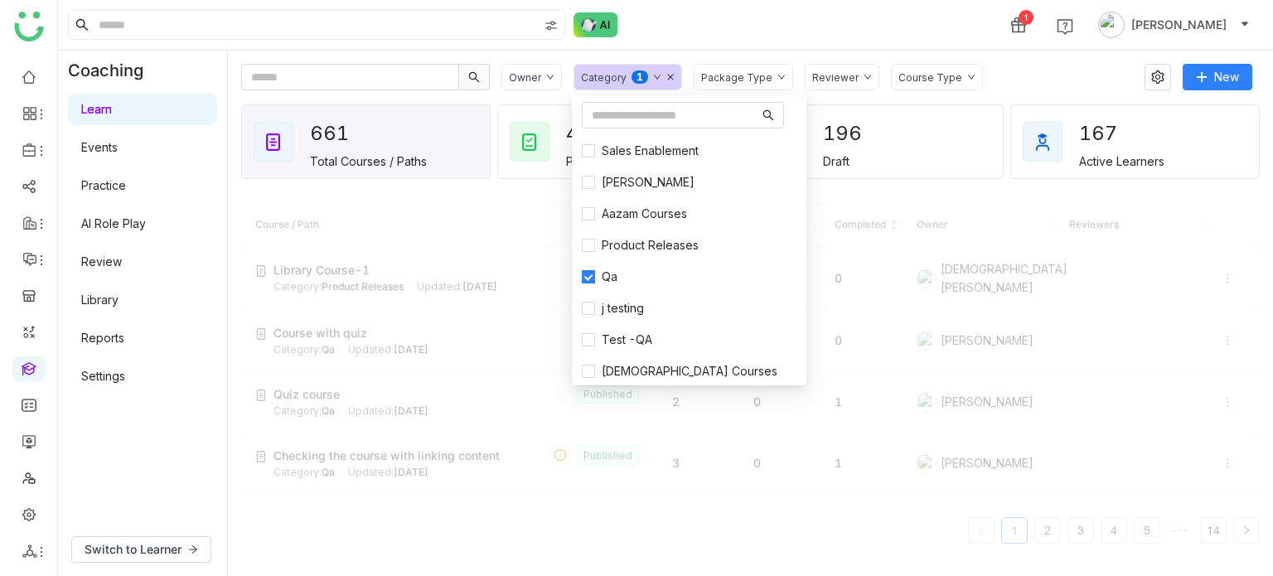
click at [864, 25] on div "1 [PERSON_NAME]" at bounding box center [665, 25] width 1215 height 50
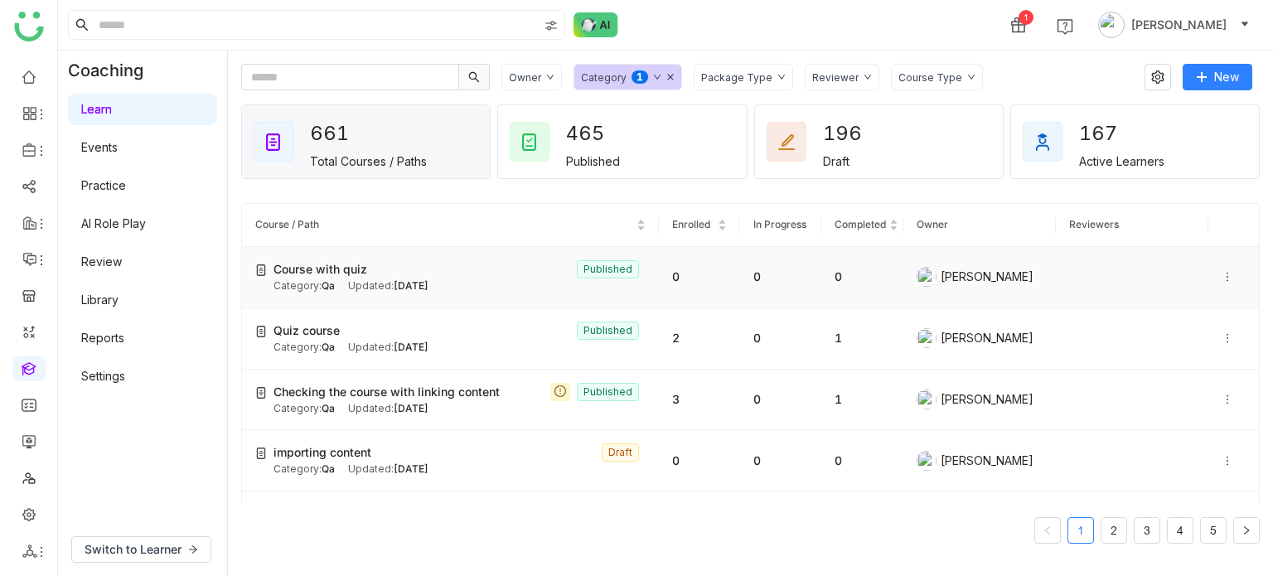
click at [1222, 278] on icon at bounding box center [1228, 277] width 12 height 12
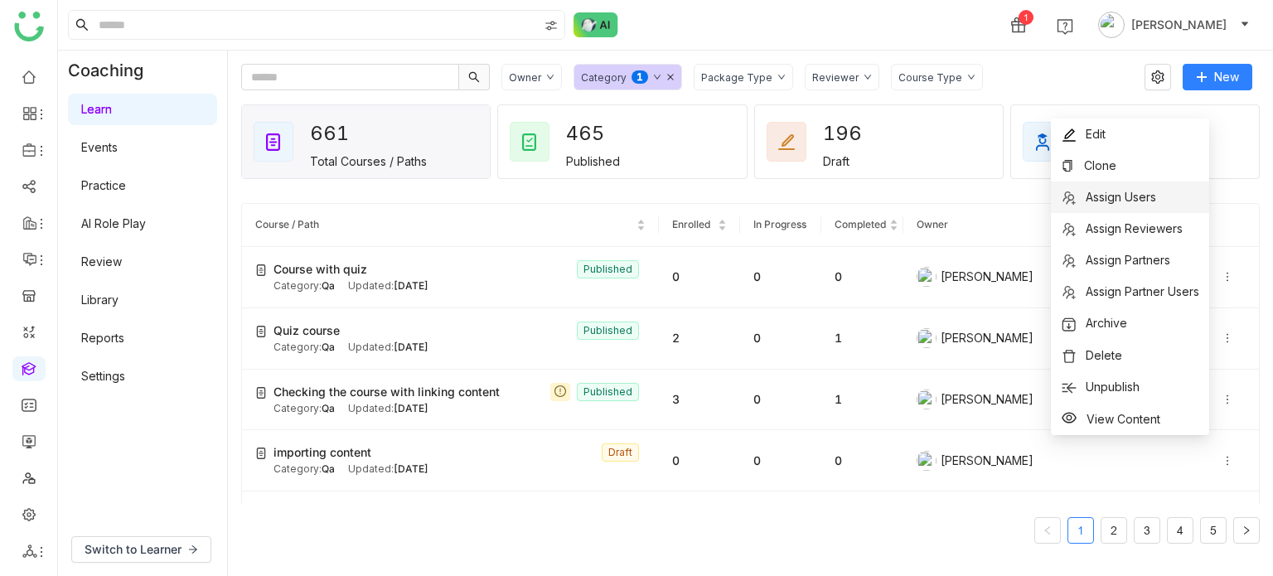
click at [1143, 205] on span "Assign Users" at bounding box center [1108, 197] width 95 height 18
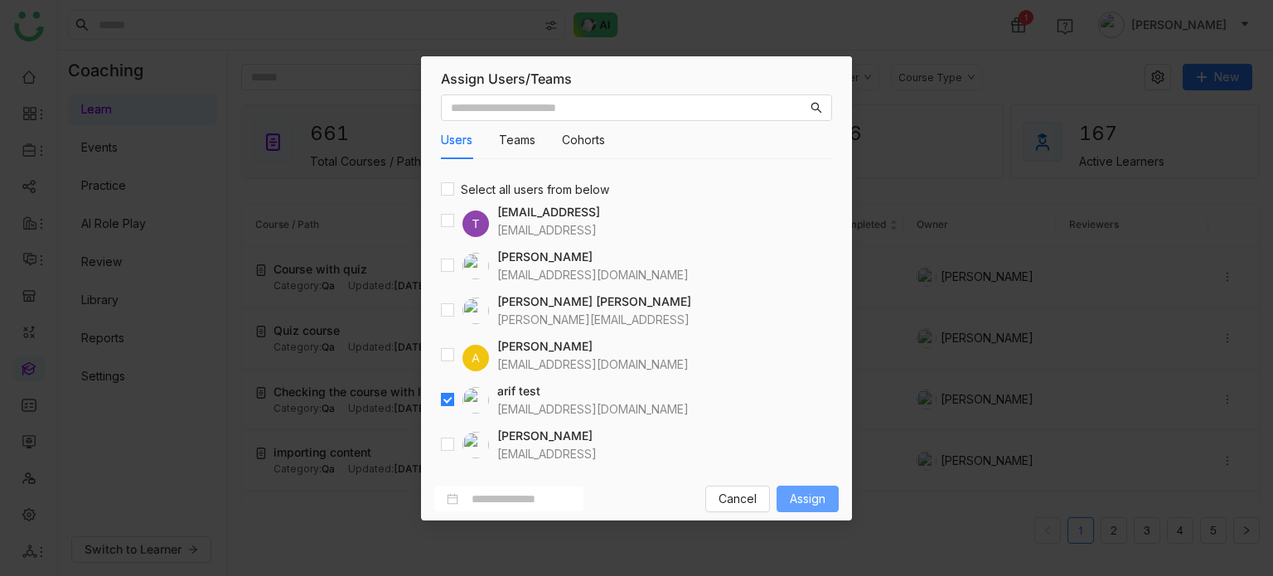
click at [835, 502] on button "Assign" at bounding box center [808, 499] width 62 height 27
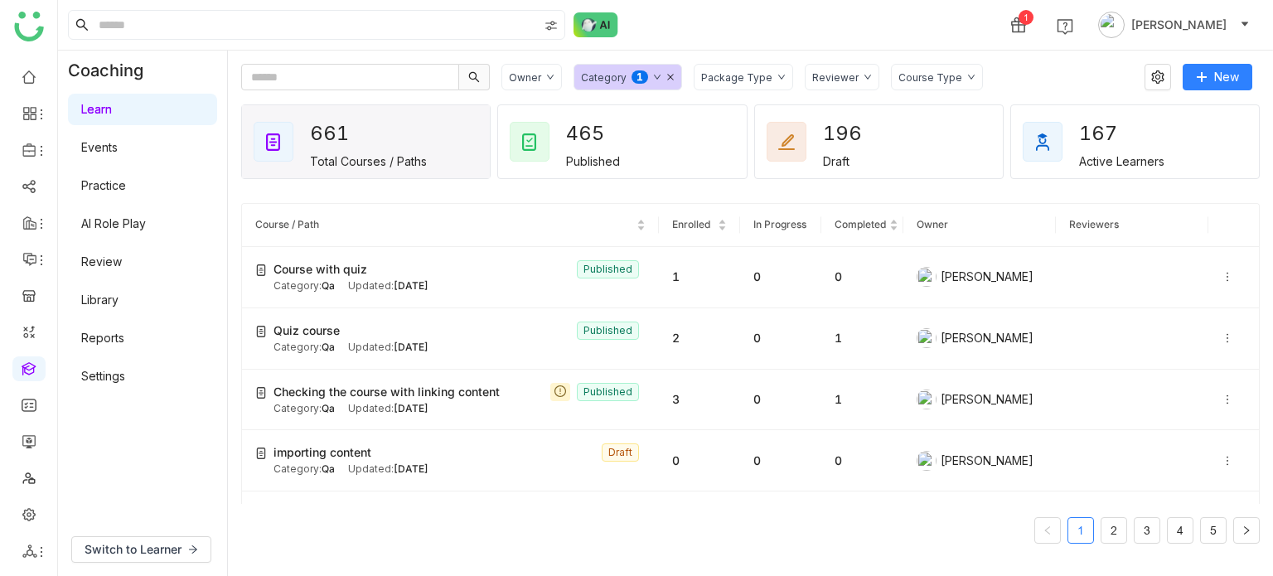
click at [109, 307] on link "Library" at bounding box center [99, 300] width 37 height 14
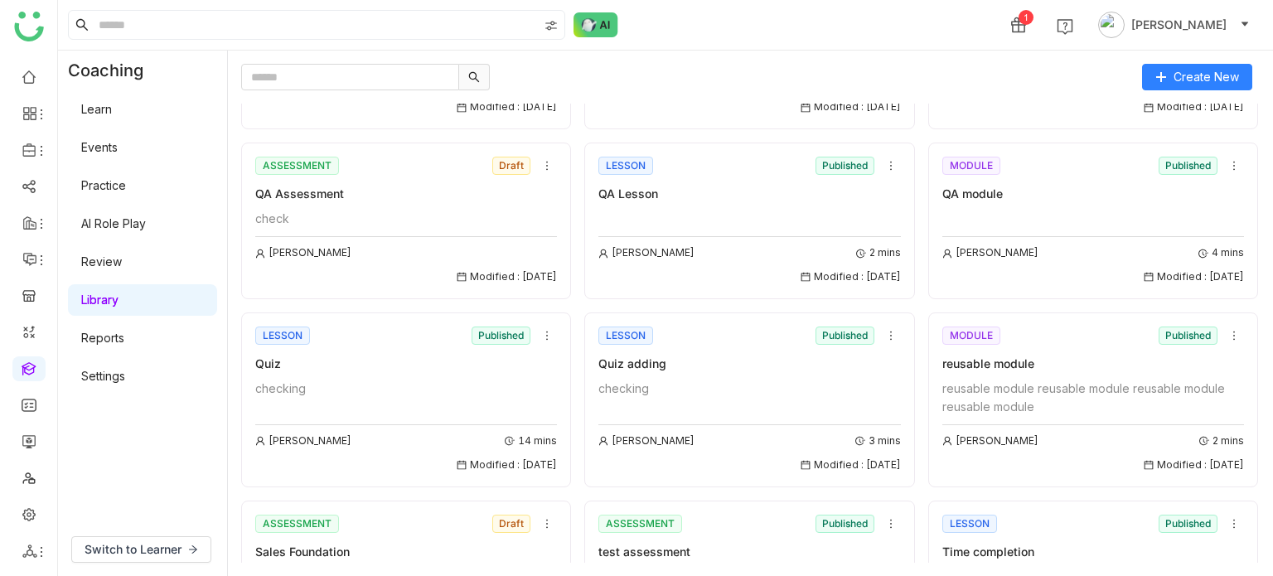
scroll to position [1634, 0]
click at [411, 85] on input "text" at bounding box center [350, 77] width 218 height 27
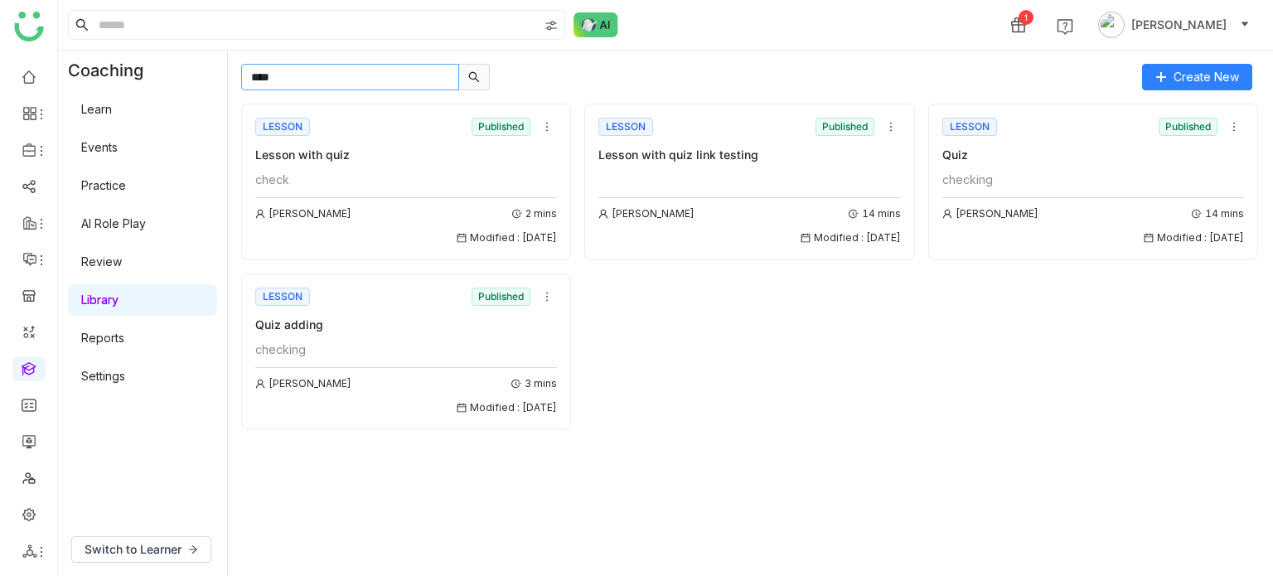
scroll to position [0, 0]
type input "****"
click at [425, 344] on div "checking" at bounding box center [406, 350] width 302 height 18
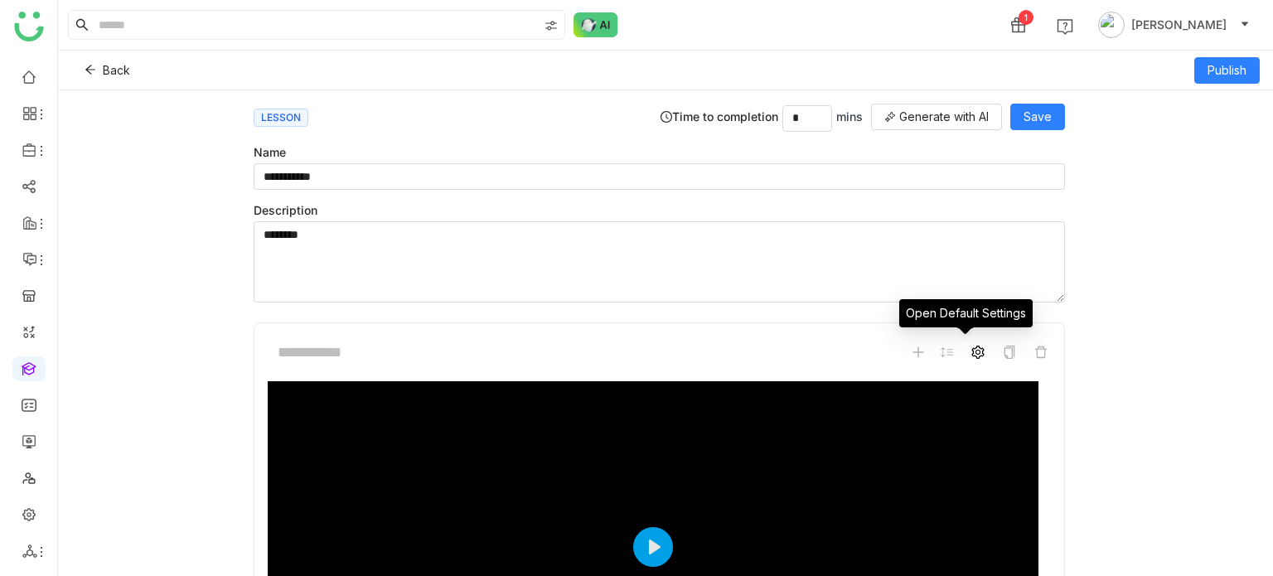
click at [971, 354] on icon at bounding box center [977, 352] width 13 height 13
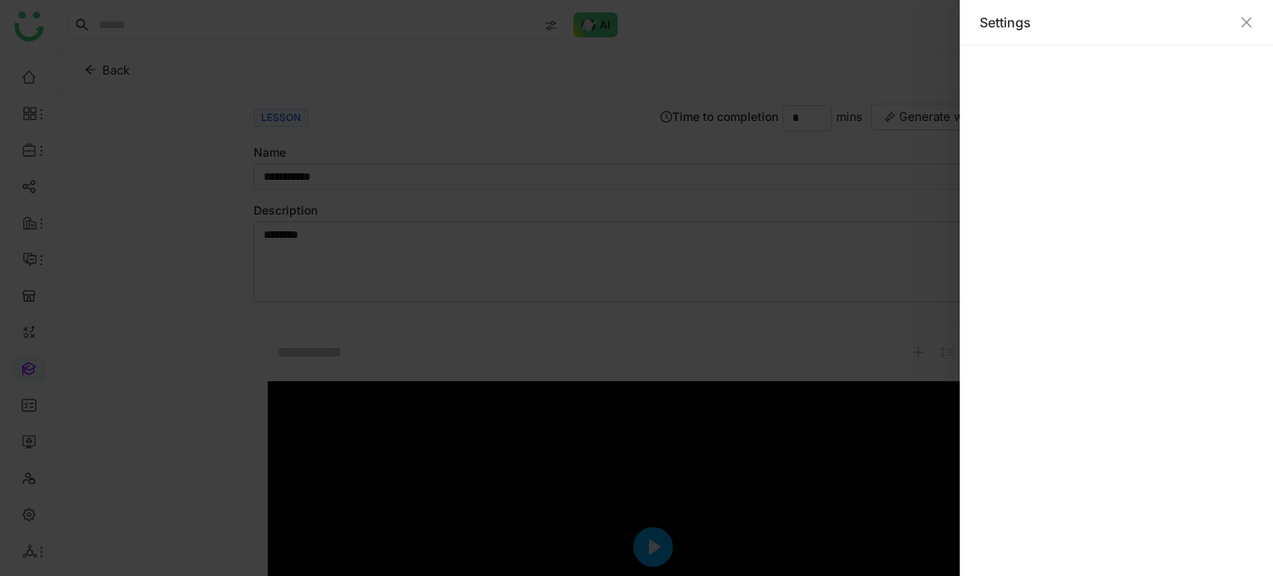
click at [1261, 16] on div "Settings" at bounding box center [1116, 23] width 313 height 46
click at [1252, 22] on icon "Close" at bounding box center [1246, 22] width 13 height 13
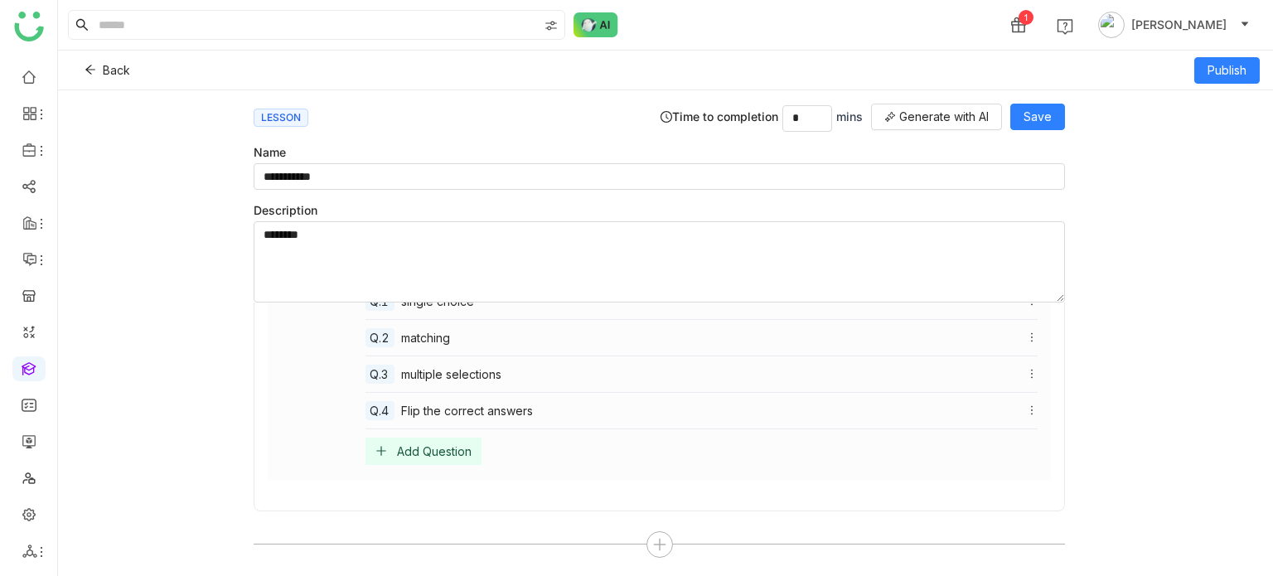
scroll to position [324, 0]
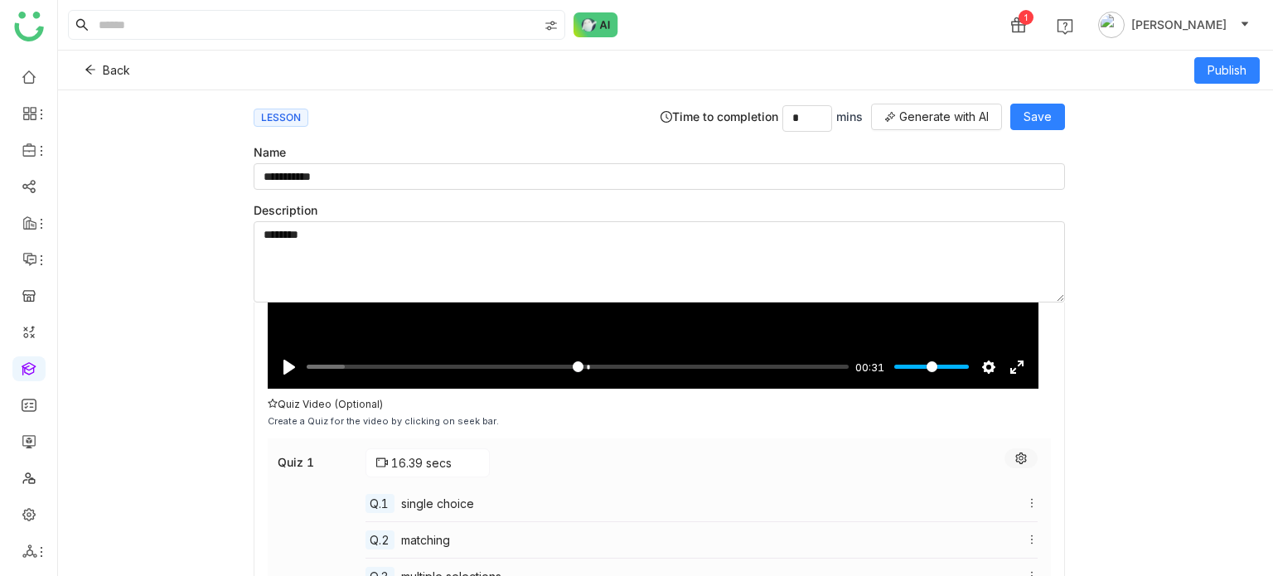
click at [1009, 461] on button at bounding box center [1020, 458] width 33 height 20
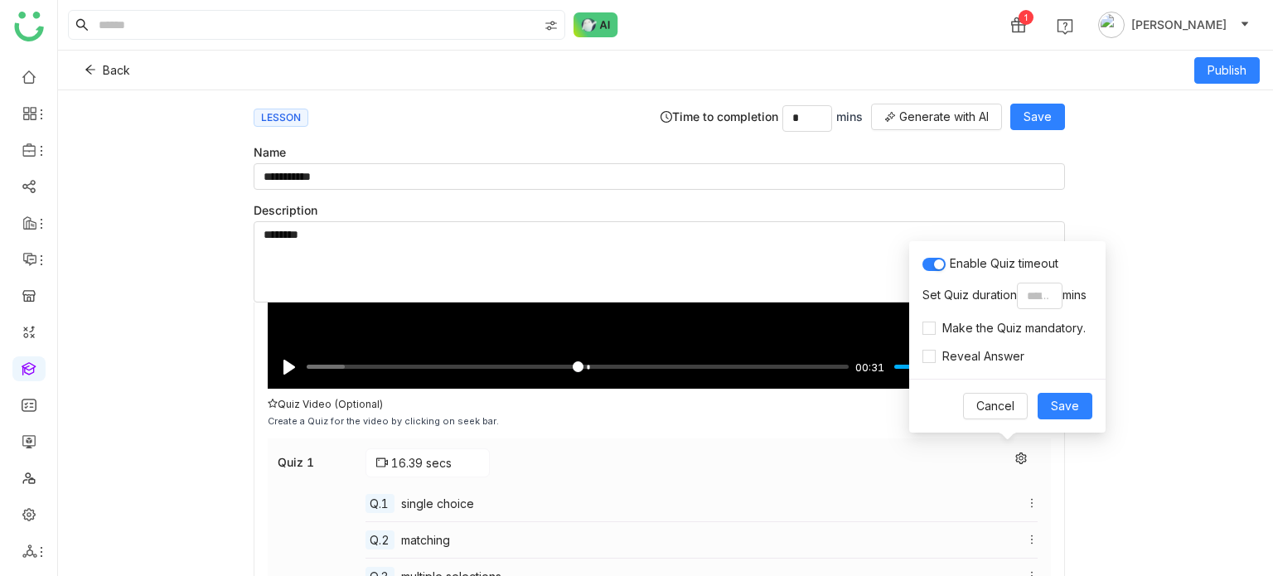
click at [1149, 303] on div "**********" at bounding box center [665, 333] width 1215 height 486
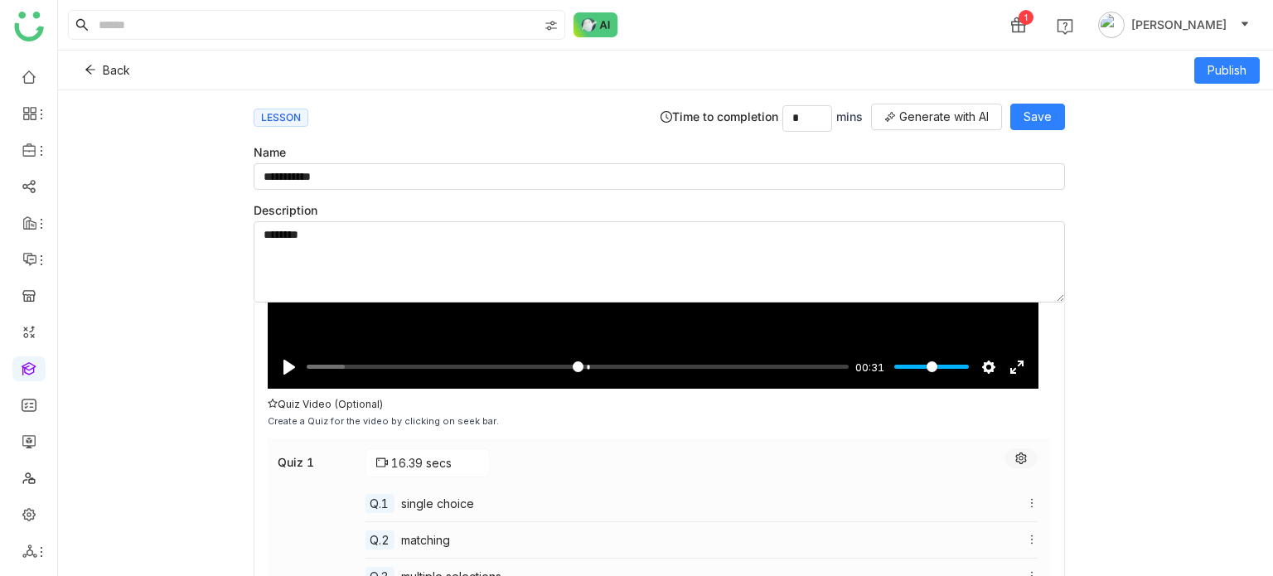
click at [1004, 459] on button at bounding box center [1020, 458] width 33 height 20
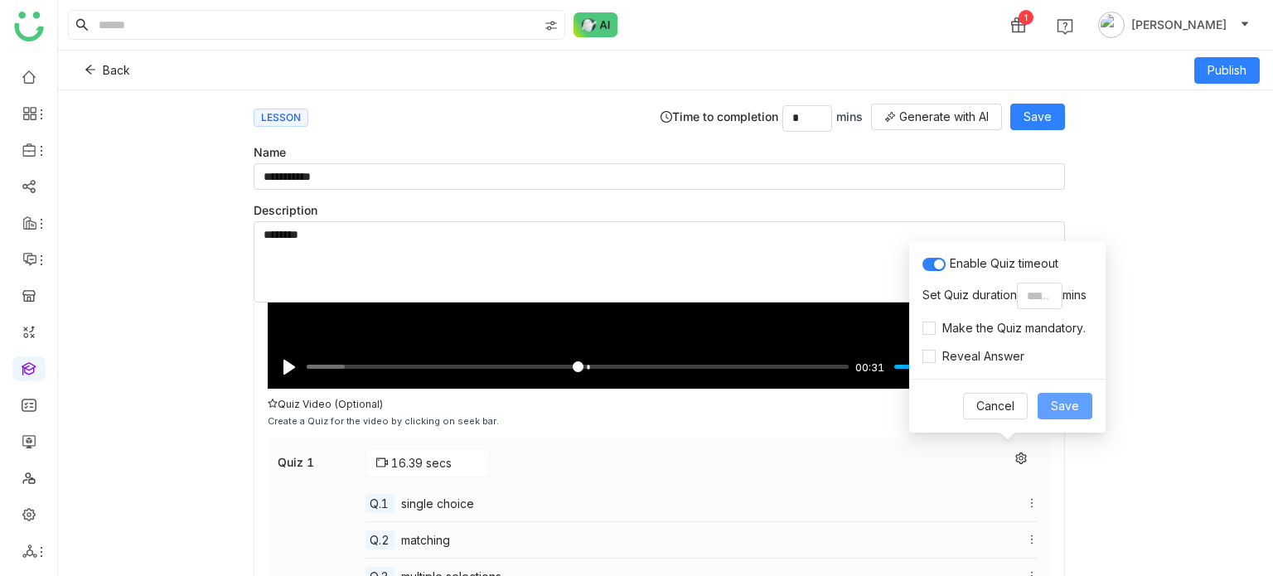
click at [1062, 409] on span "Save" at bounding box center [1065, 406] width 28 height 18
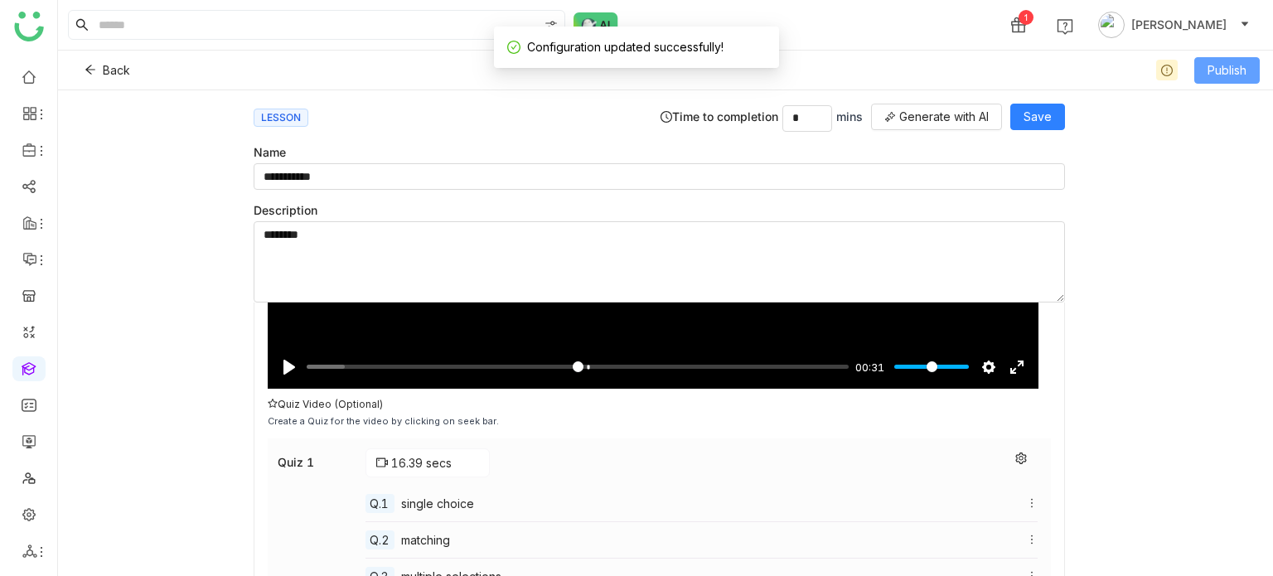
click at [1229, 75] on span "Publish" at bounding box center [1226, 70] width 39 height 18
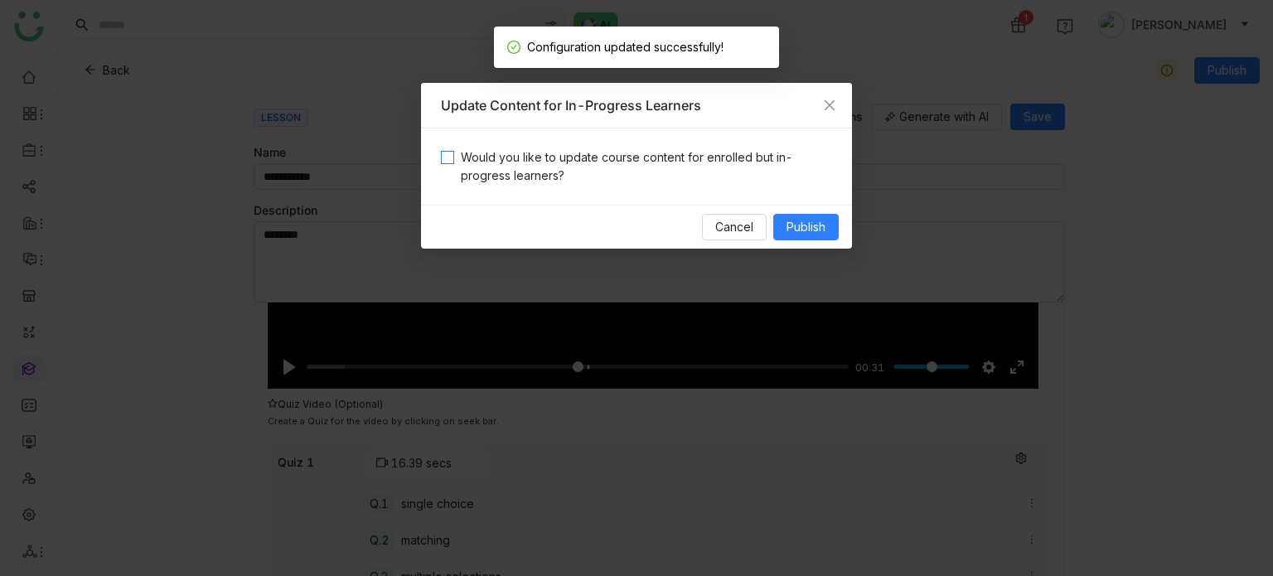
click at [656, 148] on span "Would you like to update course content for enrolled but in-progress learners?" at bounding box center [643, 166] width 378 height 36
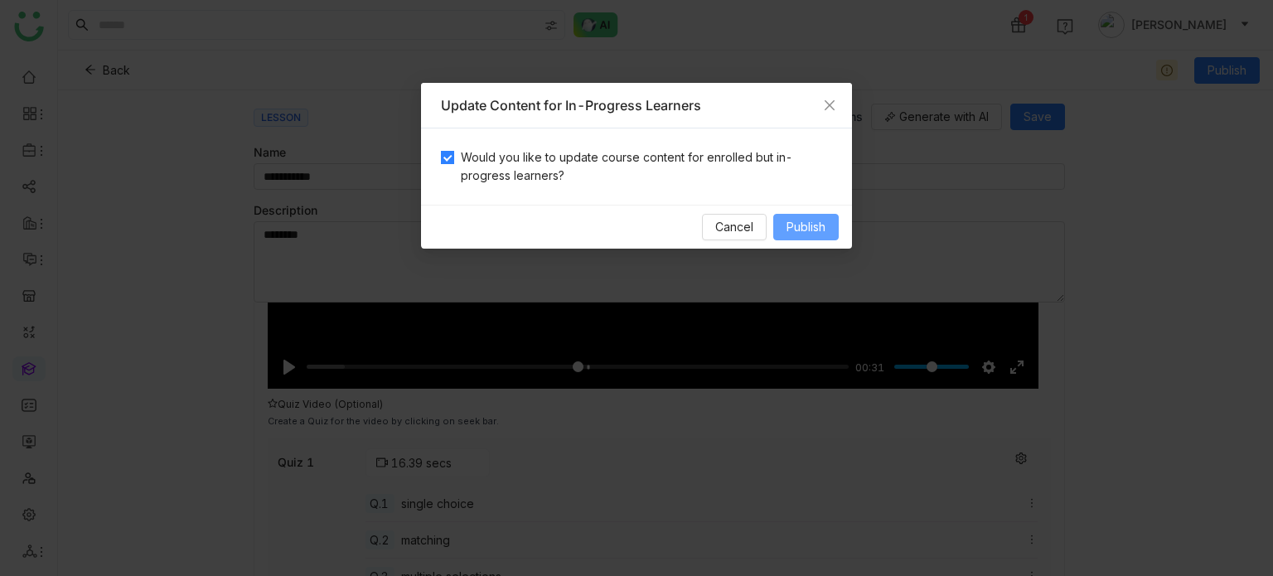
click at [817, 221] on span "Publish" at bounding box center [805, 227] width 39 height 18
